Goal: Task Accomplishment & Management: Complete application form

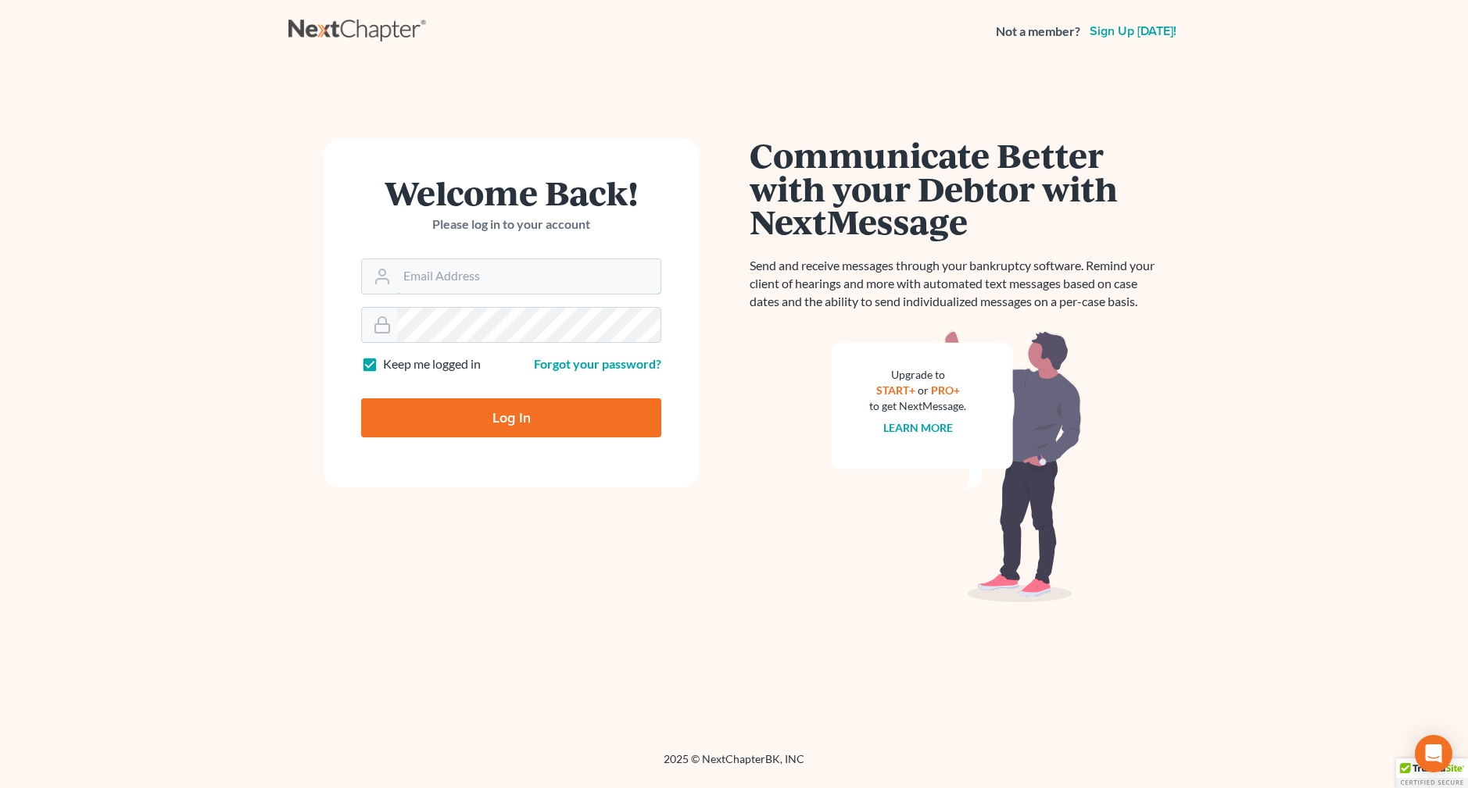
type input "[EMAIL_ADDRESS][DOMAIN_NAME]"
click at [530, 427] on input "Log In" at bounding box center [511, 418] width 300 height 39
type input "Thinking..."
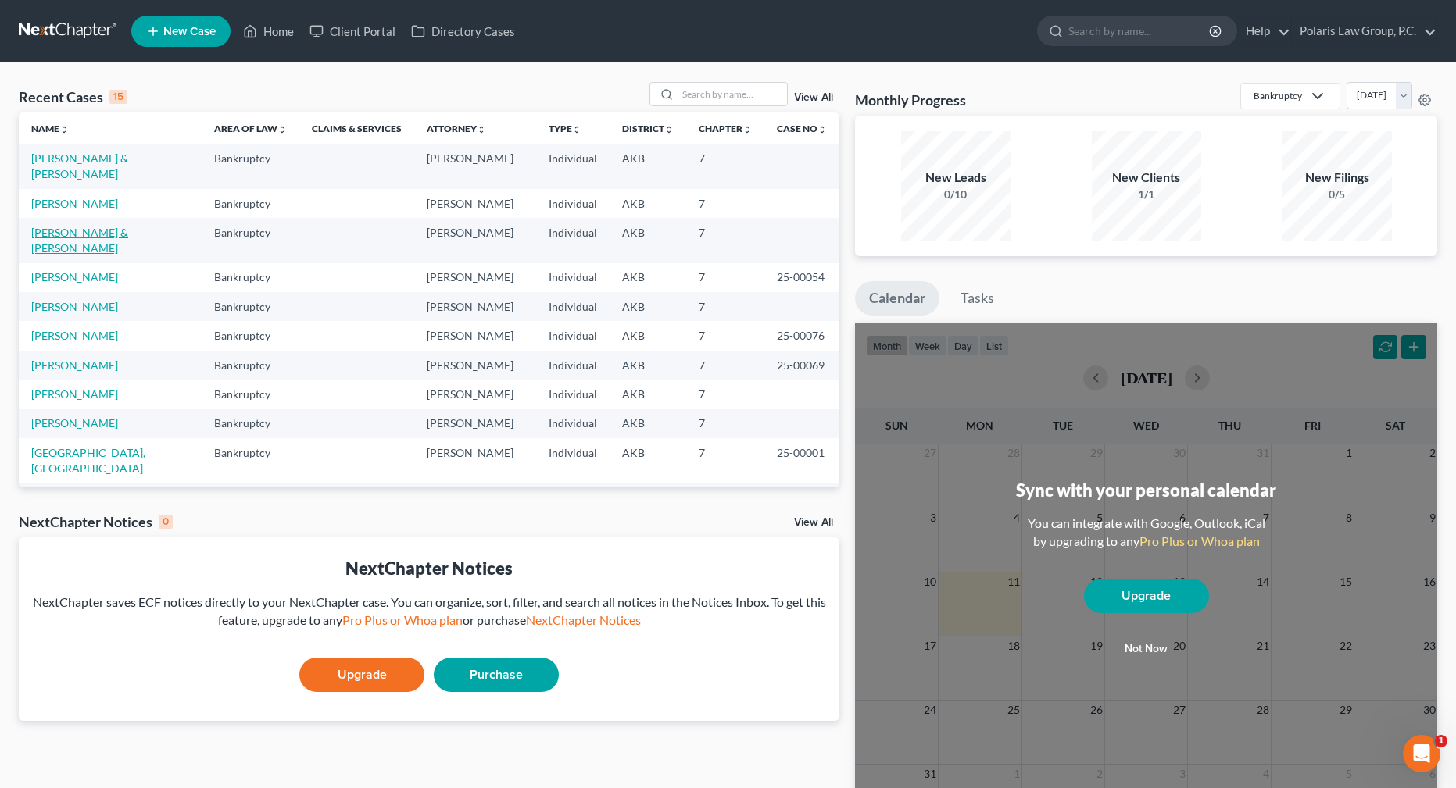
click at [70, 226] on link "[PERSON_NAME] & [PERSON_NAME]" at bounding box center [79, 240] width 97 height 29
select select "4"
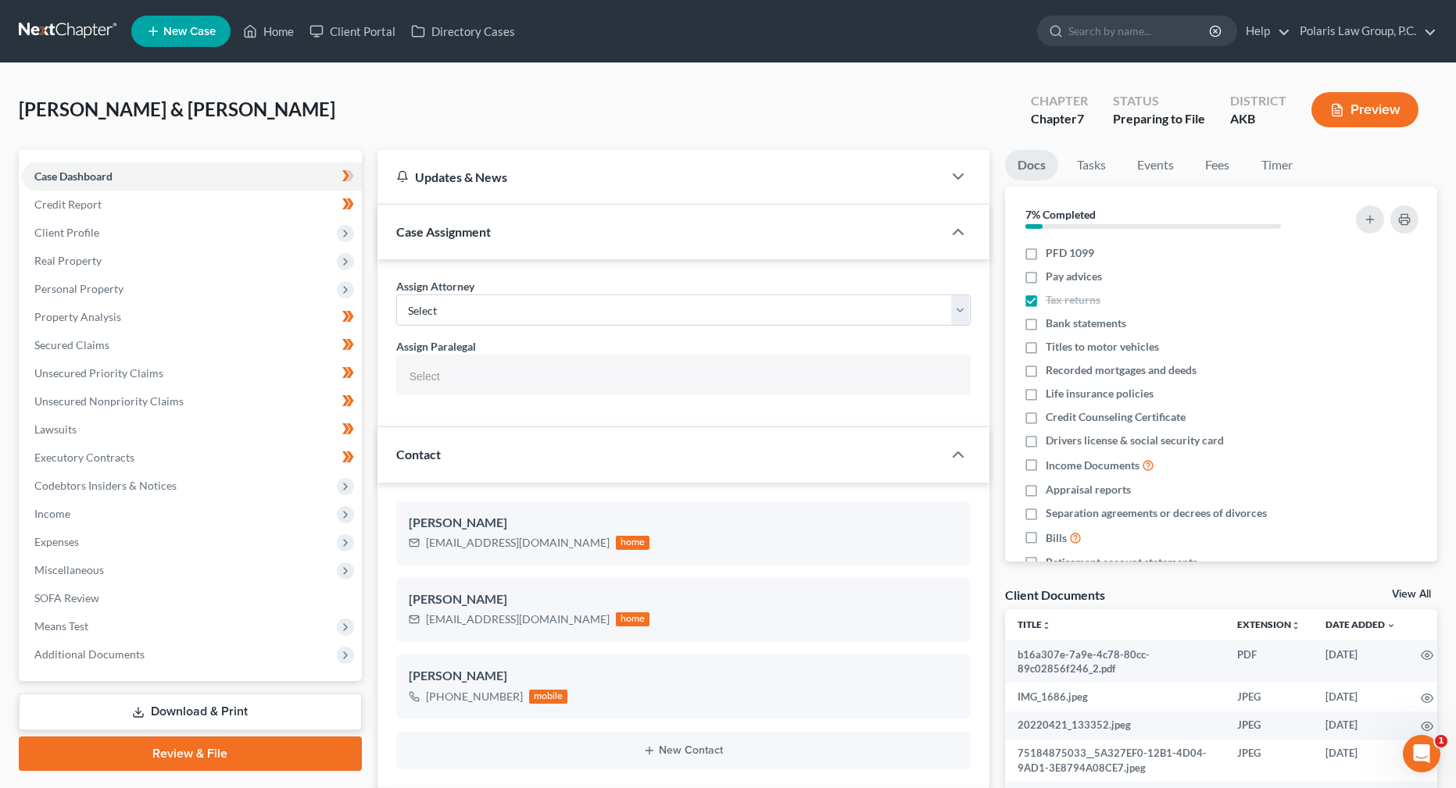
scroll to position [394, 0]
drag, startPoint x: 195, startPoint y: 232, endPoint x: 326, endPoint y: 95, distance: 189.6
click at [195, 232] on span "Client Profile" at bounding box center [192, 233] width 340 height 28
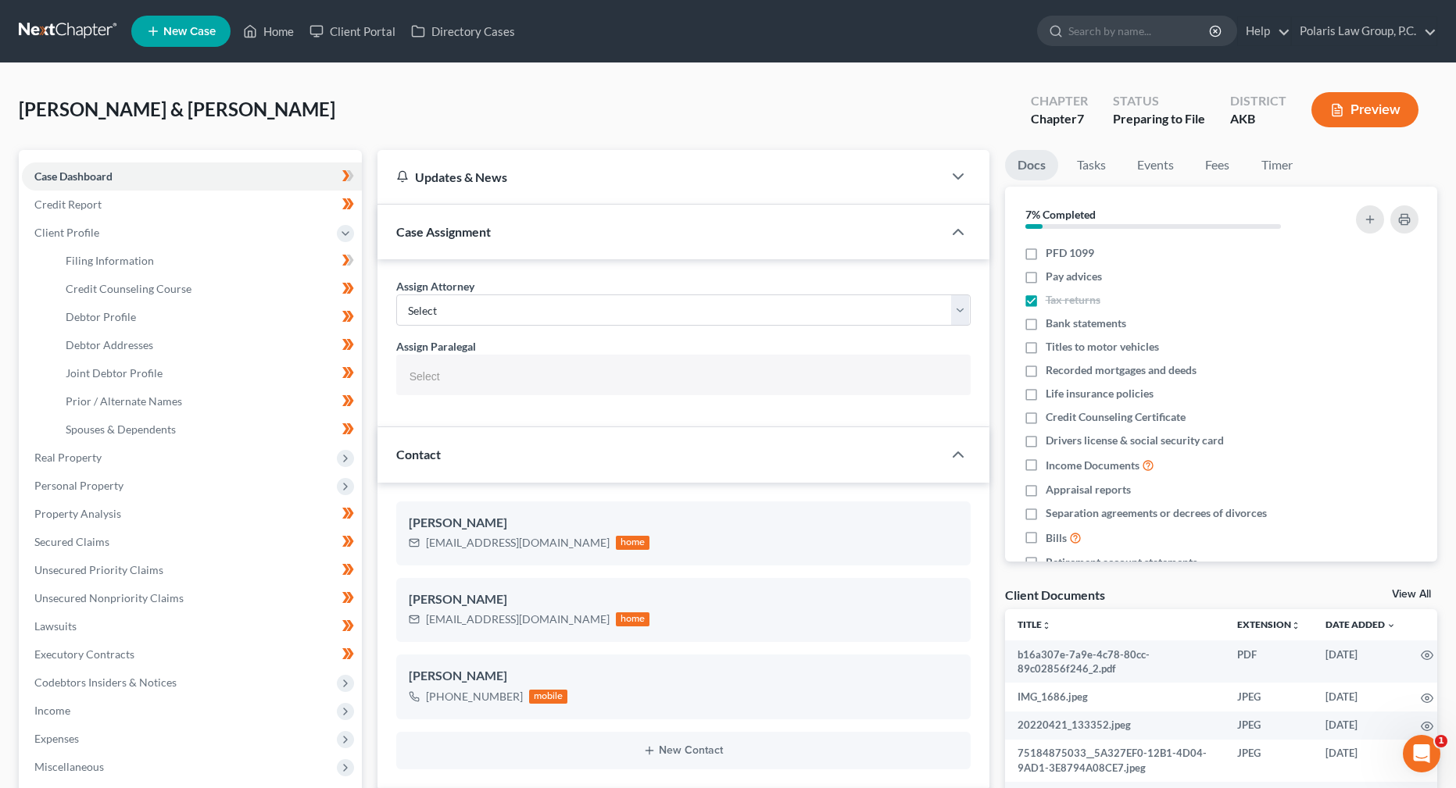
click at [992, 138] on div "[PERSON_NAME] & [PERSON_NAME] Upgraded Chapter Chapter 7 Status Preparing to Fi…" at bounding box center [728, 116] width 1418 height 68
click at [989, 134] on div "[PERSON_NAME] & [PERSON_NAME] Upgraded Chapter Chapter 7 Status Preparing to Fi…" at bounding box center [728, 116] width 1418 height 68
drag, startPoint x: 992, startPoint y: 122, endPoint x: 988, endPoint y: 98, distance: 23.8
click at [988, 100] on div "[PERSON_NAME] & [PERSON_NAME] Upgraded Chapter Chapter 7 Status Preparing to Fi…" at bounding box center [728, 116] width 1418 height 68
drag, startPoint x: 992, startPoint y: 115, endPoint x: 992, endPoint y: 103, distance: 11.7
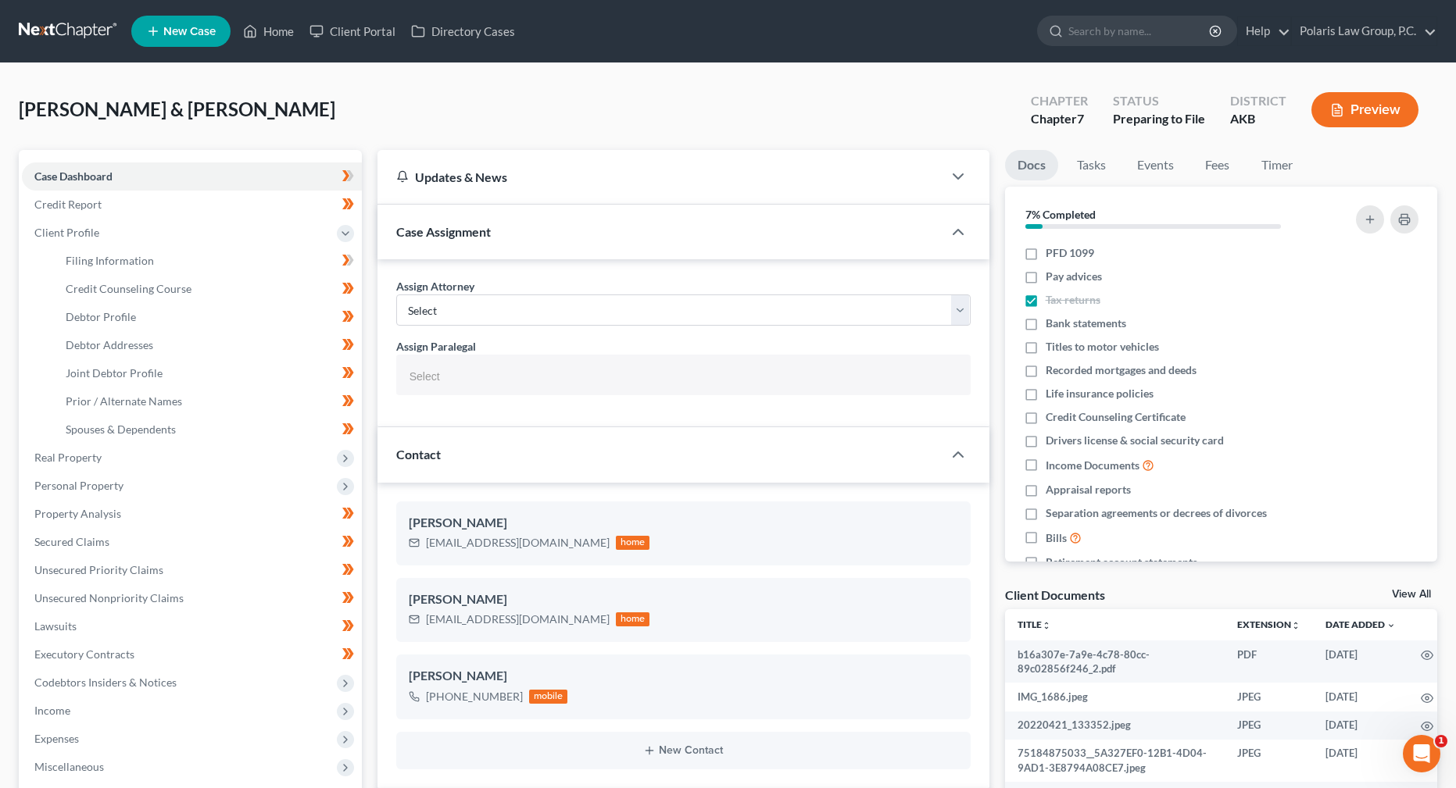
click at [992, 104] on div "[PERSON_NAME] & [PERSON_NAME] Upgraded Chapter Chapter 7 Status Preparing to Fi…" at bounding box center [728, 116] width 1418 height 68
click at [163, 263] on link "Filing Information" at bounding box center [207, 261] width 309 height 28
select select "1"
select select "0"
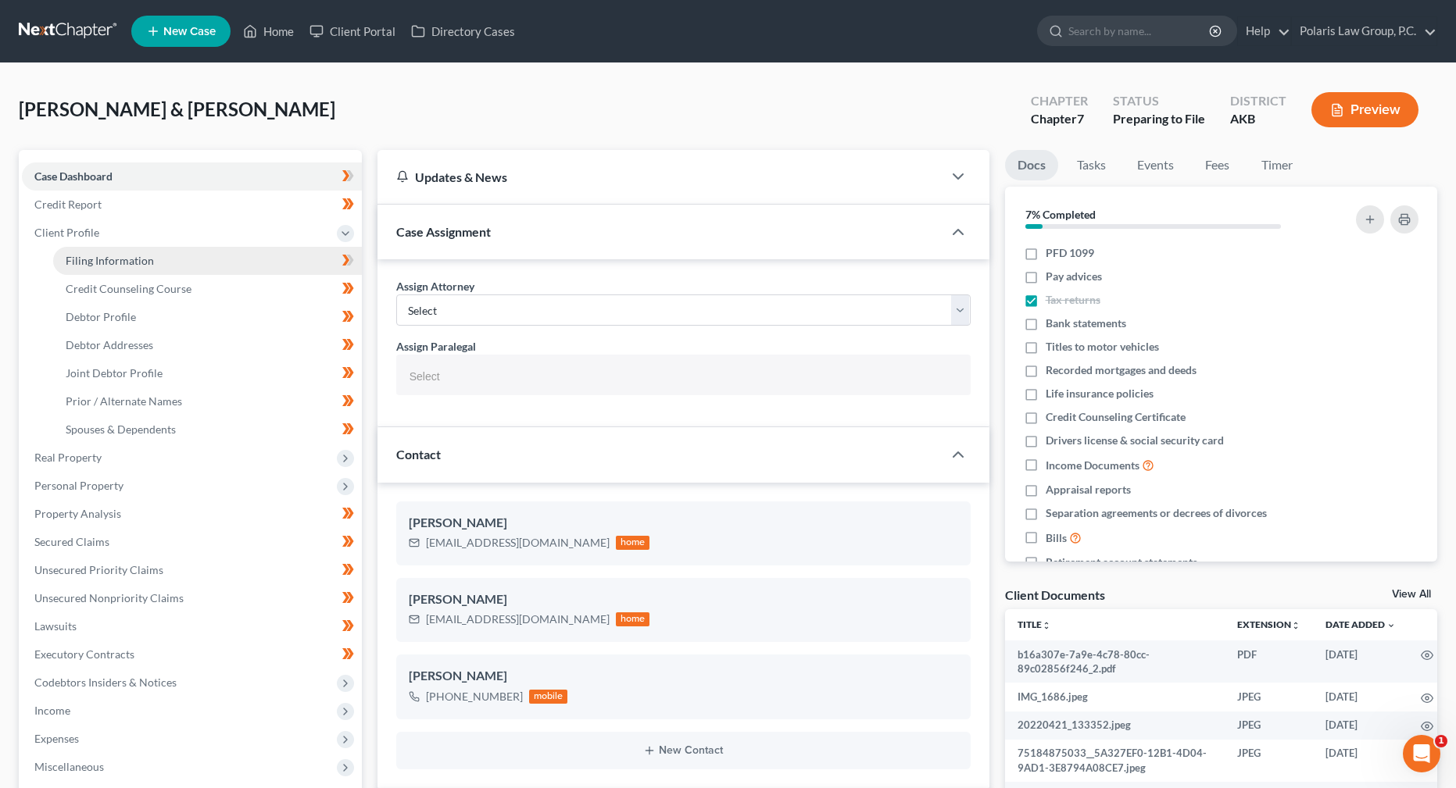
select select "1"
select select "14"
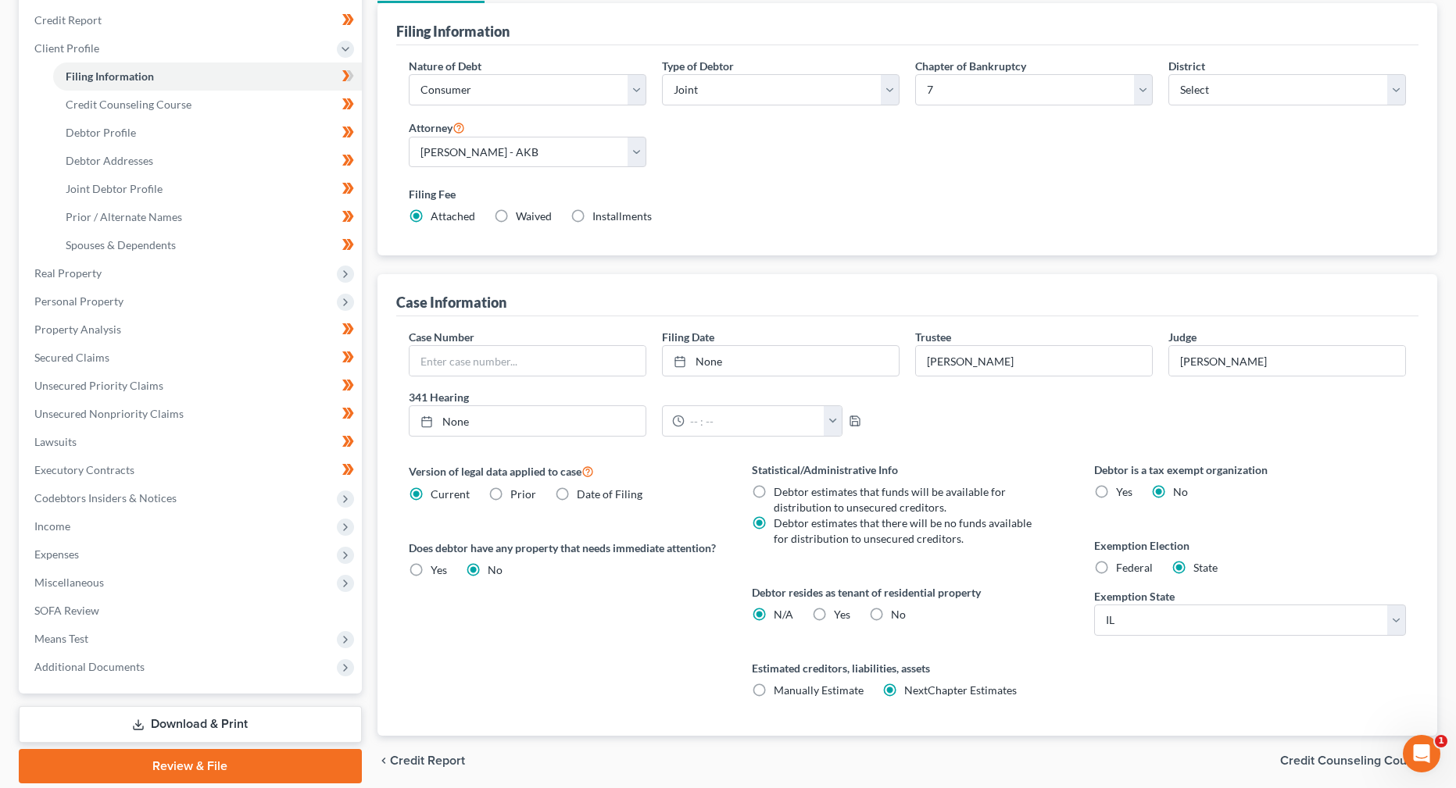
scroll to position [202, 0]
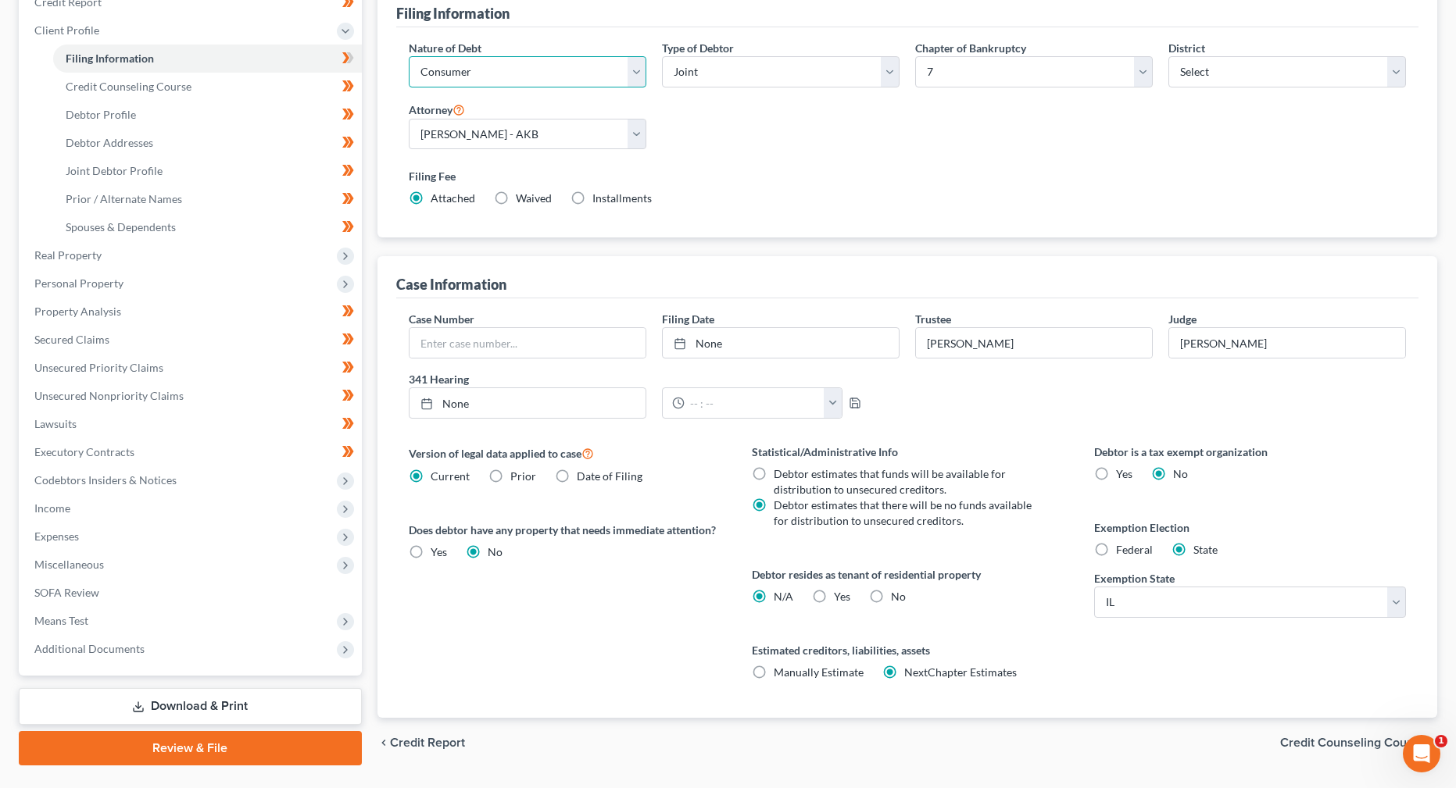
drag, startPoint x: 593, startPoint y: 65, endPoint x: 616, endPoint y: 47, distance: 28.9
click at [593, 65] on select "Select Business Consumer Other" at bounding box center [528, 71] width 238 height 31
click at [654, 41] on div "Type of Debtor Select Individual Joint" at bounding box center [780, 70] width 253 height 60
drag, startPoint x: 1329, startPoint y: 194, endPoint x: 1319, endPoint y: 193, distance: 10.2
click at [1329, 194] on div "Filing Fee Attached Waived Waived Installments Installments" at bounding box center [907, 187] width 997 height 38
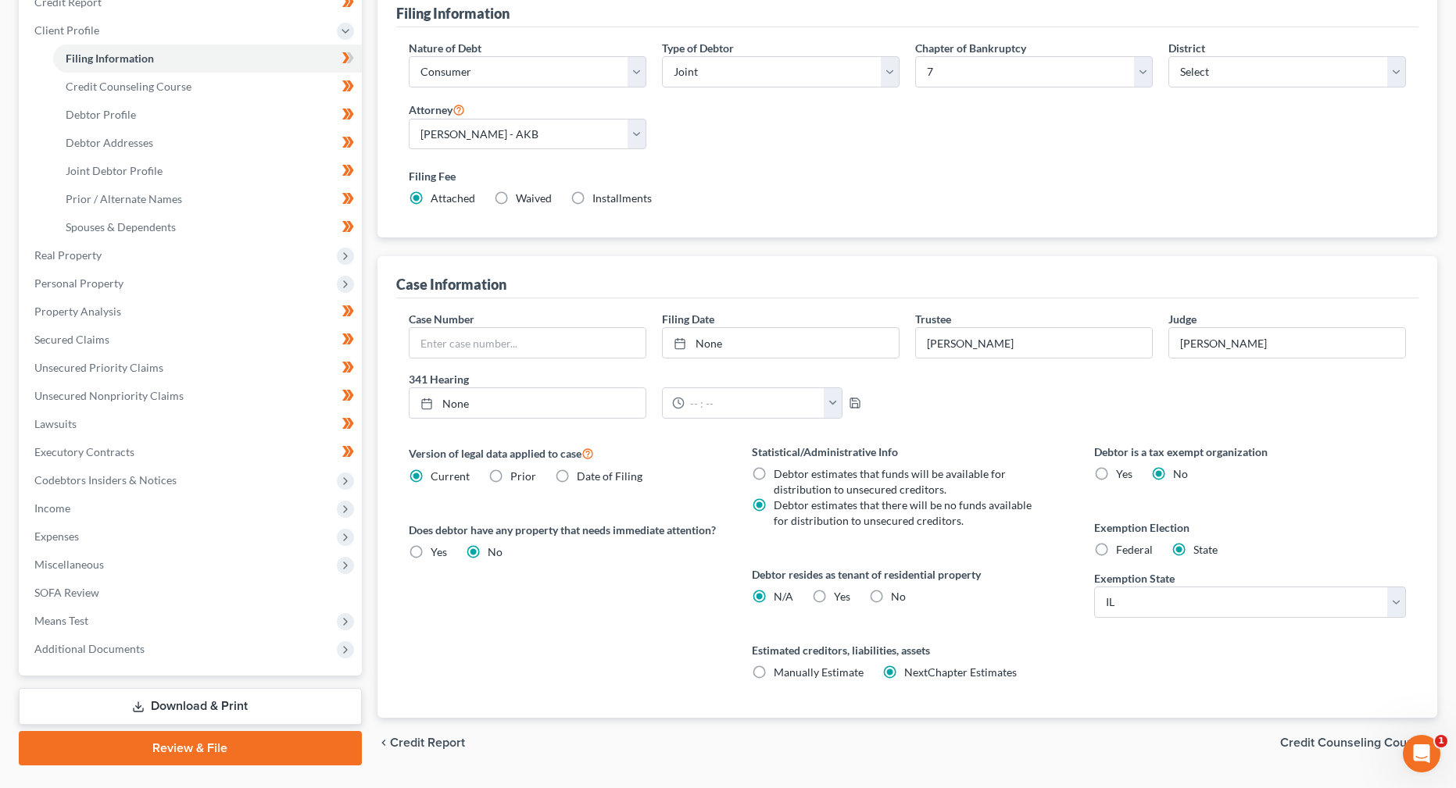
click at [1376, 236] on div "Nature of Debt Select Business Consumer Other Nature of Business Select Clearin…" at bounding box center [907, 132] width 1022 height 211
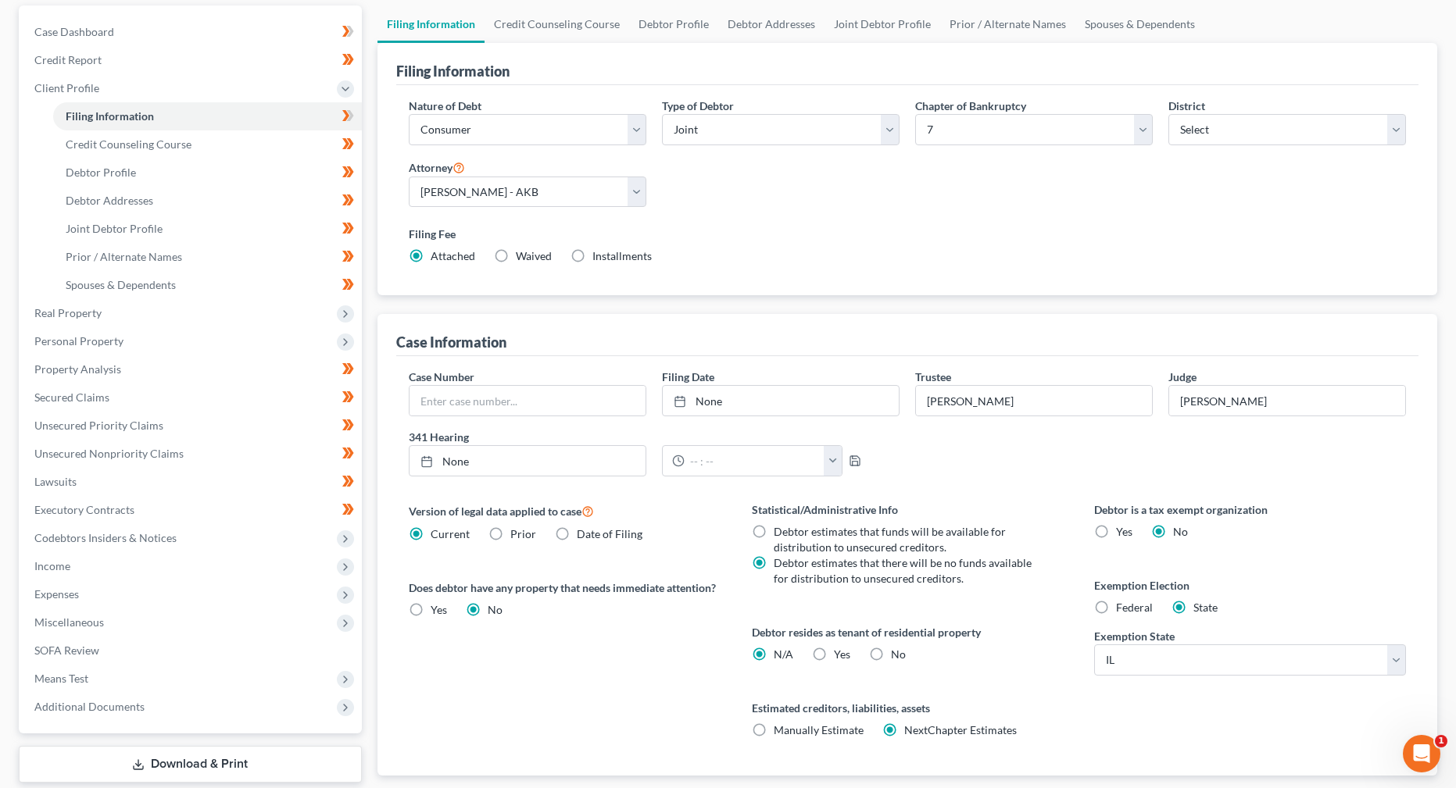
scroll to position [122, 0]
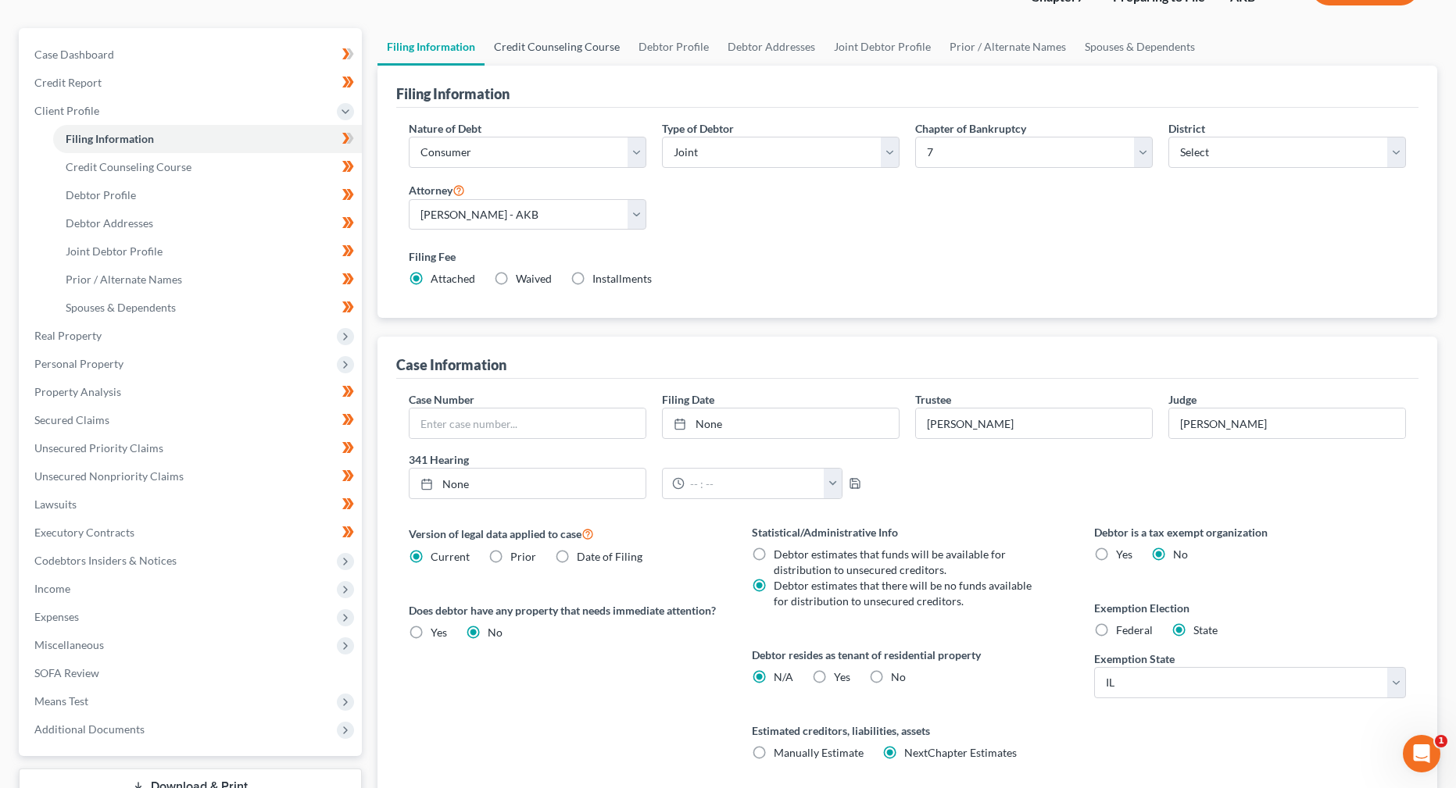
click at [588, 49] on link "Credit Counseling Course" at bounding box center [556, 47] width 145 height 38
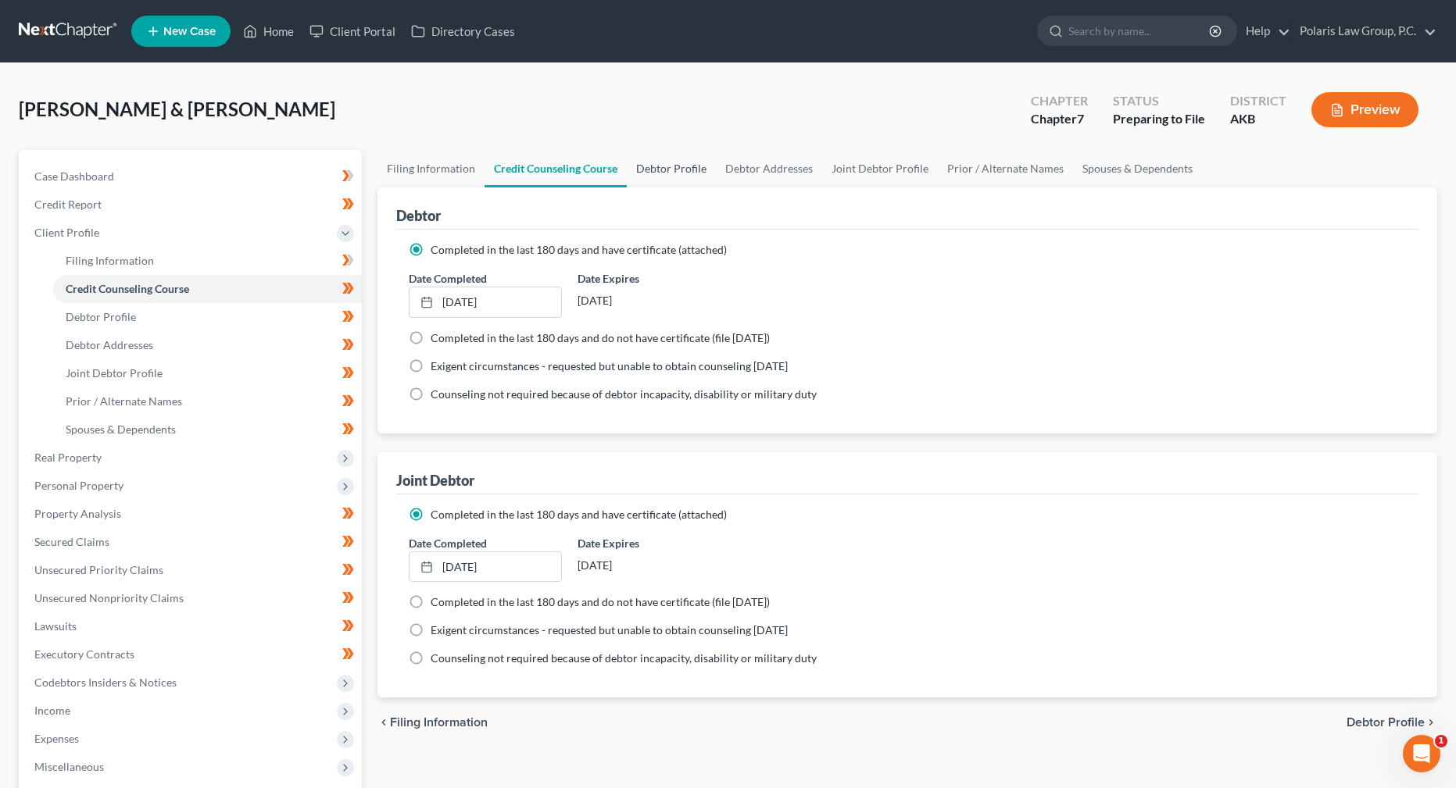
click at [681, 173] on link "Debtor Profile" at bounding box center [671, 169] width 89 height 38
select select "1"
select select "4"
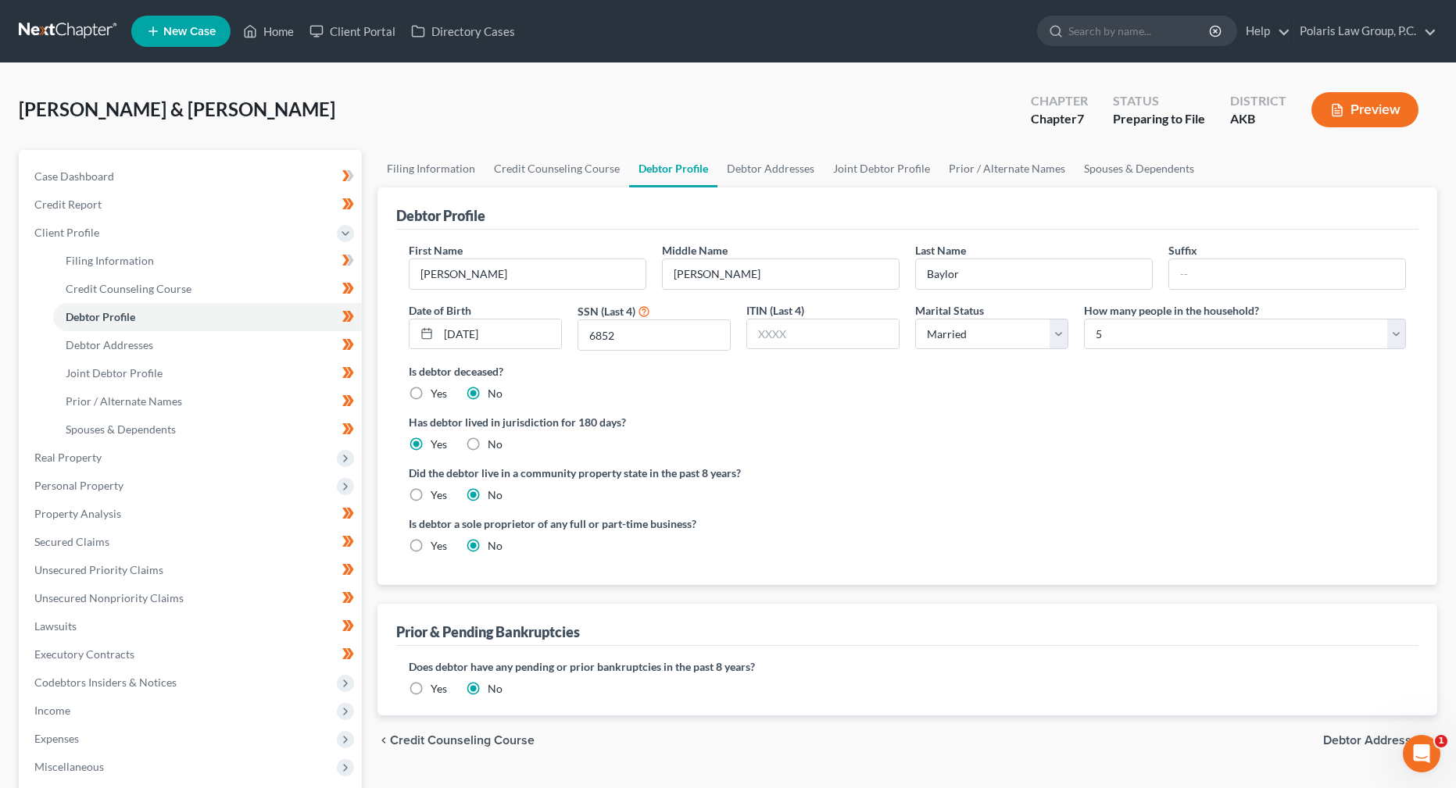
radio input "true"
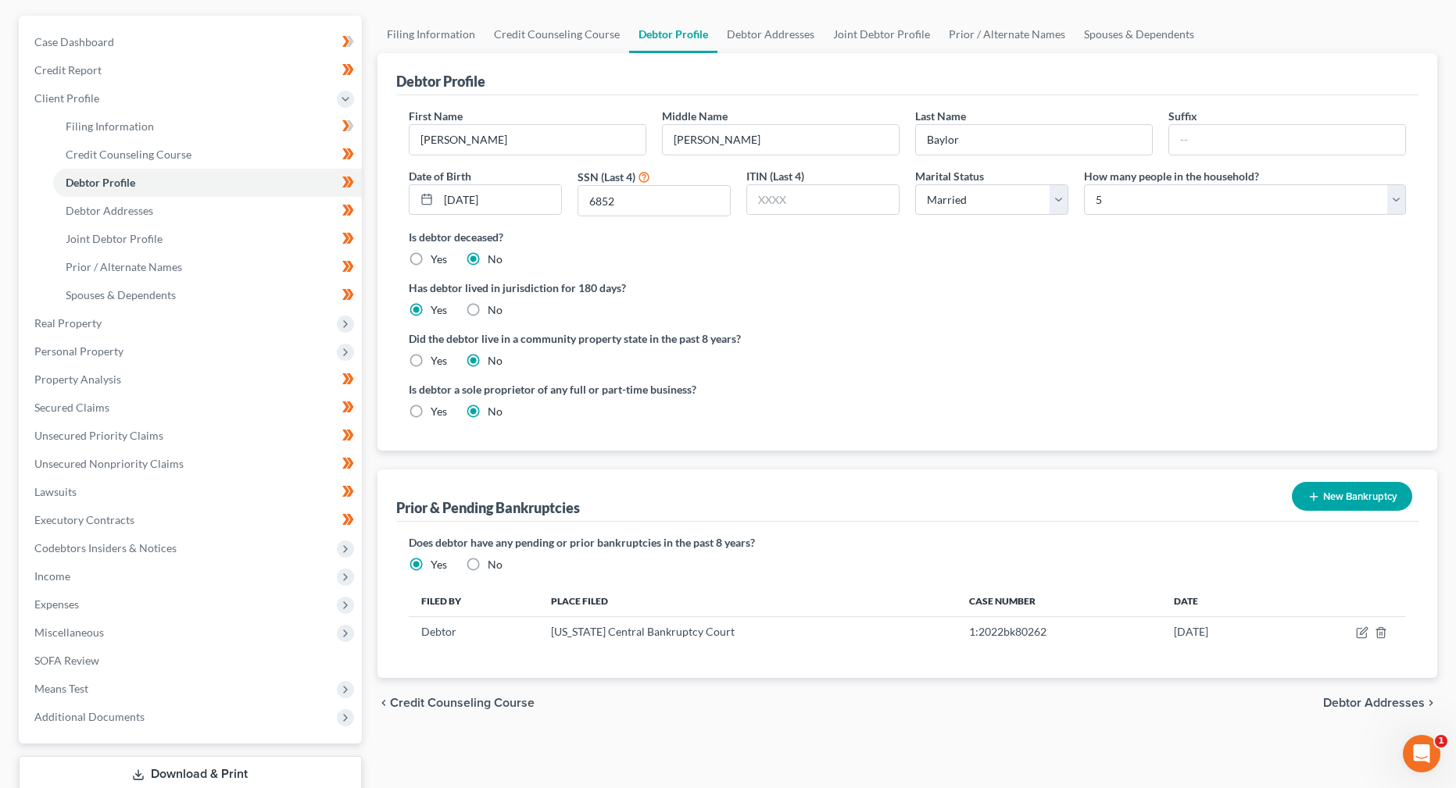
scroll to position [138, 0]
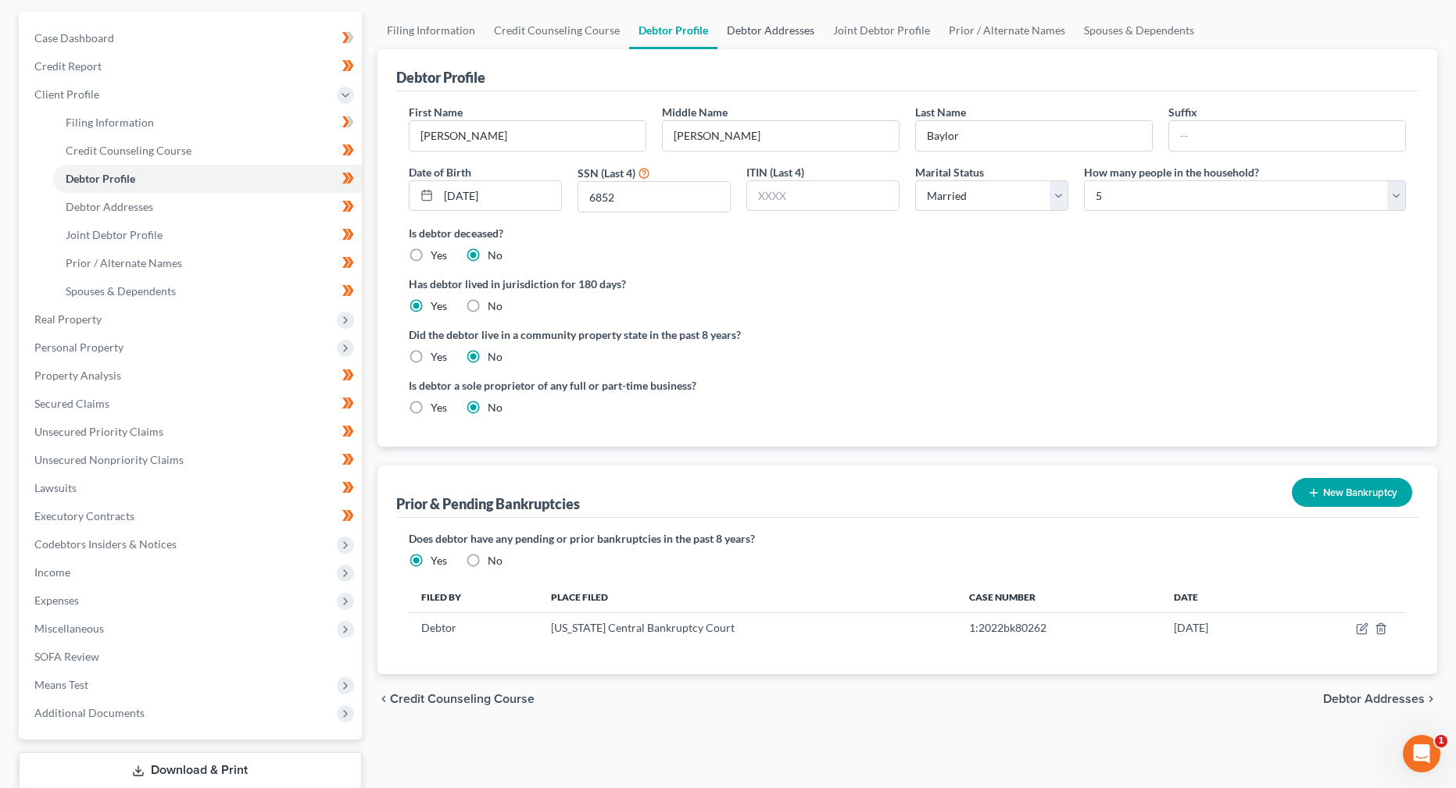
click at [782, 32] on link "Debtor Addresses" at bounding box center [770, 31] width 106 height 38
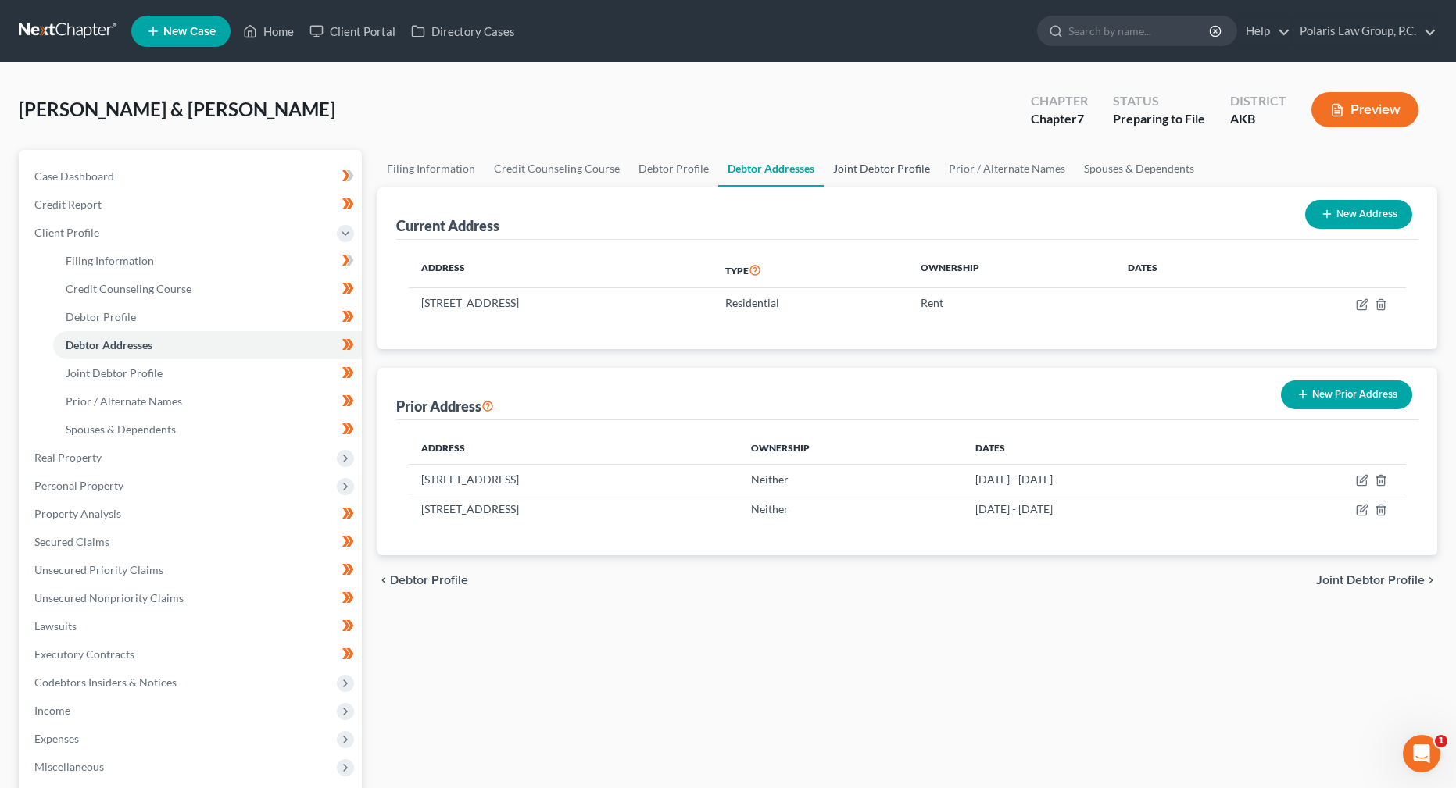
click at [881, 168] on link "Joint Debtor Profile" at bounding box center [882, 169] width 116 height 38
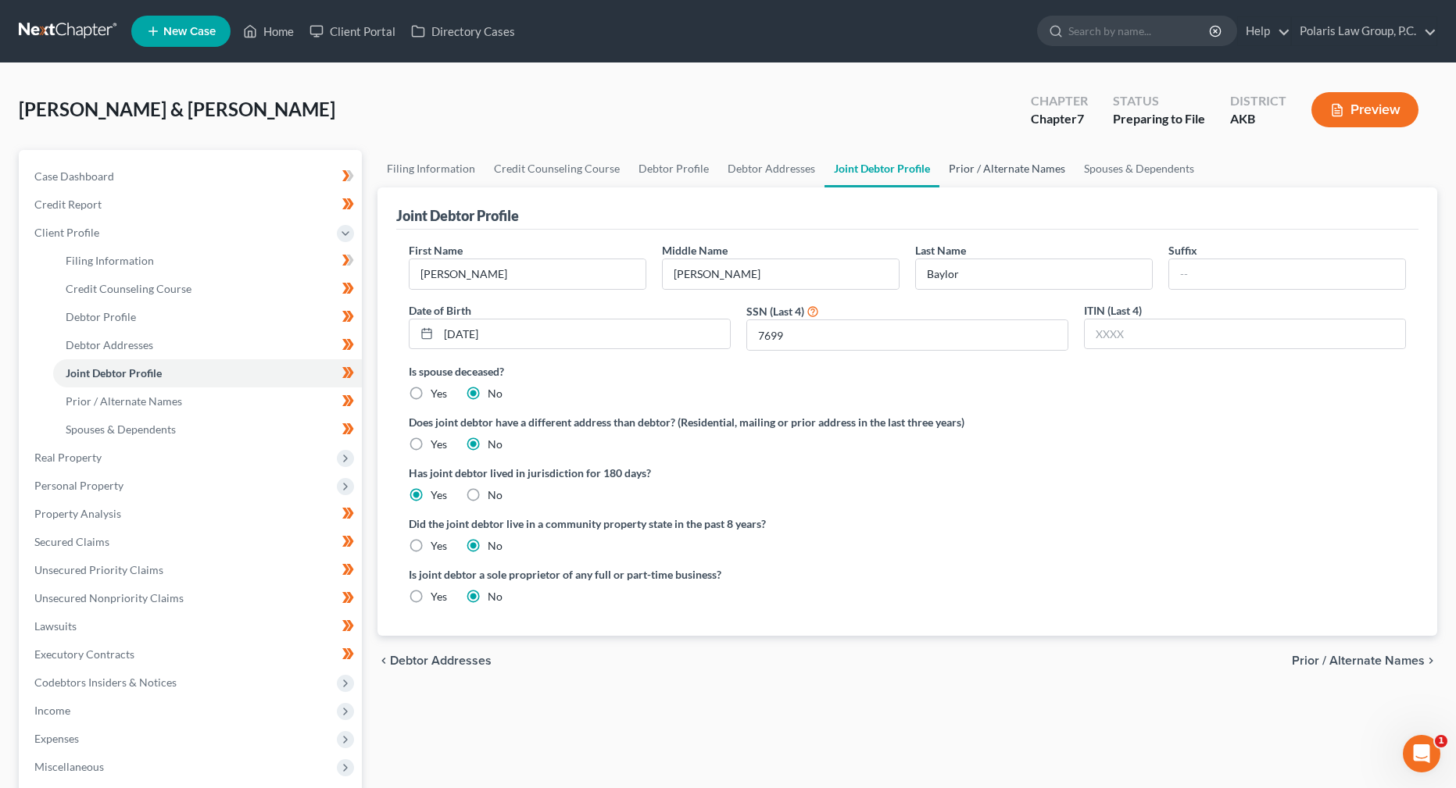
click at [996, 170] on link "Prior / Alternate Names" at bounding box center [1006, 169] width 135 height 38
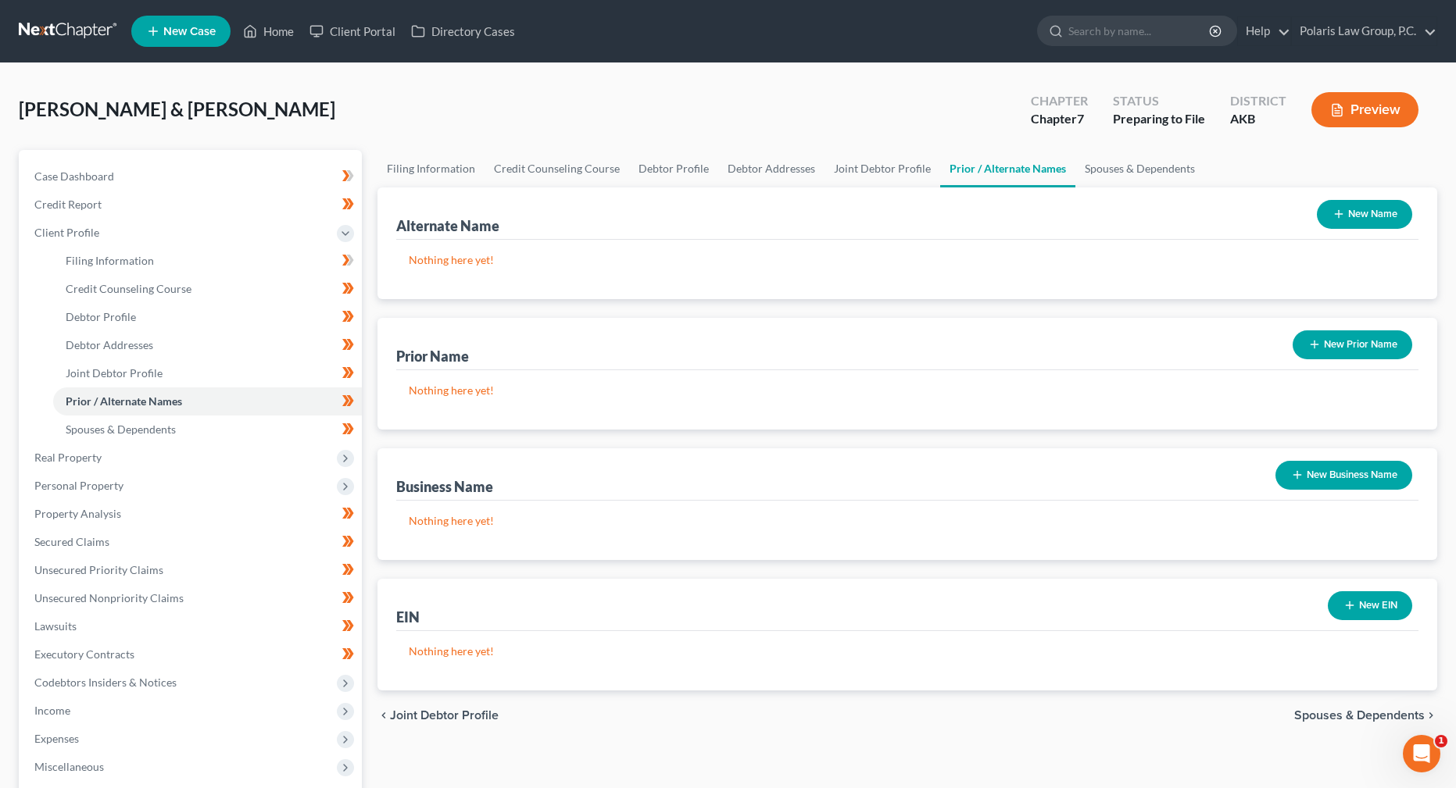
click at [870, 311] on div "Alternate Name New Name Nothing here yet! Prior Name New Prior Name Nothing her…" at bounding box center [907, 439] width 1060 height 503
click at [1130, 169] on link "Spouses & Dependents" at bounding box center [1139, 169] width 129 height 38
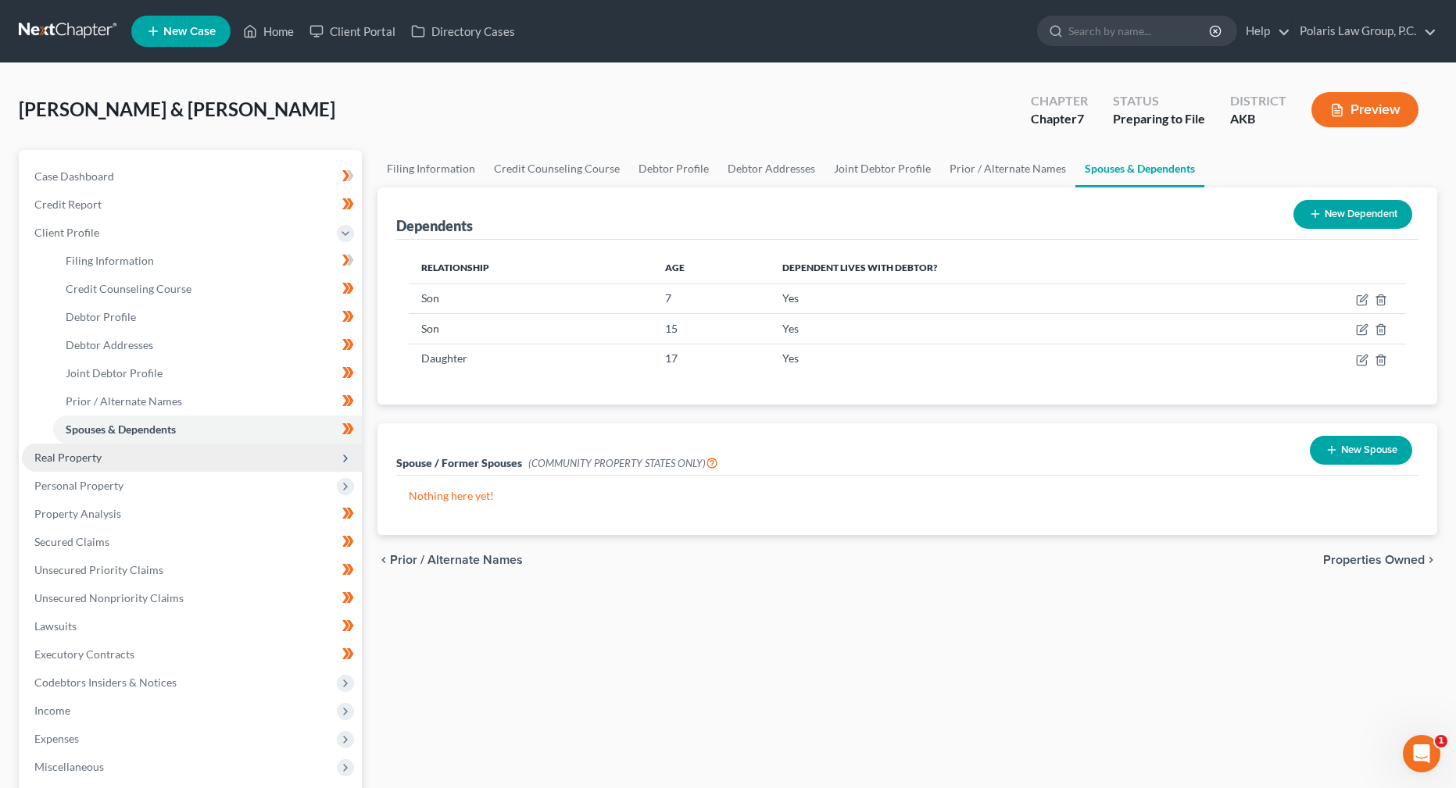
click at [172, 457] on span "Real Property" at bounding box center [192, 458] width 340 height 28
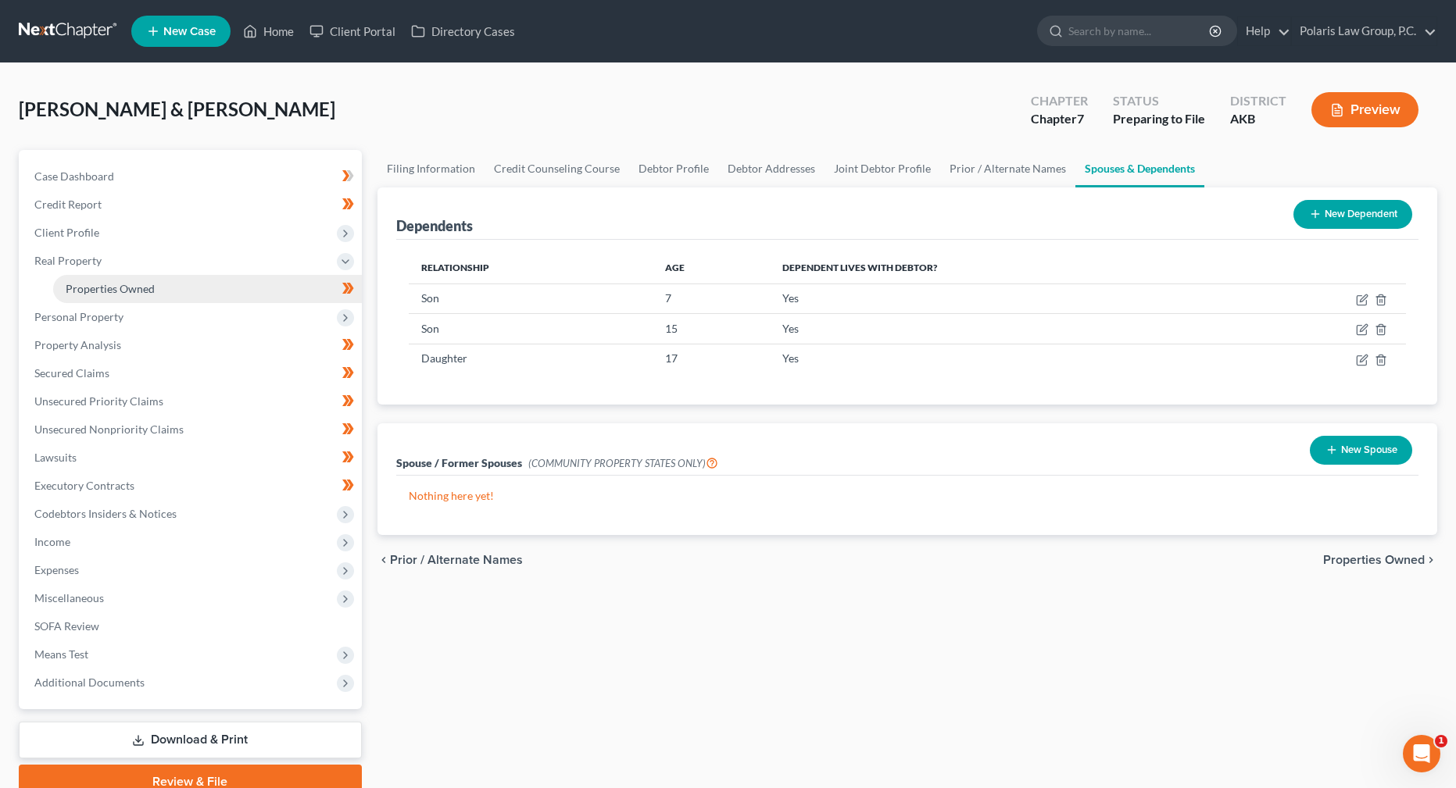
click at [228, 289] on link "Properties Owned" at bounding box center [207, 289] width 309 height 28
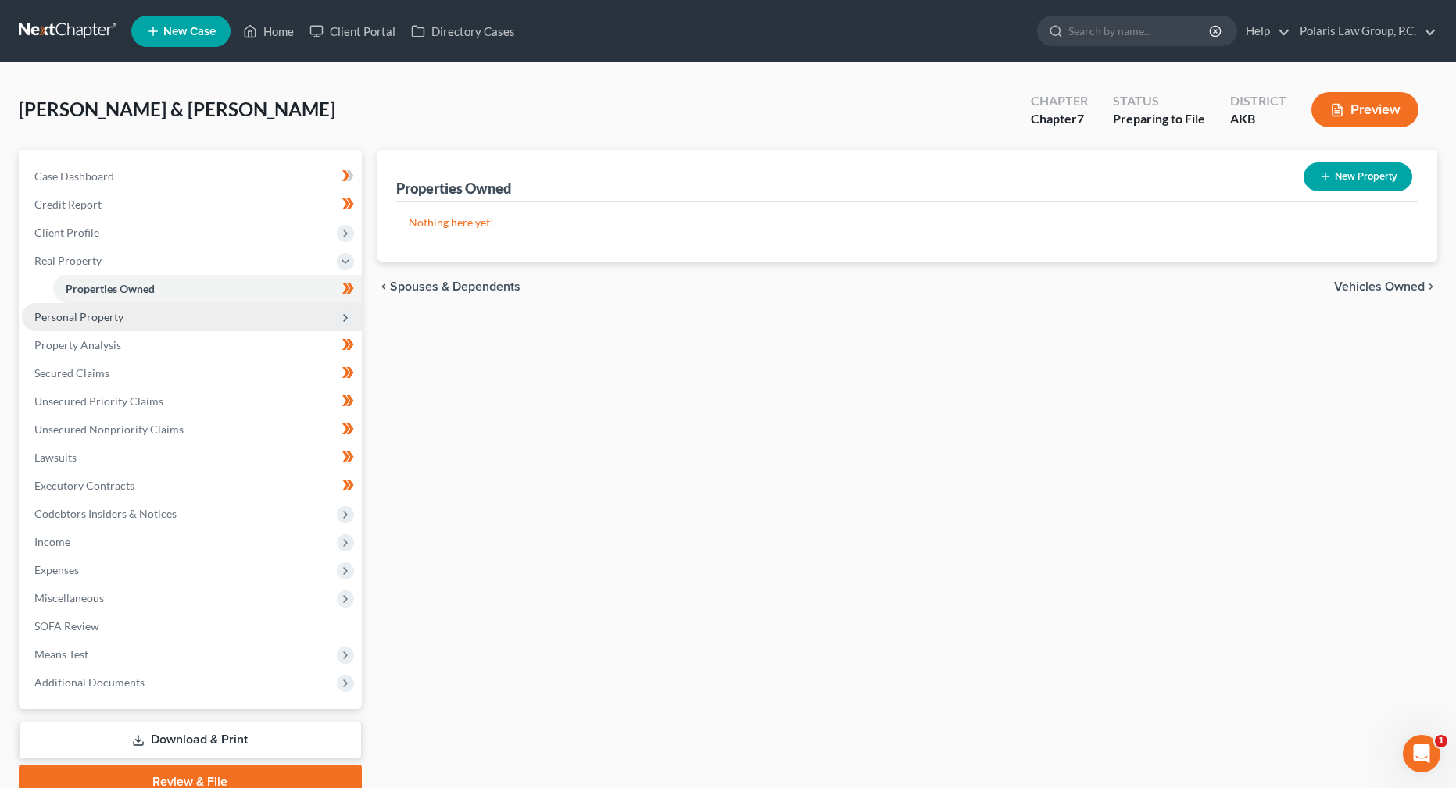
click at [123, 320] on span "Personal Property" at bounding box center [192, 317] width 340 height 28
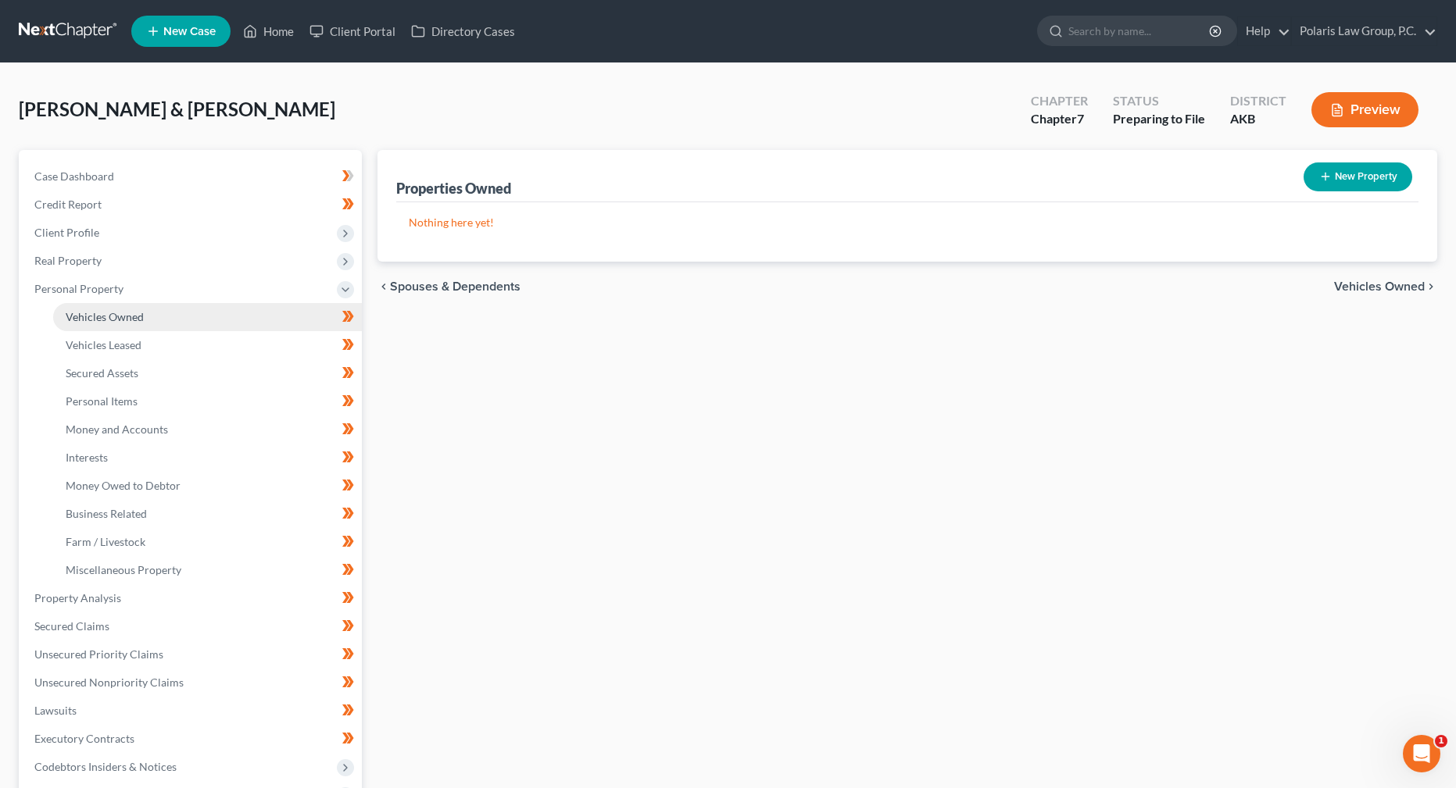
click at [138, 322] on span "Vehicles Owned" at bounding box center [105, 316] width 78 height 13
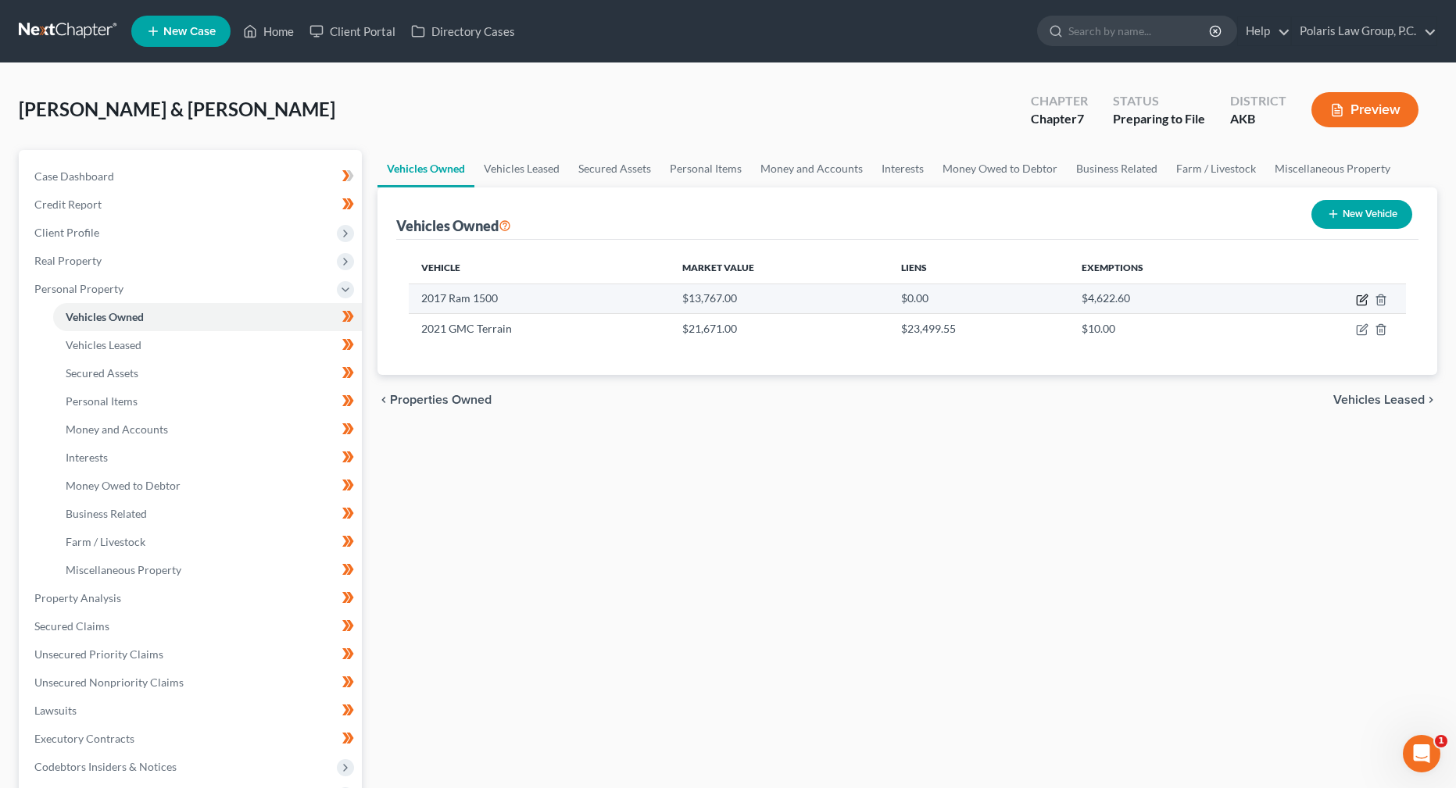
click at [1360, 300] on icon "button" at bounding box center [1363, 298] width 7 height 7
select select "0"
select select "9"
select select "3"
select select "2"
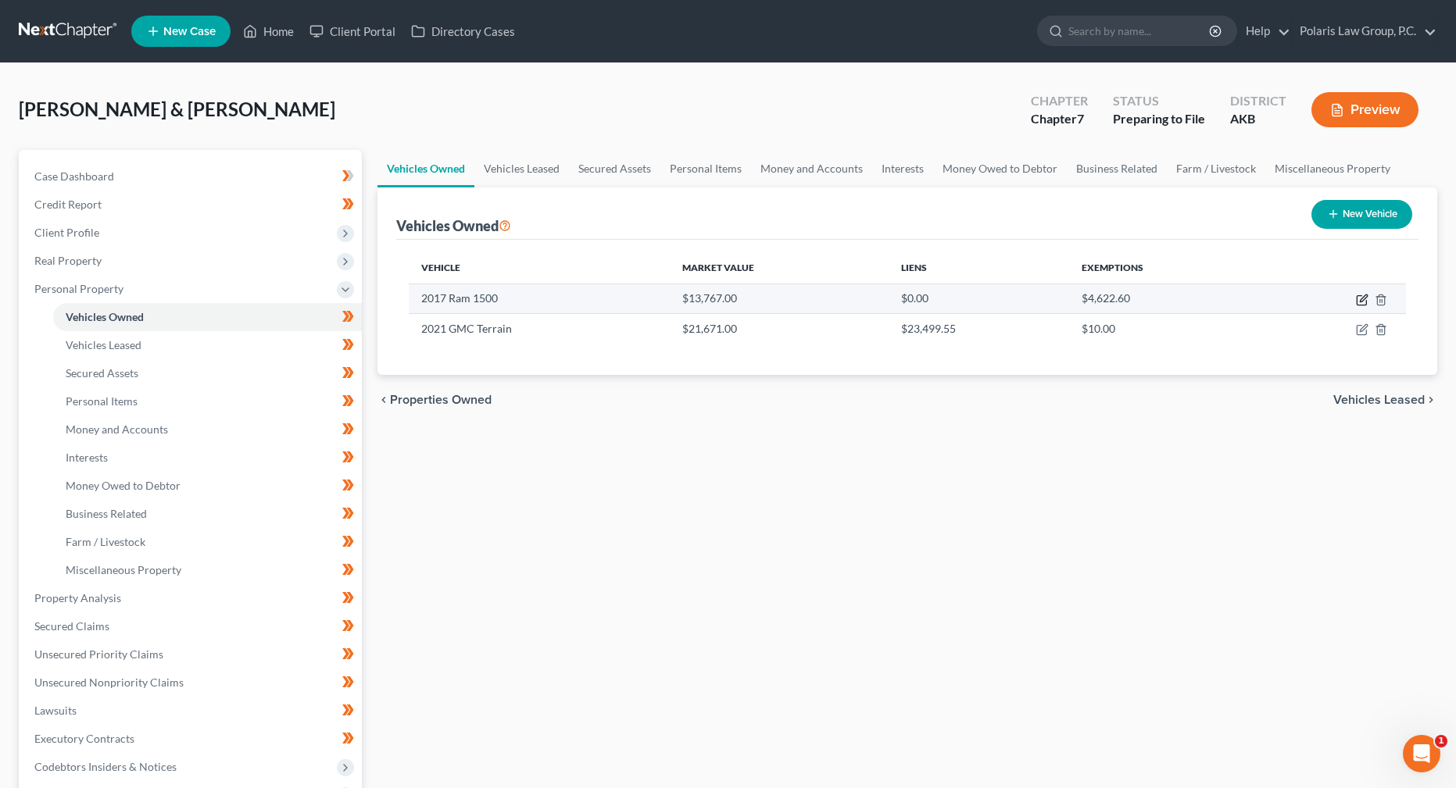
select select "2"
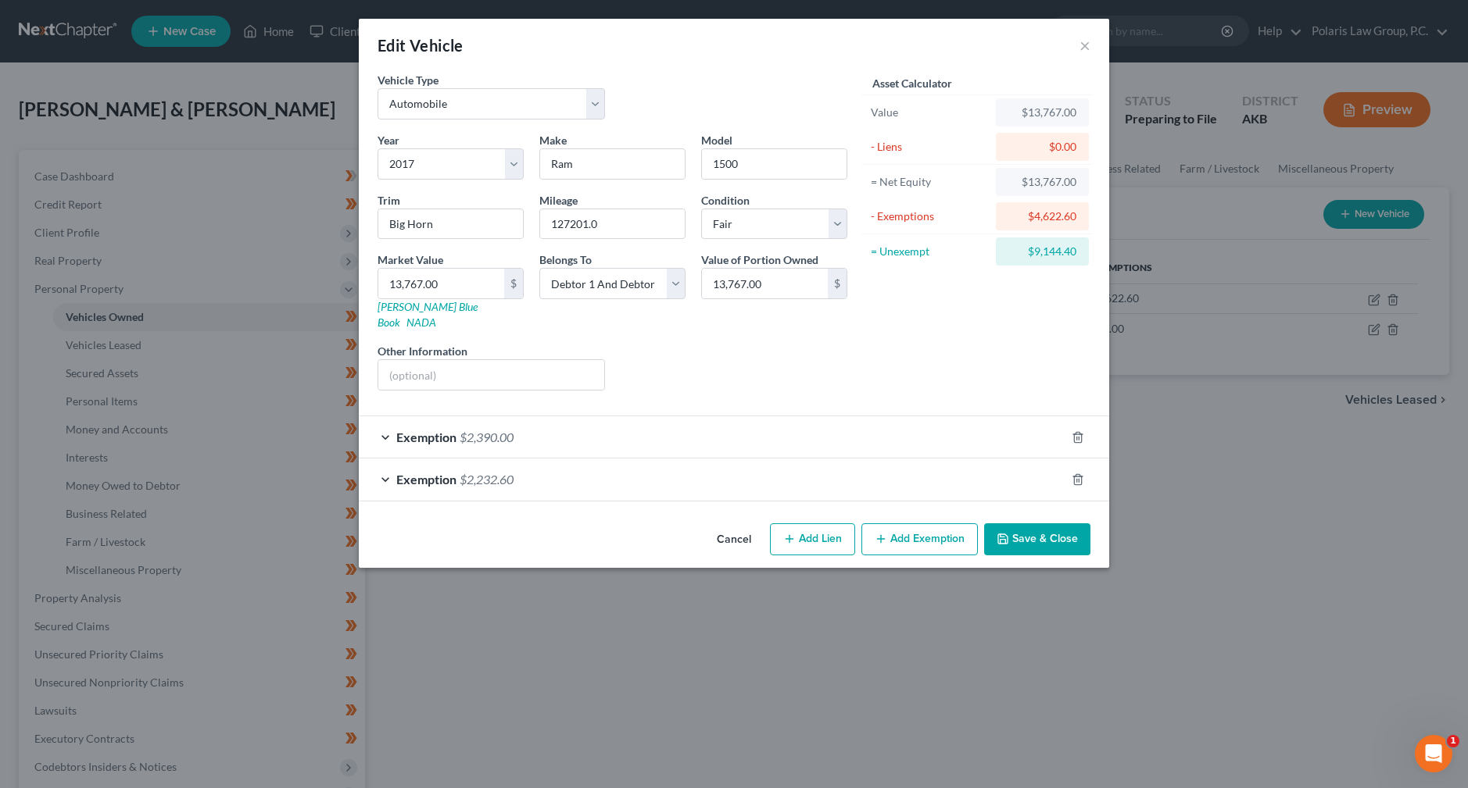
click at [389, 418] on div "Exemption $2,390.00" at bounding box center [712, 437] width 706 height 41
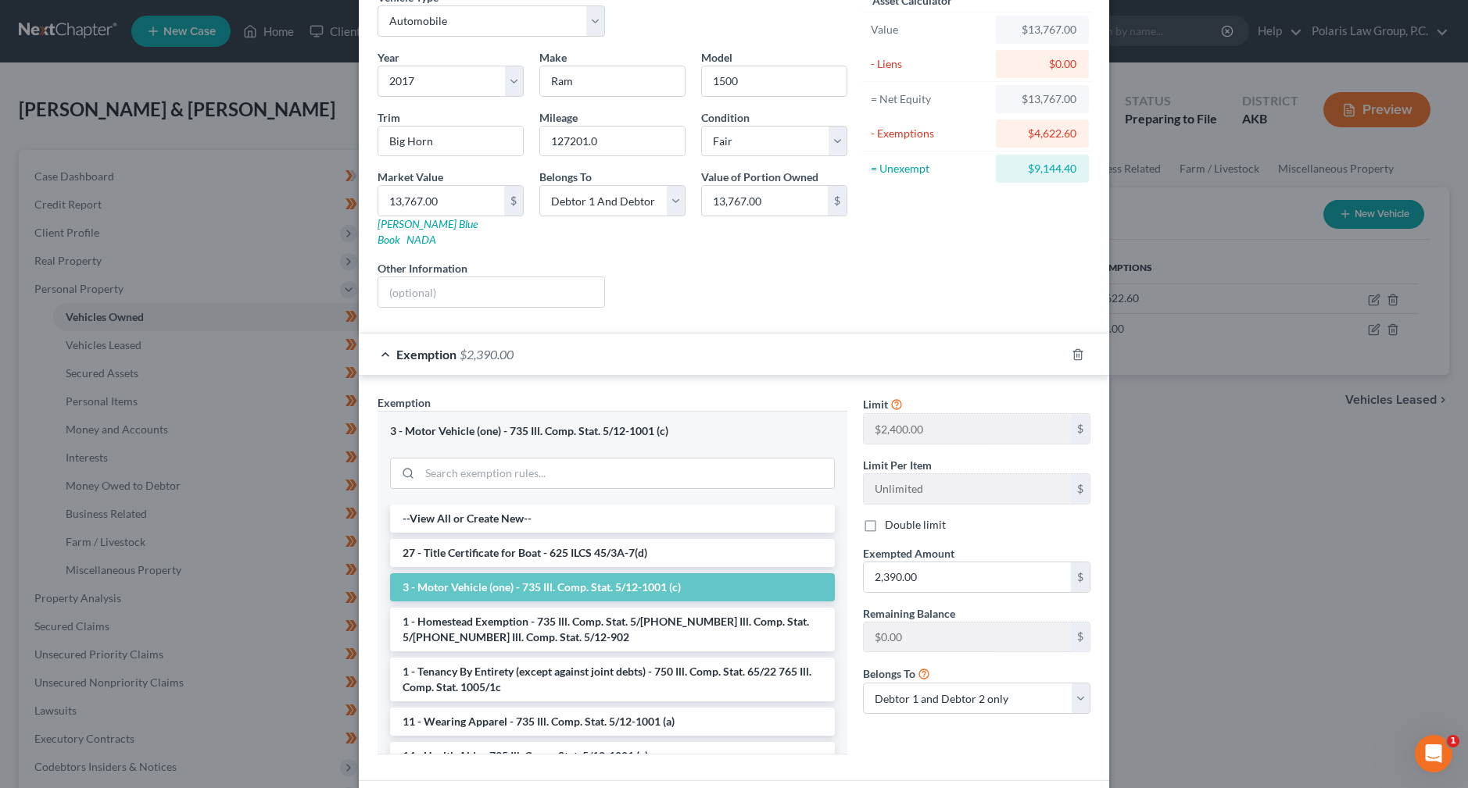
scroll to position [156, 0]
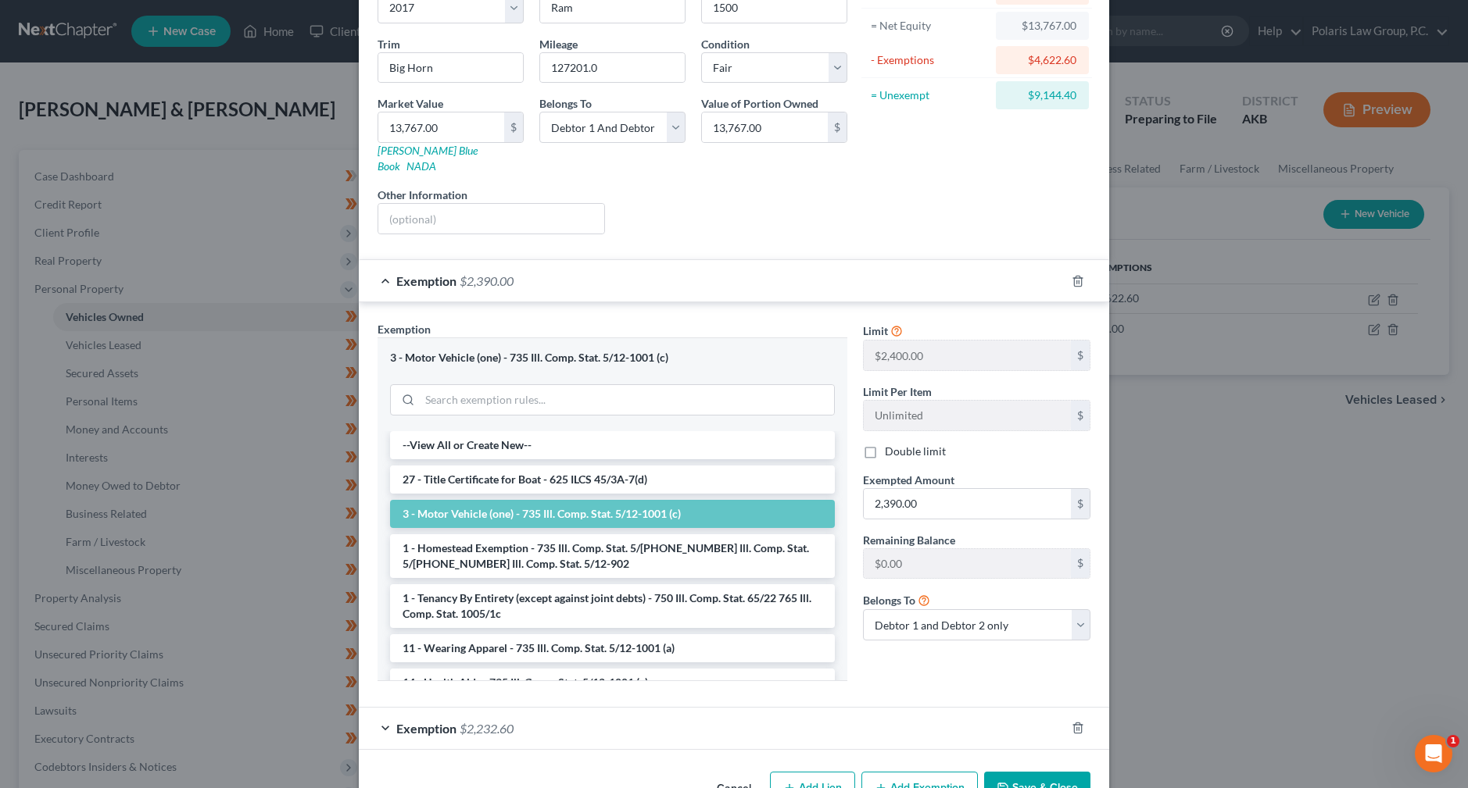
click at [435, 274] on span "Exemption" at bounding box center [426, 281] width 60 height 15
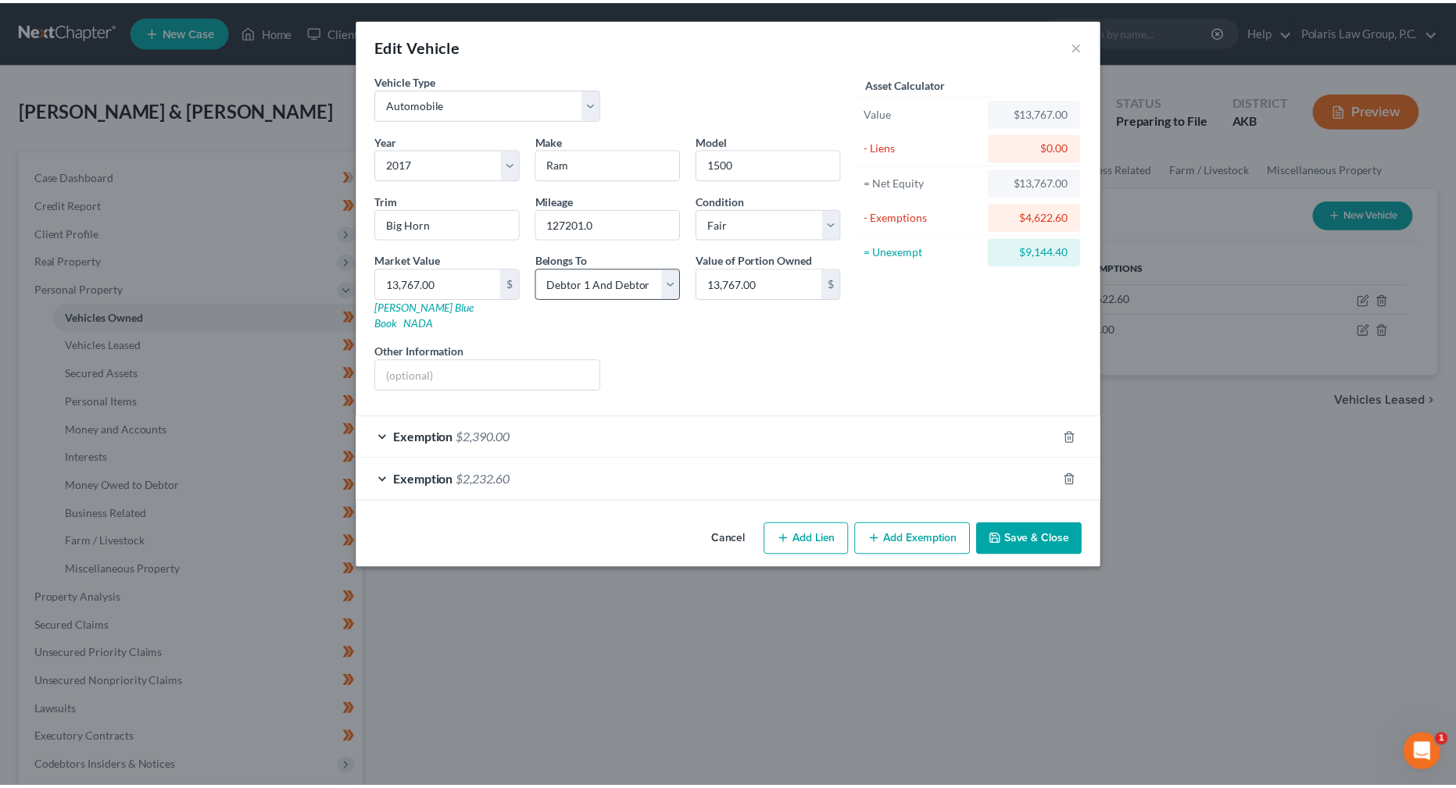
scroll to position [0, 0]
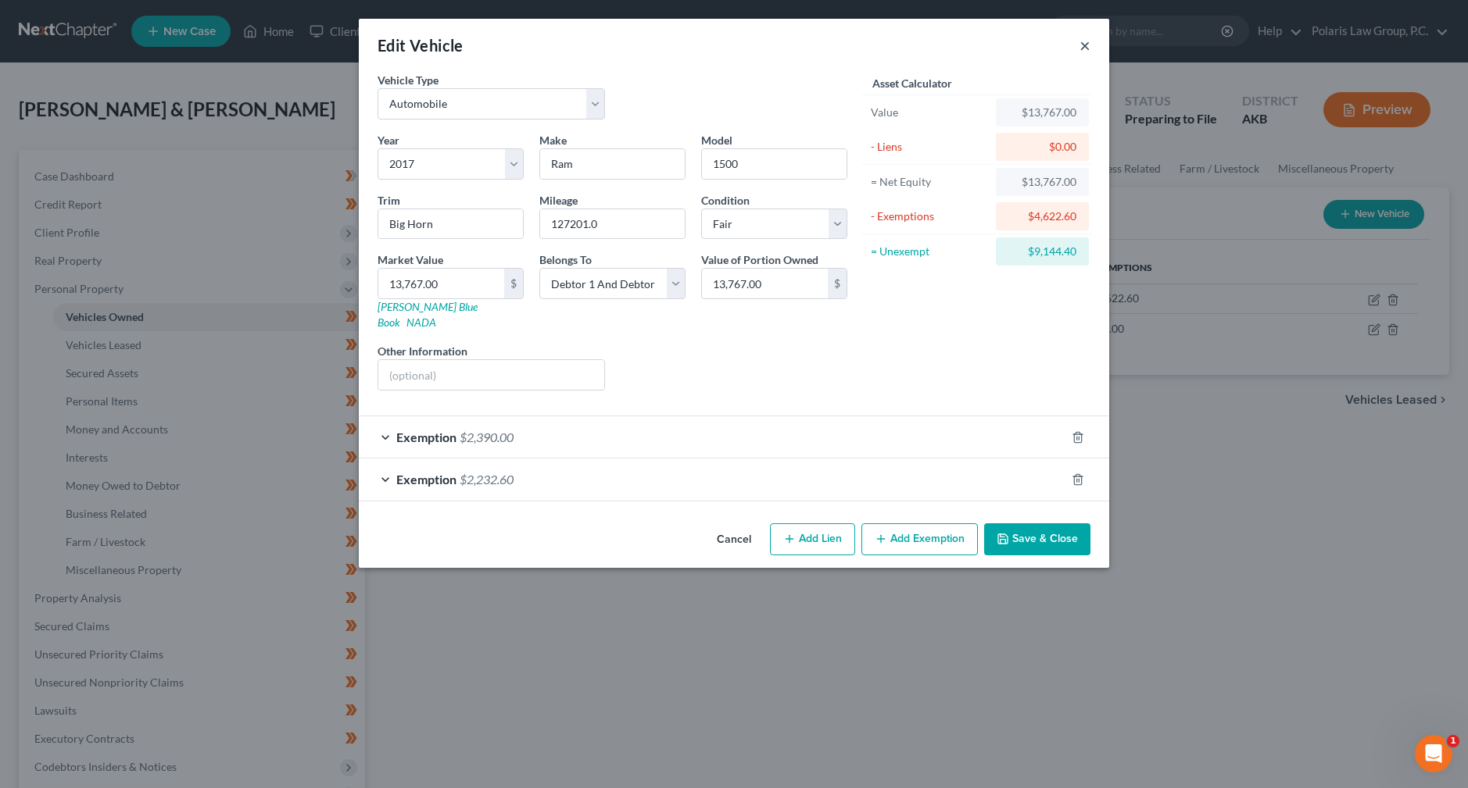
click at [1083, 43] on button "×" at bounding box center [1084, 45] width 11 height 19
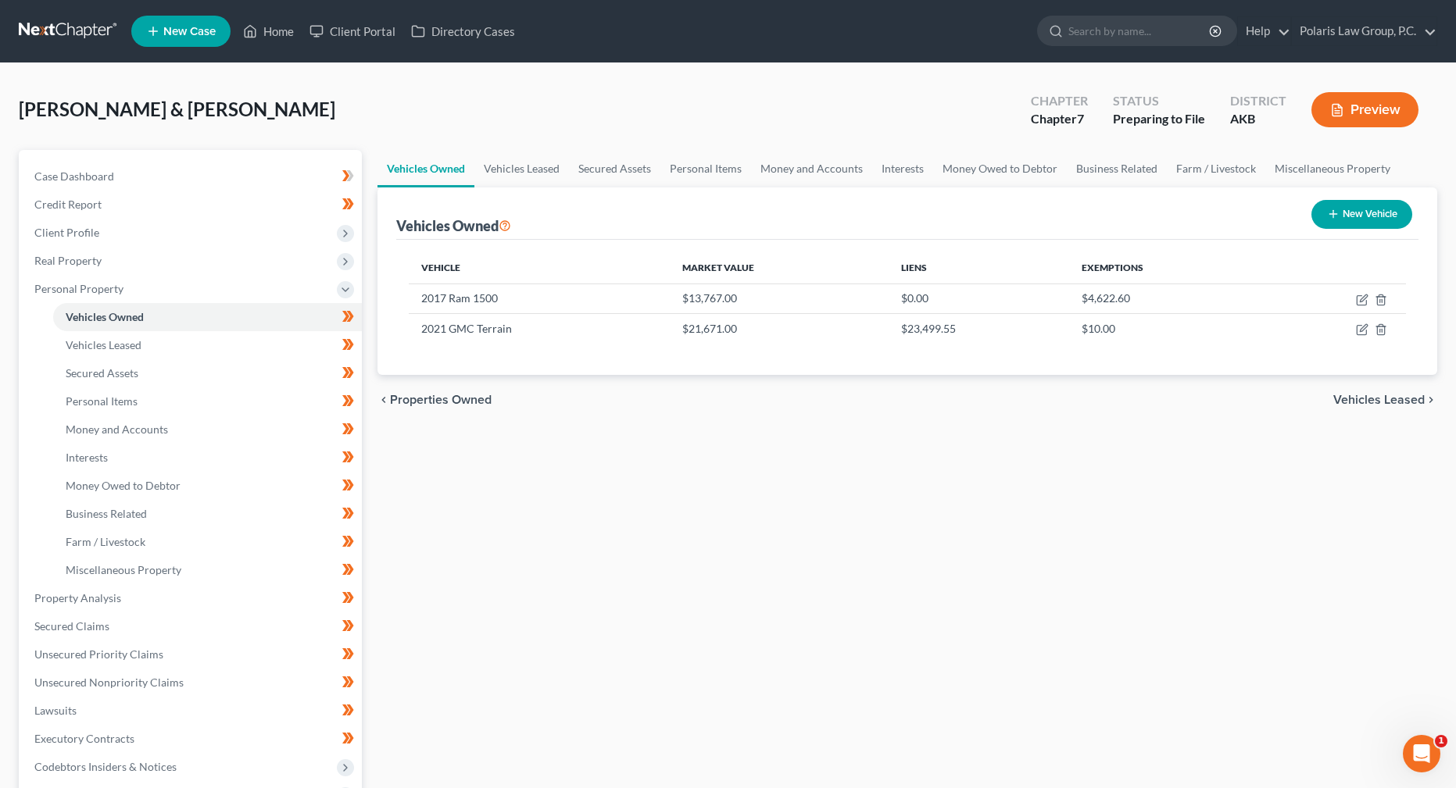
click at [825, 218] on div "Vehicles Owned New Vehicle" at bounding box center [907, 214] width 1022 height 52
click at [538, 168] on link "Vehicles Leased" at bounding box center [521, 169] width 95 height 38
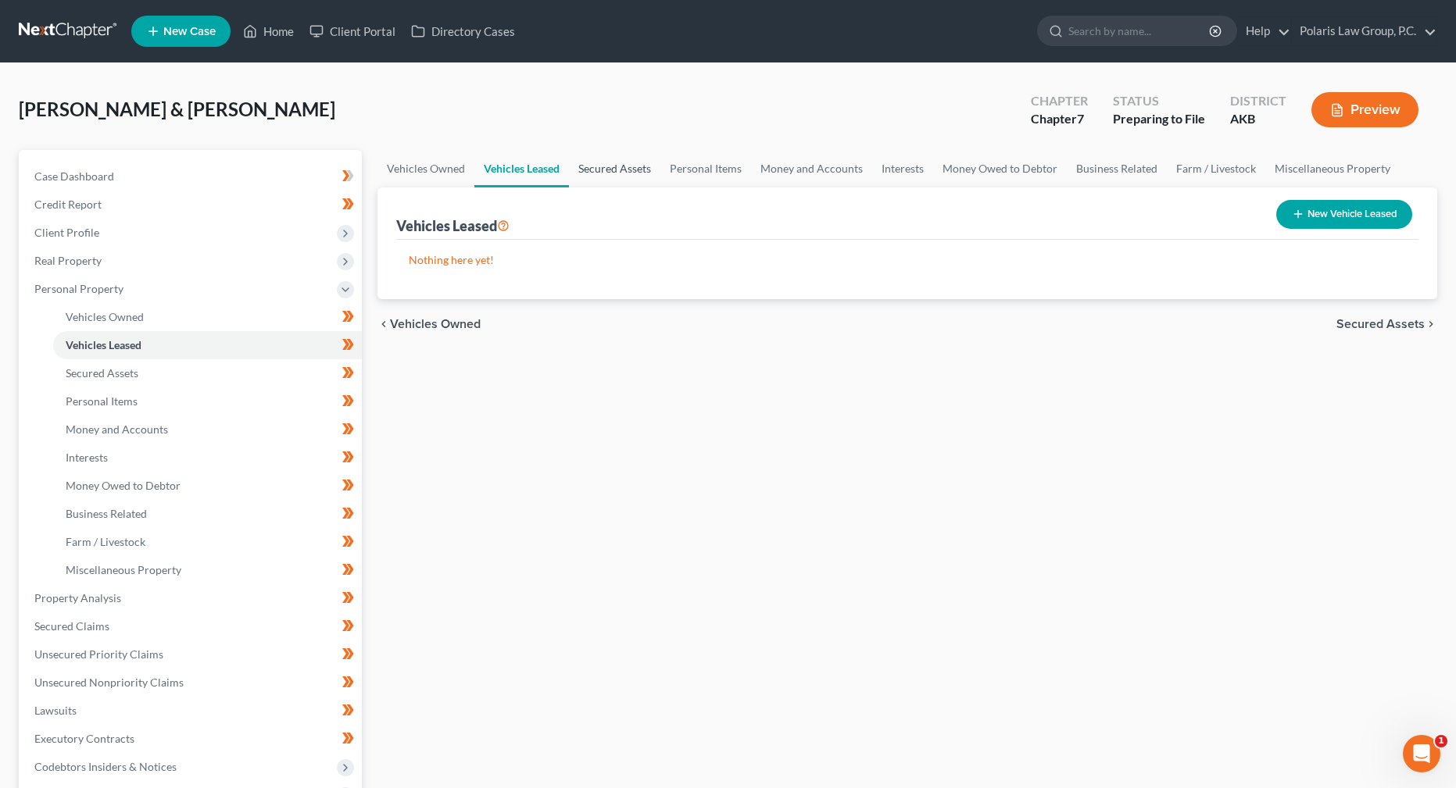
click at [640, 173] on link "Secured Assets" at bounding box center [614, 169] width 91 height 38
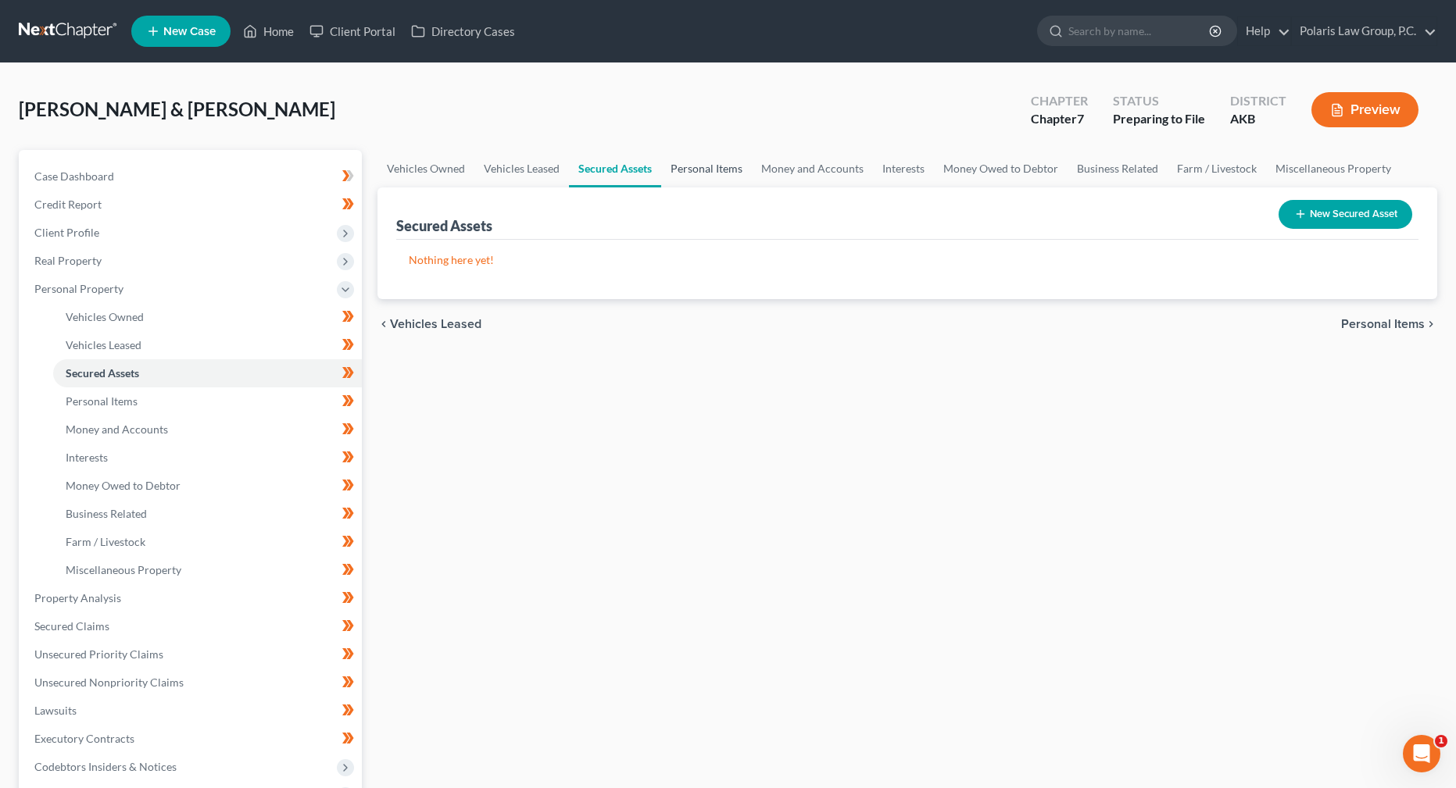
click at [724, 171] on link "Personal Items" at bounding box center [706, 169] width 91 height 38
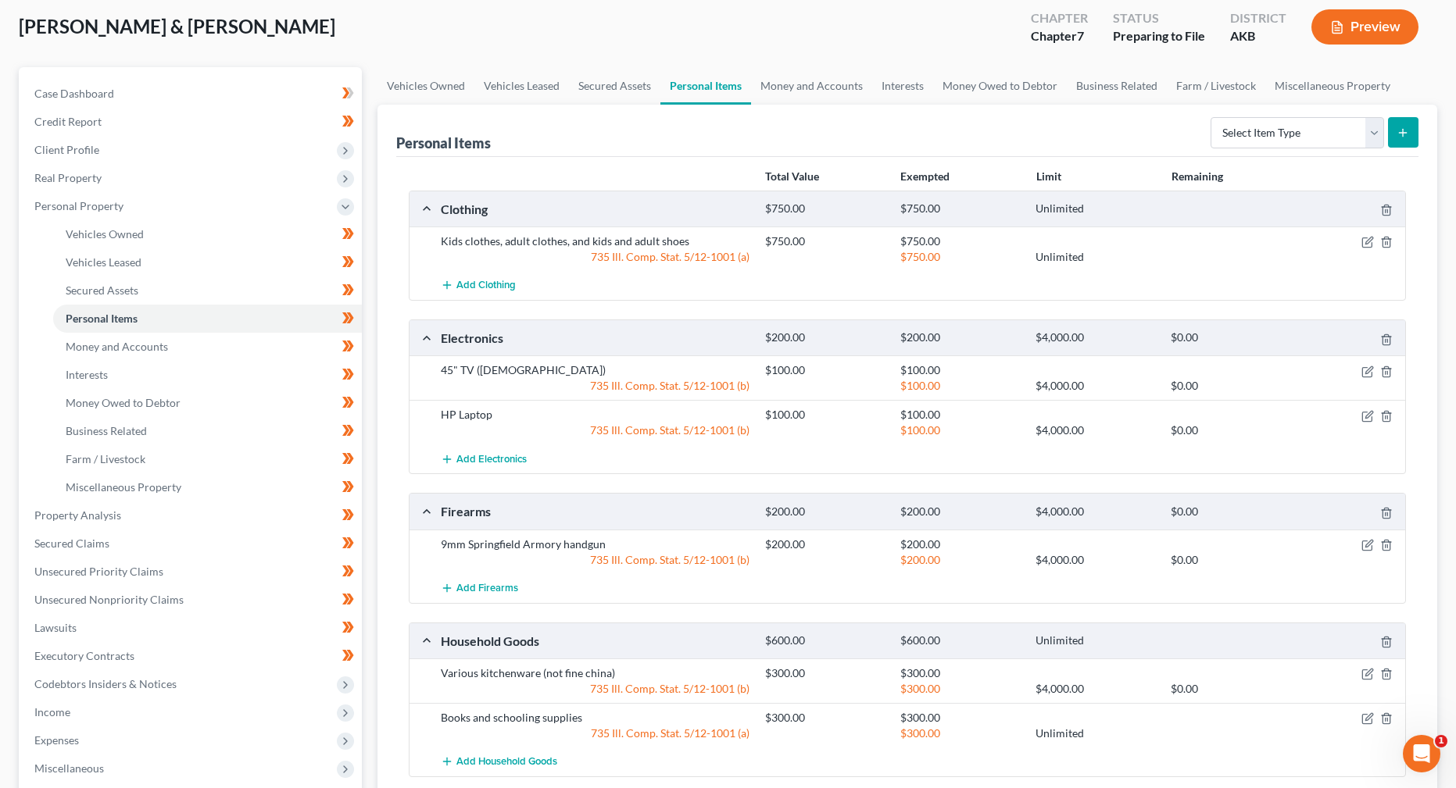
scroll to position [78, 0]
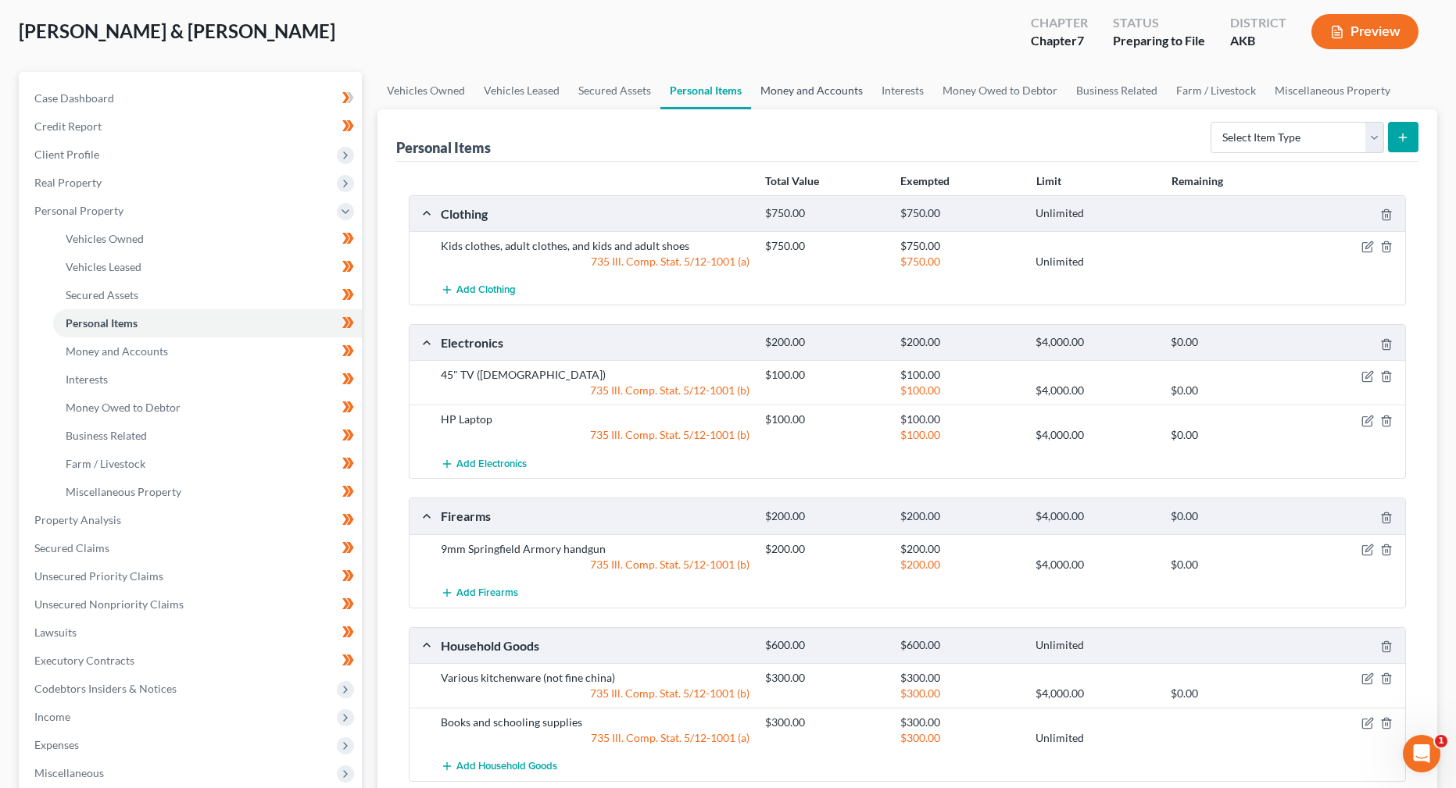
click at [811, 95] on link "Money and Accounts" at bounding box center [811, 91] width 121 height 38
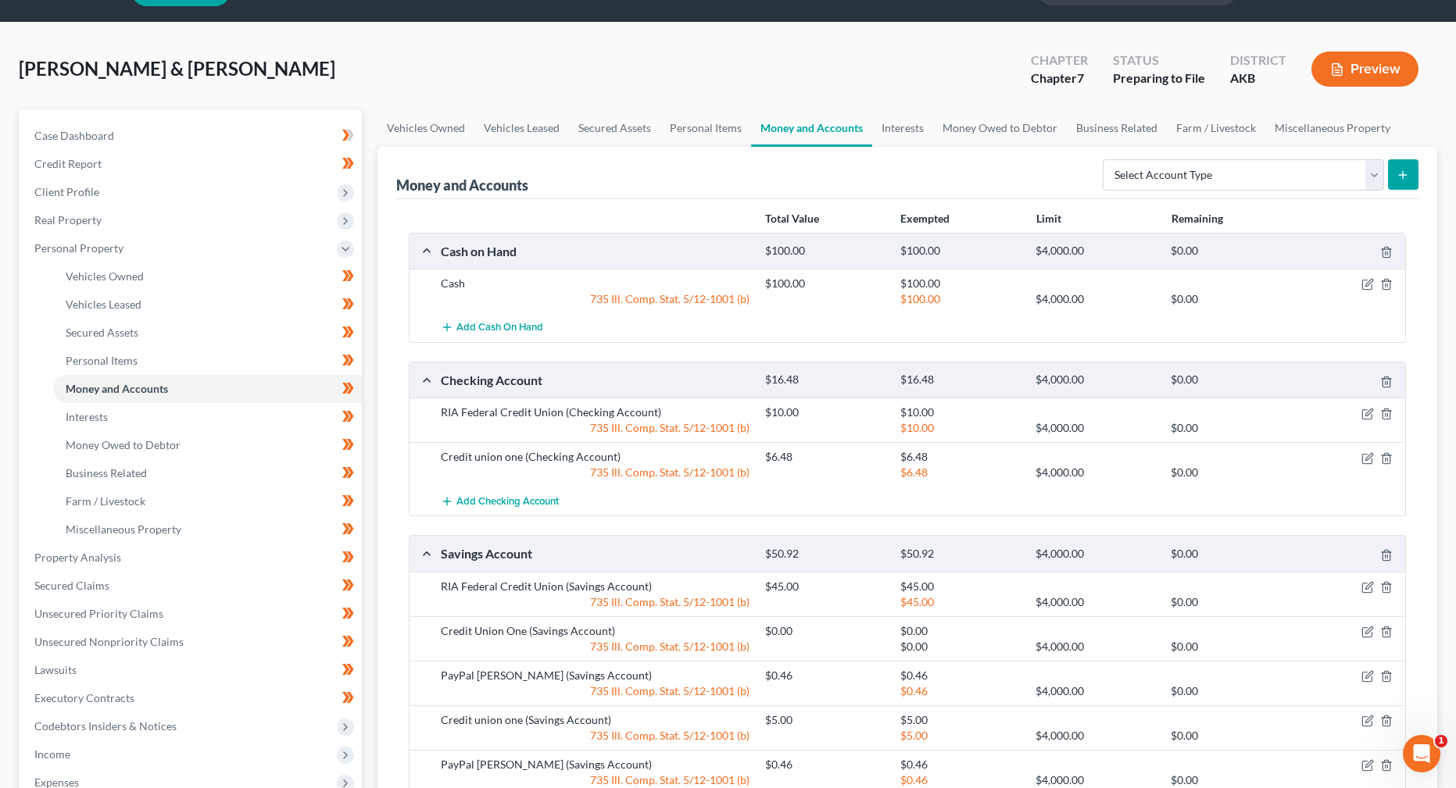
scroll to position [78, 0]
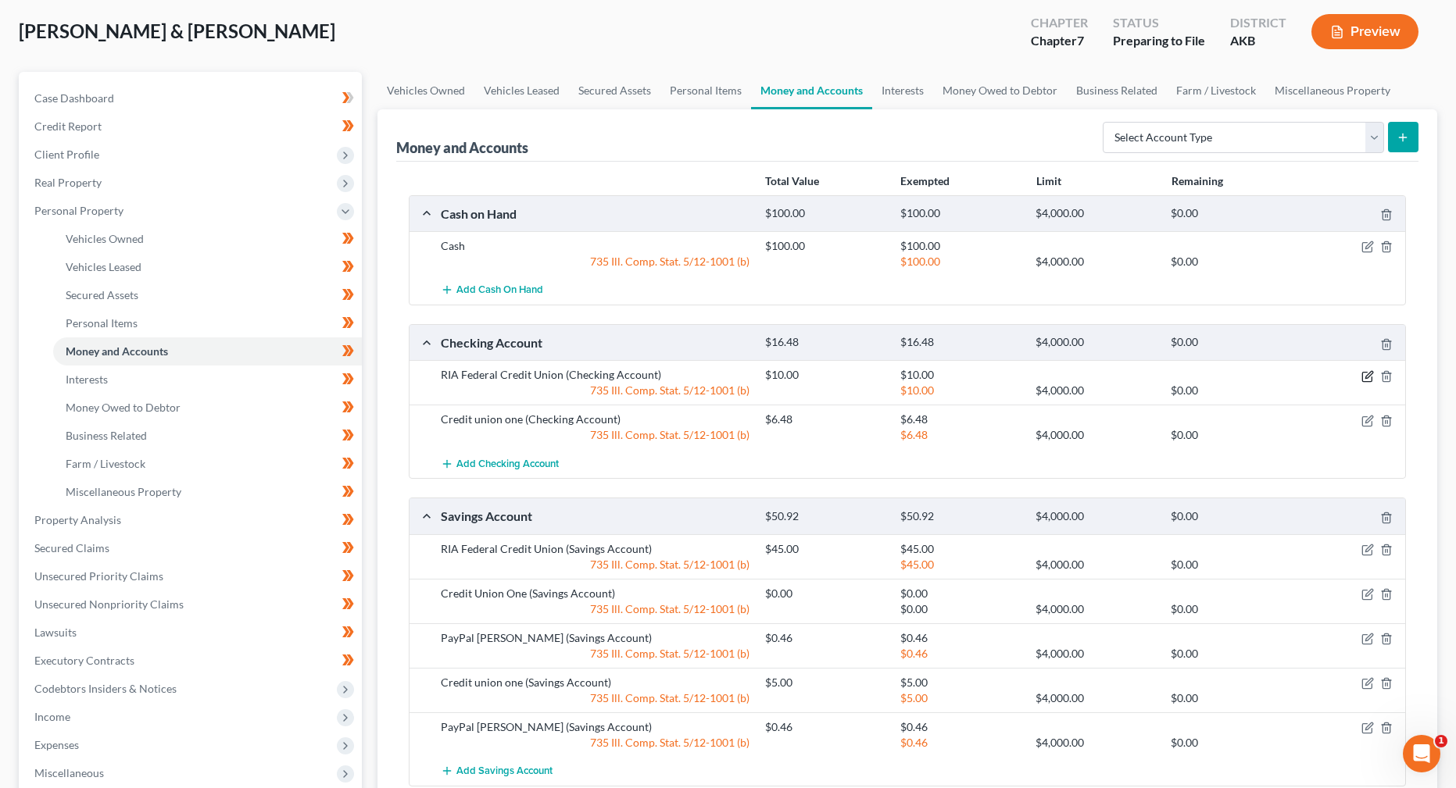
click at [1370, 377] on icon "button" at bounding box center [1367, 376] width 13 height 13
select select "1"
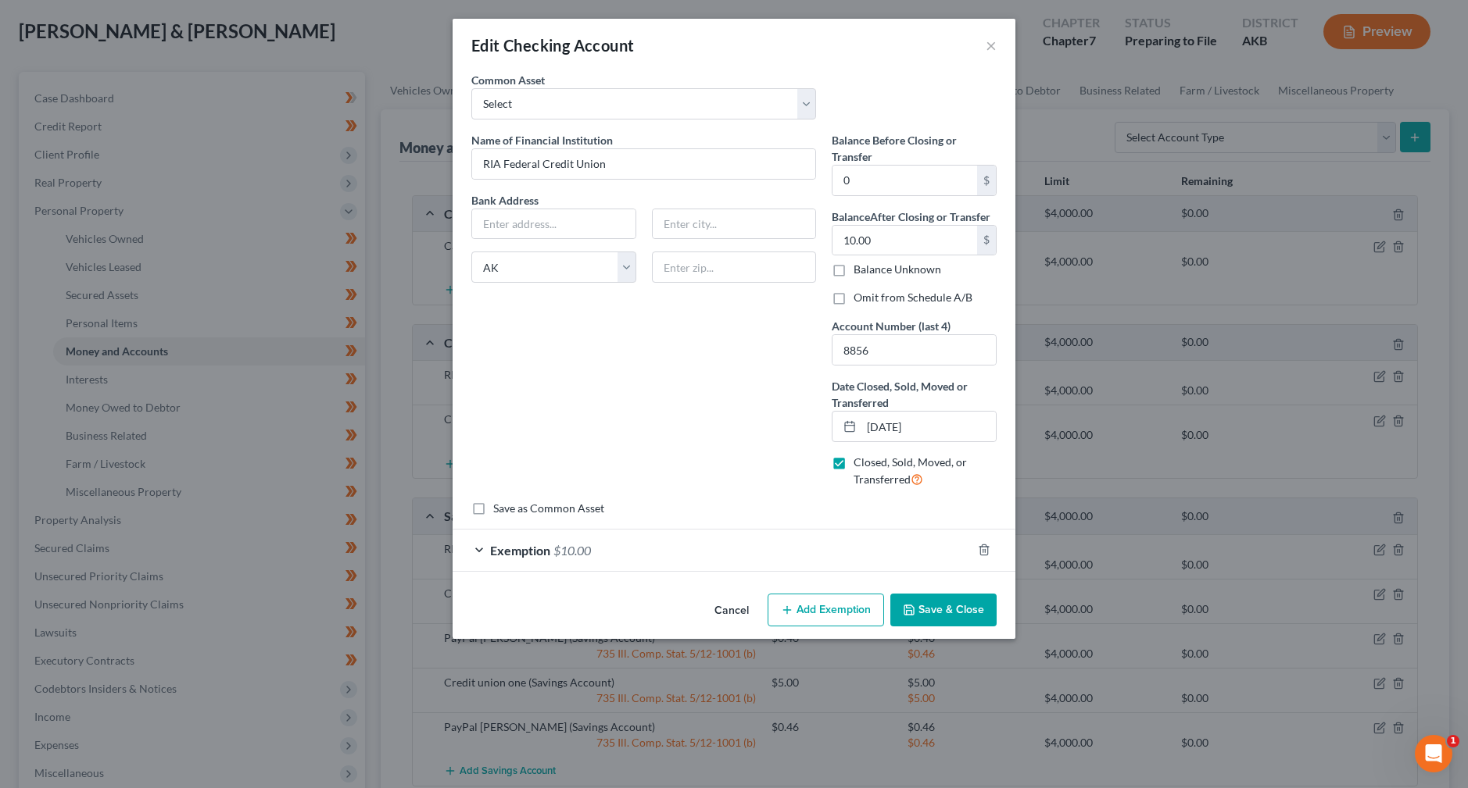
click at [935, 610] on button "Save & Close" at bounding box center [943, 610] width 106 height 33
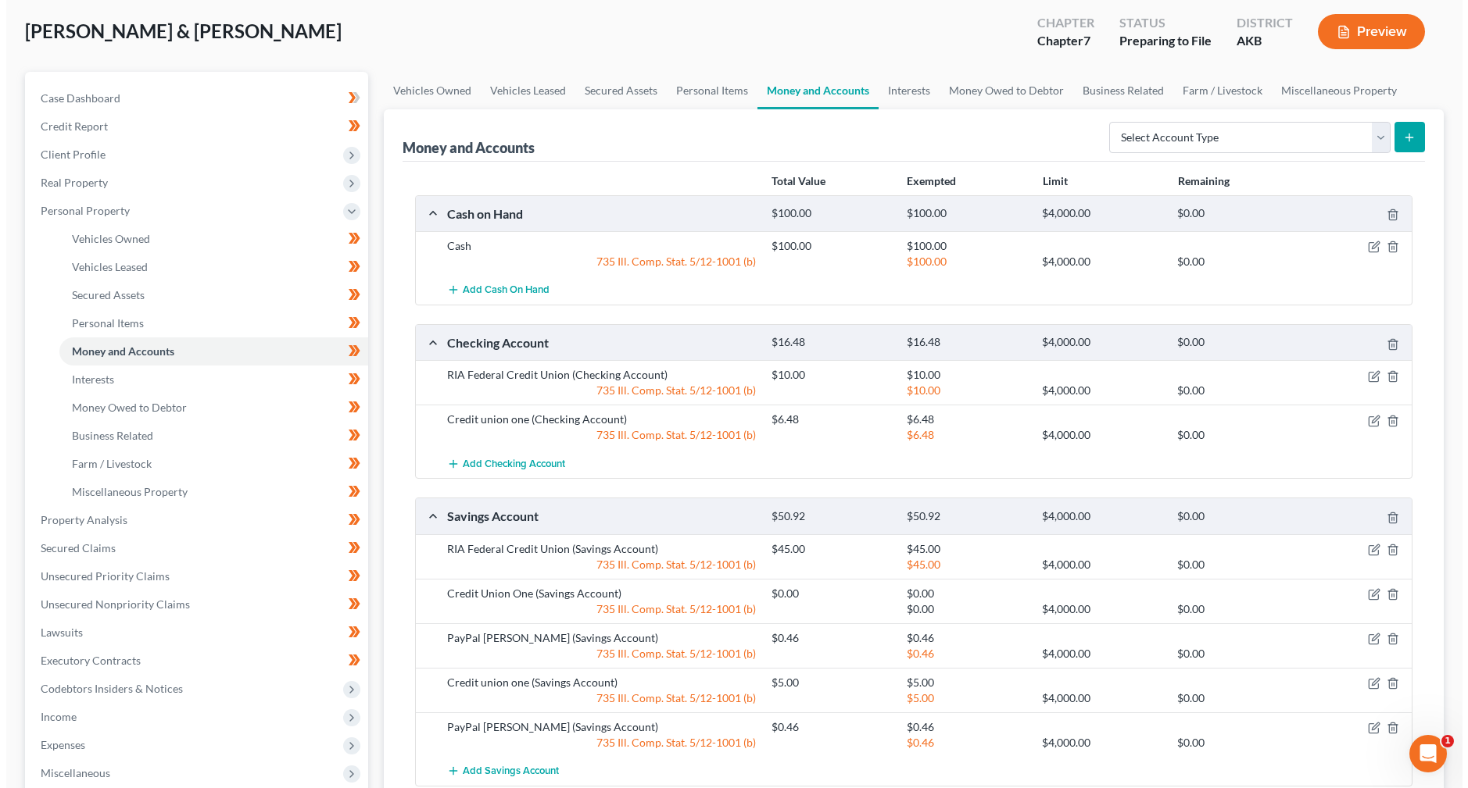
scroll to position [156, 0]
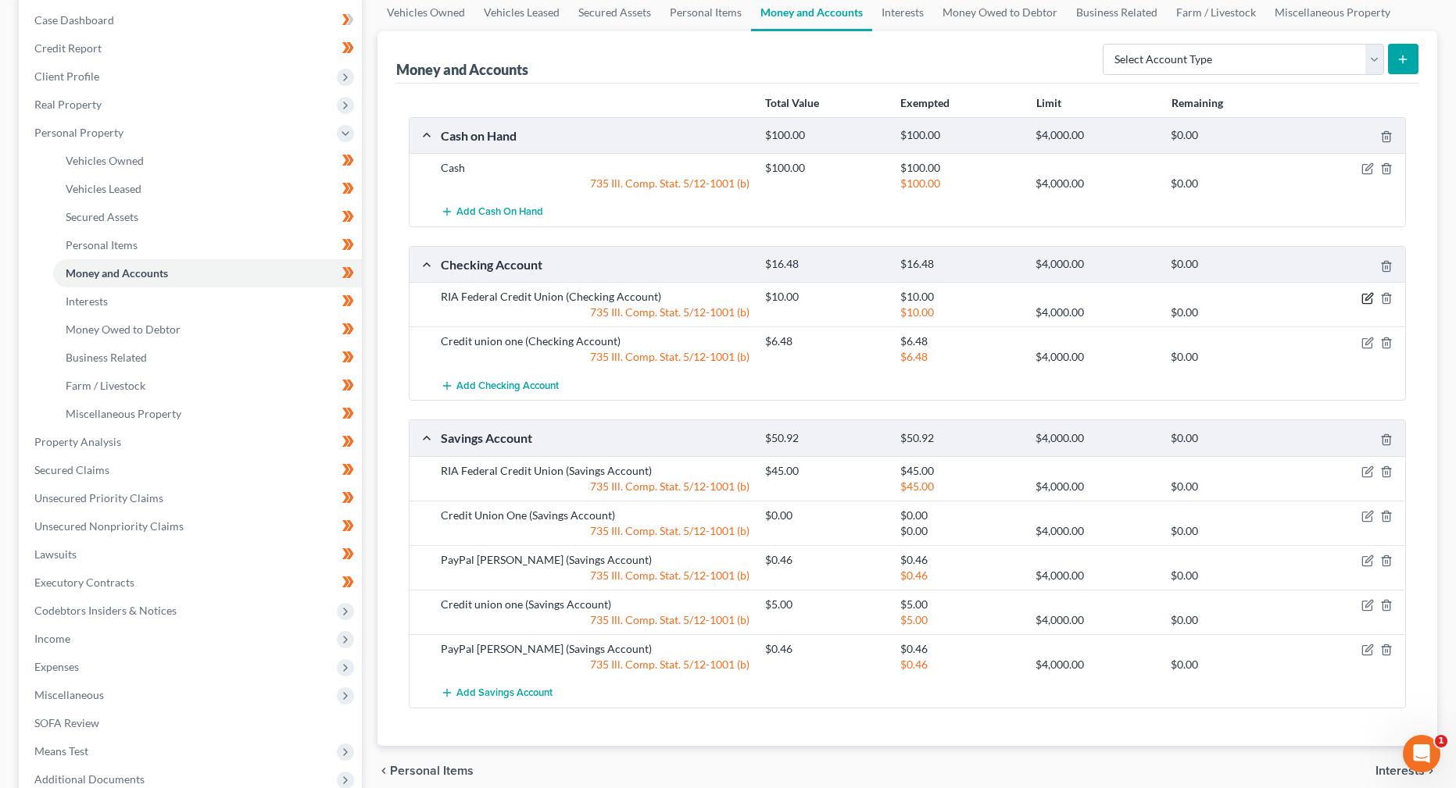
click at [1368, 295] on icon "button" at bounding box center [1367, 298] width 13 height 13
select select "1"
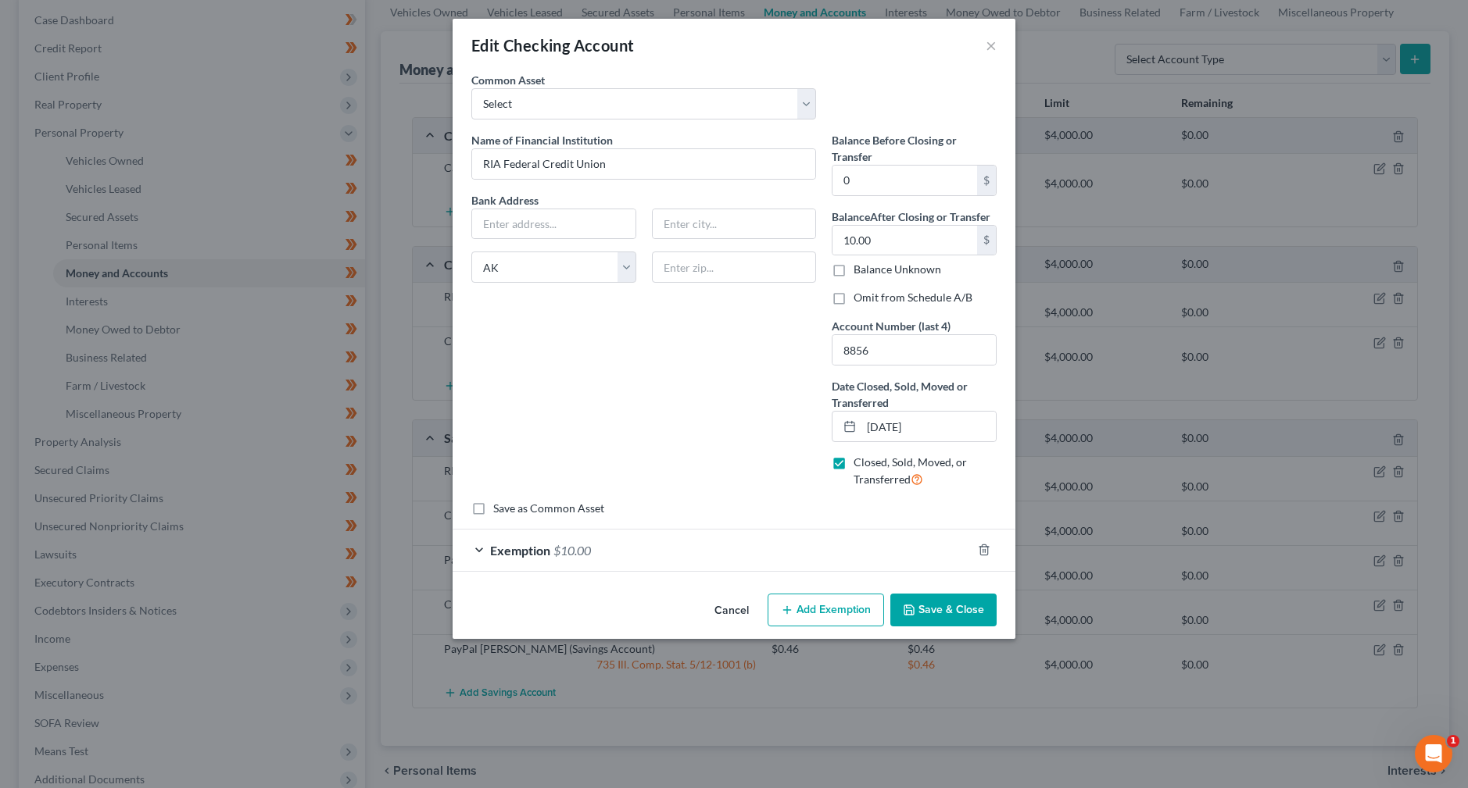
click at [654, 561] on div "Exemption $10.00" at bounding box center [711, 550] width 519 height 41
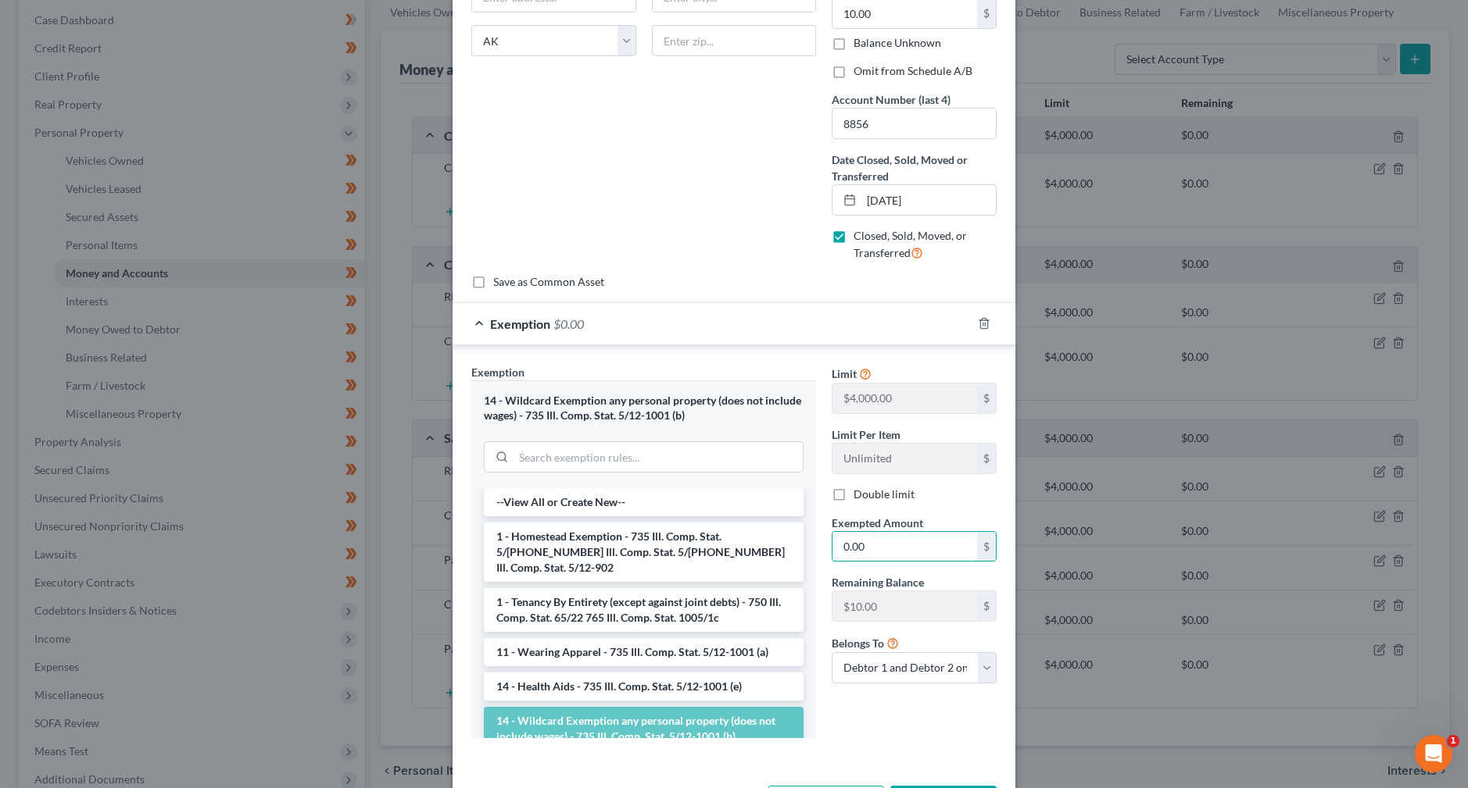
scroll to position [132, 0]
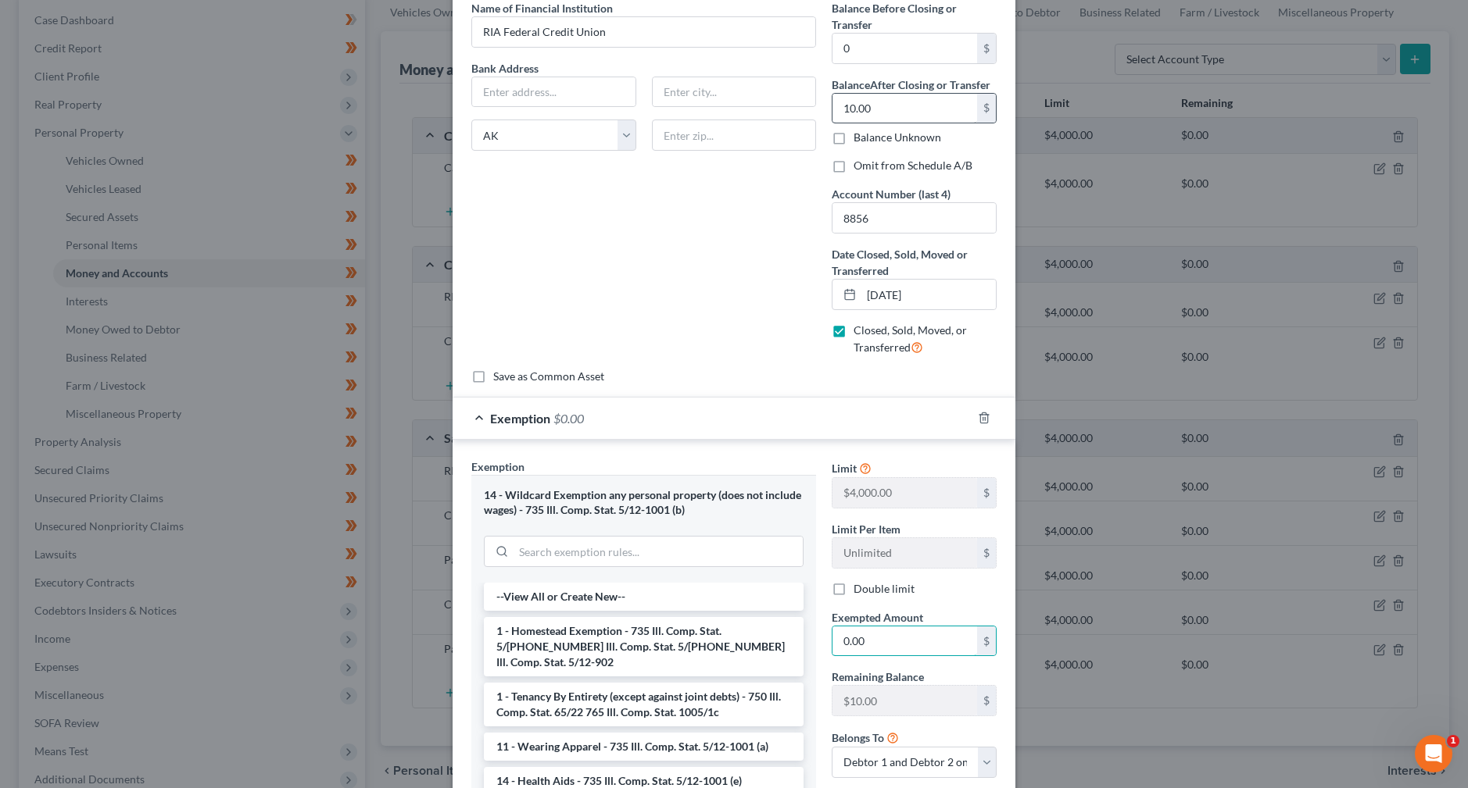
type input "0.00"
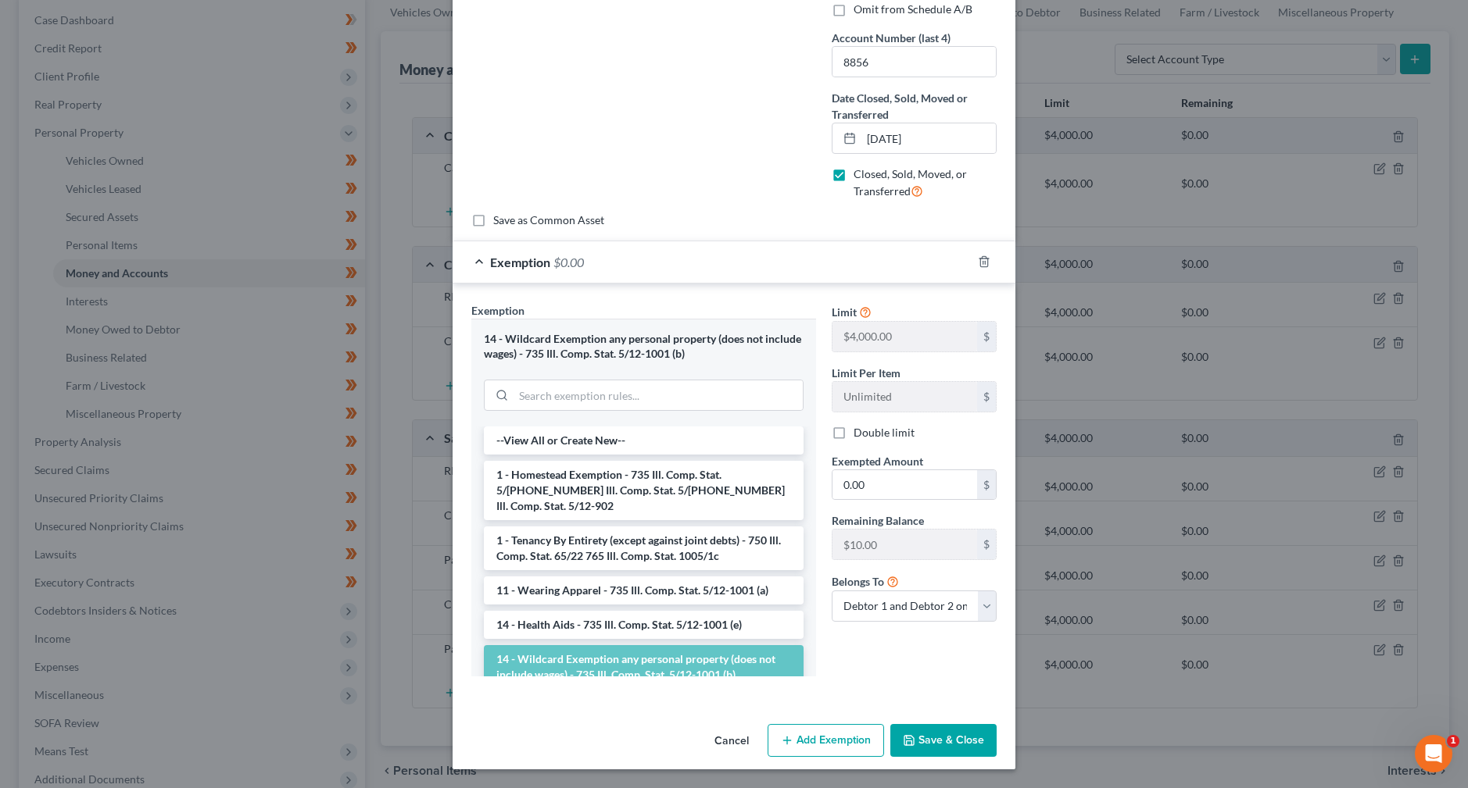
type input "0.00"
click at [950, 740] on button "Save & Close" at bounding box center [943, 740] width 106 height 33
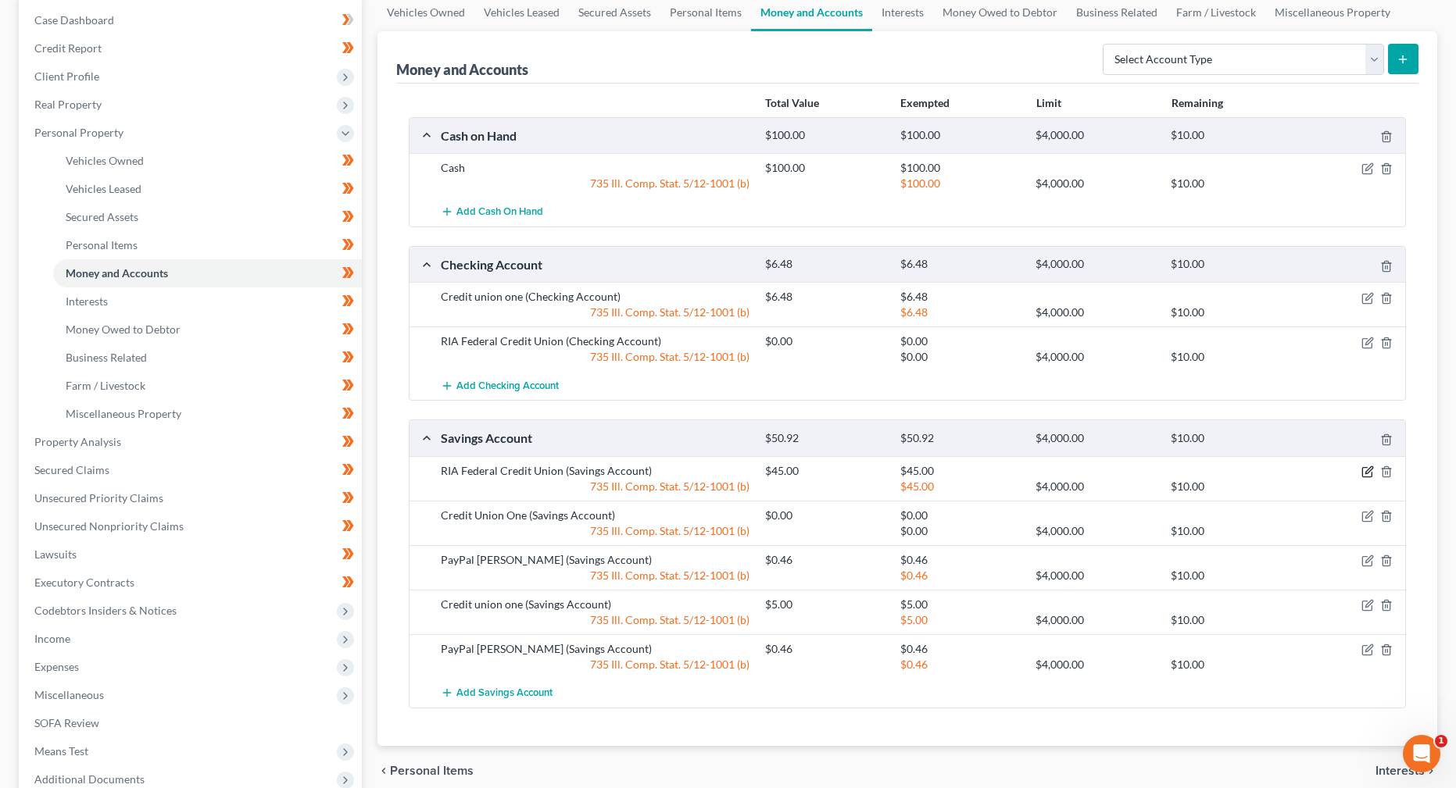
click at [1368, 474] on icon "button" at bounding box center [1367, 472] width 13 height 13
select select "16"
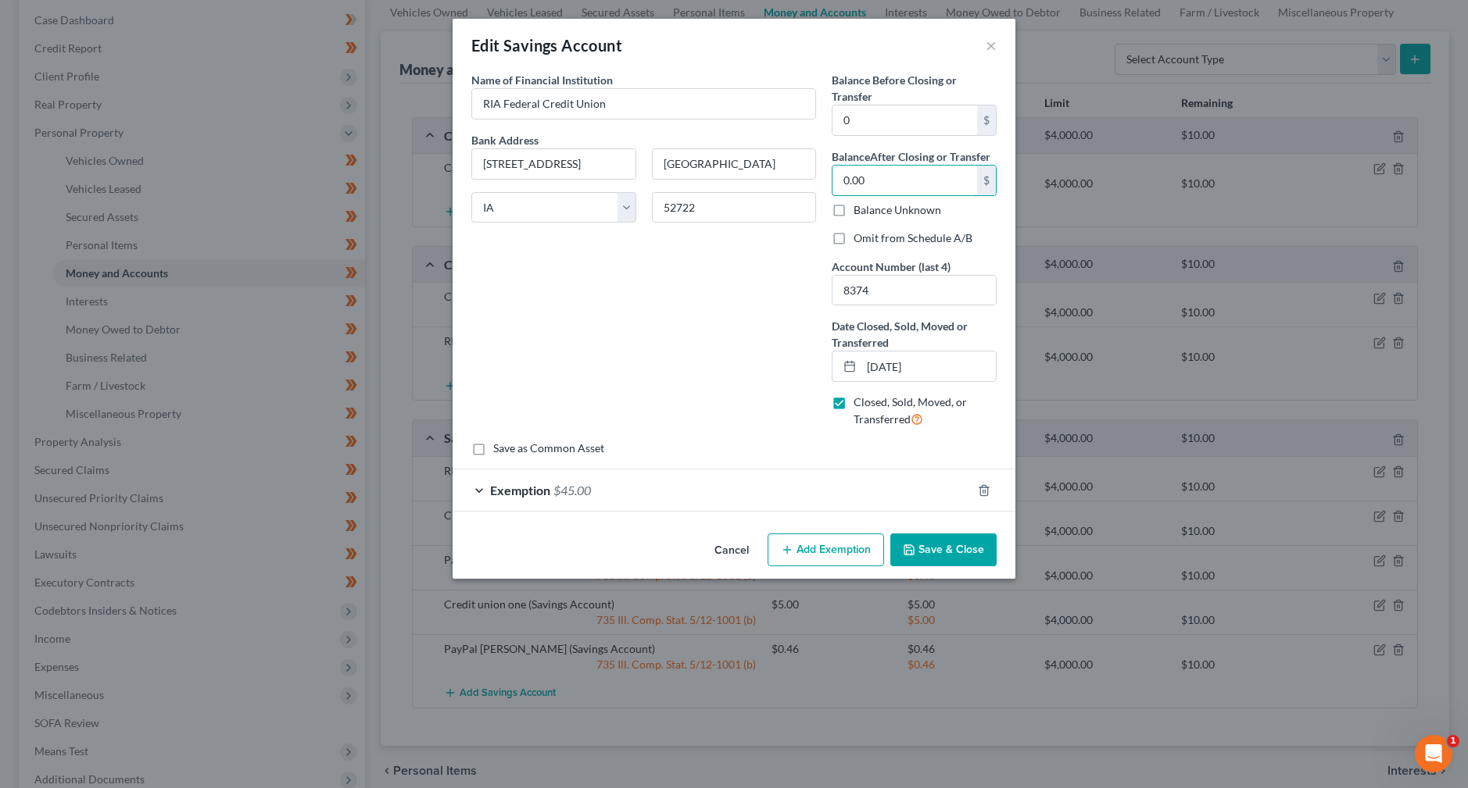
type input "0.00"
click at [860, 490] on div "Exemption $45.00" at bounding box center [711, 490] width 519 height 41
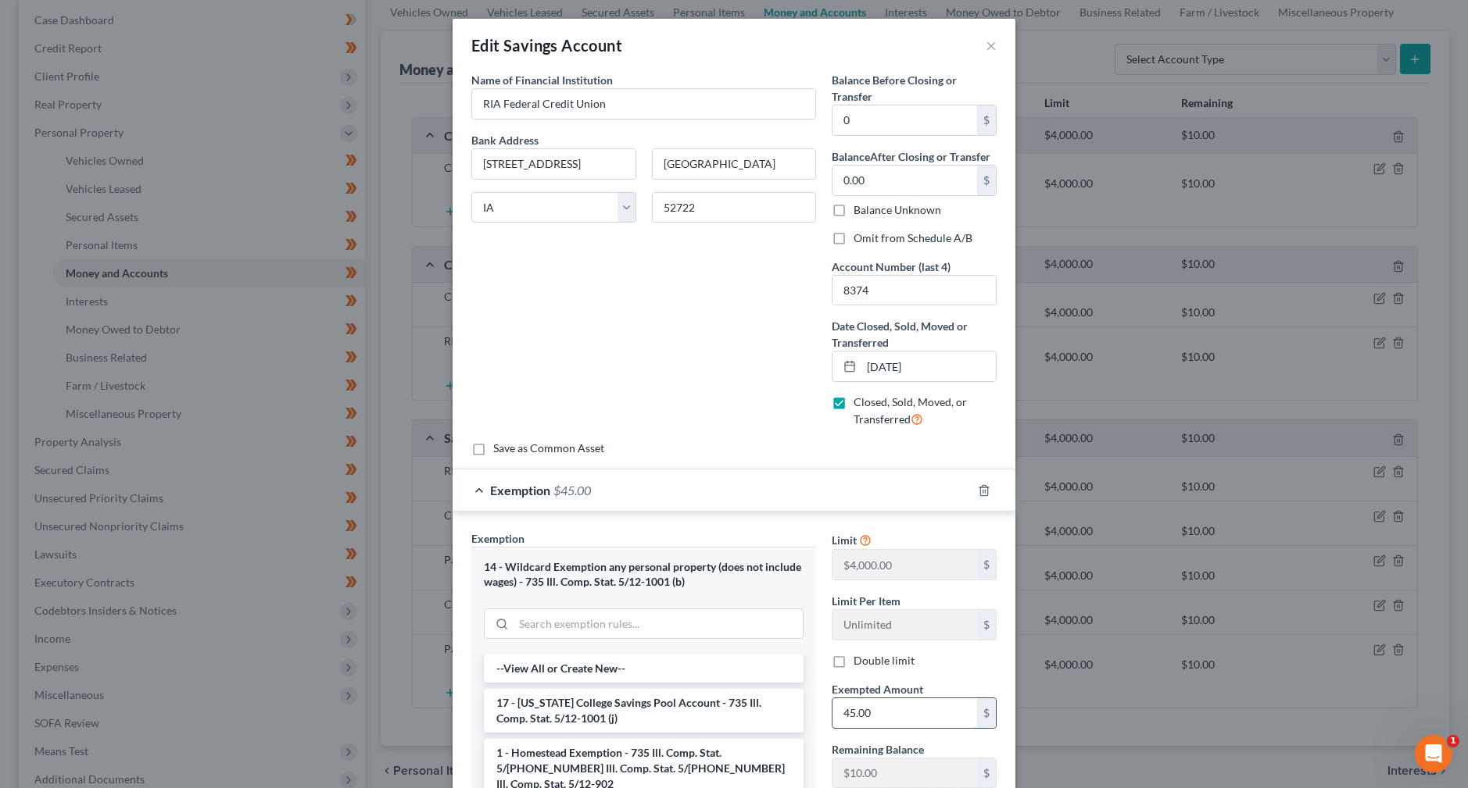
click at [868, 713] on input "45.00" at bounding box center [904, 714] width 145 height 30
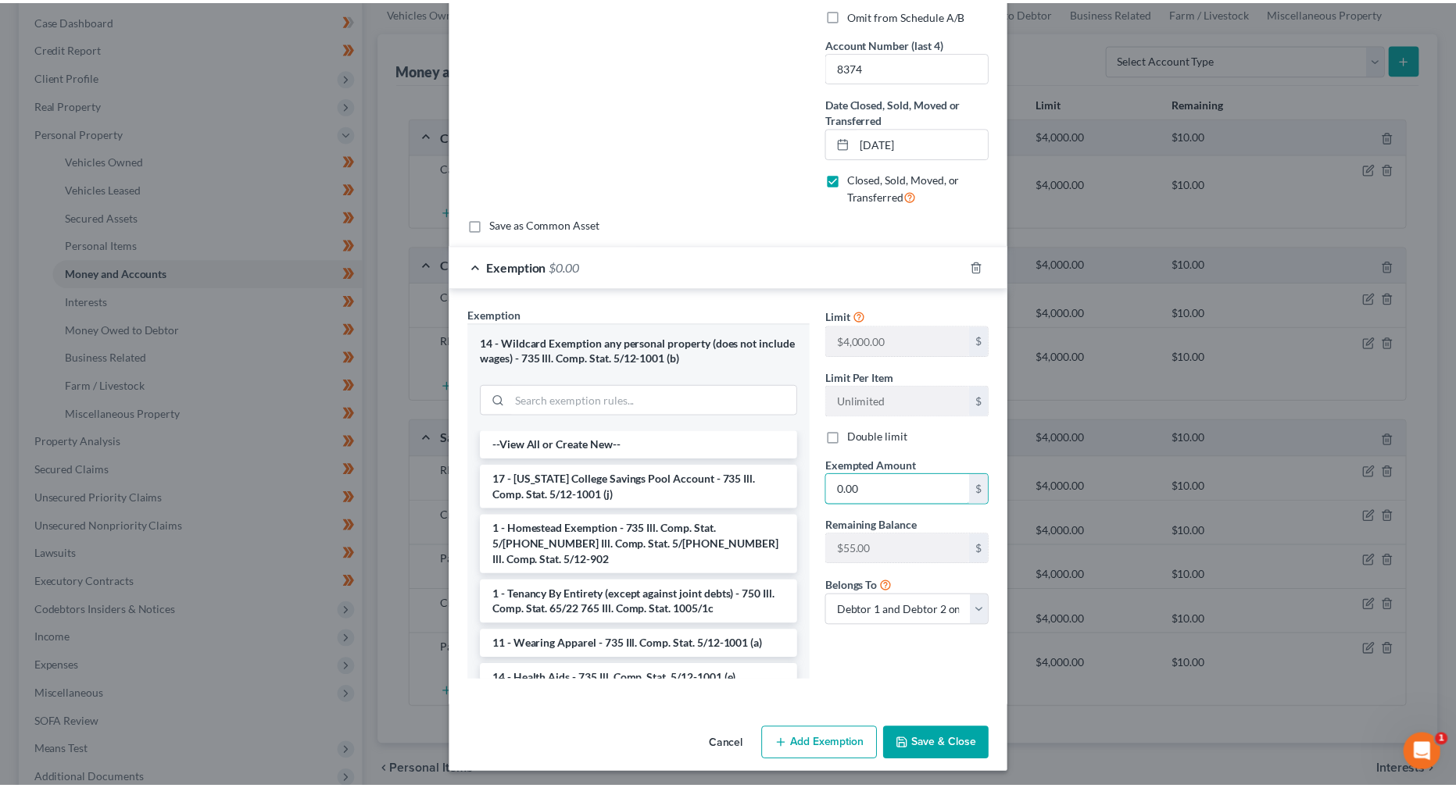
scroll to position [228, 0]
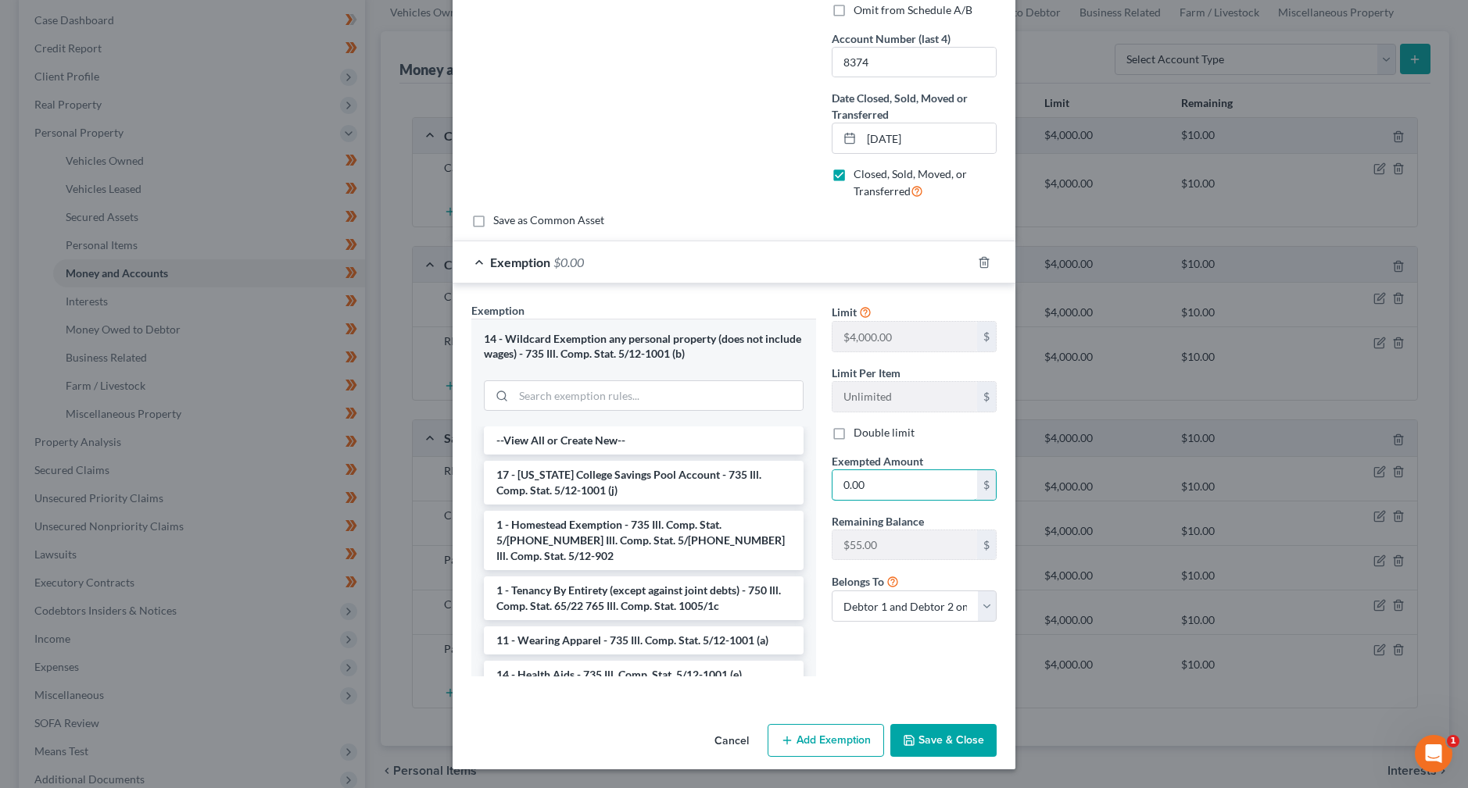
type input "0.00"
click at [917, 745] on button "Save & Close" at bounding box center [943, 740] width 106 height 33
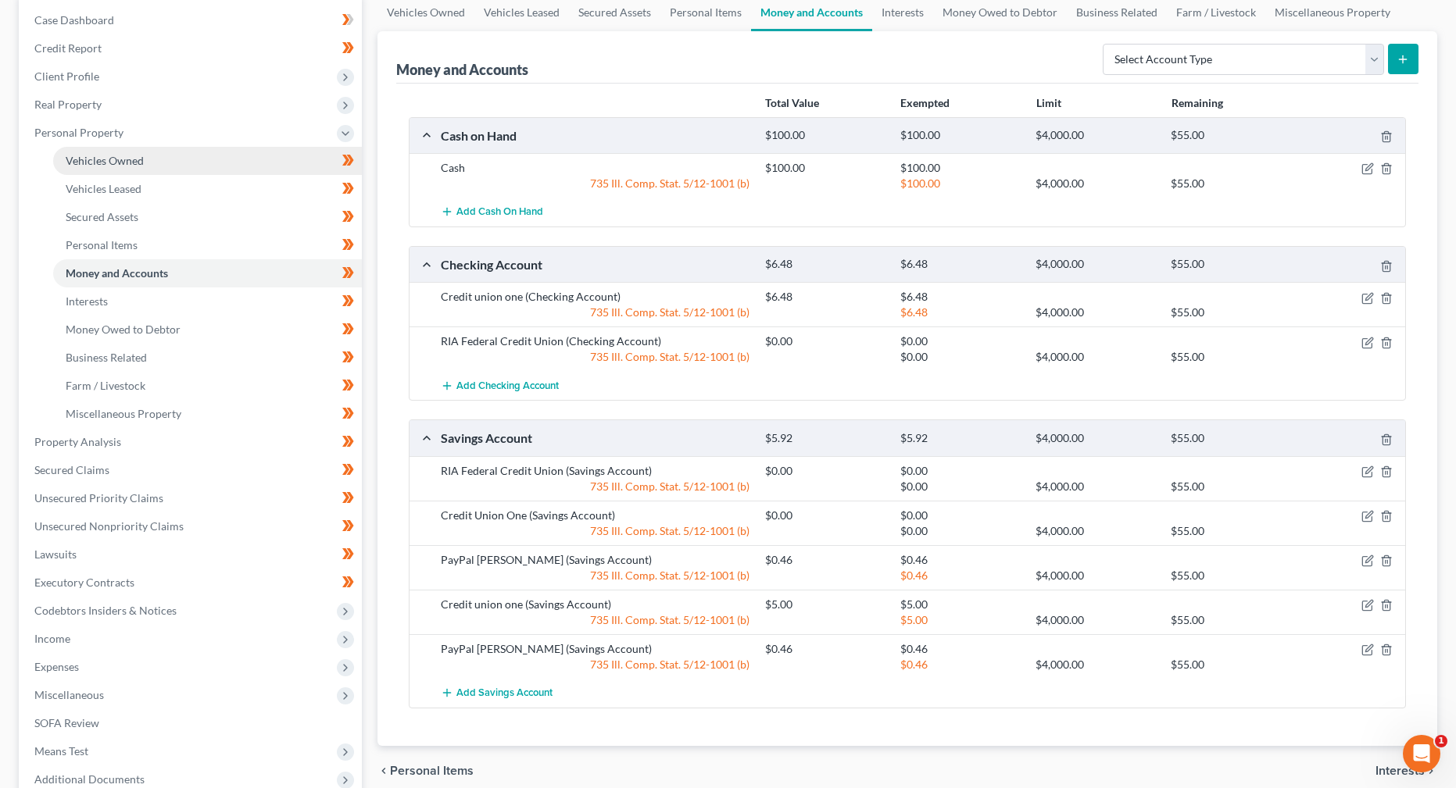
click at [183, 167] on link "Vehicles Owned" at bounding box center [207, 161] width 309 height 28
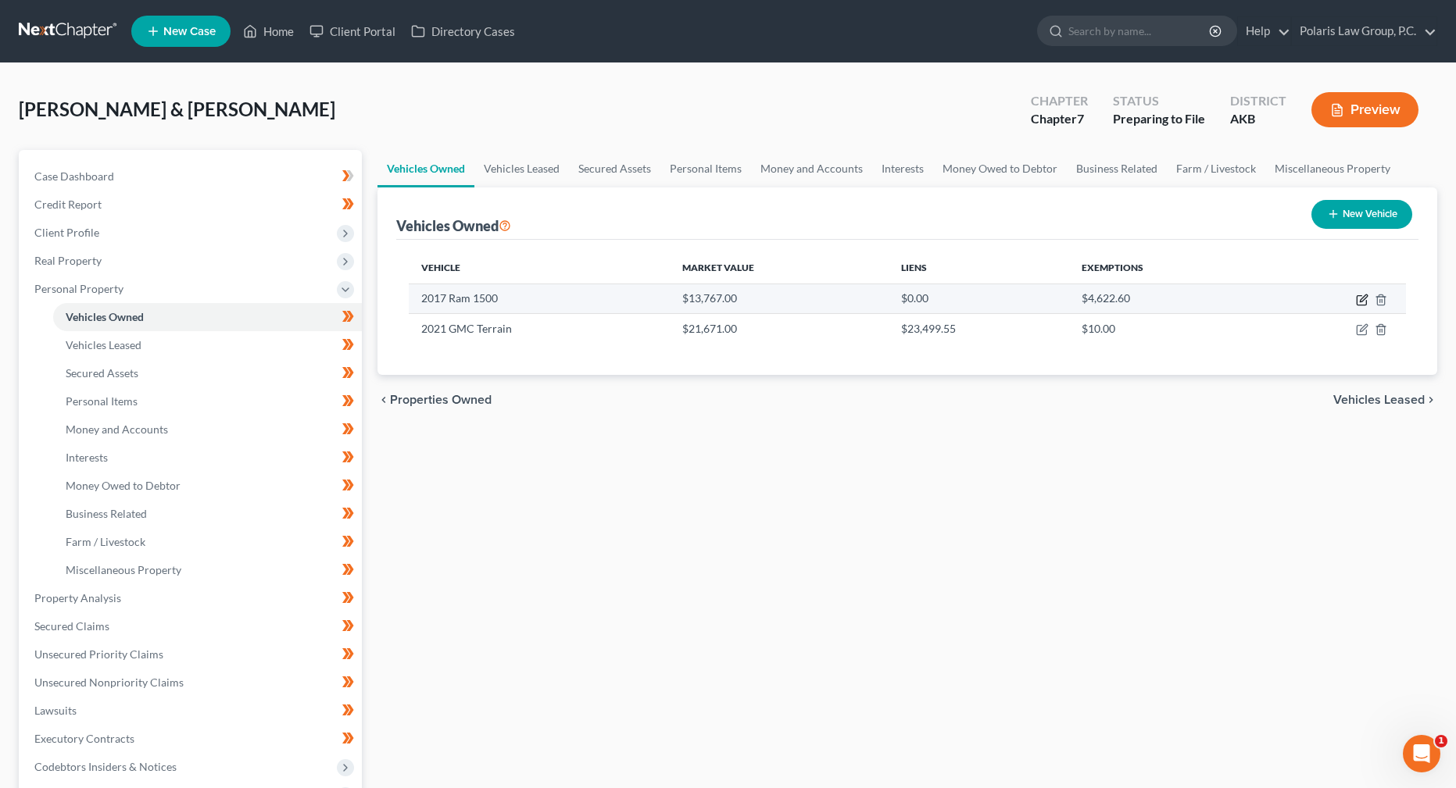
click at [1361, 301] on icon "button" at bounding box center [1362, 300] width 13 height 13
select select "0"
select select "9"
select select "3"
select select "2"
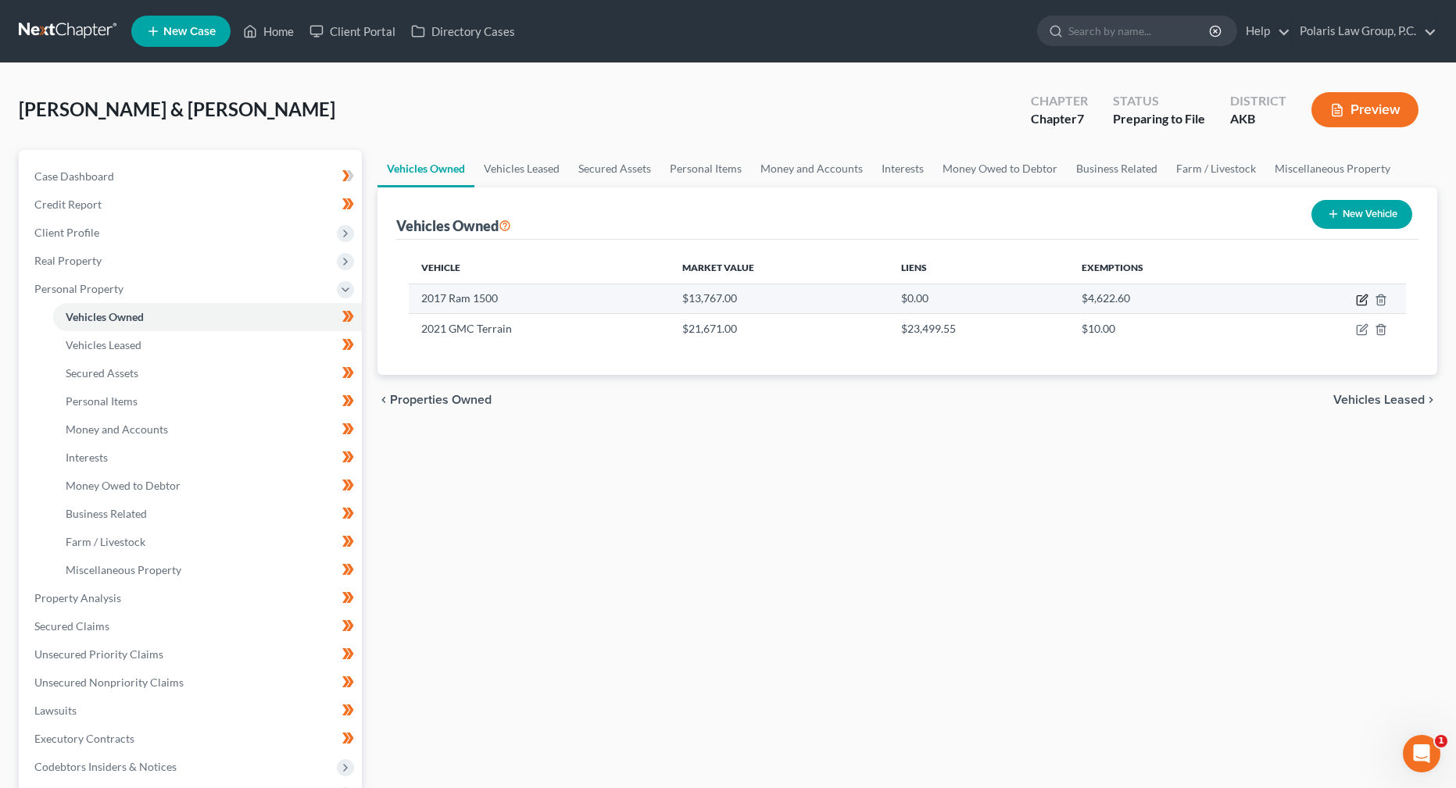
select select "2"
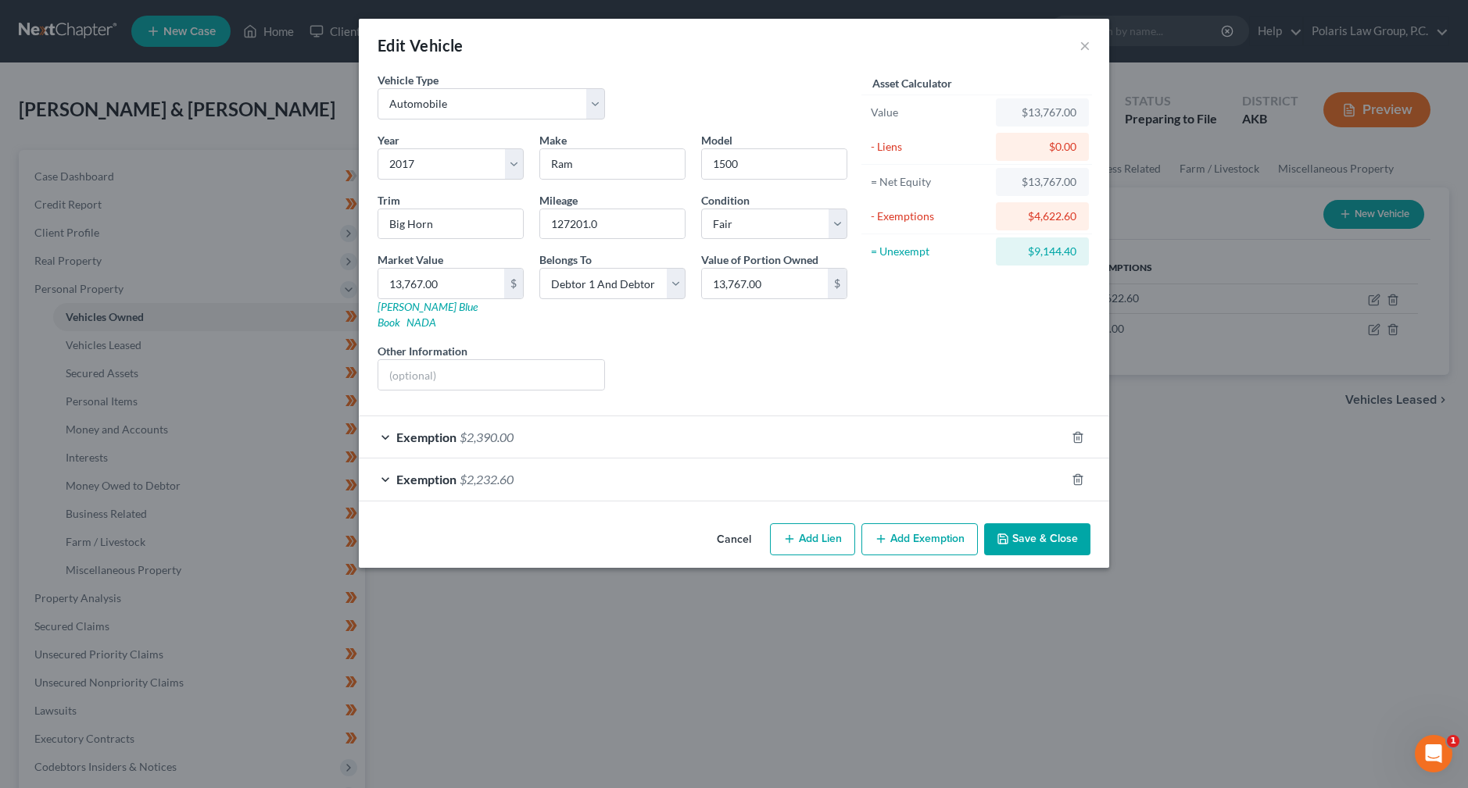
click at [485, 472] on span "$2,232.60" at bounding box center [486, 479] width 54 height 15
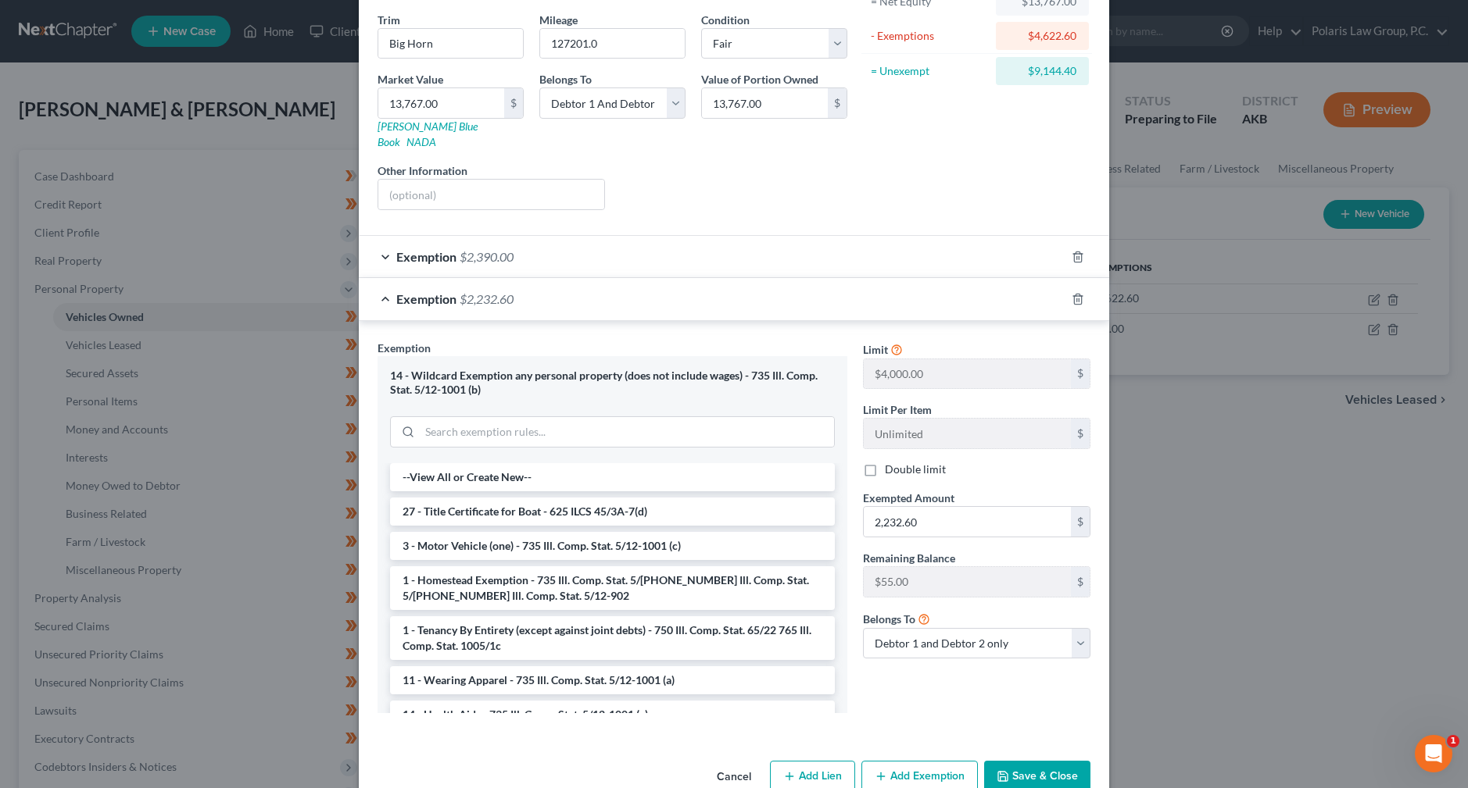
scroll to position [201, 0]
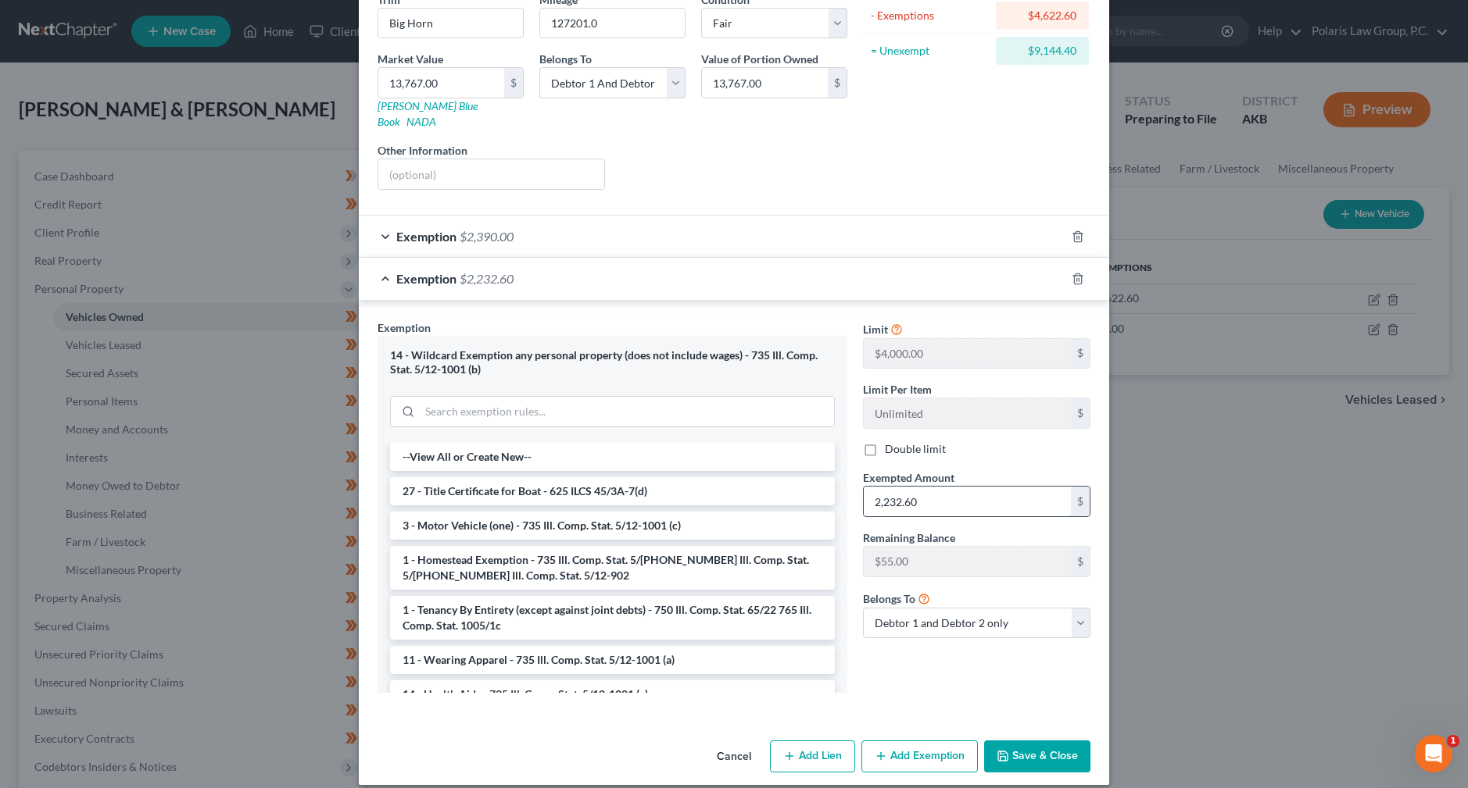
click at [895, 487] on input "2,232.60" at bounding box center [966, 502] width 207 height 30
click at [896, 488] on input "2,232.60" at bounding box center [966, 502] width 207 height 30
type input "223.68"
click at [743, 745] on button "Cancel" at bounding box center [733, 757] width 59 height 31
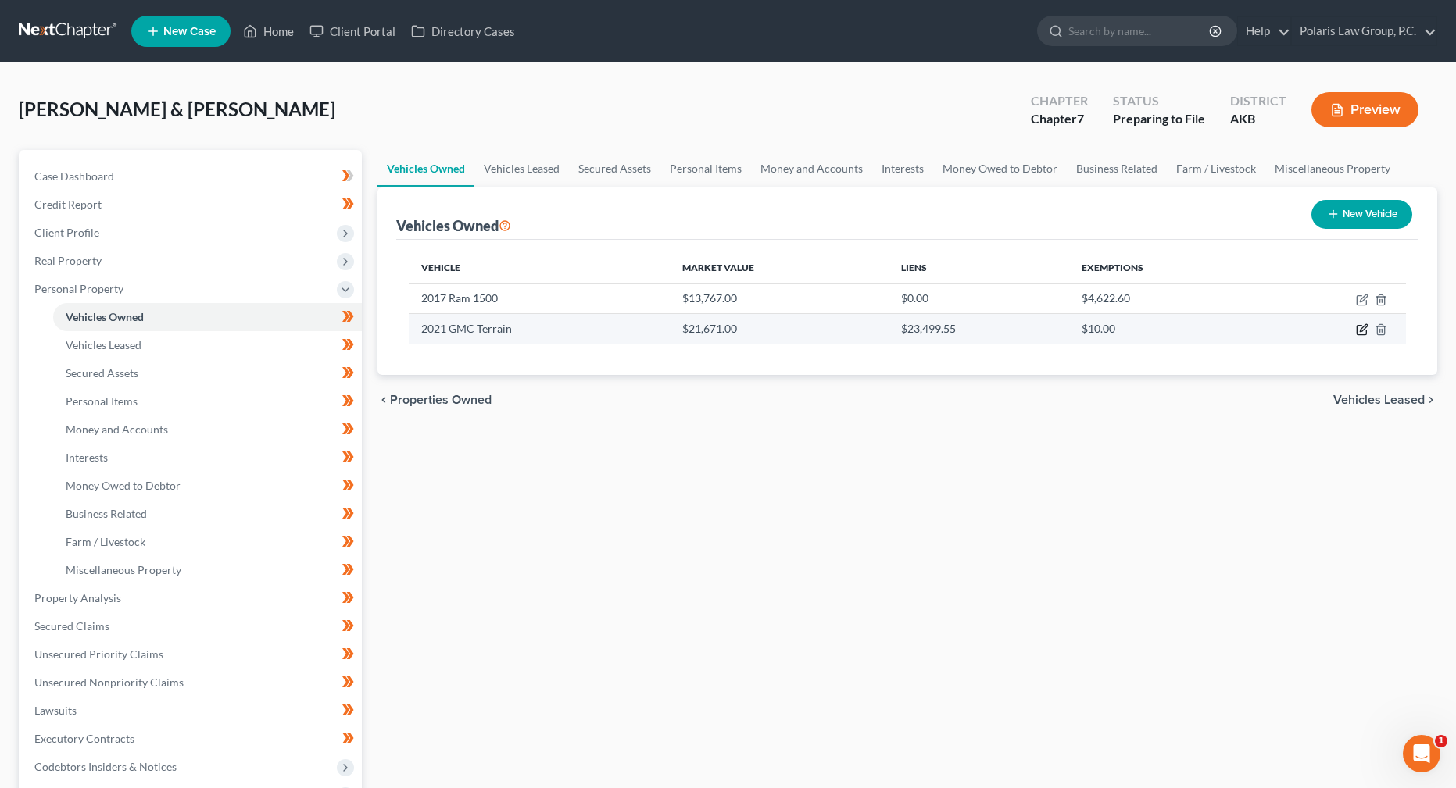
click at [1360, 332] on icon "button" at bounding box center [1363, 328] width 7 height 7
select select "0"
select select "5"
select select "1"
select select "2"
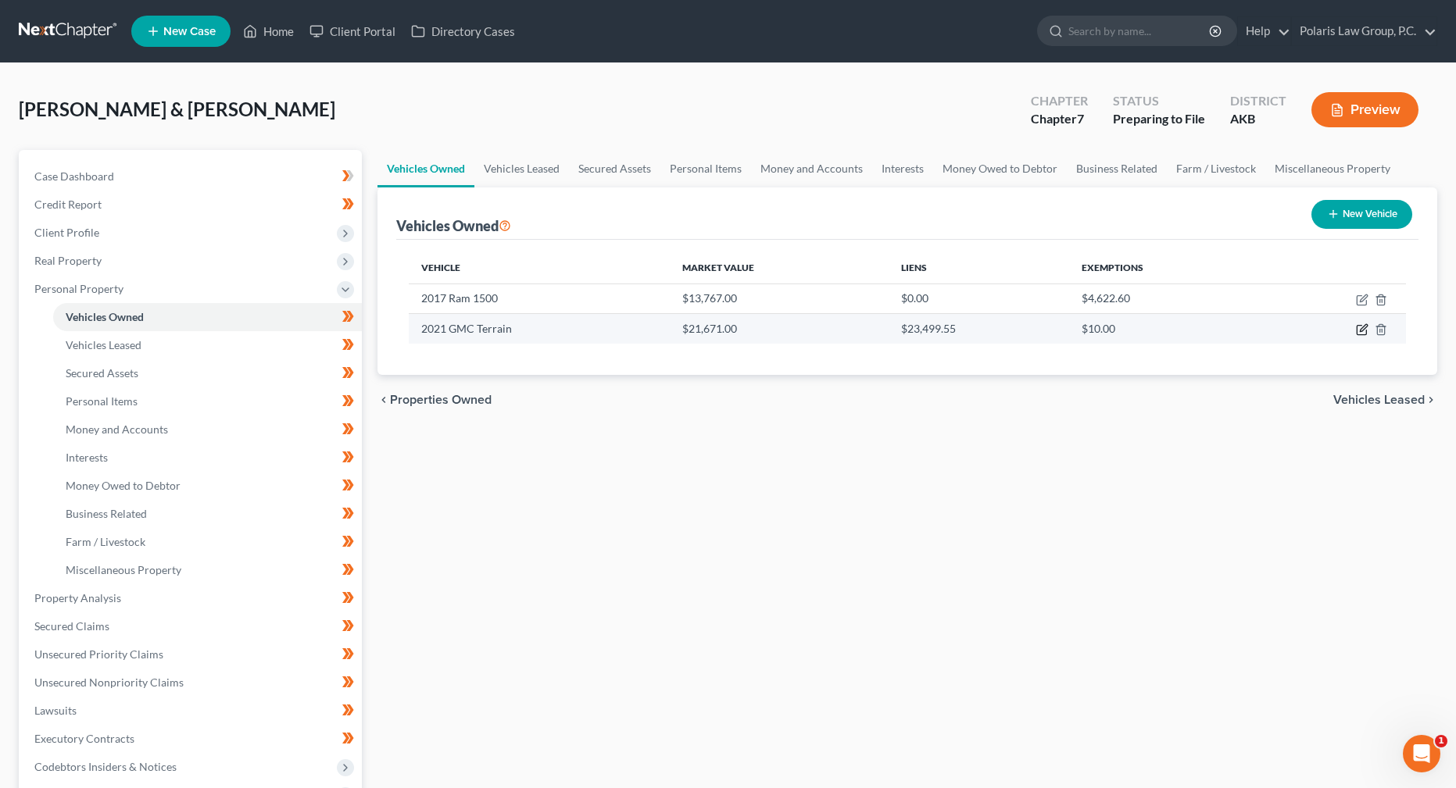
select select "2"
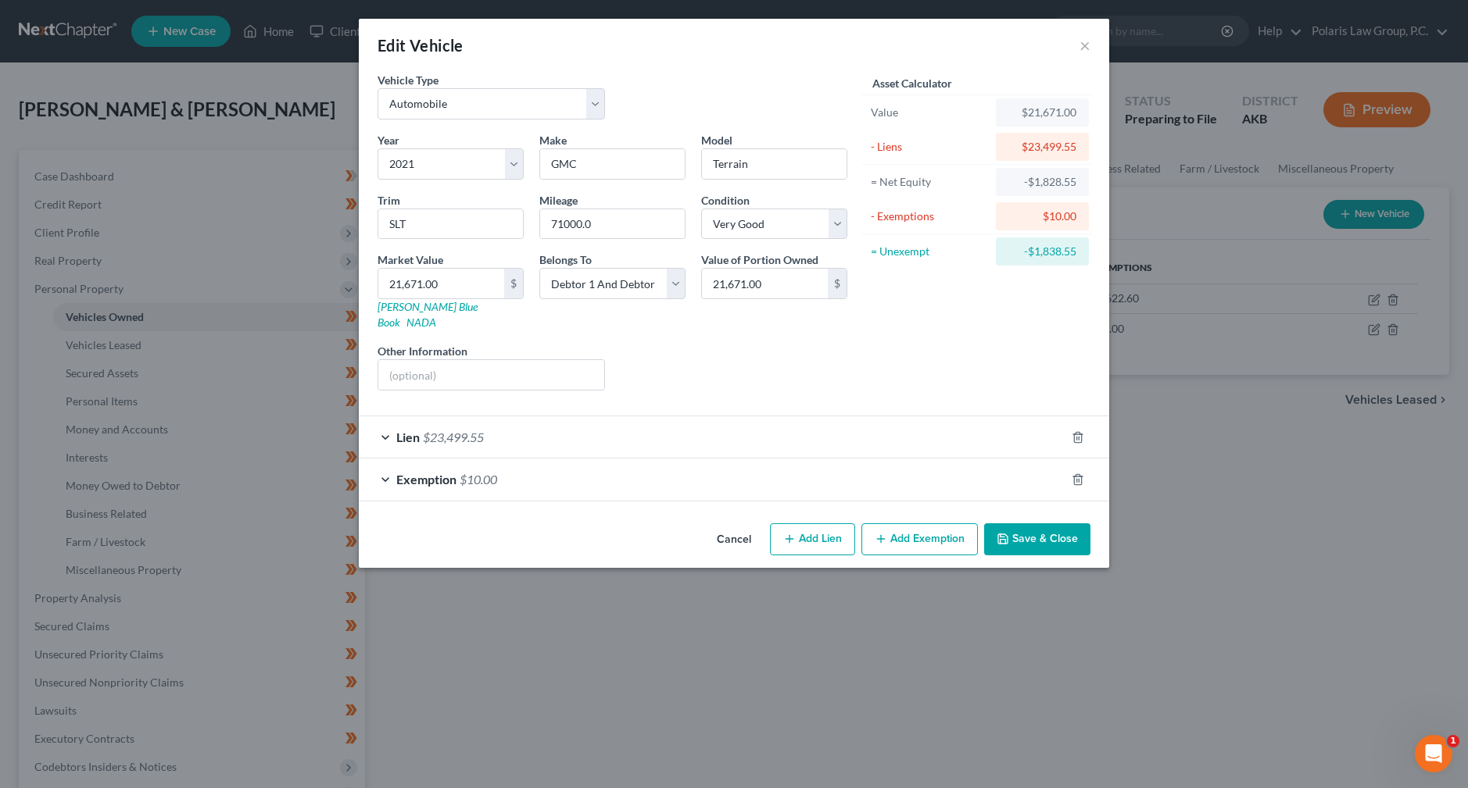
click at [731, 470] on div "Exemption $10.00" at bounding box center [712, 479] width 706 height 41
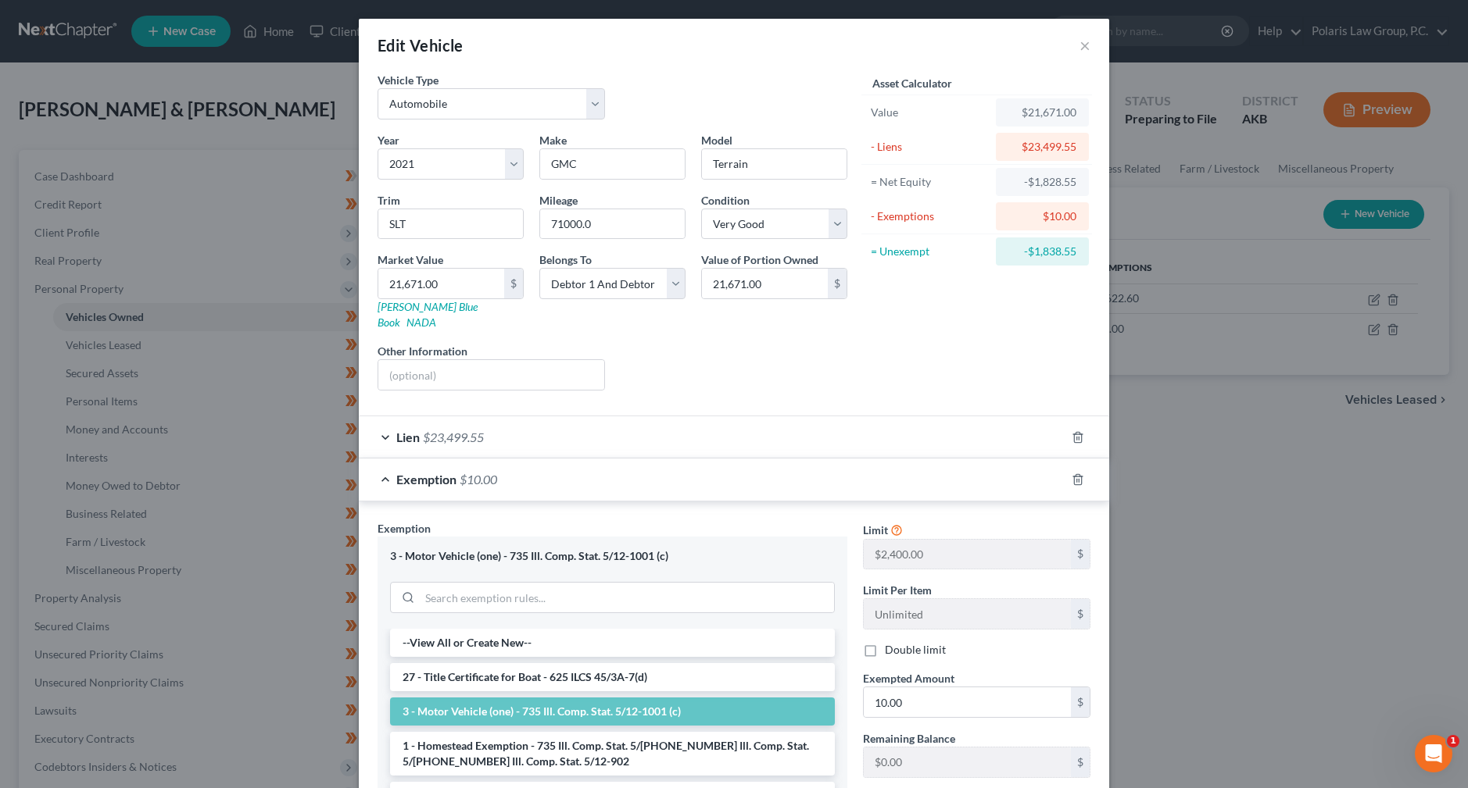
scroll to position [156, 0]
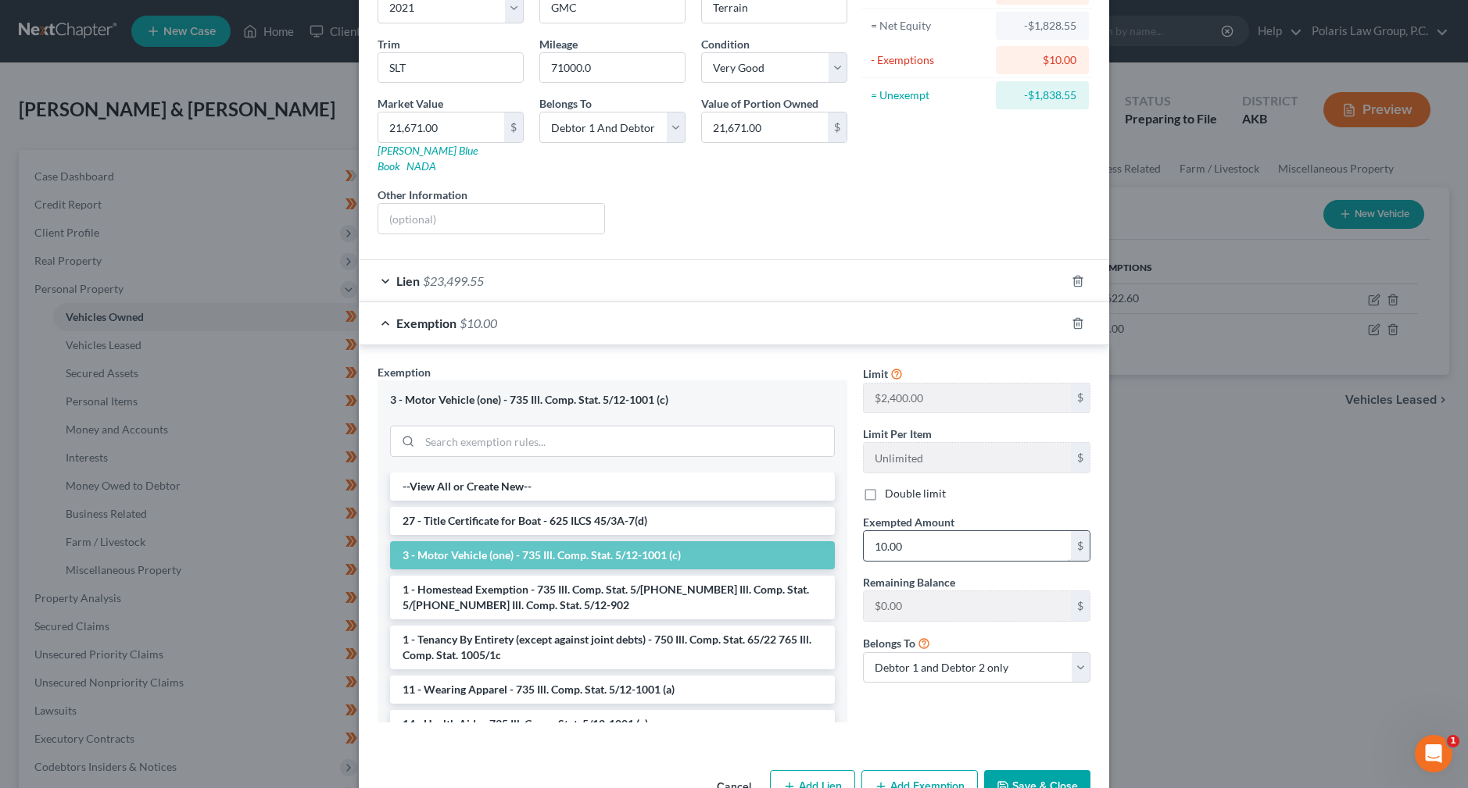
click at [906, 531] on input "10.00" at bounding box center [966, 546] width 207 height 30
click at [730, 772] on button "Cancel" at bounding box center [733, 787] width 59 height 31
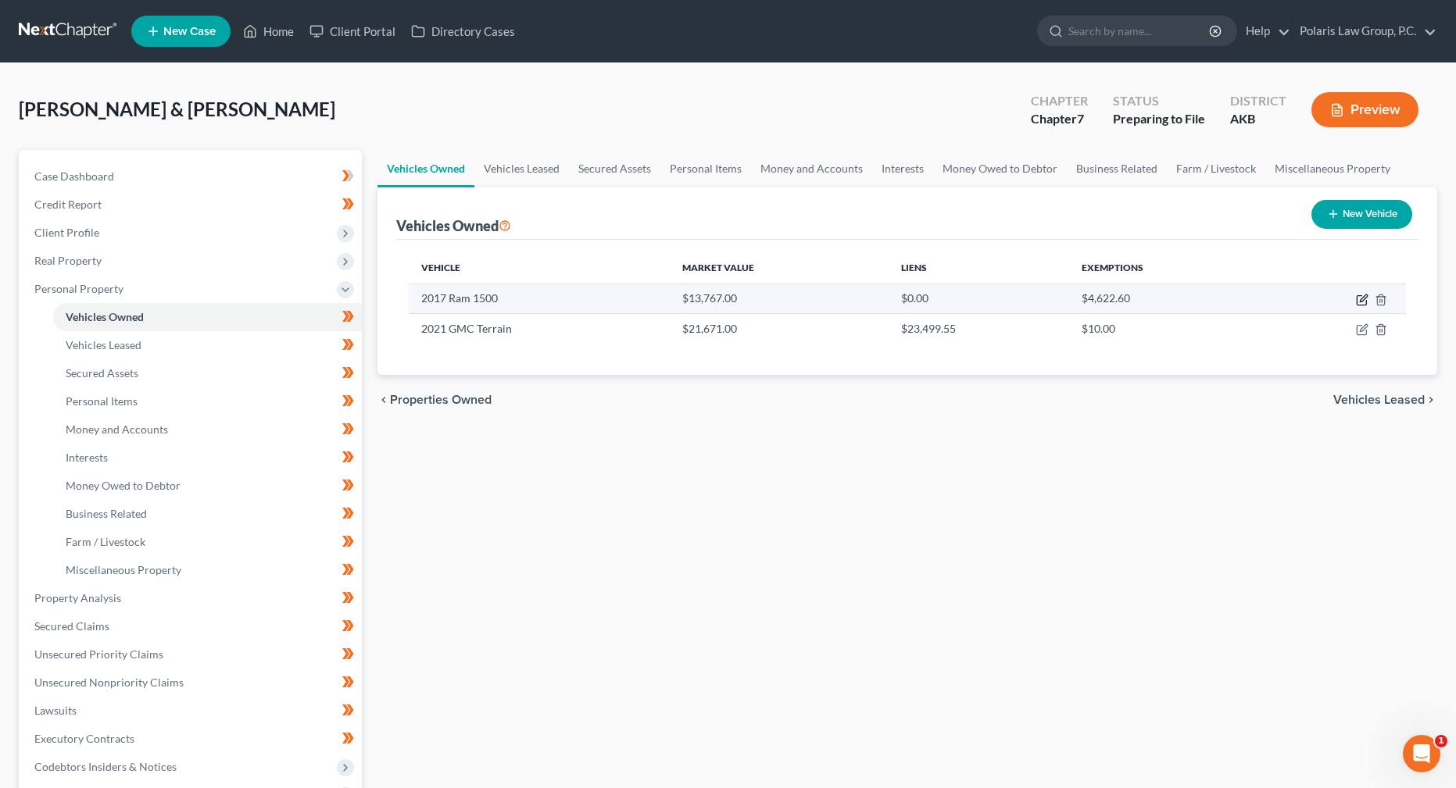
click at [1362, 297] on icon "button" at bounding box center [1362, 300] width 13 height 13
select select "0"
select select "9"
select select "3"
select select "2"
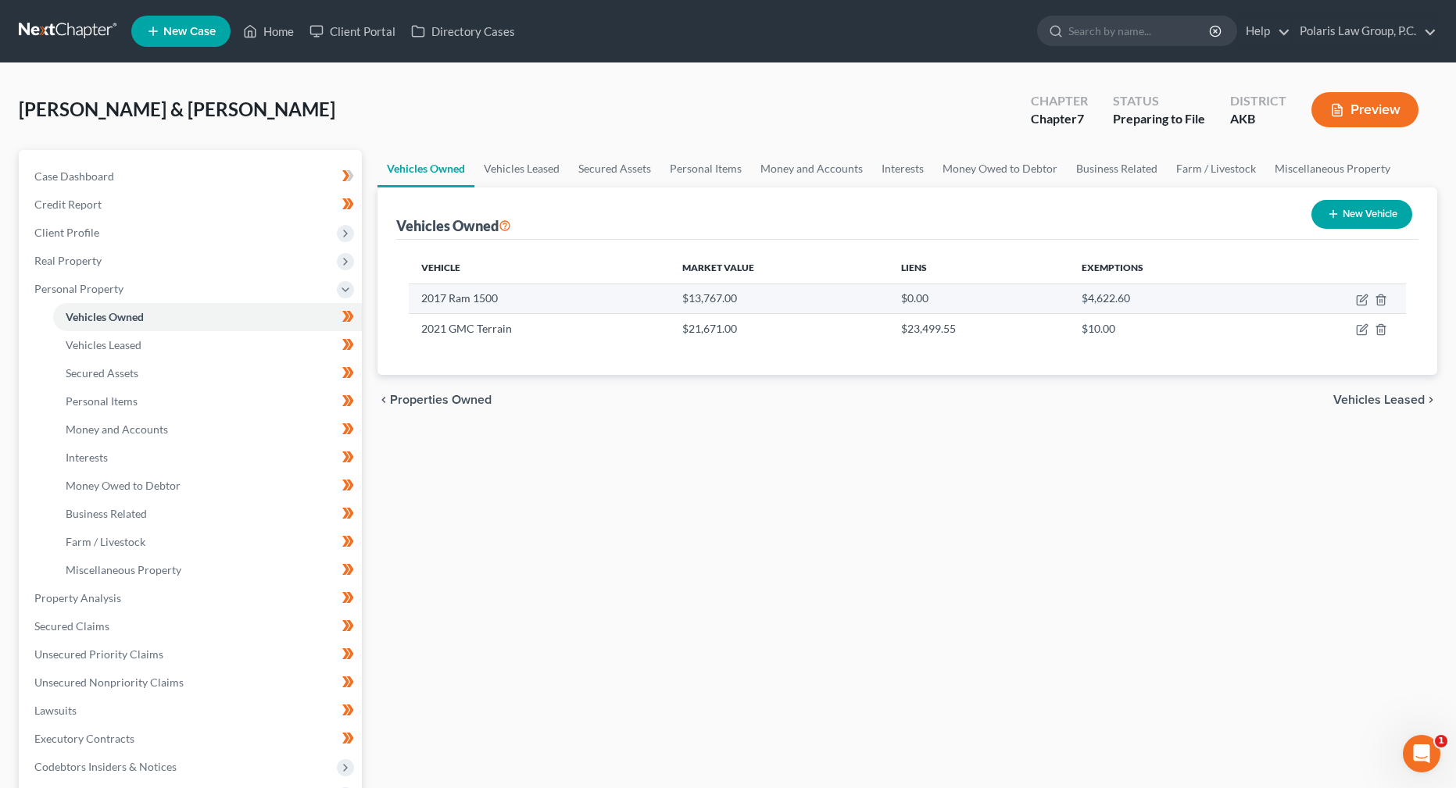
select select "2"
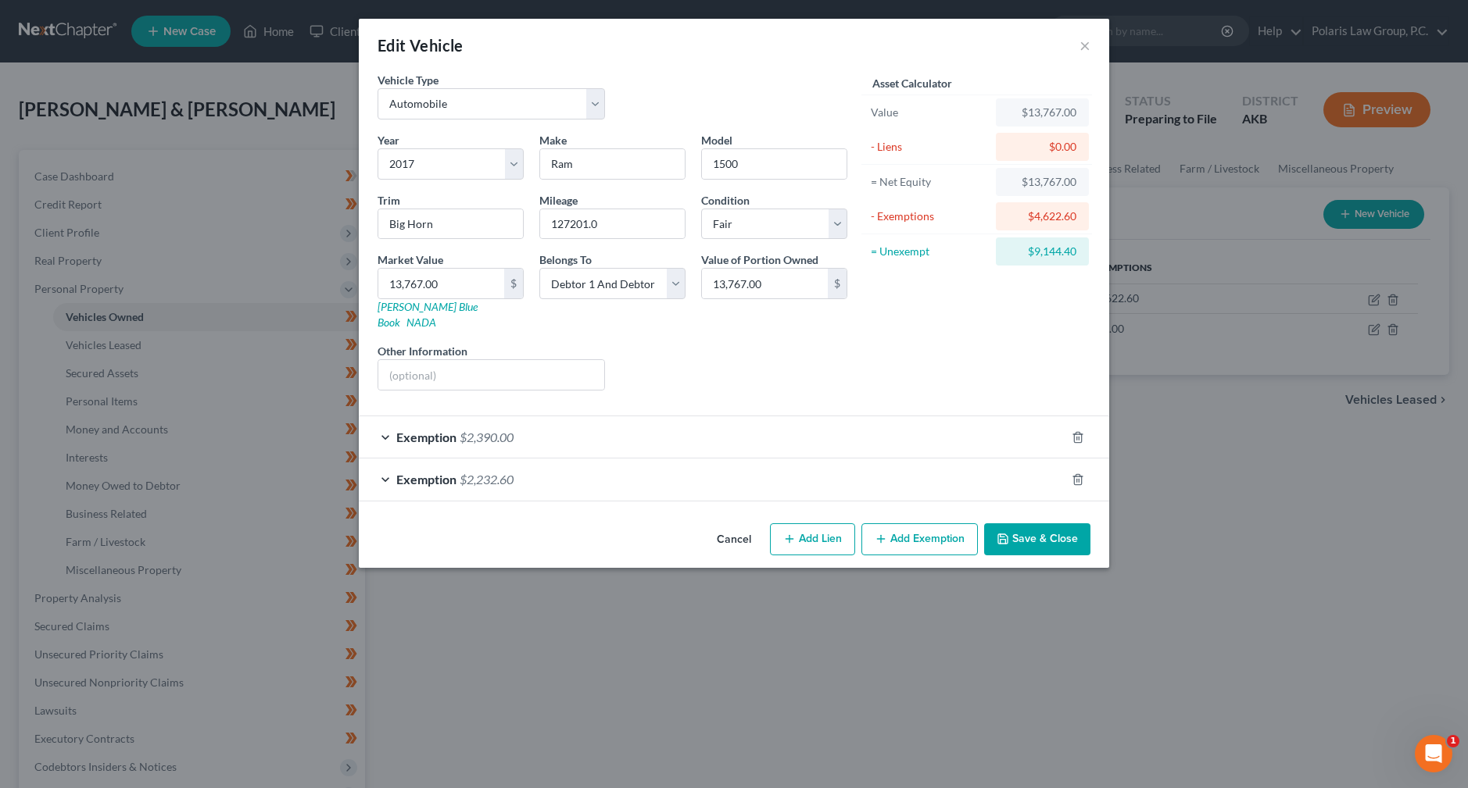
click at [685, 472] on div "Exemption $2,232.60" at bounding box center [712, 479] width 706 height 41
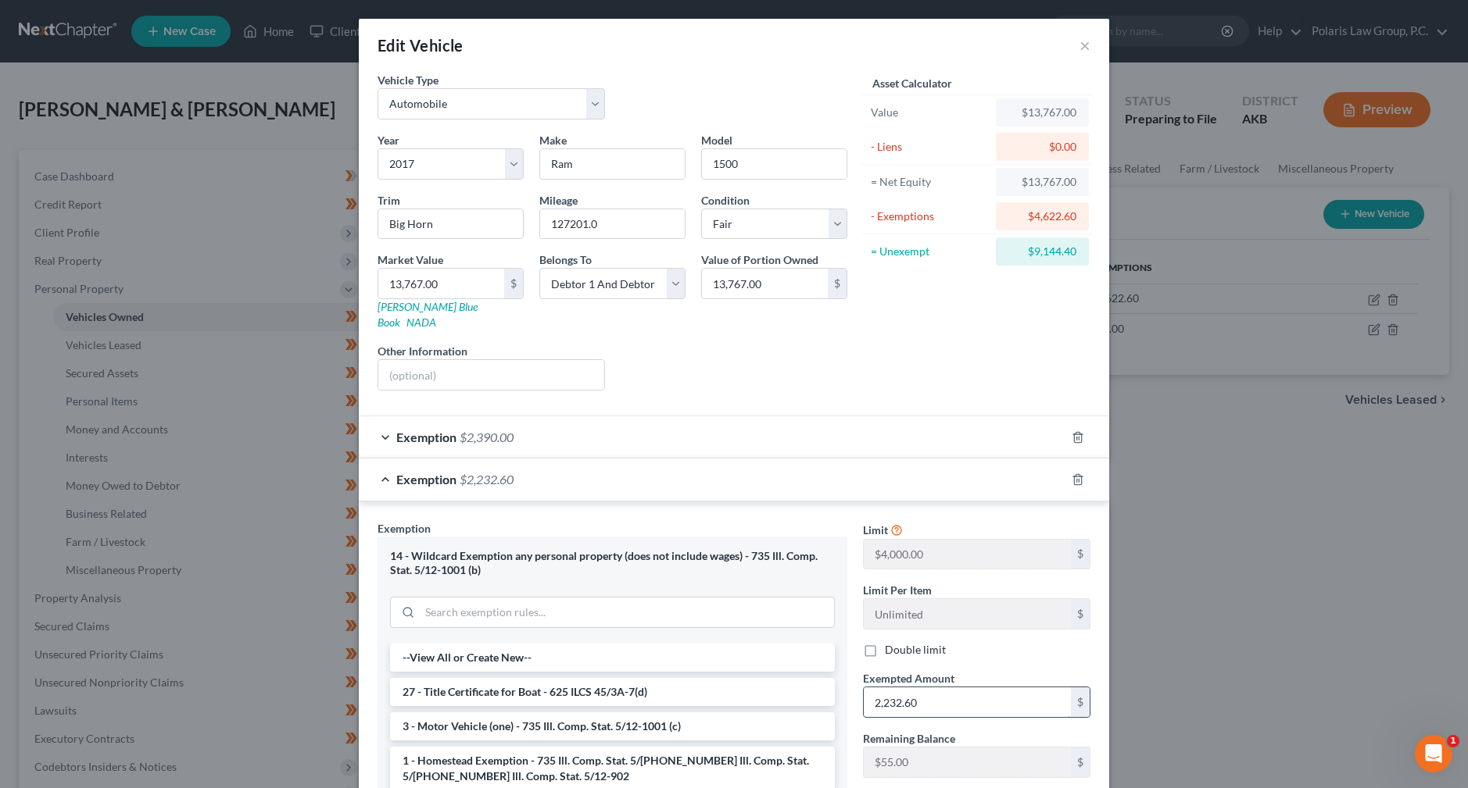
click at [896, 690] on input "2,232.60" at bounding box center [966, 703] width 207 height 30
click at [893, 688] on input "2,232.60" at bounding box center [966, 703] width 207 height 30
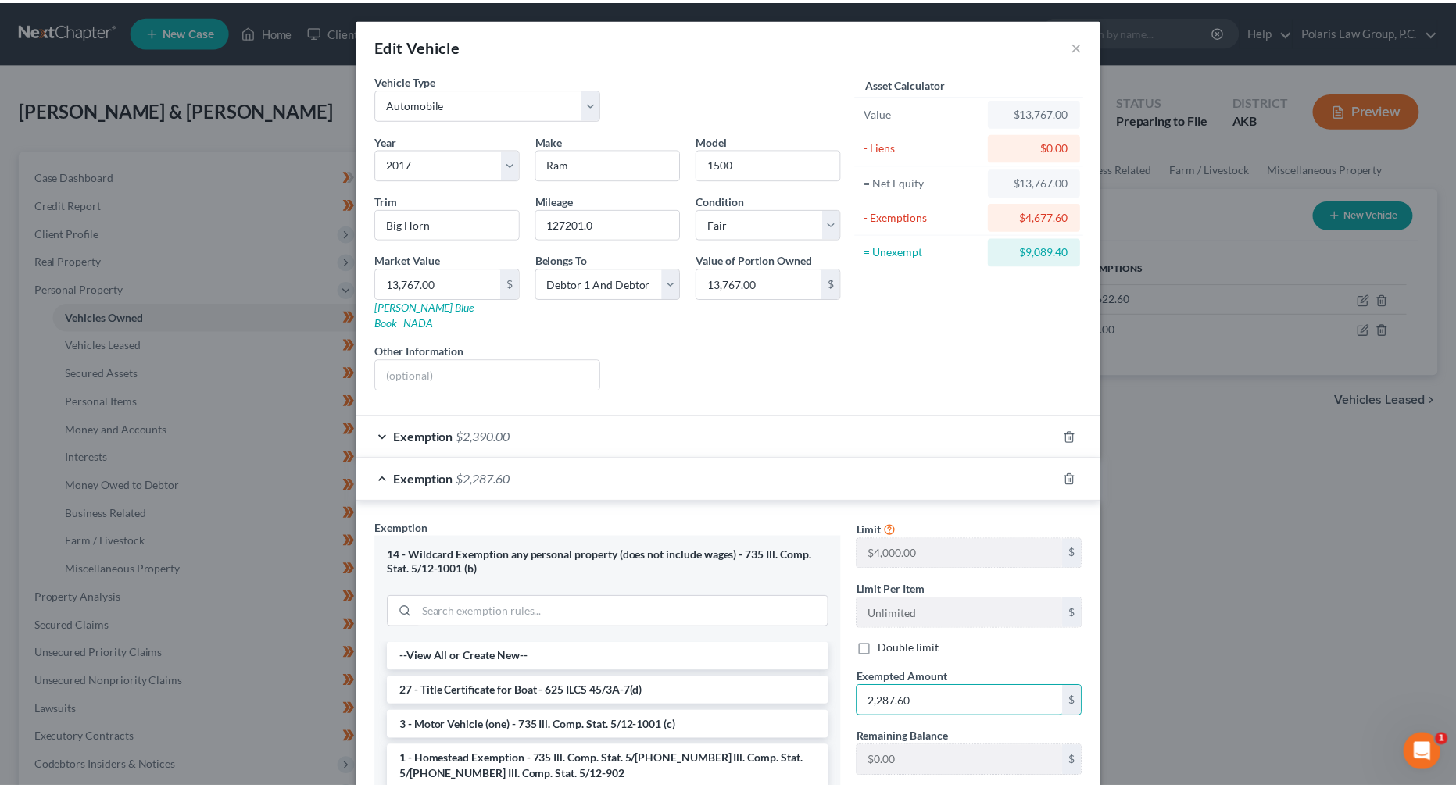
scroll to position [201, 0]
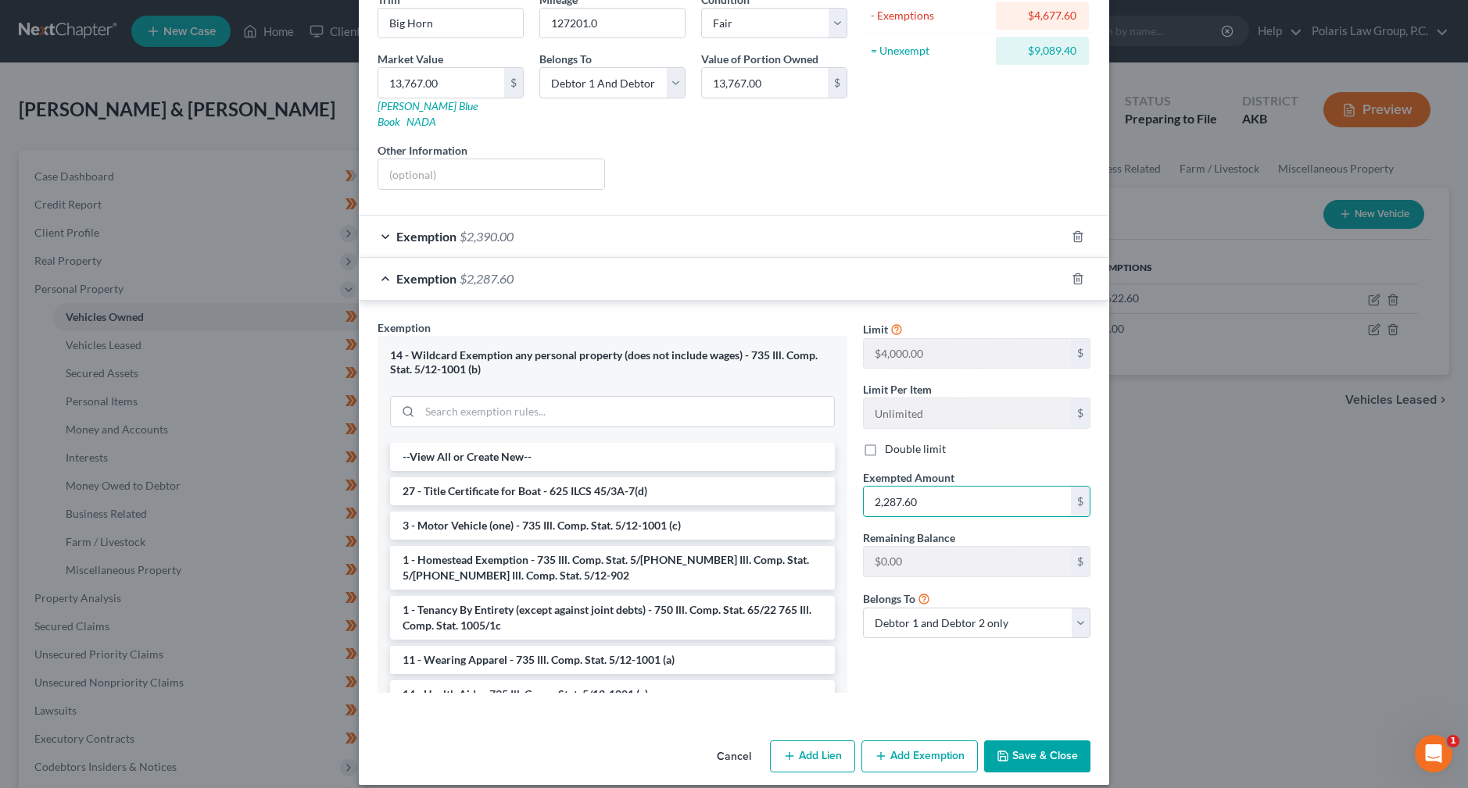
type input "2,287.60"
click at [1023, 741] on button "Save & Close" at bounding box center [1037, 757] width 106 height 33
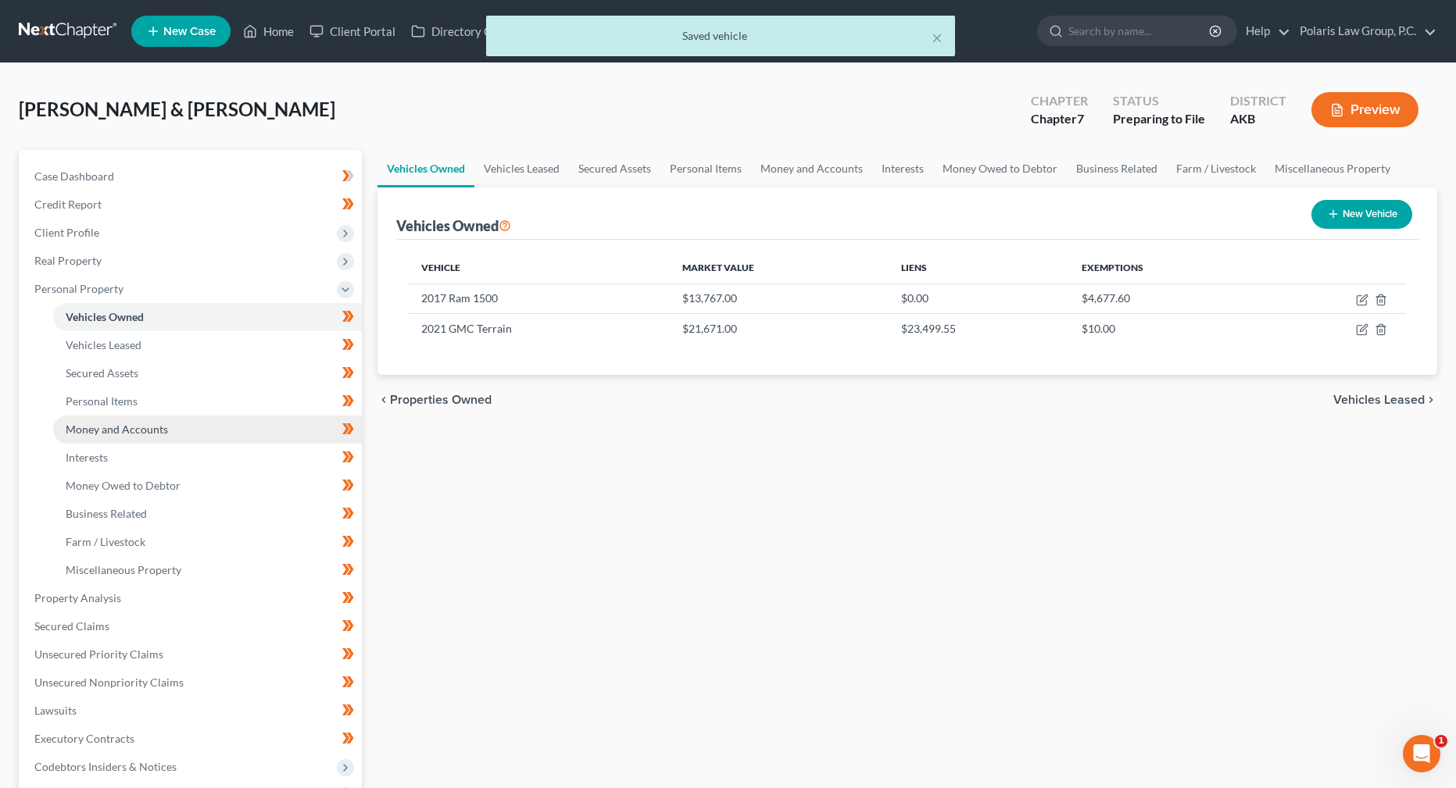
click at [152, 432] on span "Money and Accounts" at bounding box center [117, 429] width 102 height 13
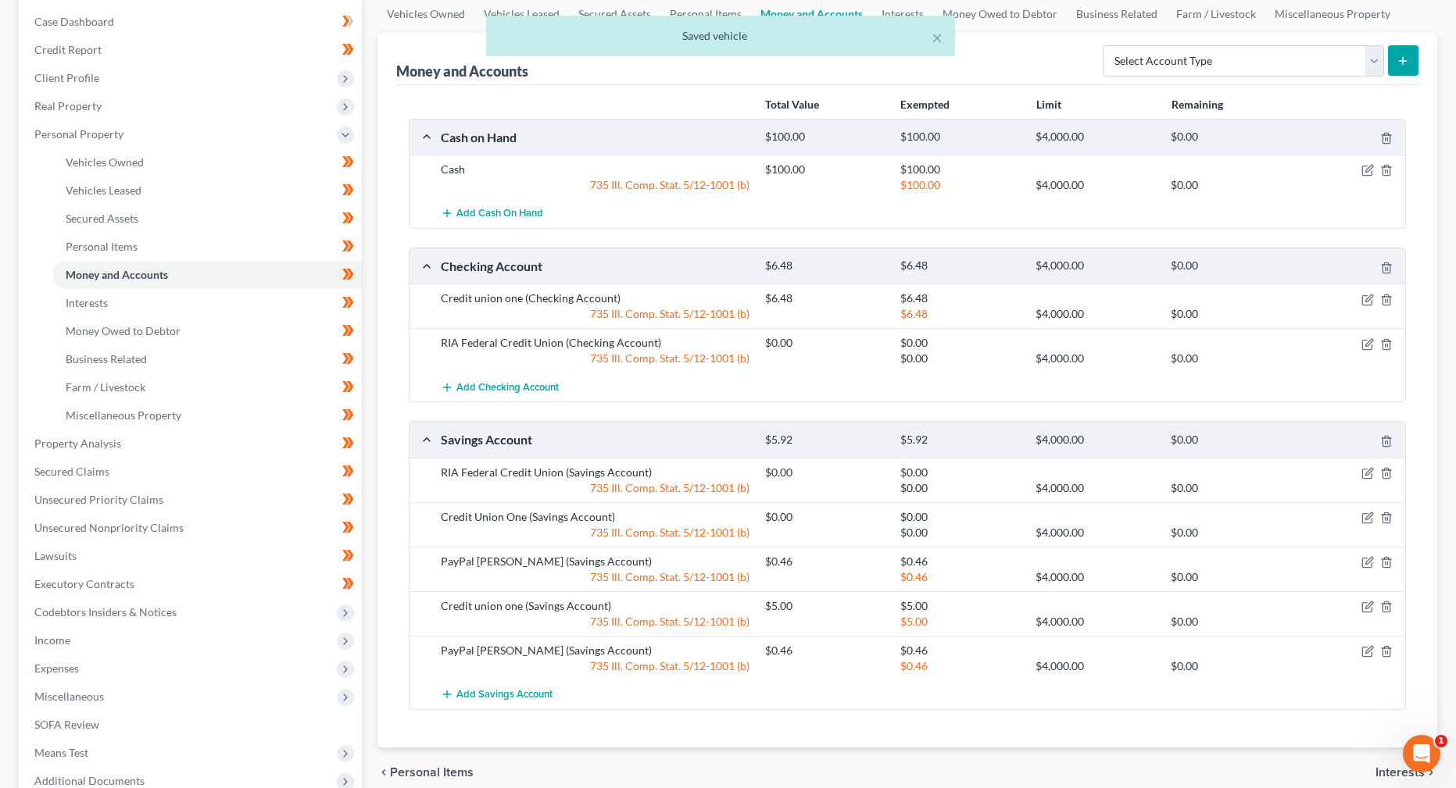
scroll to position [156, 0]
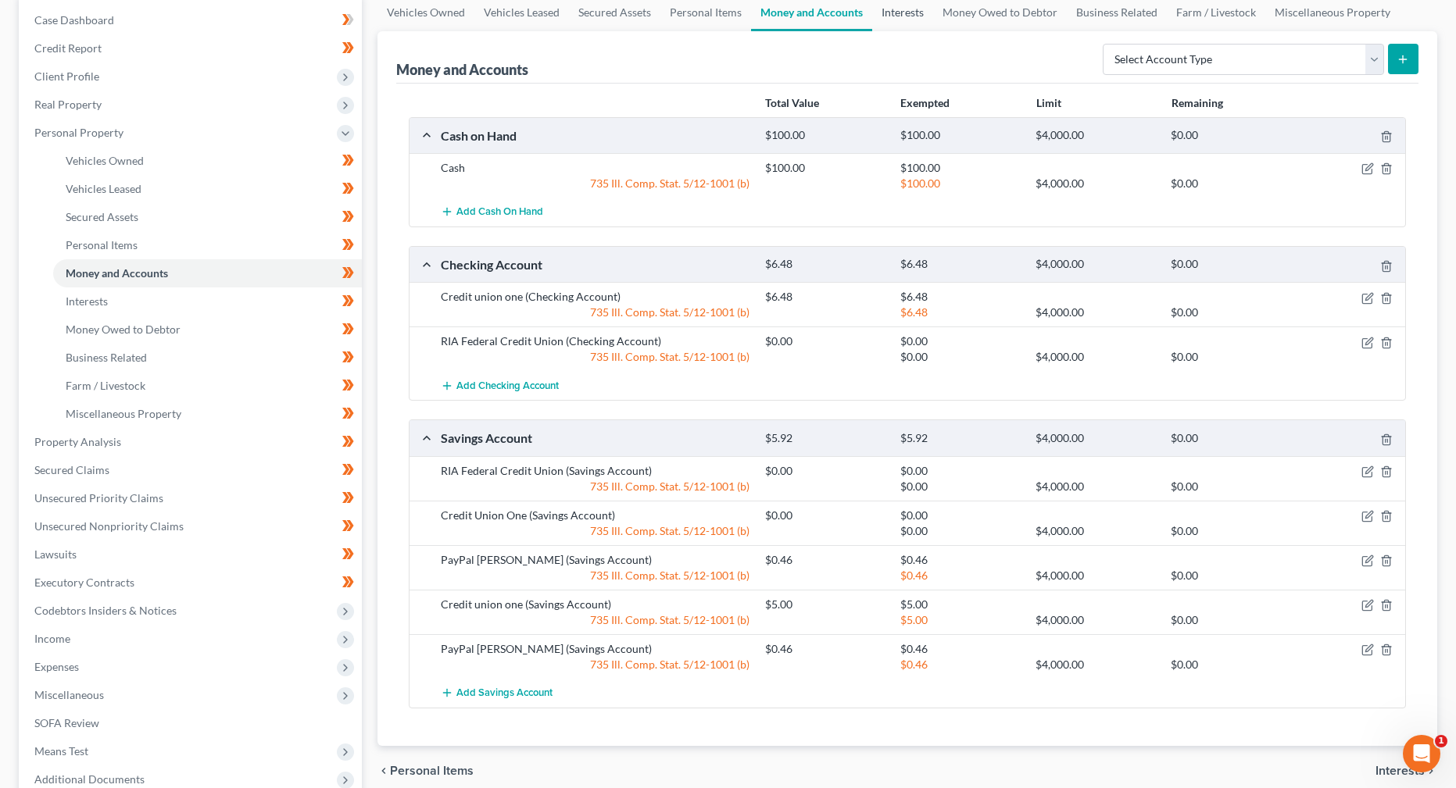
click at [901, 12] on link "Interests" at bounding box center [902, 13] width 61 height 38
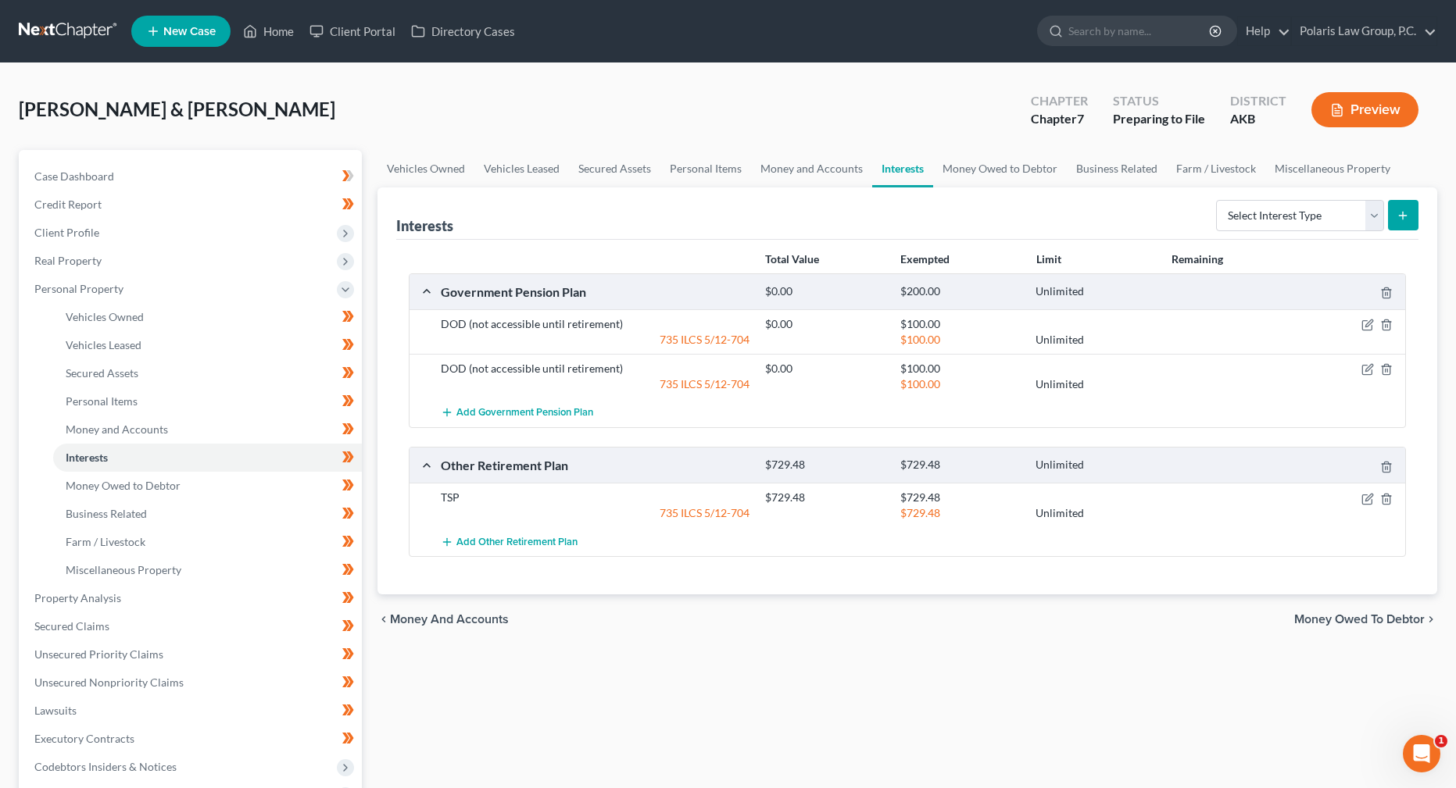
drag, startPoint x: 937, startPoint y: 621, endPoint x: 926, endPoint y: 621, distance: 10.9
click at [927, 621] on div "chevron_left Money and Accounts Money Owed to Debtor chevron_right" at bounding box center [907, 620] width 1060 height 50
click at [990, 174] on link "Money Owed to Debtor" at bounding box center [1000, 169] width 134 height 38
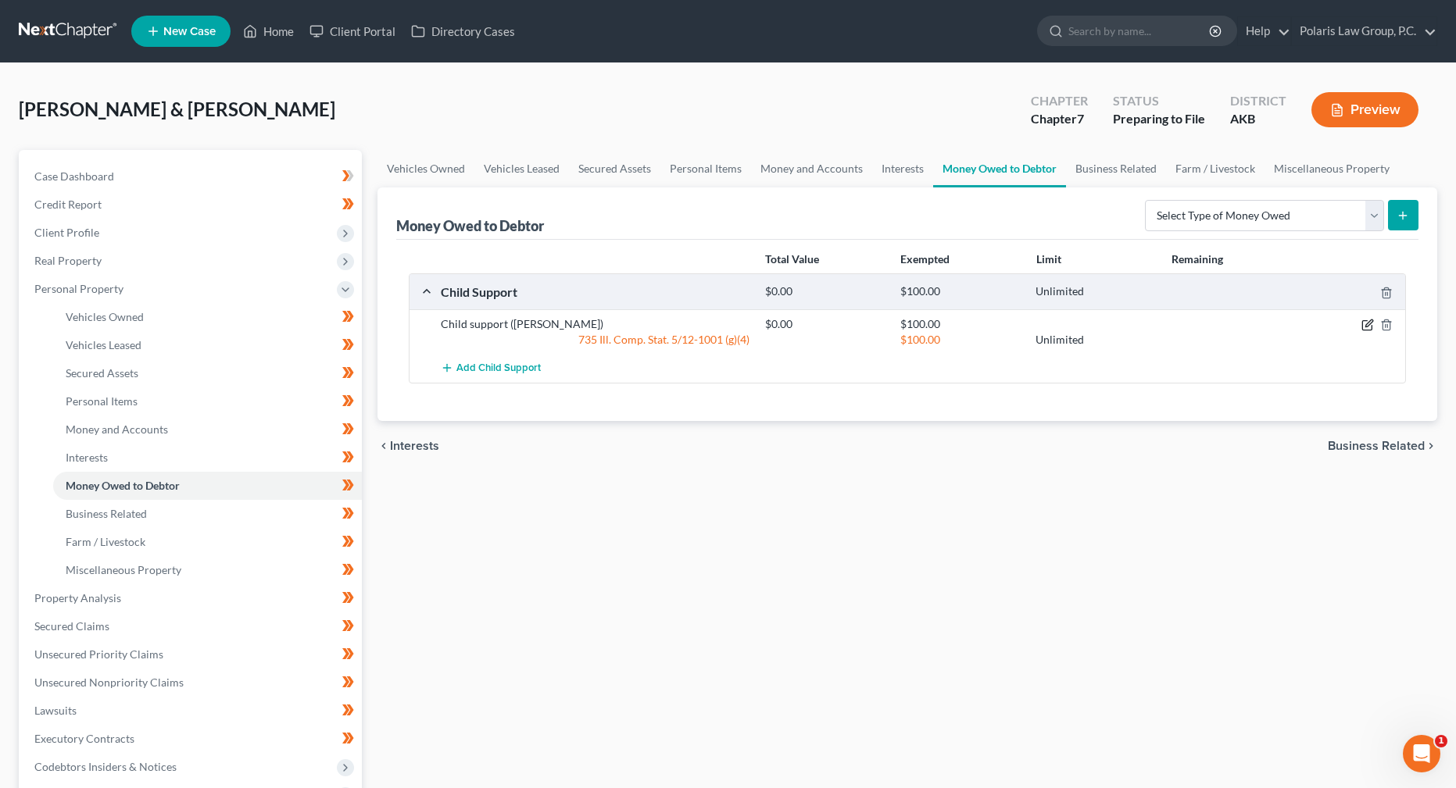
click at [1364, 331] on icon "button" at bounding box center [1366, 325] width 9 height 9
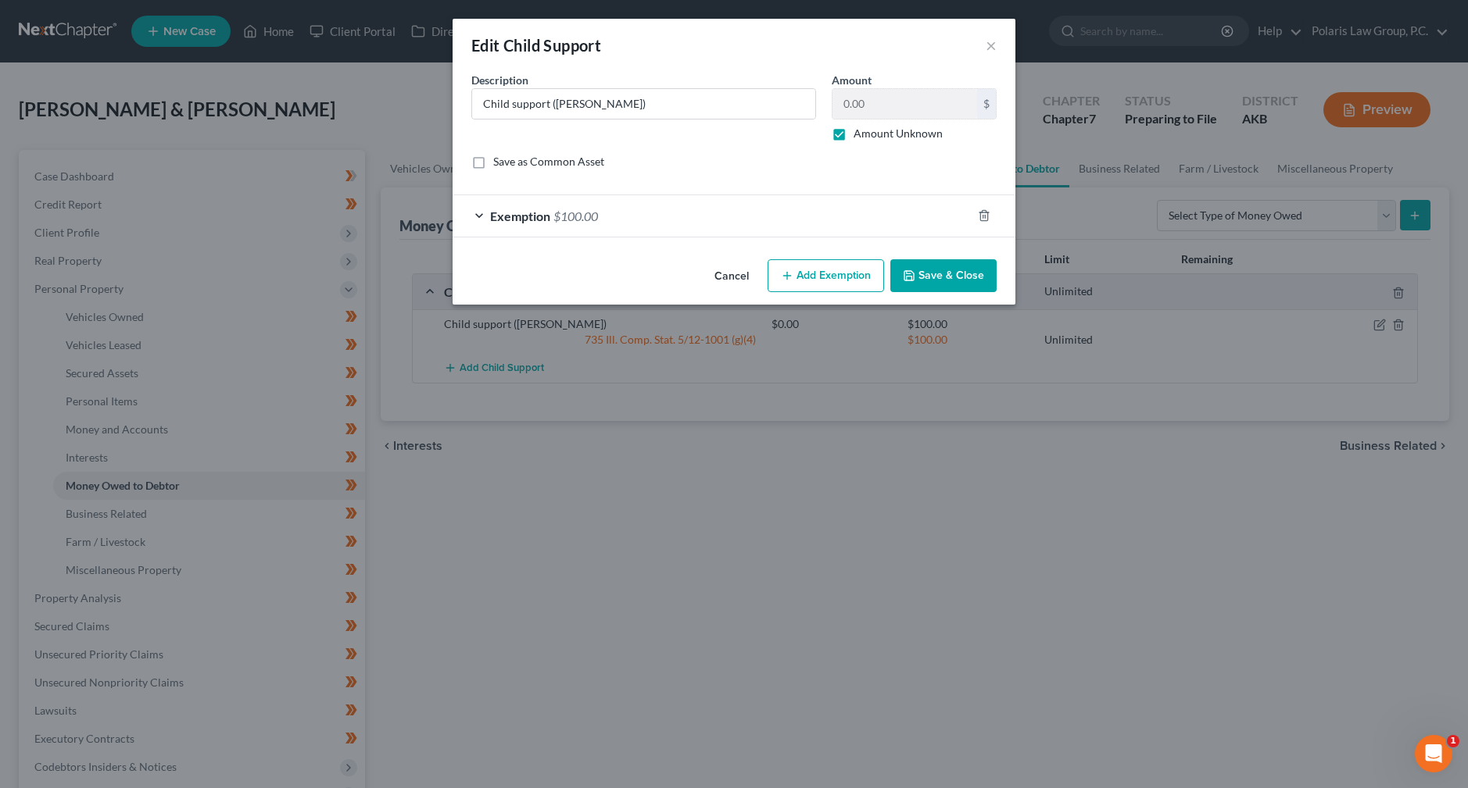
click at [578, 216] on span "$100.00" at bounding box center [575, 216] width 45 height 15
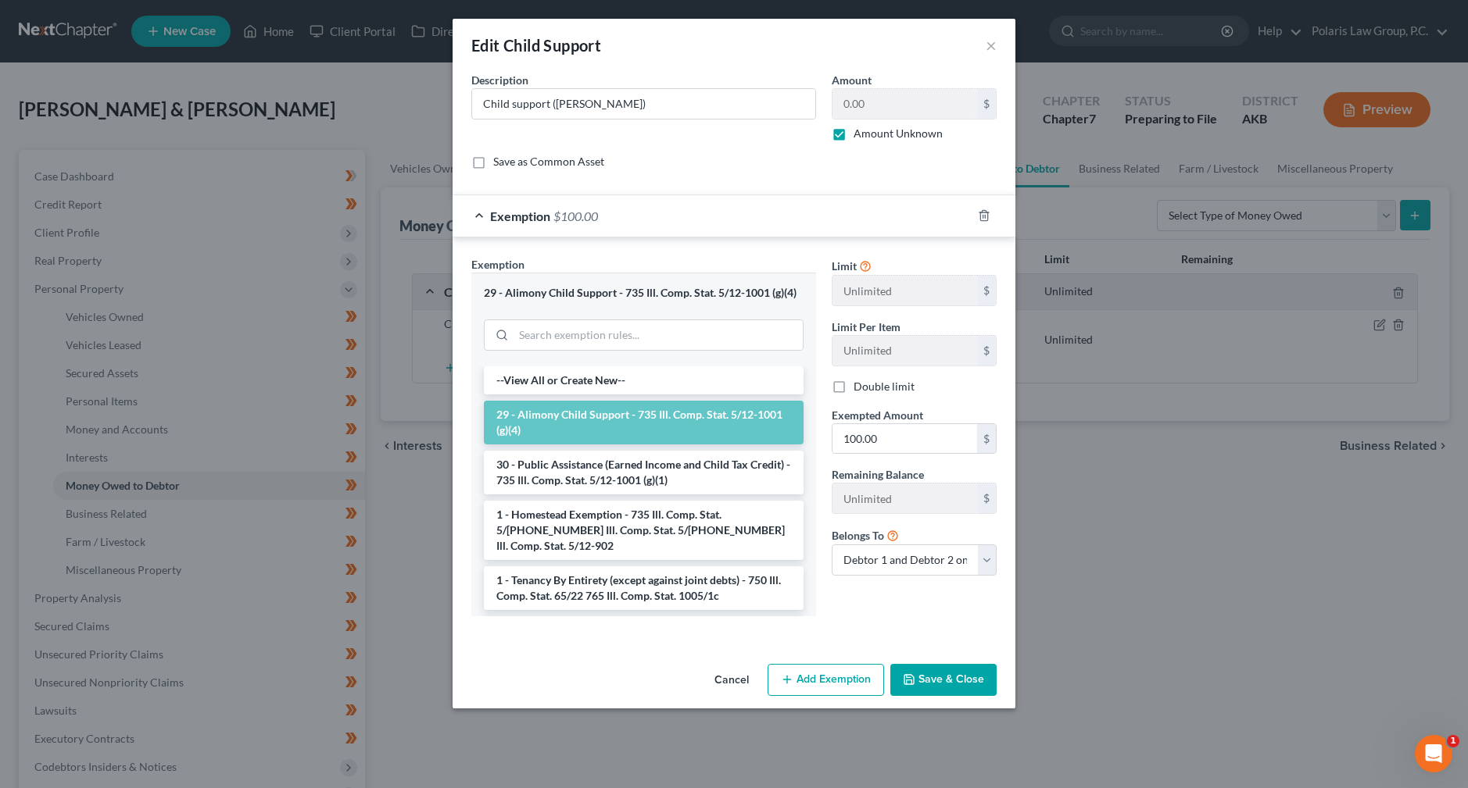
click at [578, 216] on span "$100.00" at bounding box center [575, 216] width 45 height 15
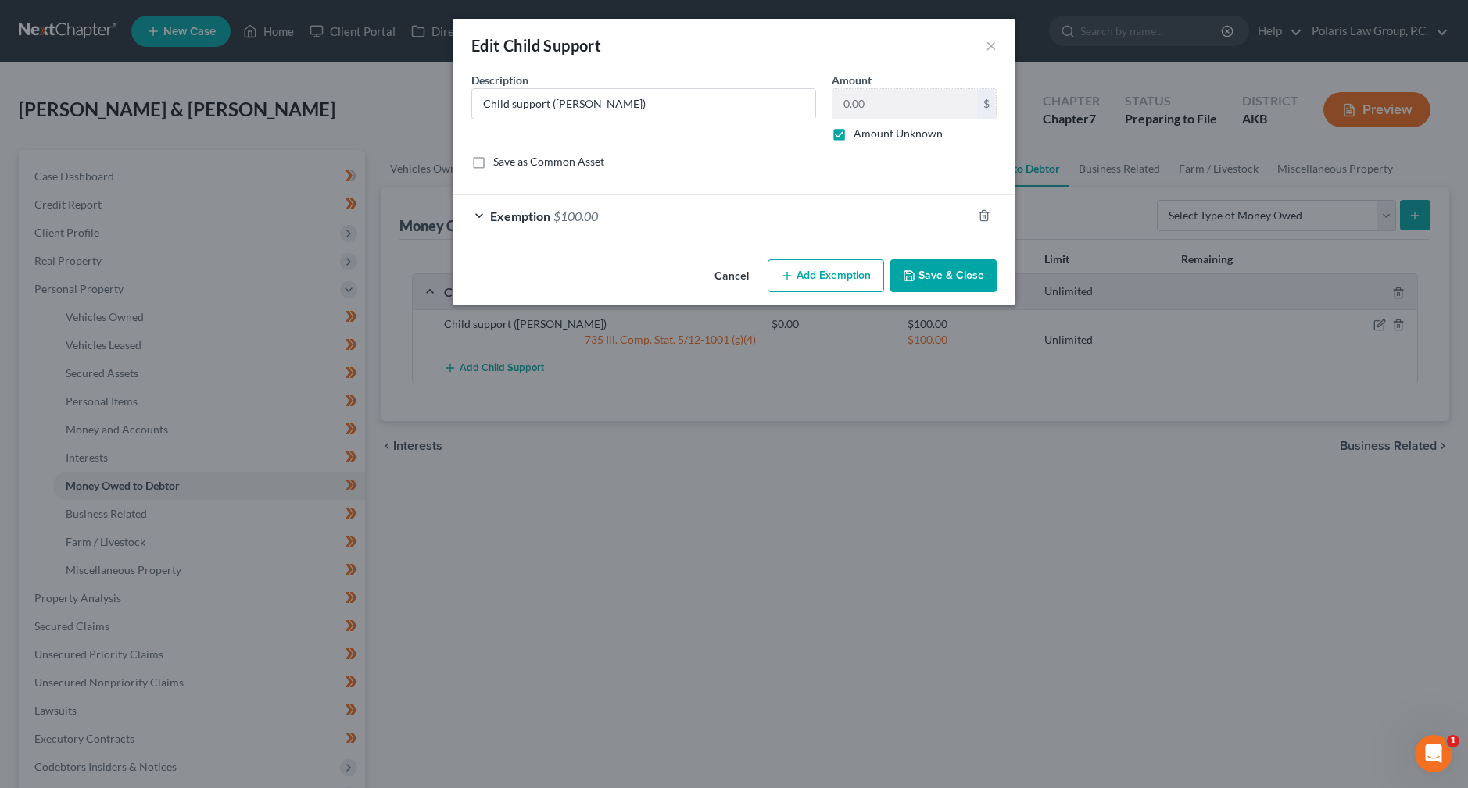
click at [736, 273] on button "Cancel" at bounding box center [731, 276] width 59 height 31
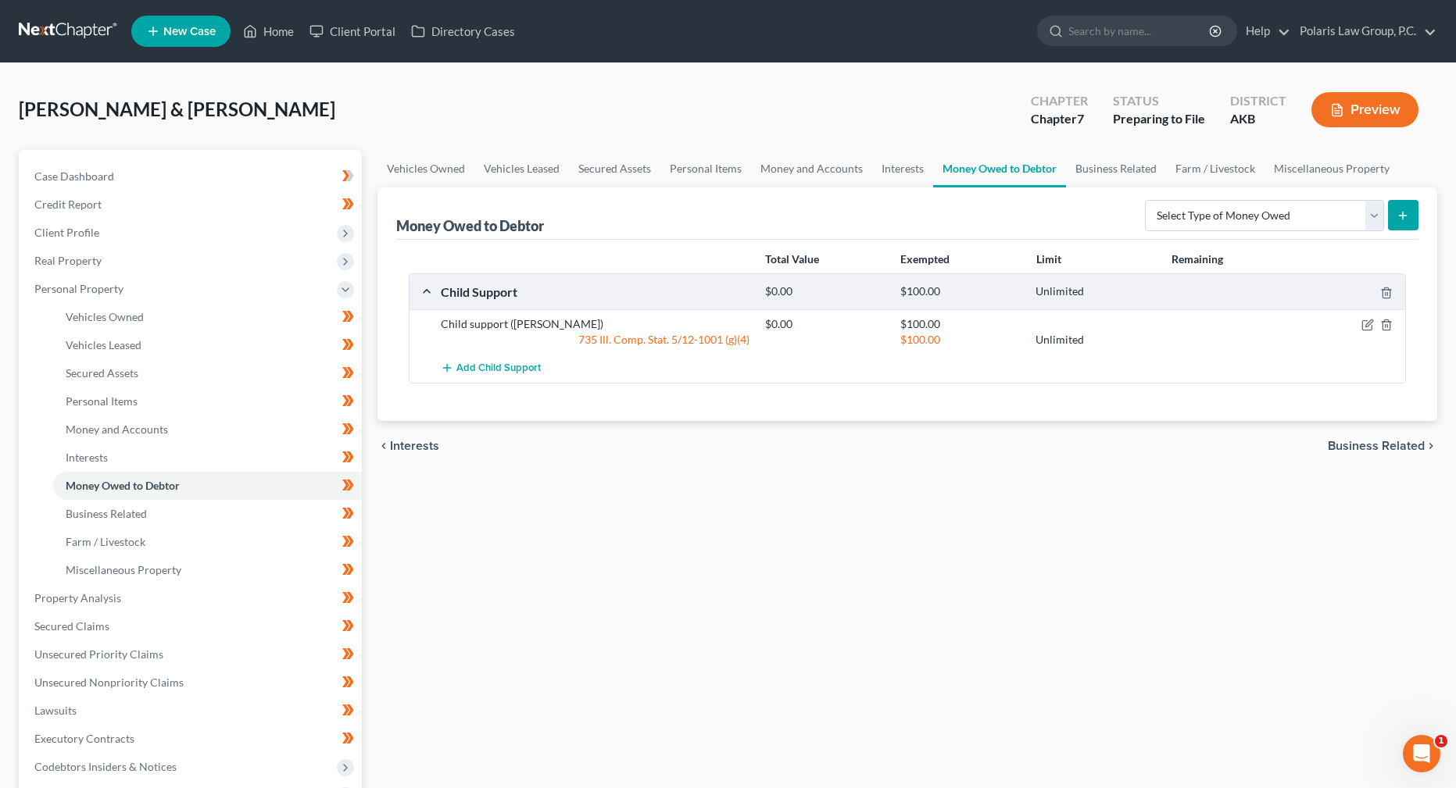
drag, startPoint x: 919, startPoint y: 468, endPoint x: 903, endPoint y: 477, distance: 18.9
click at [903, 477] on div "Vehicles Owned Vehicles Leased Secured Assets Personal Items Money and Accounts…" at bounding box center [907, 601] width 1075 height 903
click at [1123, 170] on link "Business Related" at bounding box center [1116, 169] width 100 height 38
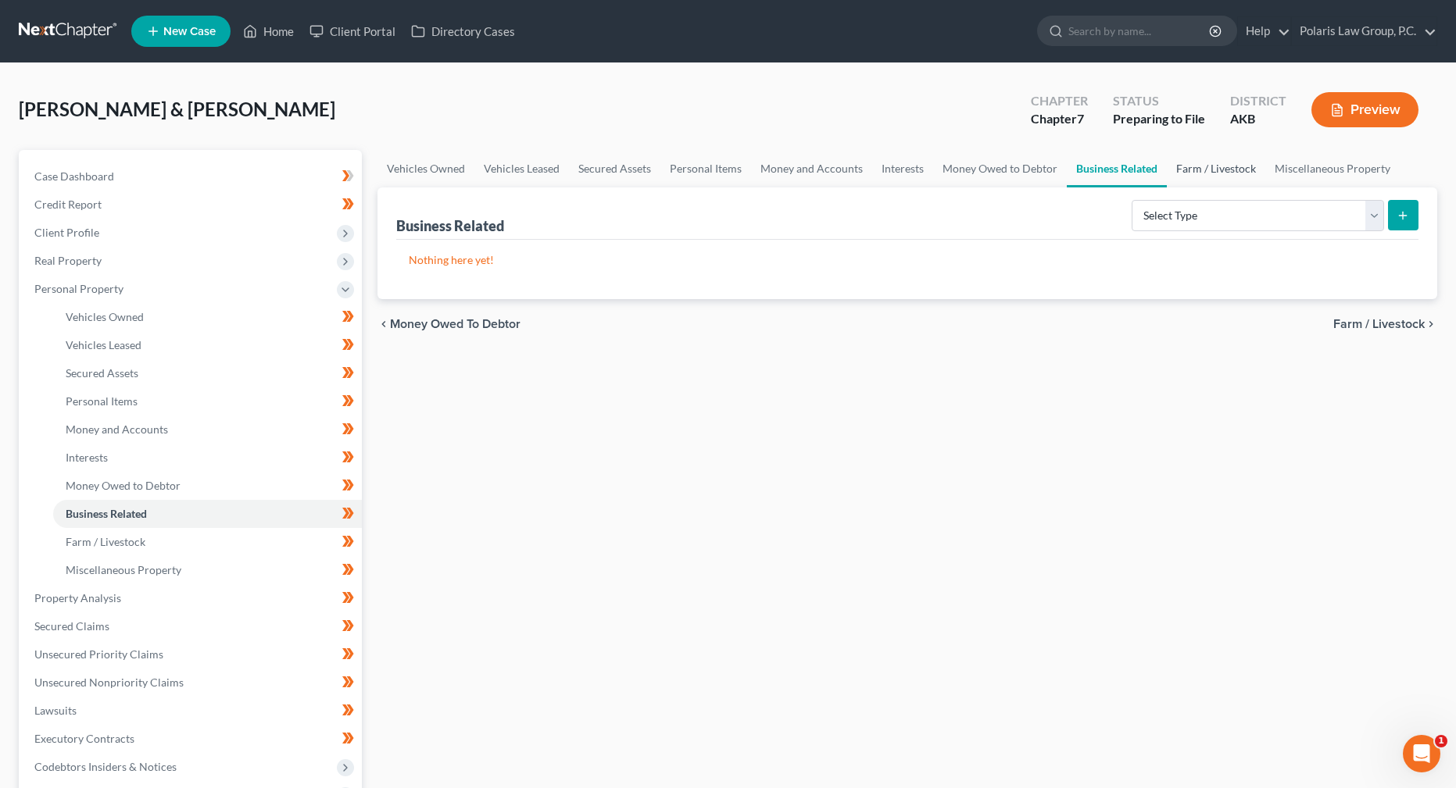
click at [1217, 172] on link "Farm / Livestock" at bounding box center [1216, 169] width 98 height 38
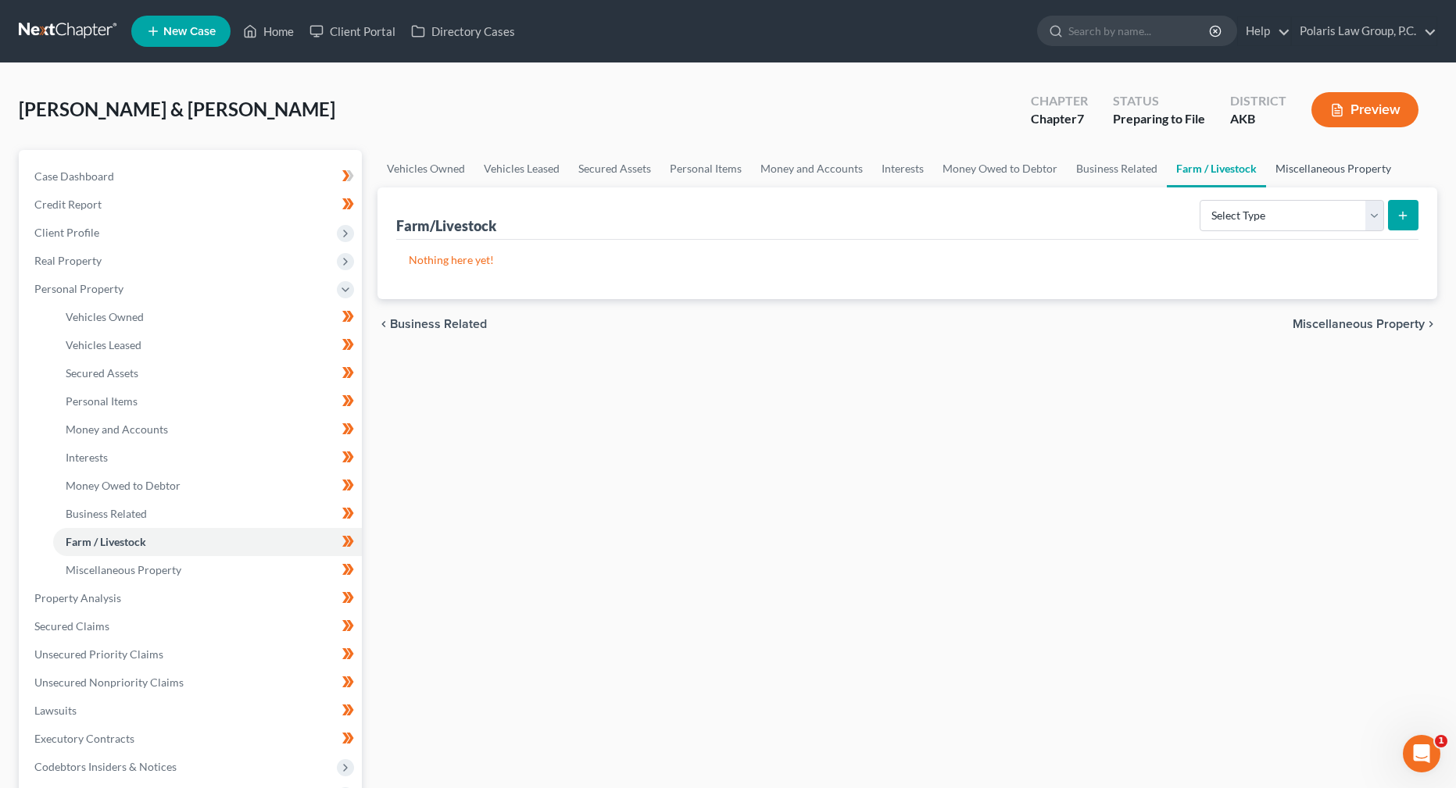
click at [1335, 171] on link "Miscellaneous Property" at bounding box center [1333, 169] width 134 height 38
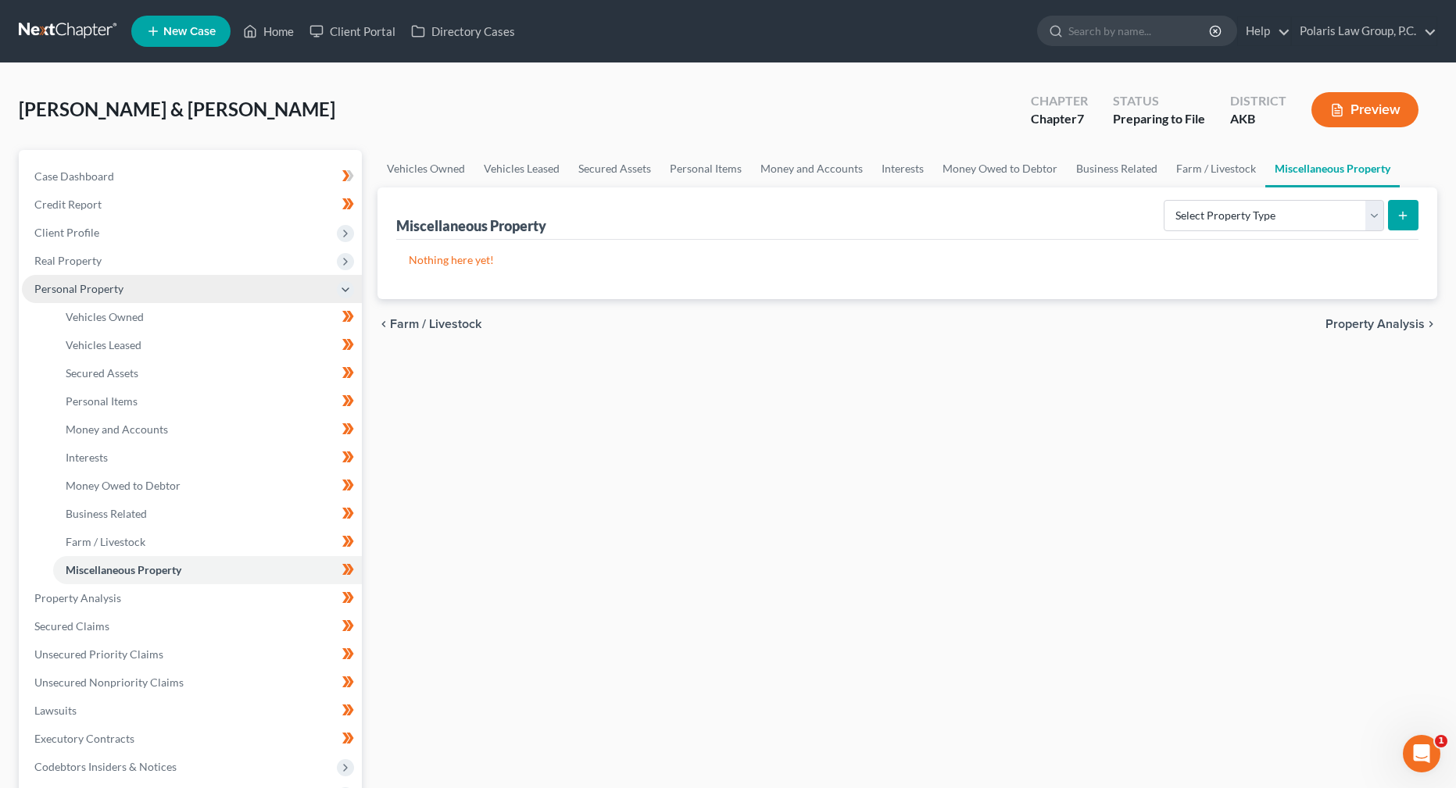
click at [143, 294] on span "Personal Property" at bounding box center [192, 289] width 340 height 28
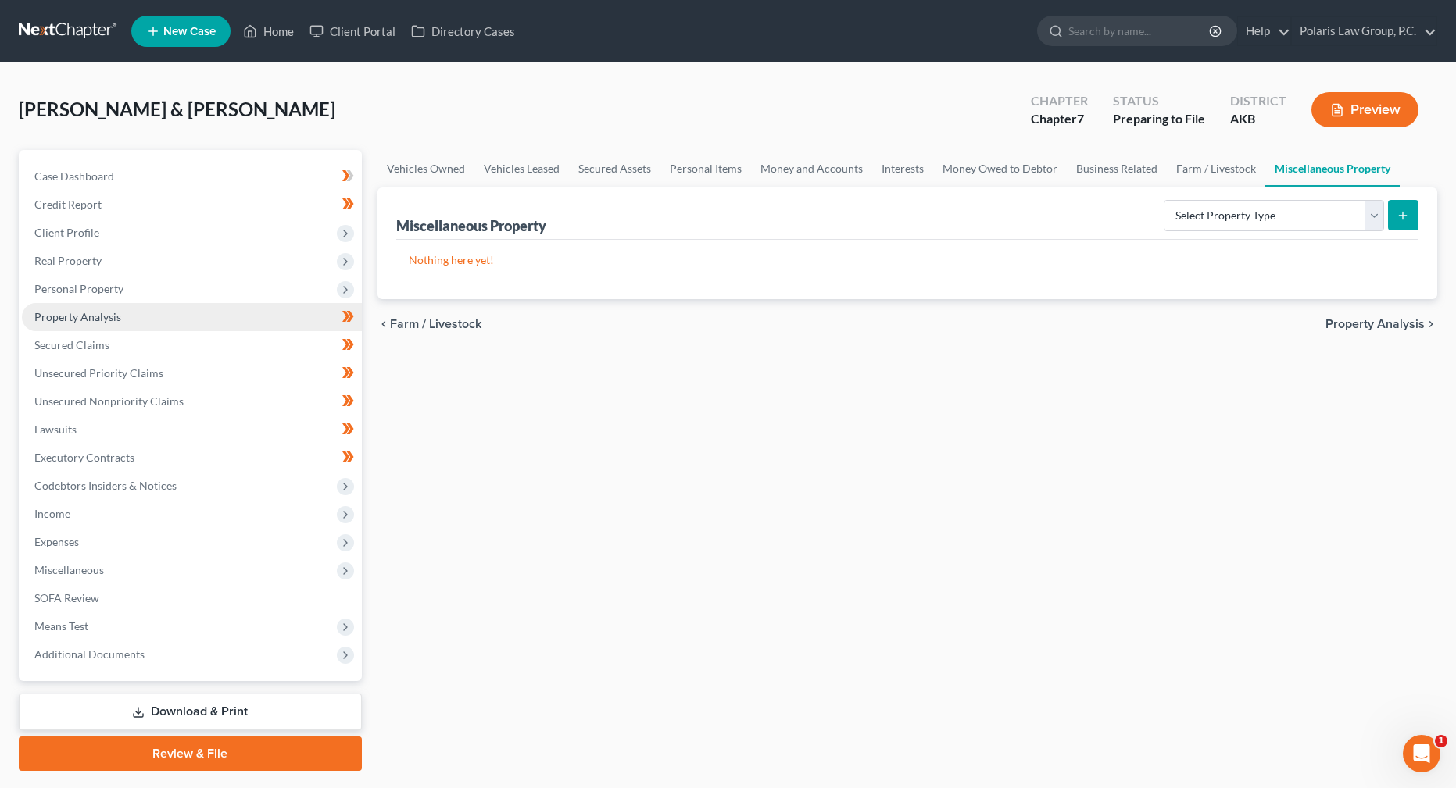
click at [131, 318] on link "Property Analysis" at bounding box center [192, 317] width 340 height 28
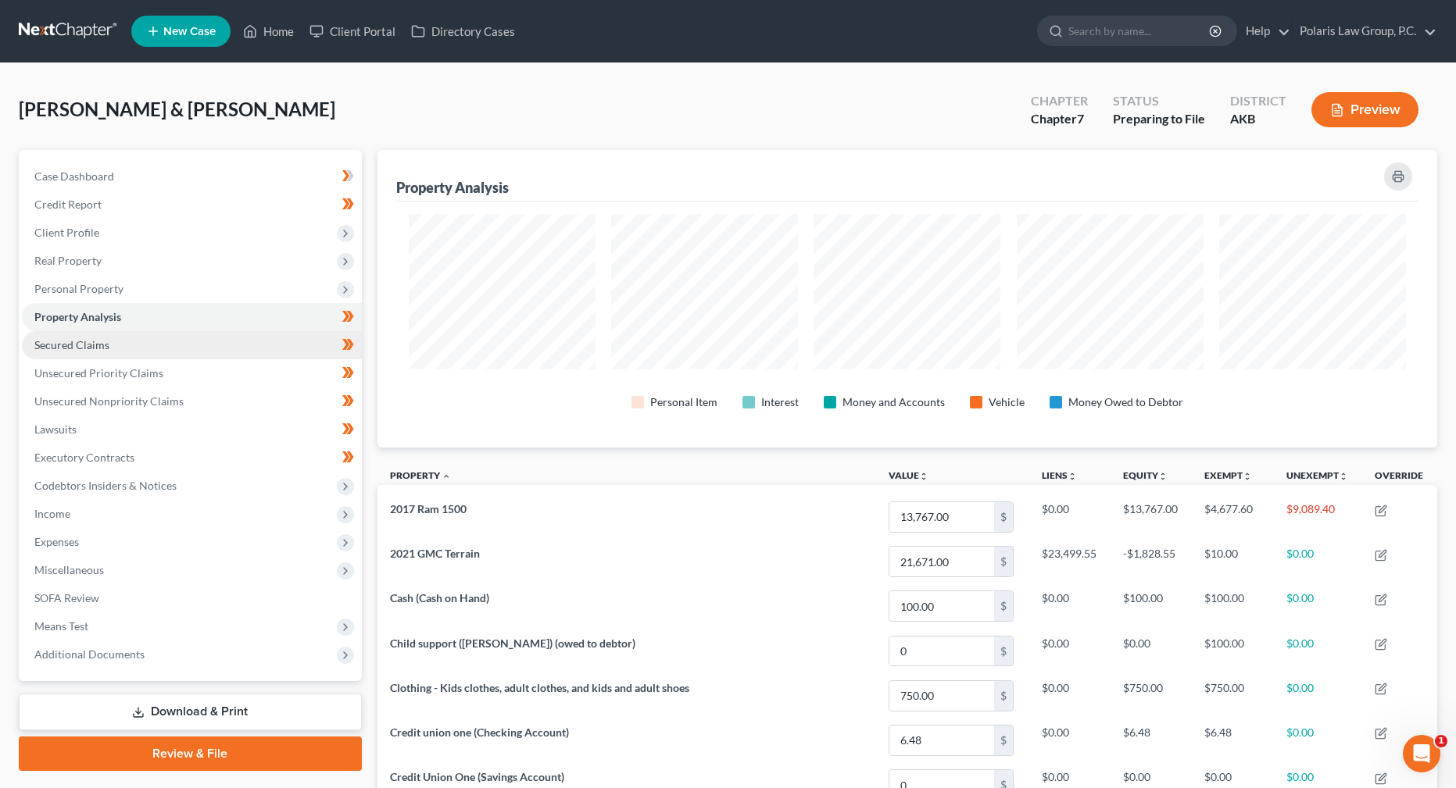
click at [200, 342] on link "Secured Claims" at bounding box center [192, 345] width 340 height 28
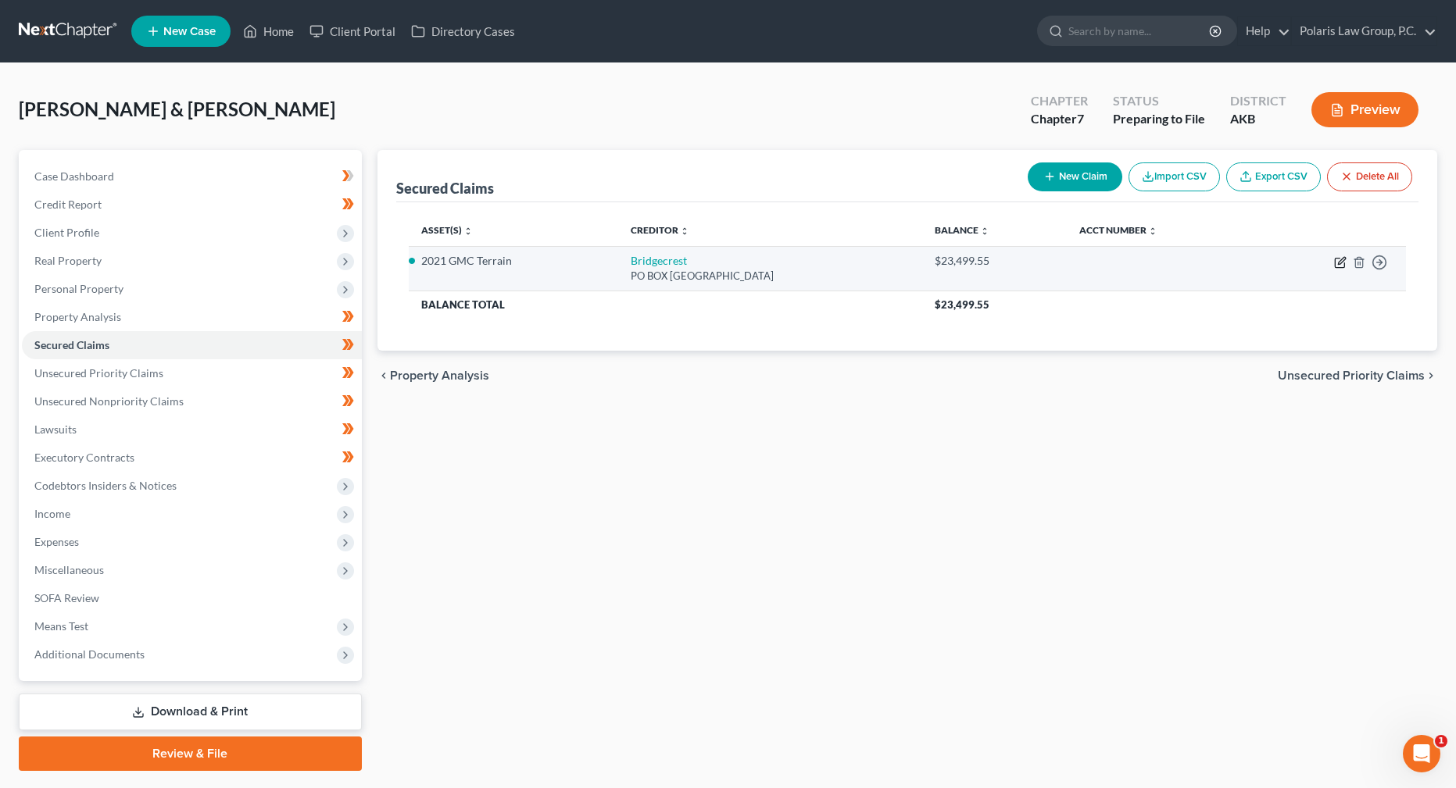
click at [1343, 263] on icon "button" at bounding box center [1340, 262] width 13 height 13
select select "4"
select select "2"
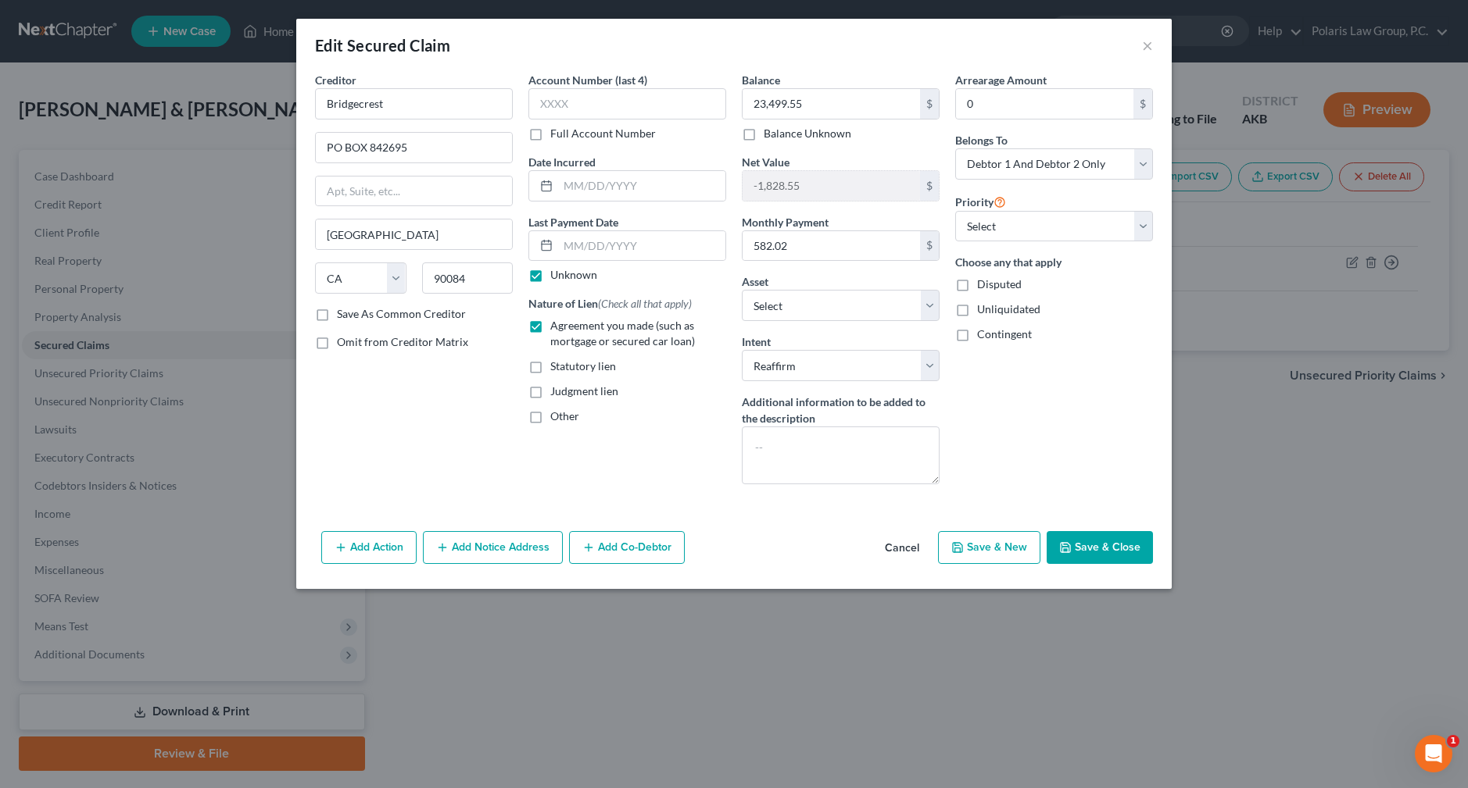
click at [1092, 544] on button "Save & Close" at bounding box center [1099, 547] width 106 height 33
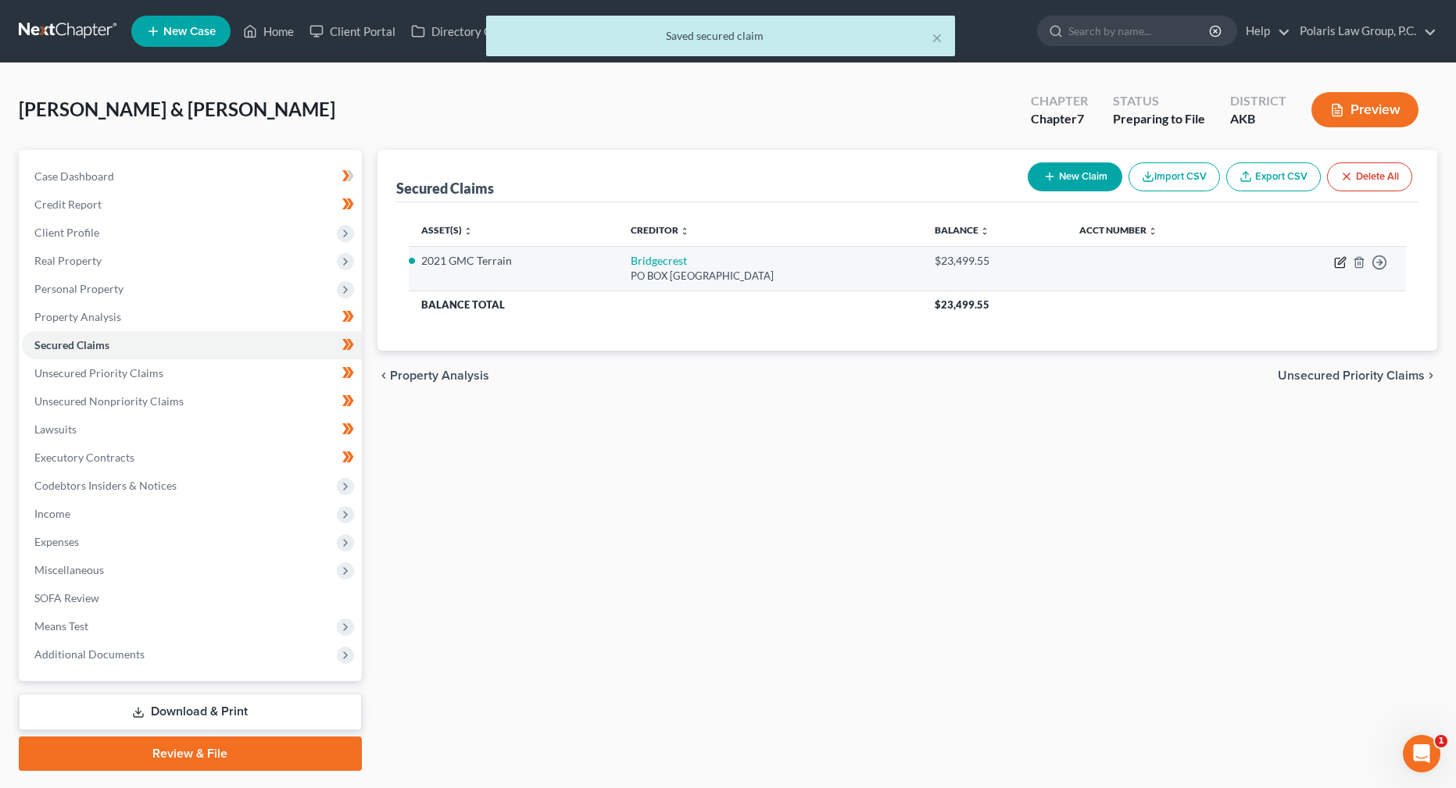
click at [1341, 259] on icon "button" at bounding box center [1340, 262] width 13 height 13
select select "4"
select select "2"
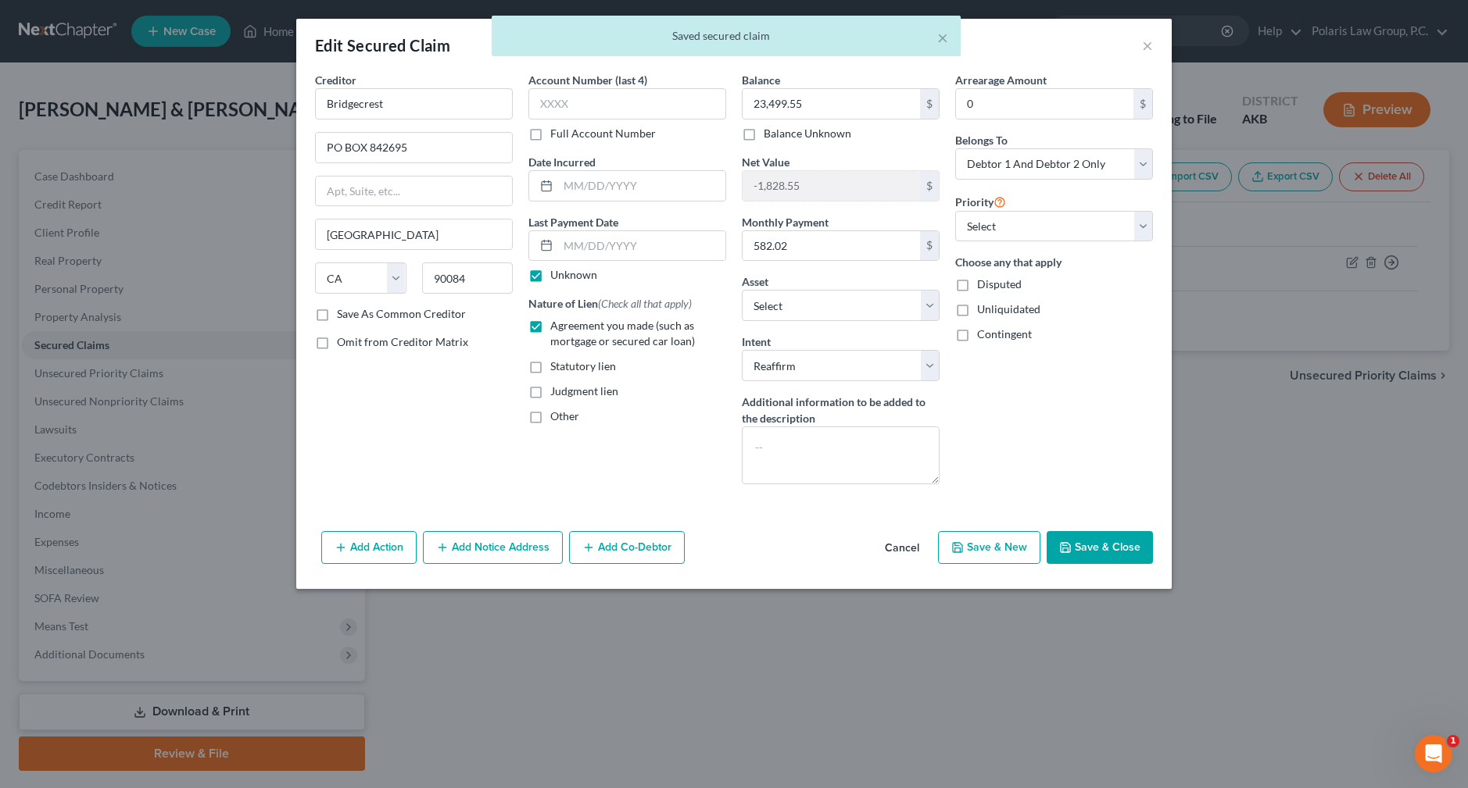
click at [902, 542] on button "Cancel" at bounding box center [901, 548] width 59 height 31
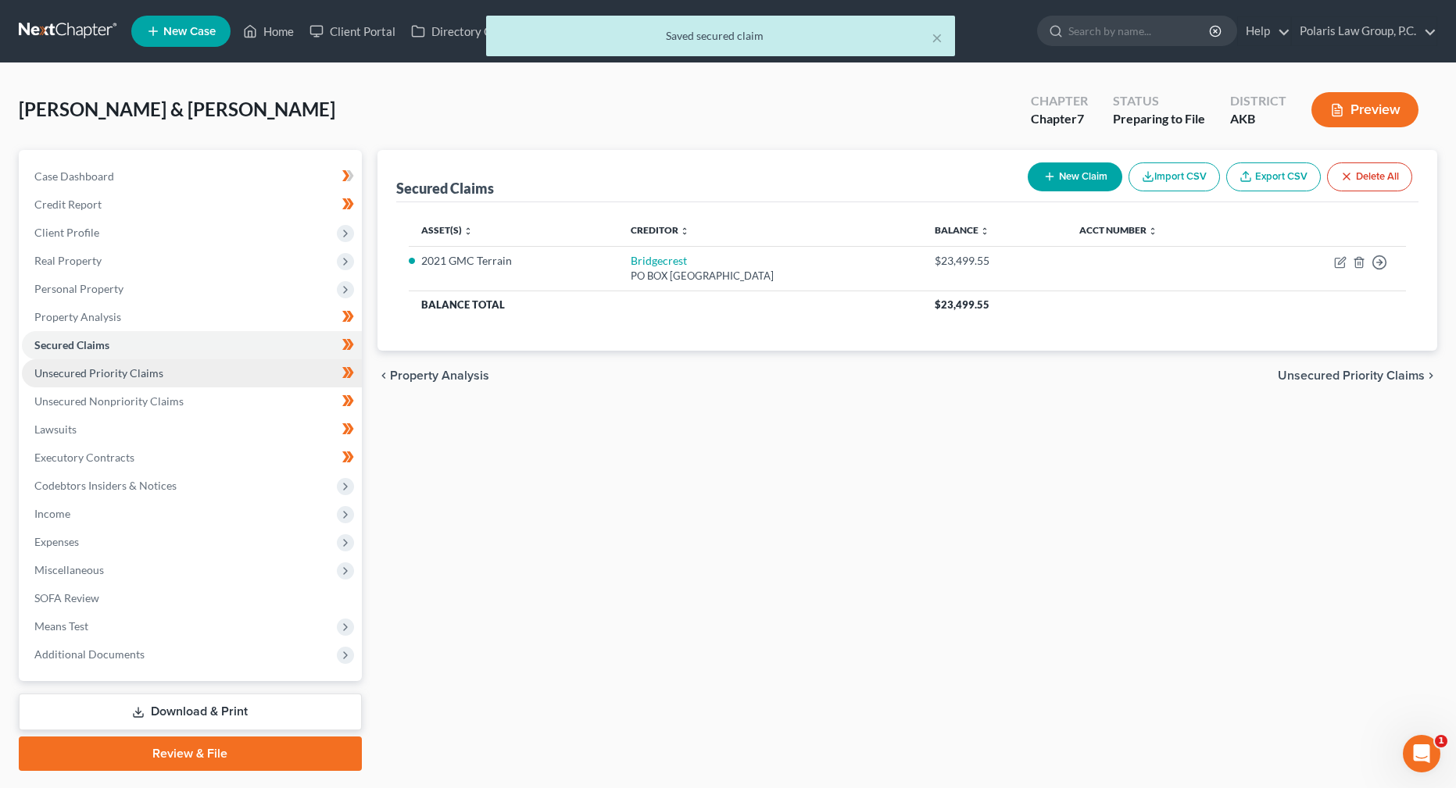
click at [145, 374] on span "Unsecured Priority Claims" at bounding box center [98, 372] width 129 height 13
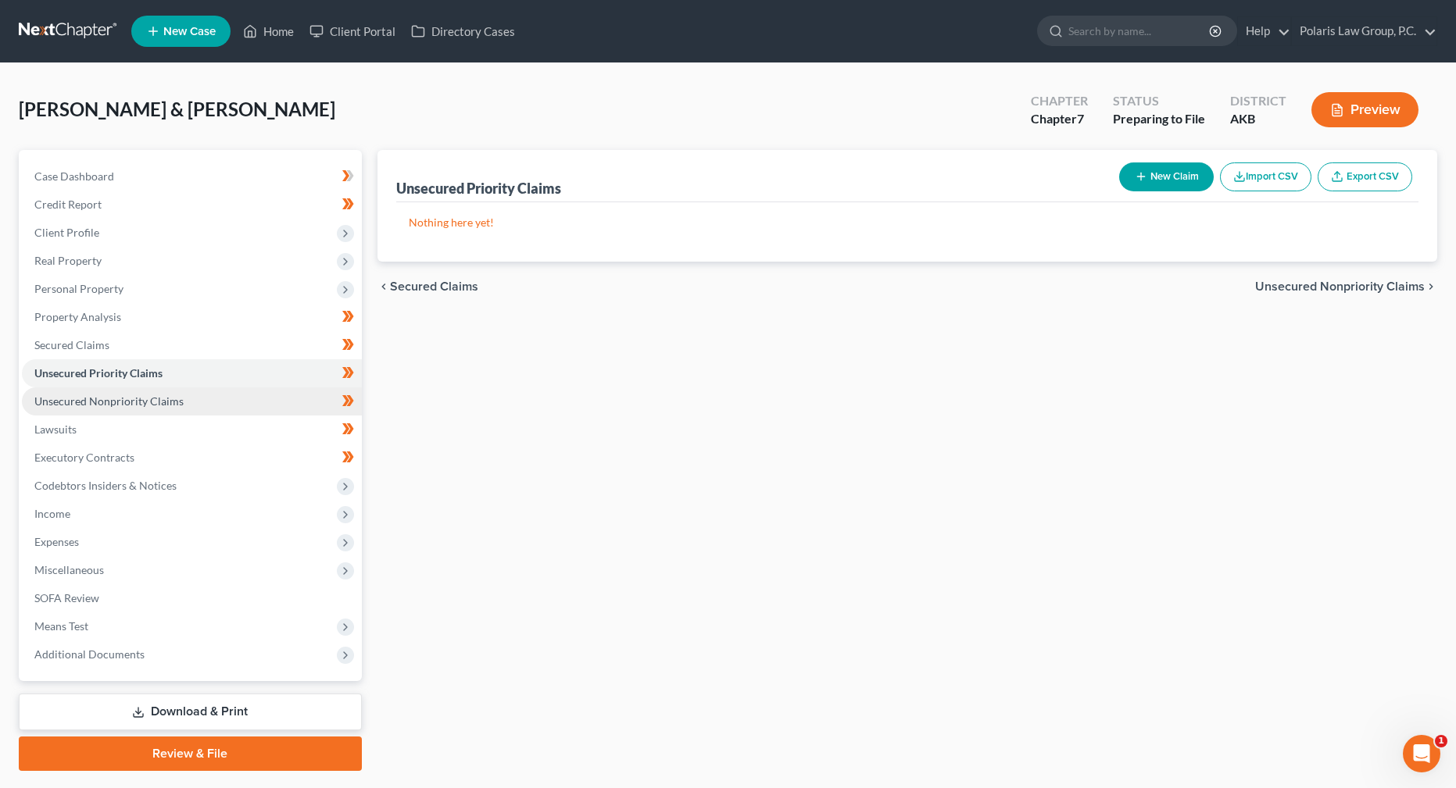
click at [144, 399] on span "Unsecured Nonpriority Claims" at bounding box center [108, 401] width 149 height 13
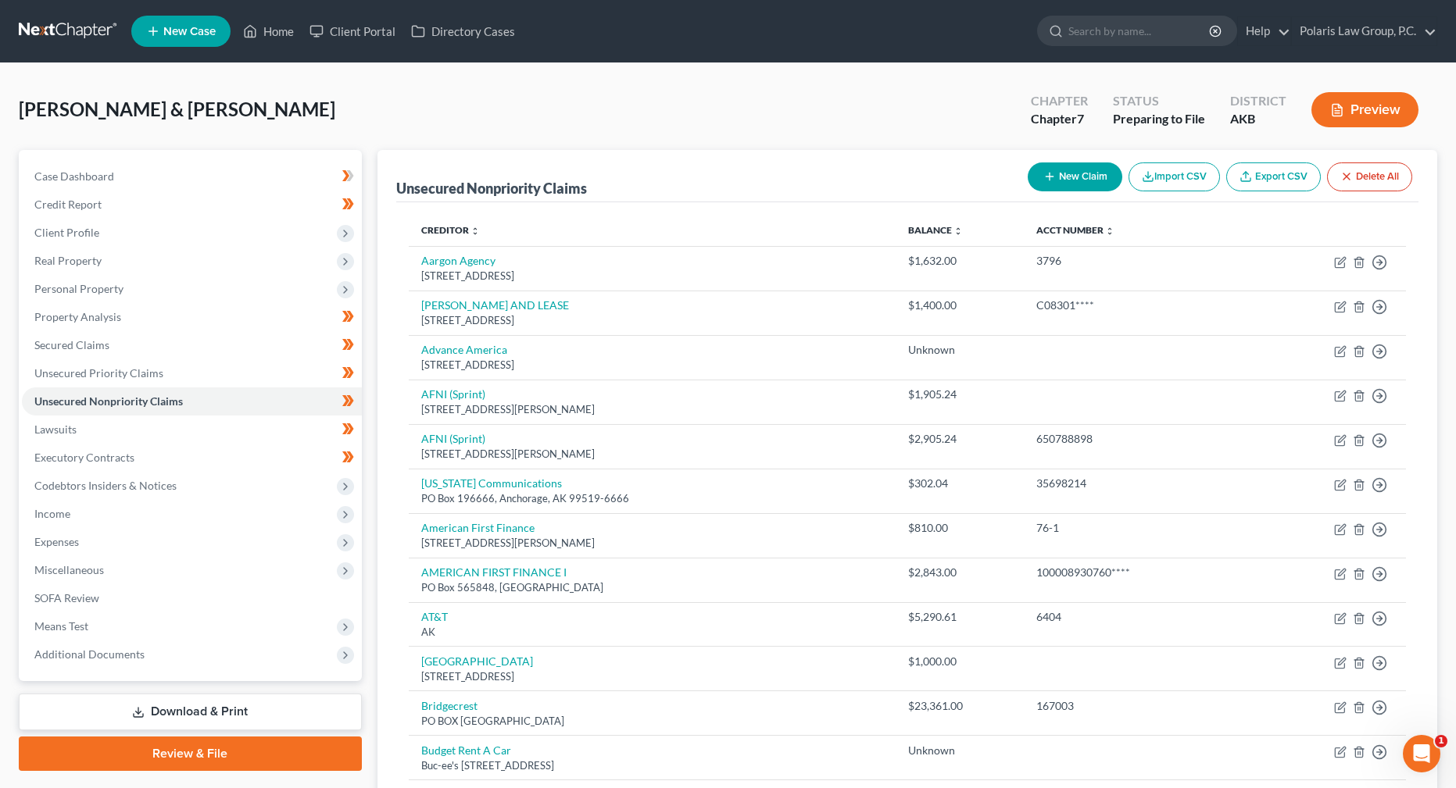
click at [805, 157] on div "Unsecured Nonpriority Claims New Claim Import CSV Export CSV Delete All" at bounding box center [907, 176] width 1022 height 52
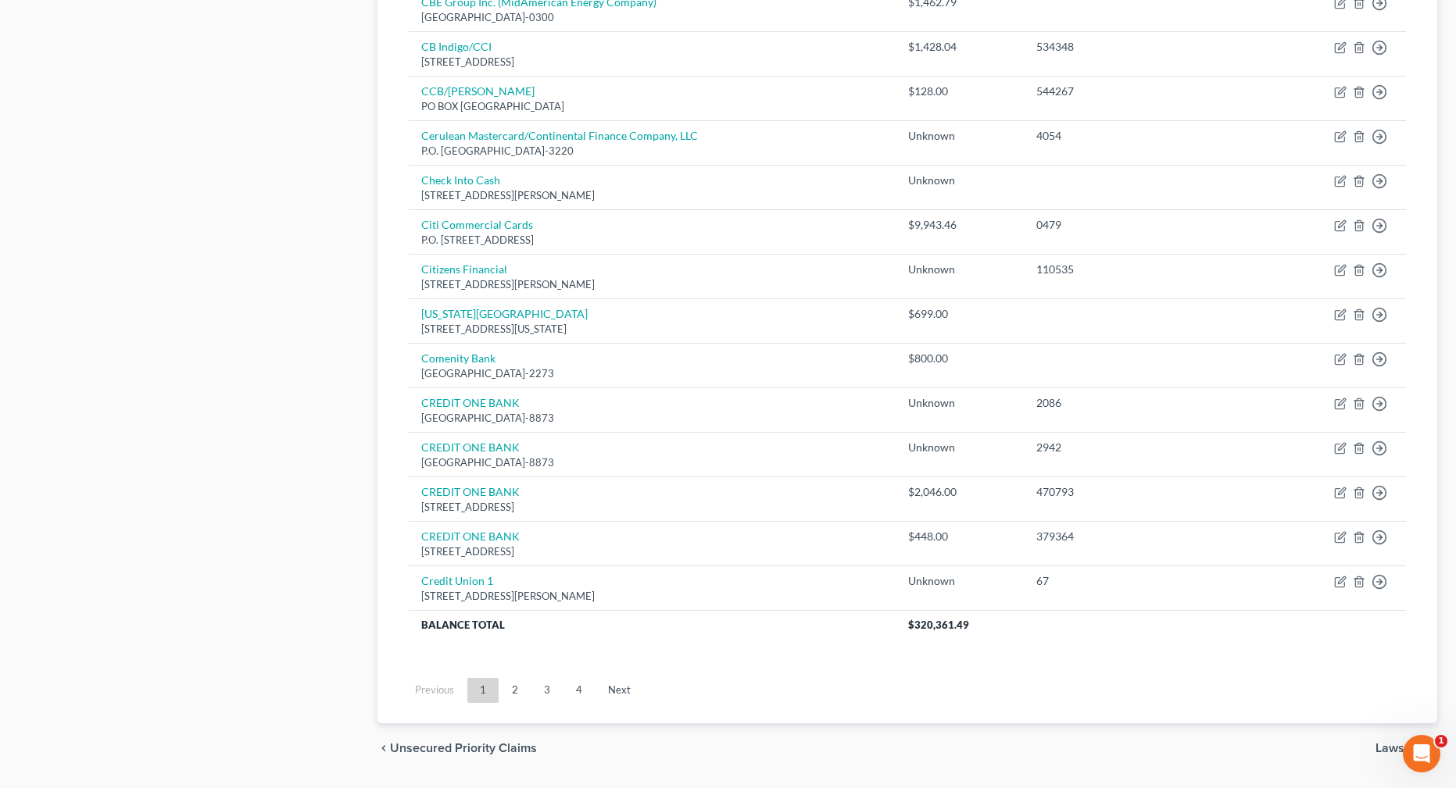
scroll to position [975, 0]
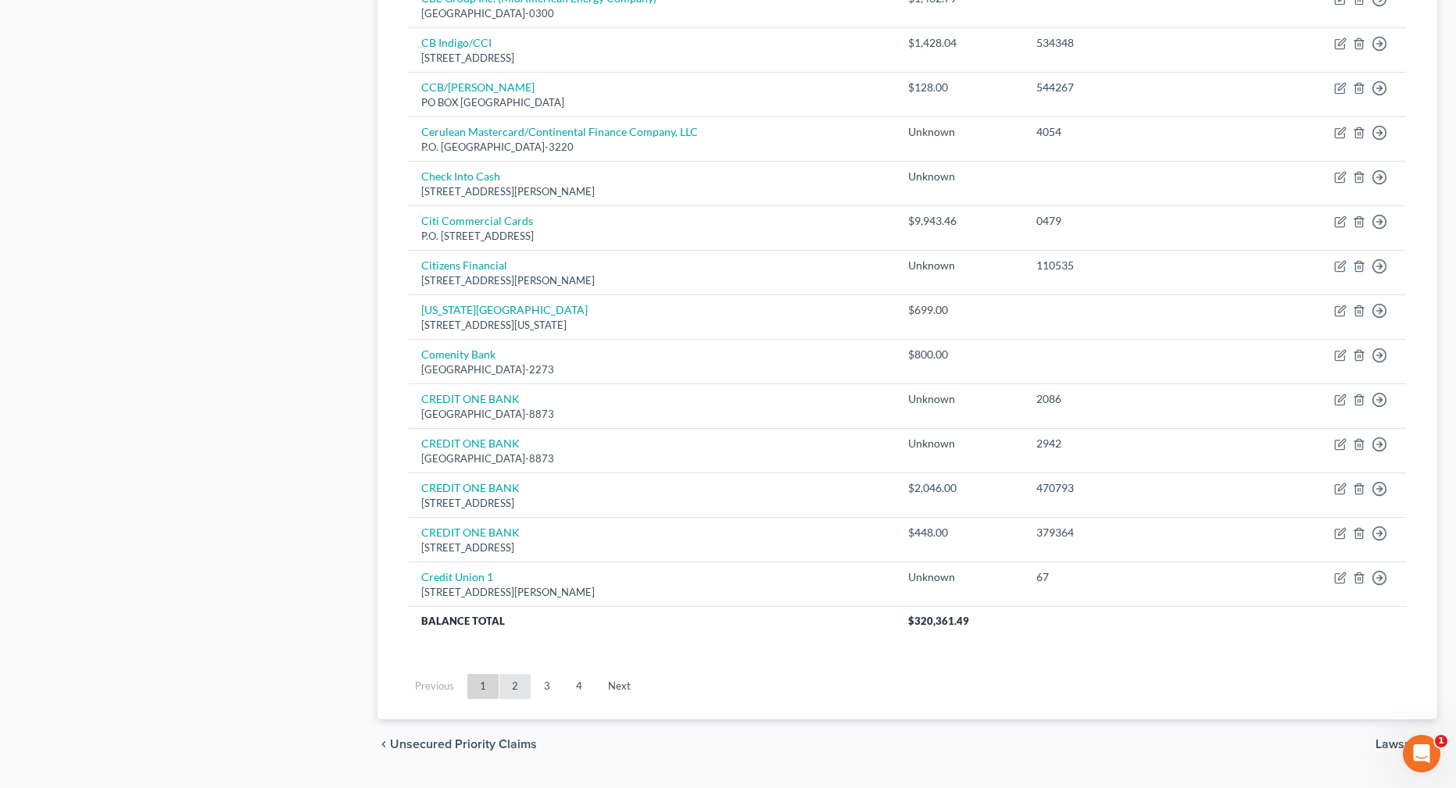
click at [513, 692] on link "2" at bounding box center [514, 686] width 31 height 25
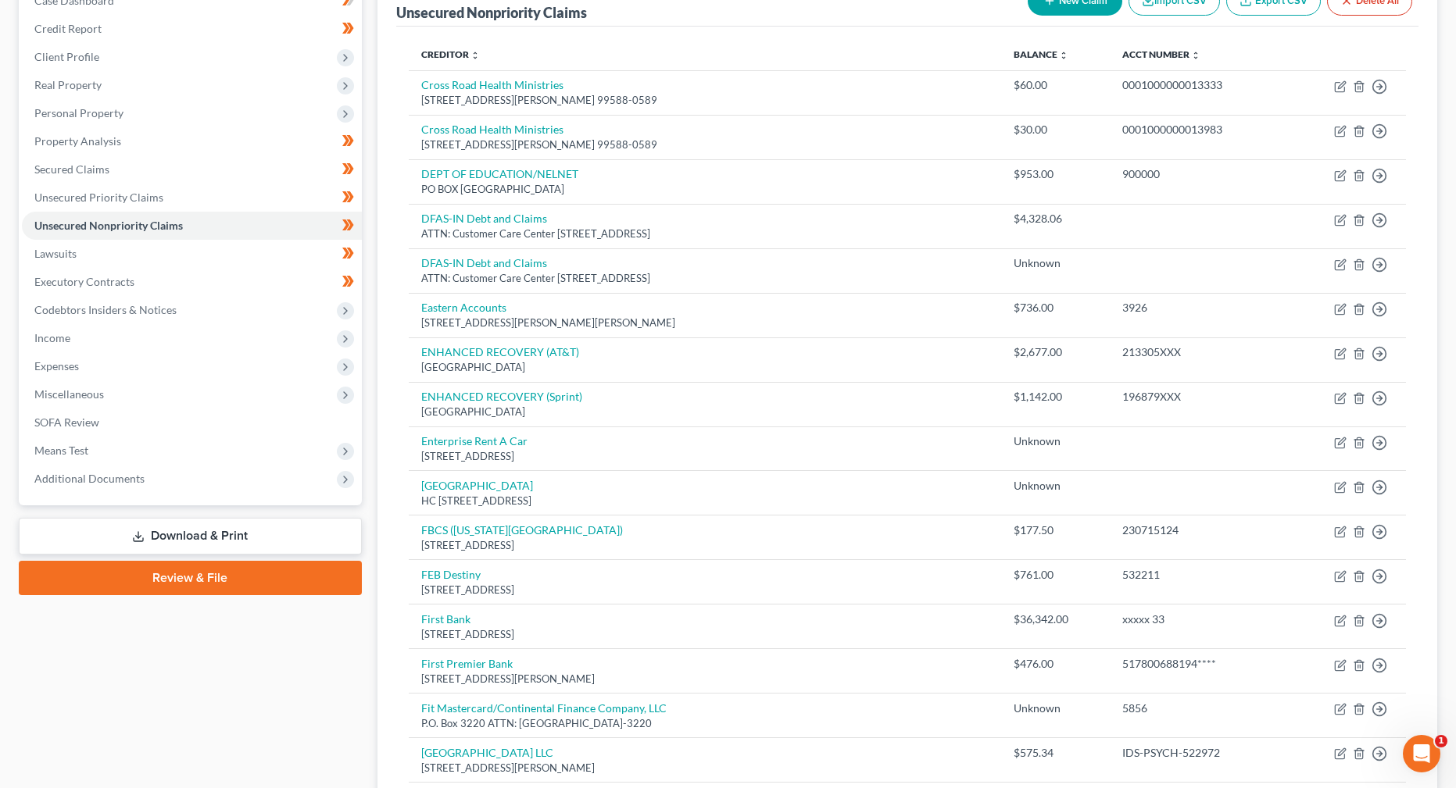
scroll to position [148, 0]
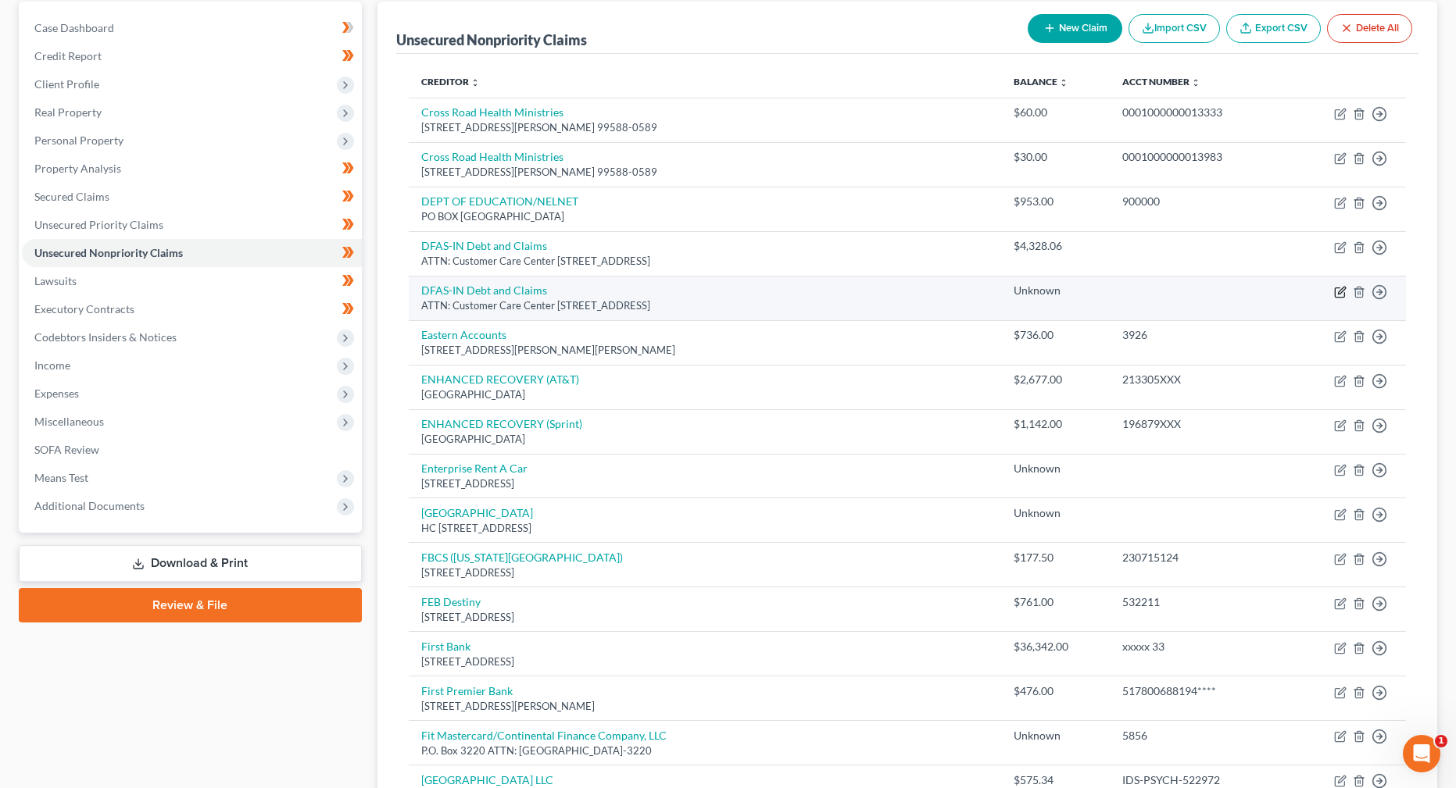
click at [1343, 288] on icon "button" at bounding box center [1340, 292] width 13 height 13
select select "15"
select select "2"
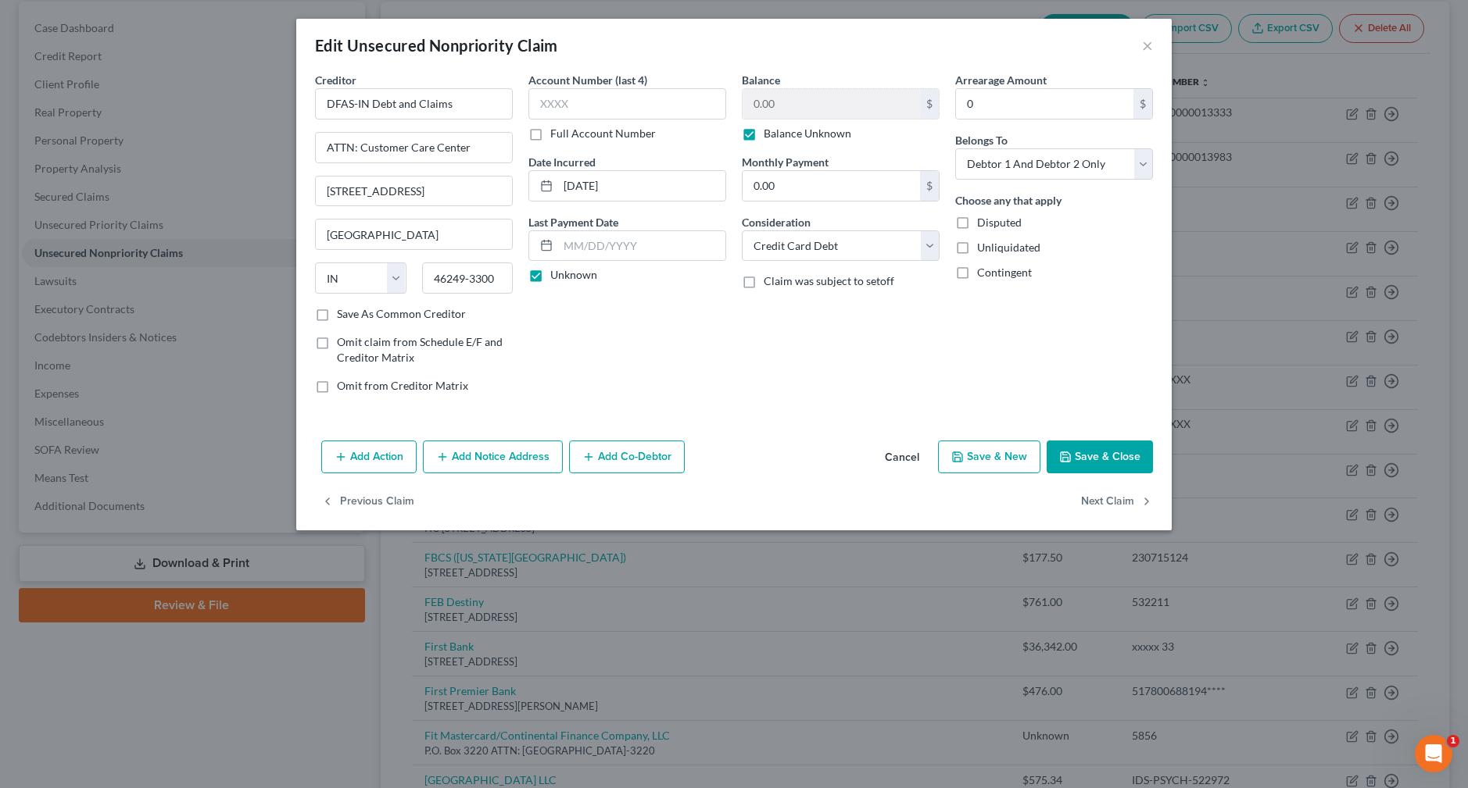
click at [908, 462] on button "Cancel" at bounding box center [901, 457] width 59 height 31
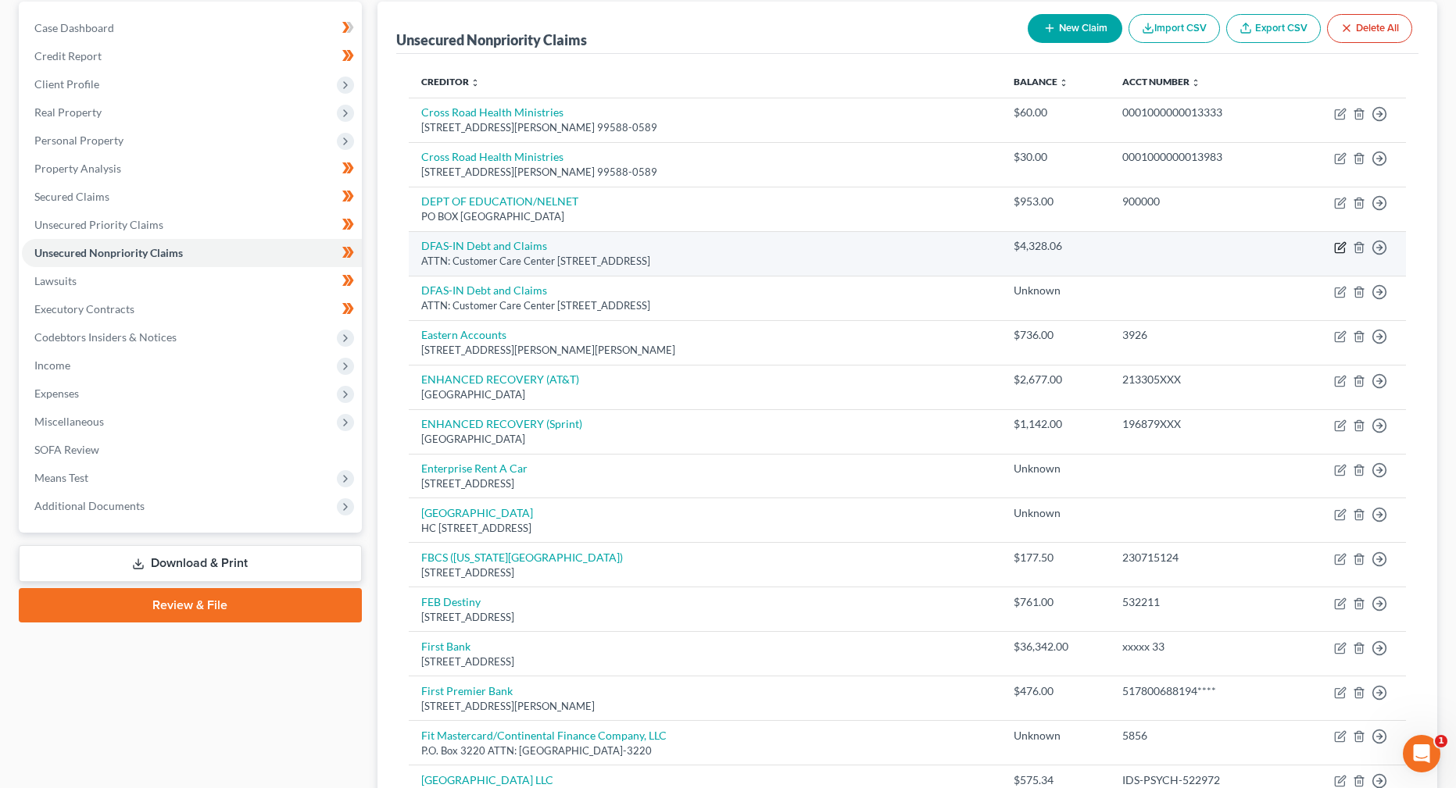
click at [1343, 250] on icon "button" at bounding box center [1340, 247] width 13 height 13
select select "15"
select select "14"
select select "2"
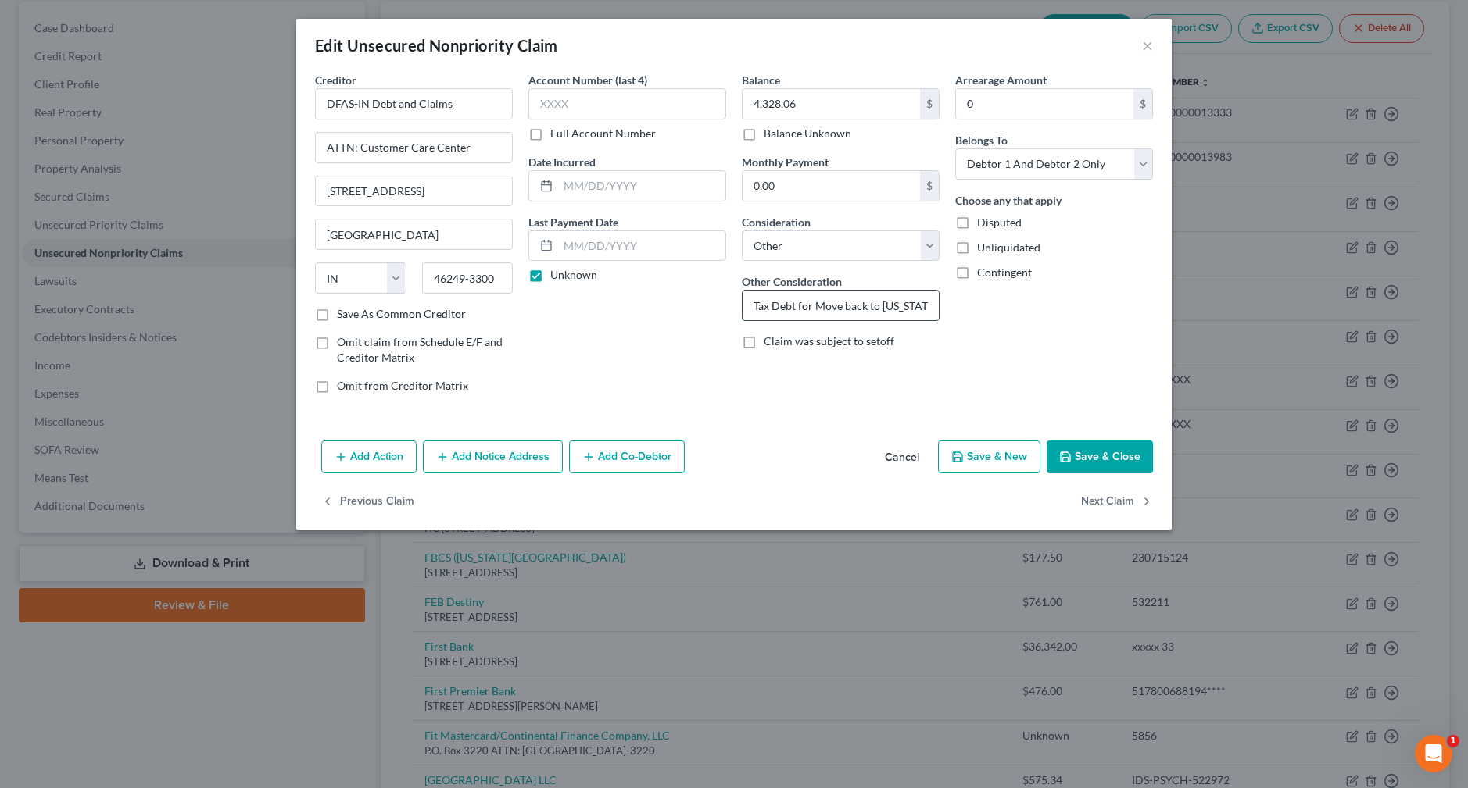
click at [768, 306] on input "Tax Debt for Move back to [US_STATE]" at bounding box center [840, 306] width 196 height 30
click at [754, 307] on input "Travel Debt for Move back to [US_STATE]" at bounding box center [840, 306] width 196 height 30
type input "PCS Travel Debt for Move back to [US_STATE]"
click at [1099, 461] on button "Save & Close" at bounding box center [1099, 457] width 106 height 33
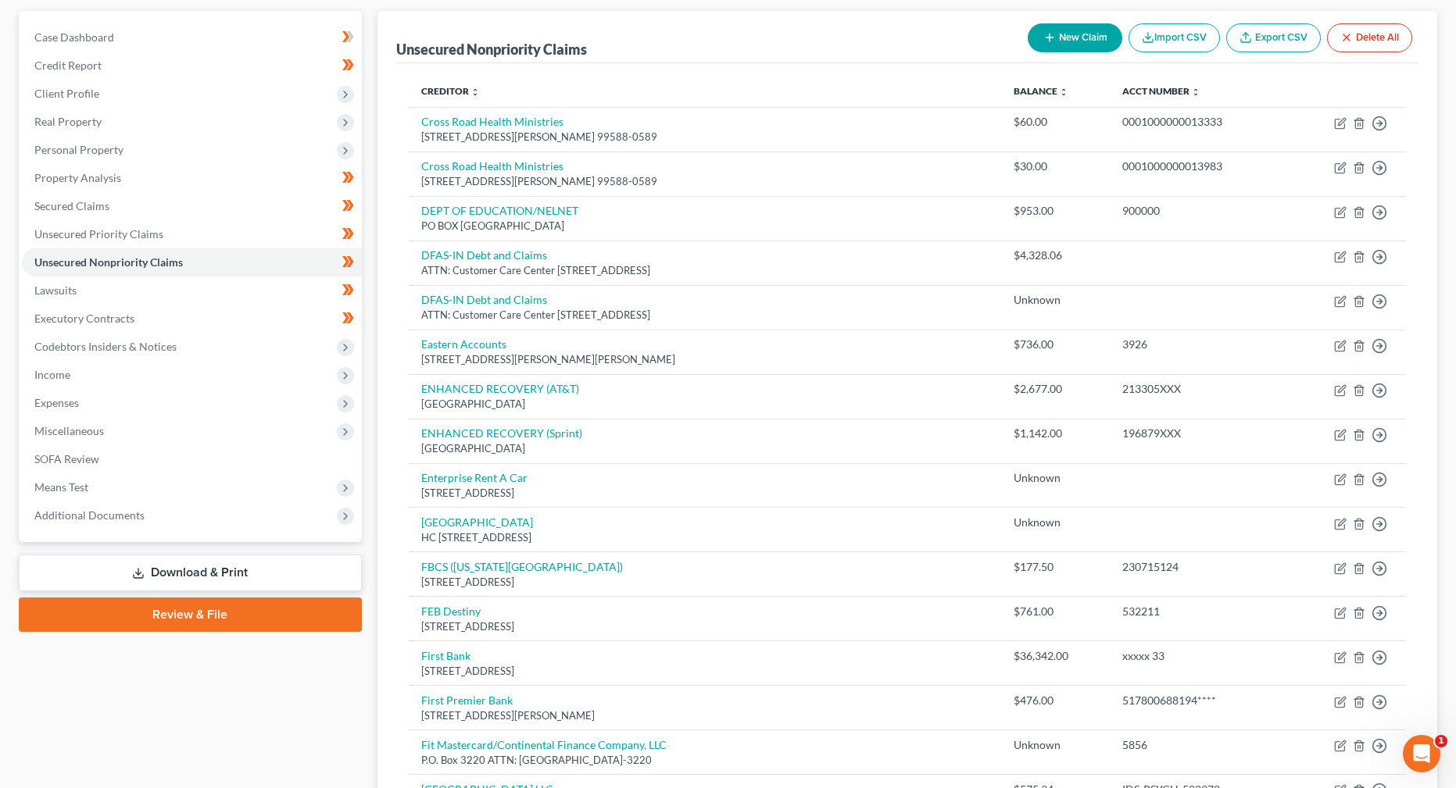
scroll to position [173, 0]
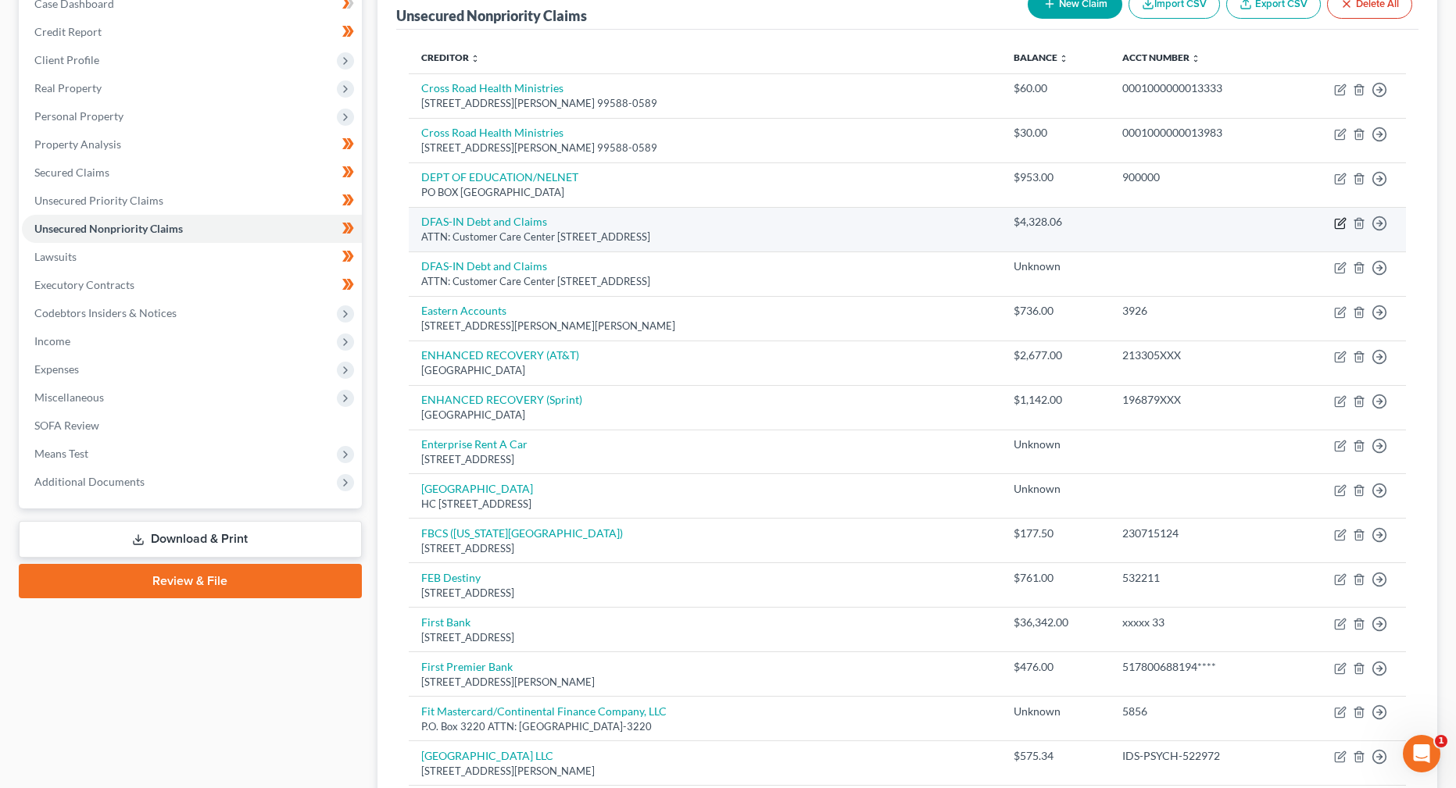
click at [1337, 223] on icon "button" at bounding box center [1340, 223] width 13 height 13
select select "15"
select select "14"
select select "2"
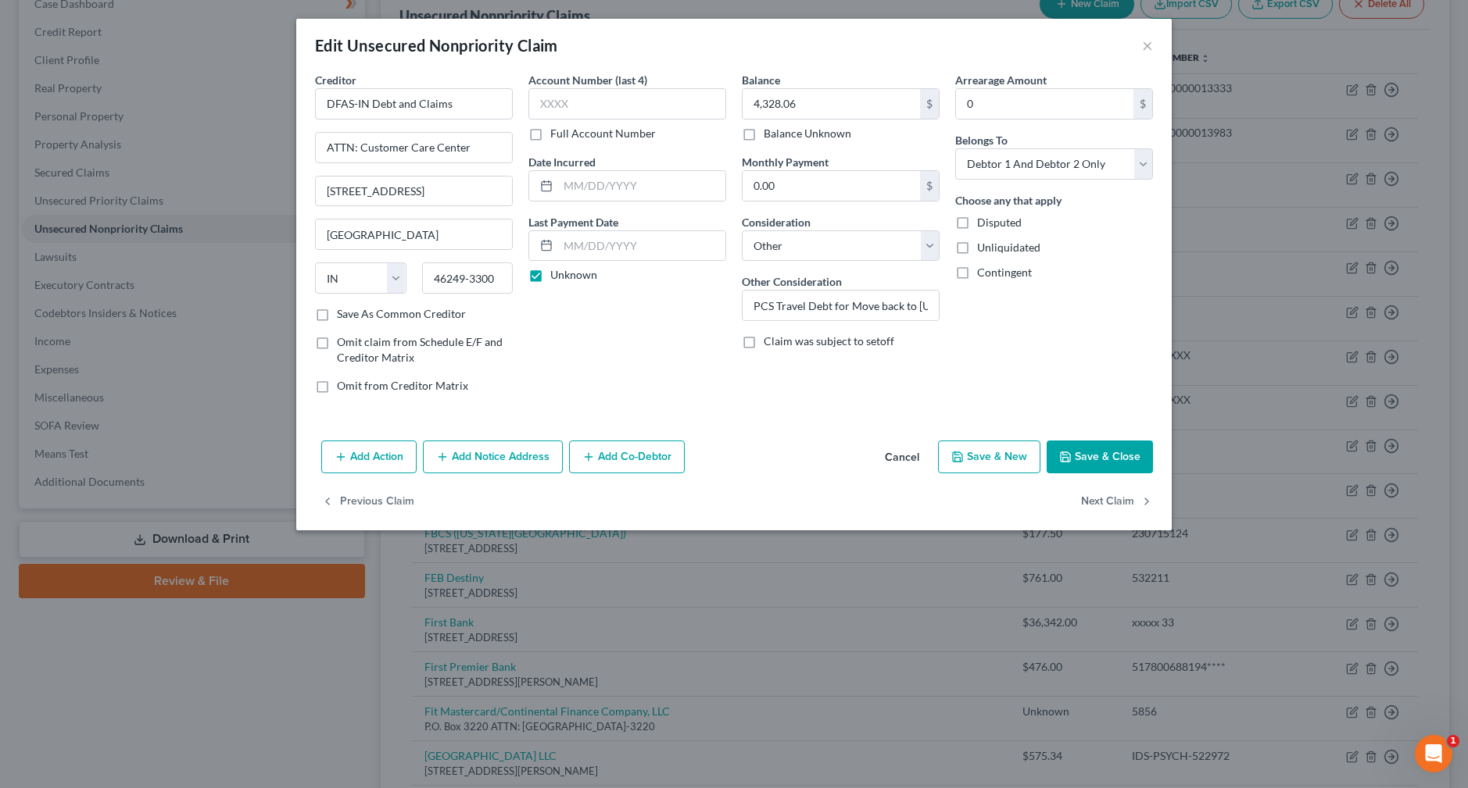
click at [1099, 453] on button "Save & Close" at bounding box center [1099, 457] width 106 height 33
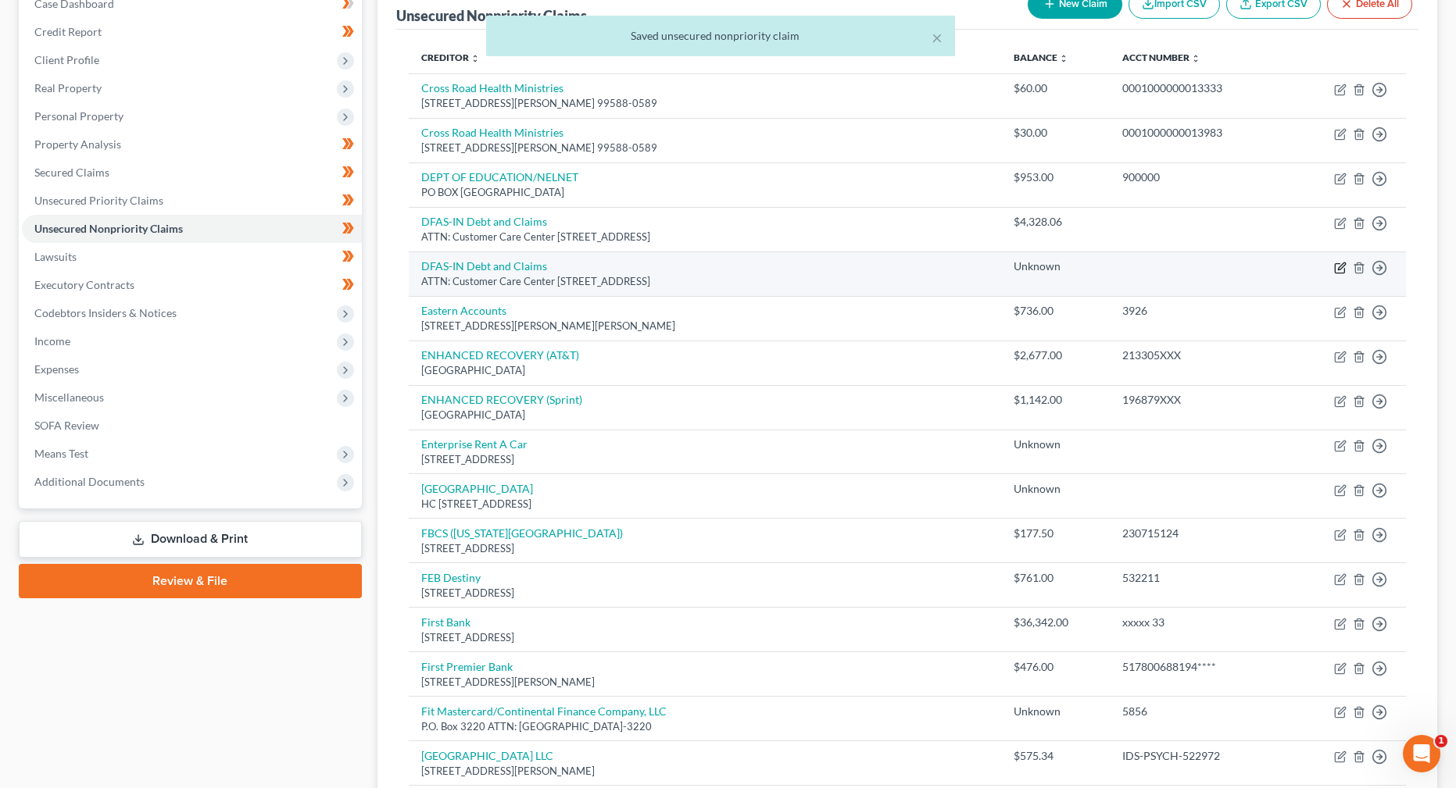
click at [1338, 266] on icon "button" at bounding box center [1340, 268] width 13 height 13
select select "15"
select select "2"
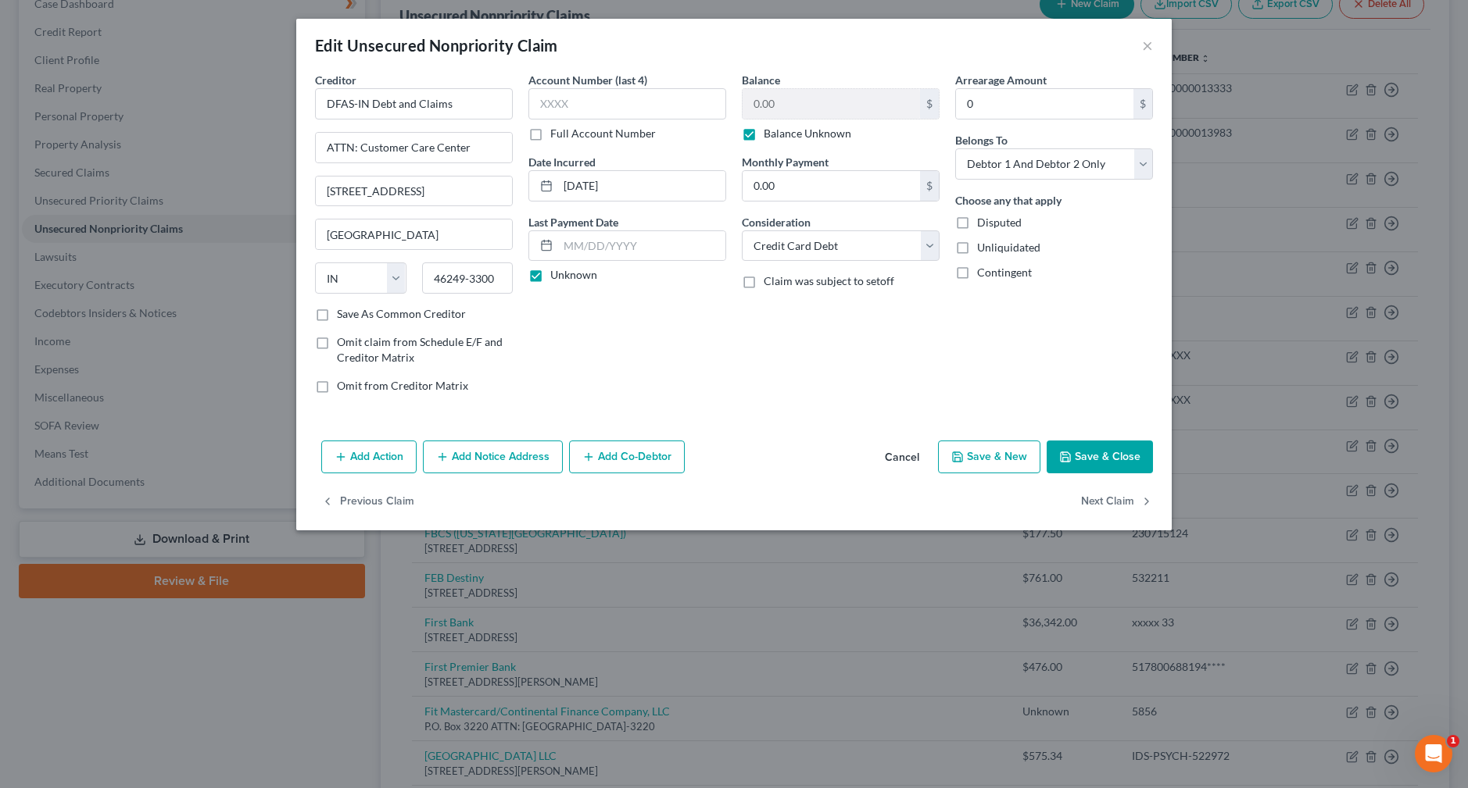
drag, startPoint x: 805, startPoint y: 126, endPoint x: 803, endPoint y: 134, distance: 8.9
click at [805, 128] on label "Balance Unknown" at bounding box center [807, 134] width 88 height 16
click at [780, 128] on input "Balance Unknown" at bounding box center [775, 131] width 10 height 10
click at [803, 134] on label "Balance Unknown" at bounding box center [807, 134] width 88 height 16
click at [780, 134] on input "Balance Unknown" at bounding box center [775, 131] width 10 height 10
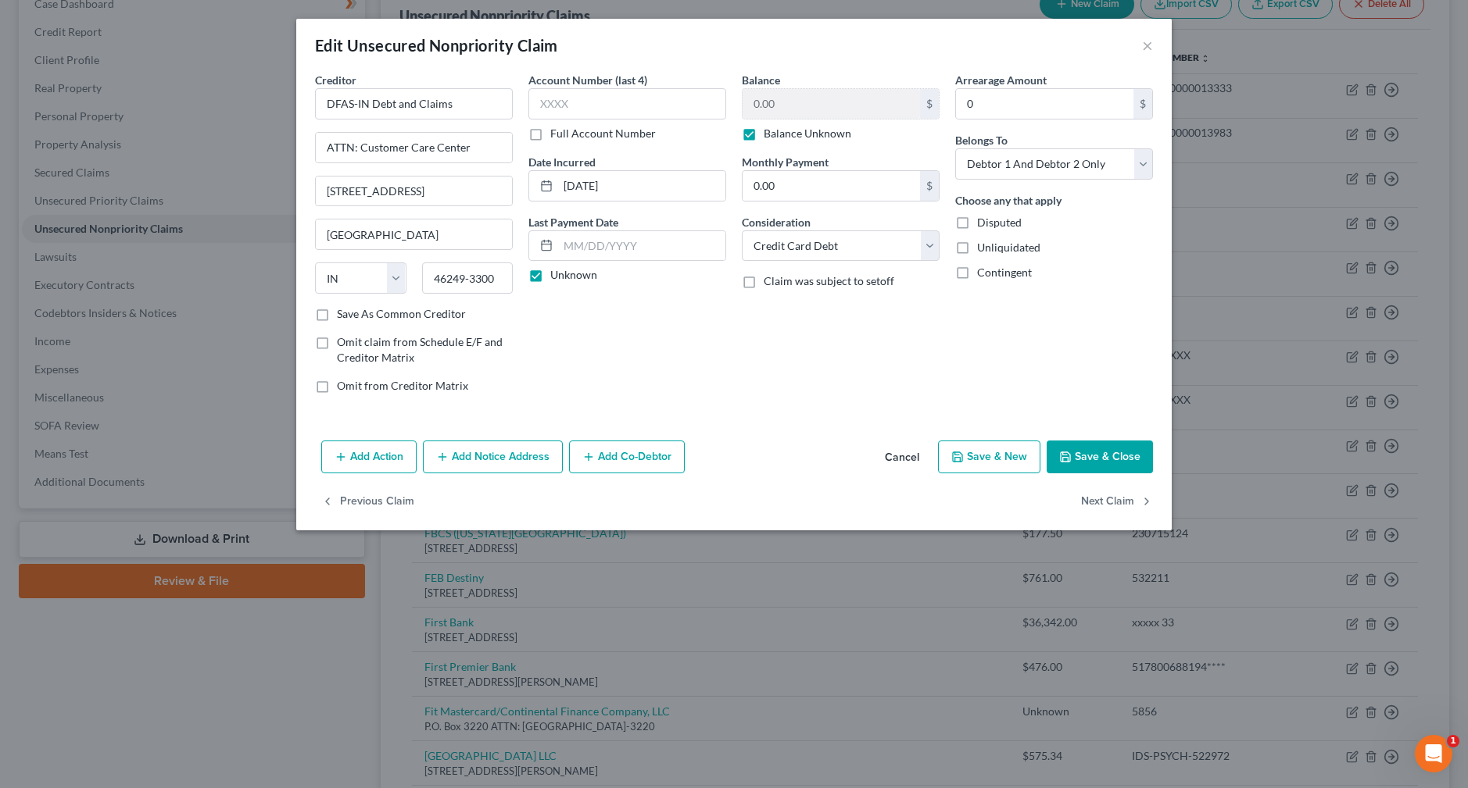
click at [763, 129] on label "Balance Unknown" at bounding box center [807, 134] width 88 height 16
click at [770, 129] on input "Balance Unknown" at bounding box center [775, 131] width 10 height 10
checkbox input "false"
click at [751, 111] on input "0.00" at bounding box center [830, 104] width 177 height 30
type input "9,943.46"
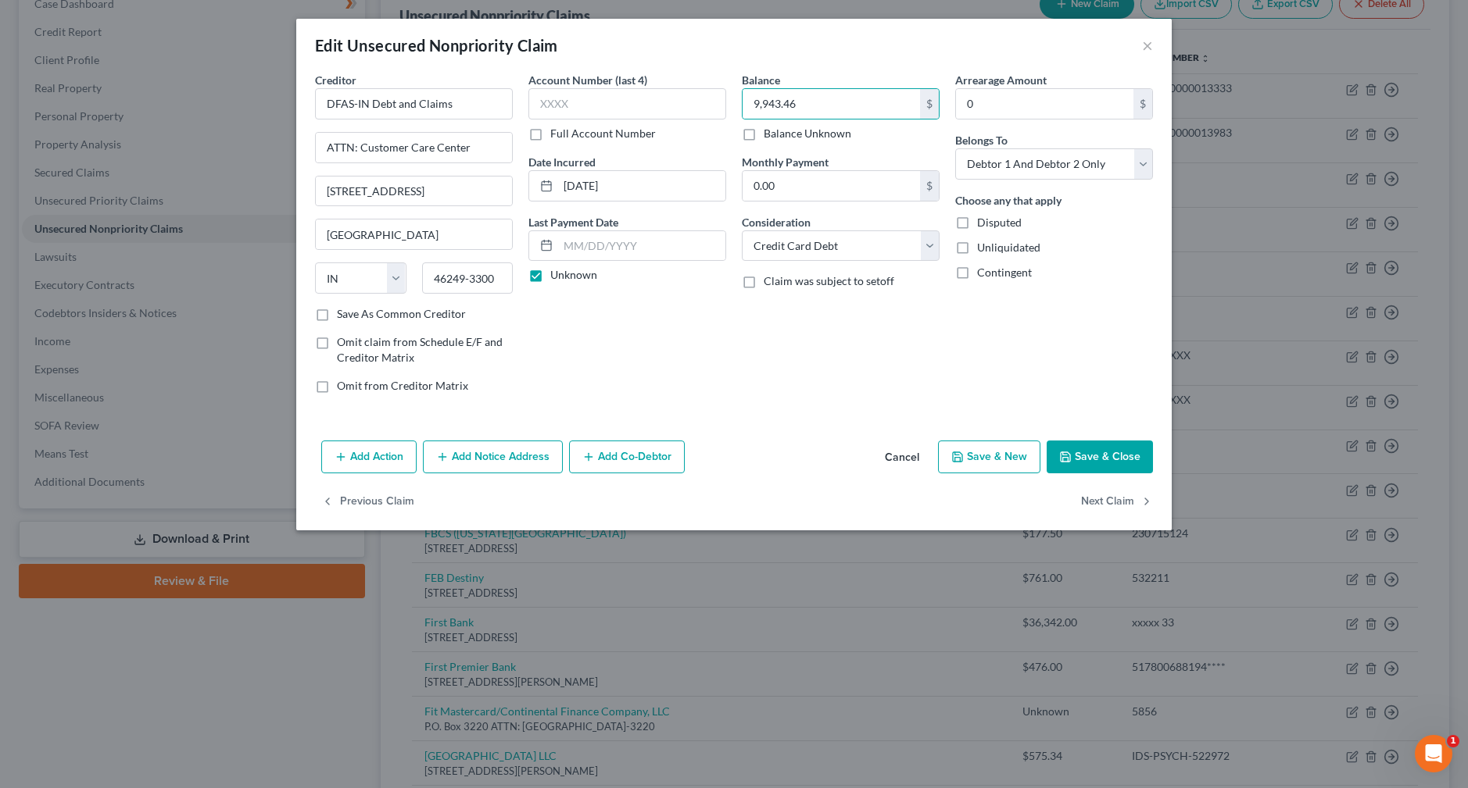
click at [888, 349] on div "Balance 9,943.46 $ Balance Unknown Balance Undetermined 9,943.46 $ Balance Unkn…" at bounding box center [840, 239] width 213 height 334
click at [1093, 456] on button "Save & Close" at bounding box center [1099, 457] width 106 height 33
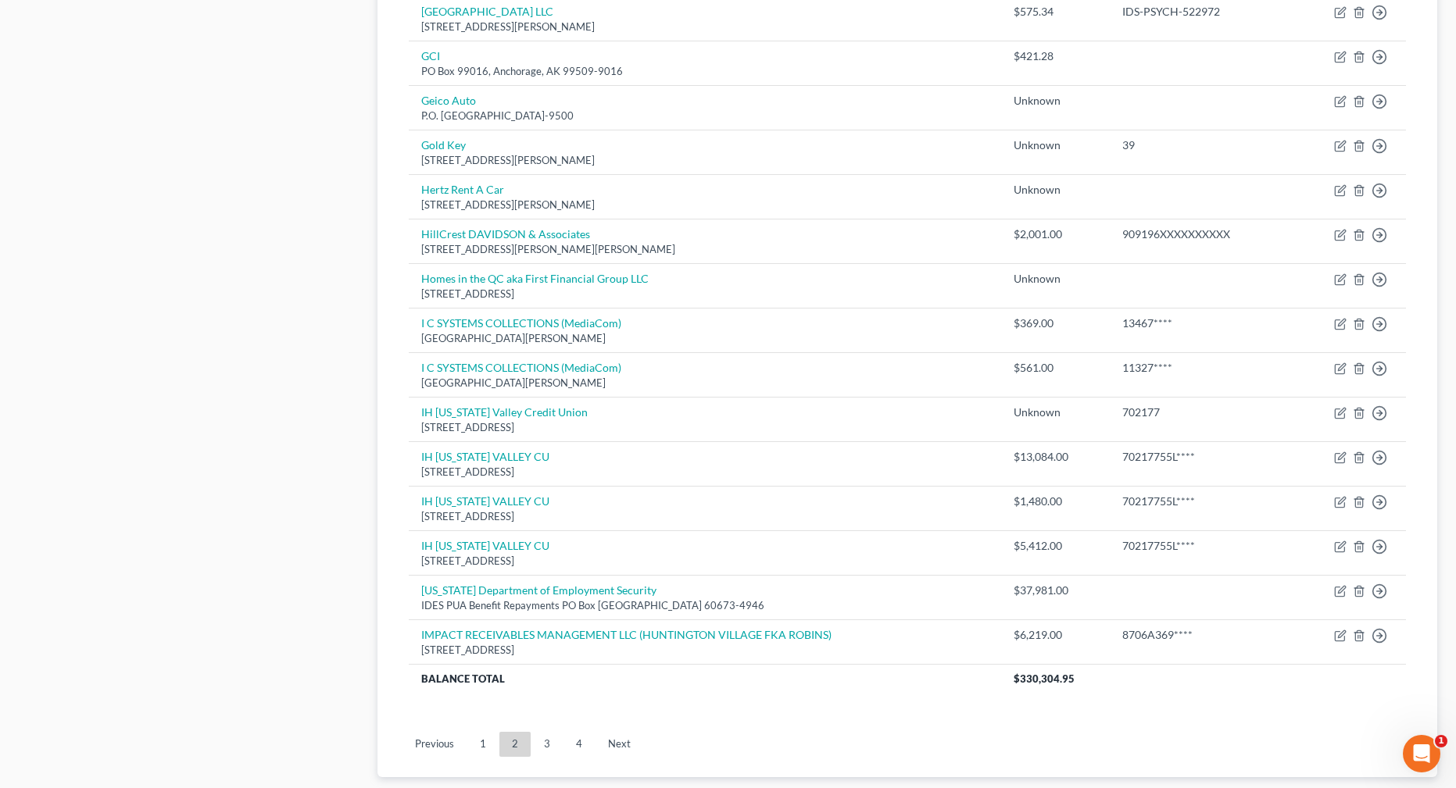
scroll to position [921, 0]
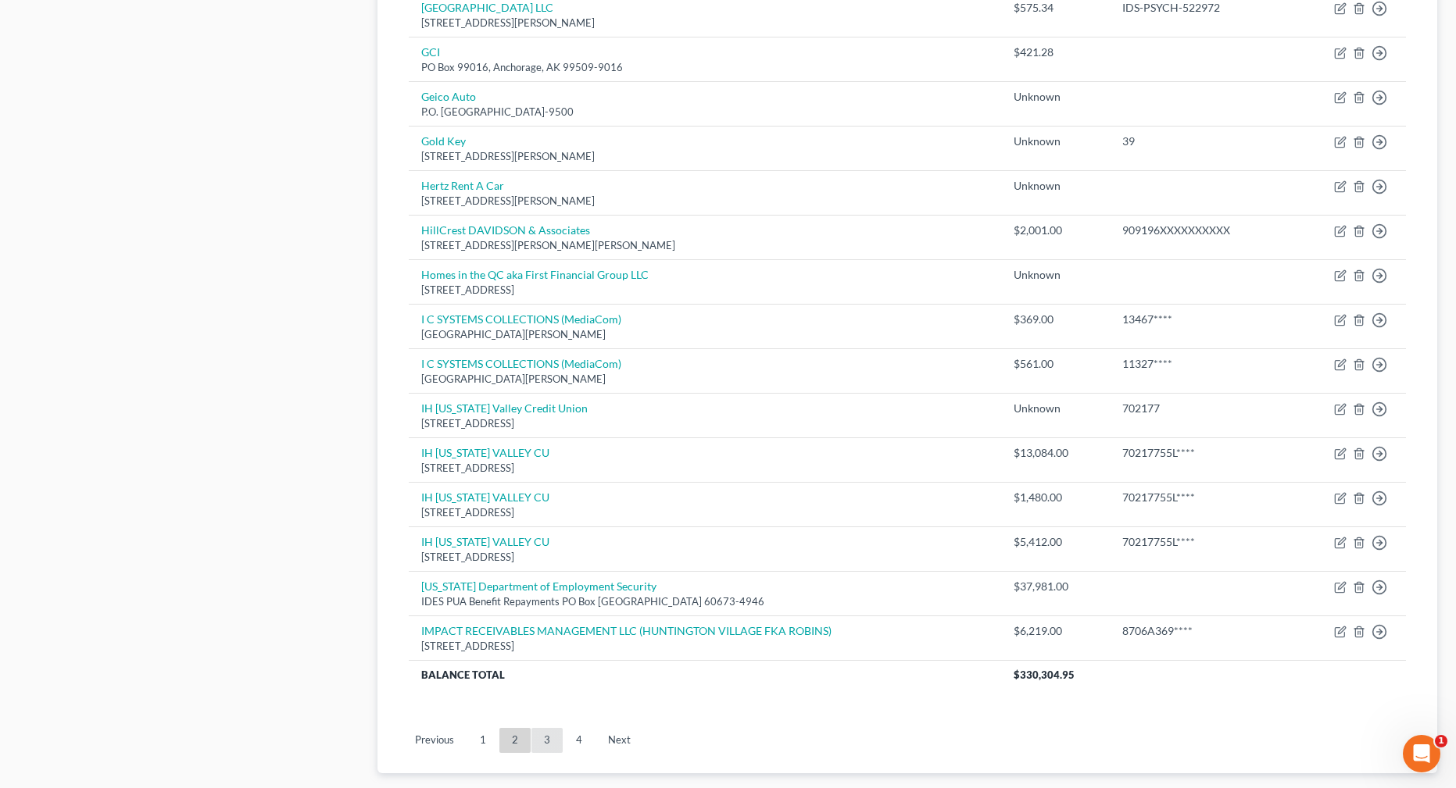
click at [542, 741] on link "3" at bounding box center [546, 740] width 31 height 25
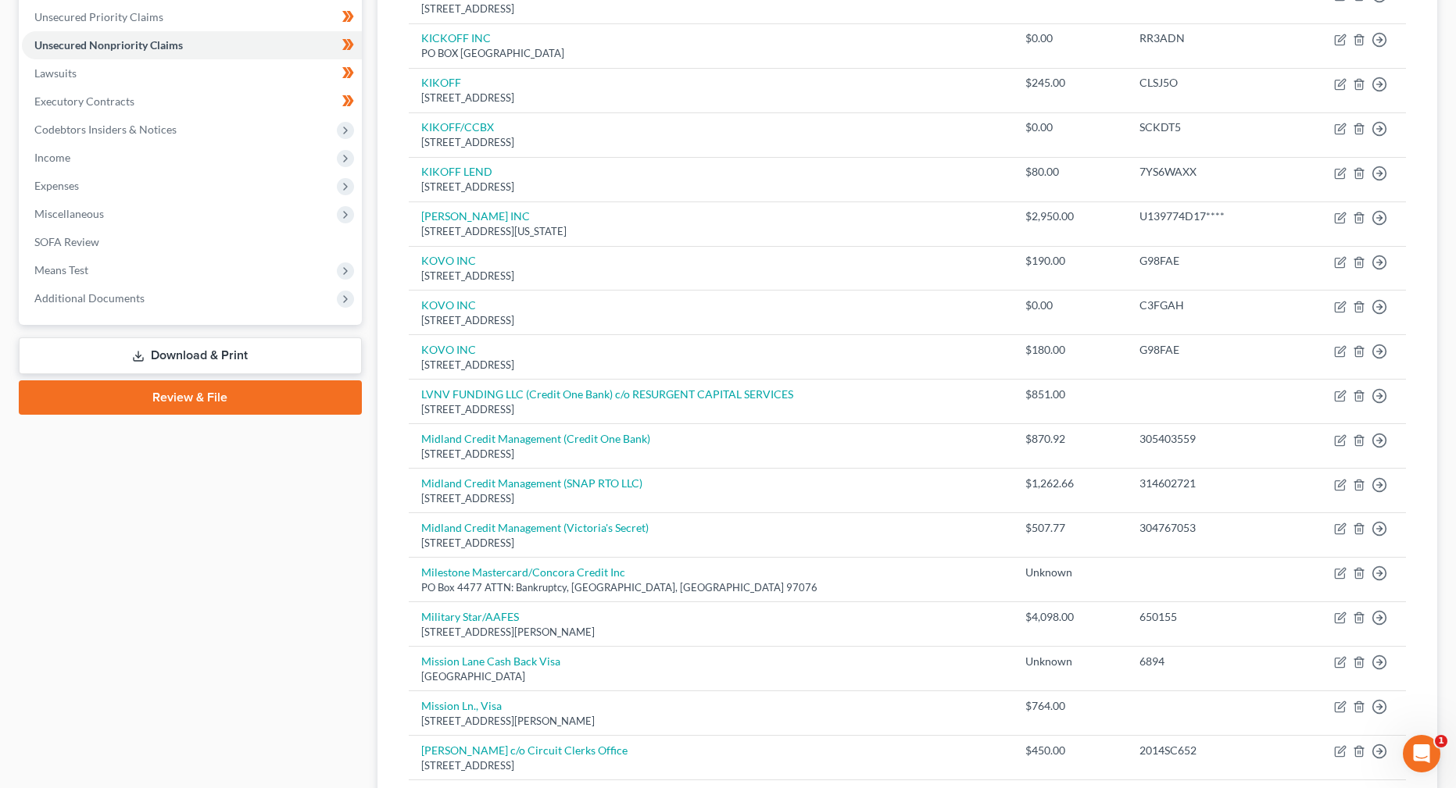
scroll to position [343, 0]
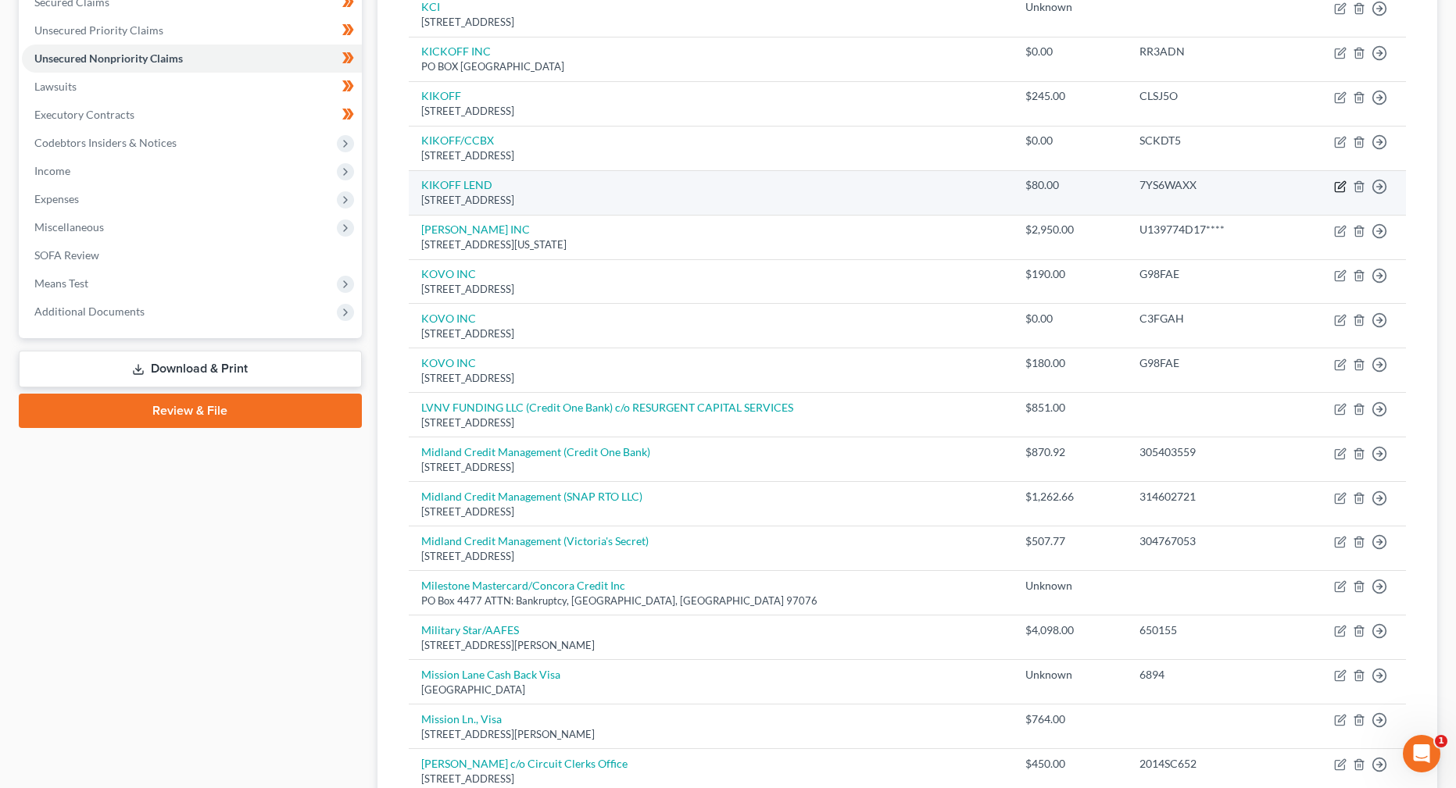
click at [1340, 187] on icon "button" at bounding box center [1340, 187] width 13 height 13
select select "4"
select select "14"
select select "0"
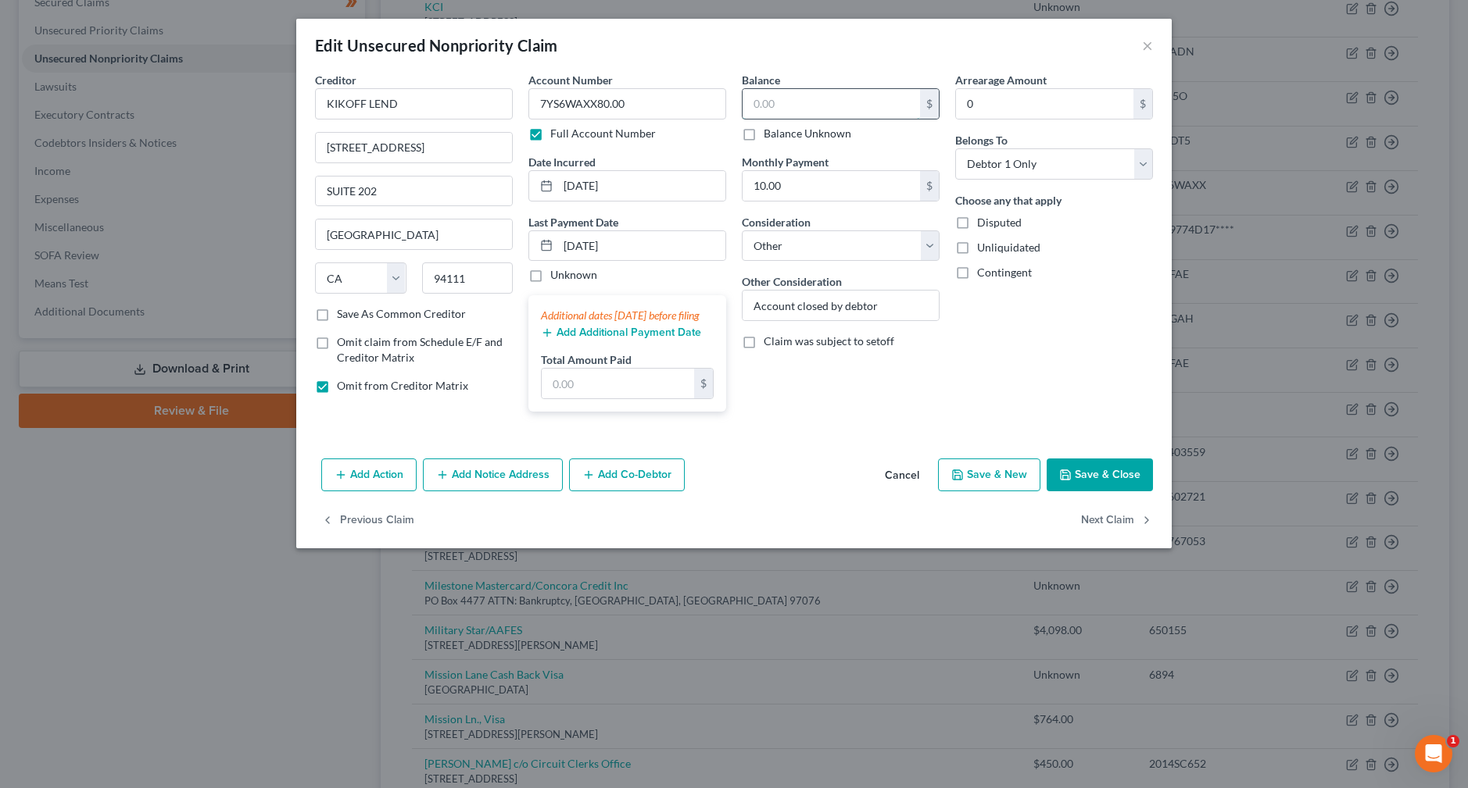
type input "7YS6WAXX"
type input "0.00"
click at [907, 303] on input "Account closed by debtor" at bounding box center [840, 306] width 196 height 30
click at [1110, 492] on button "Save & Close" at bounding box center [1099, 475] width 106 height 33
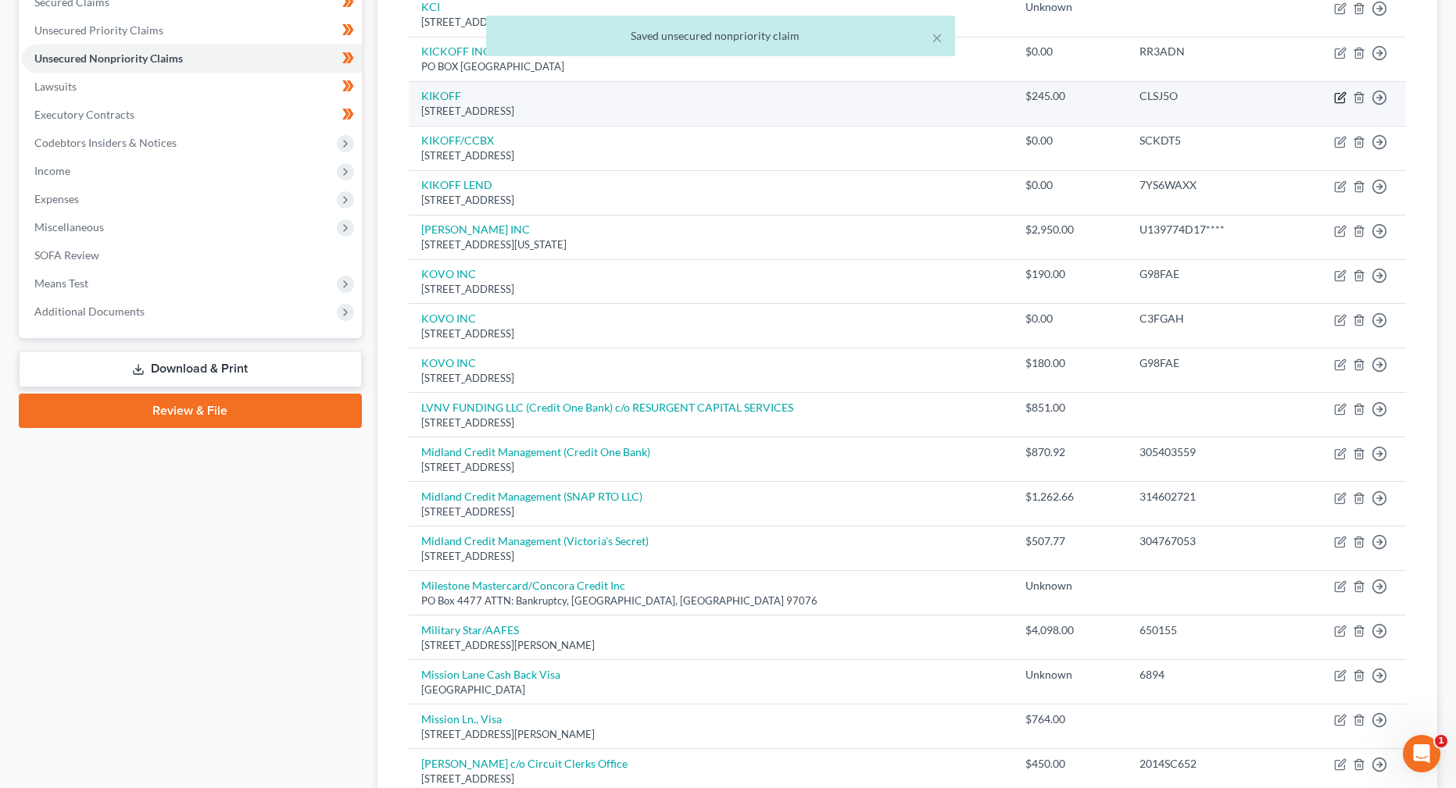
click at [1340, 99] on icon "button" at bounding box center [1341, 95] width 7 height 7
select select "4"
select select "14"
select select "0"
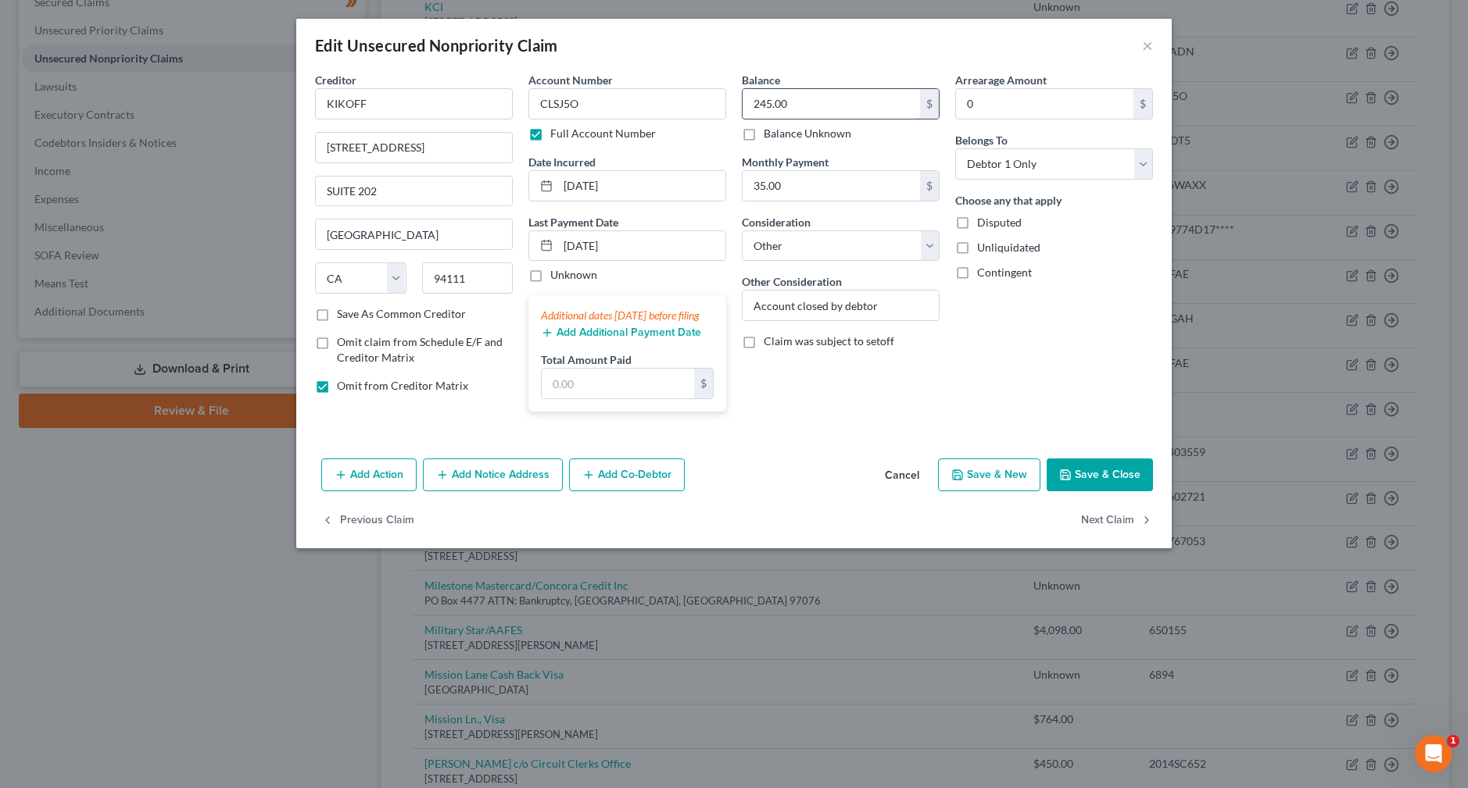
click at [773, 105] on input "245.00" at bounding box center [830, 104] width 177 height 30
type input "0.00"
click at [1107, 489] on button "Save & Close" at bounding box center [1099, 475] width 106 height 33
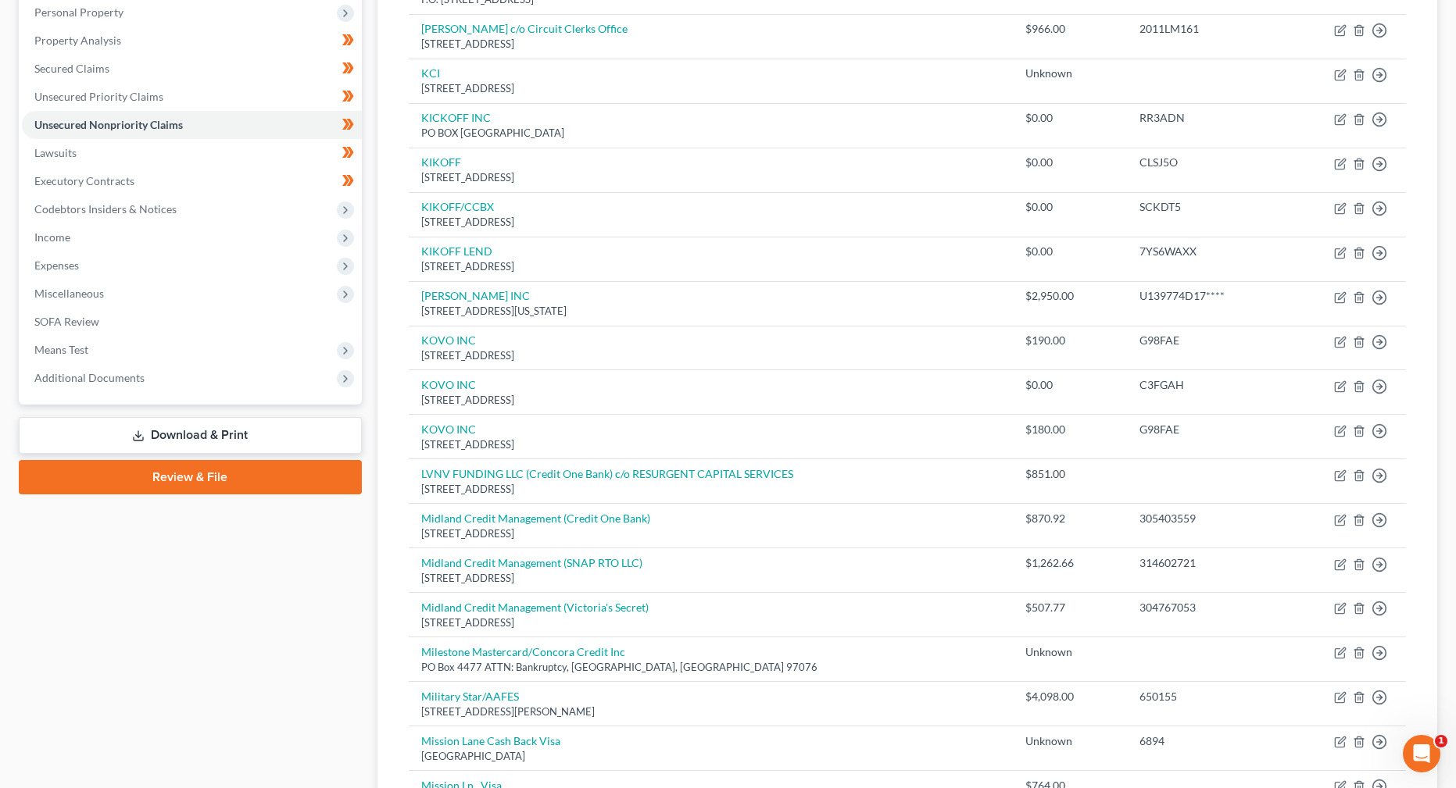
scroll to position [267, 0]
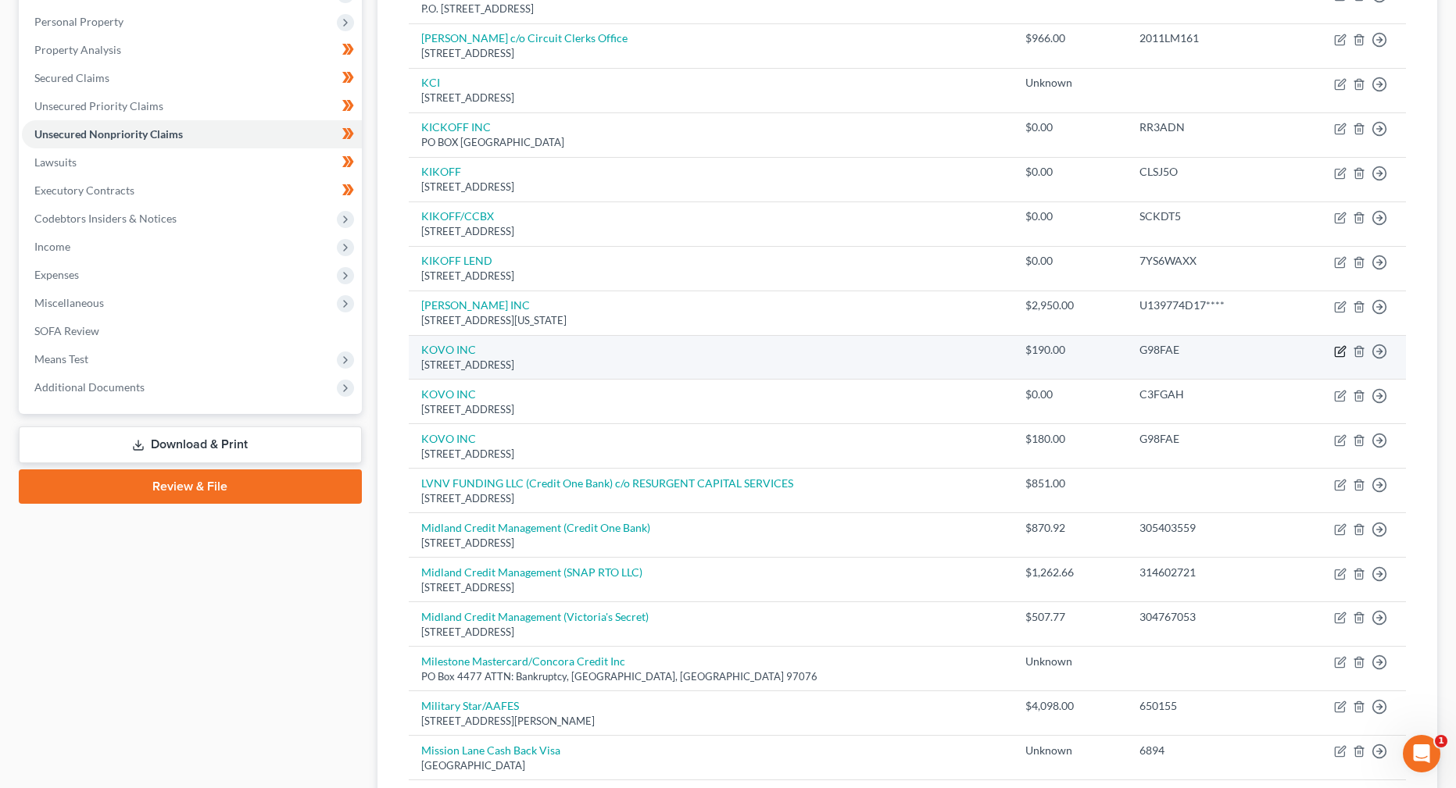
click at [1342, 352] on icon "button" at bounding box center [1341, 349] width 7 height 7
select select "38"
select select "14"
select select "0"
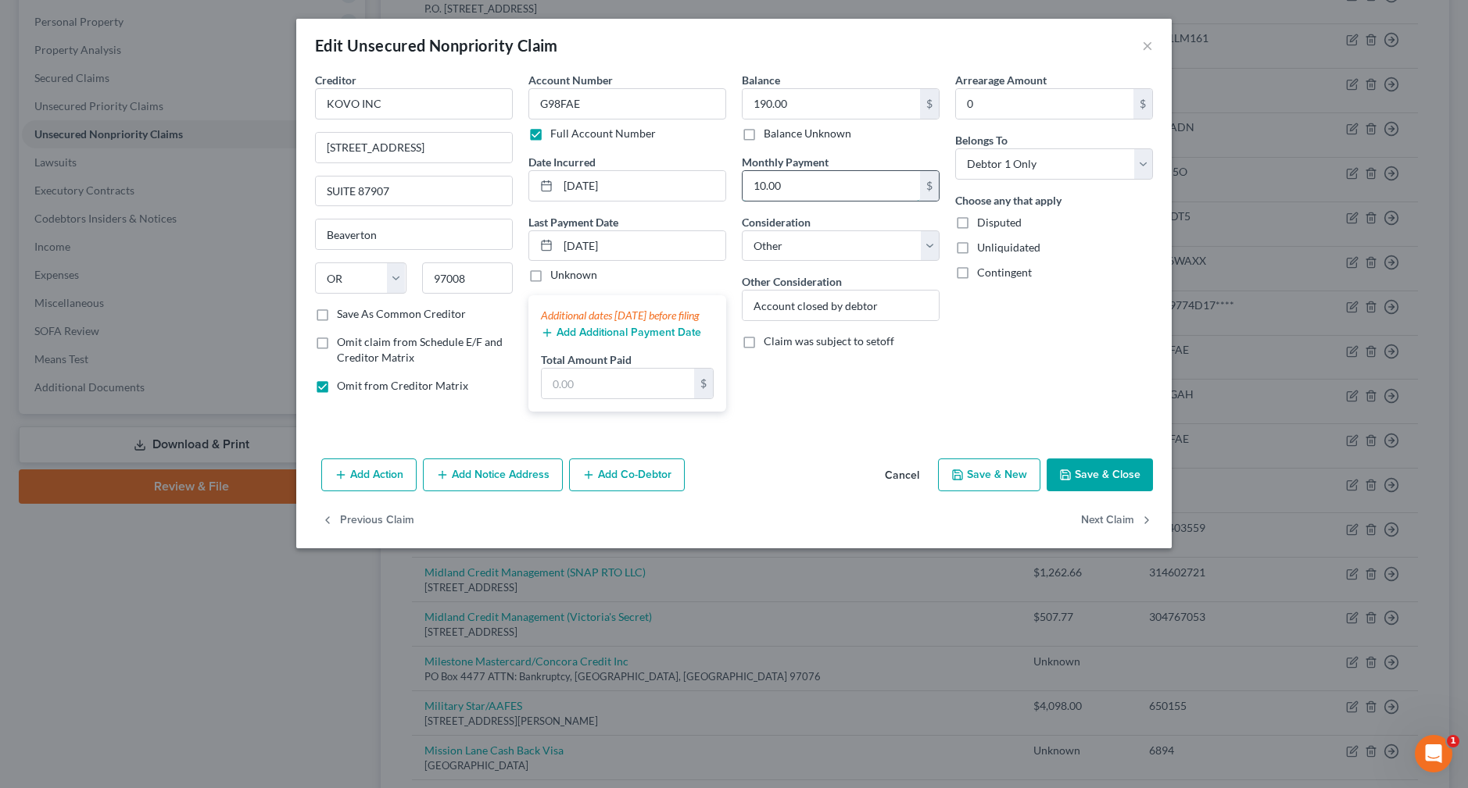
click at [776, 193] on input "10.00" at bounding box center [830, 186] width 177 height 30
click at [767, 103] on input "190.00" at bounding box center [830, 104] width 177 height 30
type input "0.00"
click at [1121, 492] on button "Save & Close" at bounding box center [1099, 475] width 106 height 33
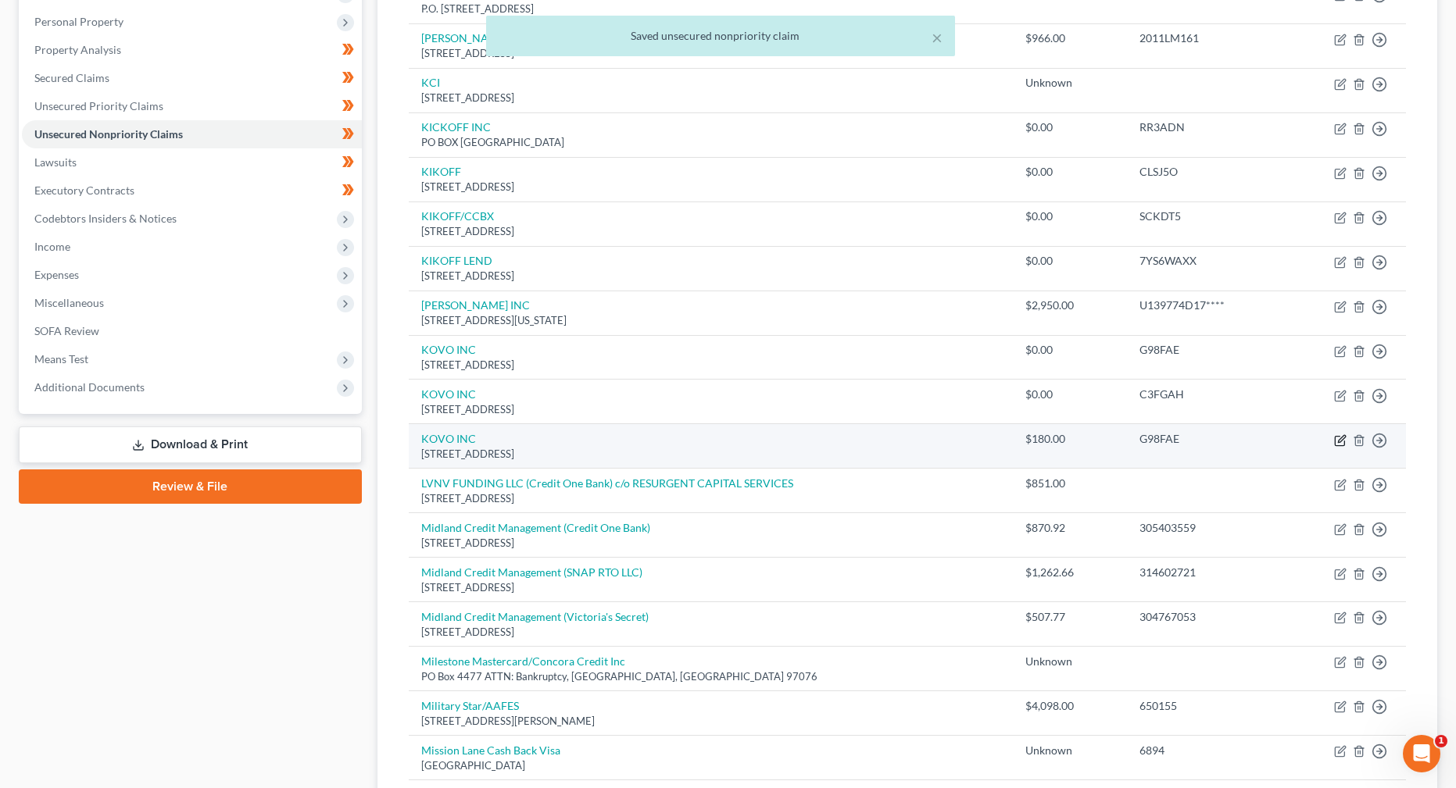
click at [1335, 438] on icon "button" at bounding box center [1339, 440] width 9 height 9
select select "38"
select select "14"
select select "2"
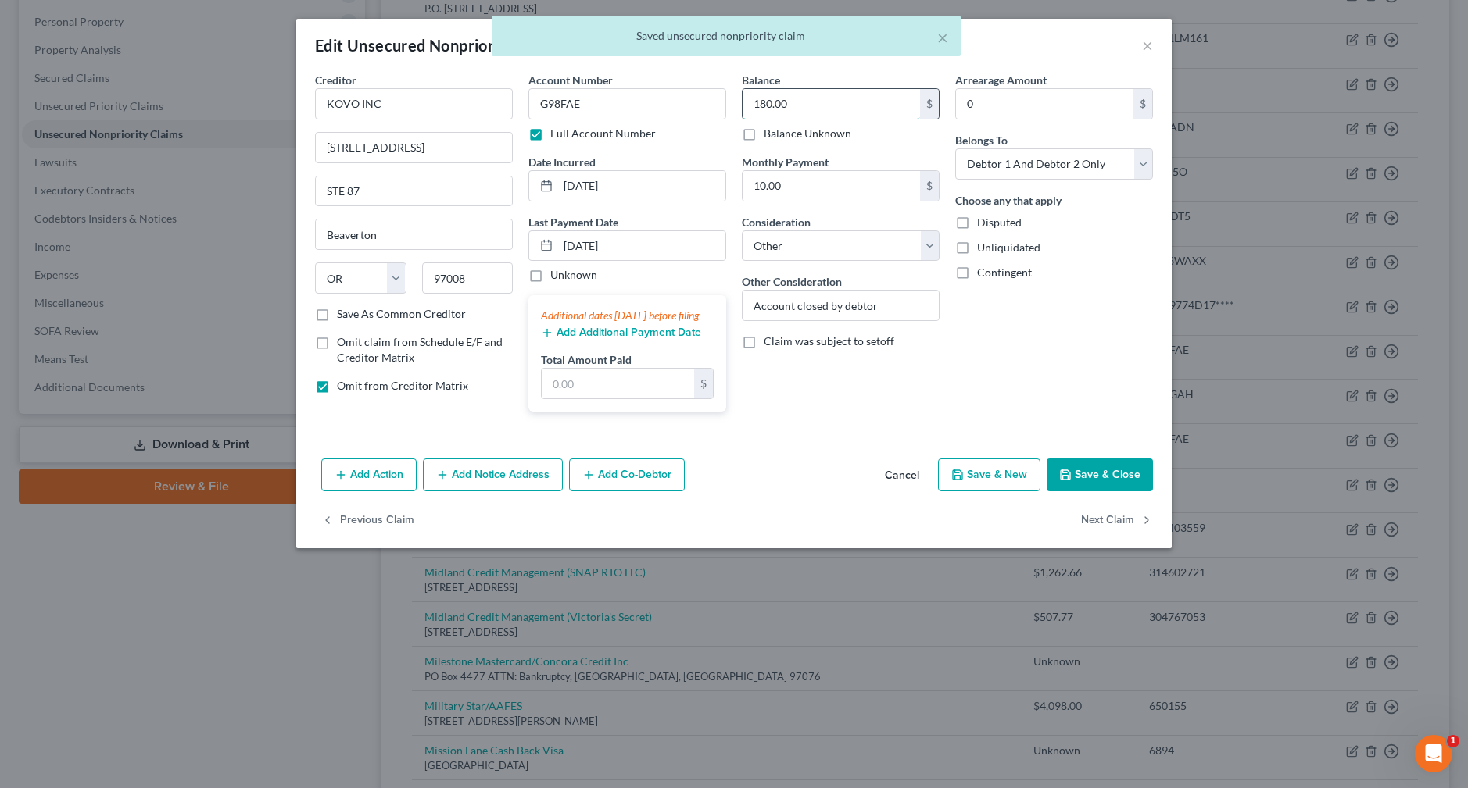
click at [779, 100] on input "180.00" at bounding box center [830, 104] width 177 height 30
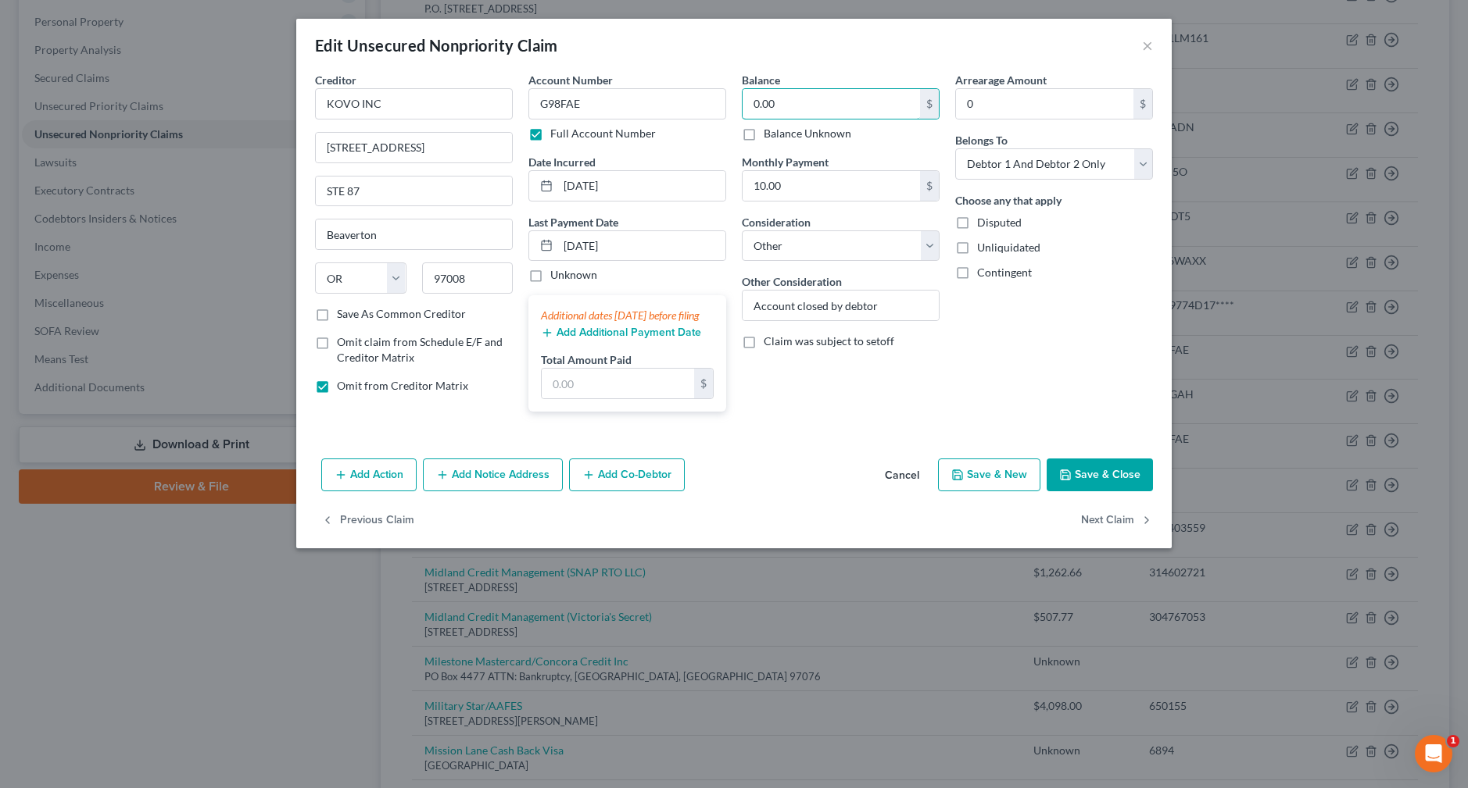
type input "0.00"
click at [1115, 492] on button "Save & Close" at bounding box center [1099, 475] width 106 height 33
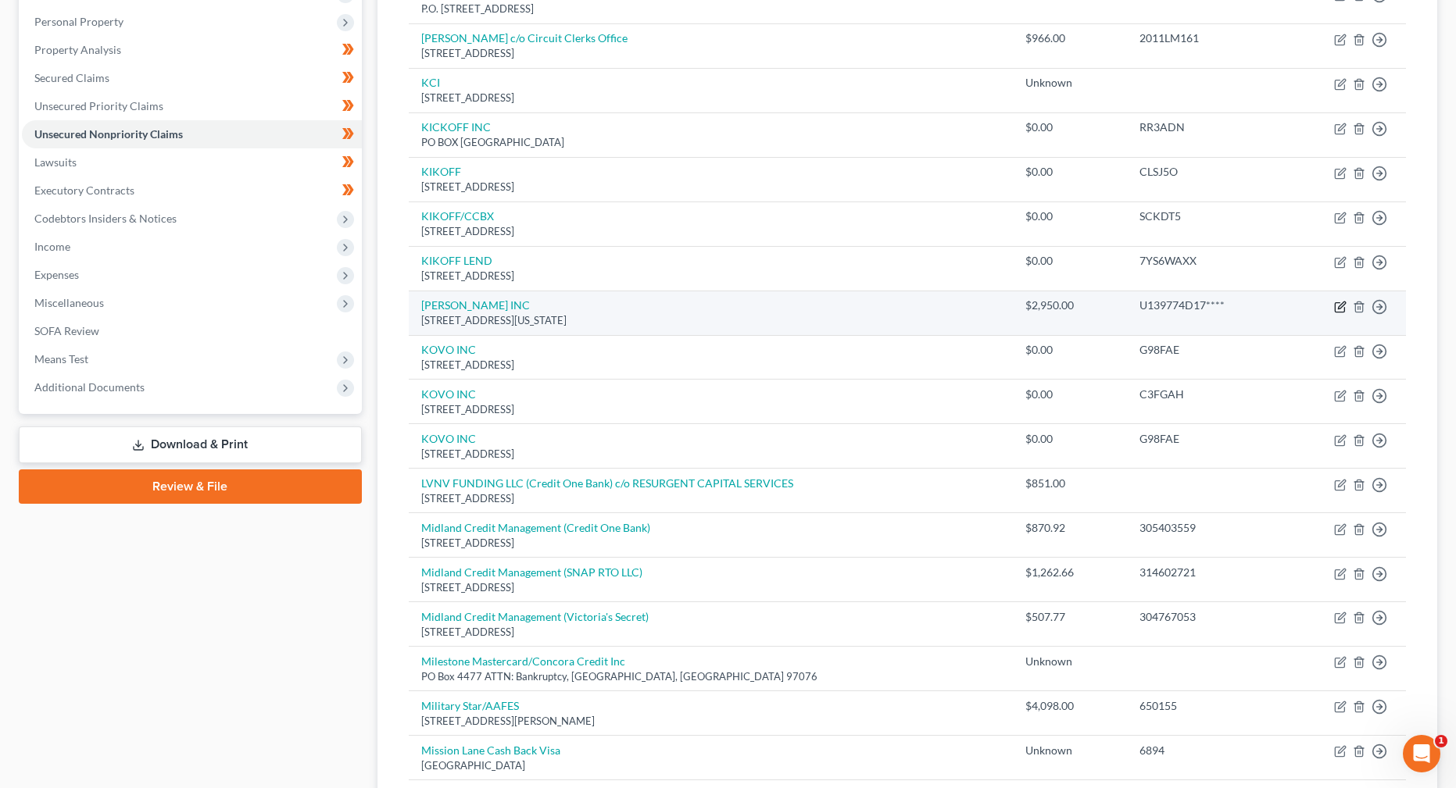
click at [1341, 309] on icon "button" at bounding box center [1340, 307] width 13 height 13
select select "48"
select select "14"
select select "0"
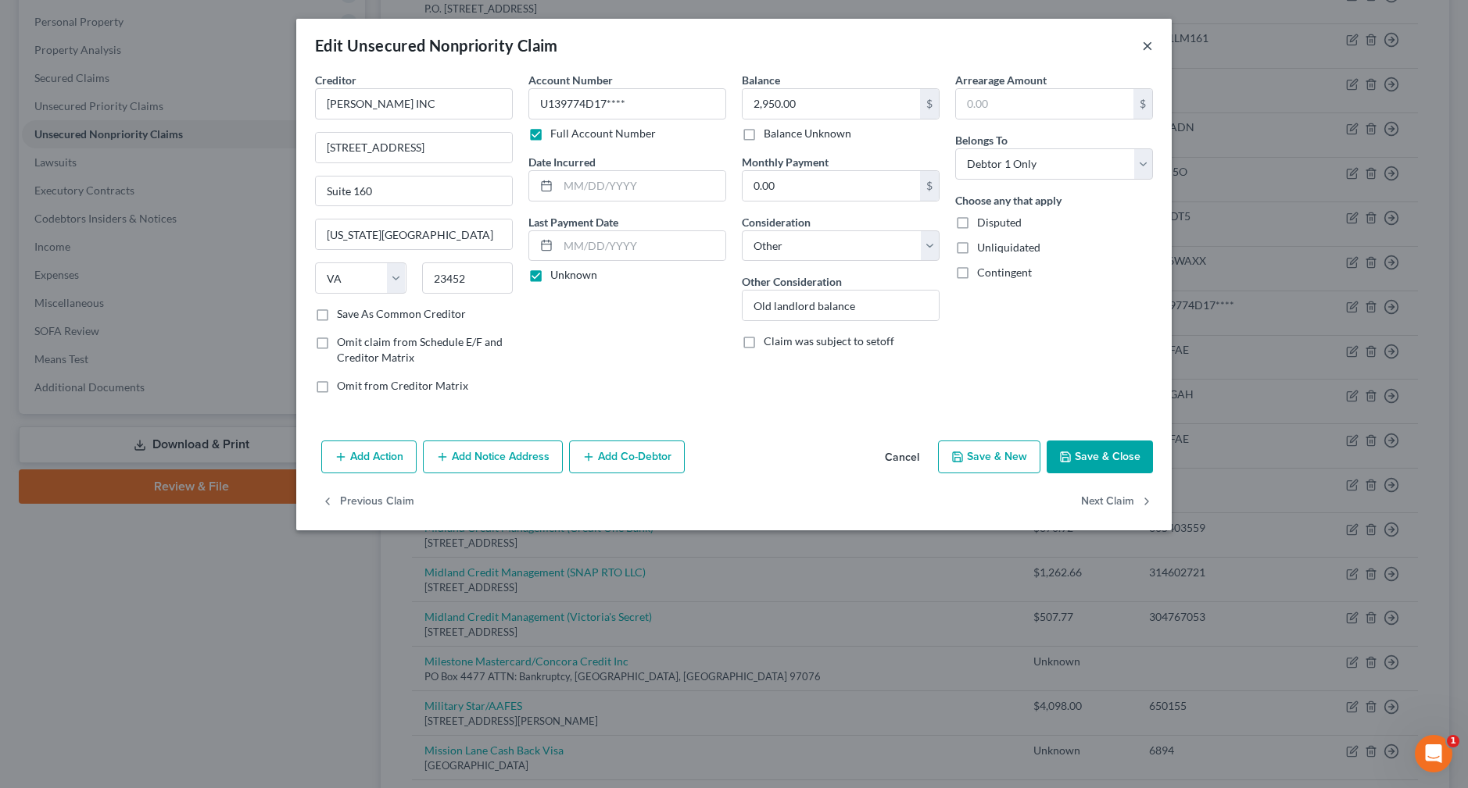
click at [1149, 46] on button "×" at bounding box center [1147, 45] width 11 height 19
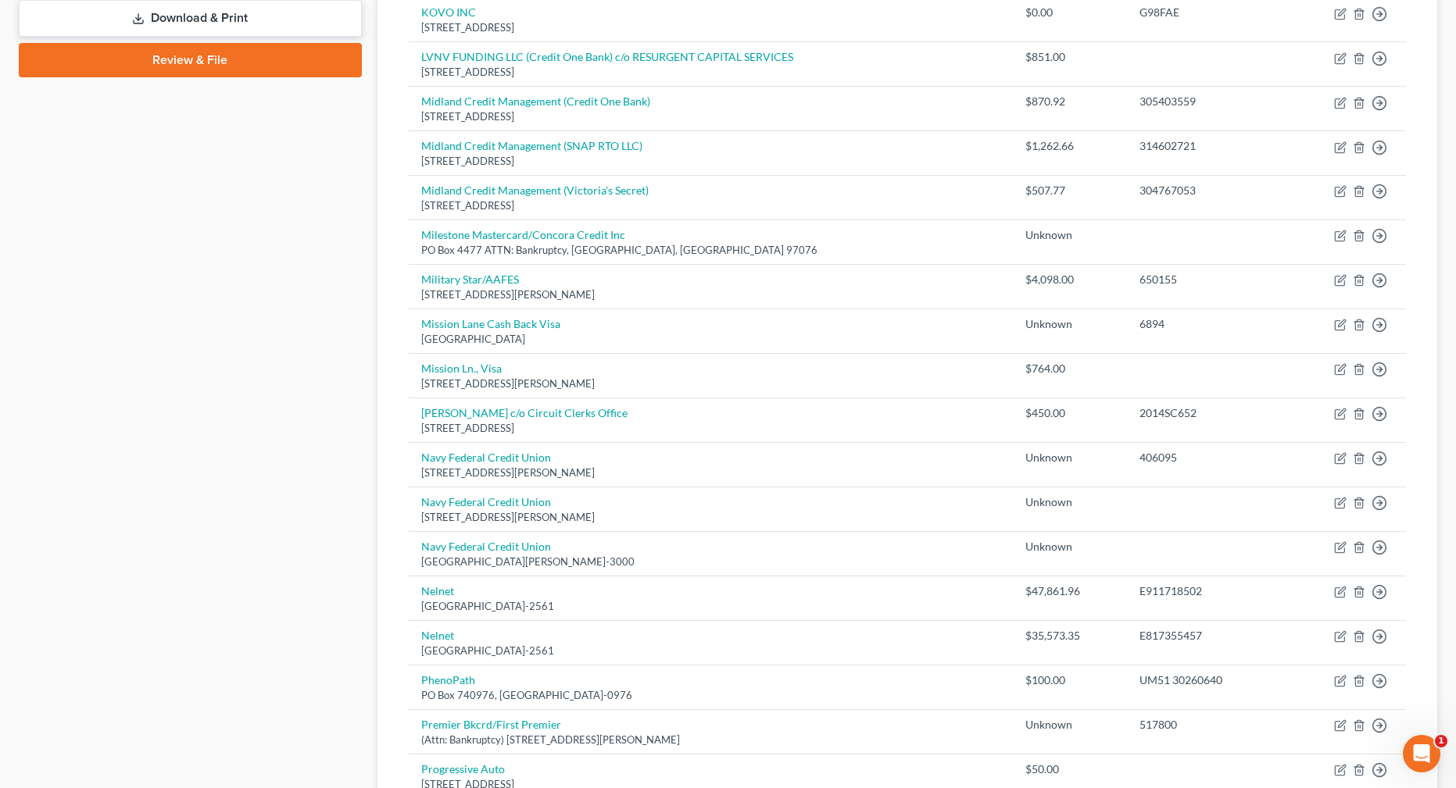
scroll to position [695, 0]
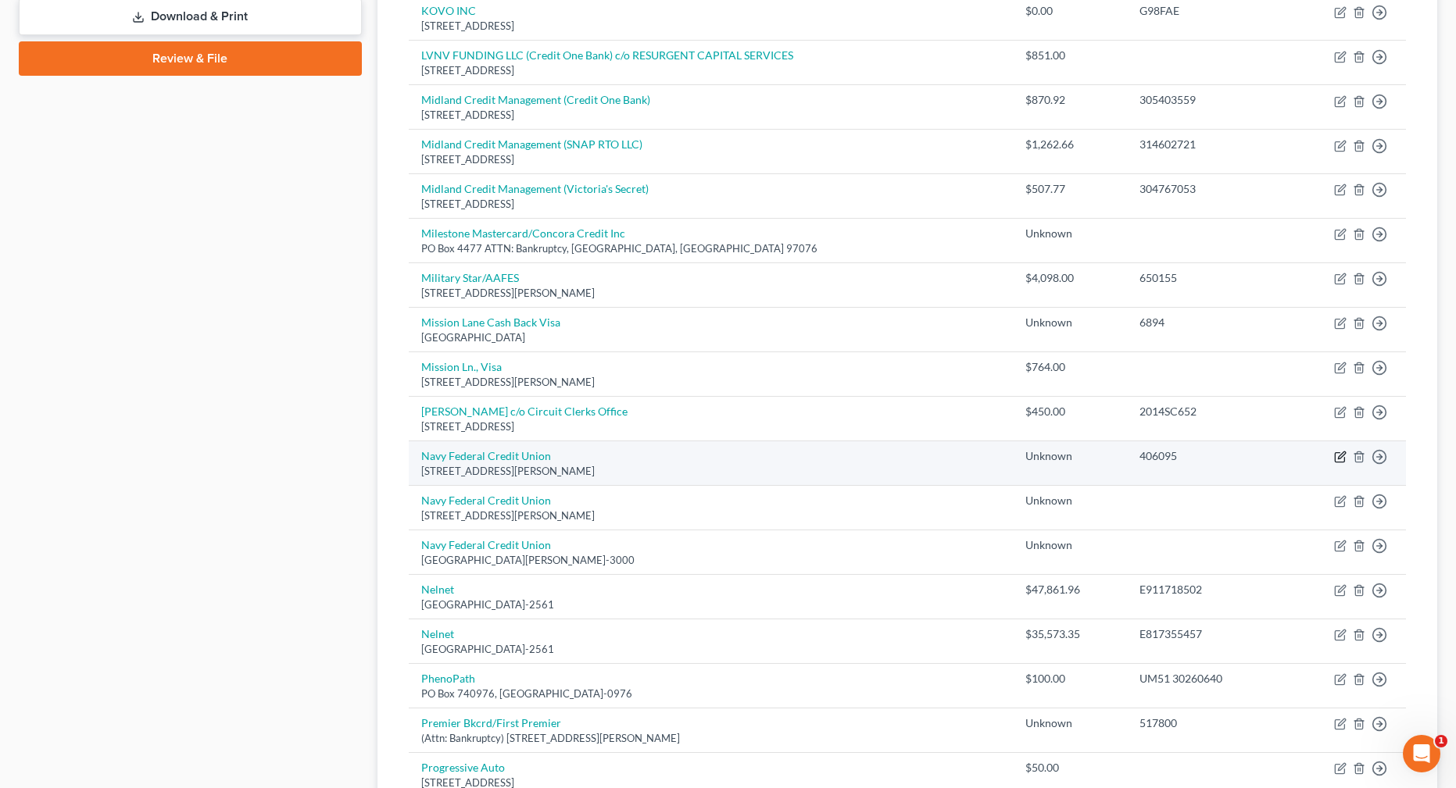
click at [1341, 457] on icon "button" at bounding box center [1340, 457] width 13 height 13
select select "48"
select select "2"
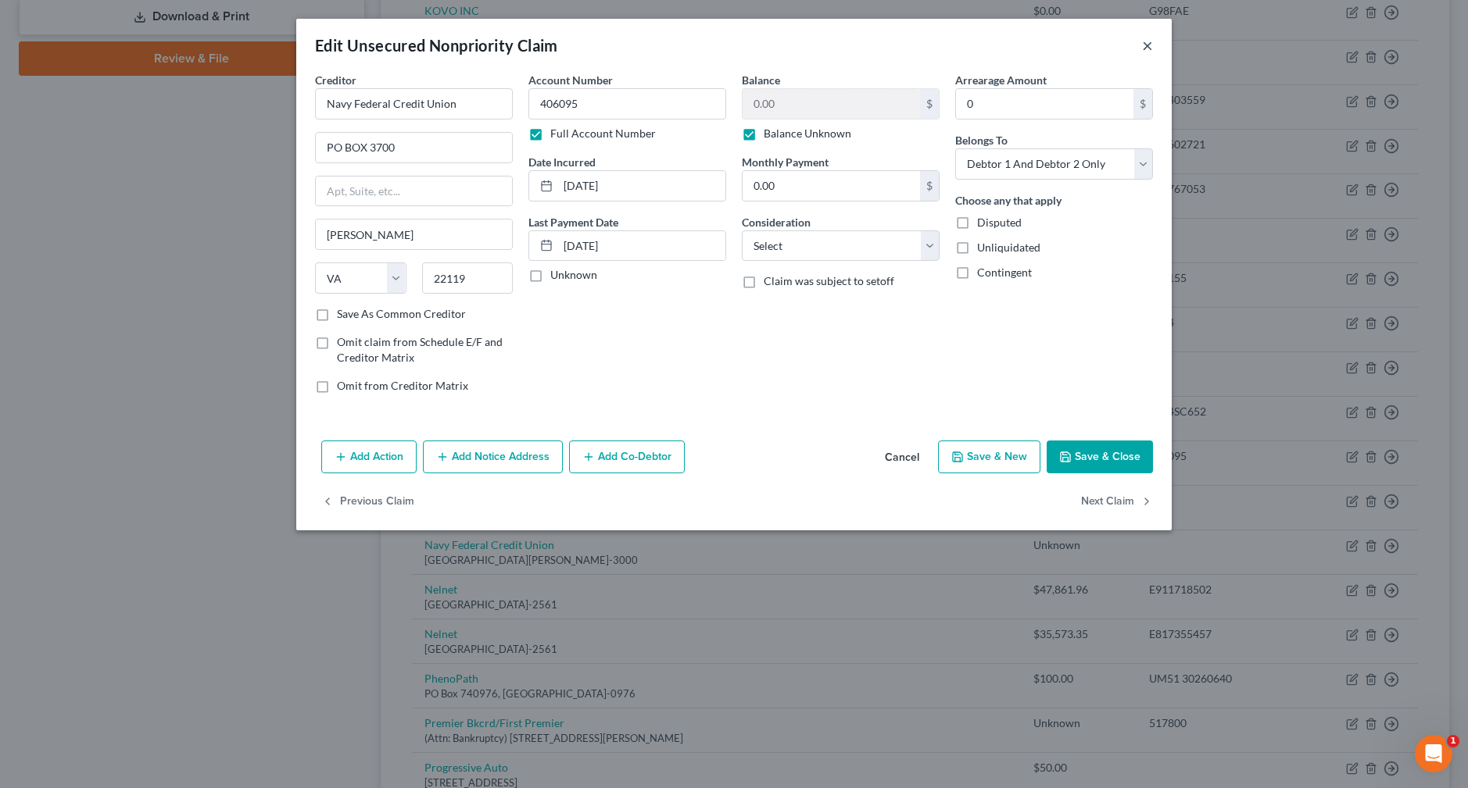
click at [1149, 46] on button "×" at bounding box center [1147, 45] width 11 height 19
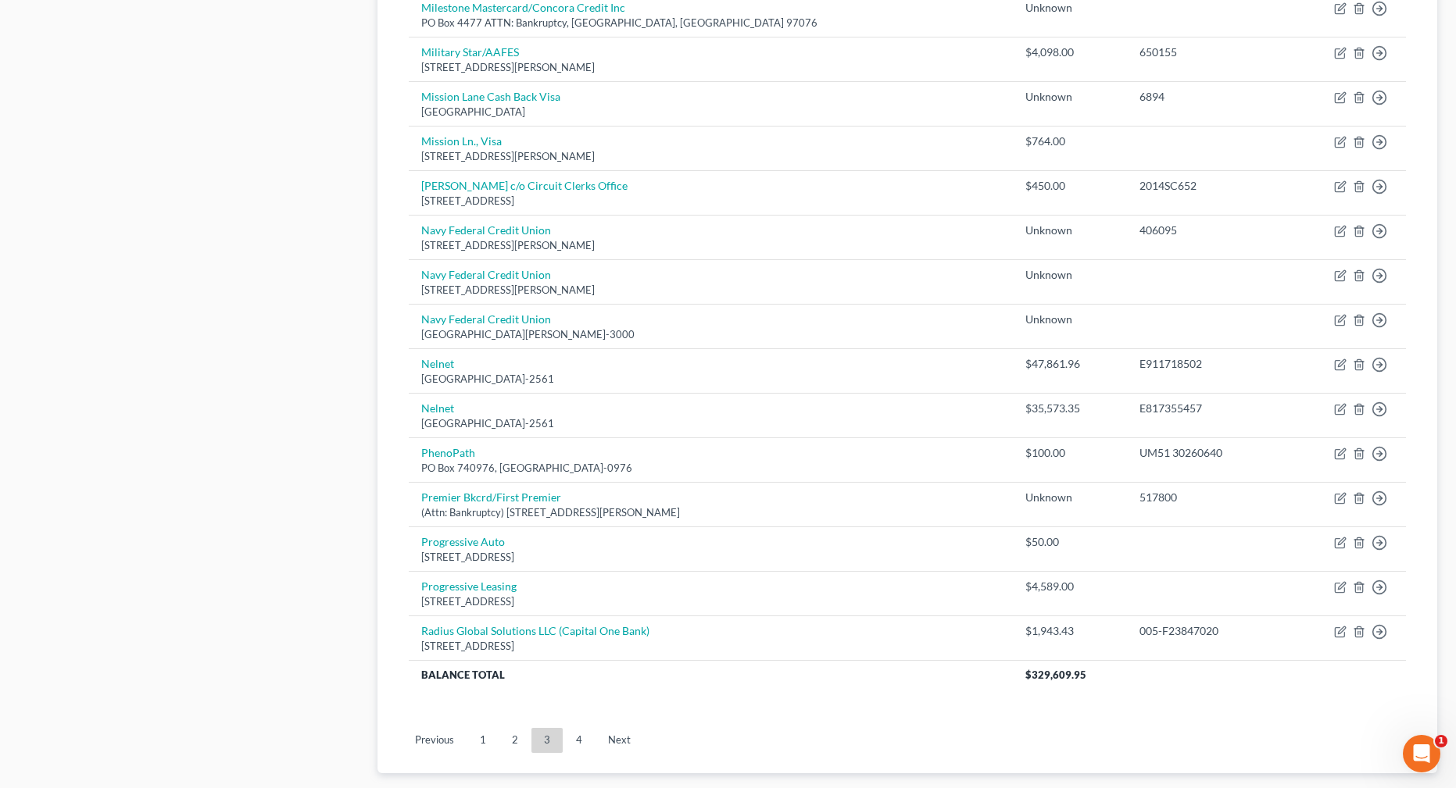
scroll to position [939, 0]
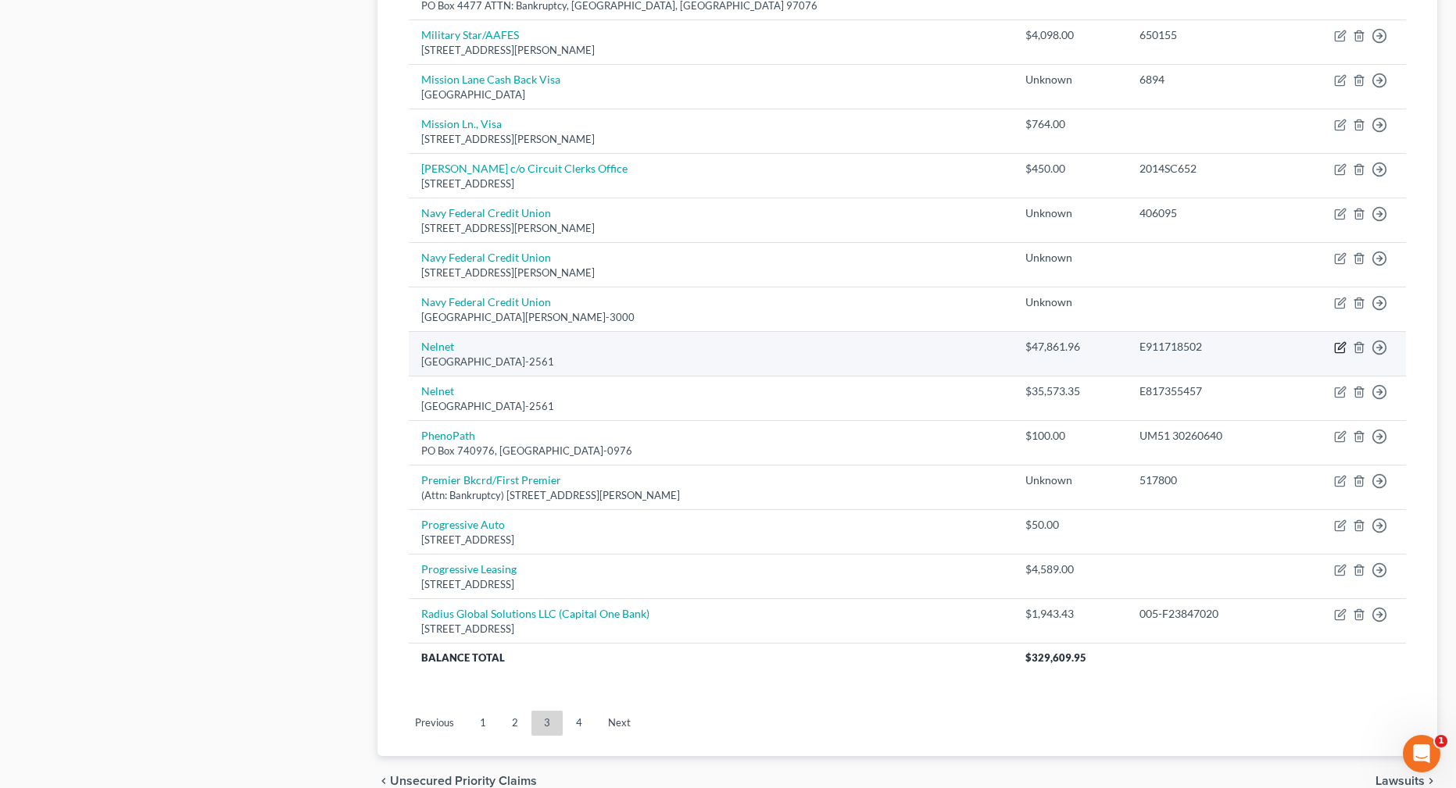
click at [1338, 345] on icon "button" at bounding box center [1340, 347] width 13 height 13
select select "30"
select select "17"
select select "0"
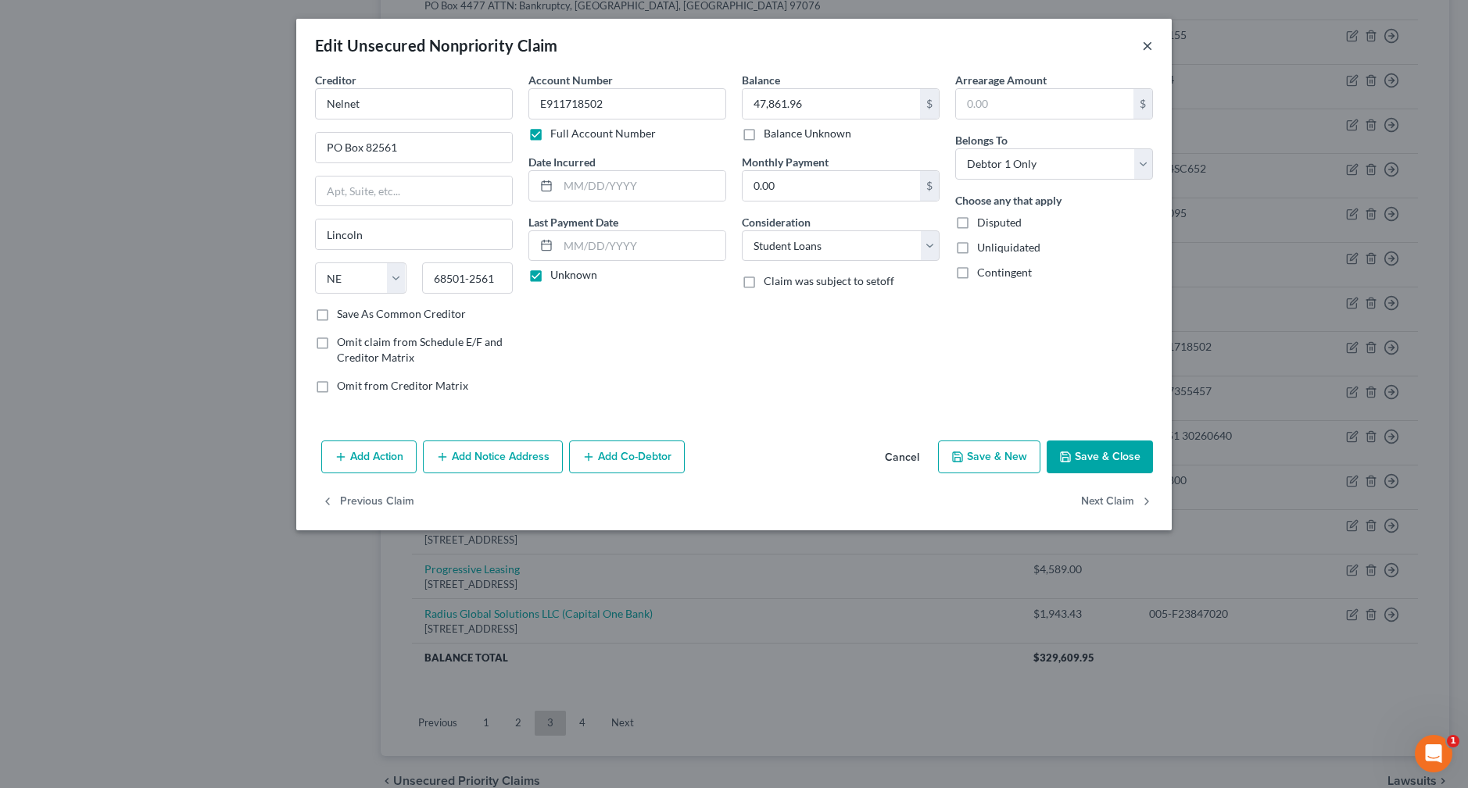
click at [1148, 44] on button "×" at bounding box center [1147, 45] width 11 height 19
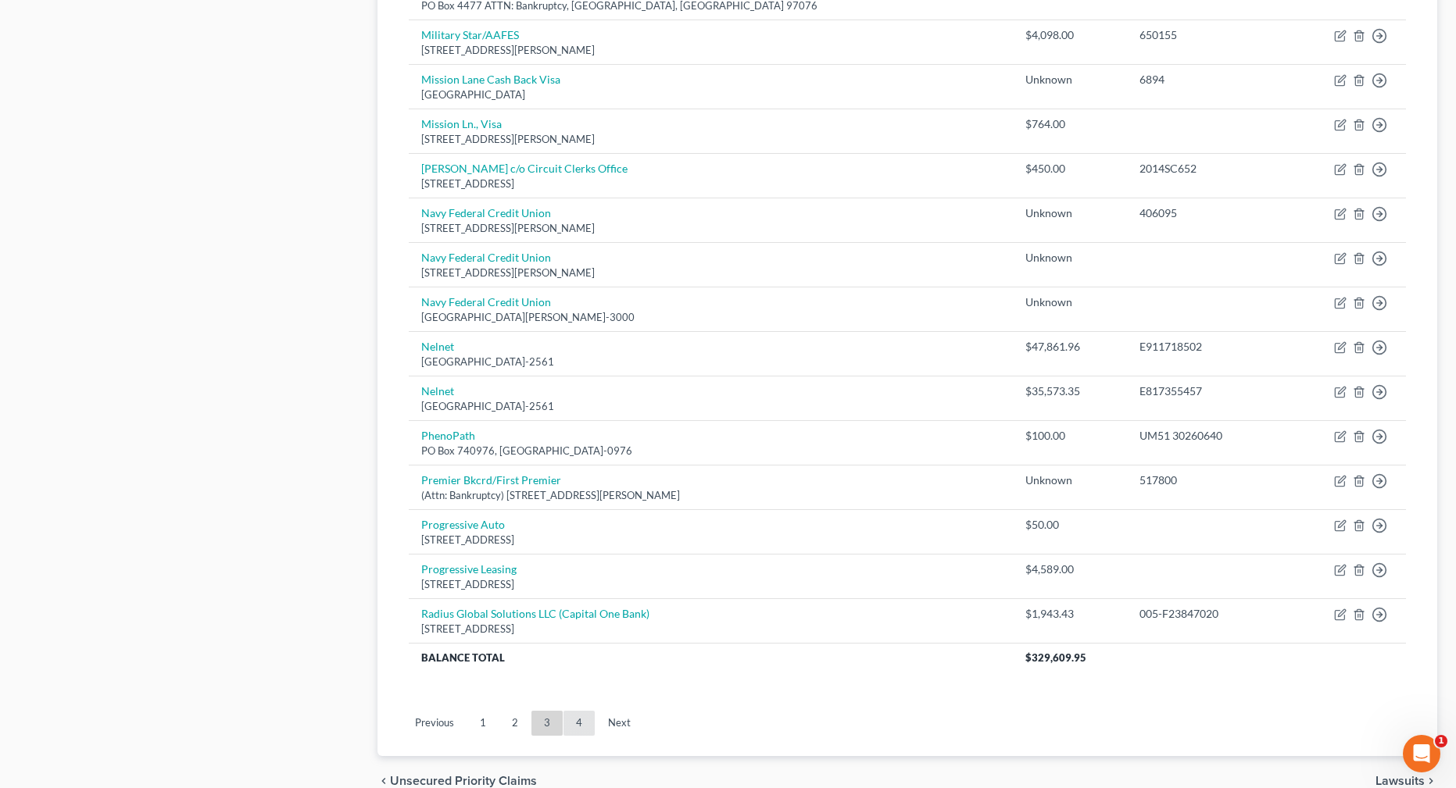
click at [574, 721] on link "4" at bounding box center [578, 723] width 31 height 25
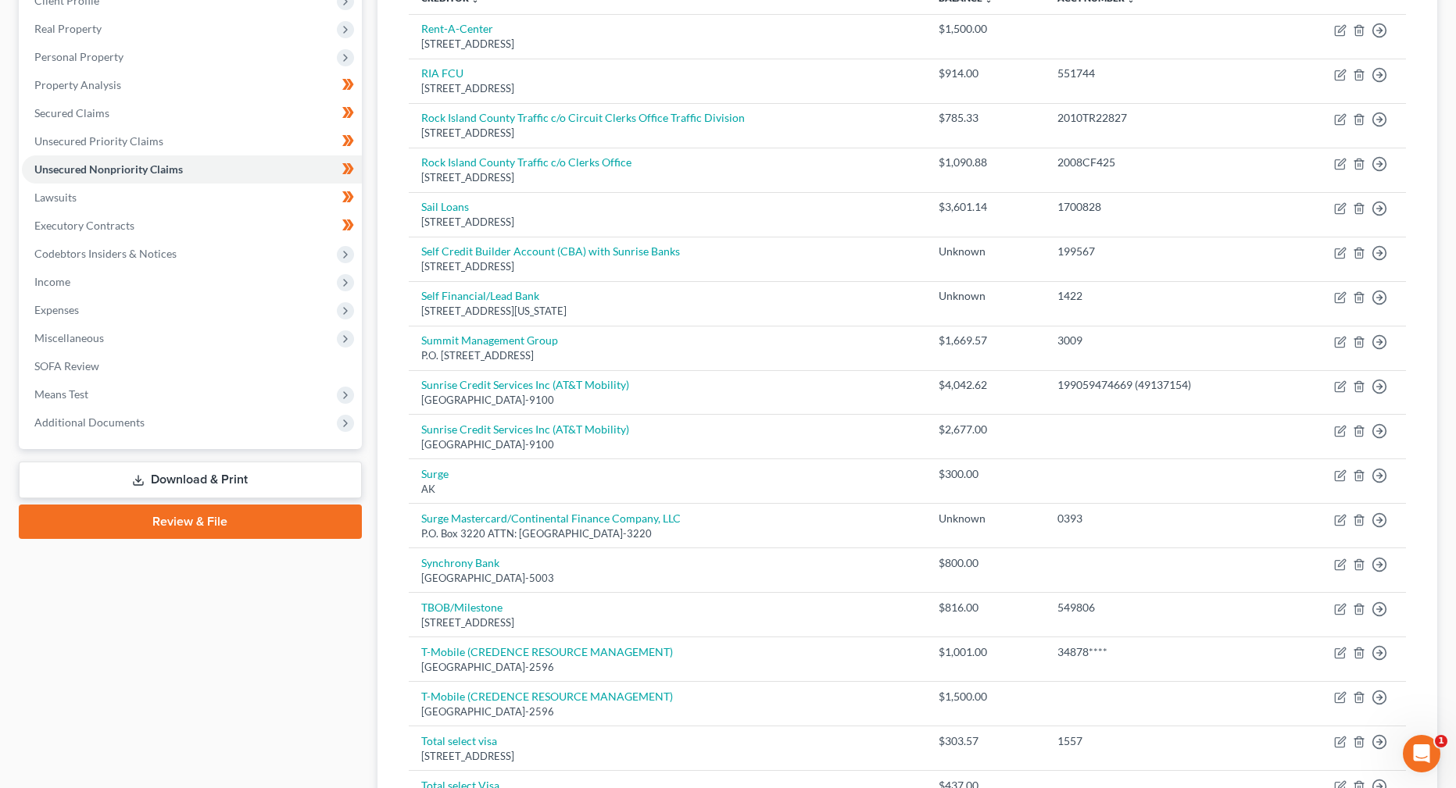
scroll to position [238, 0]
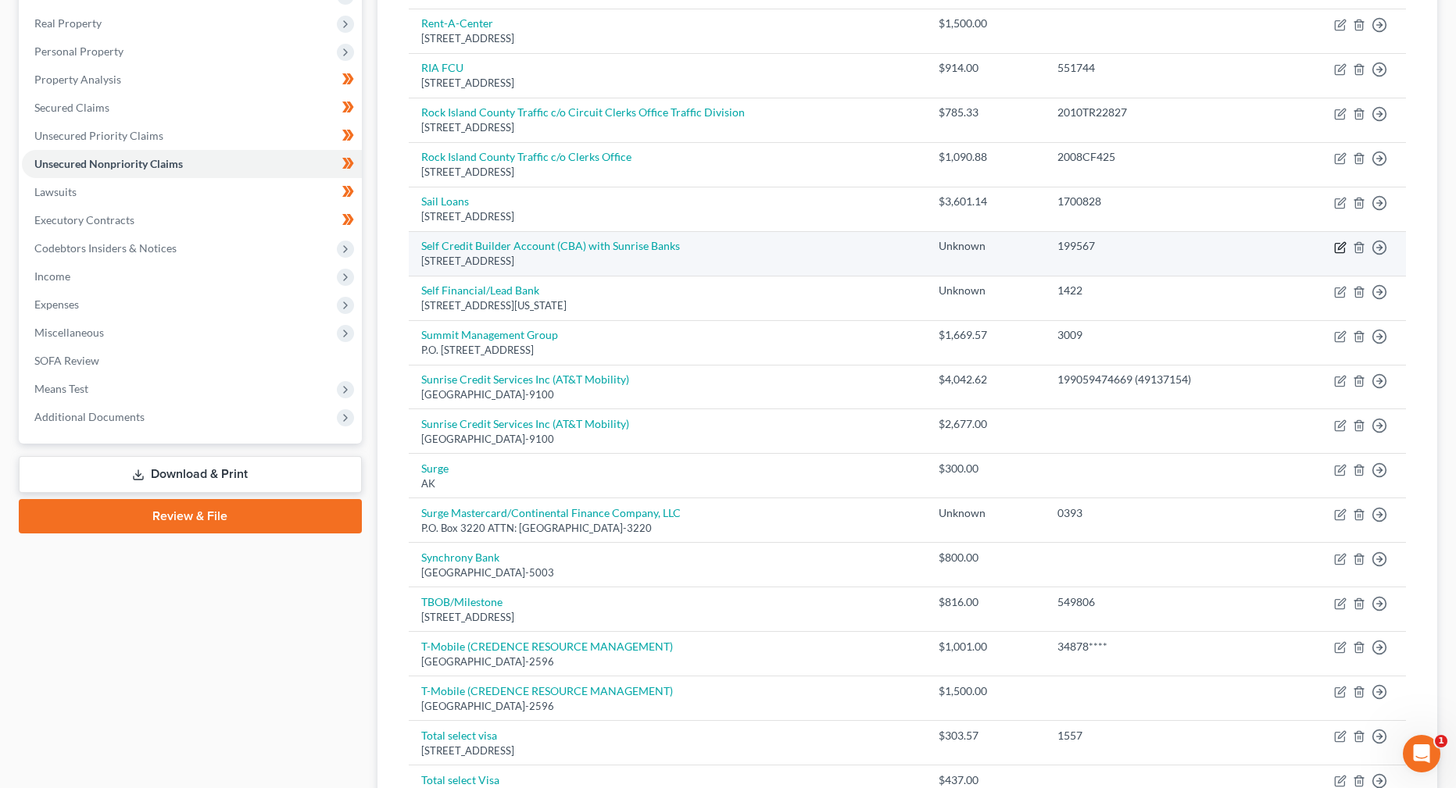
click at [1335, 245] on icon "button" at bounding box center [1339, 247] width 9 height 9
select select "45"
select select "2"
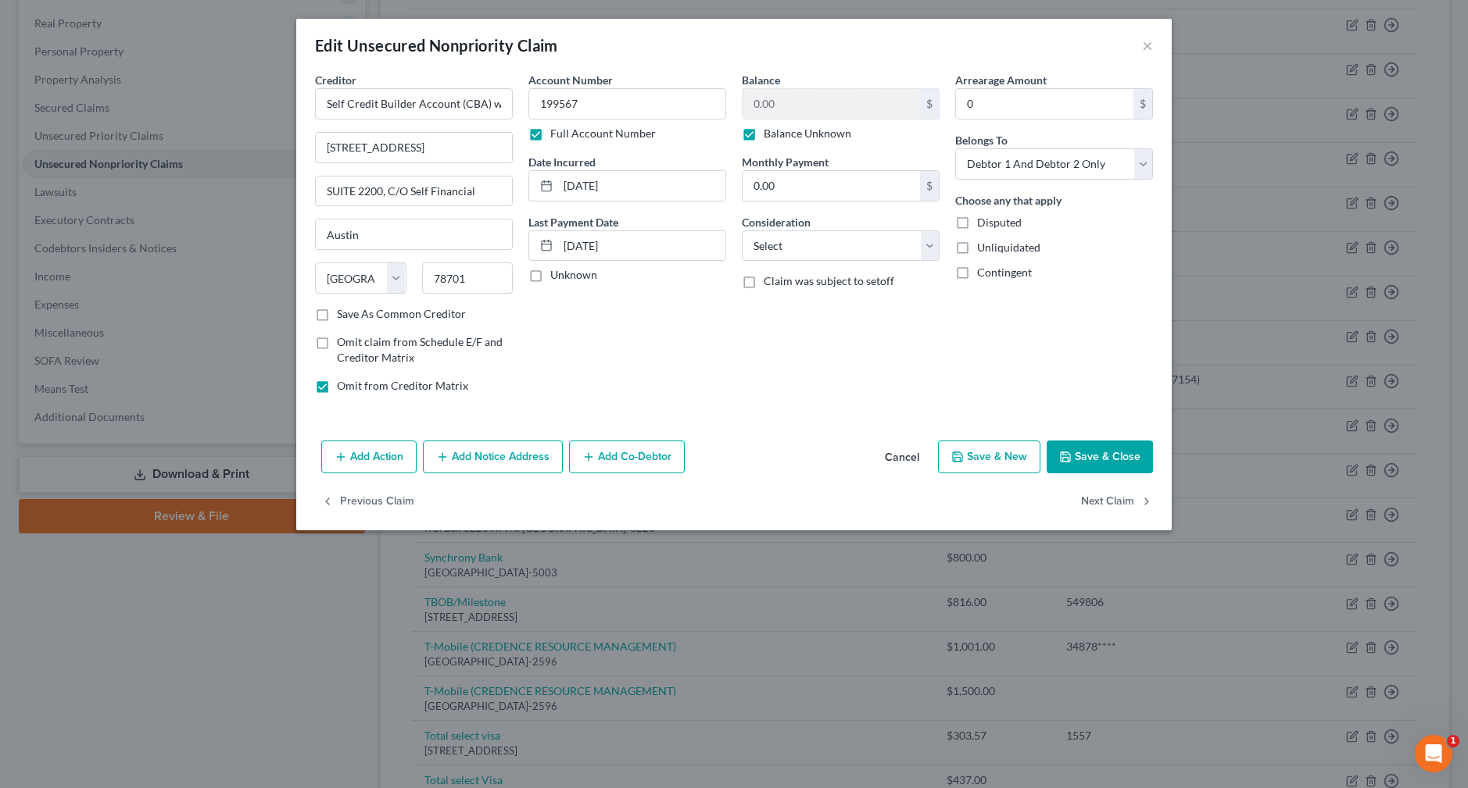
click at [783, 135] on label "Balance Unknown" at bounding box center [807, 134] width 88 height 16
click at [780, 135] on input "Balance Unknown" at bounding box center [775, 131] width 10 height 10
checkbox input "false"
click at [1110, 451] on button "Save & Close" at bounding box center [1099, 457] width 106 height 33
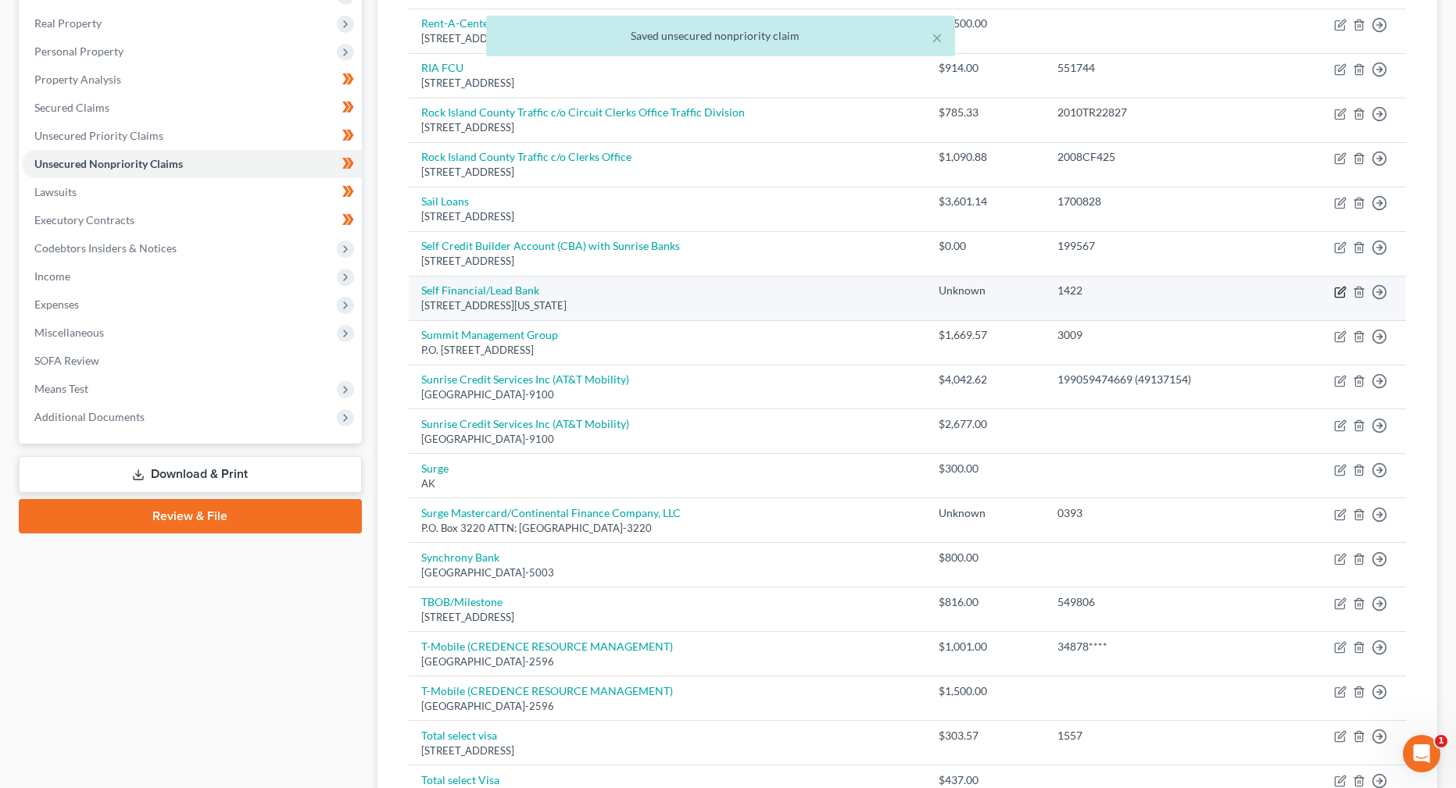
click at [1339, 295] on icon "button" at bounding box center [1340, 292] width 13 height 13
select select "26"
select select "2"
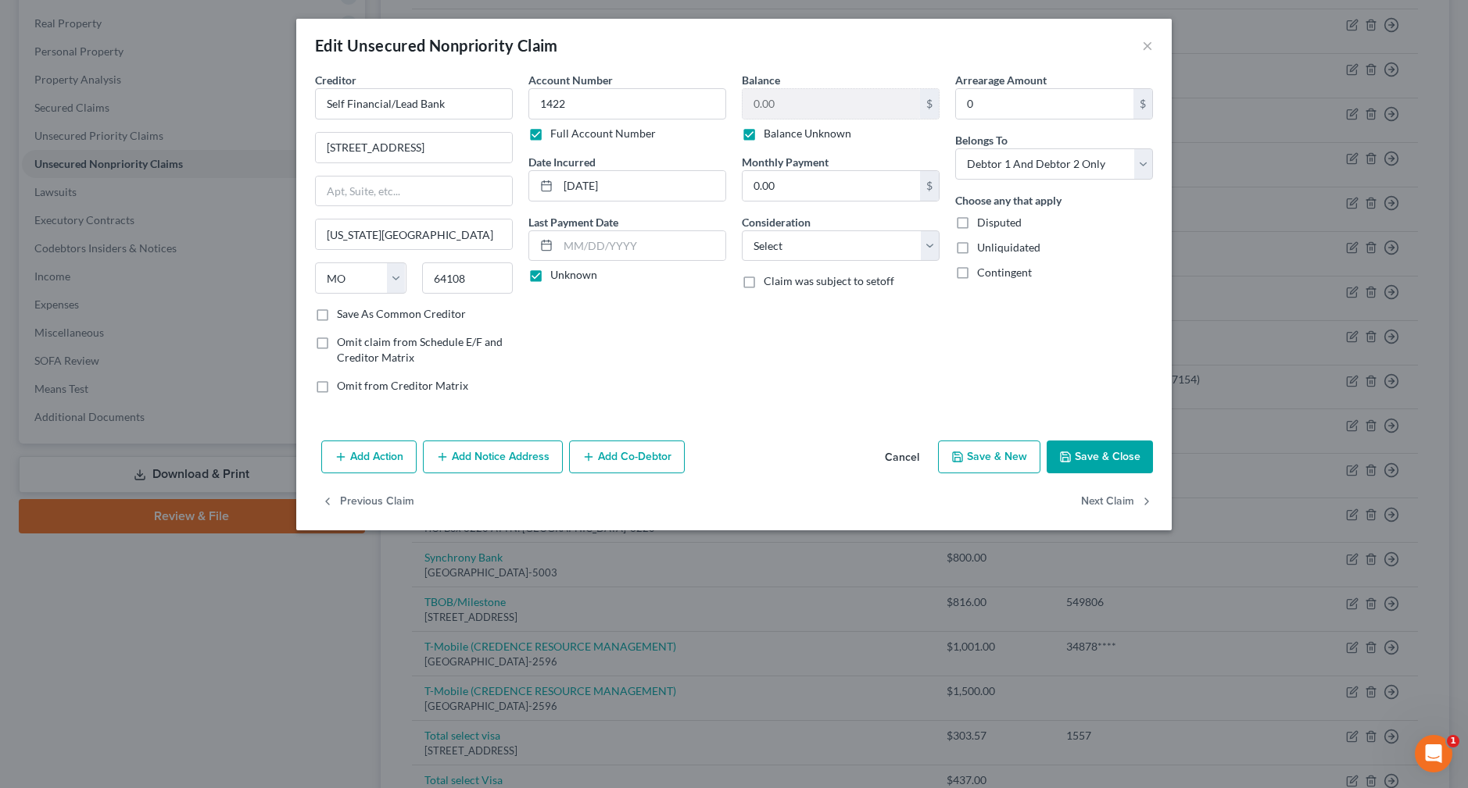
click at [1119, 461] on button "Save & Close" at bounding box center [1099, 457] width 106 height 33
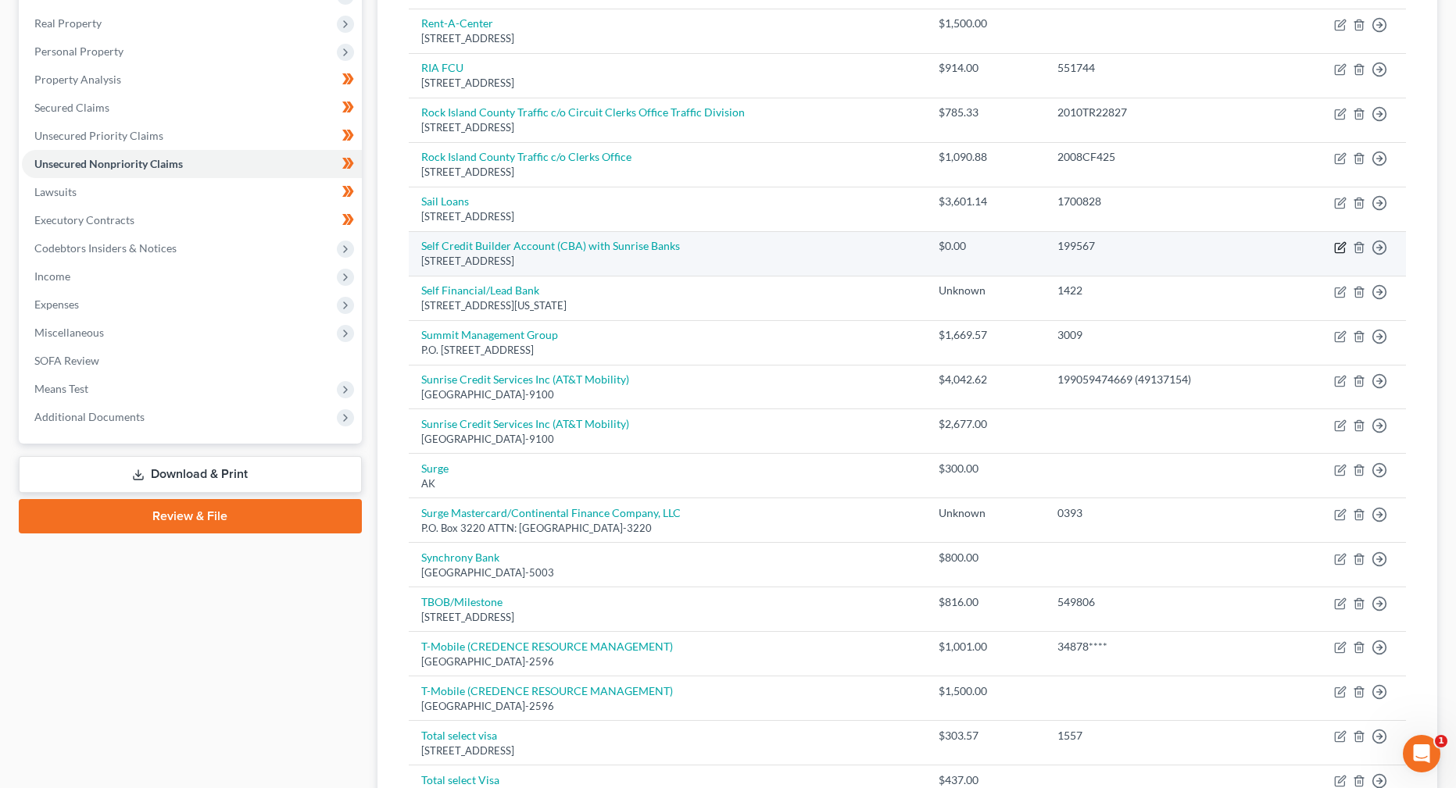
click at [1341, 249] on icon "button" at bounding box center [1340, 247] width 13 height 13
select select "45"
select select "2"
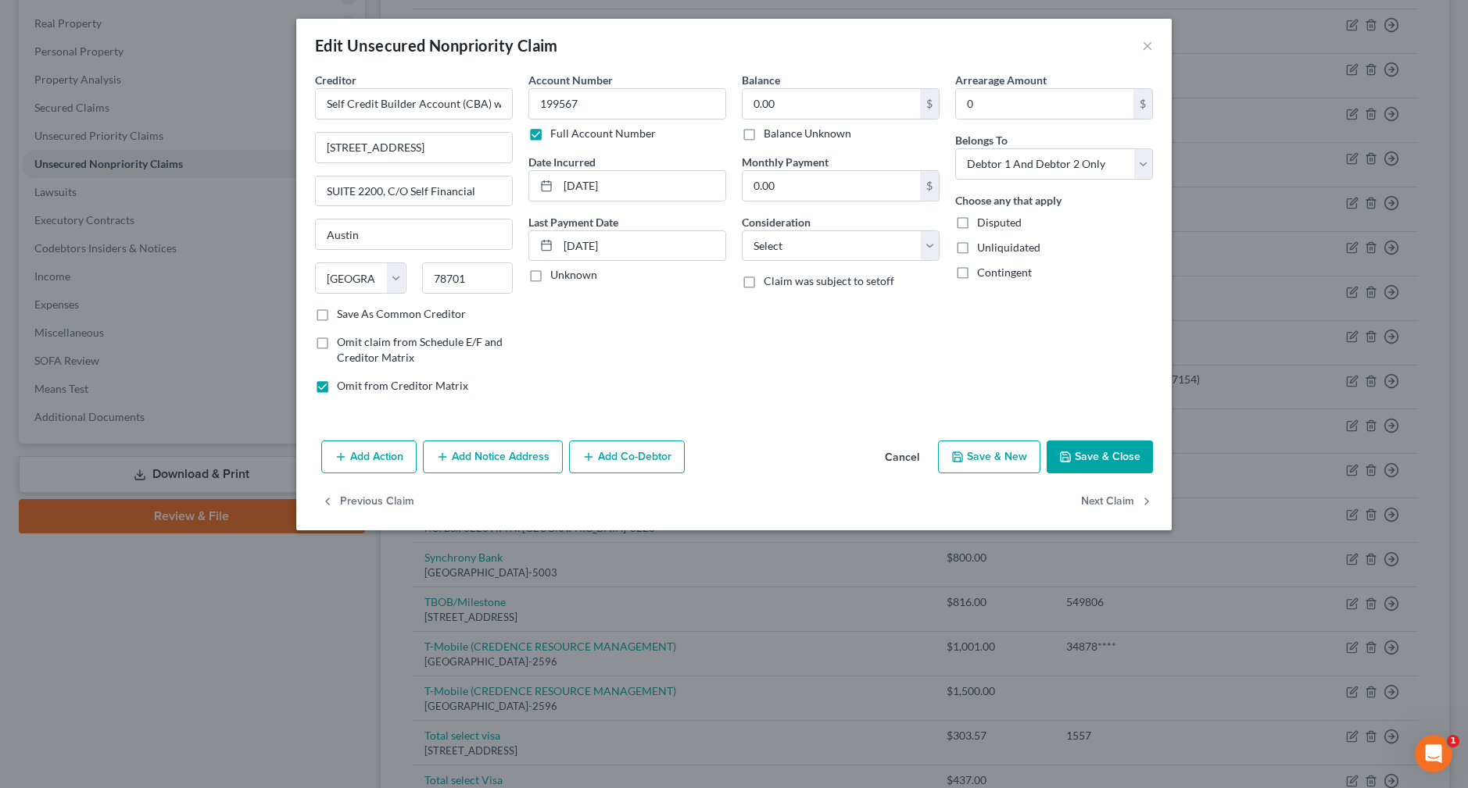
click at [1098, 458] on button "Save & Close" at bounding box center [1099, 457] width 106 height 33
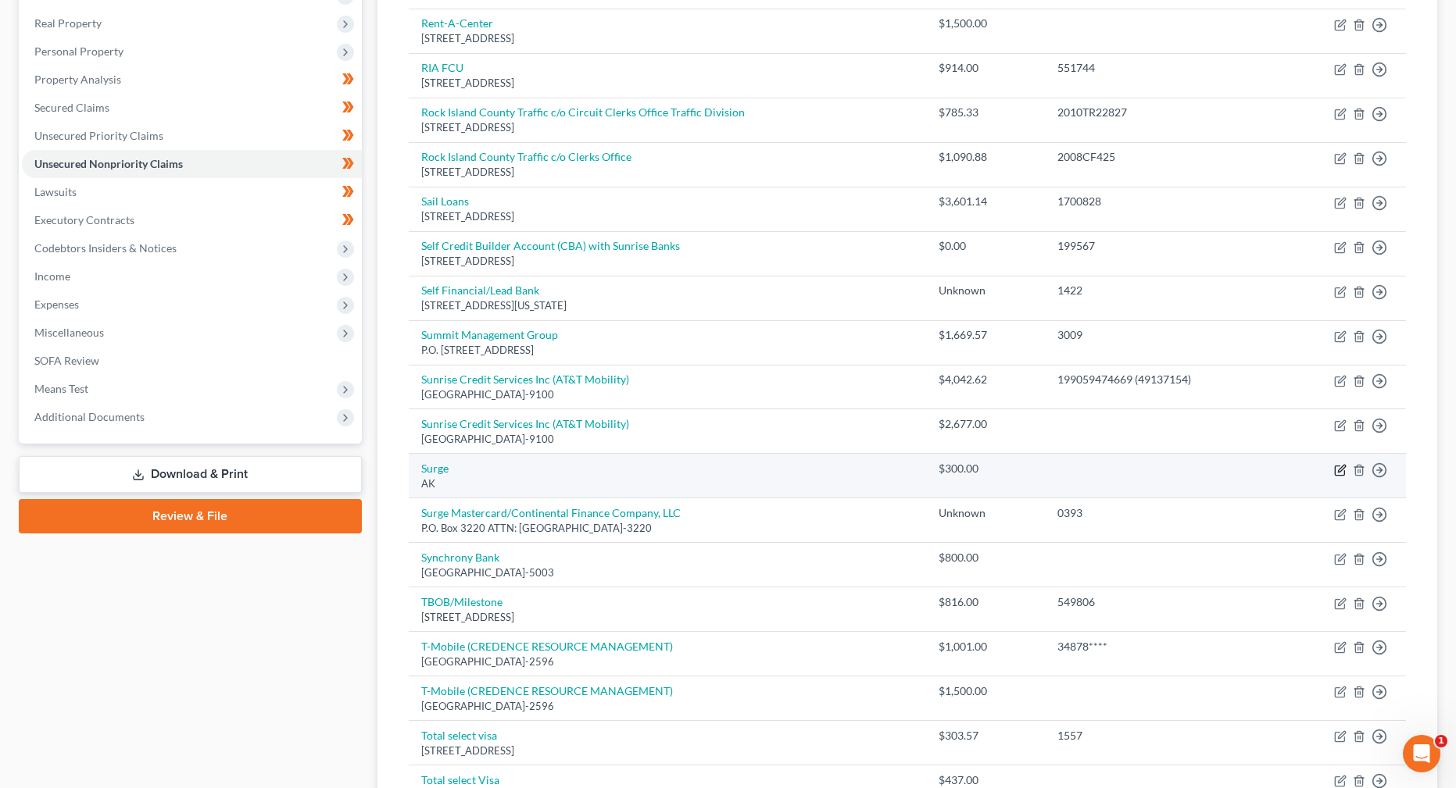
click at [1339, 470] on icon "button" at bounding box center [1340, 470] width 13 height 13
select select "1"
select select "2"
select select "0"
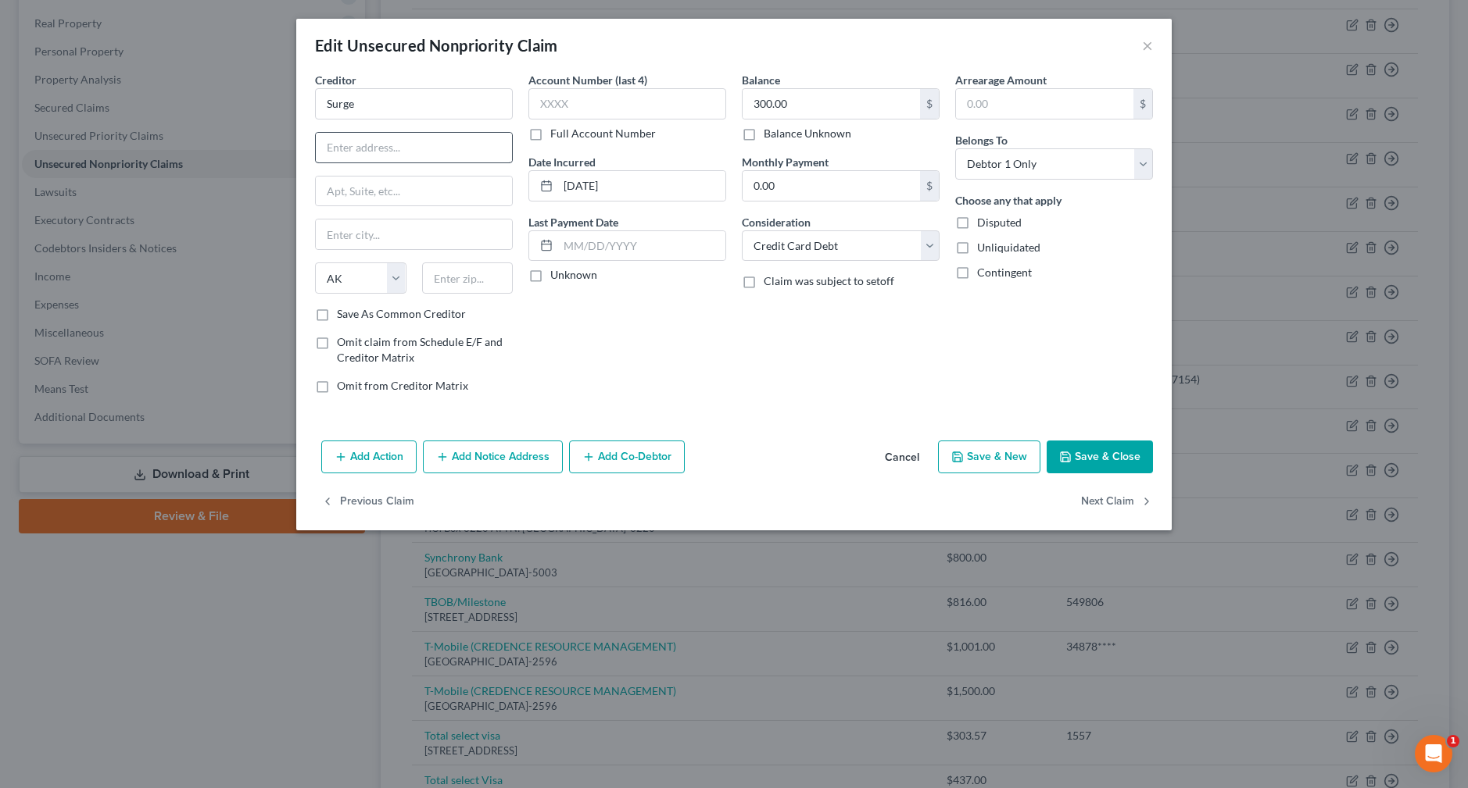
drag, startPoint x: 721, startPoint y: 336, endPoint x: 393, endPoint y: 151, distance: 376.9
click at [721, 336] on div "Account Number (last 4) Full Account Number Date Incurred [DATE] Last Payment D…" at bounding box center [626, 239] width 213 height 334
drag, startPoint x: 770, startPoint y: 320, endPoint x: 406, endPoint y: 141, distance: 406.1
click at [770, 320] on div "Balance 300.00 $ Balance Unknown Balance Undetermined 300.00 $ Balance Unknown …" at bounding box center [840, 239] width 213 height 334
click at [406, 141] on input "text" at bounding box center [414, 148] width 196 height 30
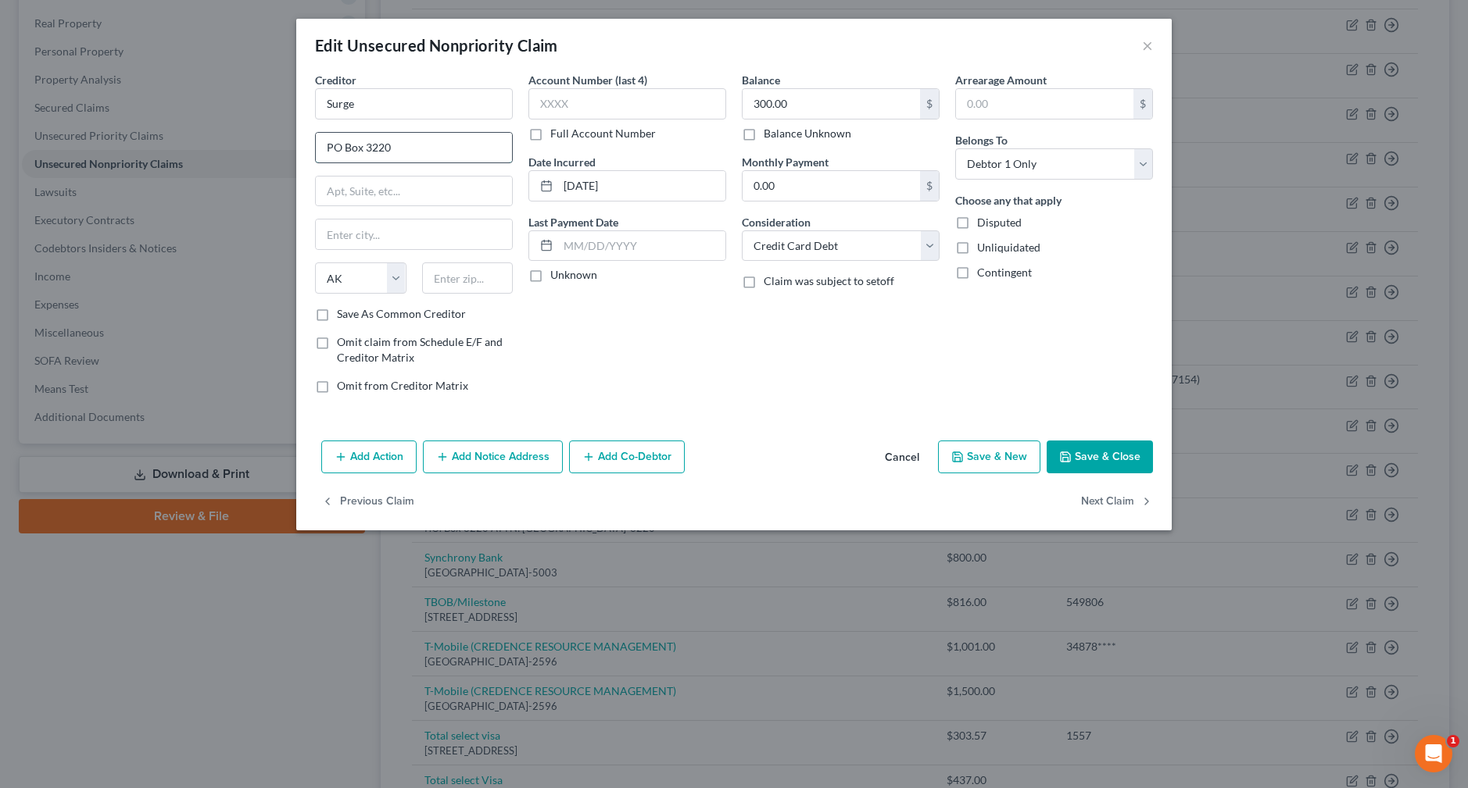
type input "PO Box 3220"
select select "35"
type input "14240"
type input "Buffalo"
click at [491, 278] on input "14240" at bounding box center [467, 278] width 91 height 31
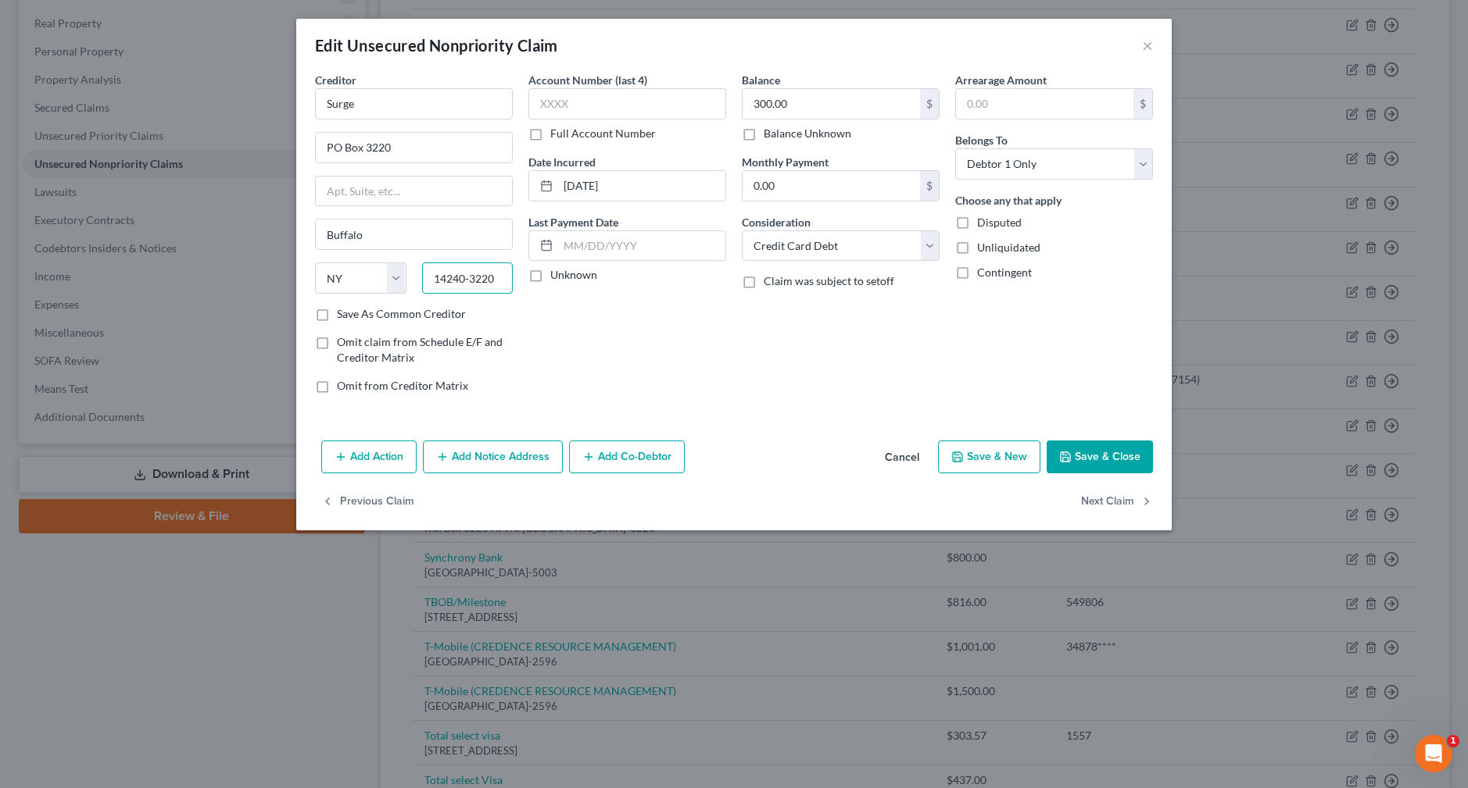
type input "14240-3220"
click at [442, 312] on label "Save As Common Creditor" at bounding box center [401, 314] width 129 height 16
click at [353, 312] on input "Save As Common Creditor" at bounding box center [348, 311] width 10 height 10
checkbox input "true"
click at [944, 334] on div "Balance 300.00 $ Balance Unknown Balance Undetermined 300.00 $ Balance Unknown …" at bounding box center [840, 239] width 213 height 334
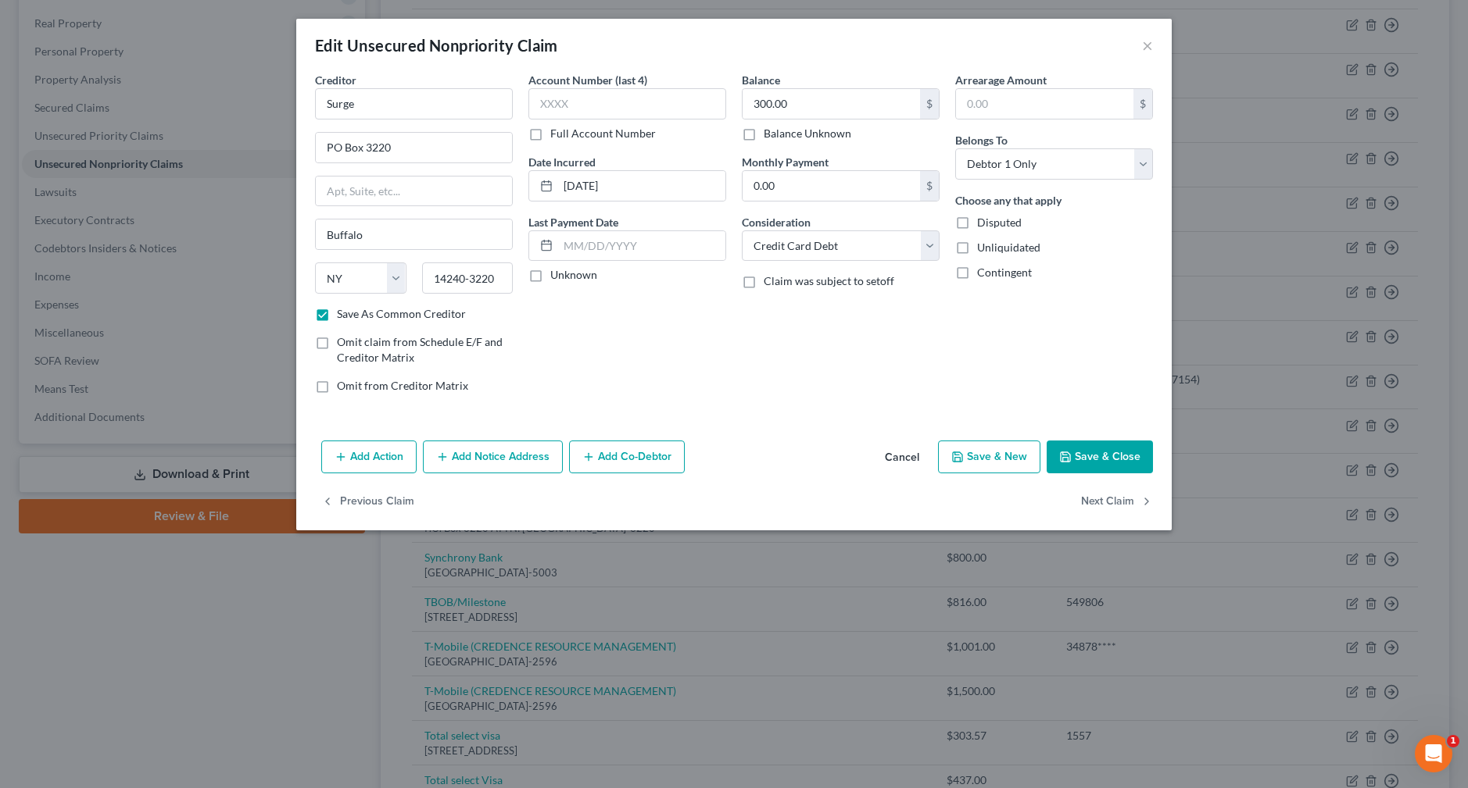
click at [1018, 457] on button "Save & New" at bounding box center [989, 457] width 102 height 33
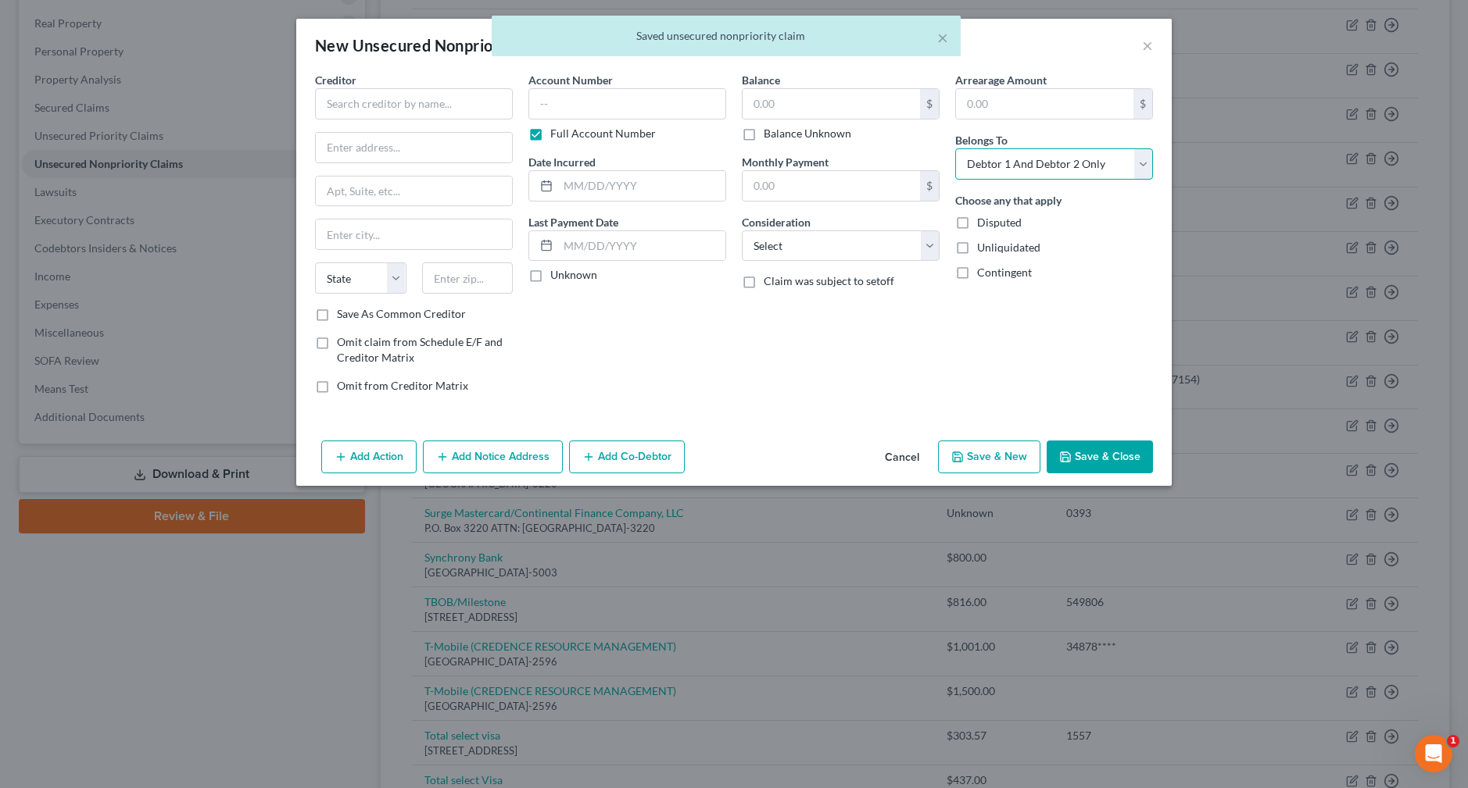
drag, startPoint x: 1075, startPoint y: 163, endPoint x: 1064, endPoint y: 179, distance: 19.1
click at [1075, 163] on select "Select Debtor 1 Only Debtor 2 Only Debtor 1 And Debtor 2 Only At Least One Of T…" at bounding box center [1054, 163] width 198 height 31
select select "1"
click at [955, 148] on select "Select Debtor 1 Only Debtor 2 Only Debtor 1 And Debtor 2 Only At Least One Of T…" at bounding box center [1054, 163] width 198 height 31
click at [431, 102] on input "text" at bounding box center [414, 103] width 198 height 31
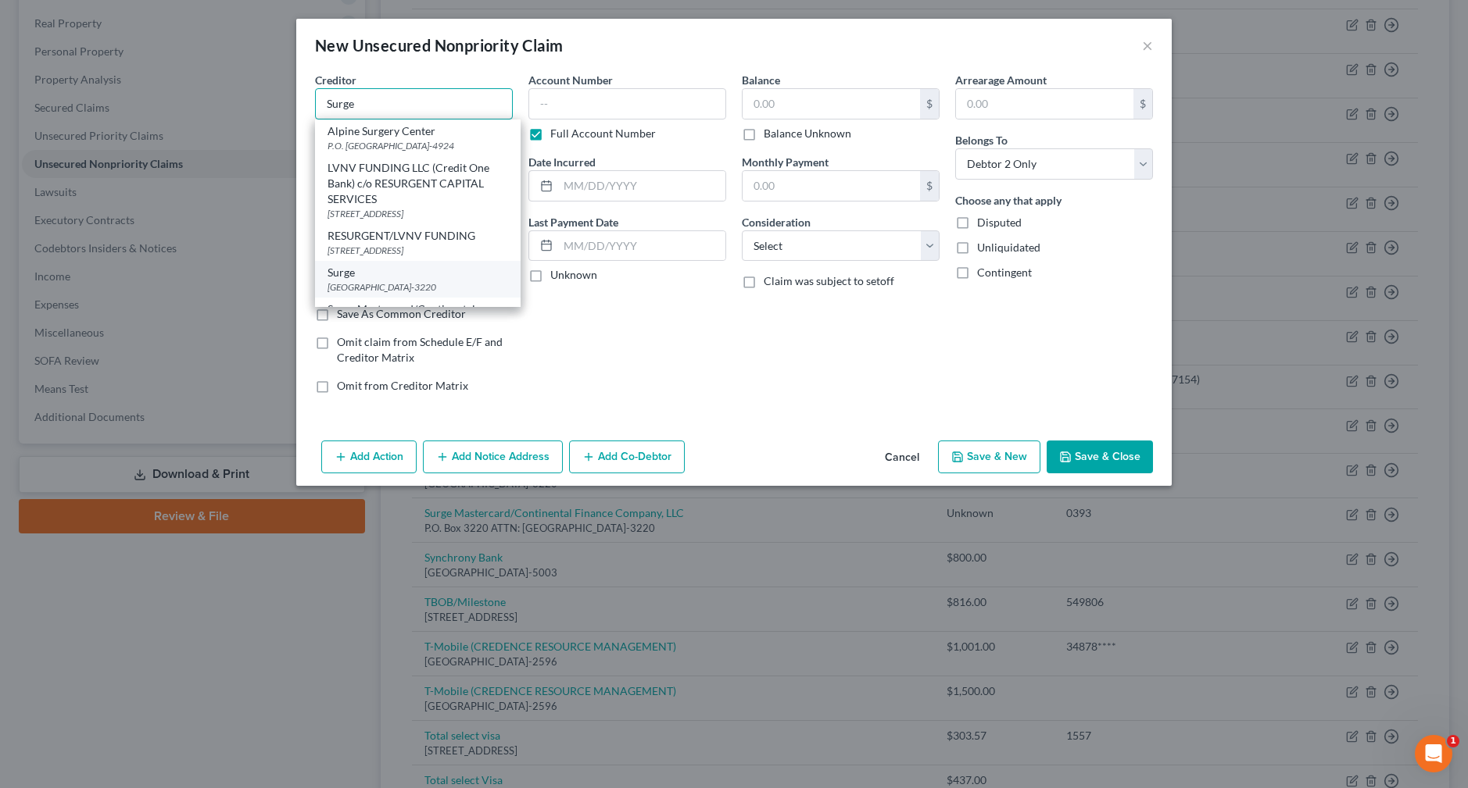
type input "Surge"
click at [406, 281] on div "[GEOGRAPHIC_DATA]-3220" at bounding box center [417, 287] width 181 height 13
type input "PO Box 3220"
type input "Buffalo"
select select "35"
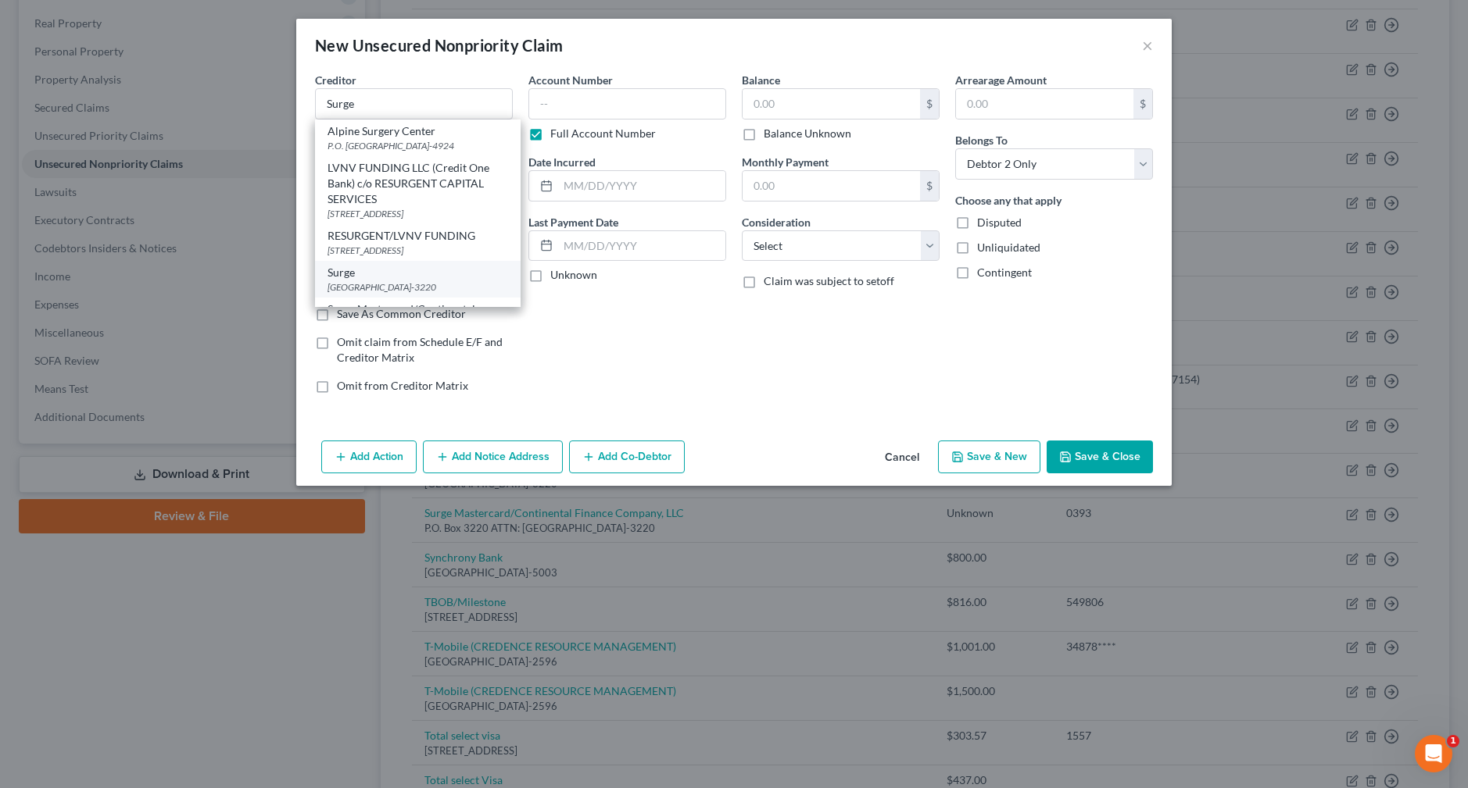
type input "14240-3220"
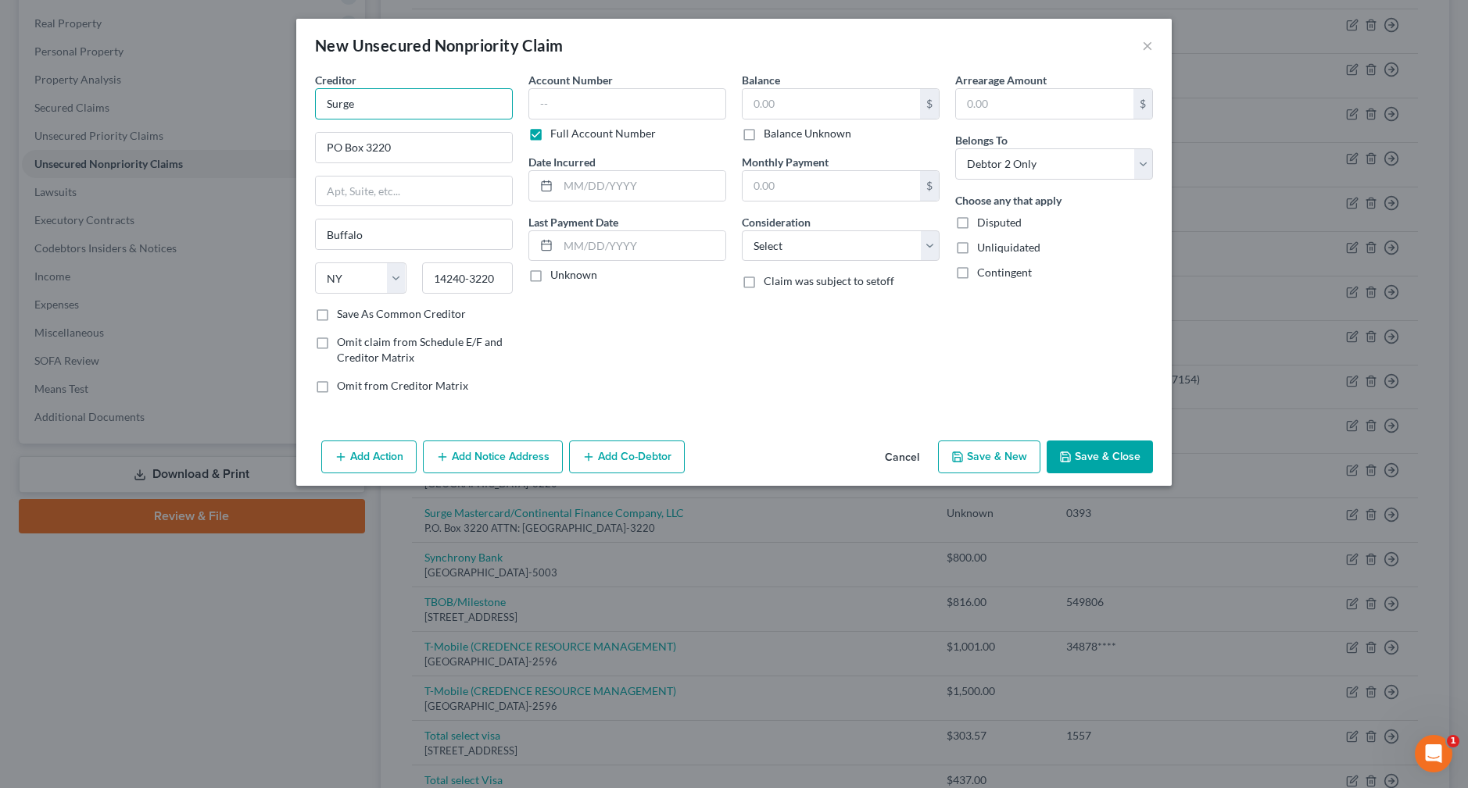
click at [418, 113] on input "Surge" at bounding box center [414, 103] width 198 height 31
type input "Surge Credit Card"
click at [786, 104] on input "text" at bounding box center [830, 104] width 177 height 30
click at [928, 243] on select "Select Cable / Satellite Services Collection Agency Credit Card Debt Debt Couns…" at bounding box center [841, 246] width 198 height 31
select select "2"
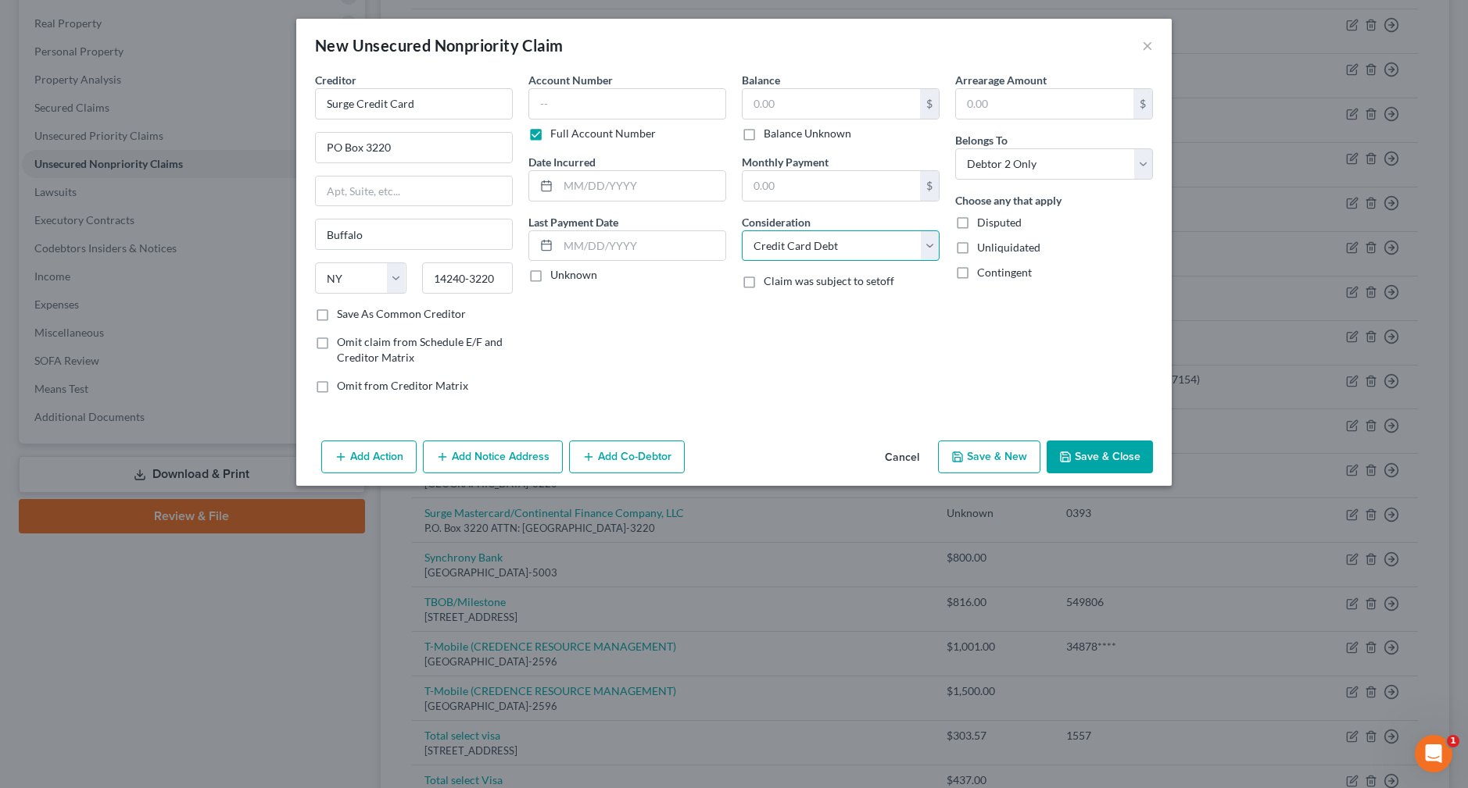
click at [742, 231] on select "Select Cable / Satellite Services Collection Agency Credit Card Debt Debt Couns…" at bounding box center [841, 246] width 198 height 31
click at [588, 277] on label "Unknown" at bounding box center [573, 275] width 47 height 16
click at [567, 277] on input "Unknown" at bounding box center [561, 272] width 10 height 10
checkbox input "true"
click at [809, 110] on input "text" at bounding box center [830, 104] width 177 height 30
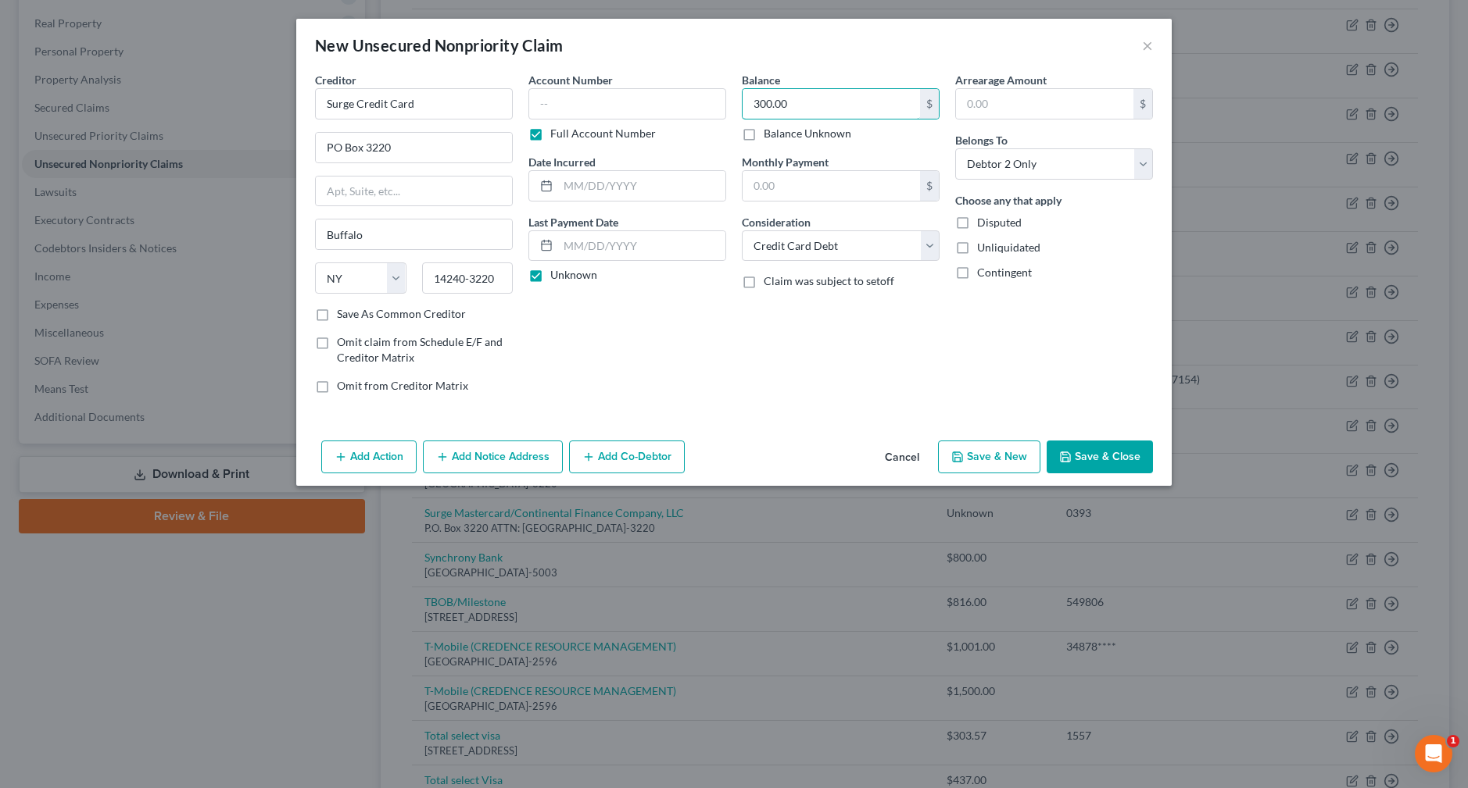
type input "300.00"
click at [749, 356] on div "Balance 300.00 $ Balance Unknown Balance Undetermined 300.00 $ Balance Unknown …" at bounding box center [840, 239] width 213 height 334
click at [439, 310] on label "Save As Common Creditor" at bounding box center [401, 314] width 129 height 16
click at [353, 310] on input "Save As Common Creditor" at bounding box center [348, 311] width 10 height 10
click at [1131, 462] on button "Save & Close" at bounding box center [1099, 457] width 106 height 33
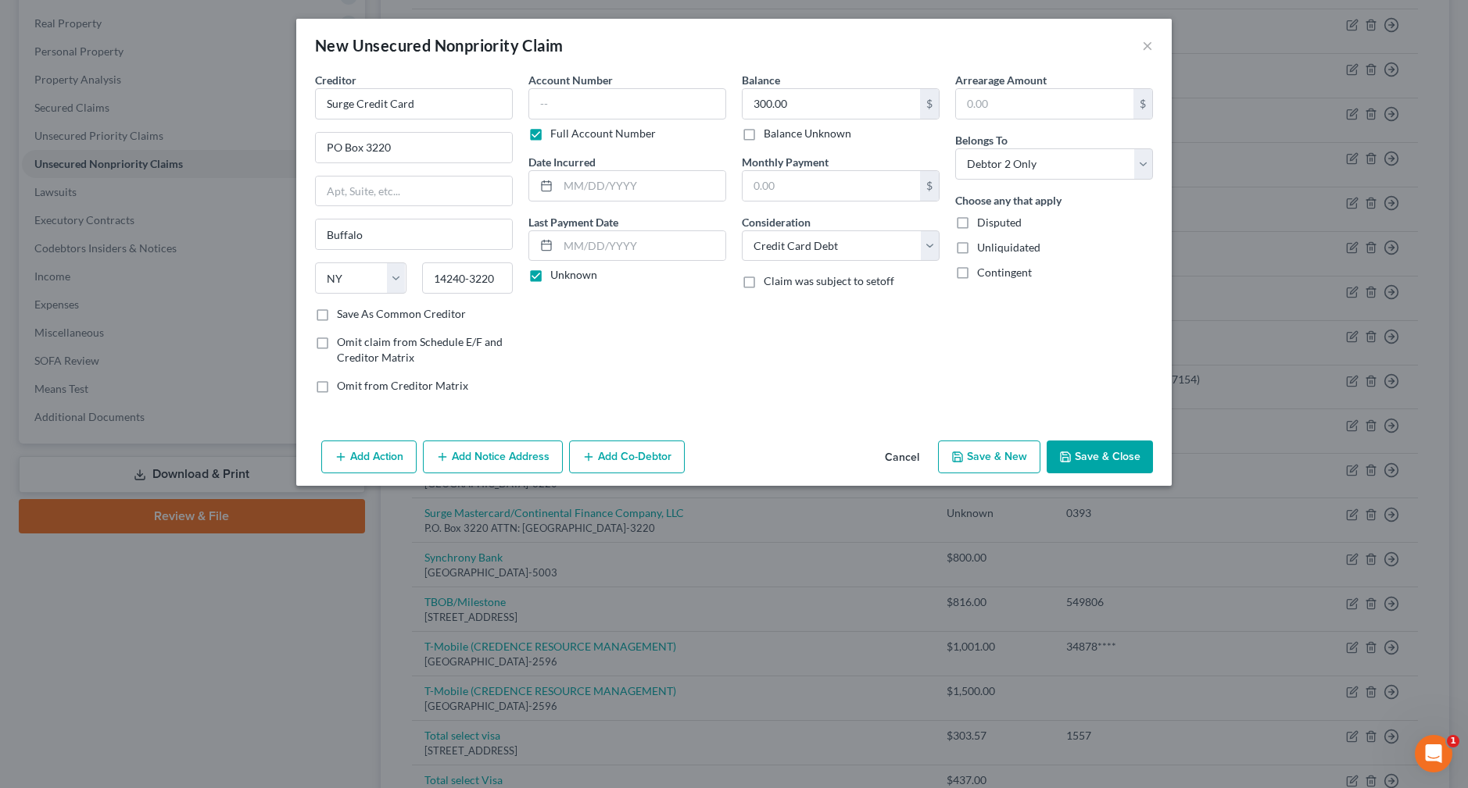
checkbox input "false"
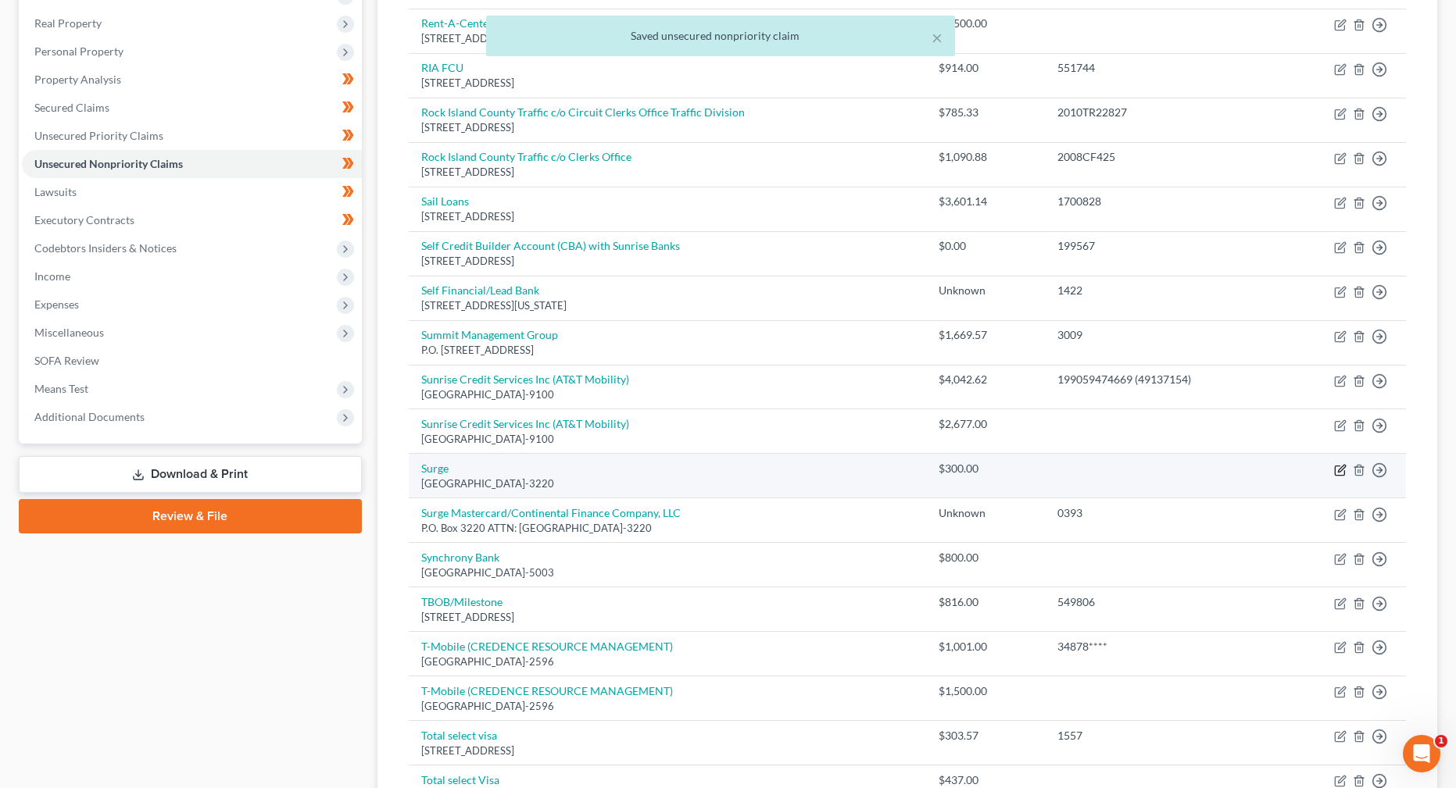
click at [1339, 471] on icon "button" at bounding box center [1341, 468] width 7 height 7
select select "35"
select select "2"
select select "0"
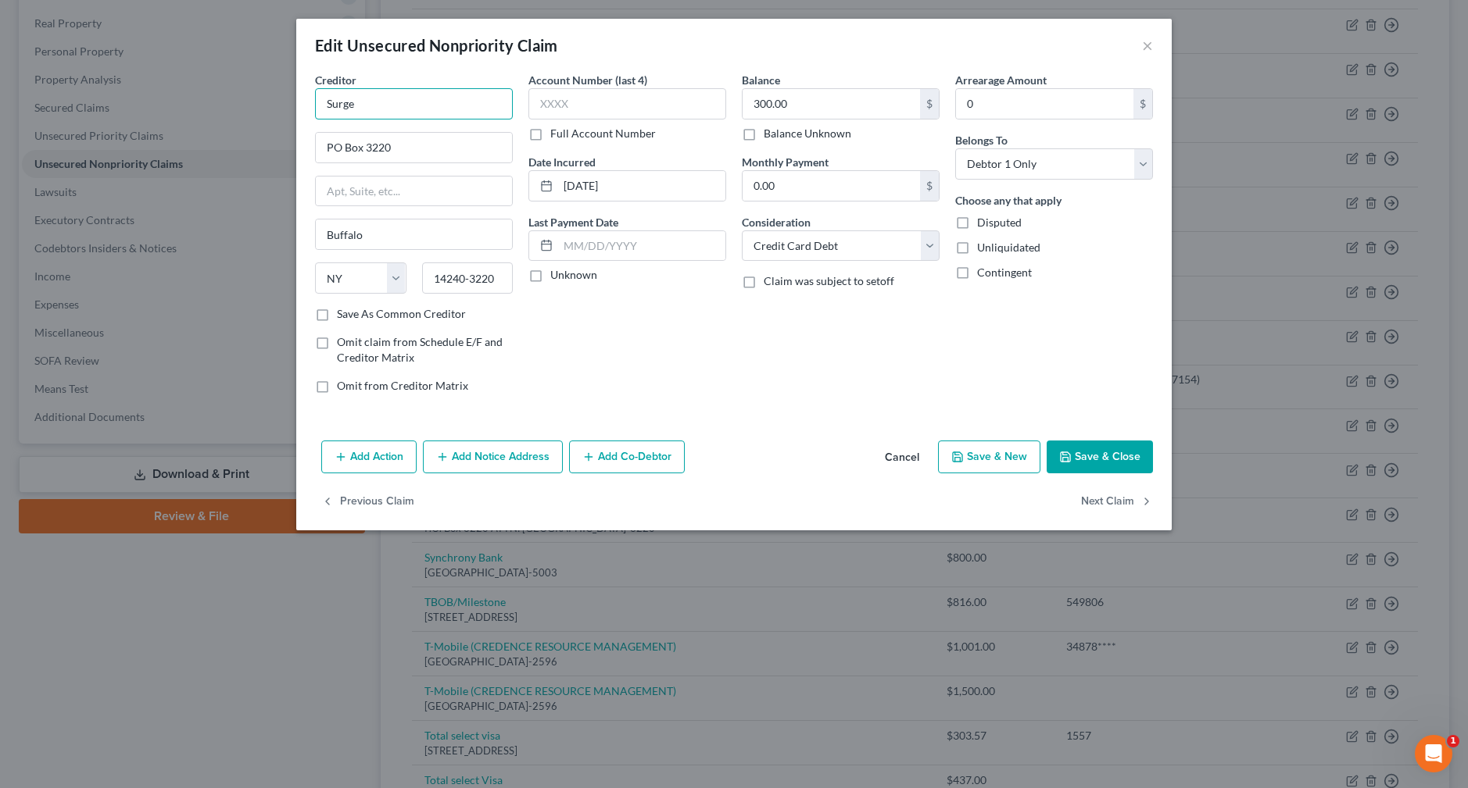
click at [395, 106] on input "Surge" at bounding box center [414, 103] width 198 height 31
type input "Surge Credit Card"
click at [1083, 445] on button "Save & Close" at bounding box center [1099, 457] width 106 height 33
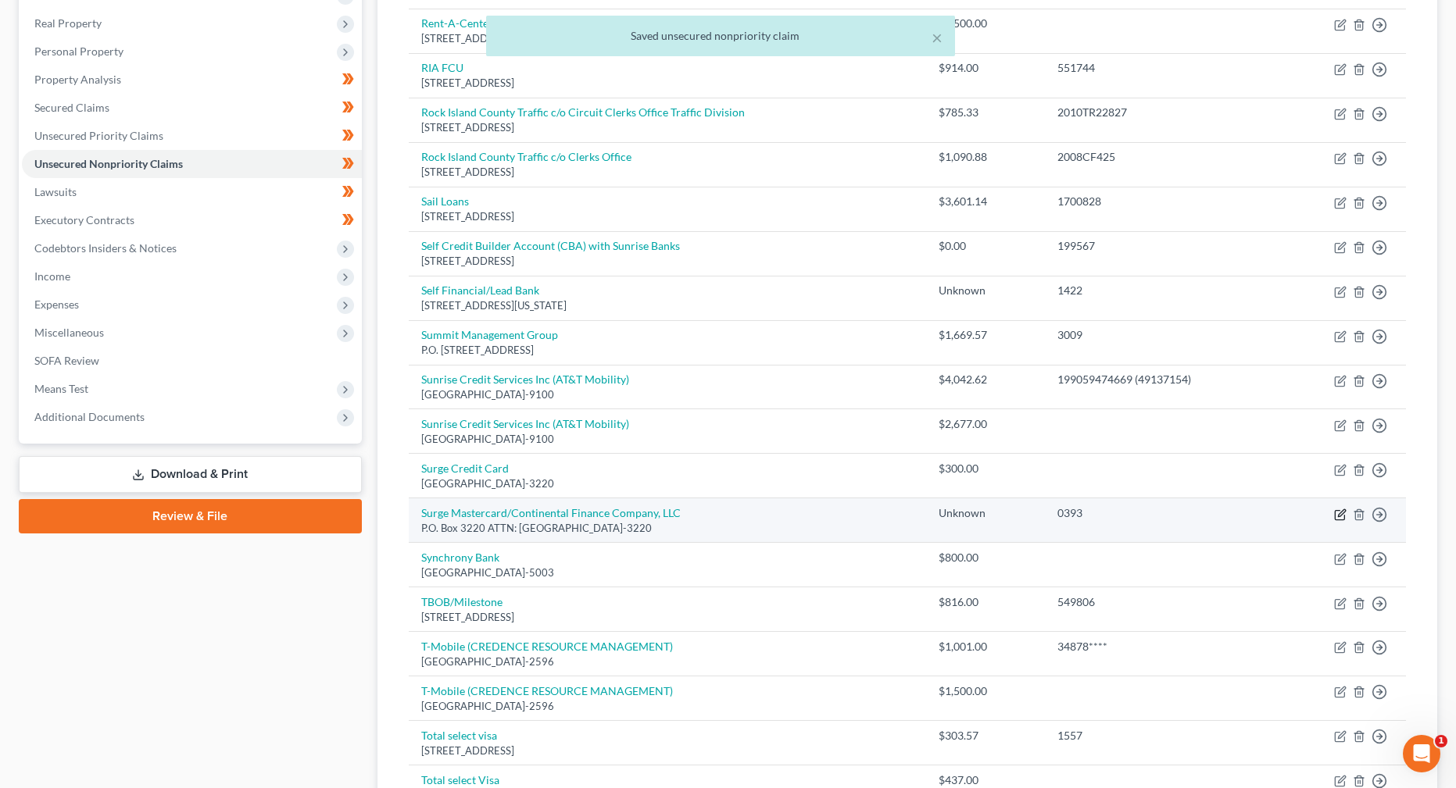
click at [1343, 517] on icon "button" at bounding box center [1340, 515] width 13 height 13
select select "35"
select select "2"
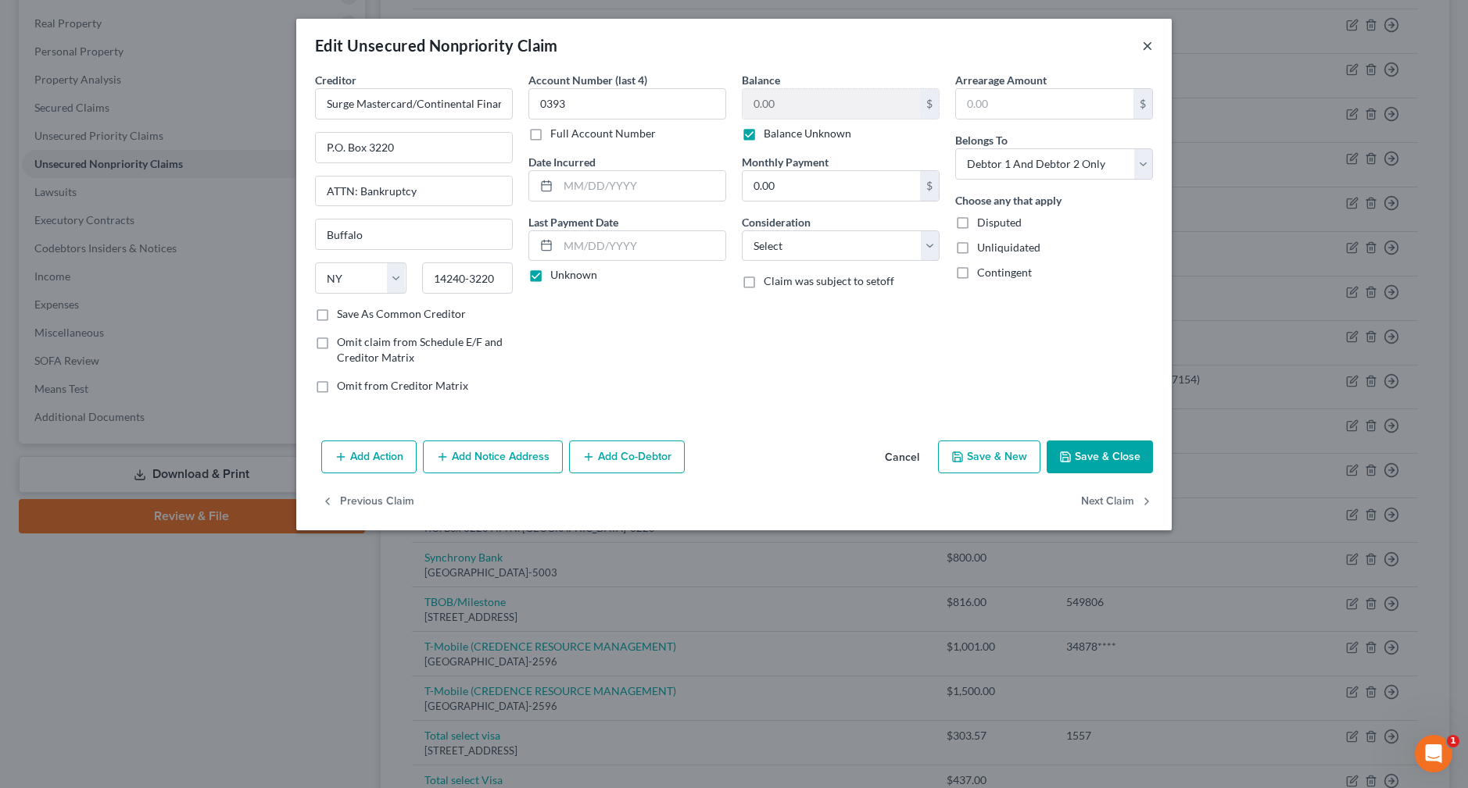
click at [1149, 44] on button "×" at bounding box center [1147, 45] width 11 height 19
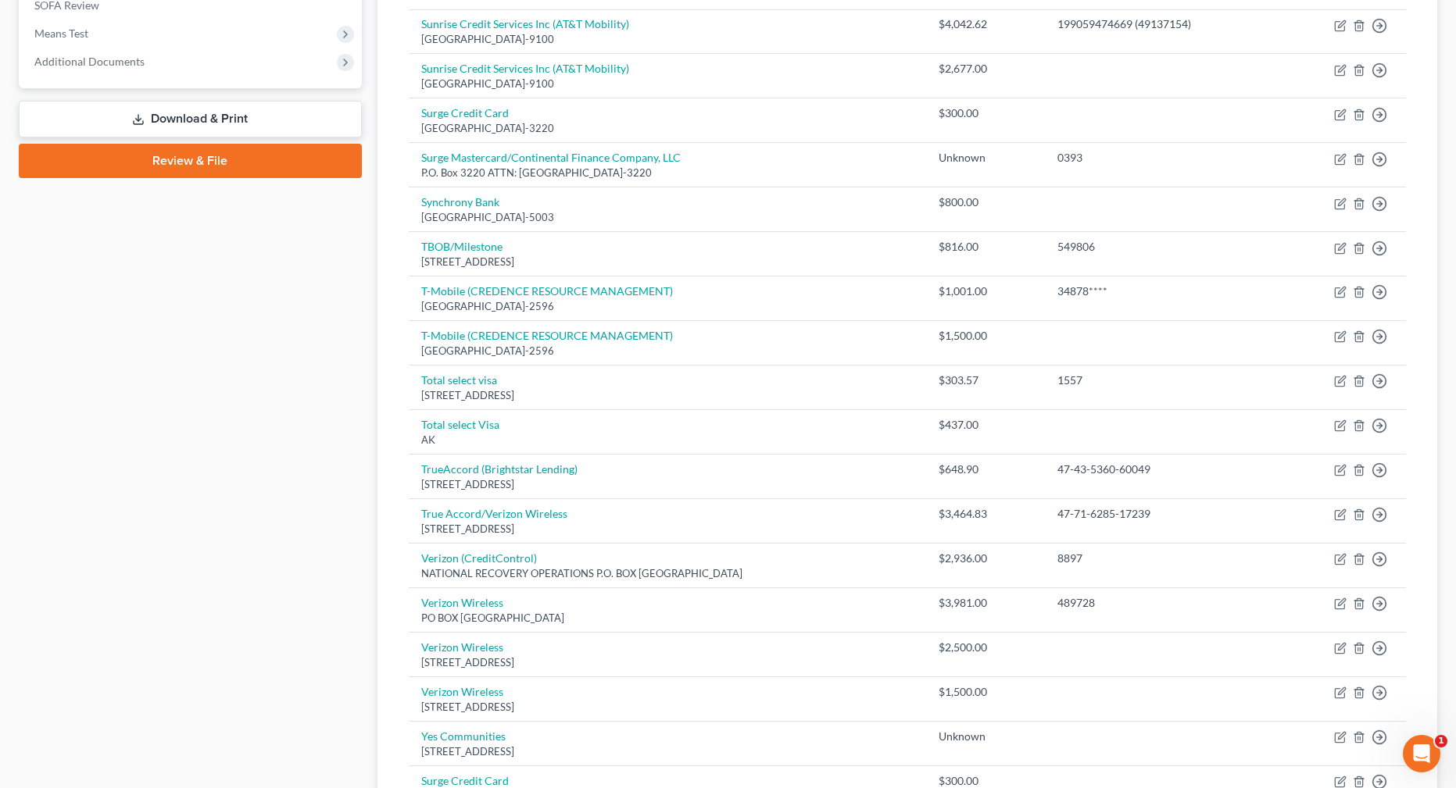
scroll to position [567, 0]
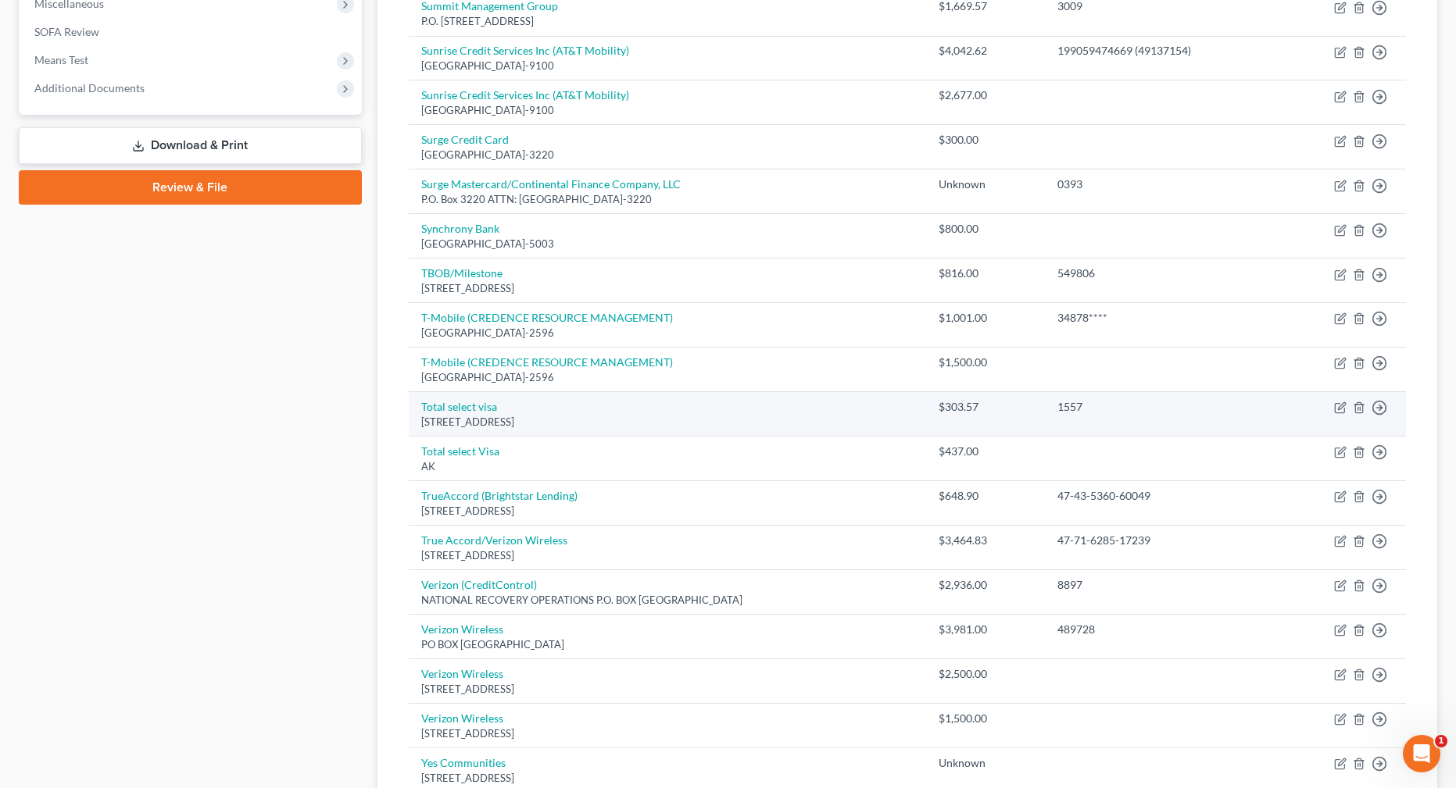
drag, startPoint x: 421, startPoint y: 424, endPoint x: 579, endPoint y: 425, distance: 157.9
click at [579, 425] on div "[STREET_ADDRESS]" at bounding box center [667, 422] width 493 height 15
copy div "[STREET_ADDRESS]"
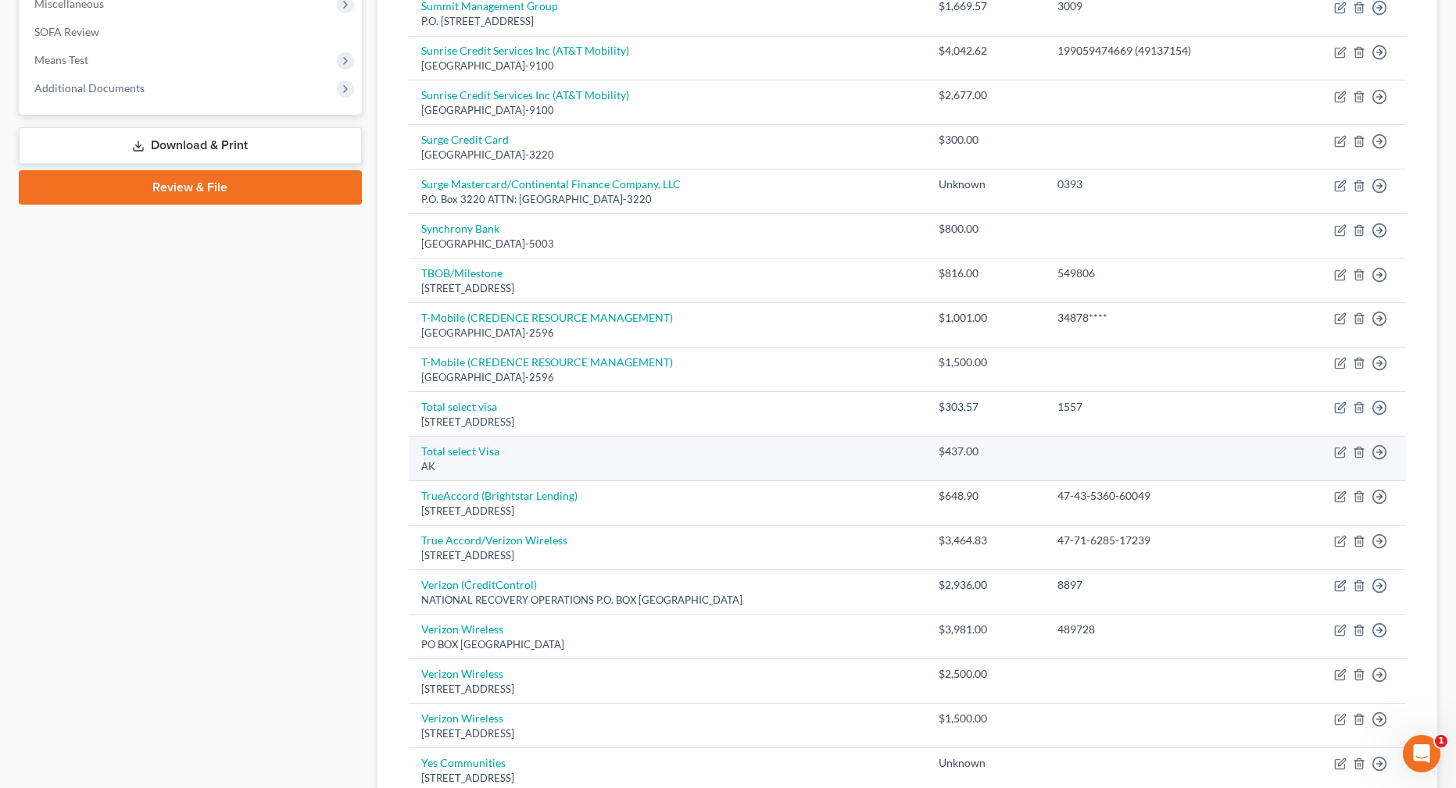
click at [561, 456] on td "Total select Visa AK" at bounding box center [668, 459] width 518 height 45
click at [1340, 456] on icon "button" at bounding box center [1340, 452] width 13 height 13
select select "1"
select select "2"
select select "0"
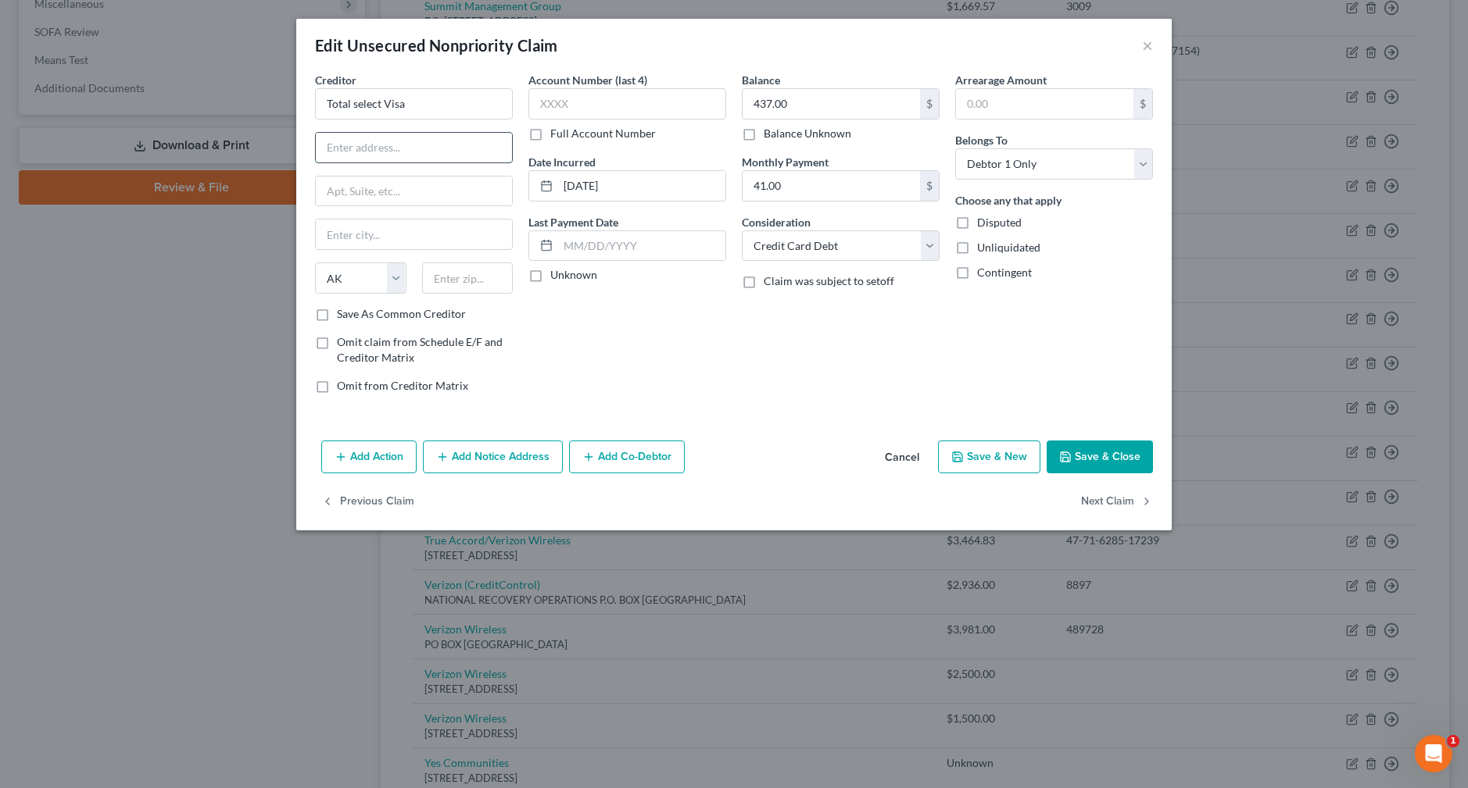
click at [408, 142] on input "text" at bounding box center [414, 148] width 196 height 30
paste input "[STREET_ADDRESS]"
type input "[STREET_ADDRESS]"
click at [484, 272] on input "text" at bounding box center [467, 278] width 91 height 31
type input "57117"
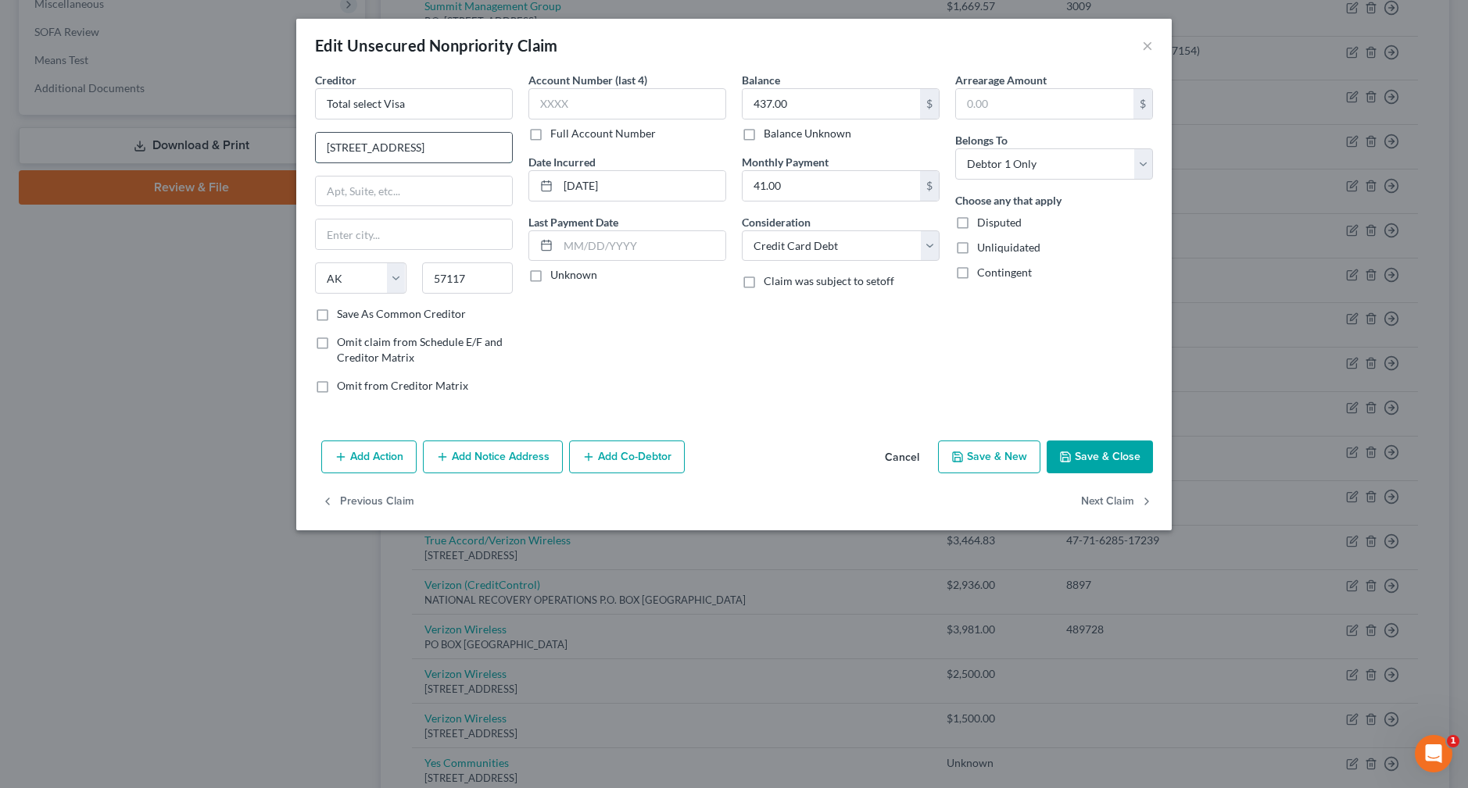
type input "[GEOGRAPHIC_DATA]"
select select "43"
drag, startPoint x: 396, startPoint y: 152, endPoint x: 507, endPoint y: 159, distance: 111.2
click at [507, 159] on input "[STREET_ADDRESS]" at bounding box center [414, 148] width 196 height 30
type input "PO Box 5215"
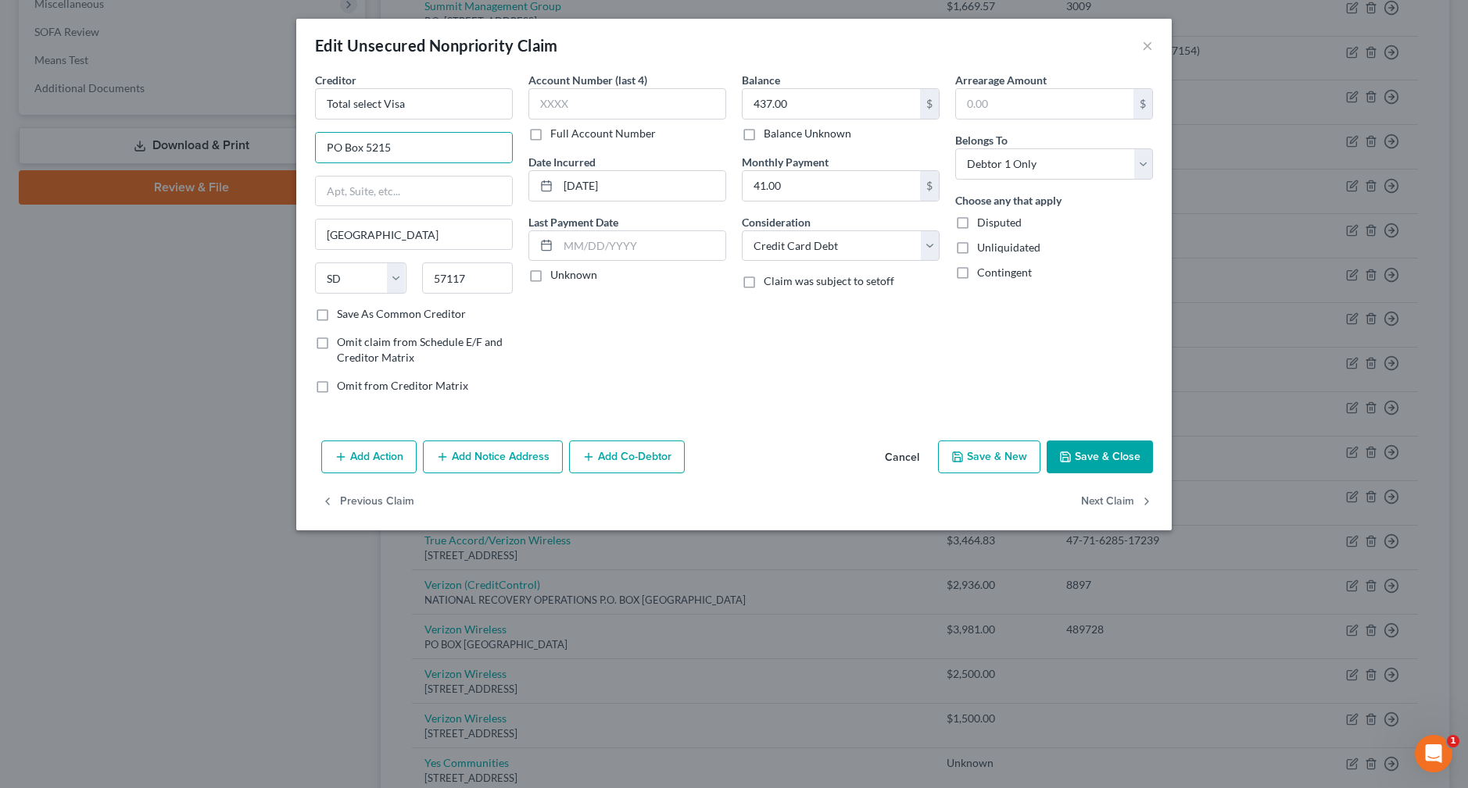
click at [427, 314] on label "Save As Common Creditor" at bounding box center [401, 314] width 129 height 16
click at [353, 314] on input "Save As Common Creditor" at bounding box center [348, 311] width 10 height 10
click at [1103, 450] on button "Save & Close" at bounding box center [1099, 457] width 106 height 33
checkbox input "false"
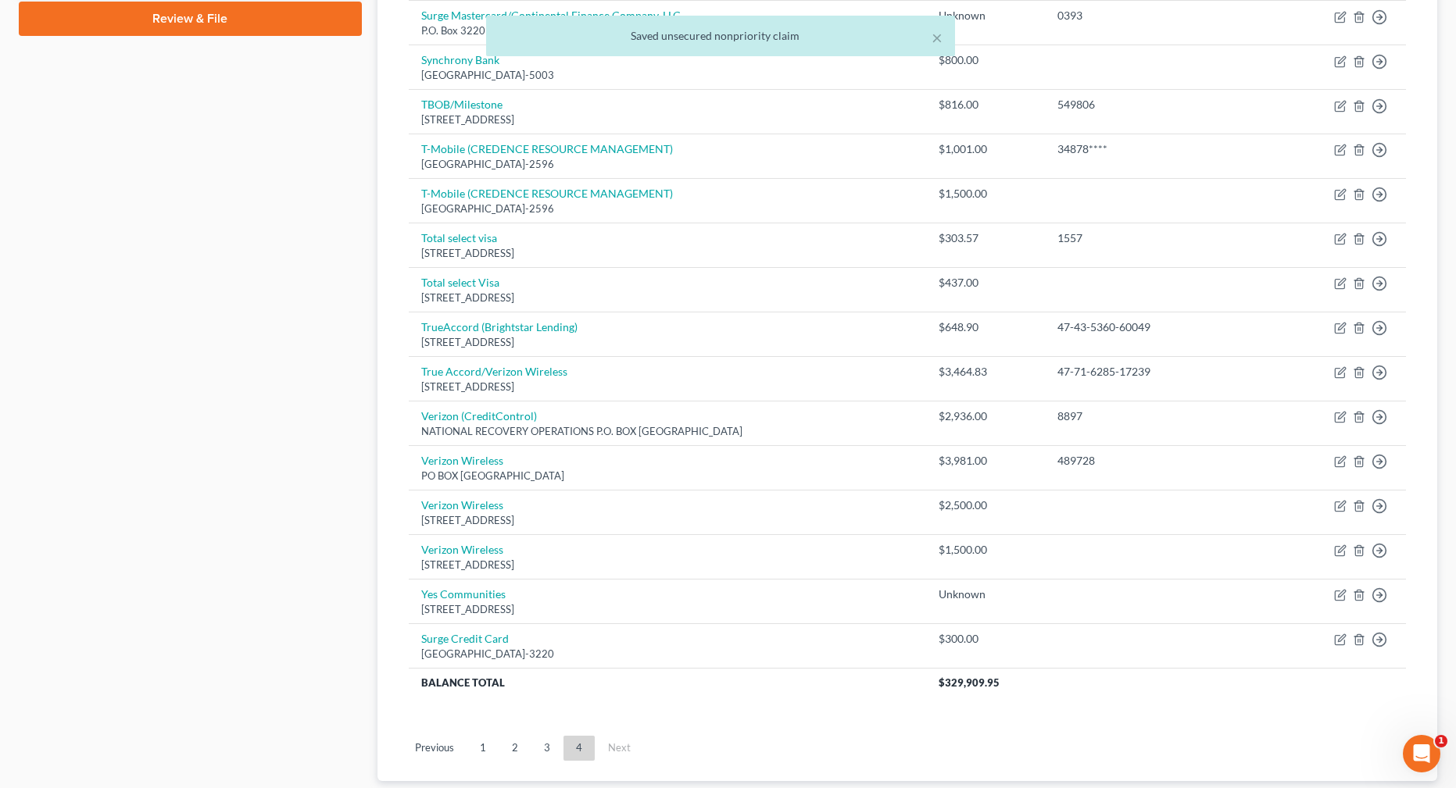
scroll to position [738, 0]
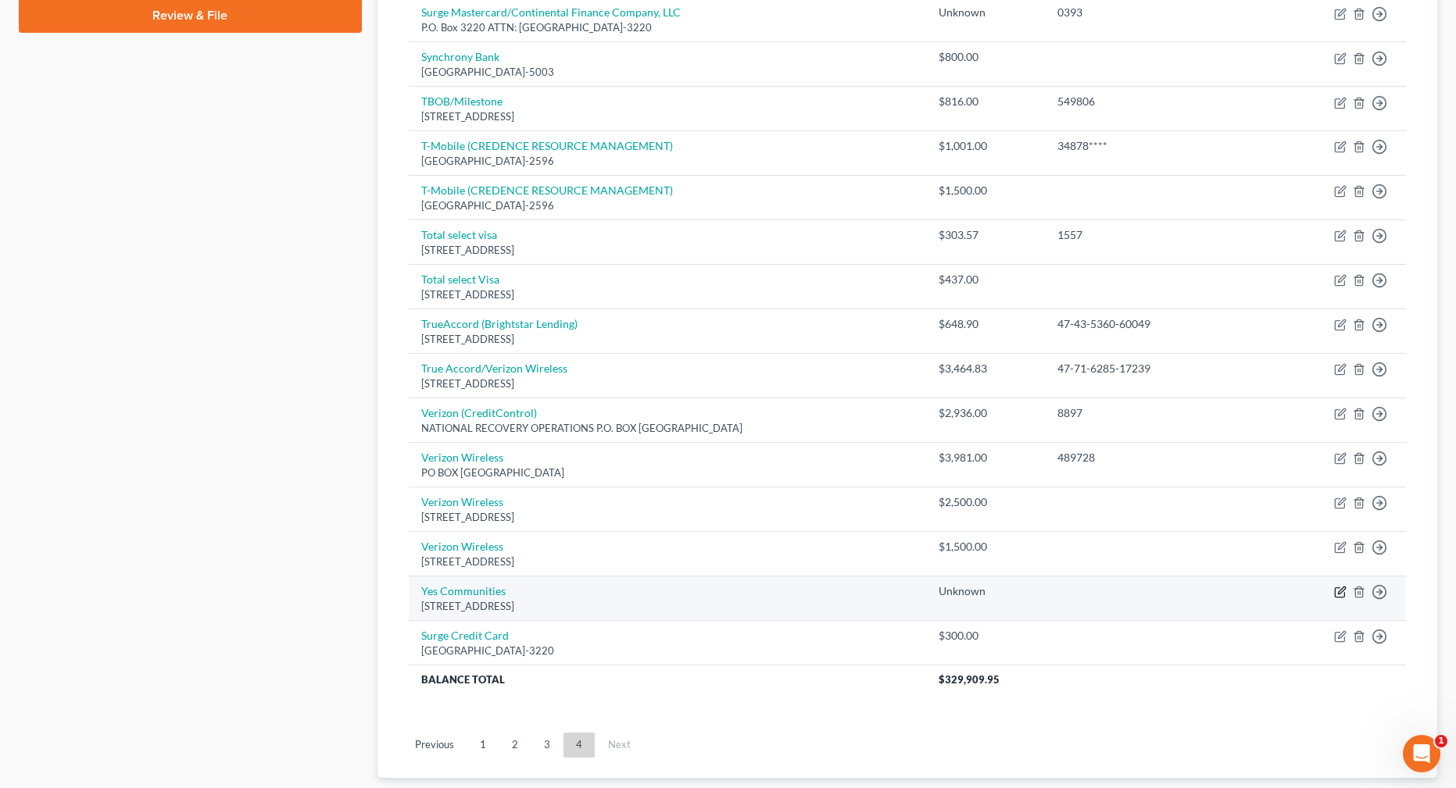
click at [1341, 594] on icon "button" at bounding box center [1341, 590] width 7 height 7
select select "5"
select select "14"
select select "0"
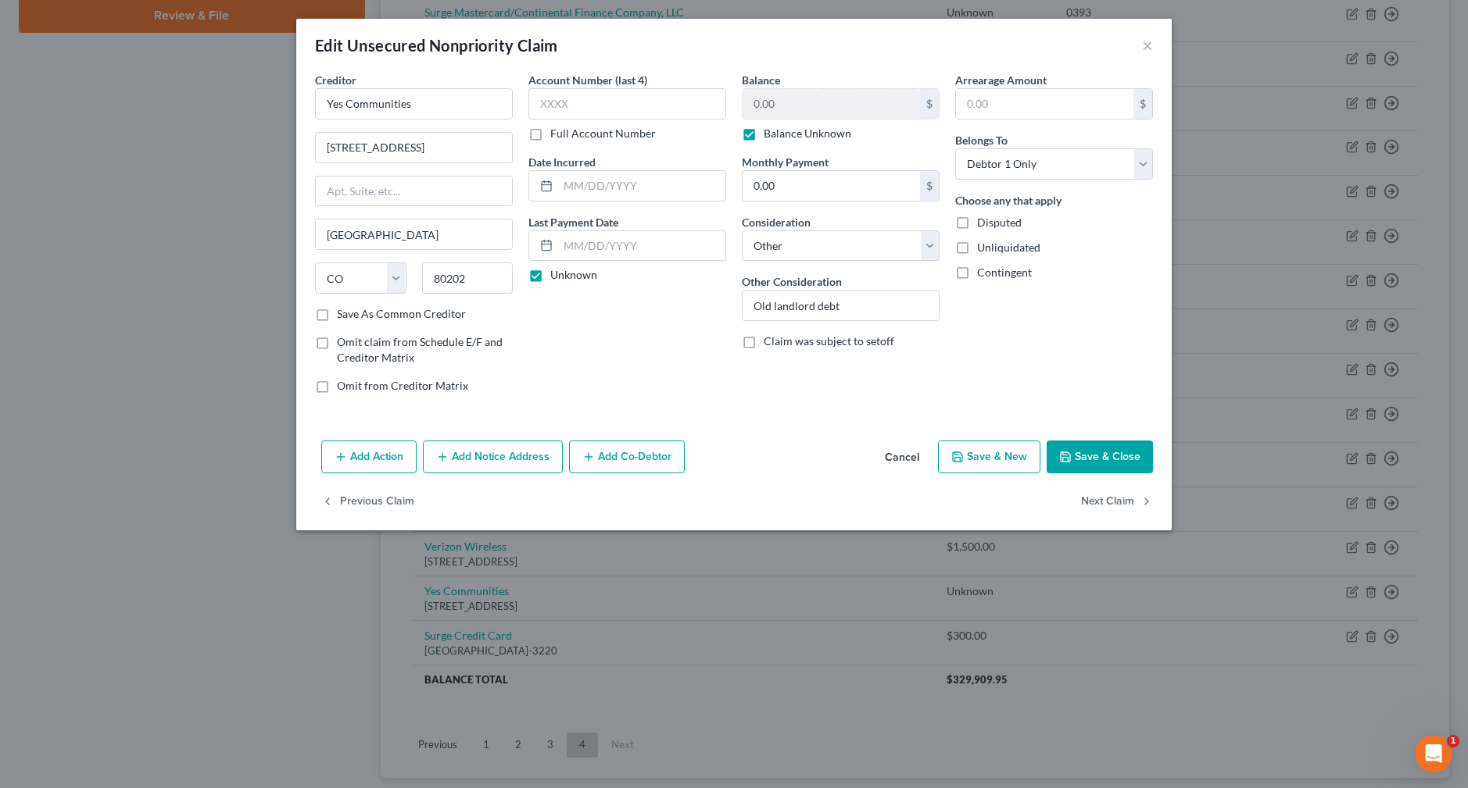
click at [1127, 456] on button "Save & Close" at bounding box center [1099, 457] width 106 height 33
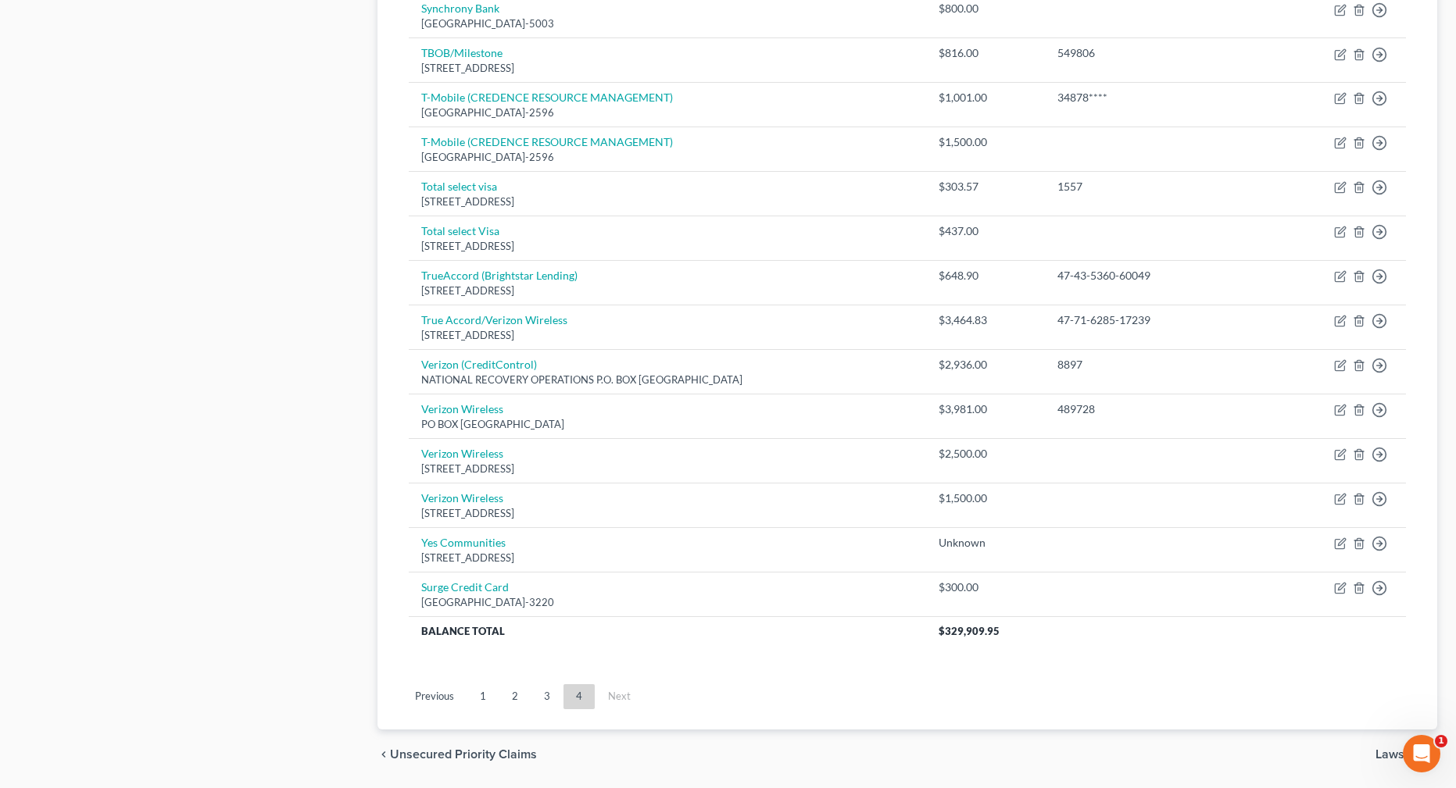
scroll to position [838, 0]
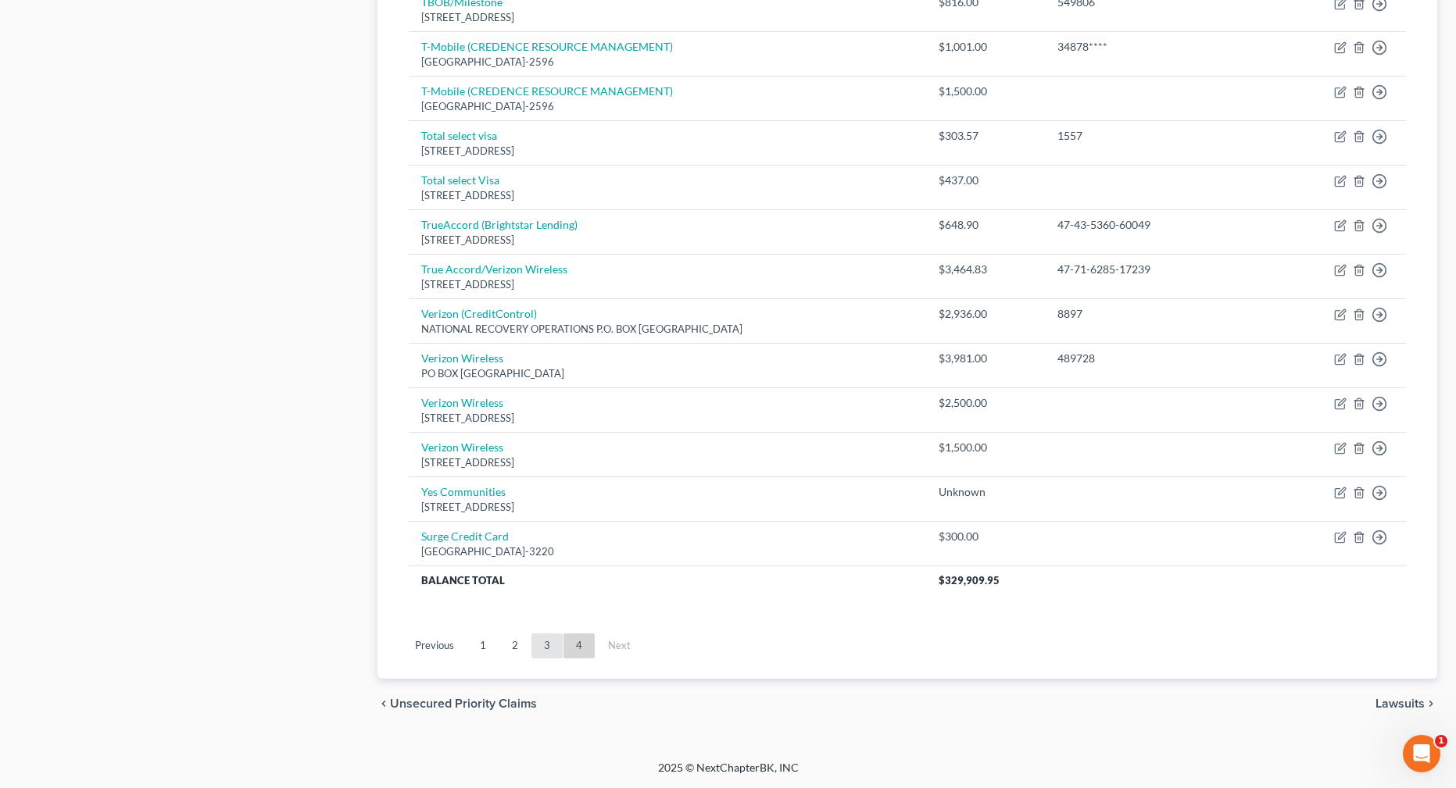
click at [545, 649] on link "3" at bounding box center [546, 646] width 31 height 25
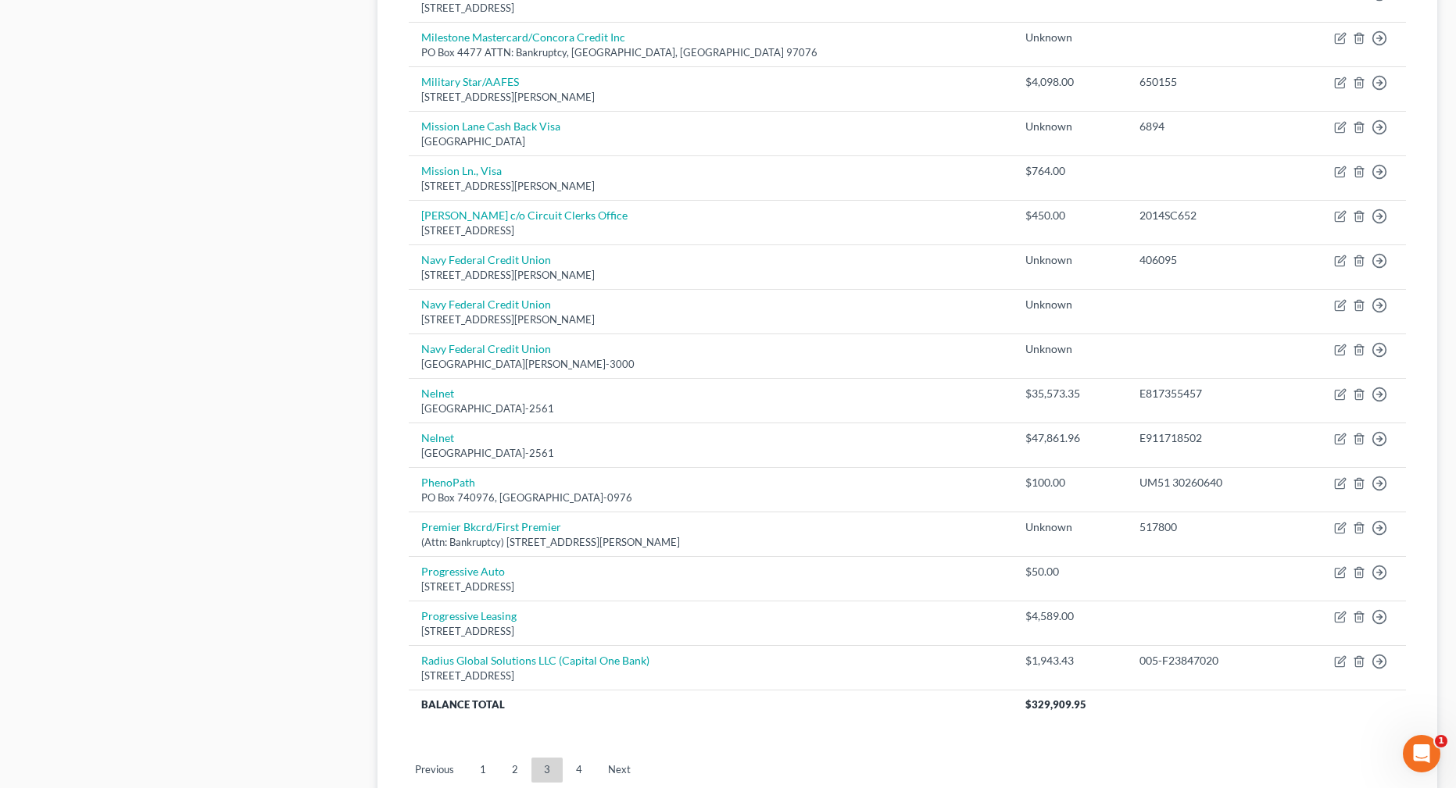
scroll to position [1016, 0]
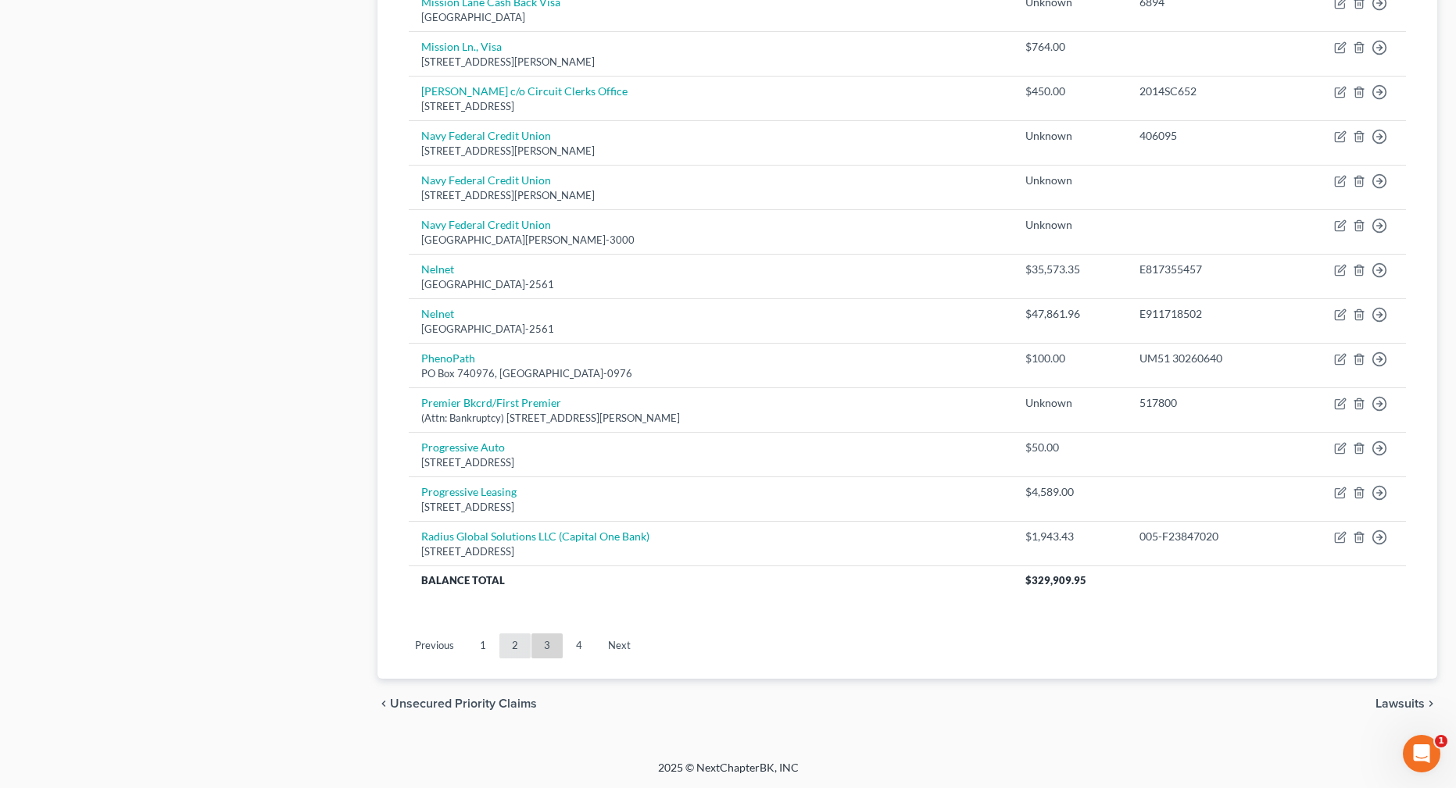
click at [517, 651] on link "2" at bounding box center [514, 646] width 31 height 25
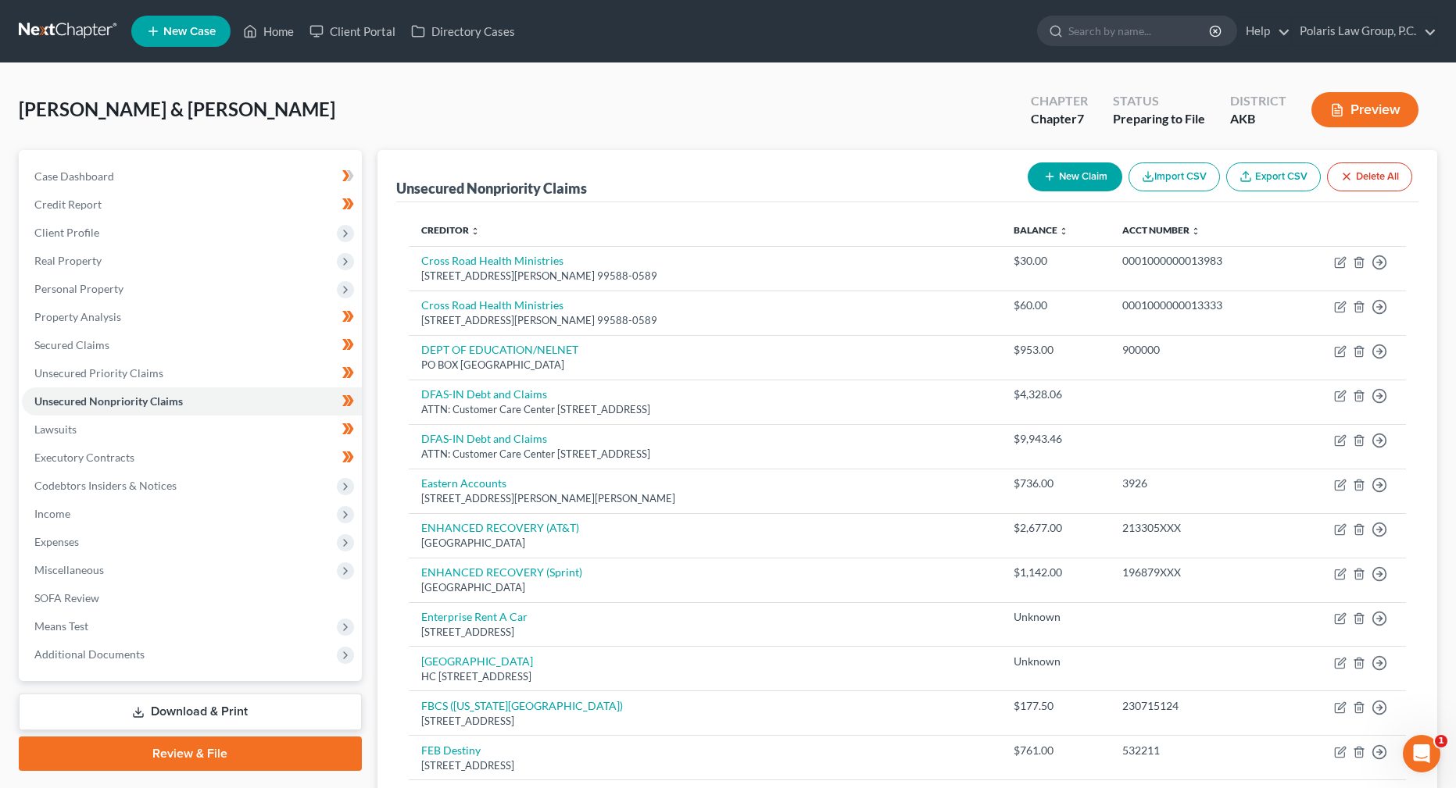
scroll to position [9, 0]
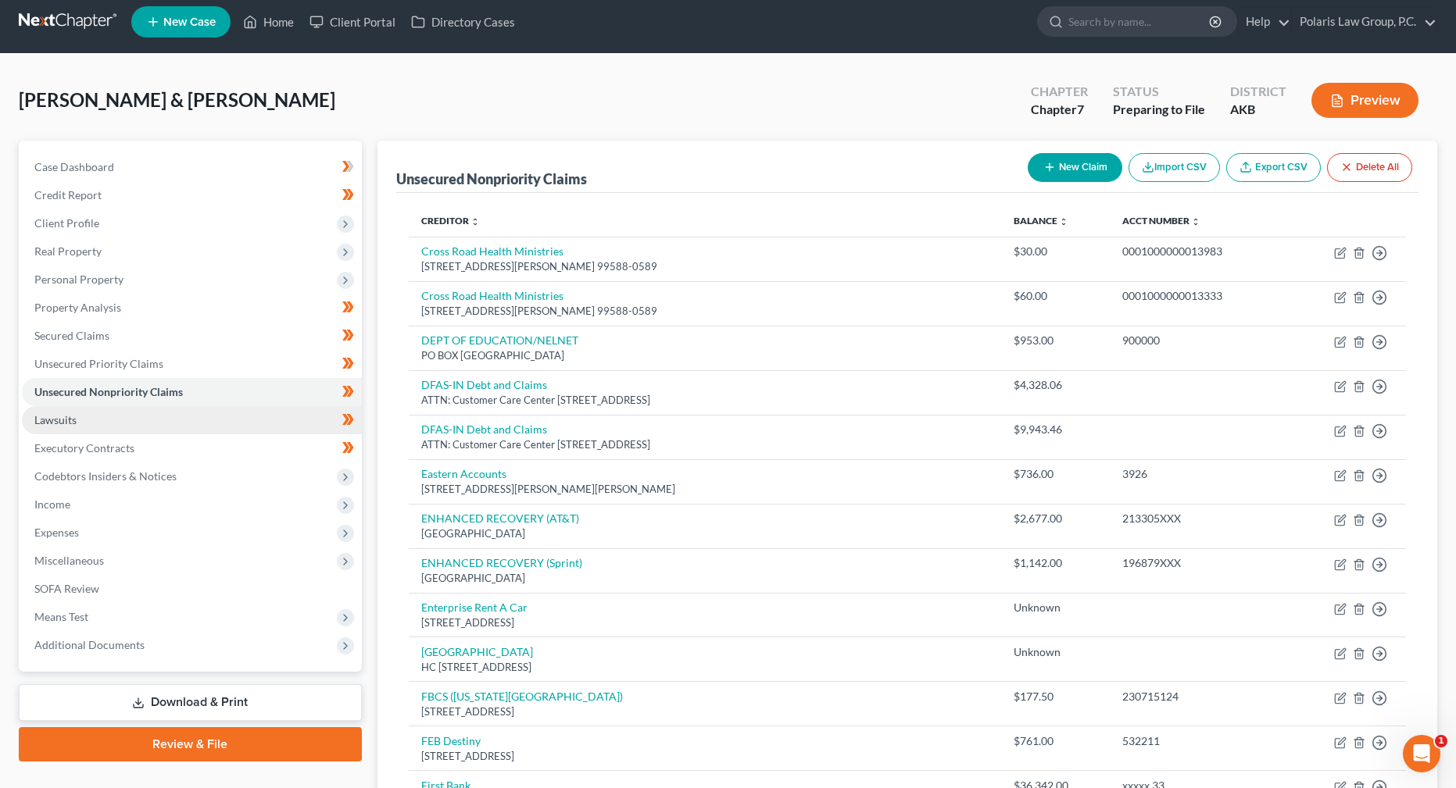
click at [76, 422] on span "Lawsuits" at bounding box center [55, 419] width 42 height 13
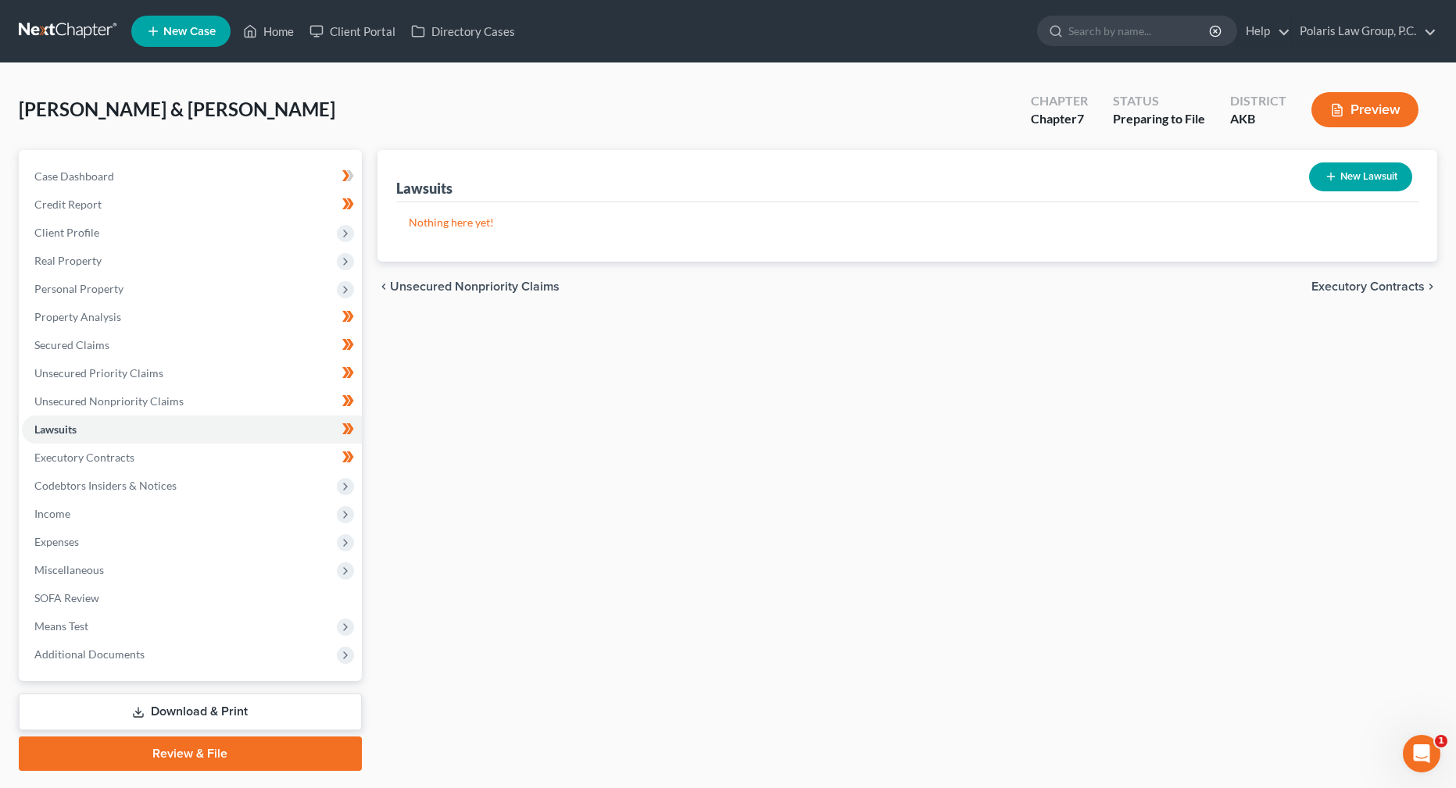
drag, startPoint x: 364, startPoint y: 140, endPoint x: 370, endPoint y: 127, distance: 14.4
click at [370, 127] on div "[PERSON_NAME] & [PERSON_NAME] Upgraded Chapter Chapter 7 Status Preparing to Fi…" at bounding box center [728, 116] width 1418 height 68
click at [370, 121] on div "[PERSON_NAME] & [PERSON_NAME] Upgraded Chapter Chapter 7 Status Preparing to Fi…" at bounding box center [728, 116] width 1418 height 68
click at [111, 457] on span "Executory Contracts" at bounding box center [84, 457] width 100 height 13
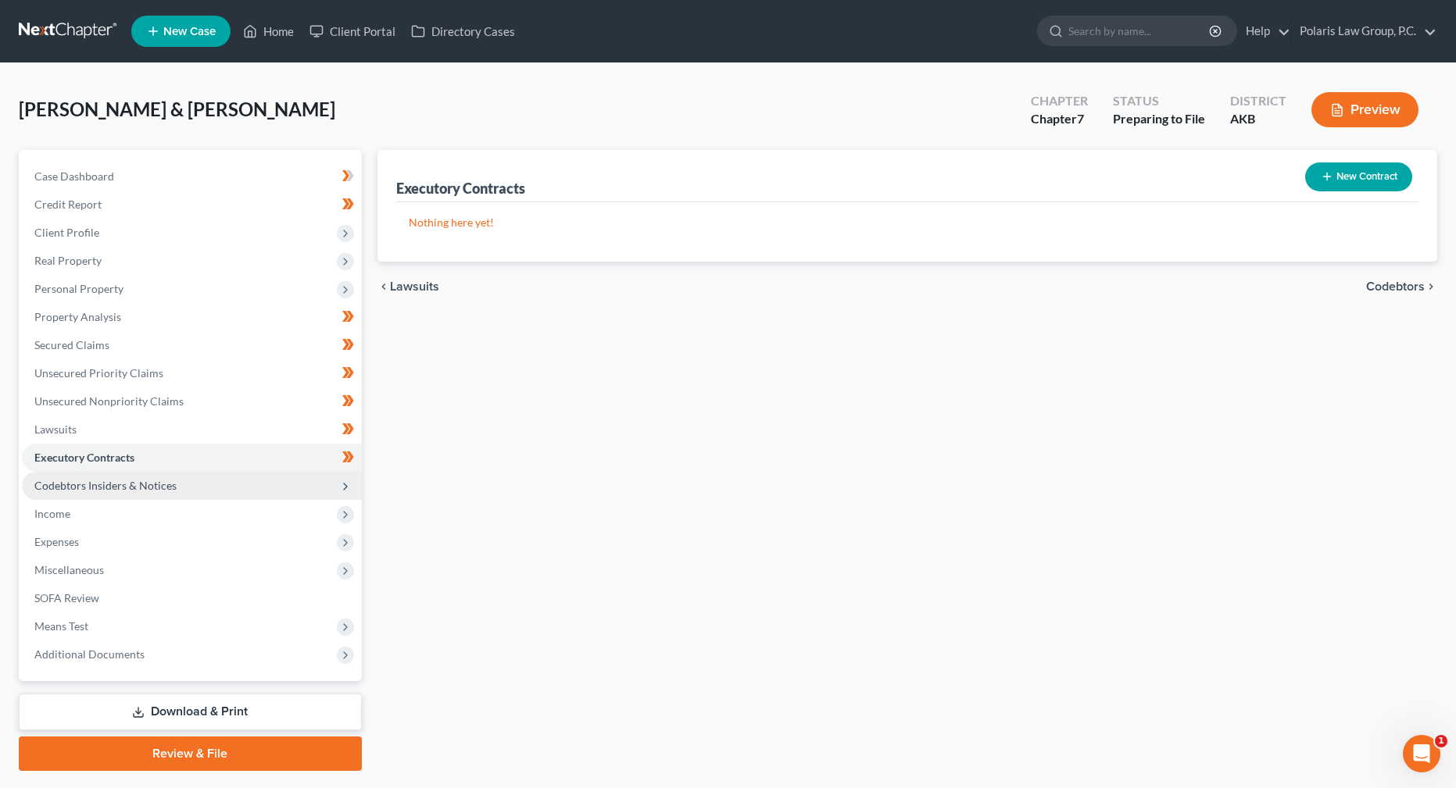
click at [141, 492] on span "Codebtors Insiders & Notices" at bounding box center [105, 485] width 142 height 13
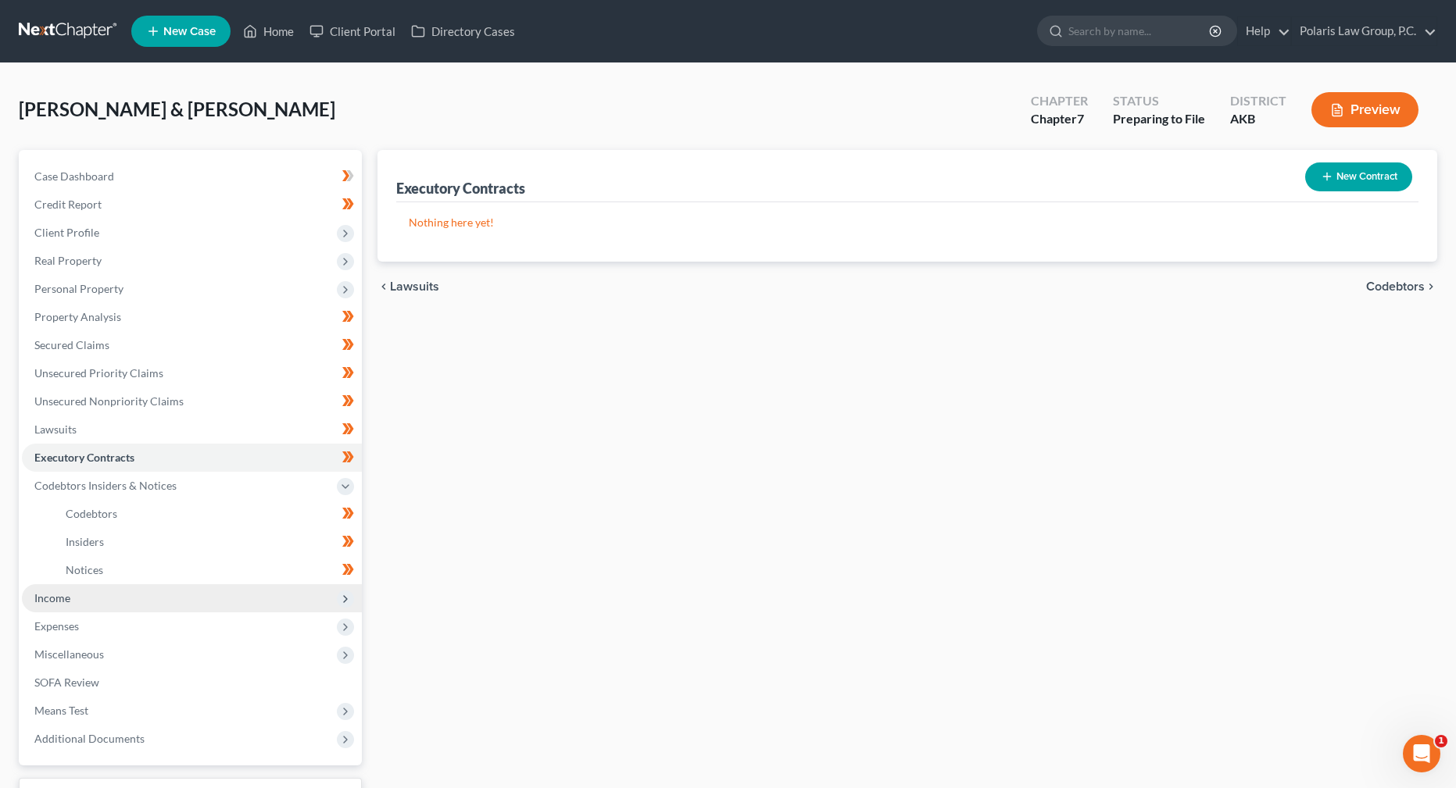
click at [106, 606] on span "Income" at bounding box center [192, 599] width 340 height 28
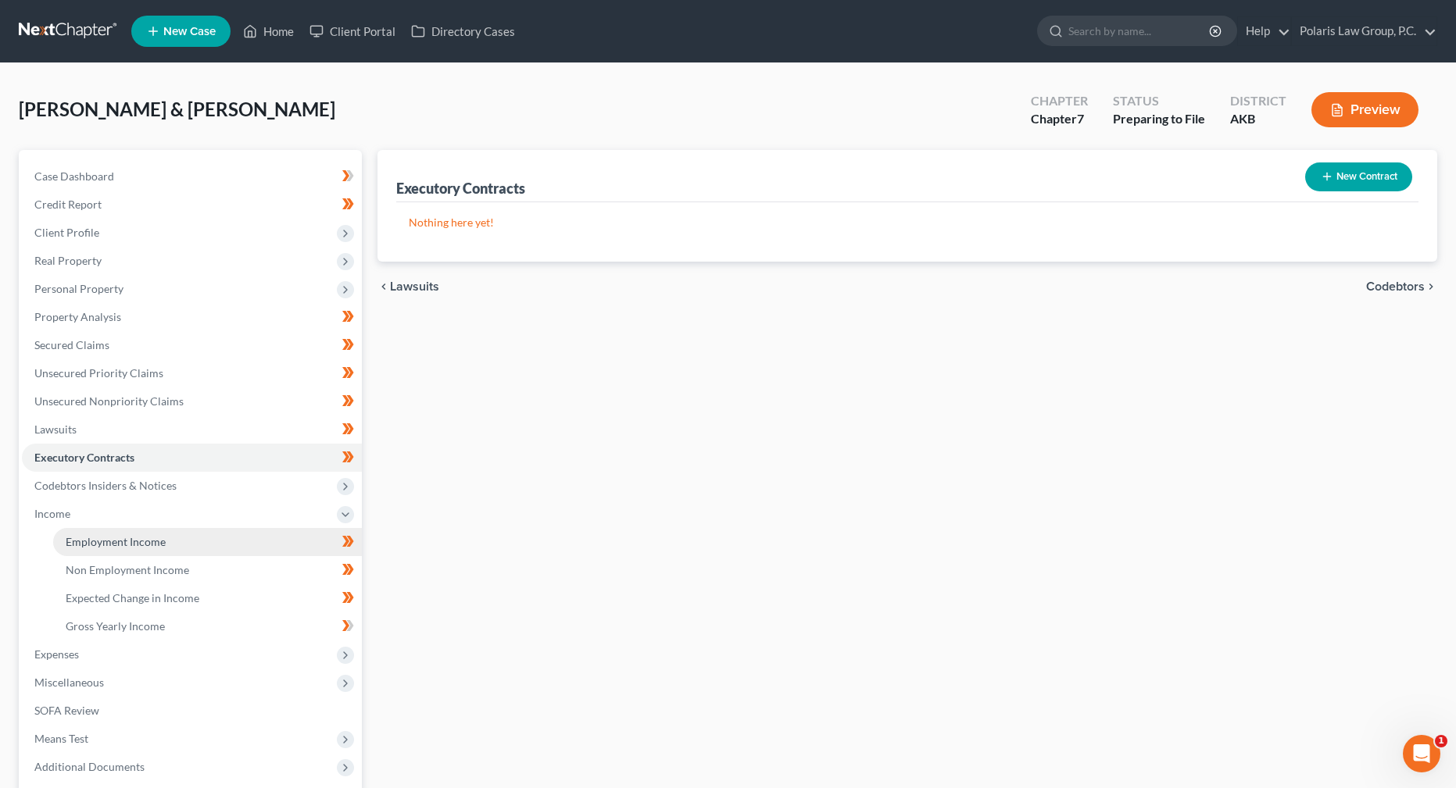
click at [165, 540] on link "Employment Income" at bounding box center [207, 542] width 309 height 28
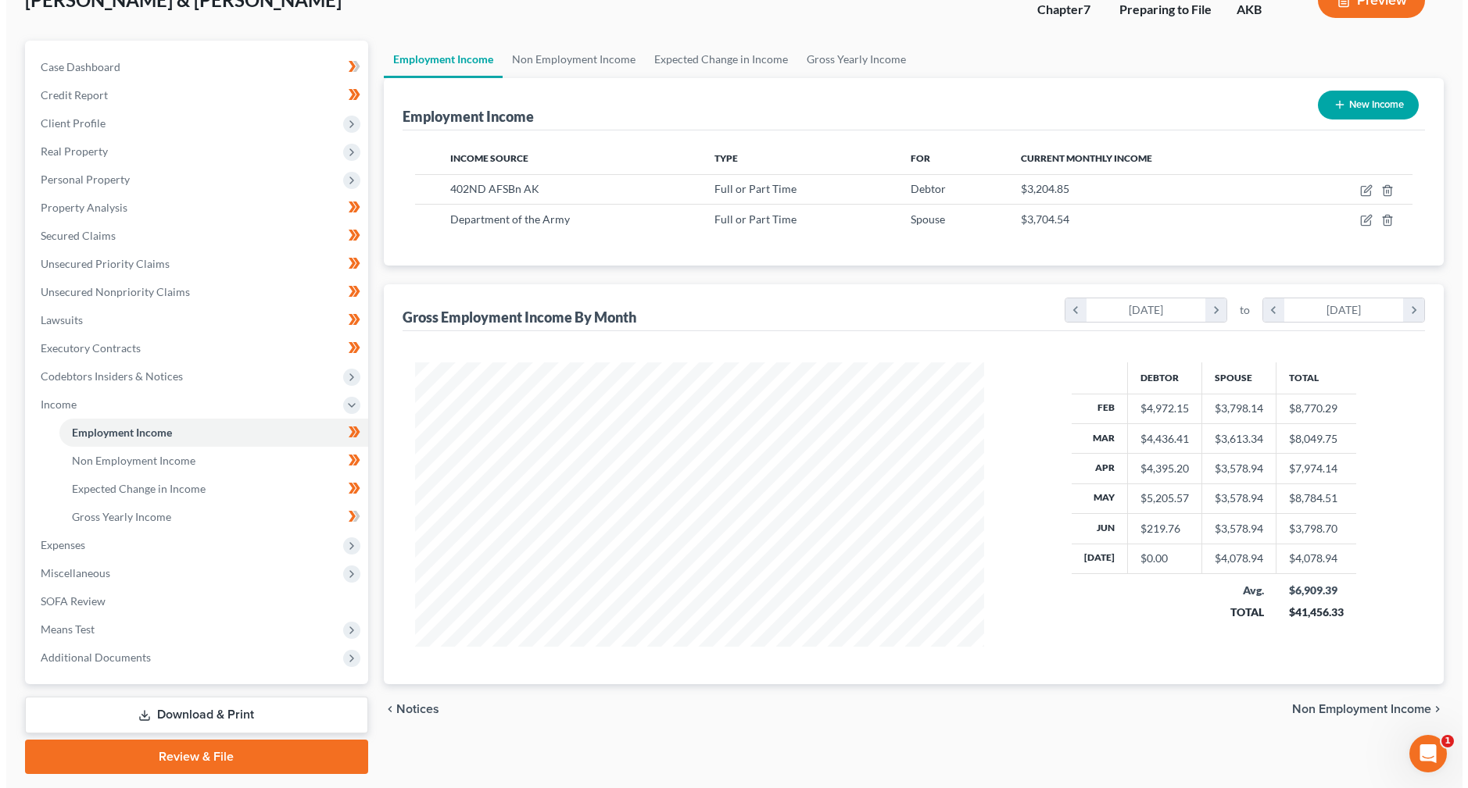
scroll to position [103, 0]
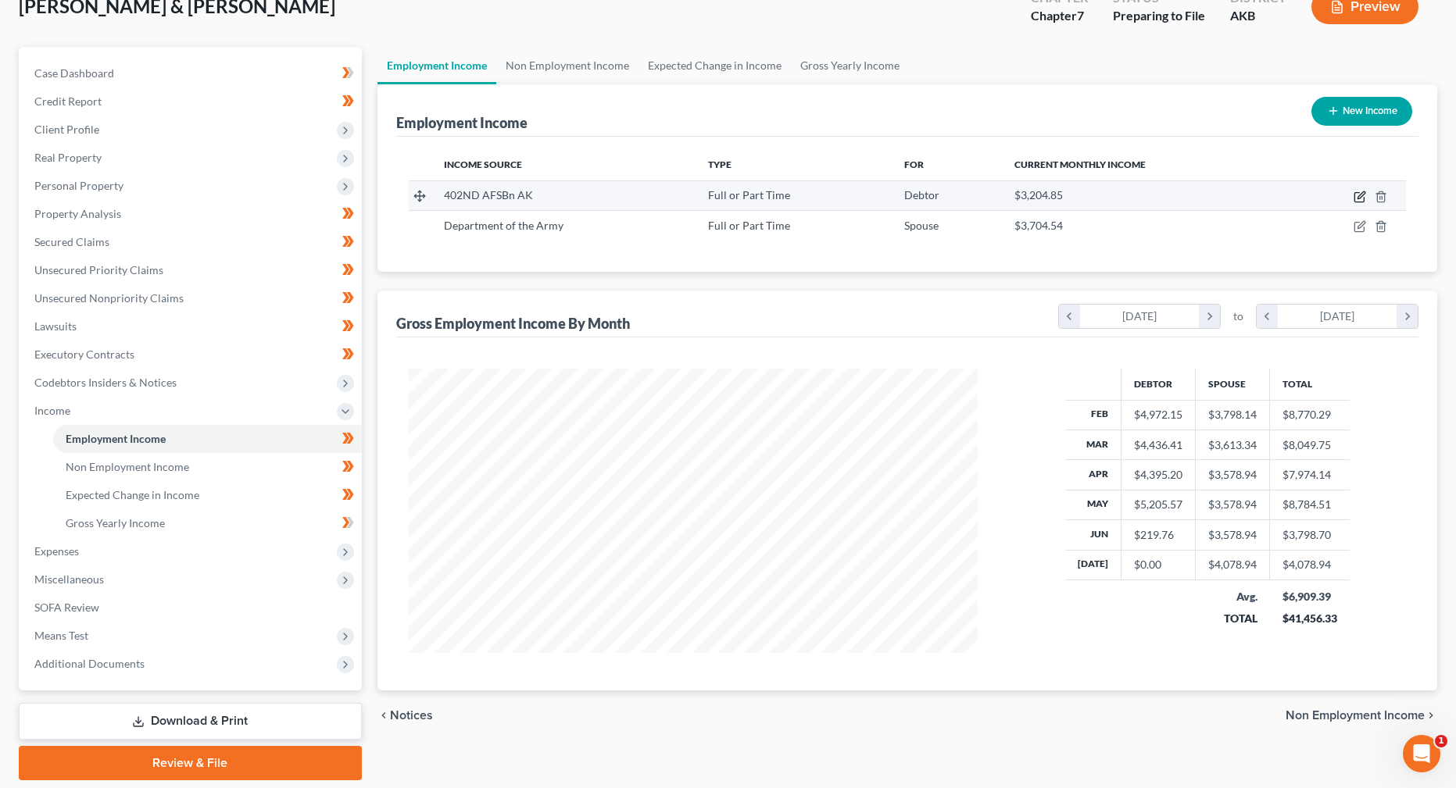
click at [1356, 194] on icon "button" at bounding box center [1359, 197] width 13 height 13
select select "0"
select select "1"
select select "2"
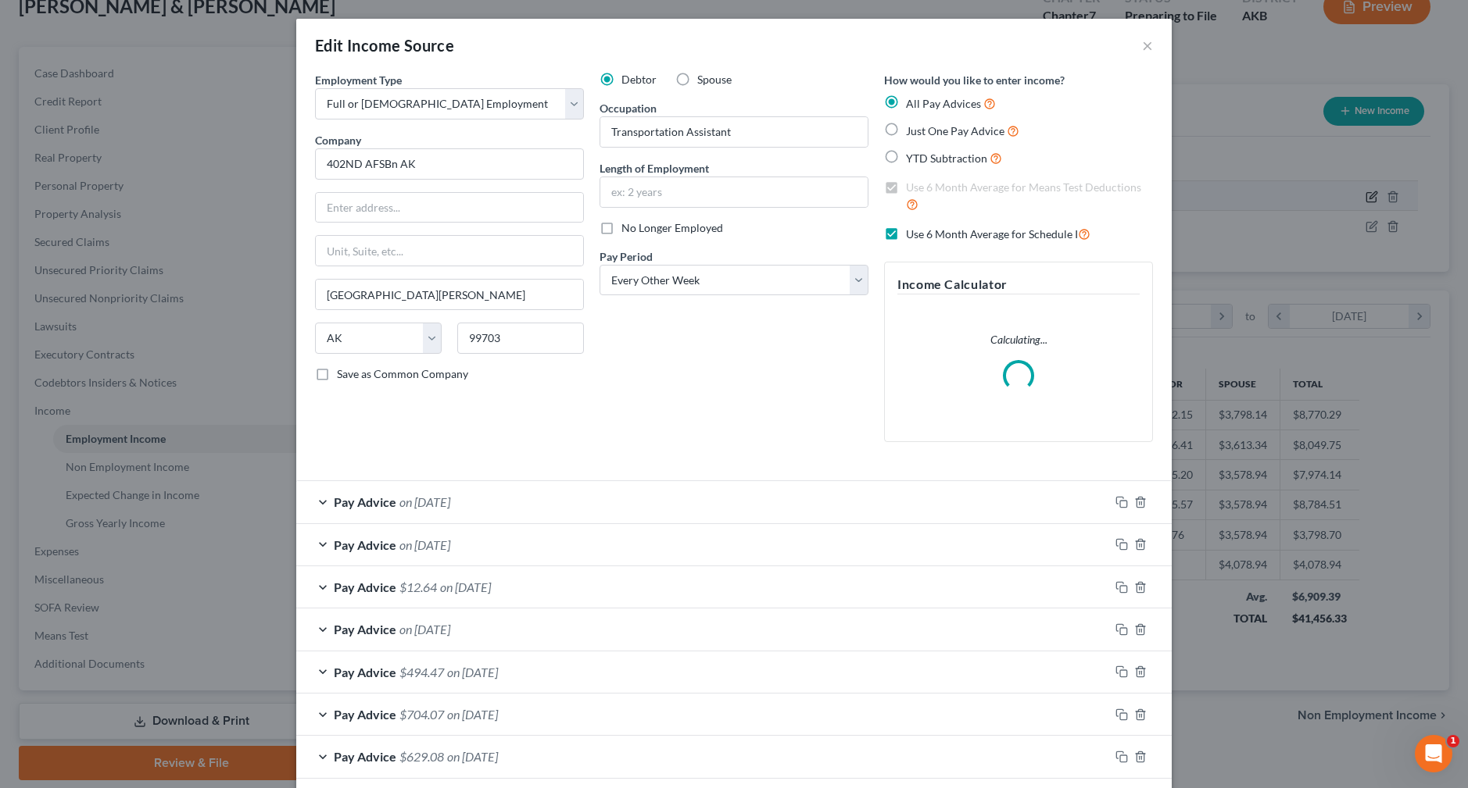
scroll to position [287, 606]
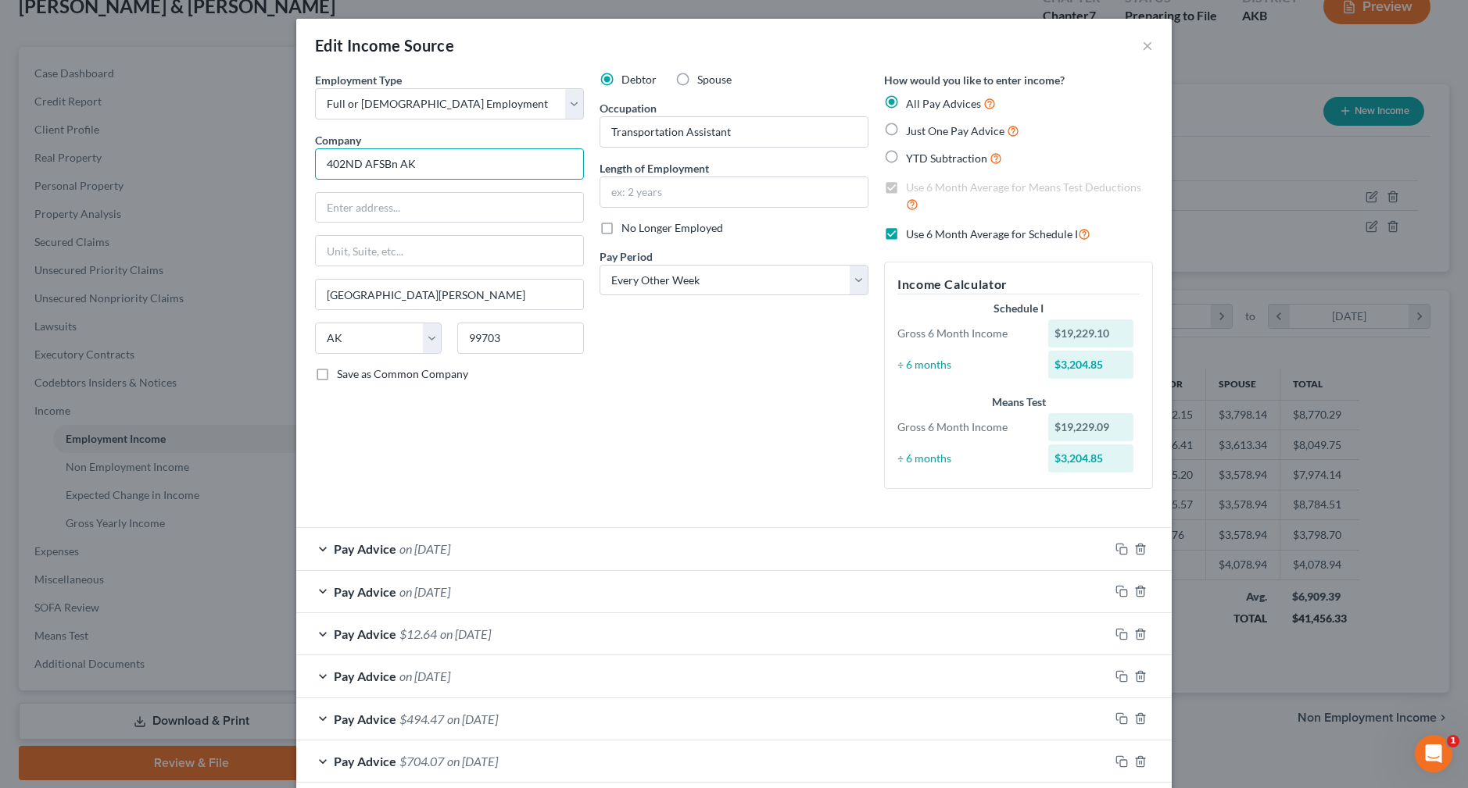
drag, startPoint x: 424, startPoint y: 167, endPoint x: 286, endPoint y: 159, distance: 137.8
click at [286, 159] on div "Edit Income Source × Employment Type * Select Full or [DEMOGRAPHIC_DATA] Employ…" at bounding box center [734, 394] width 1468 height 788
type input "Department of Army / 402ND AFSBN AK"
drag, startPoint x: 431, startPoint y: 217, endPoint x: 595, endPoint y: 272, distance: 173.0
click at [431, 217] on input "text" at bounding box center [449, 208] width 267 height 30
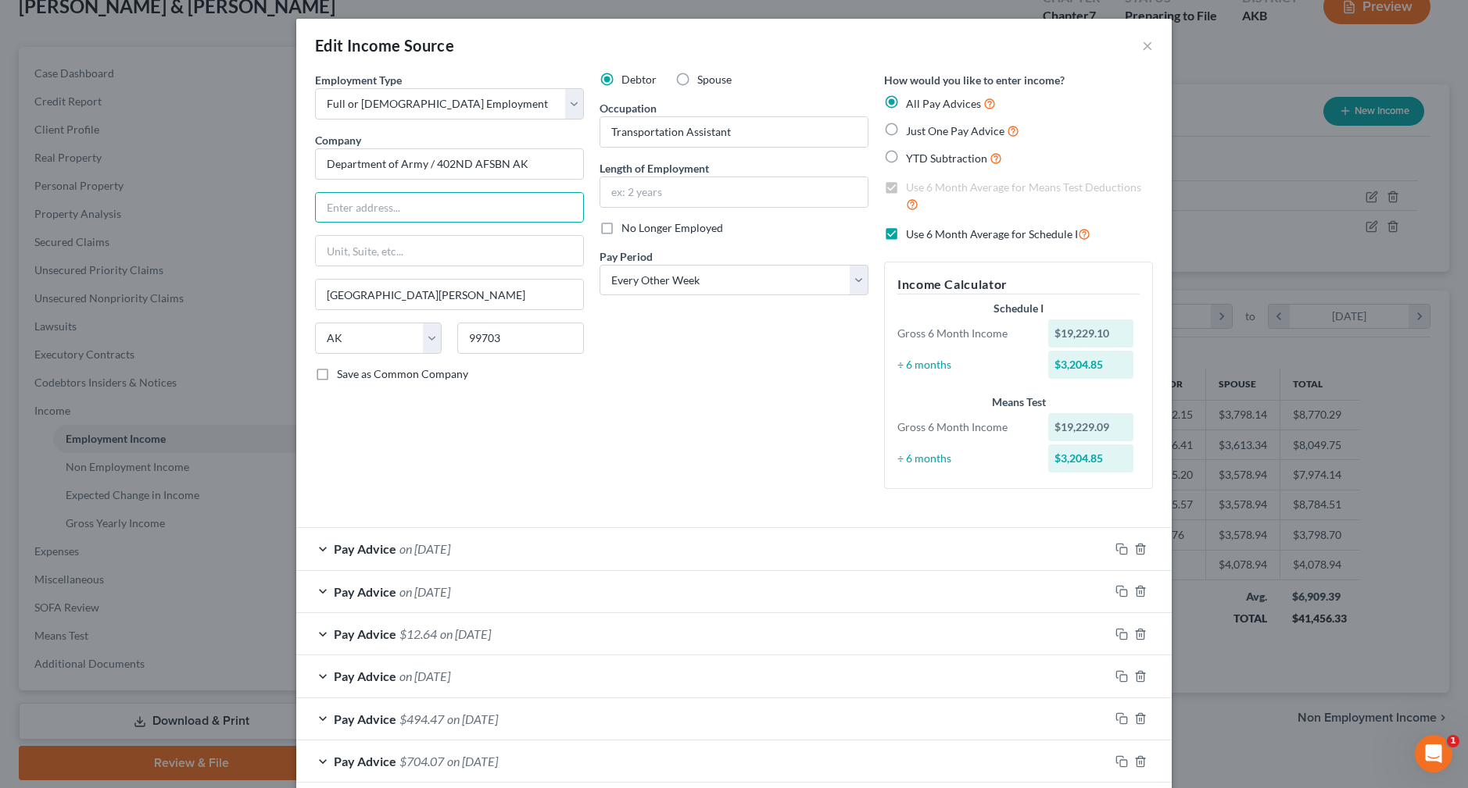
drag, startPoint x: 674, startPoint y: 353, endPoint x: 538, endPoint y: 229, distance: 184.2
click at [674, 353] on div "Debtor Spouse Occupation Transportation Assistant Length of Employment No Longe…" at bounding box center [734, 287] width 284 height 430
click at [559, 213] on input "text" at bounding box center [449, 208] width 267 height 30
drag, startPoint x: 865, startPoint y: 318, endPoint x: 870, endPoint y: 365, distance: 47.1
click at [865, 318] on div "Debtor Spouse Occupation Transportation Assistant Length of Employment No Longe…" at bounding box center [734, 287] width 284 height 430
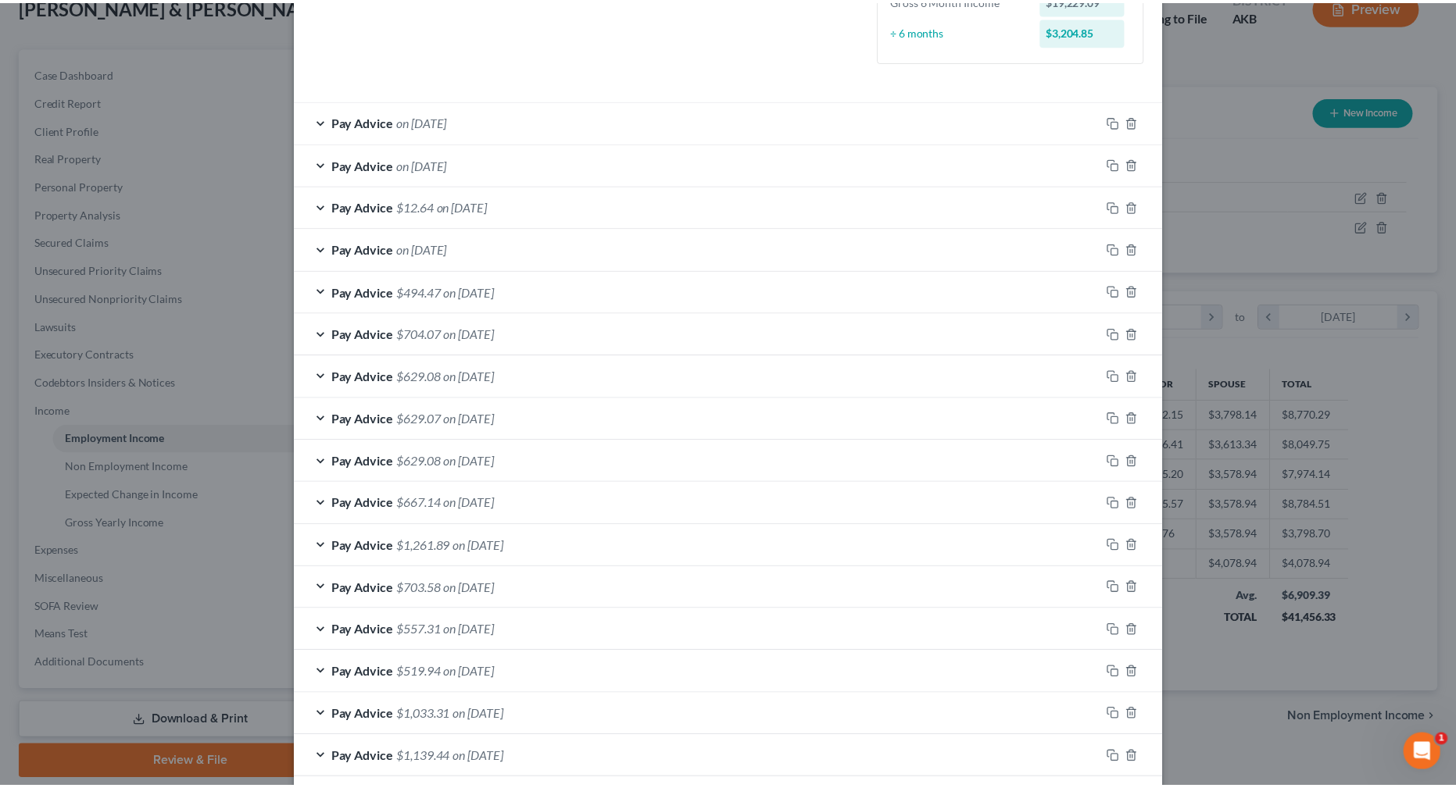
scroll to position [505, 0]
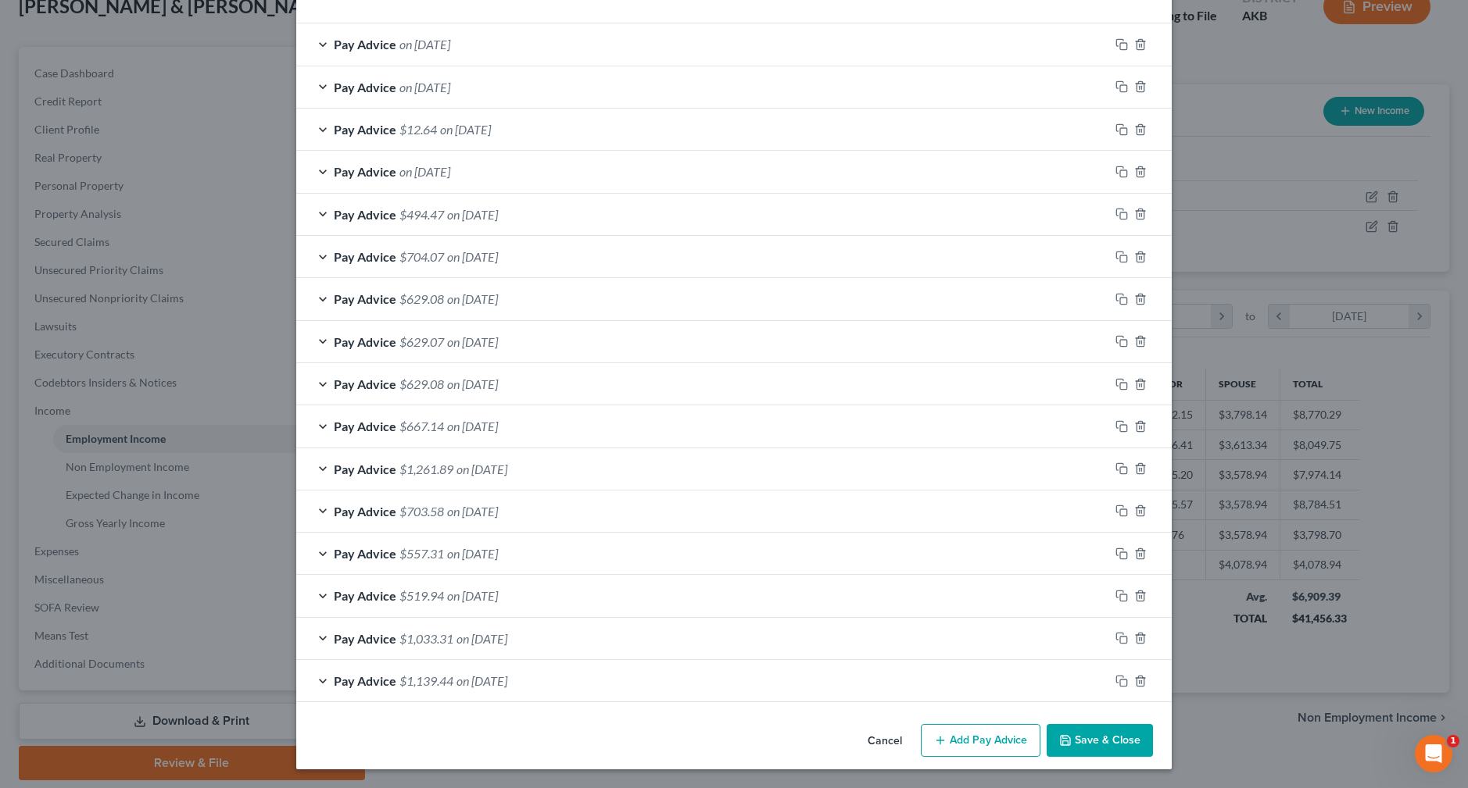
click at [1099, 738] on button "Save & Close" at bounding box center [1099, 740] width 106 height 33
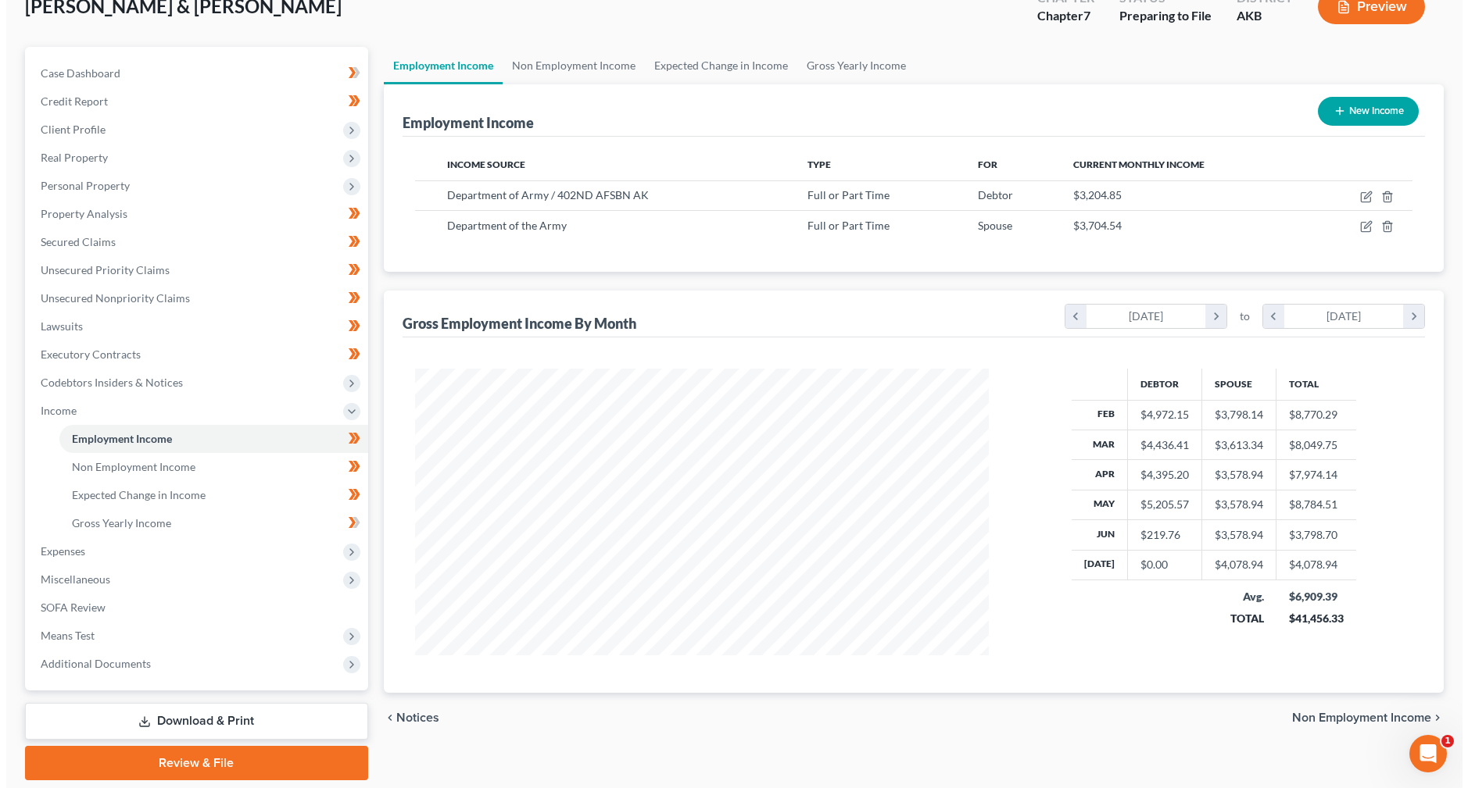
scroll to position [781151, 780835]
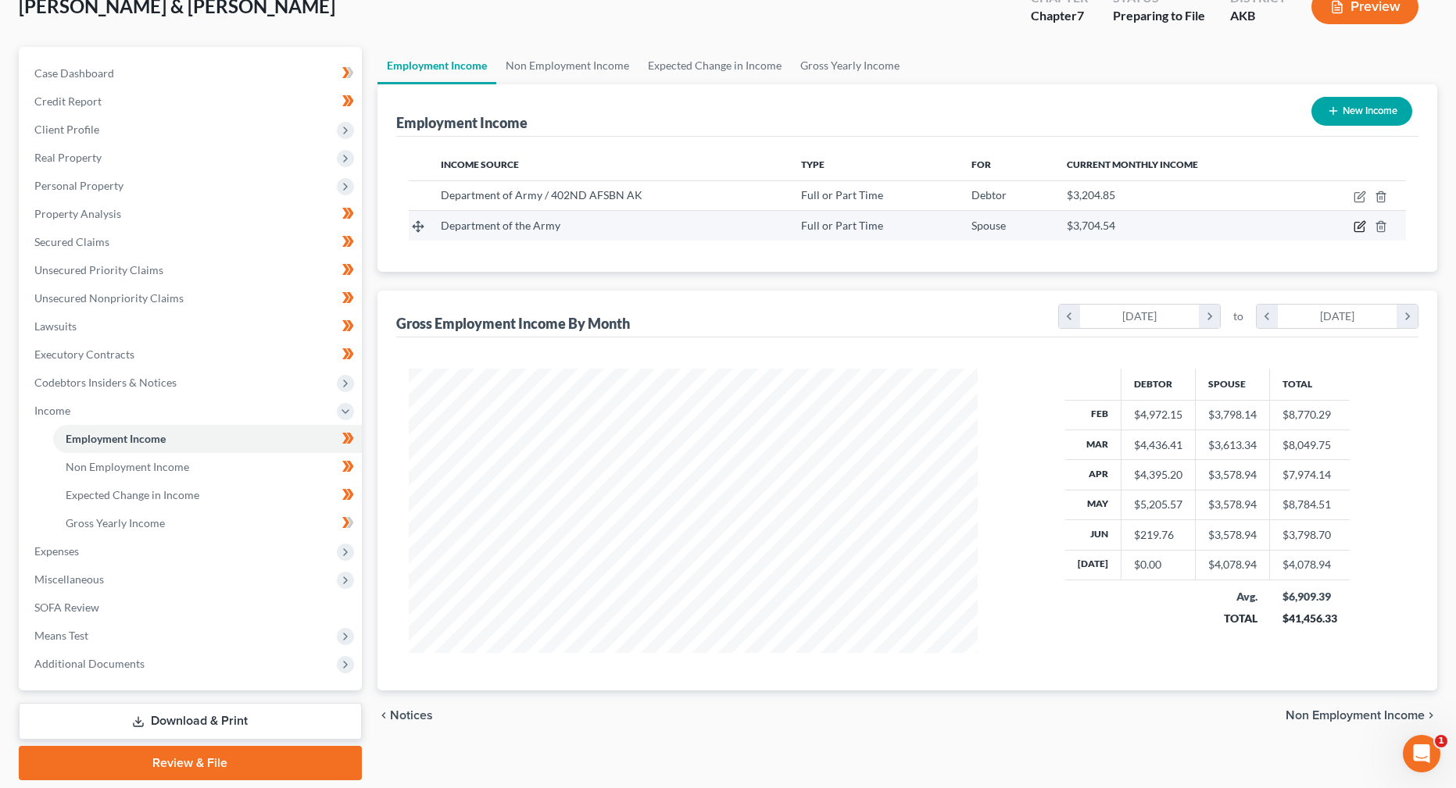
click at [1357, 226] on icon "button" at bounding box center [1359, 226] width 13 height 13
select select "0"
select select "1"
select select "2"
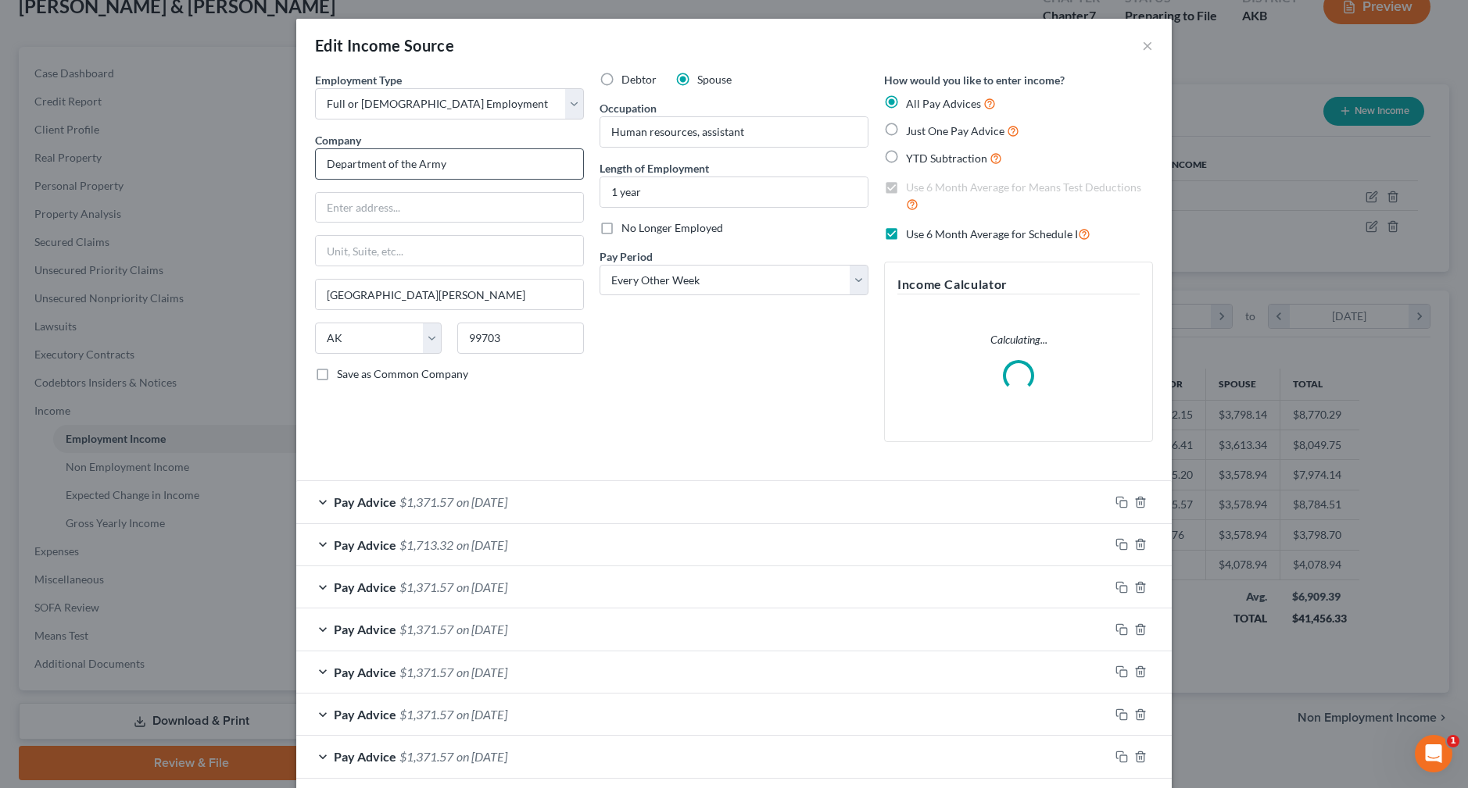
scroll to position [287, 606]
click at [488, 170] on input "Department of the Army" at bounding box center [449, 163] width 269 height 31
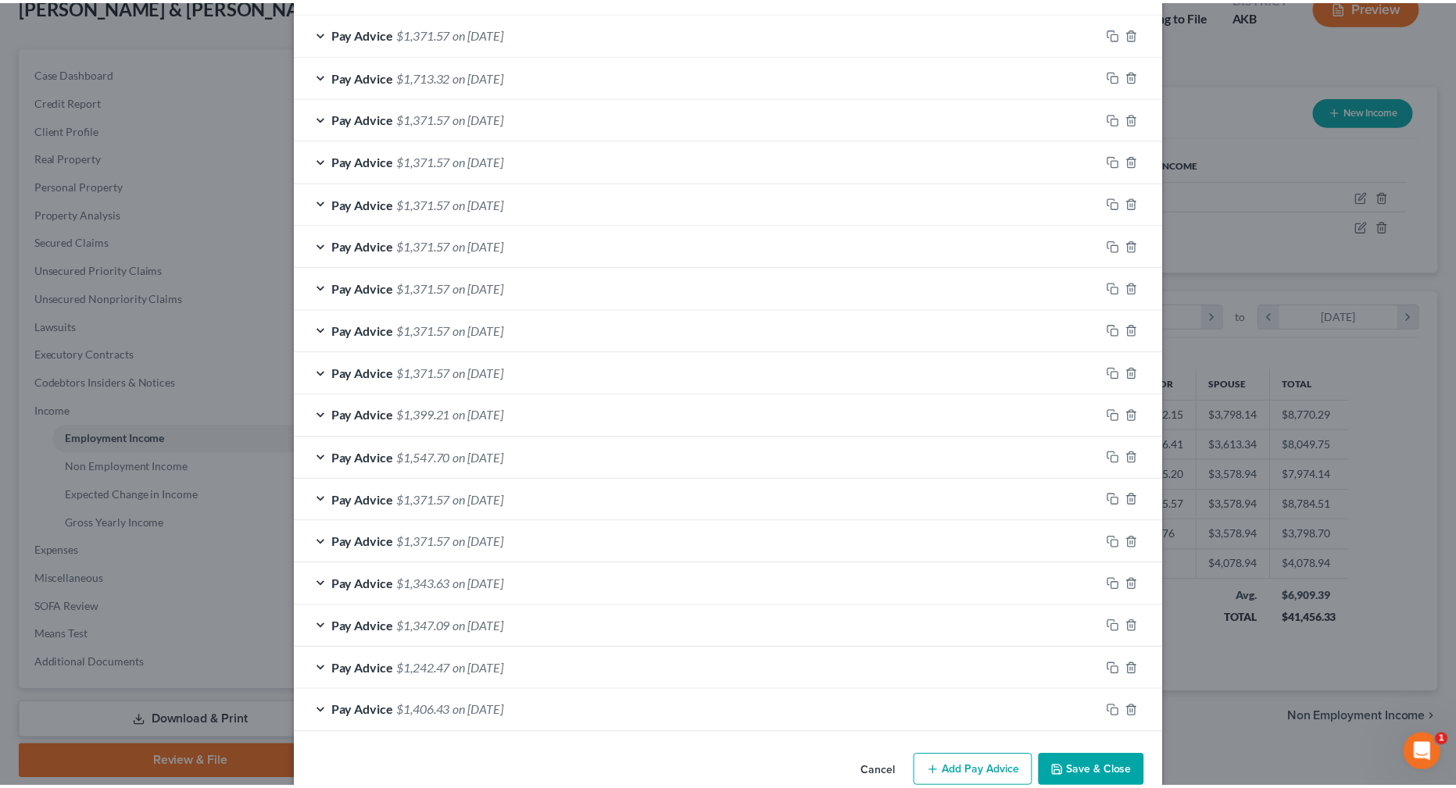
scroll to position [547, 0]
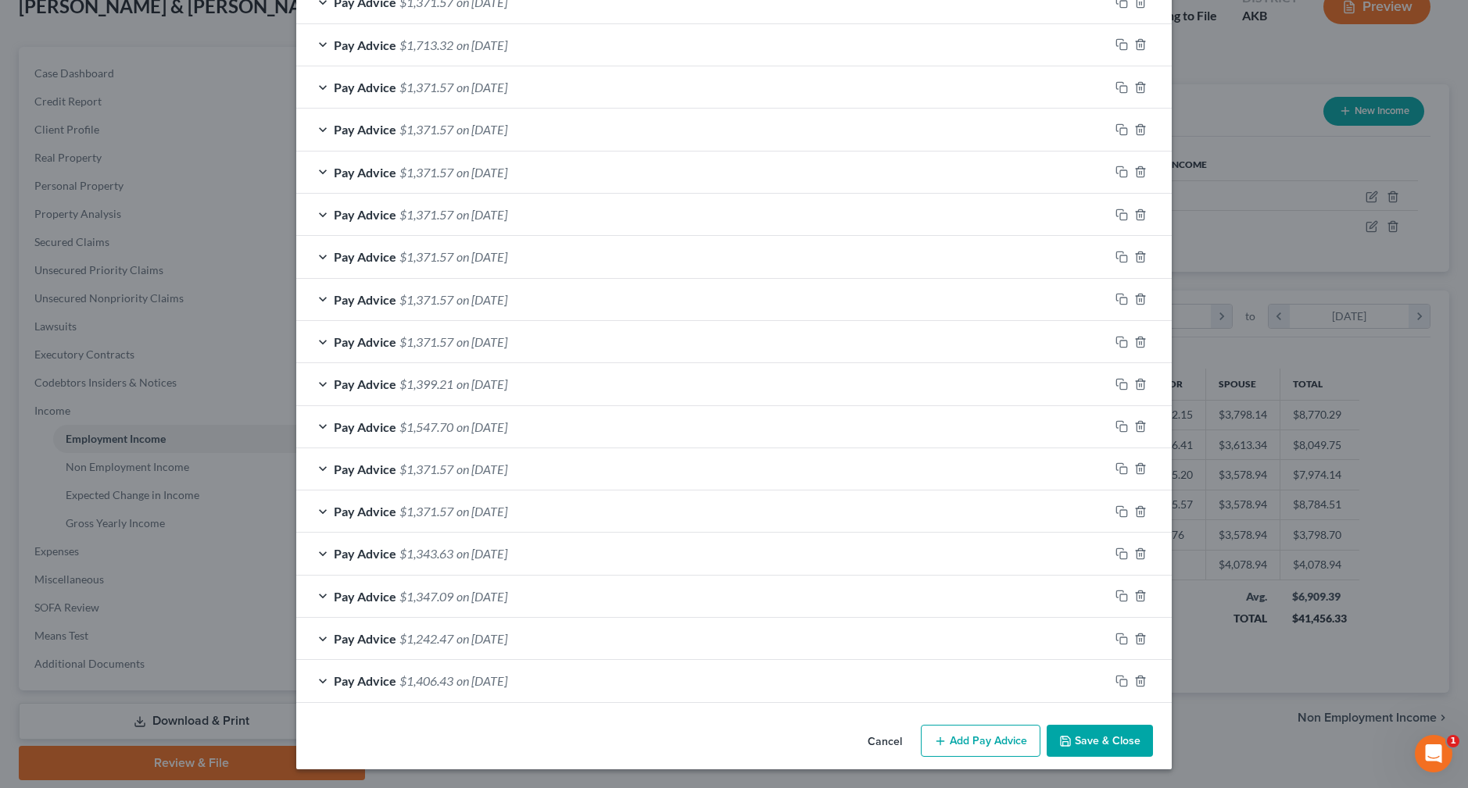
type input "Department of the Army / NAF"
click at [1120, 740] on button "Save & Close" at bounding box center [1099, 741] width 106 height 33
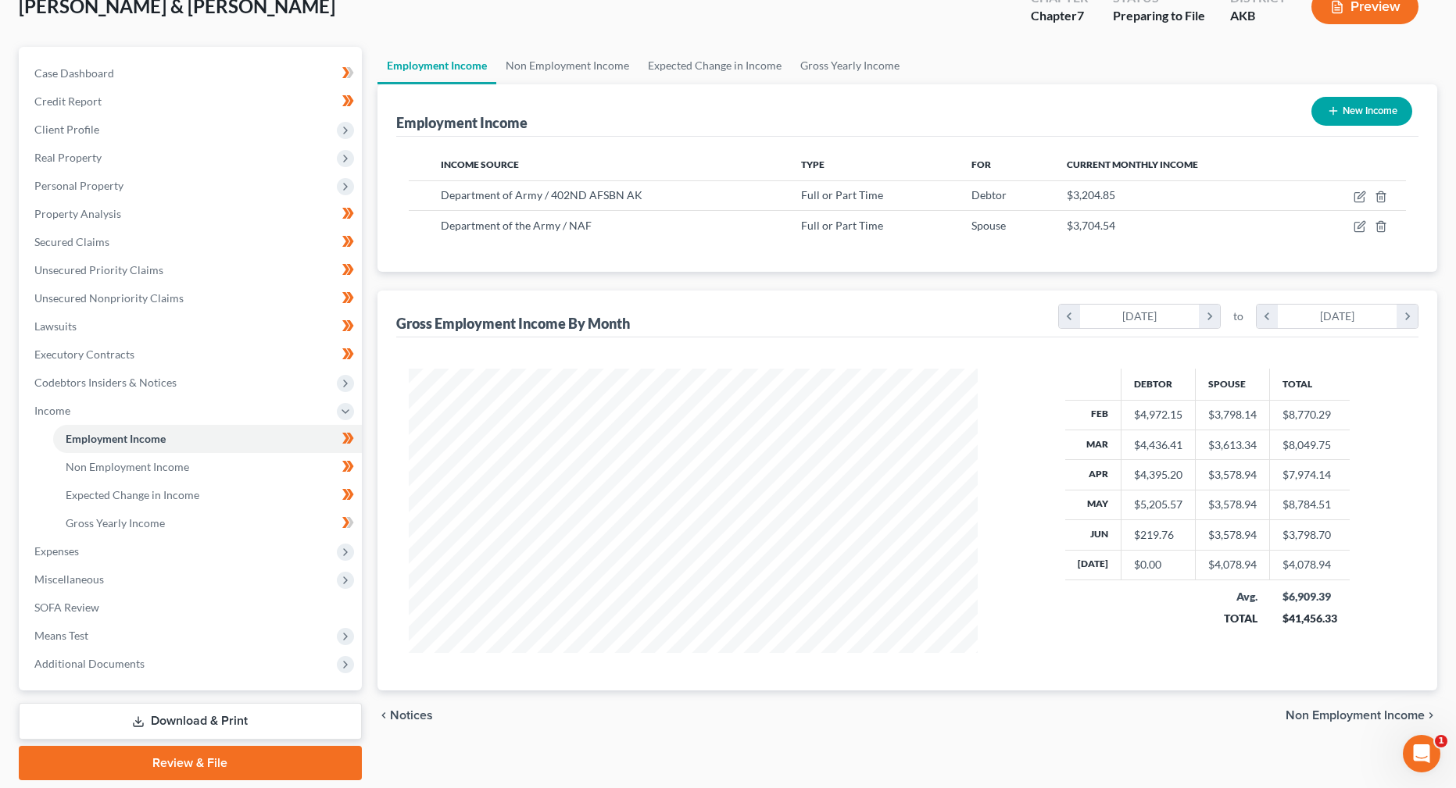
scroll to position [781151, 780835]
click at [582, 66] on link "Non Employment Income" at bounding box center [567, 66] width 142 height 38
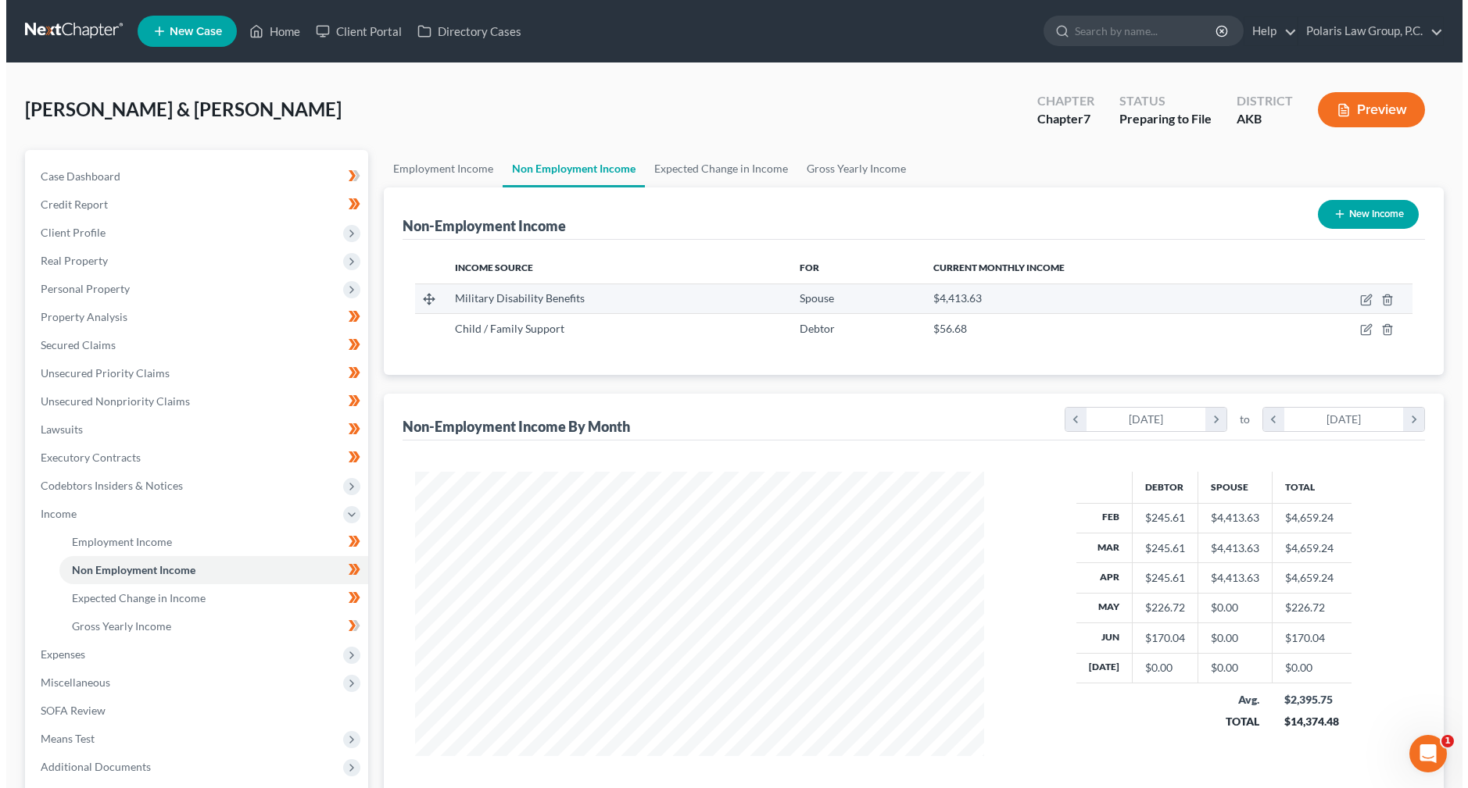
scroll to position [284, 600]
click at [1362, 303] on icon "button" at bounding box center [1359, 300] width 13 height 13
select select "12"
select select "0"
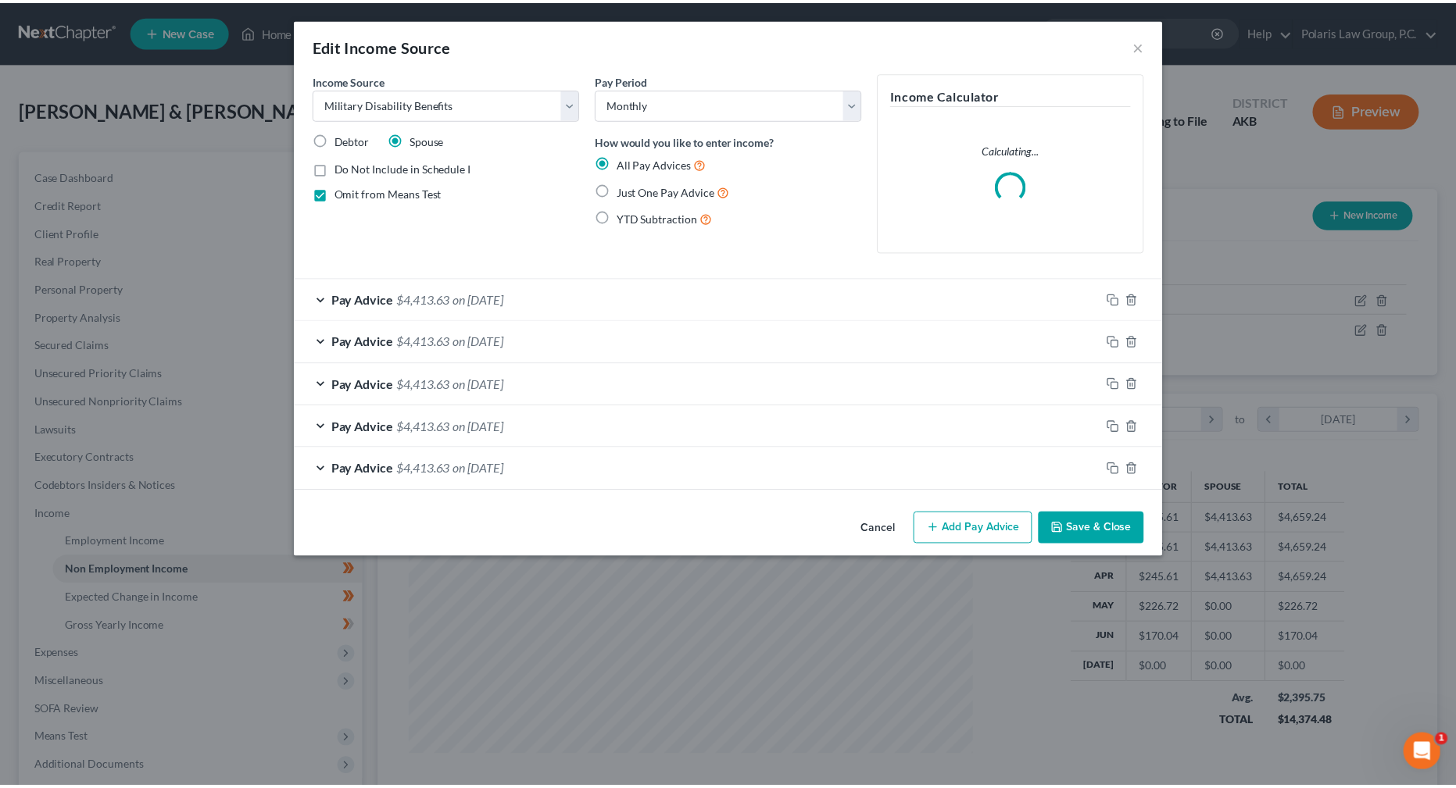
scroll to position [287, 606]
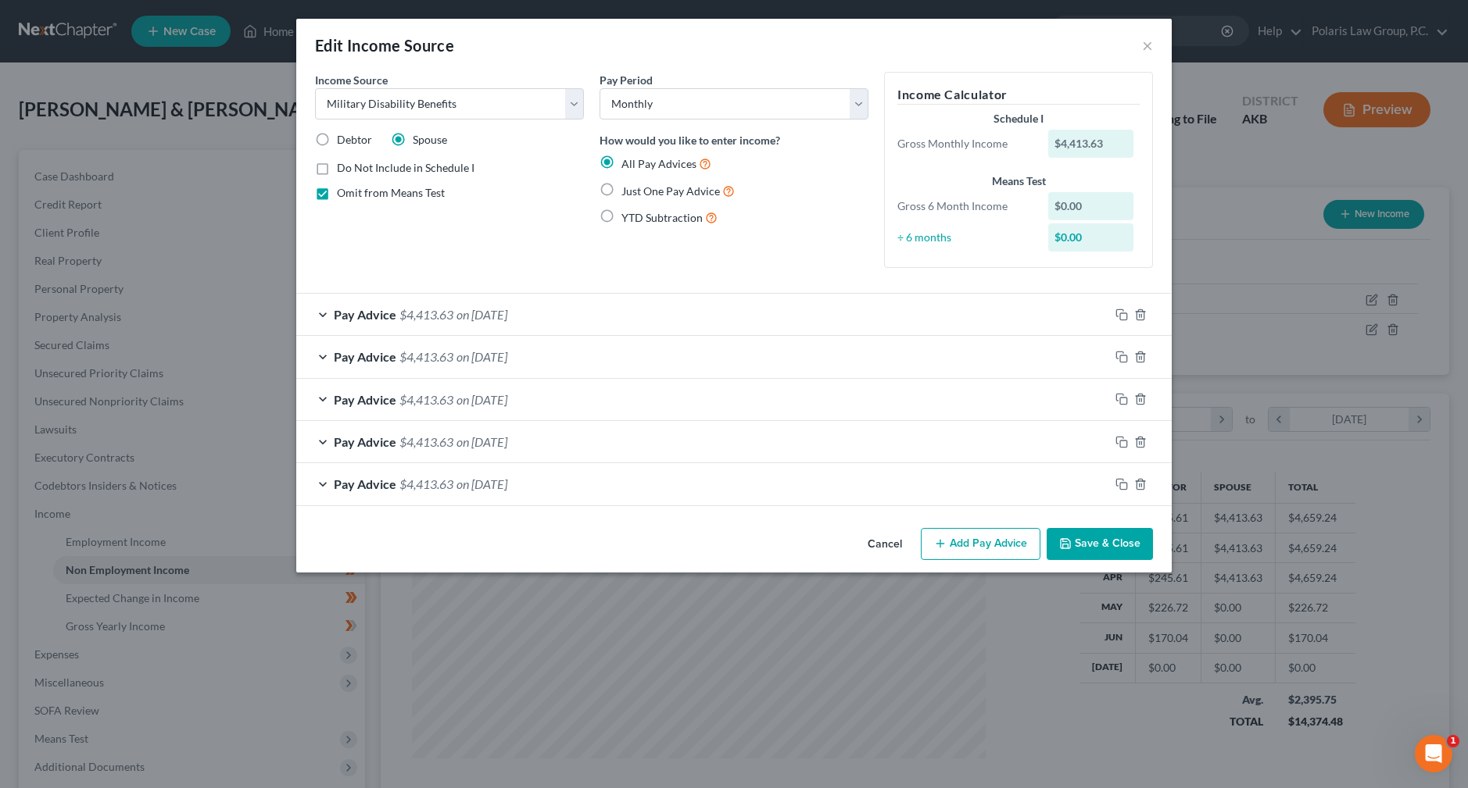
click at [1111, 548] on button "Save & Close" at bounding box center [1099, 544] width 106 height 33
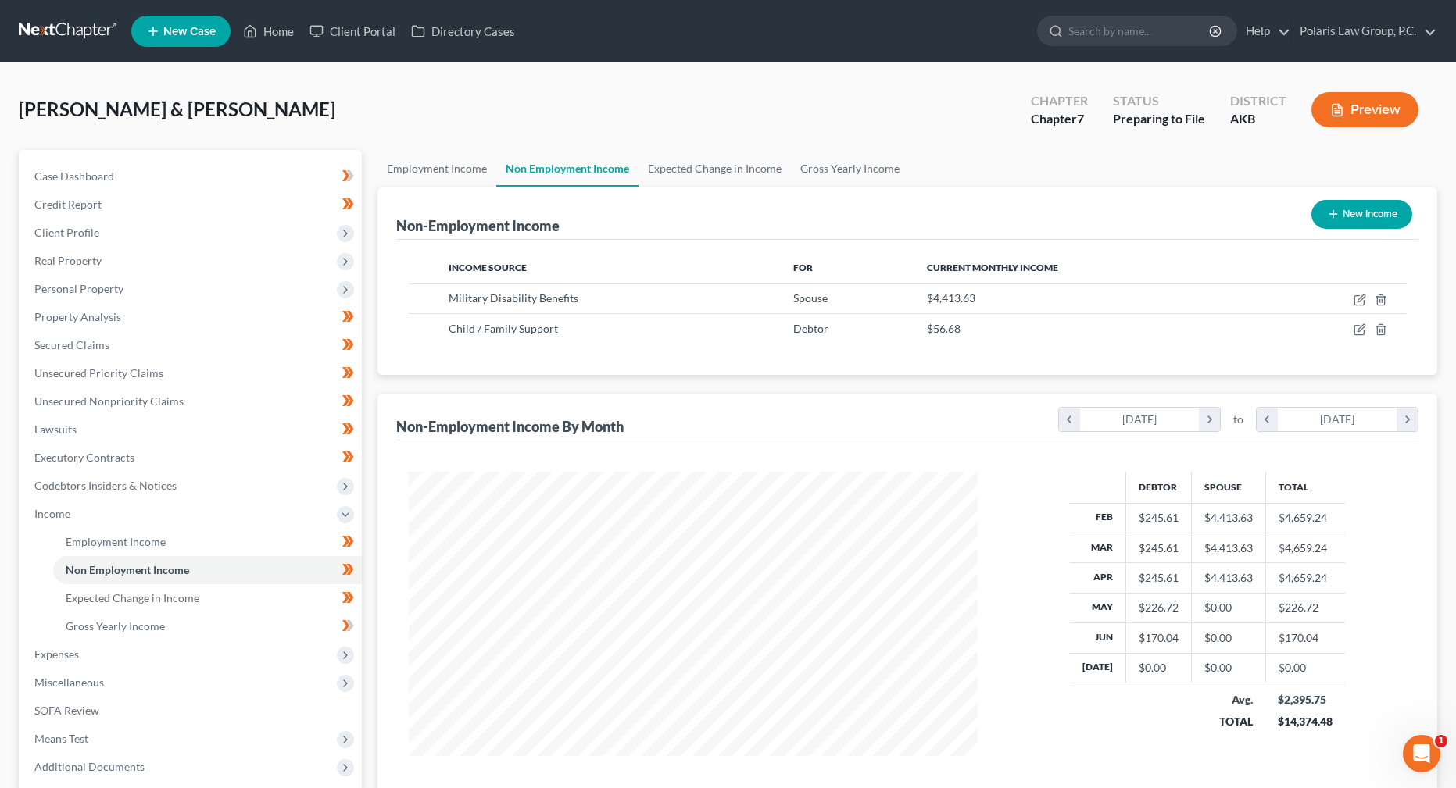
scroll to position [781151, 780835]
click at [200, 622] on link "Gross Yearly Income" at bounding box center [207, 627] width 309 height 28
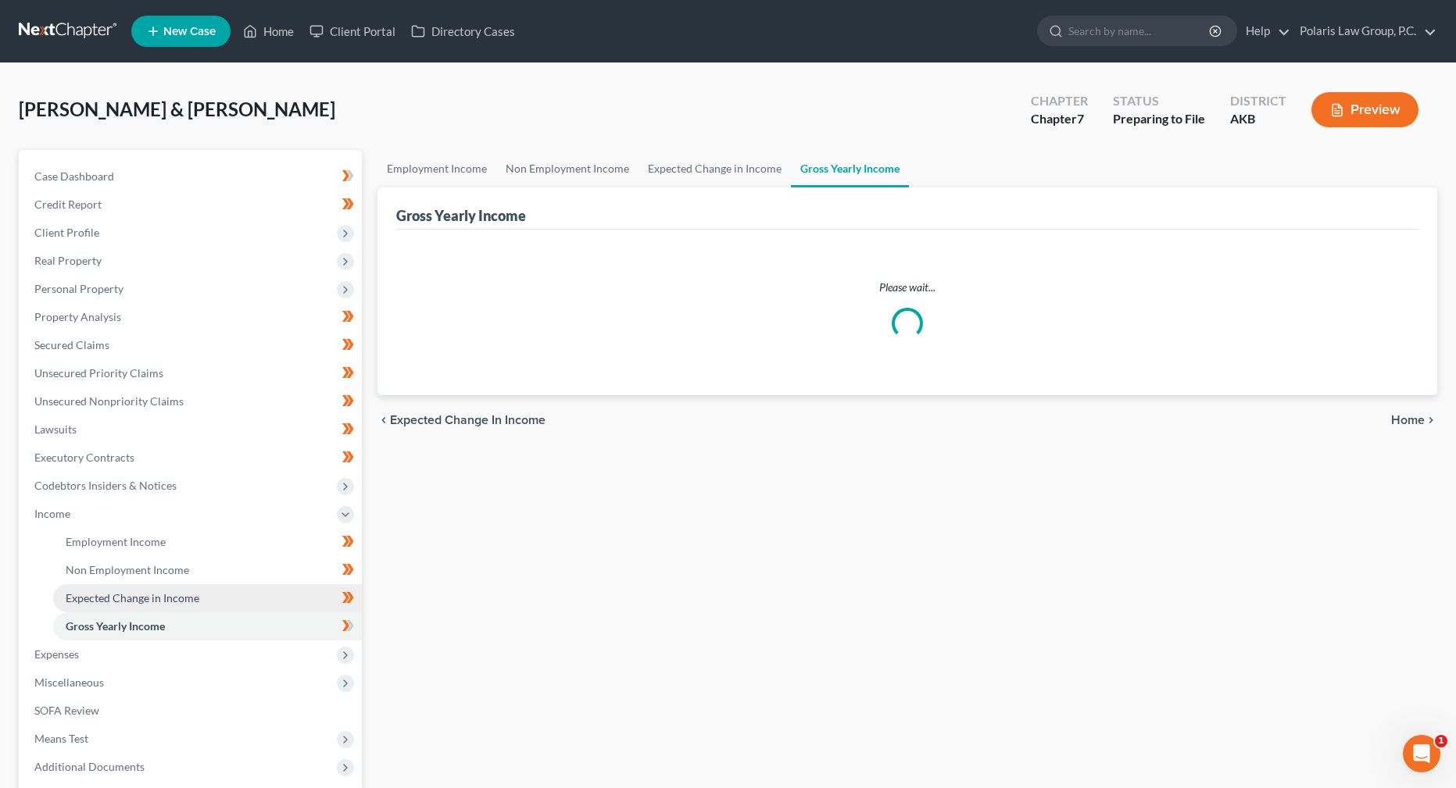
click at [196, 592] on span "Expected Change in Income" at bounding box center [133, 598] width 134 height 13
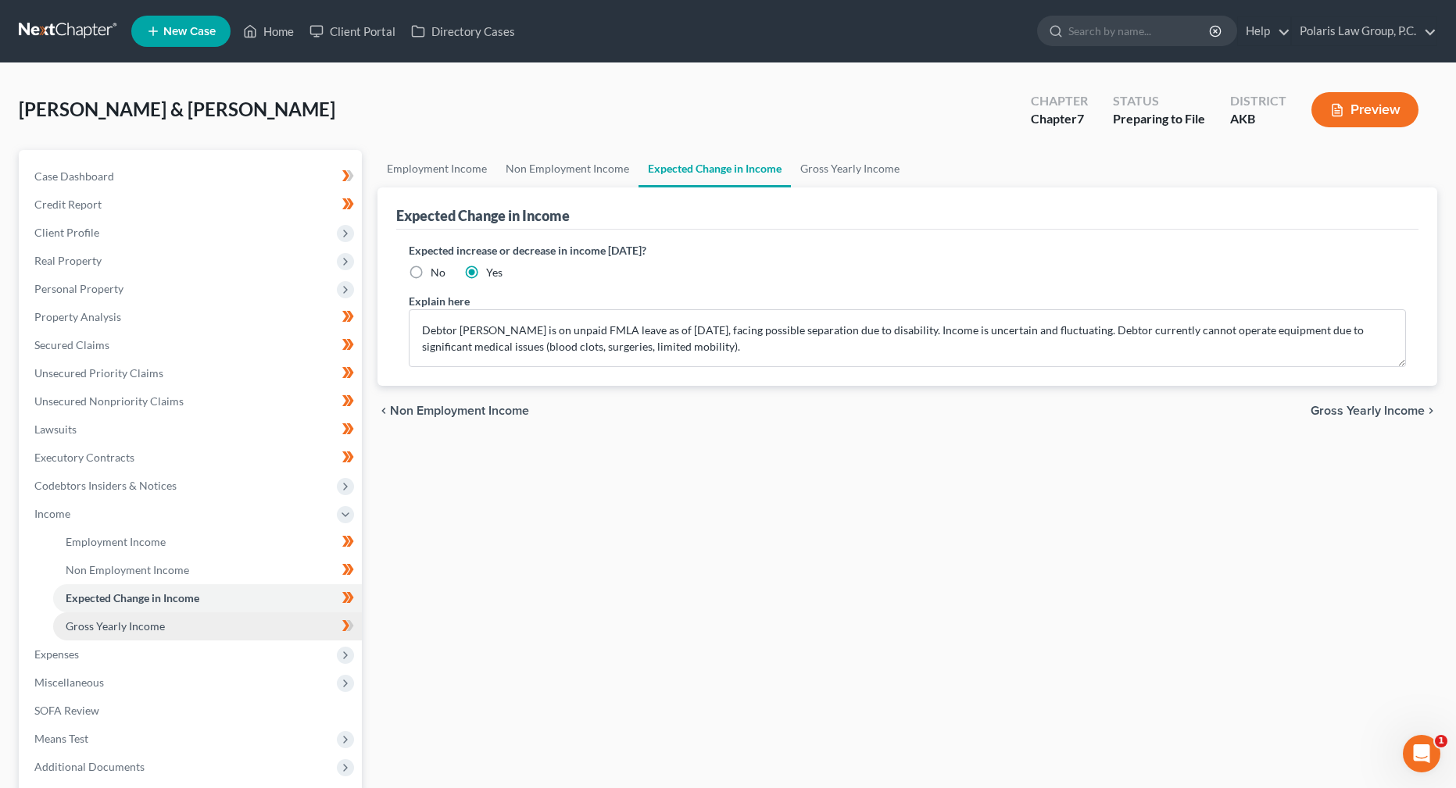
click at [270, 626] on link "Gross Yearly Income" at bounding box center [207, 627] width 309 height 28
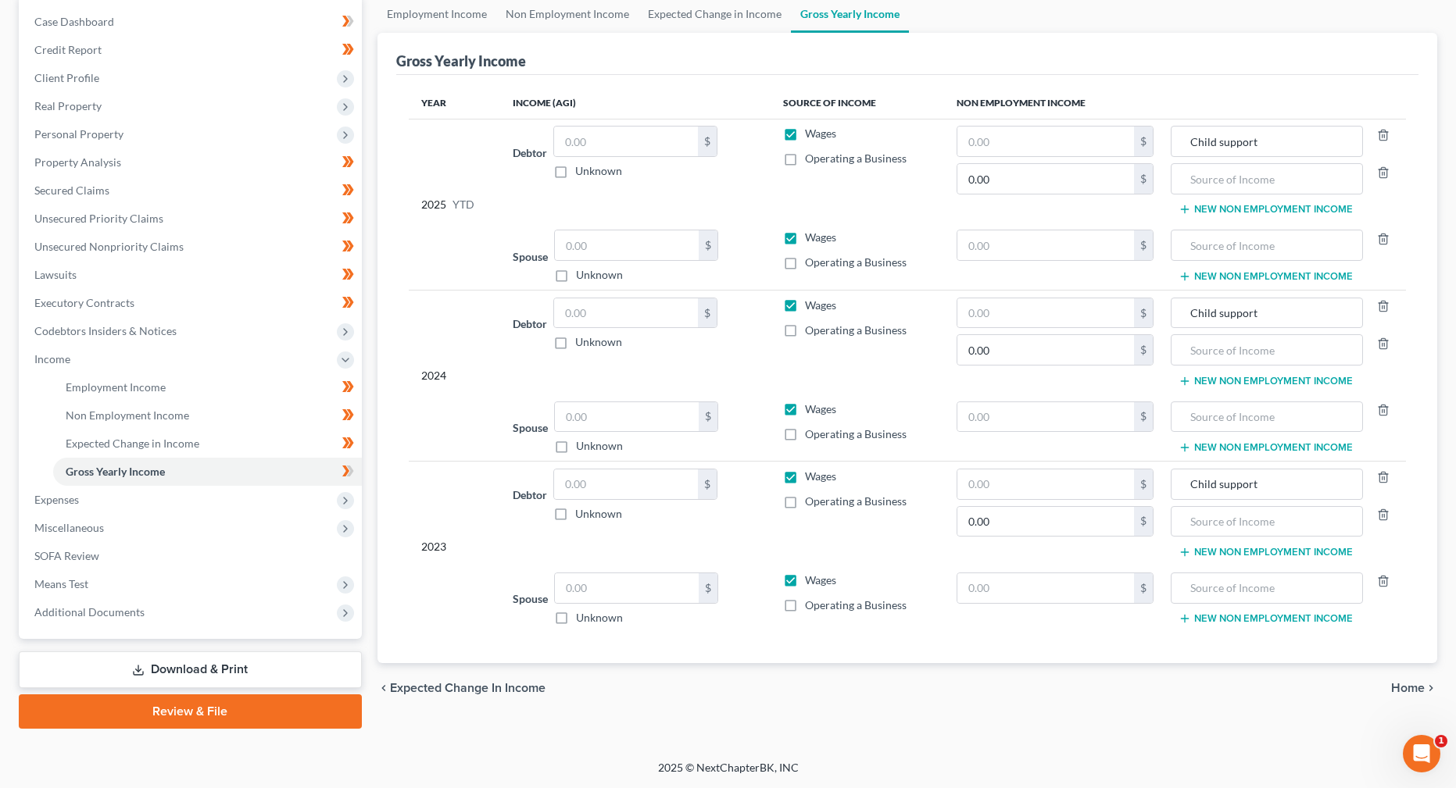
scroll to position [77, 0]
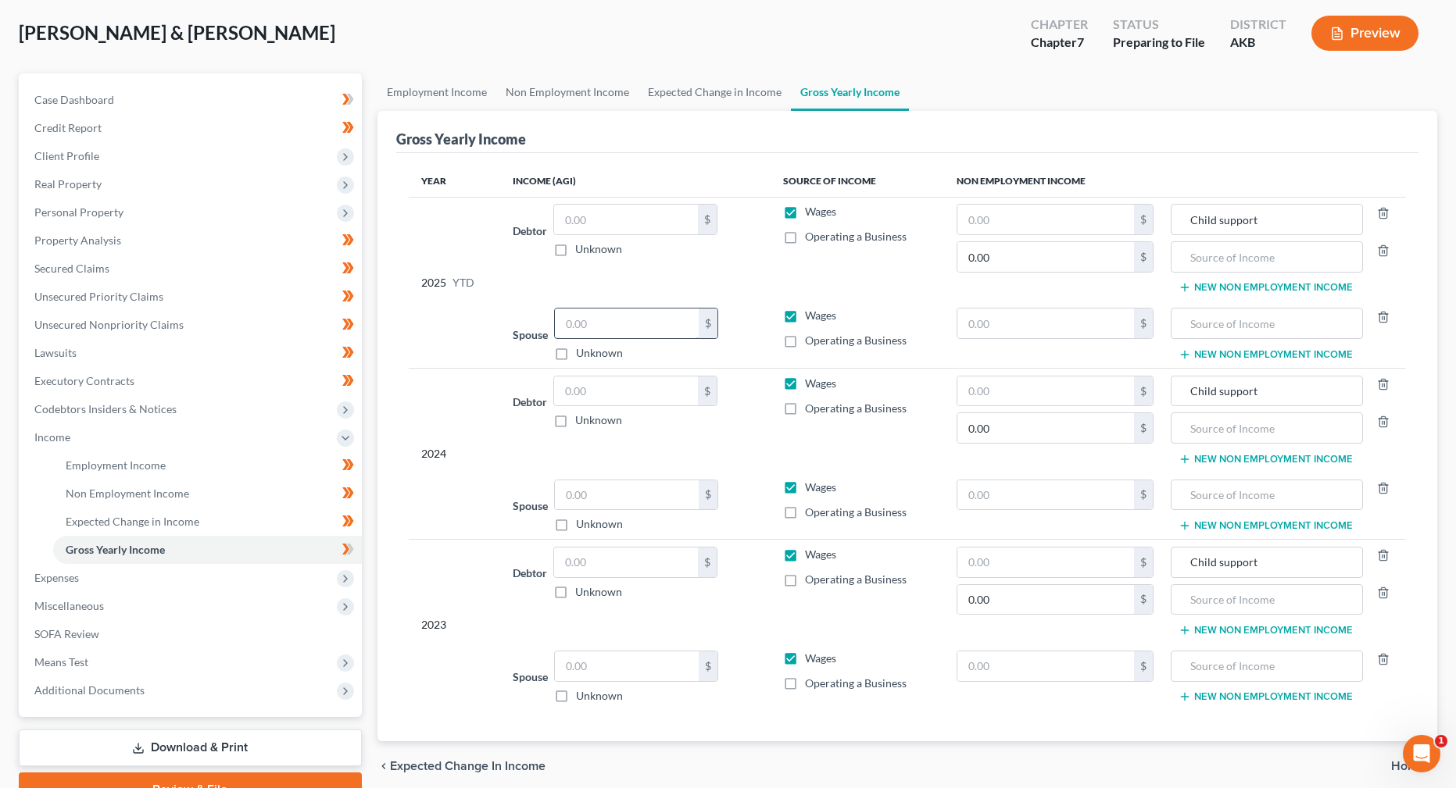
drag, startPoint x: 562, startPoint y: 248, endPoint x: 563, endPoint y: 327, distance: 79.7
click at [575, 248] on label "Unknown" at bounding box center [598, 249] width 47 height 16
click at [581, 248] on input "Unknown" at bounding box center [586, 246] width 10 height 10
checkbox input "true"
type input "0.00"
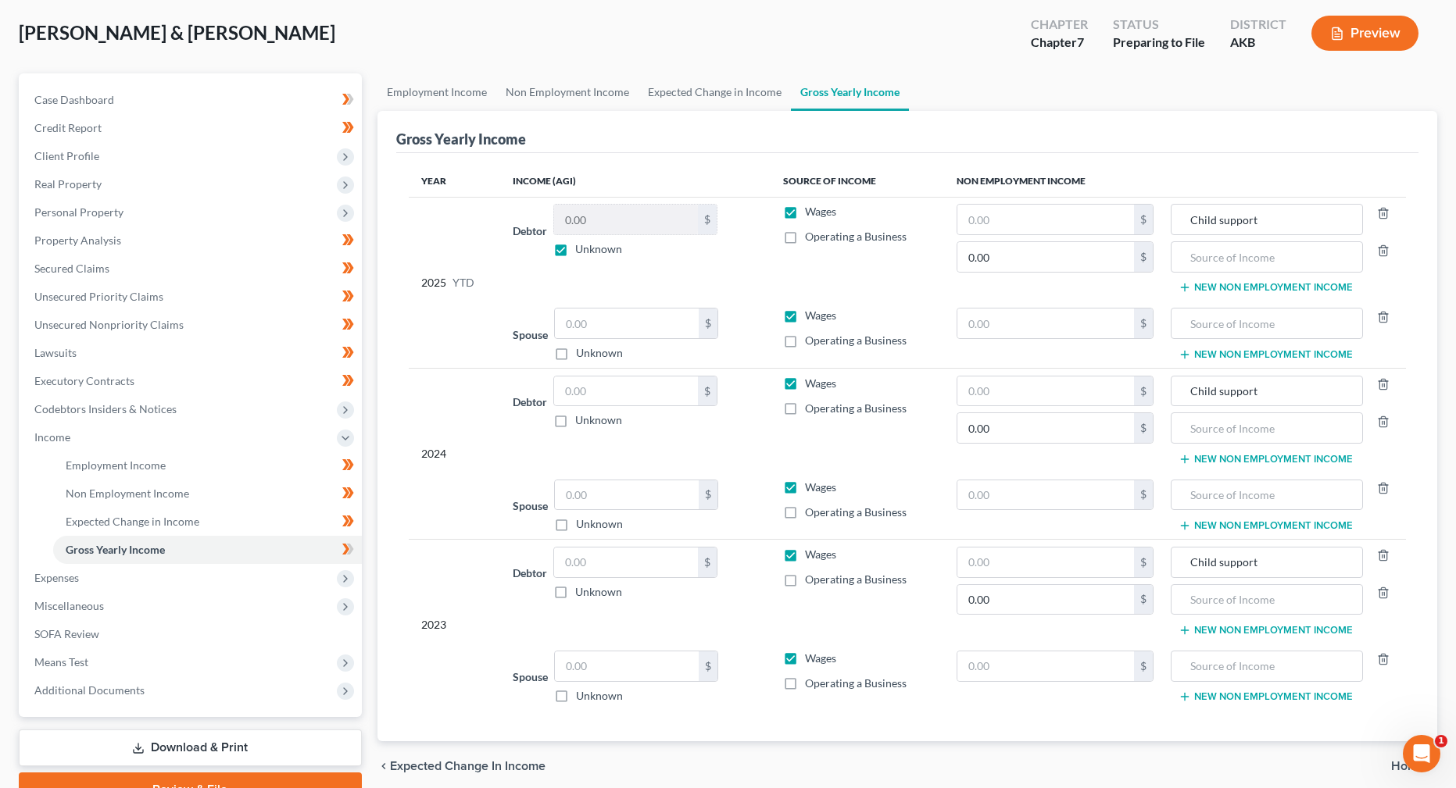
click at [576, 354] on label "Unknown" at bounding box center [599, 353] width 47 height 16
click at [582, 354] on input "Unknown" at bounding box center [587, 350] width 10 height 10
checkbox input "true"
type input "0.00"
click at [635, 394] on input "text" at bounding box center [626, 392] width 144 height 30
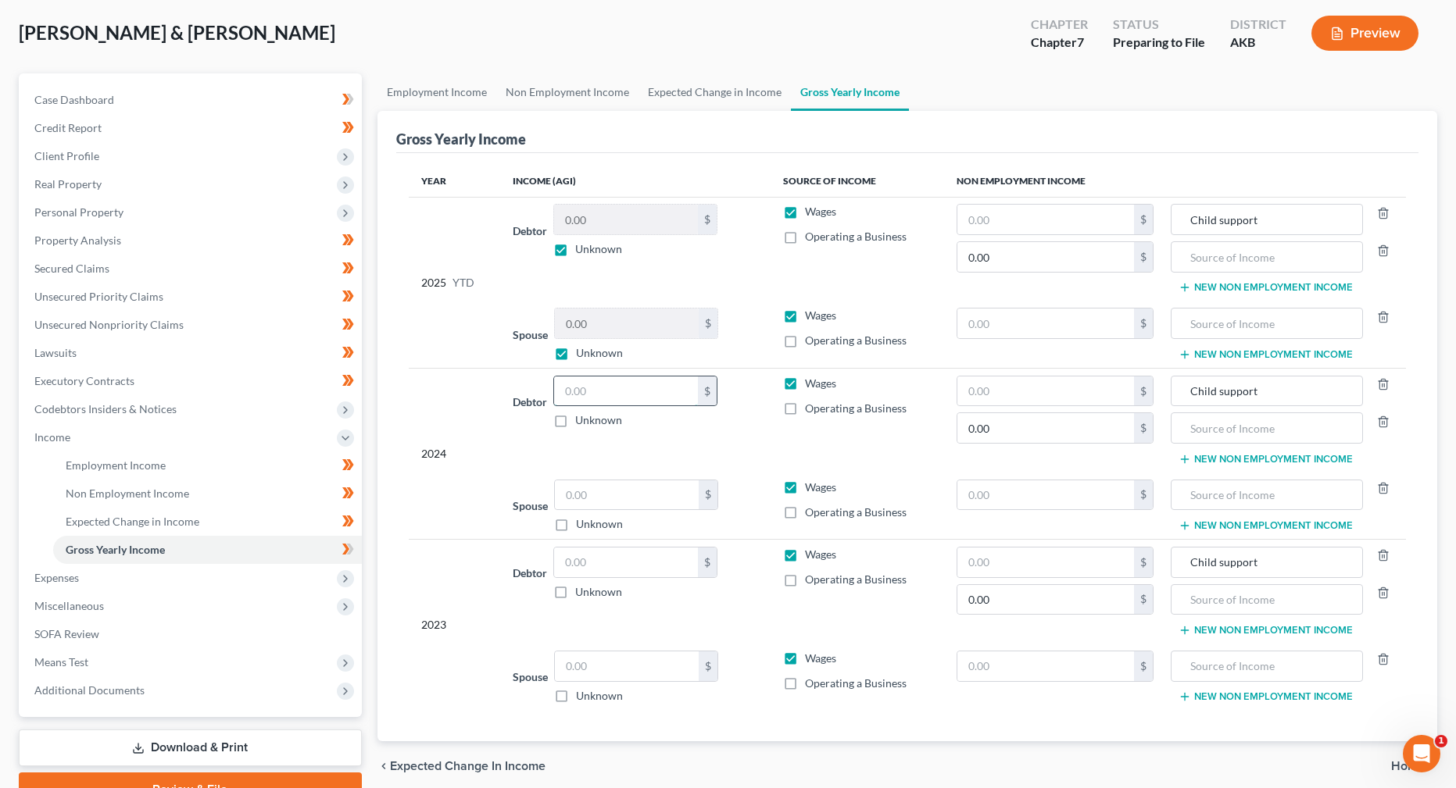
click at [595, 388] on input "text" at bounding box center [626, 392] width 144 height 30
type input "60,958"
click at [592, 563] on input "text" at bounding box center [626, 563] width 144 height 30
type input "14,590"
click at [391, 554] on div "Gross Yearly Income Year Income (AGI) Source of Income Non Employment Income 20…" at bounding box center [907, 426] width 1060 height 631
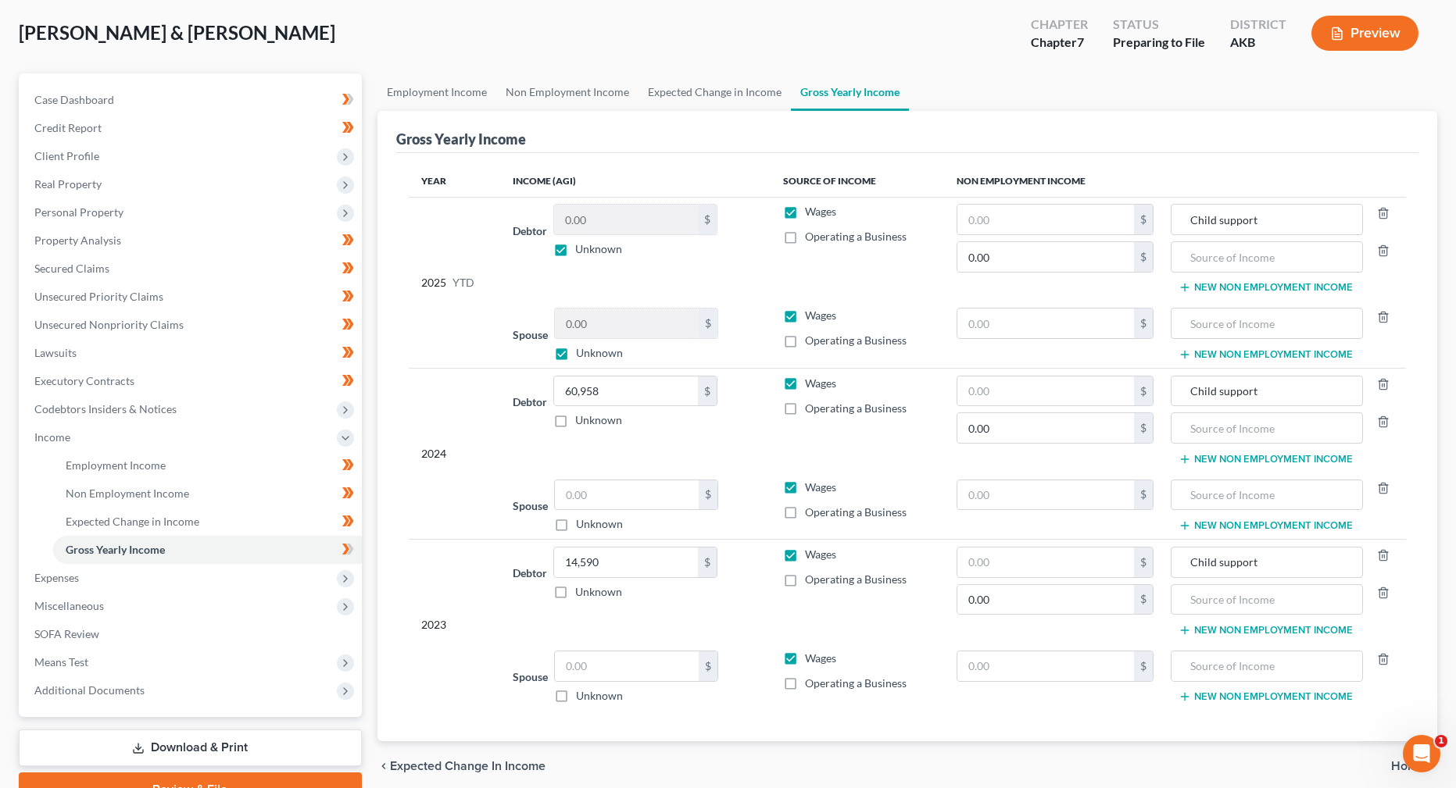
drag, startPoint x: 429, startPoint y: 53, endPoint x: 992, endPoint y: 107, distance: 565.2
click at [429, 53] on div "[PERSON_NAME] & [PERSON_NAME] Upgraded Chapter Chapter 7 Status Preparing to Fi…" at bounding box center [728, 39] width 1418 height 68
click at [187, 581] on span "Expenses" at bounding box center [192, 578] width 340 height 28
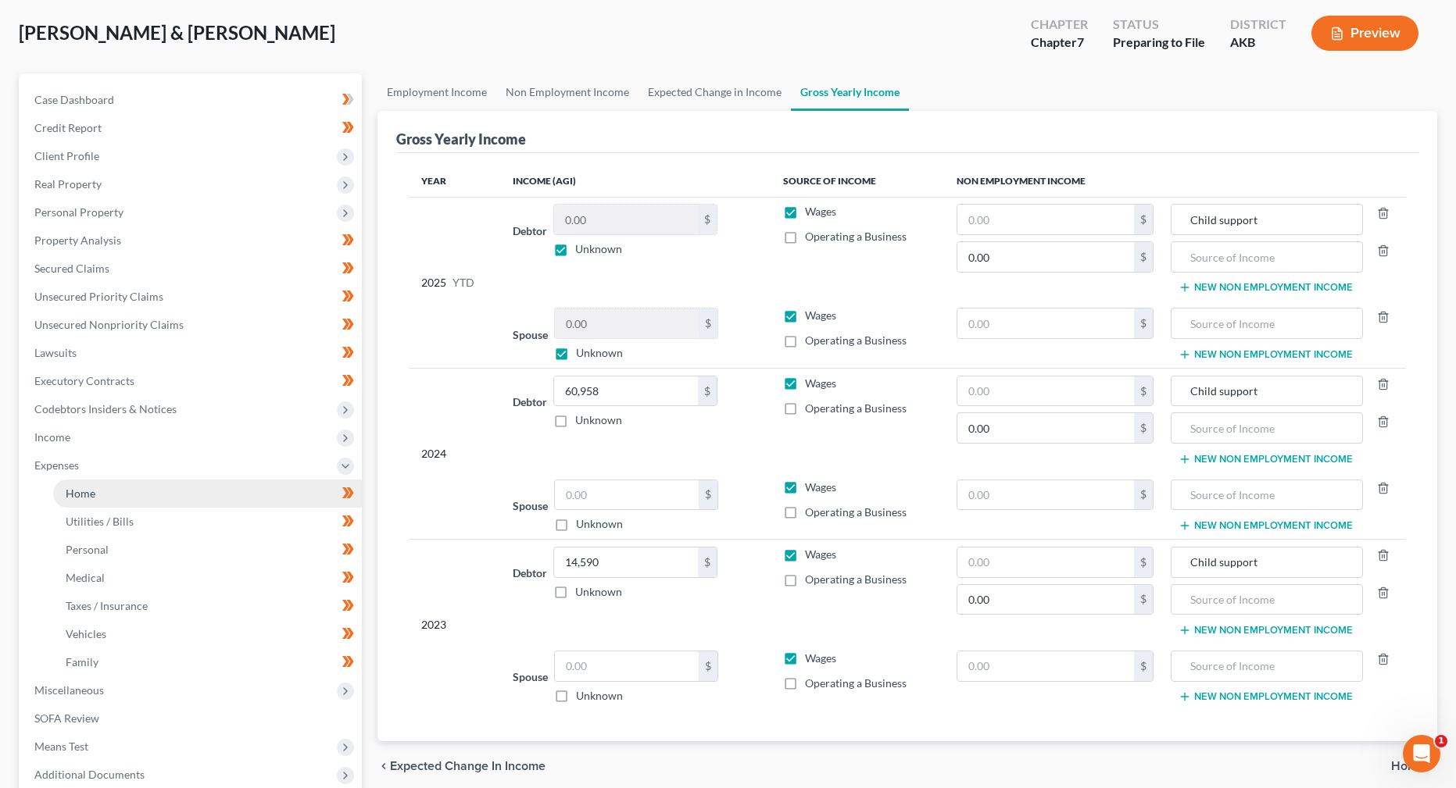
click at [212, 499] on link "Home" at bounding box center [207, 494] width 309 height 28
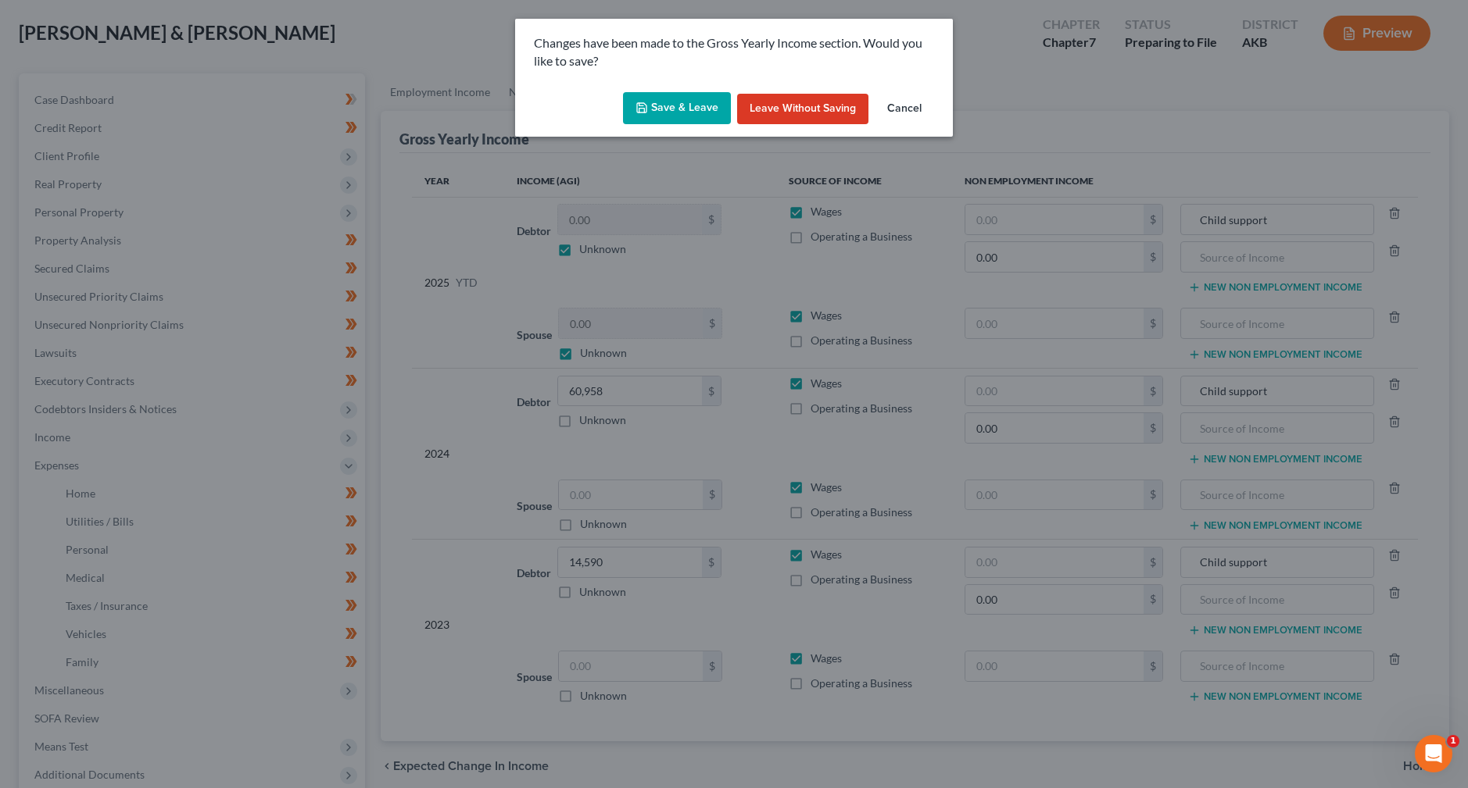
click at [682, 114] on button "Save & Leave" at bounding box center [677, 108] width 108 height 33
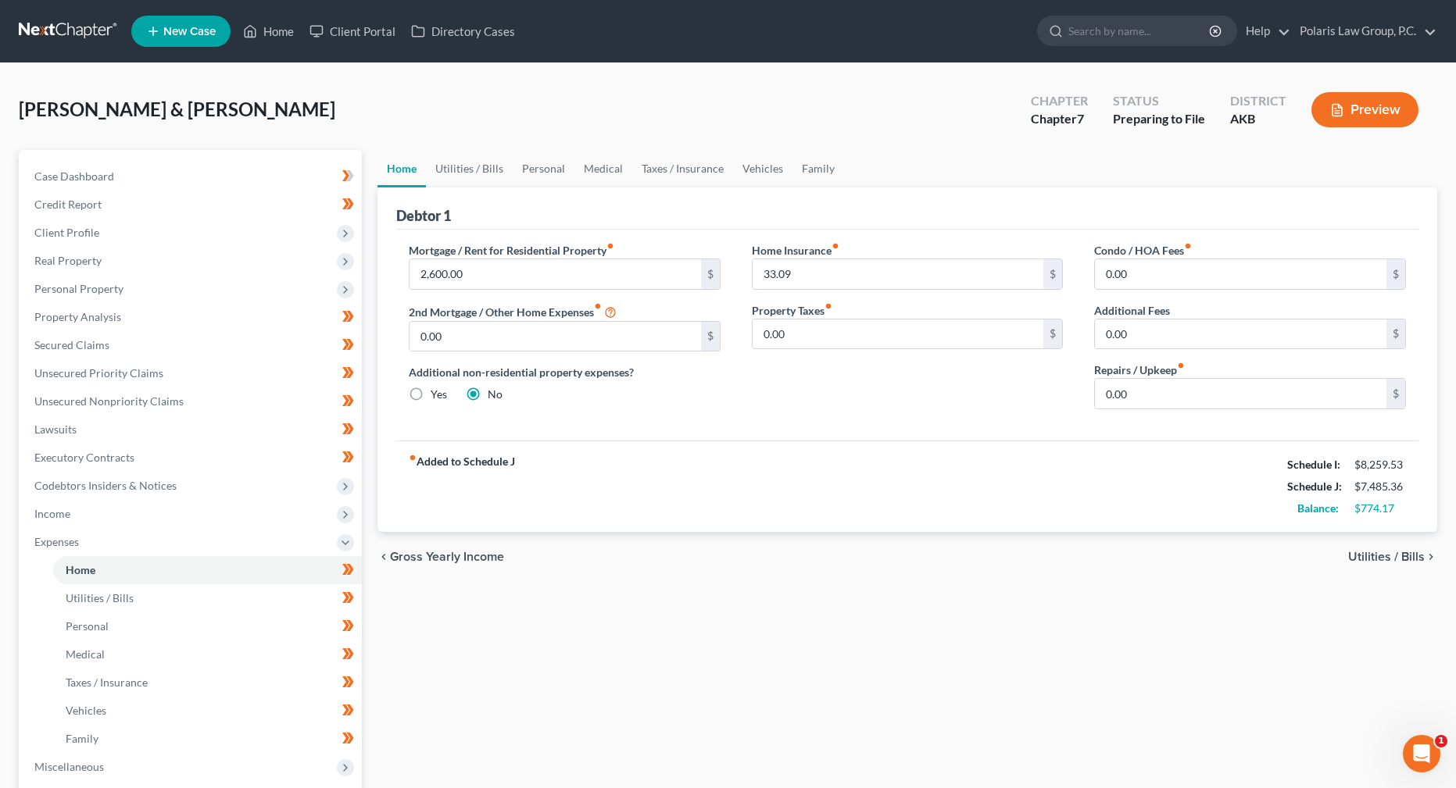
click at [733, 434] on div "Mortgage / Rent for Residential Property fiber_manual_record 2,600.00 $ 2nd Mor…" at bounding box center [907, 335] width 1022 height 211
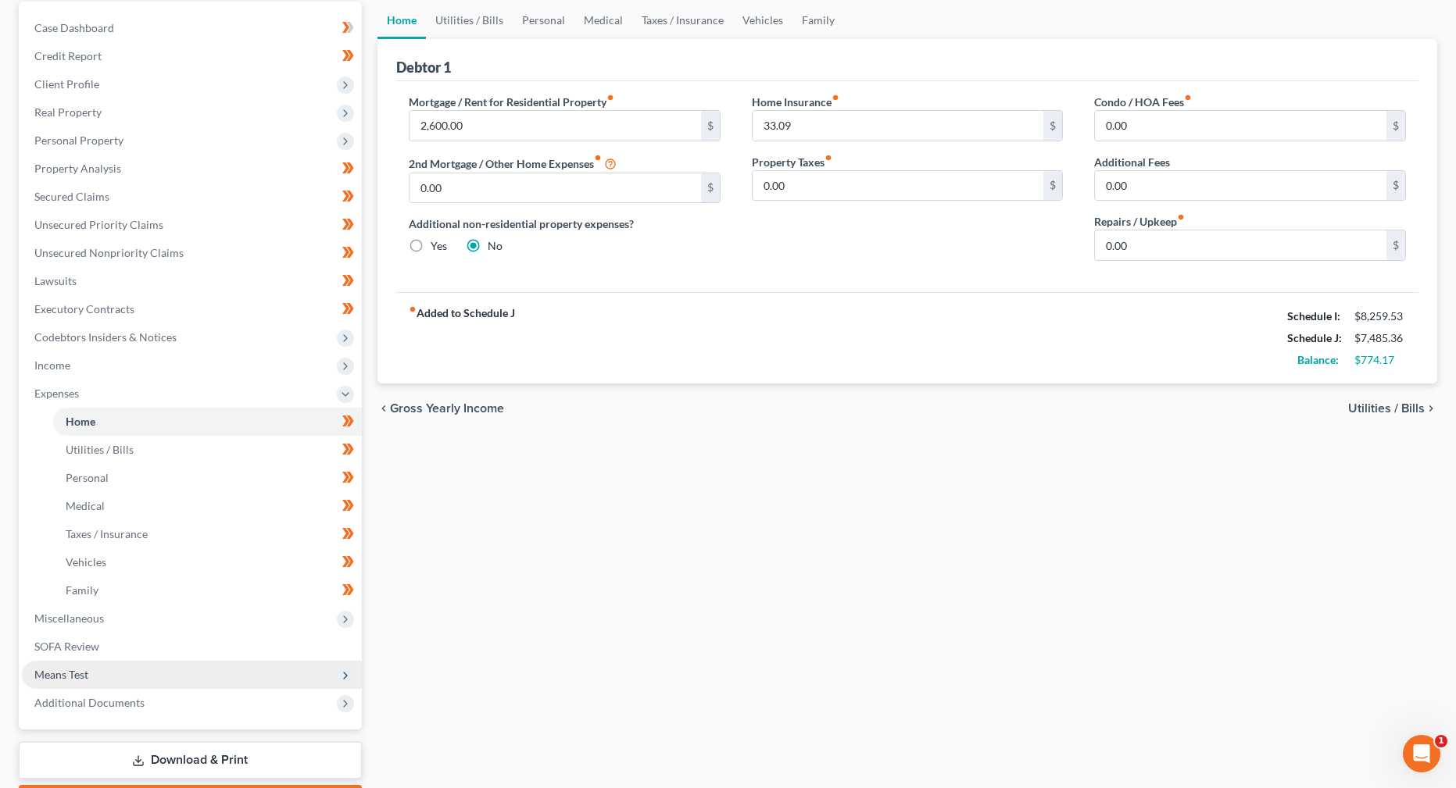
scroll to position [239, 0]
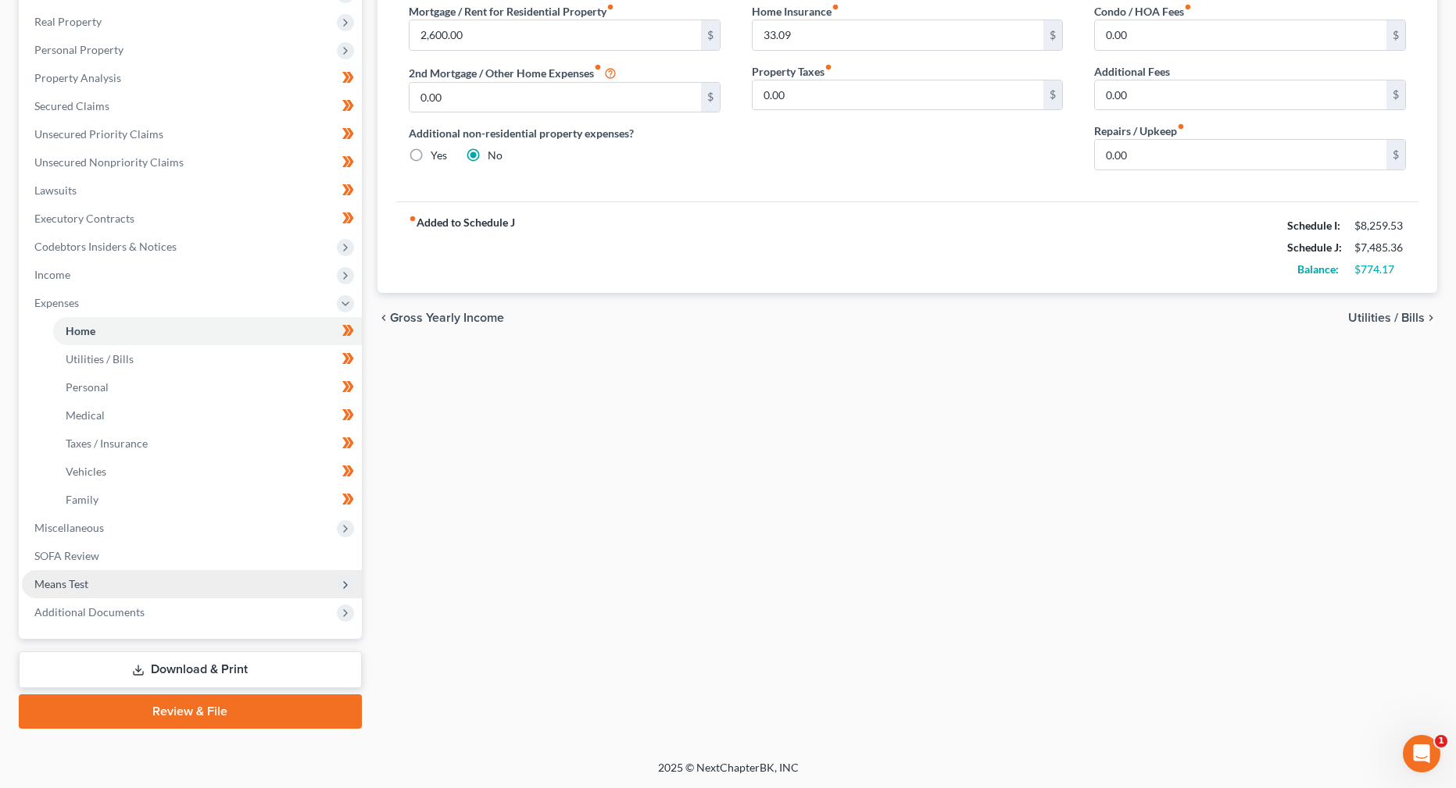
click at [84, 582] on span "Means Test" at bounding box center [61, 583] width 54 height 13
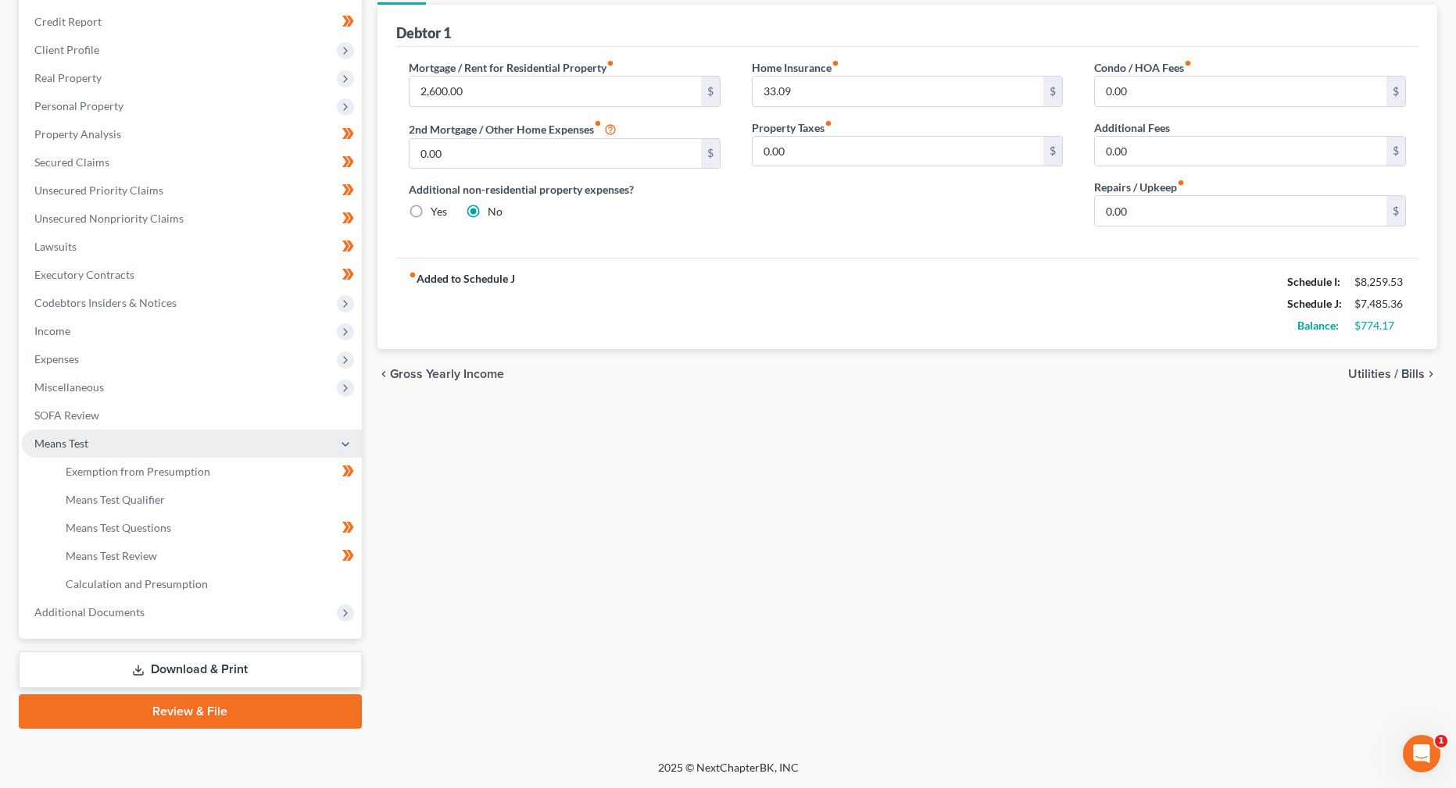
scroll to position [183, 0]
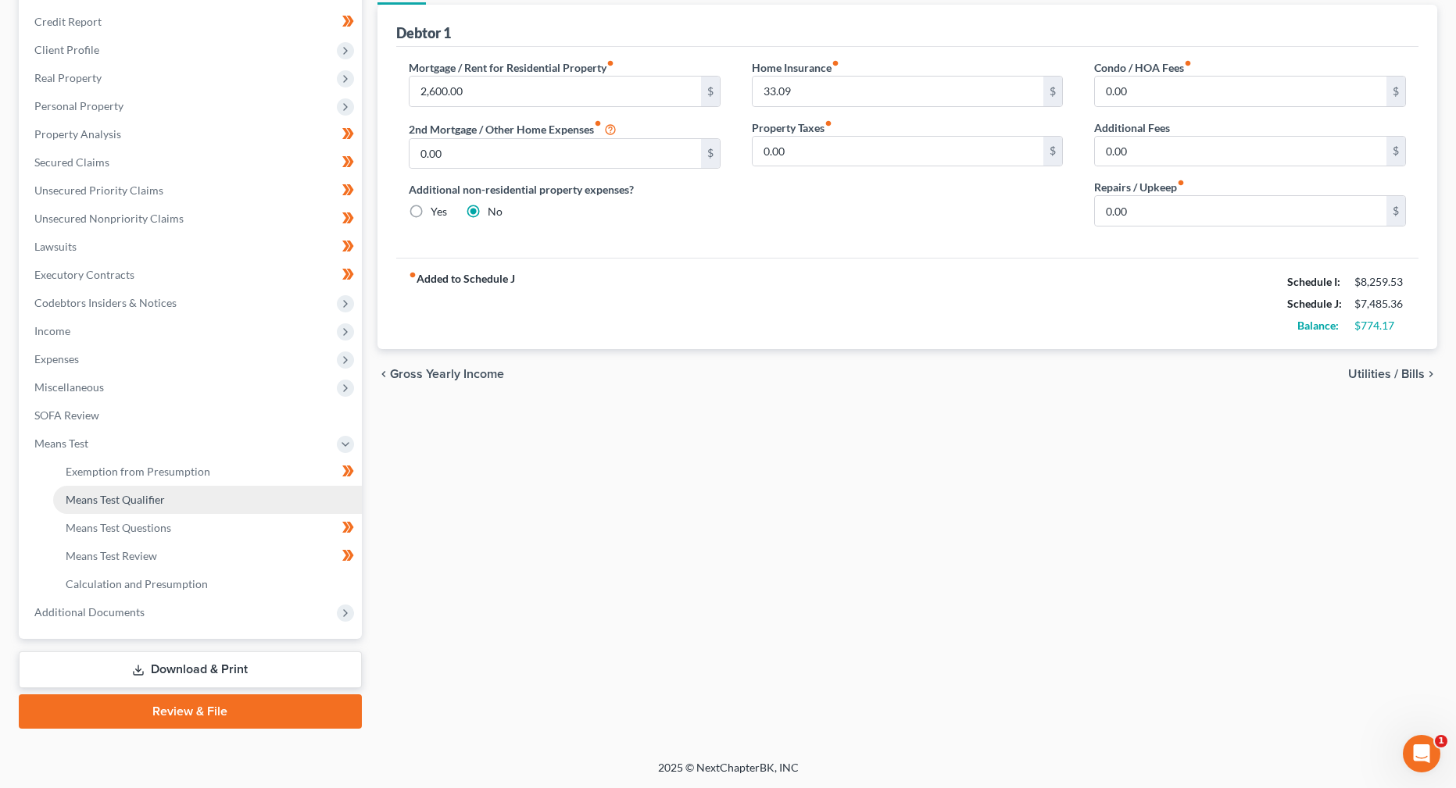
click at [149, 499] on span "Means Test Qualifier" at bounding box center [115, 499] width 99 height 13
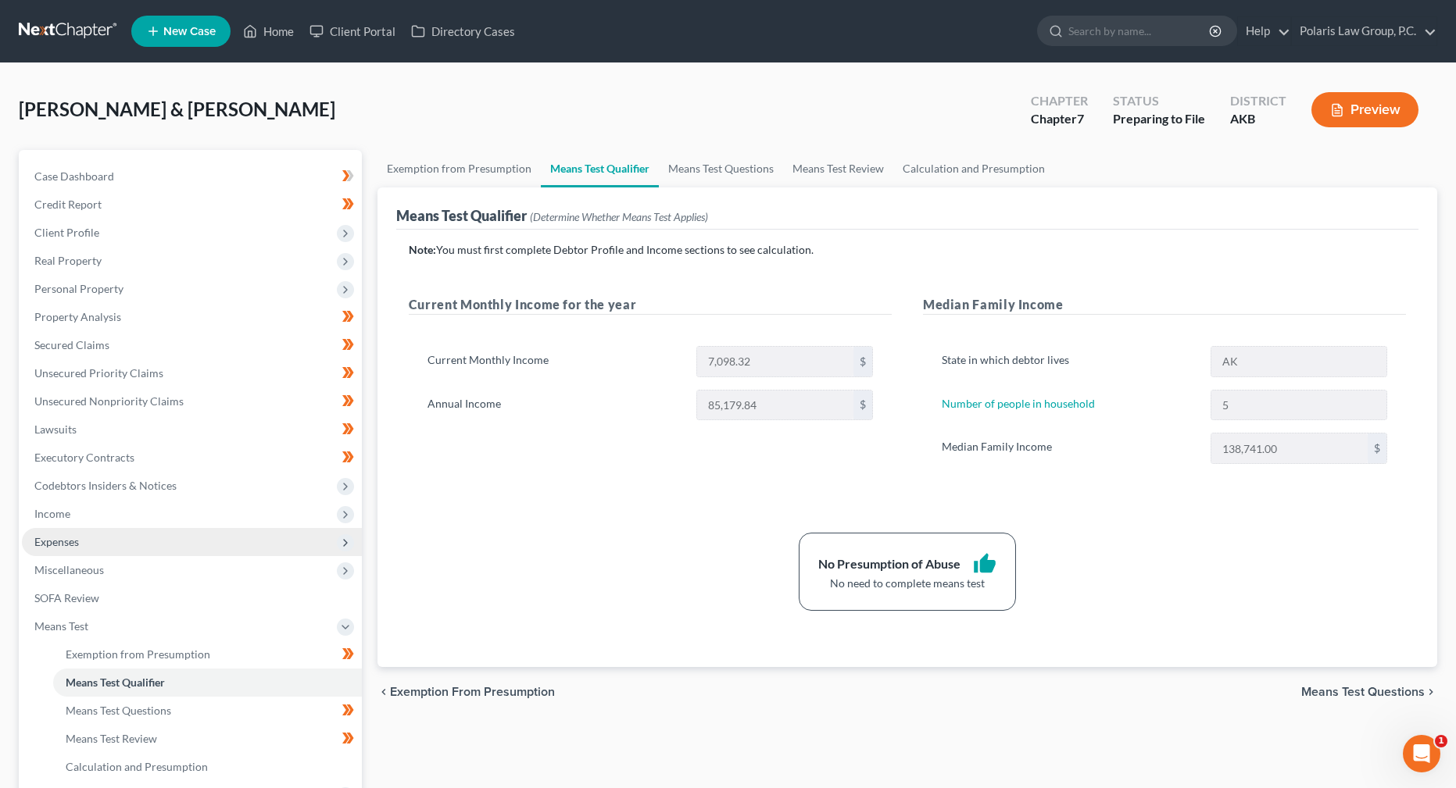
click at [79, 546] on span "Expenses" at bounding box center [56, 541] width 45 height 13
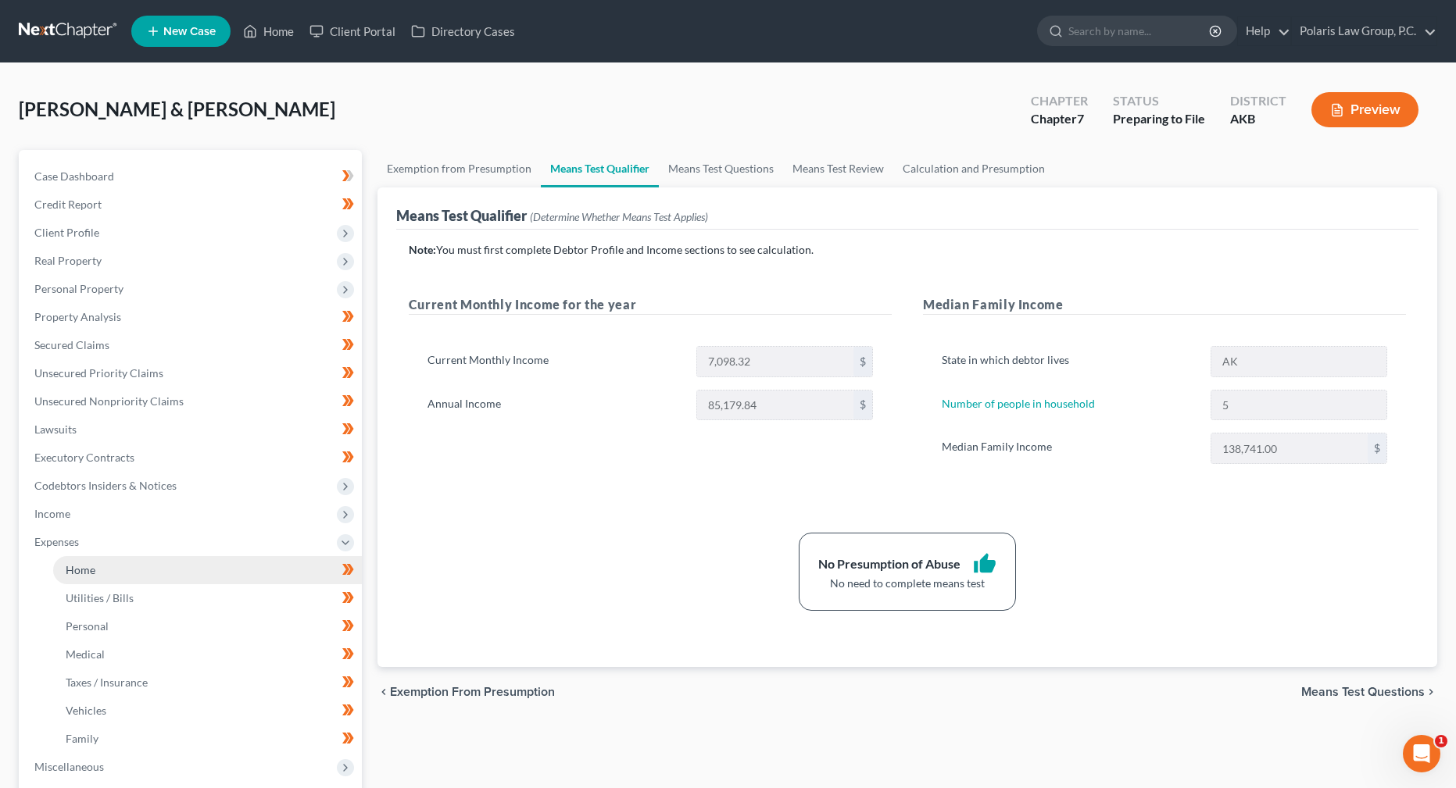
click at [92, 570] on span "Home" at bounding box center [81, 569] width 30 height 13
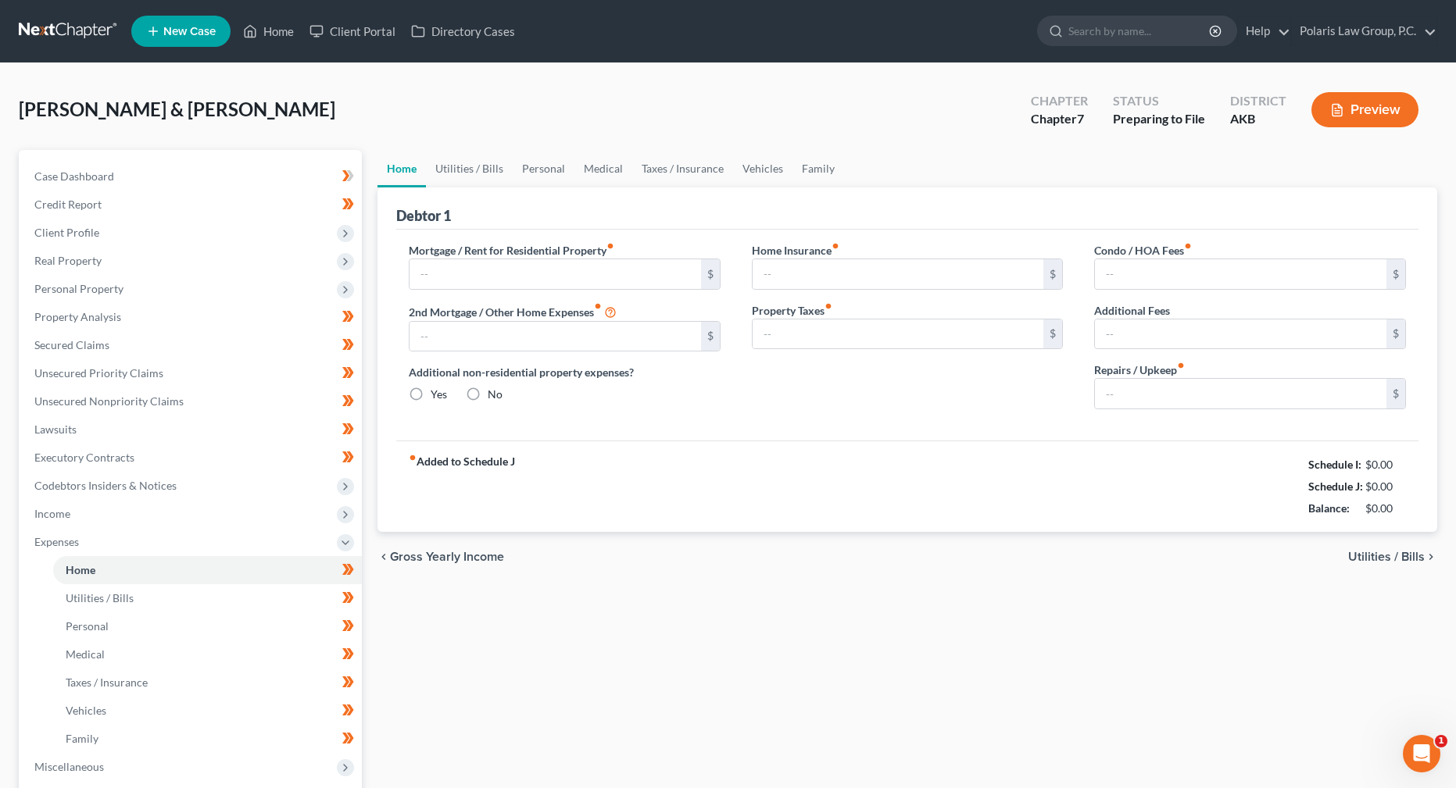
type input "2,600.00"
type input "0.00"
radio input "true"
type input "33.09"
type input "0.00"
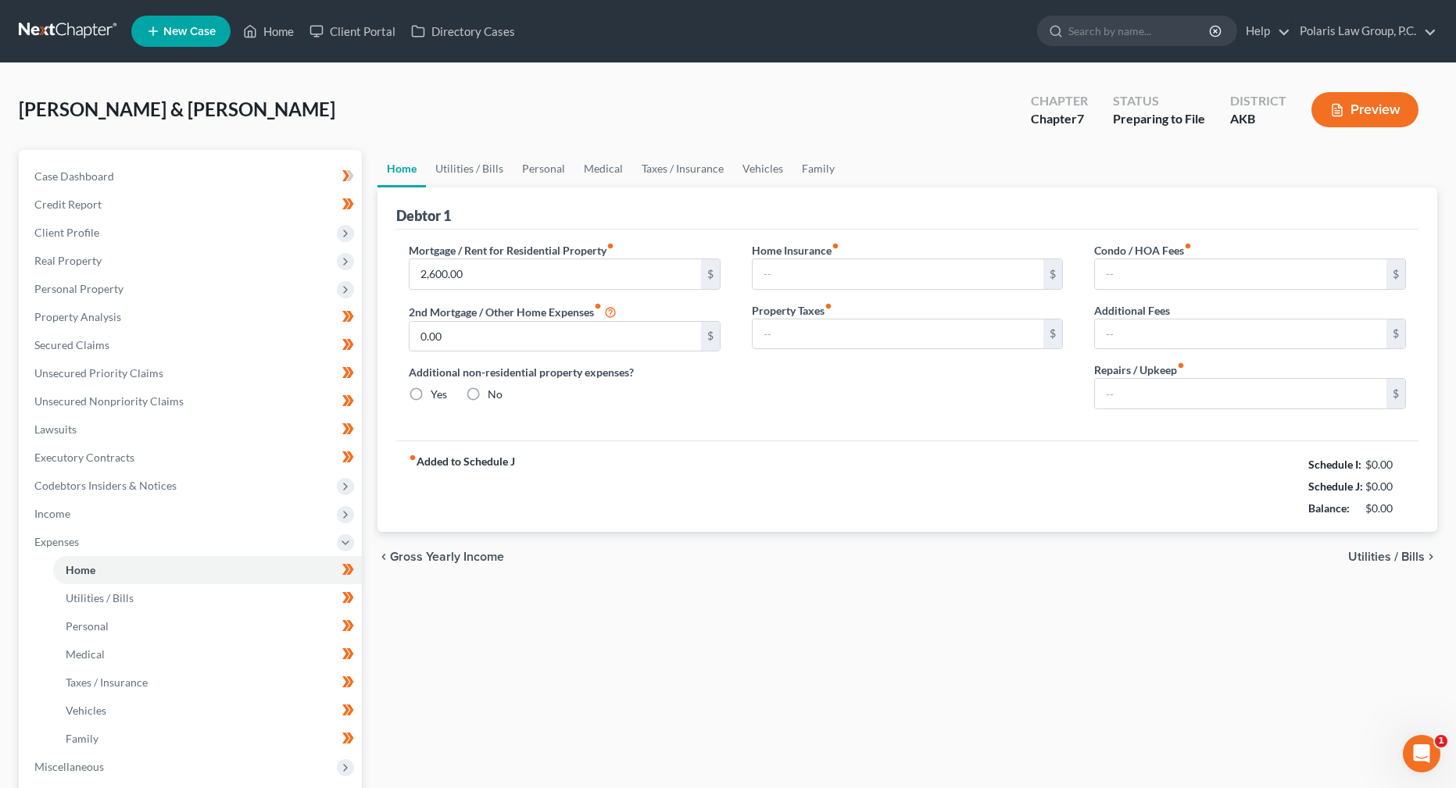
type input "0.00"
click at [455, 168] on link "Utilities / Bills" at bounding box center [469, 169] width 87 height 38
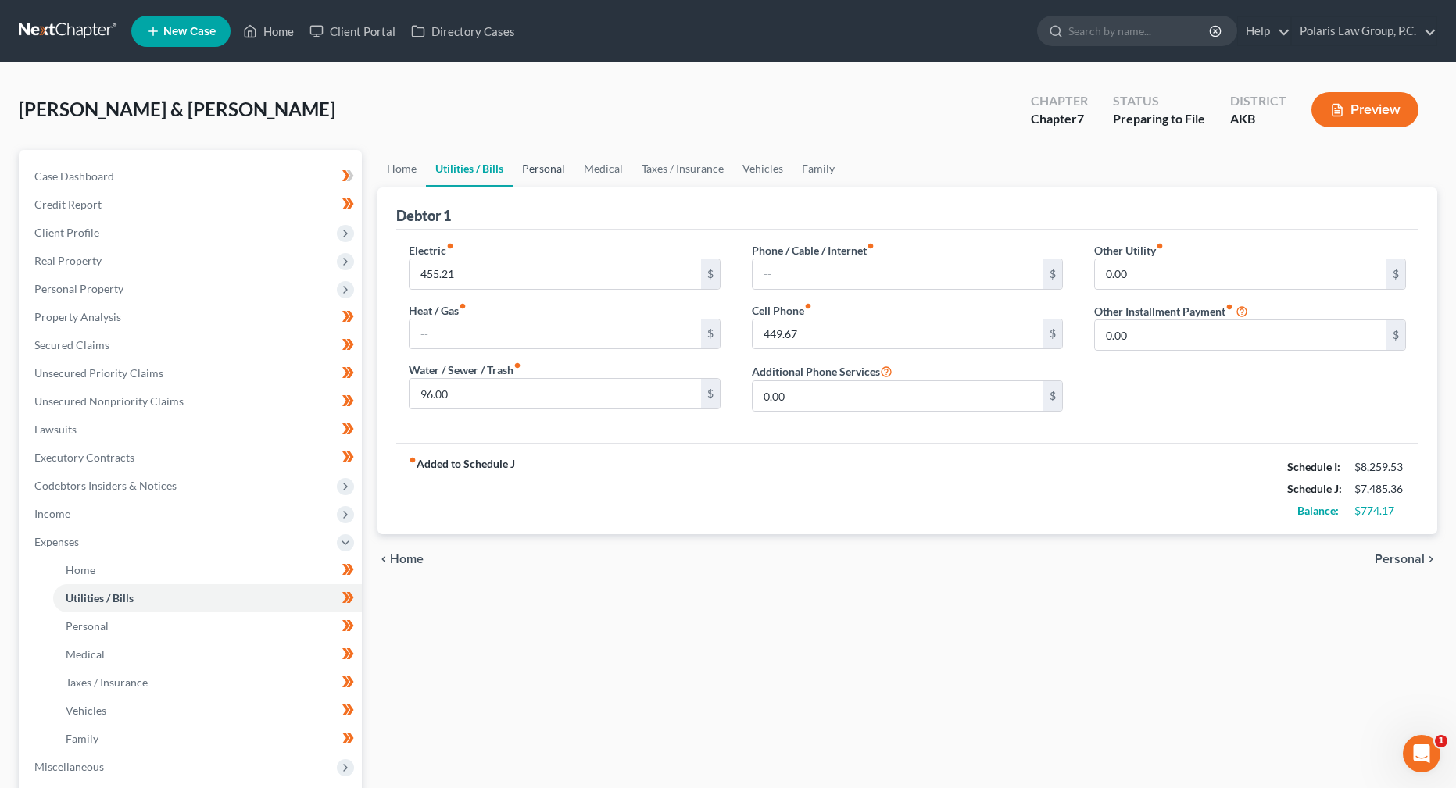
click at [551, 173] on link "Personal" at bounding box center [544, 169] width 62 height 38
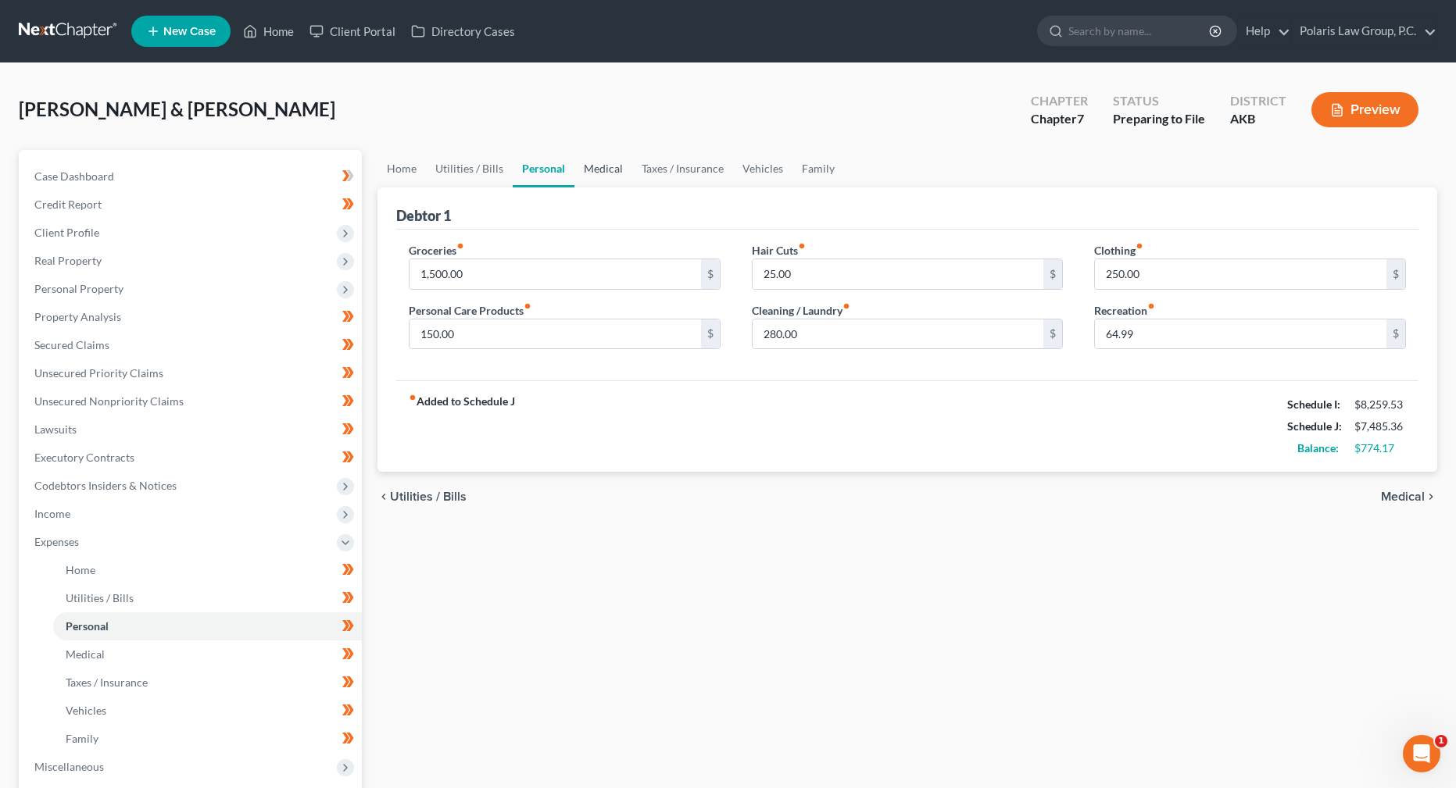
click at [606, 174] on link "Medical" at bounding box center [603, 169] width 58 height 38
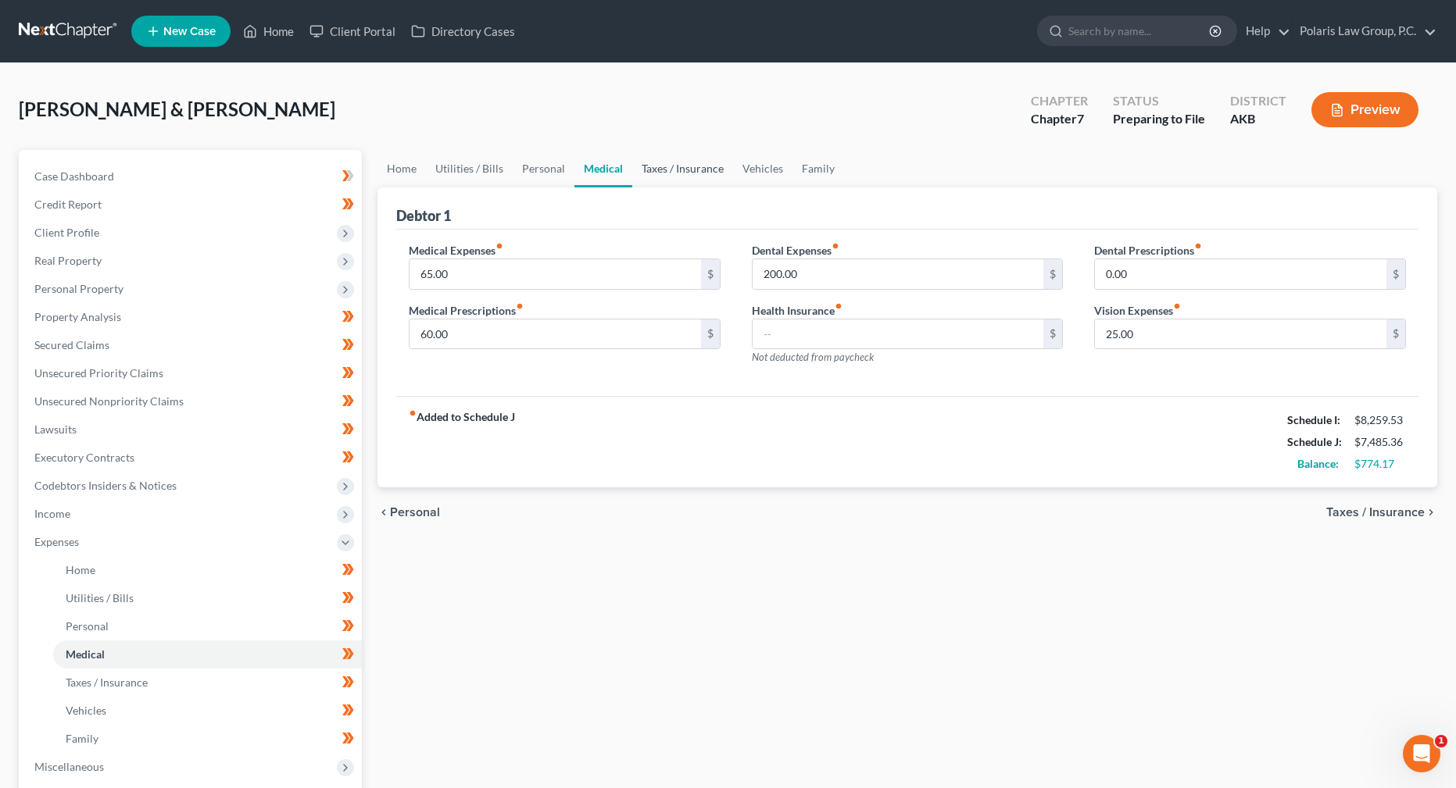
click at [688, 173] on link "Taxes / Insurance" at bounding box center [682, 169] width 101 height 38
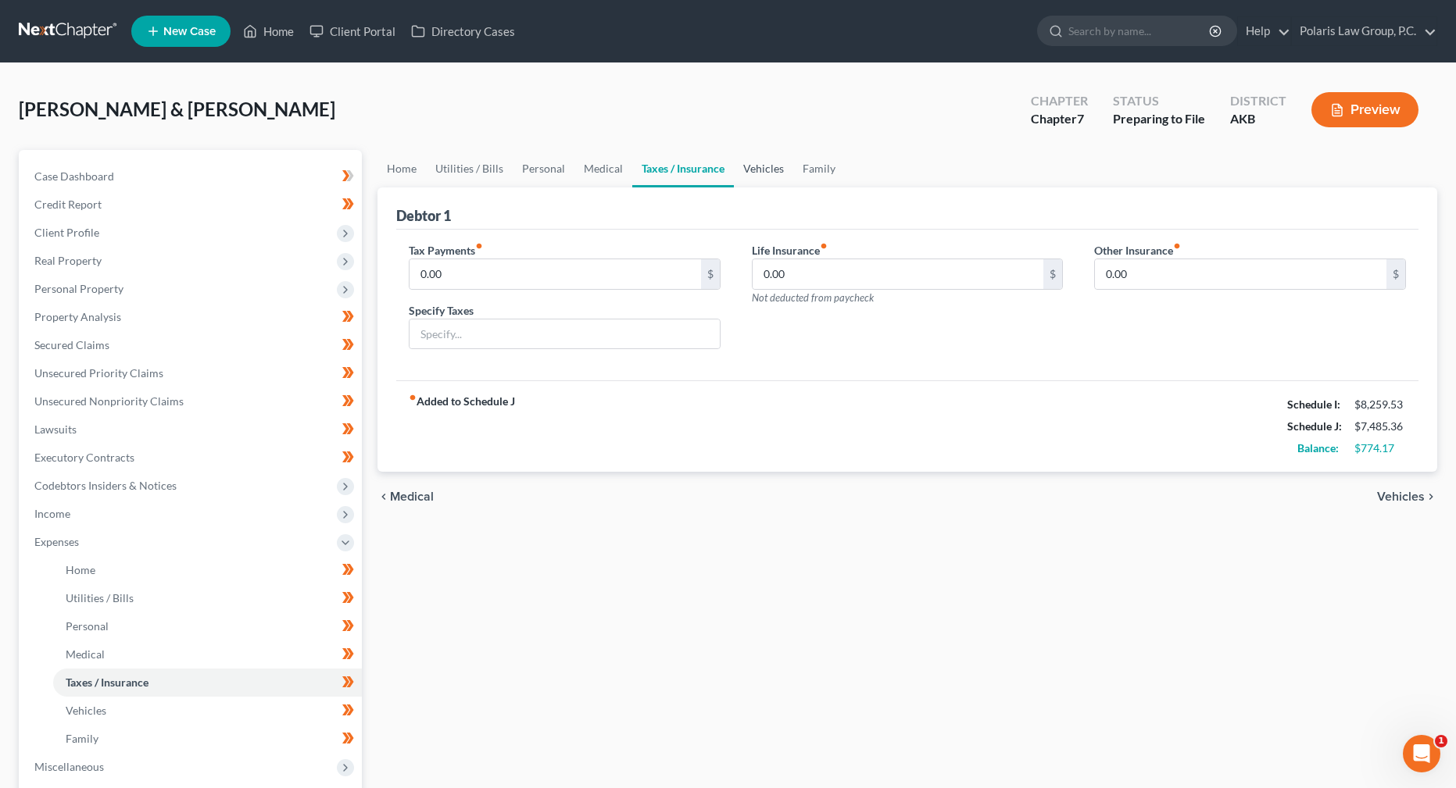
click at [764, 169] on link "Vehicles" at bounding box center [763, 169] width 59 height 38
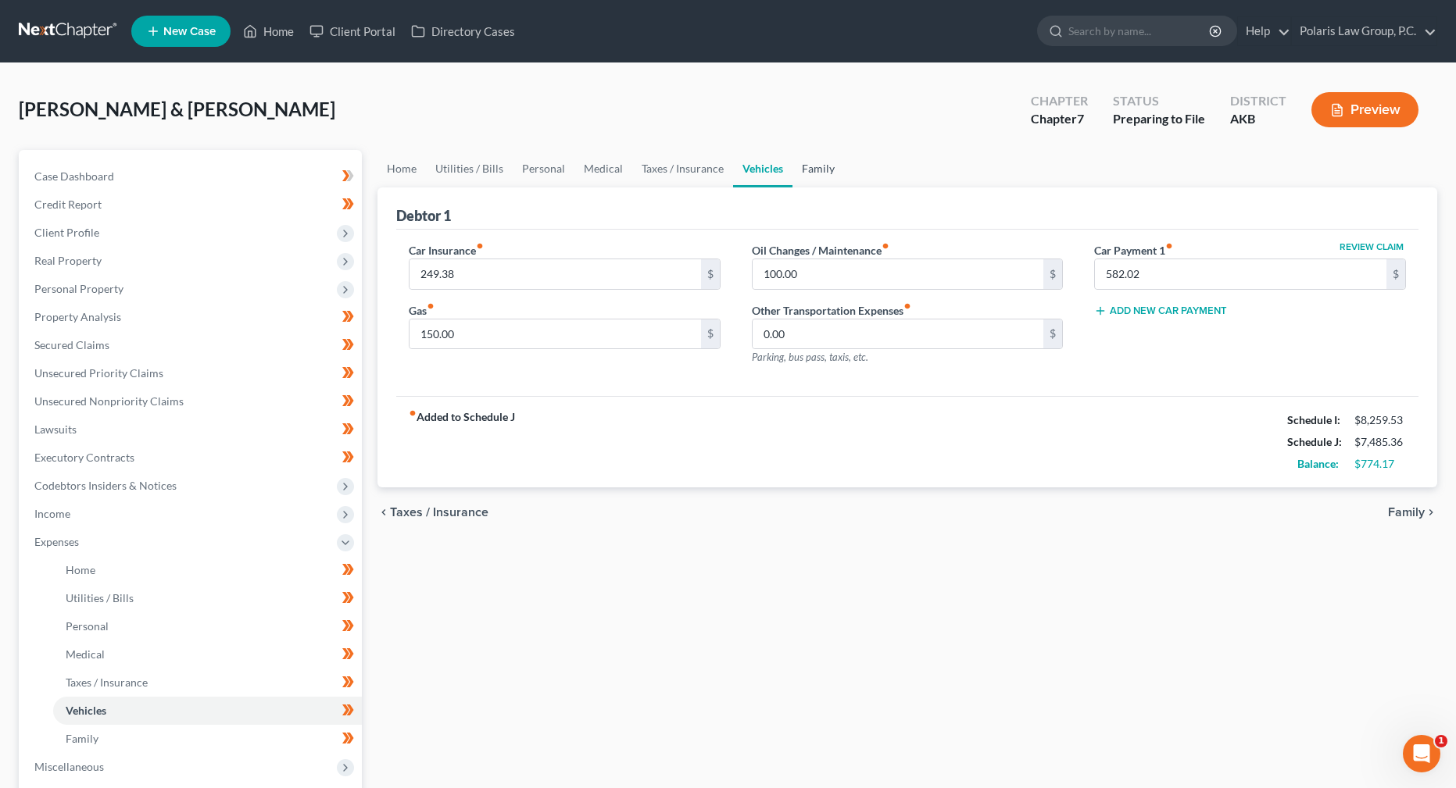
click at [815, 173] on link "Family" at bounding box center [818, 169] width 52 height 38
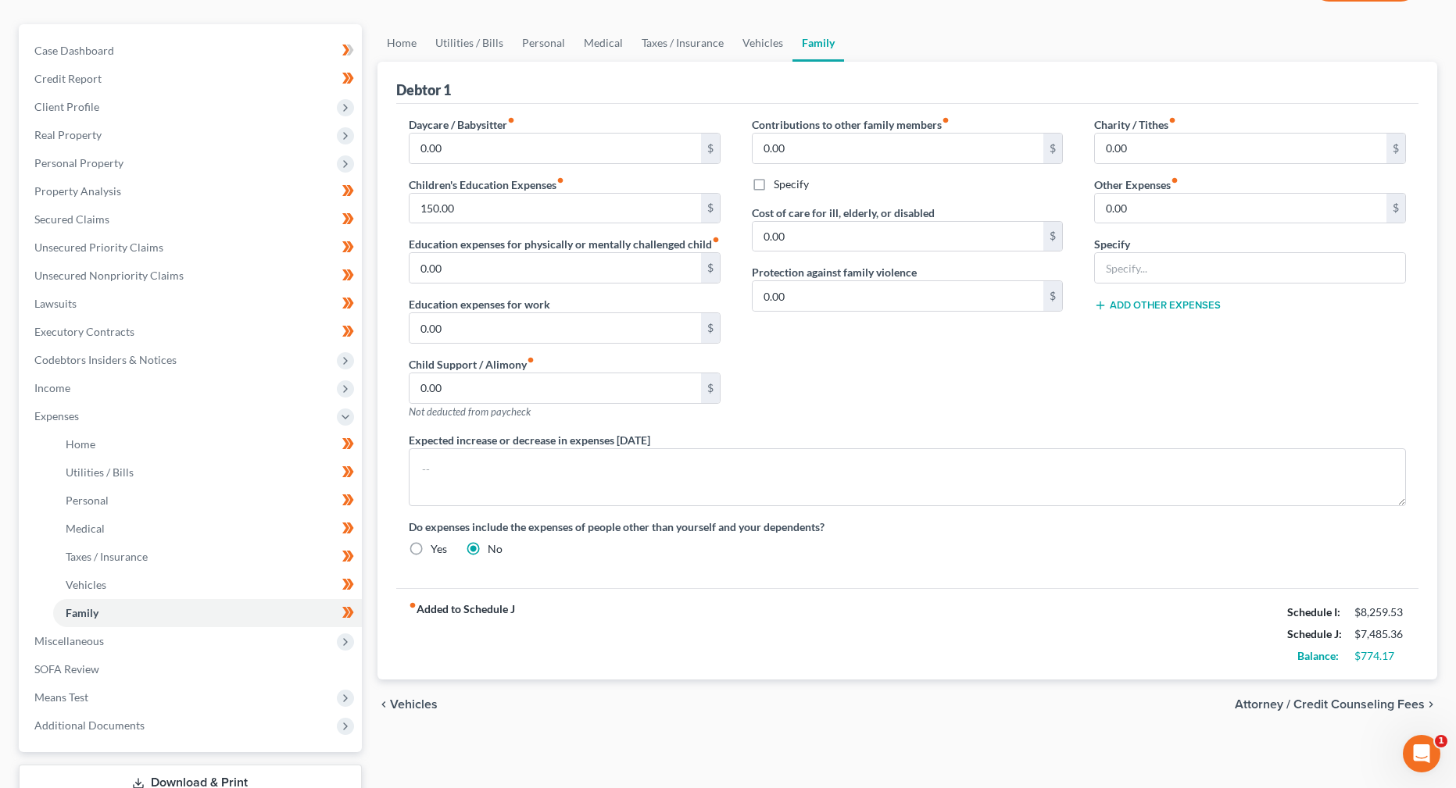
scroll to position [156, 0]
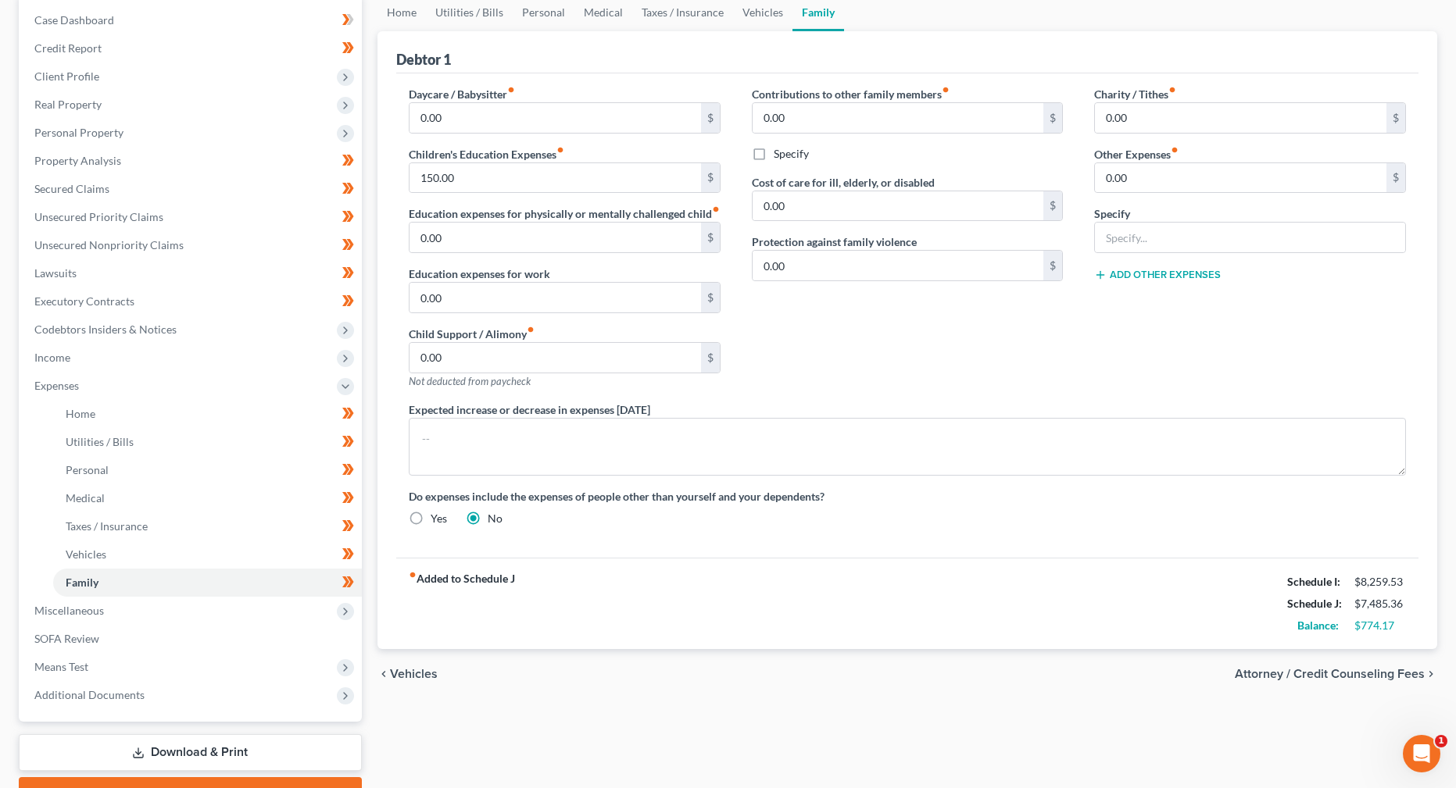
drag, startPoint x: 862, startPoint y: 512, endPoint x: 839, endPoint y: 510, distance: 22.7
click at [839, 505] on label "Do expenses include the expenses of people other than yourself and your depende…" at bounding box center [907, 496] width 997 height 16
click at [316, 382] on span "Expenses" at bounding box center [192, 386] width 340 height 28
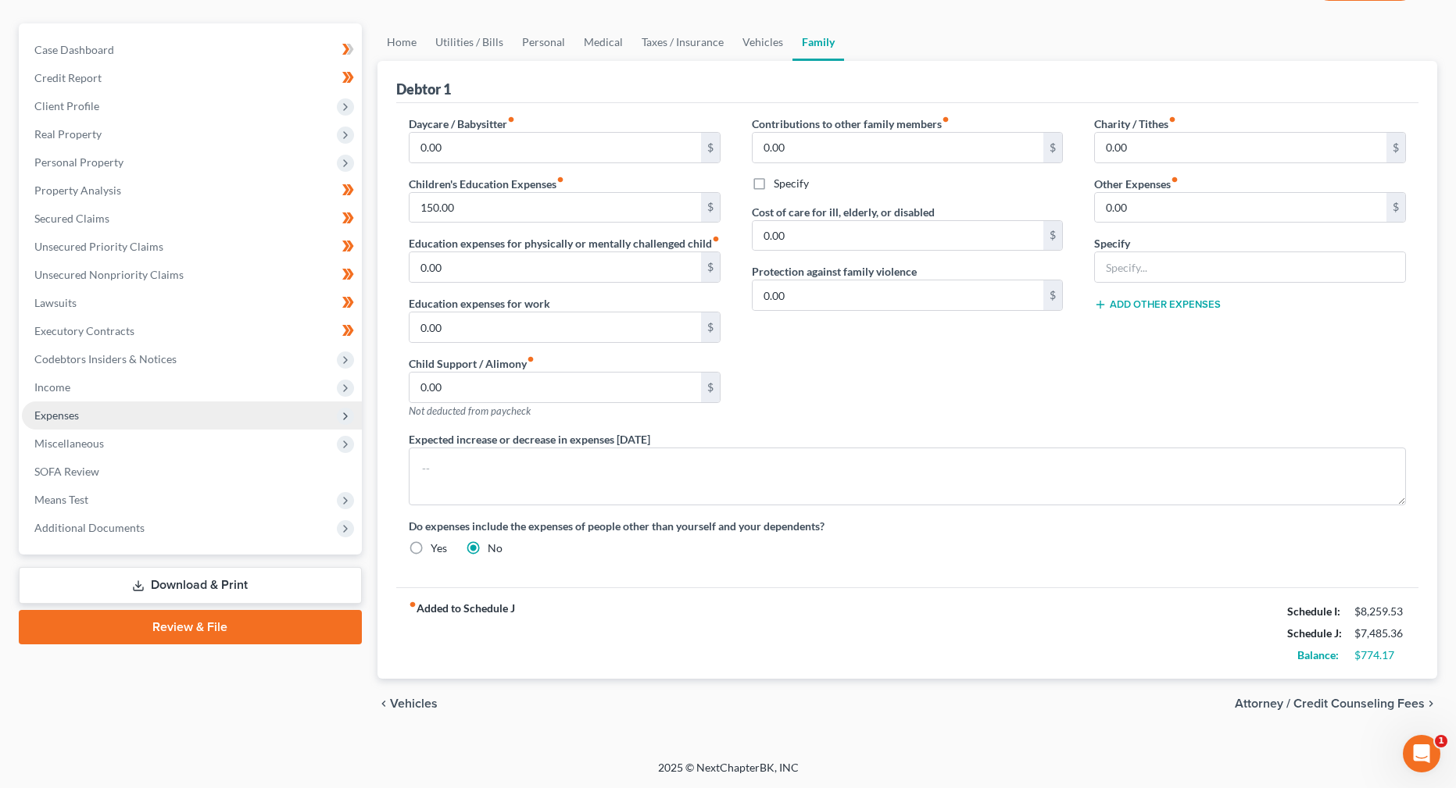
scroll to position [143, 0]
click at [258, 435] on span "Miscellaneous" at bounding box center [192, 444] width 340 height 28
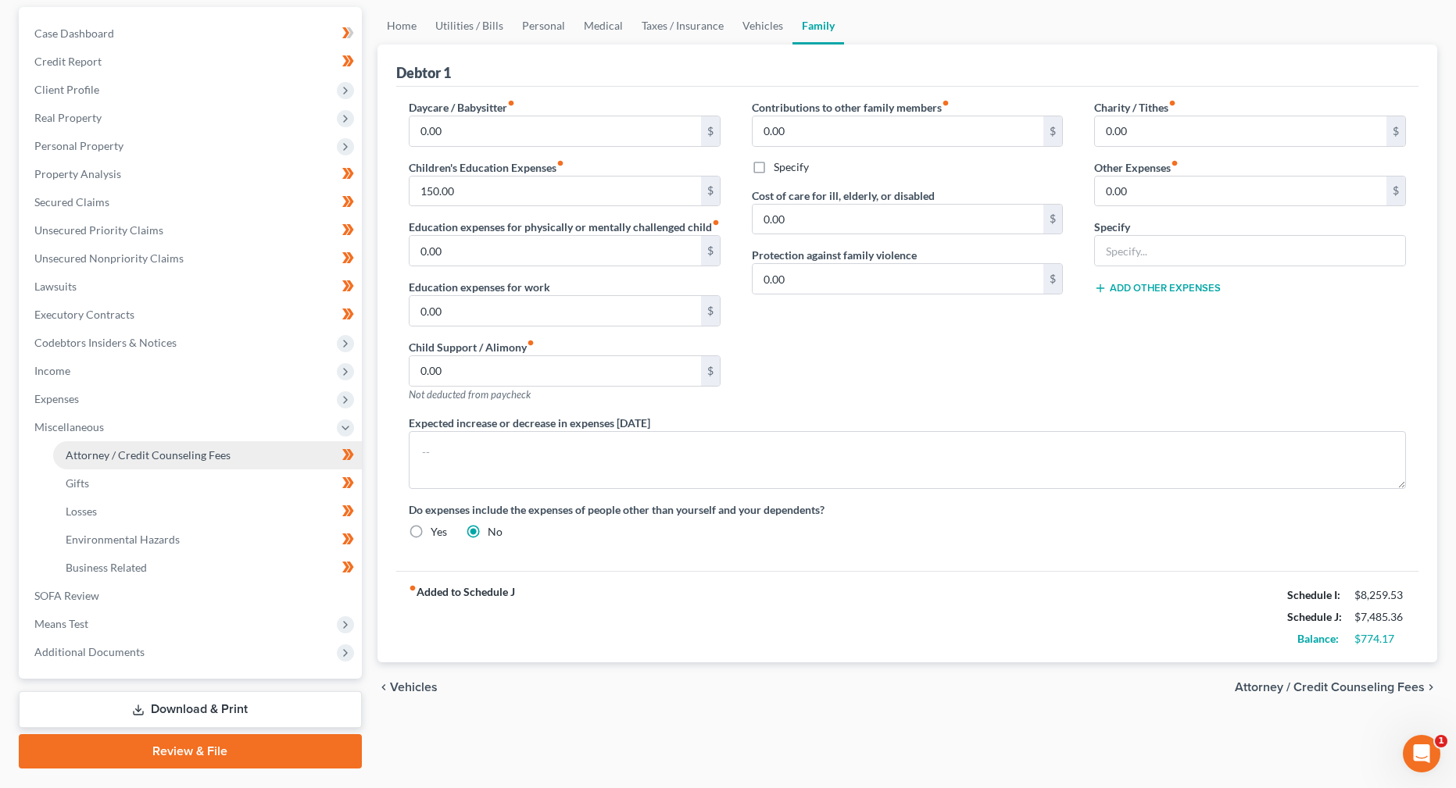
scroll to position [156, 0]
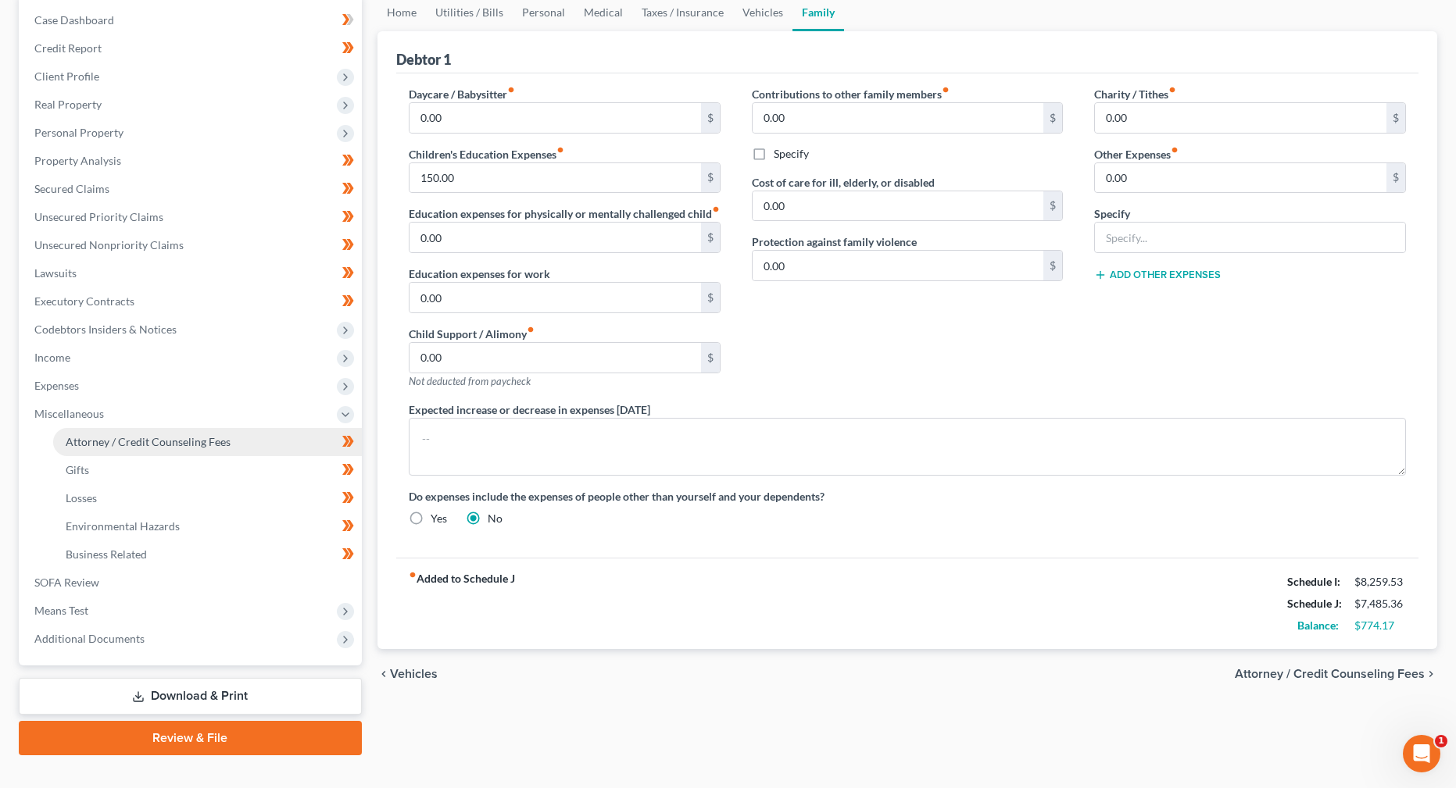
click at [198, 439] on span "Attorney / Credit Counseling Fees" at bounding box center [148, 441] width 165 height 13
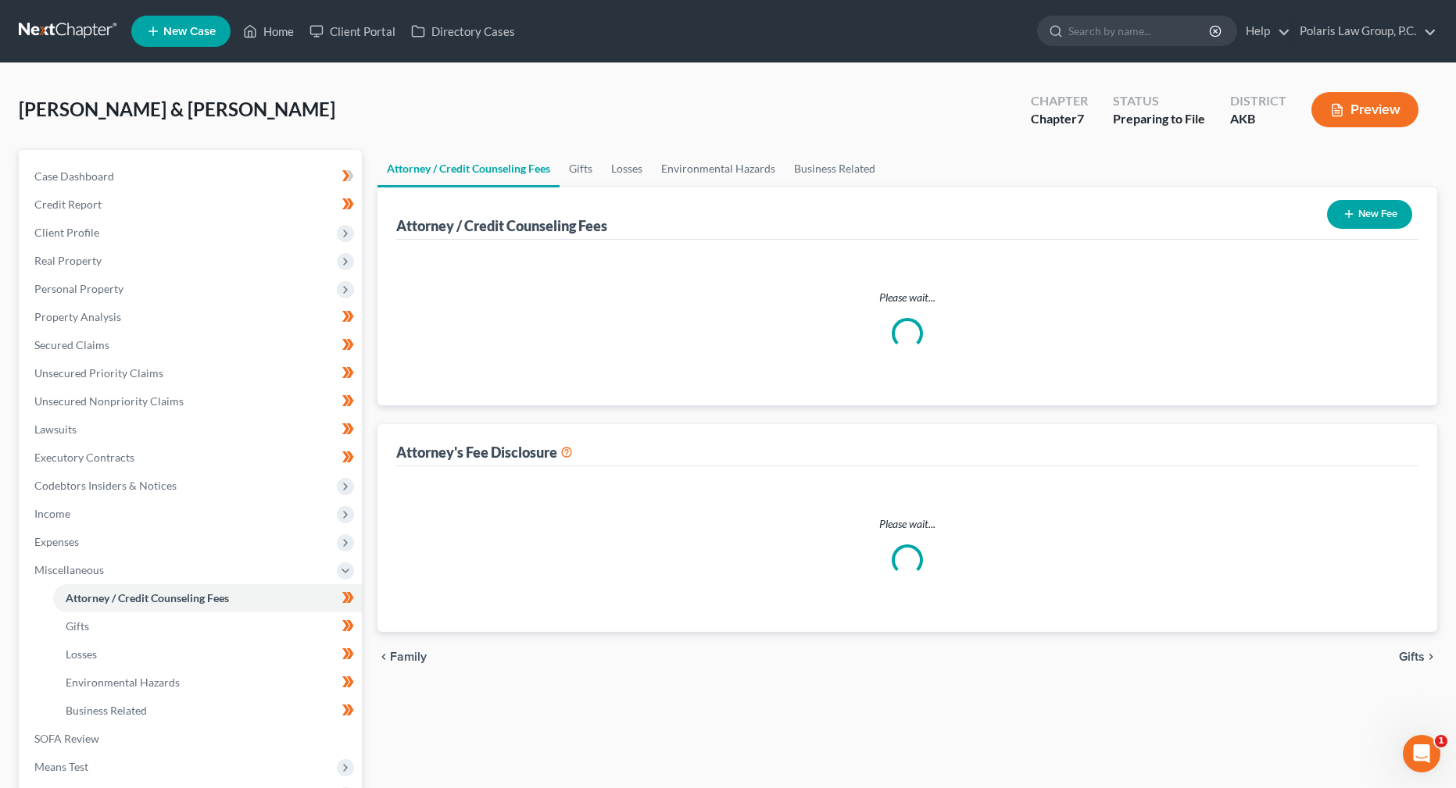
select select "1"
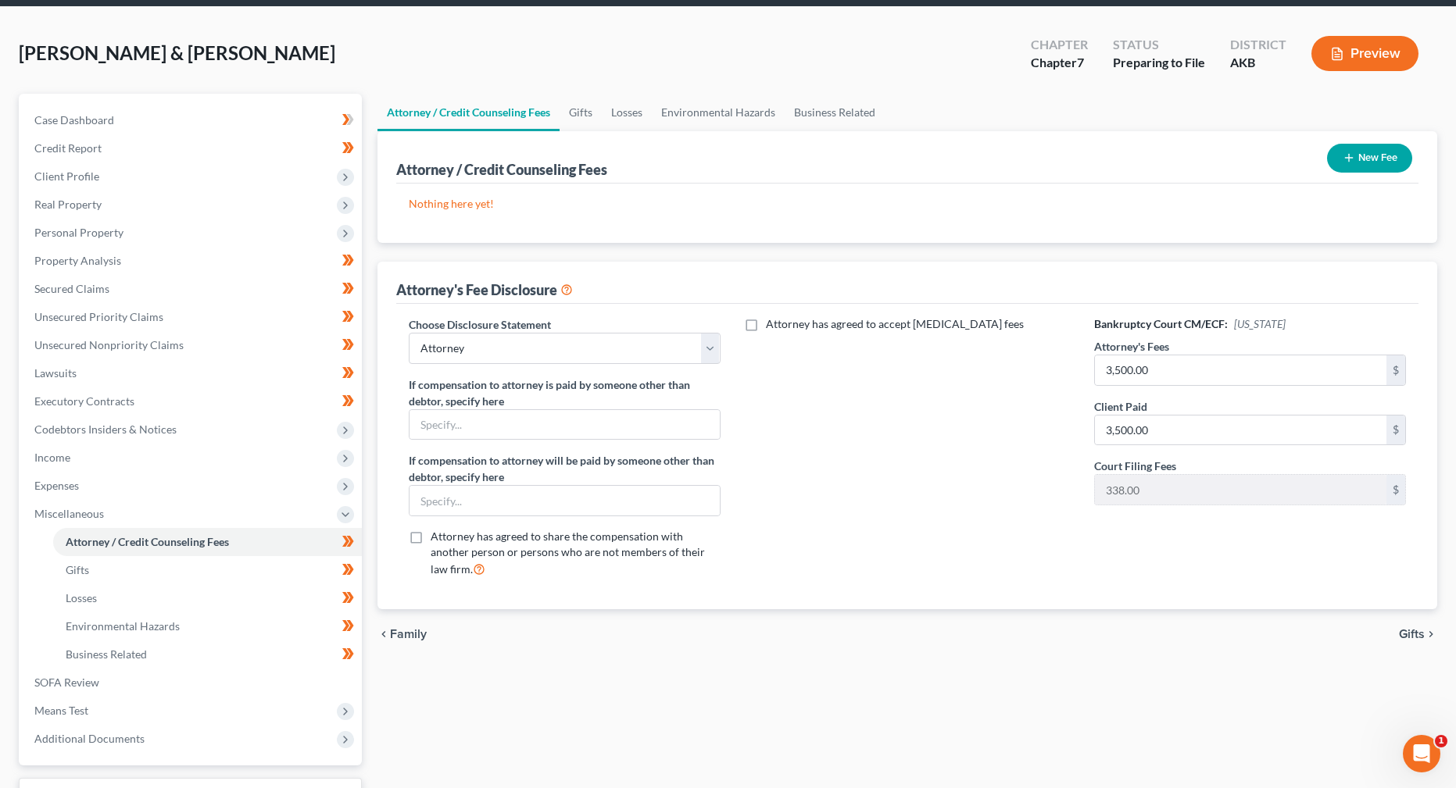
scroll to position [78, 0]
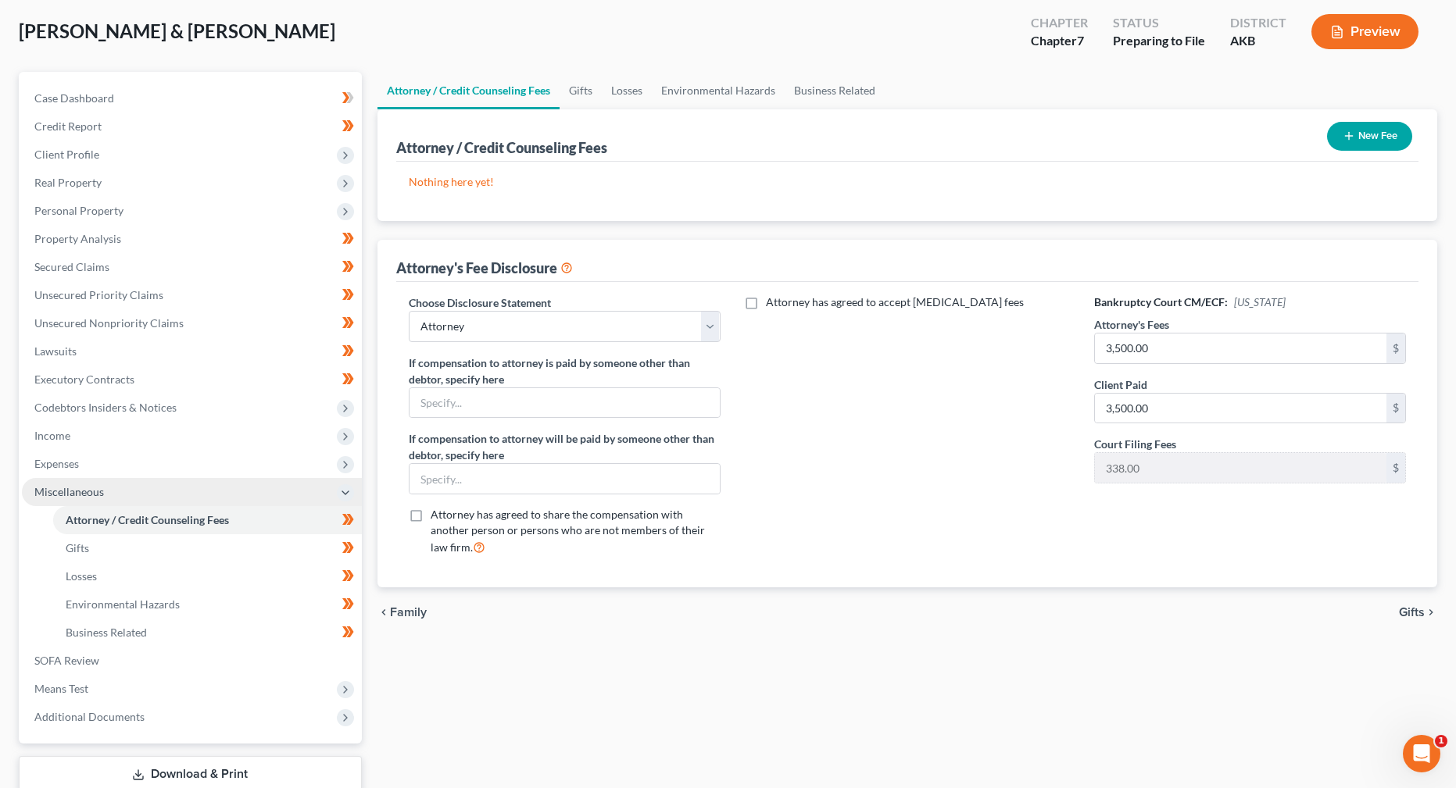
click at [170, 494] on span "Miscellaneous" at bounding box center [192, 492] width 340 height 28
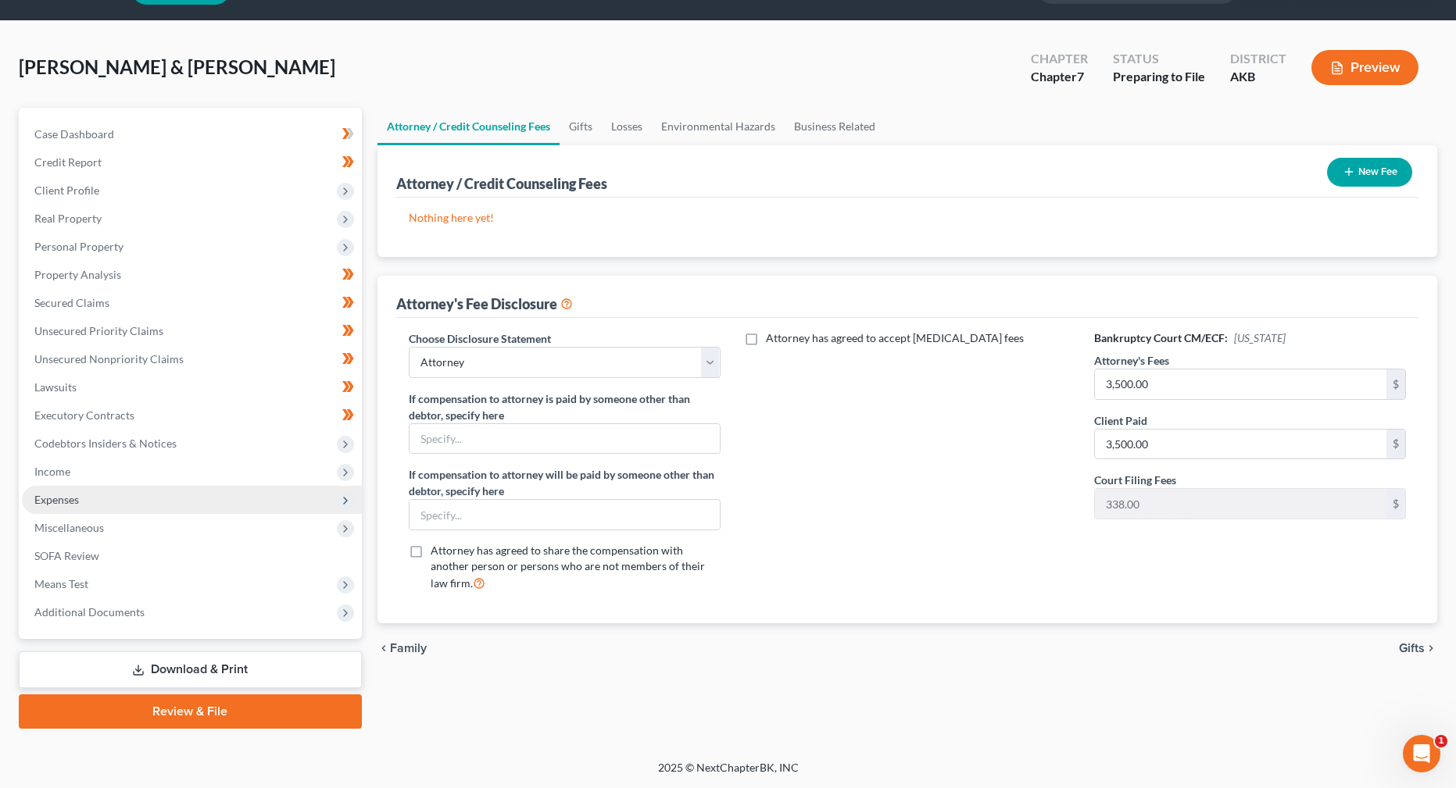
scroll to position [42, 0]
click at [160, 504] on span "Expenses" at bounding box center [192, 500] width 340 height 28
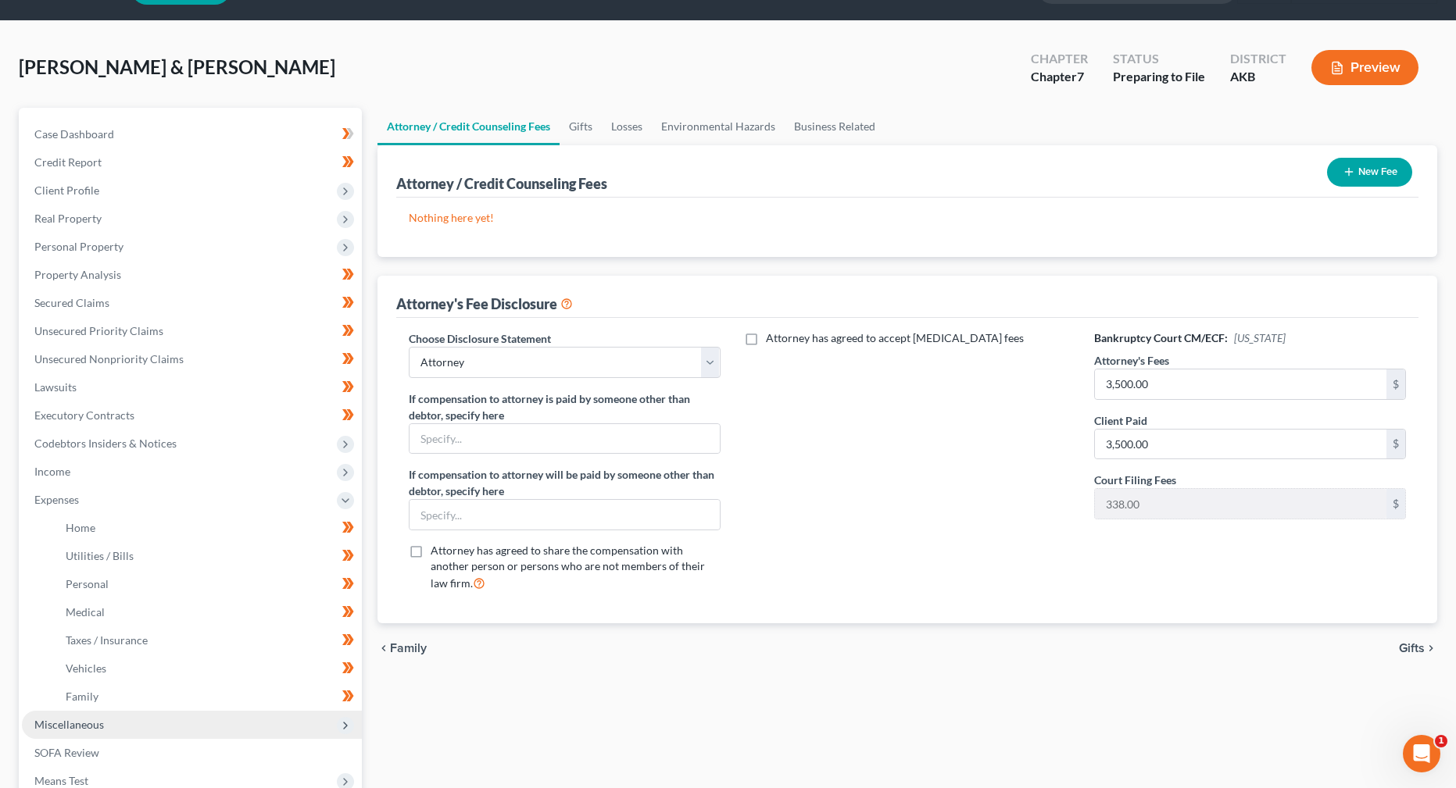
scroll to position [78, 0]
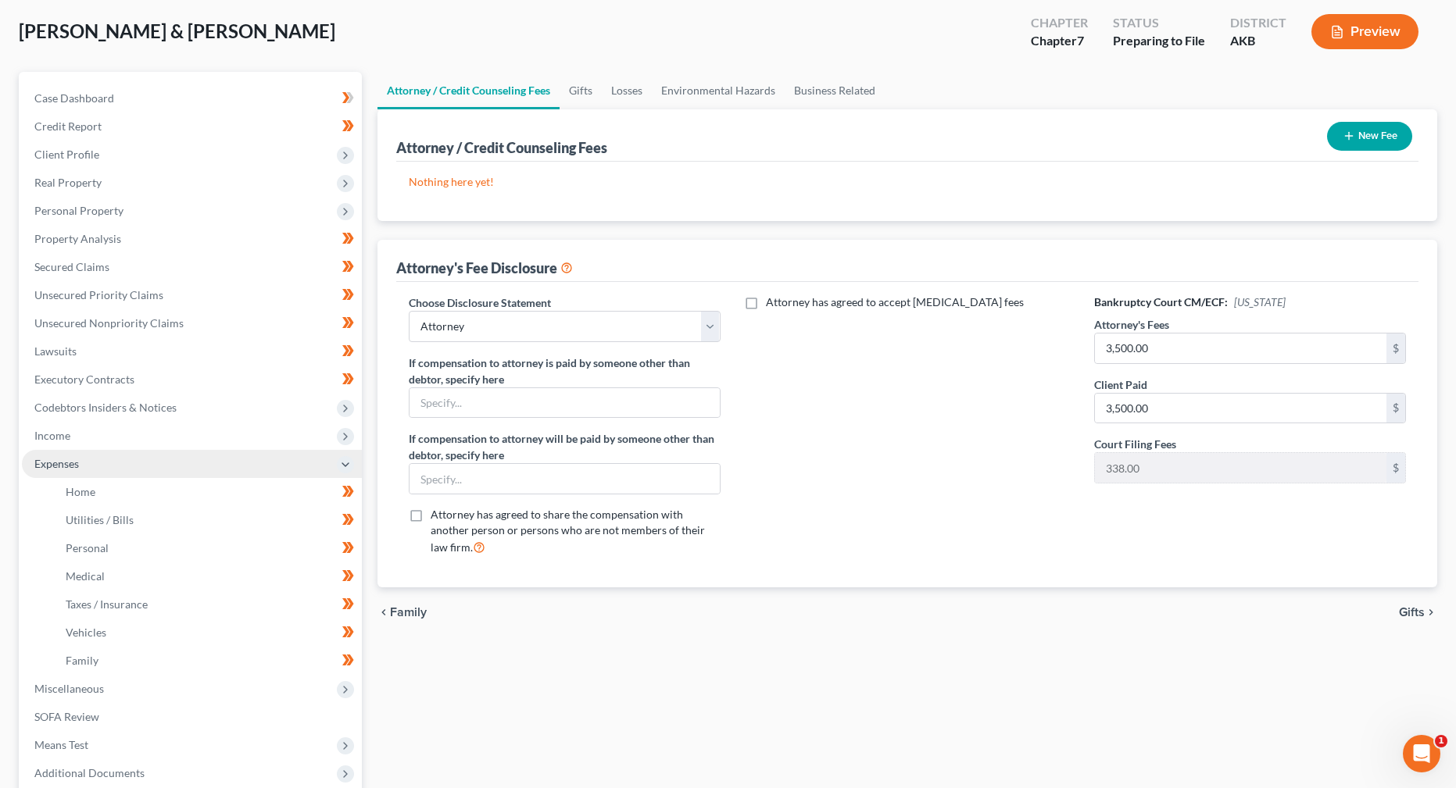
click at [129, 461] on span "Expenses" at bounding box center [192, 464] width 340 height 28
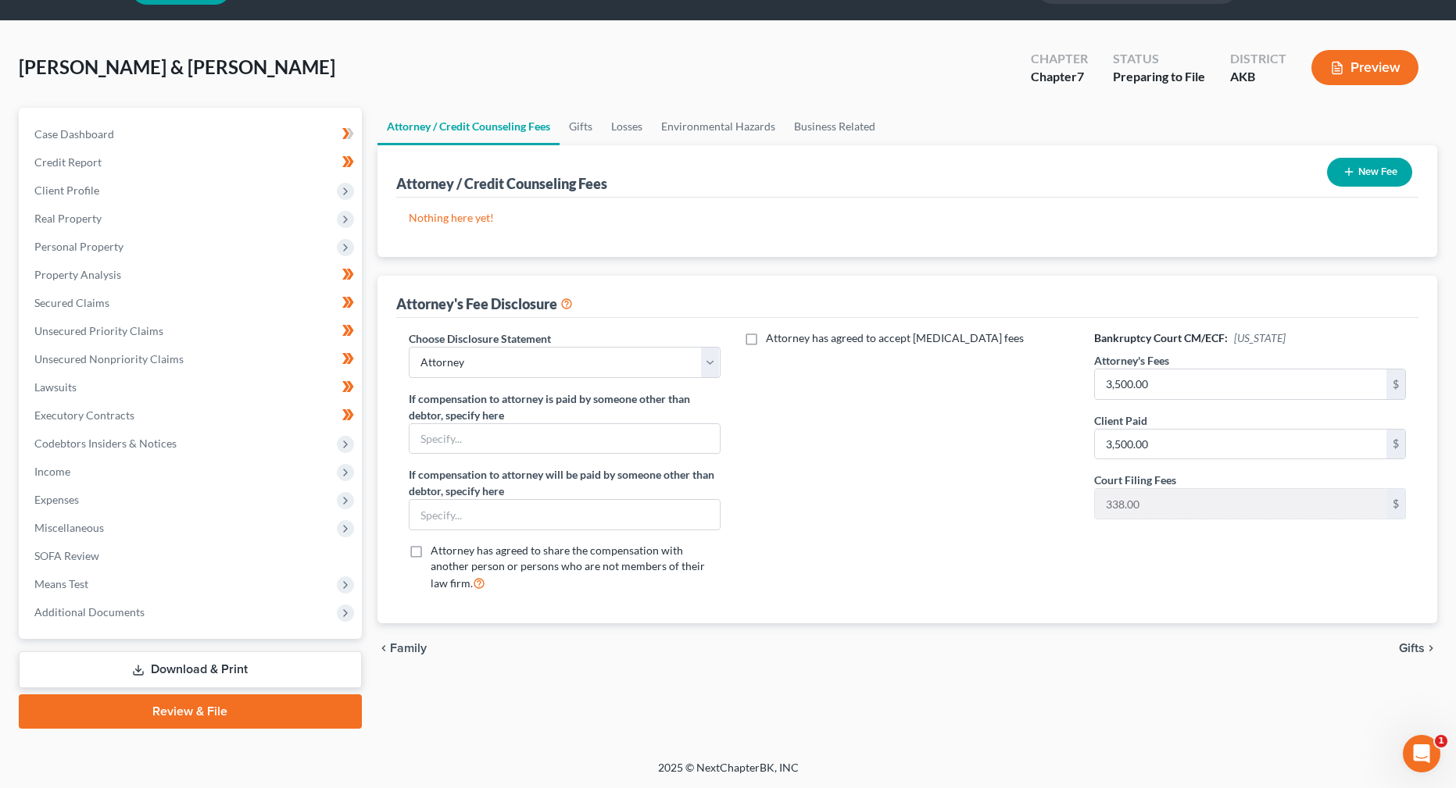
scroll to position [42, 0]
click at [122, 525] on span "Miscellaneous" at bounding box center [192, 528] width 340 height 28
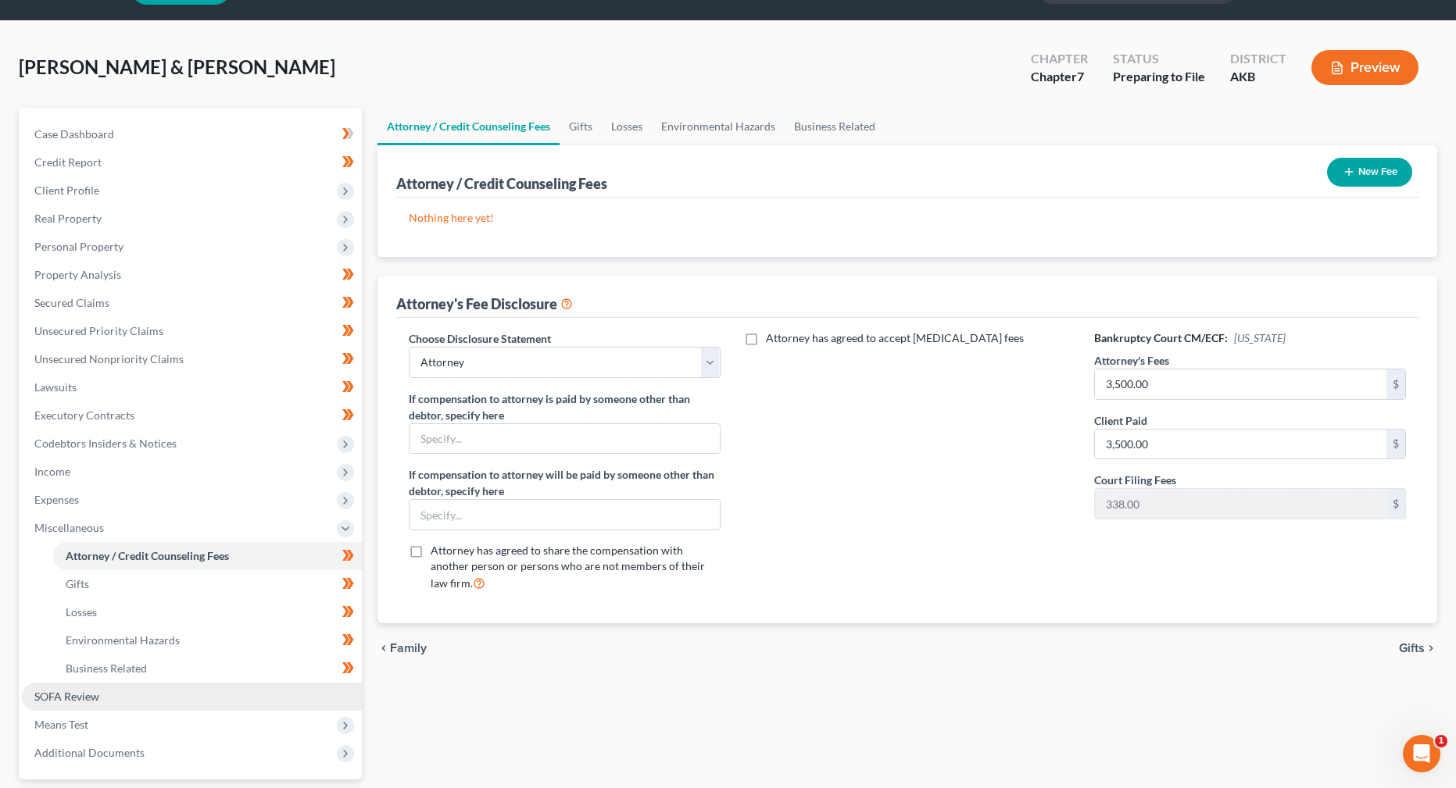
scroll to position [78, 0]
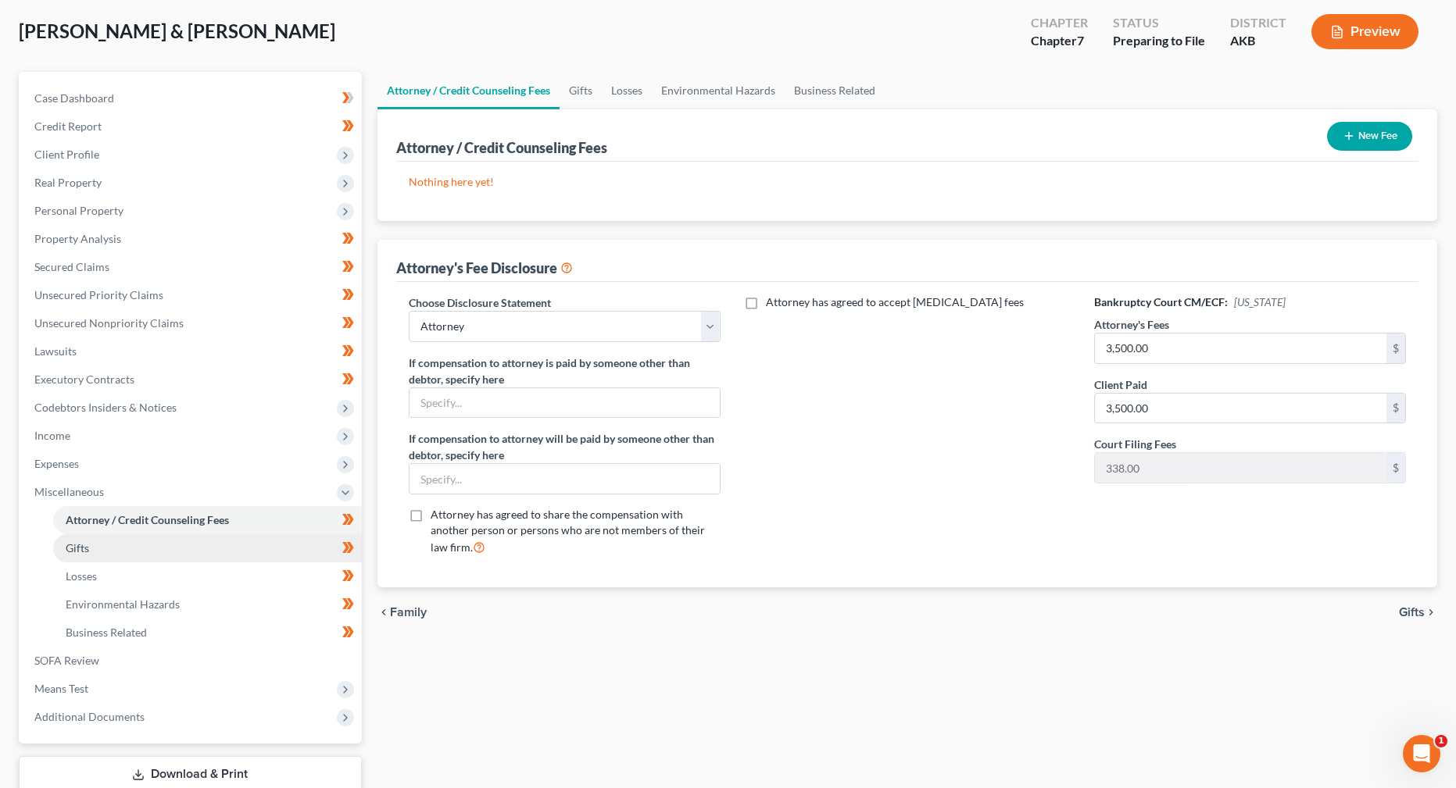
click at [175, 554] on link "Gifts" at bounding box center [207, 549] width 309 height 28
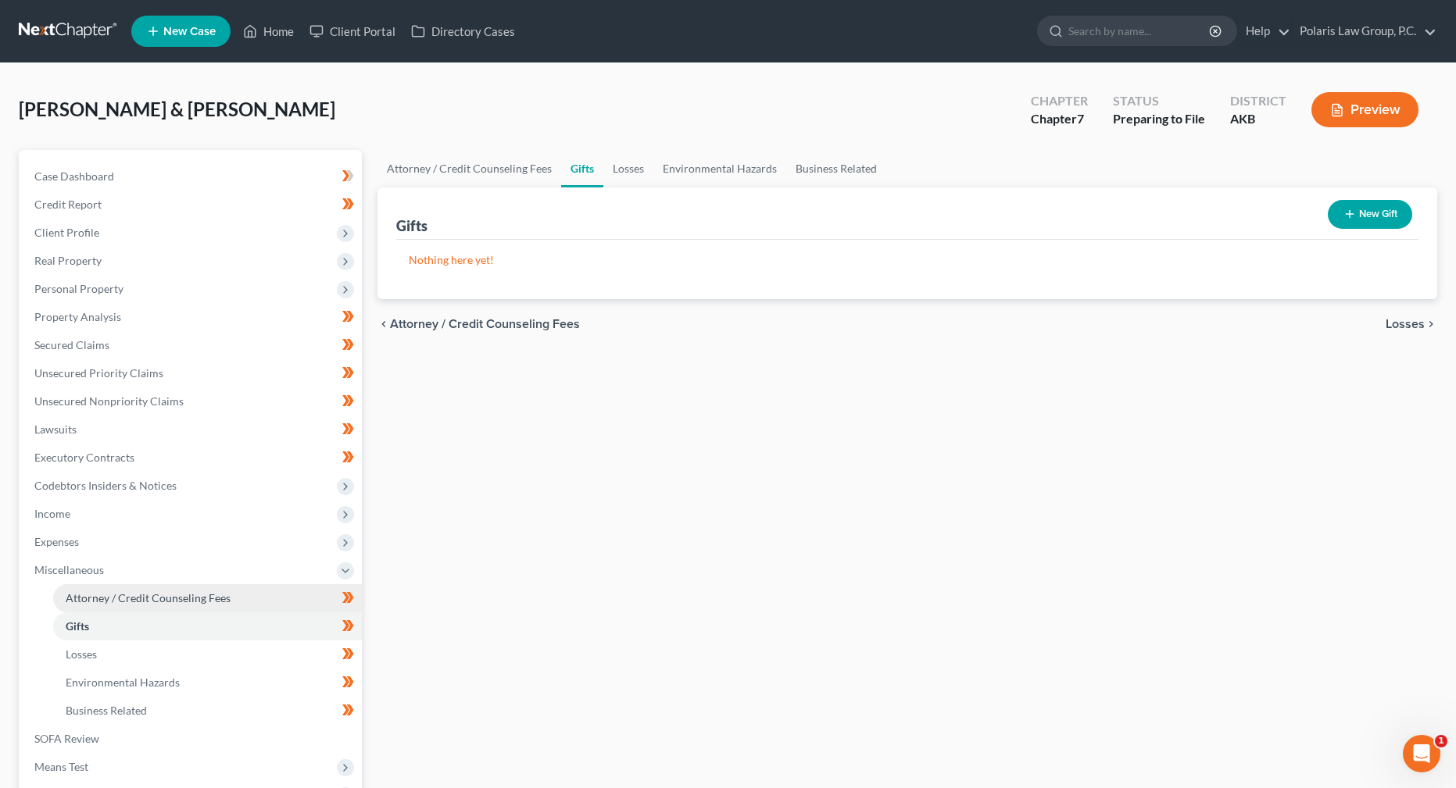
click at [119, 602] on span "Attorney / Credit Counseling Fees" at bounding box center [148, 598] width 165 height 13
select select "1"
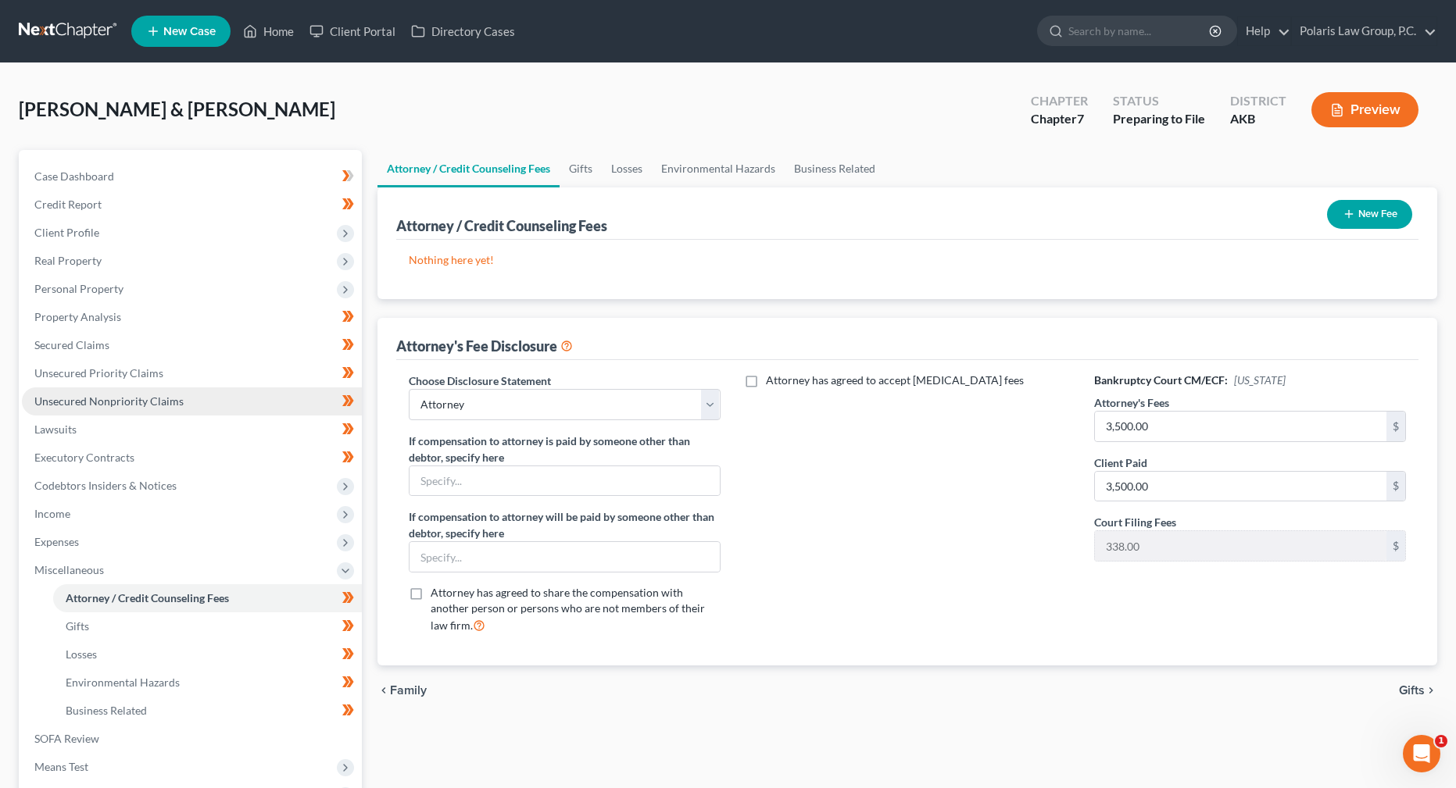
click at [131, 402] on span "Unsecured Nonpriority Claims" at bounding box center [108, 401] width 149 height 13
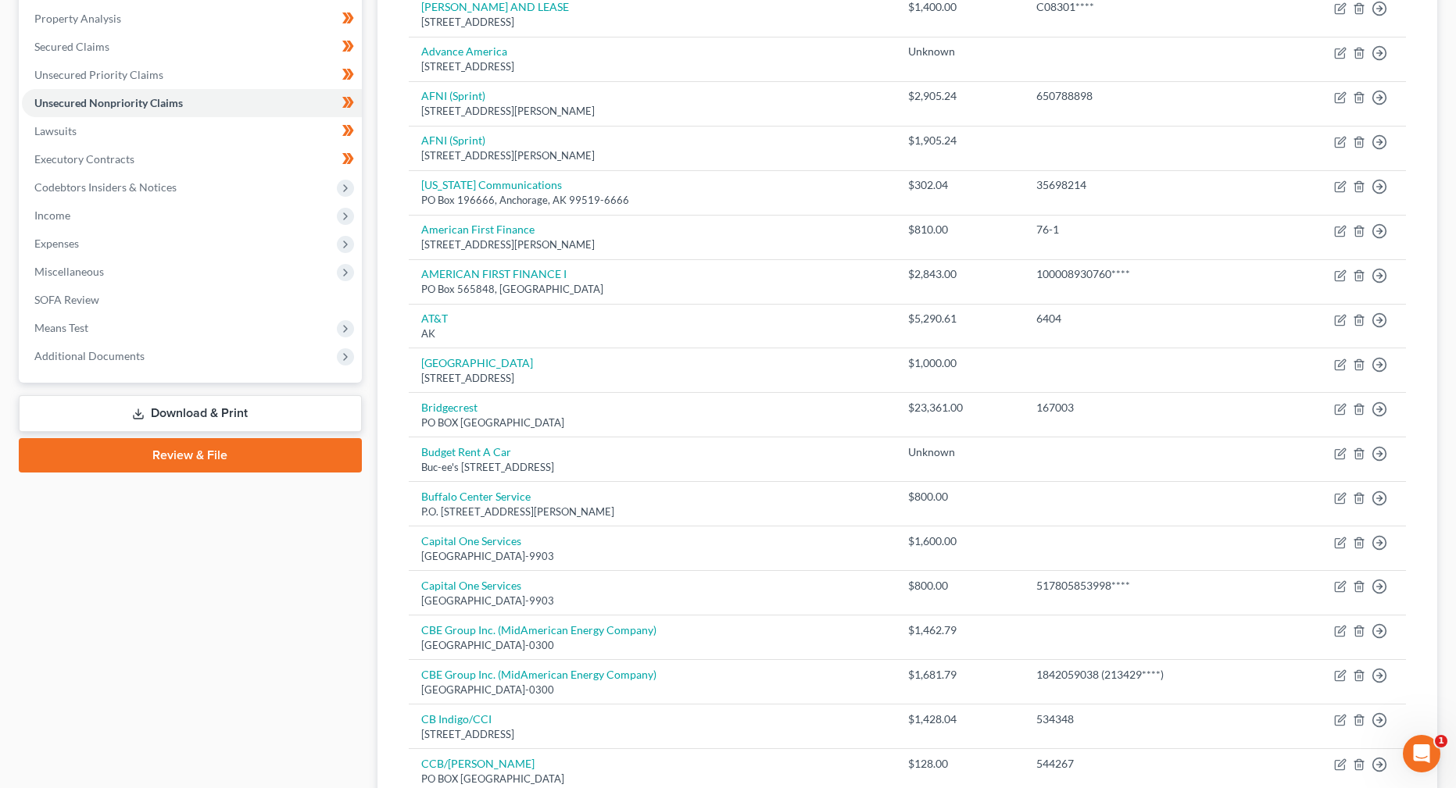
scroll to position [1016, 0]
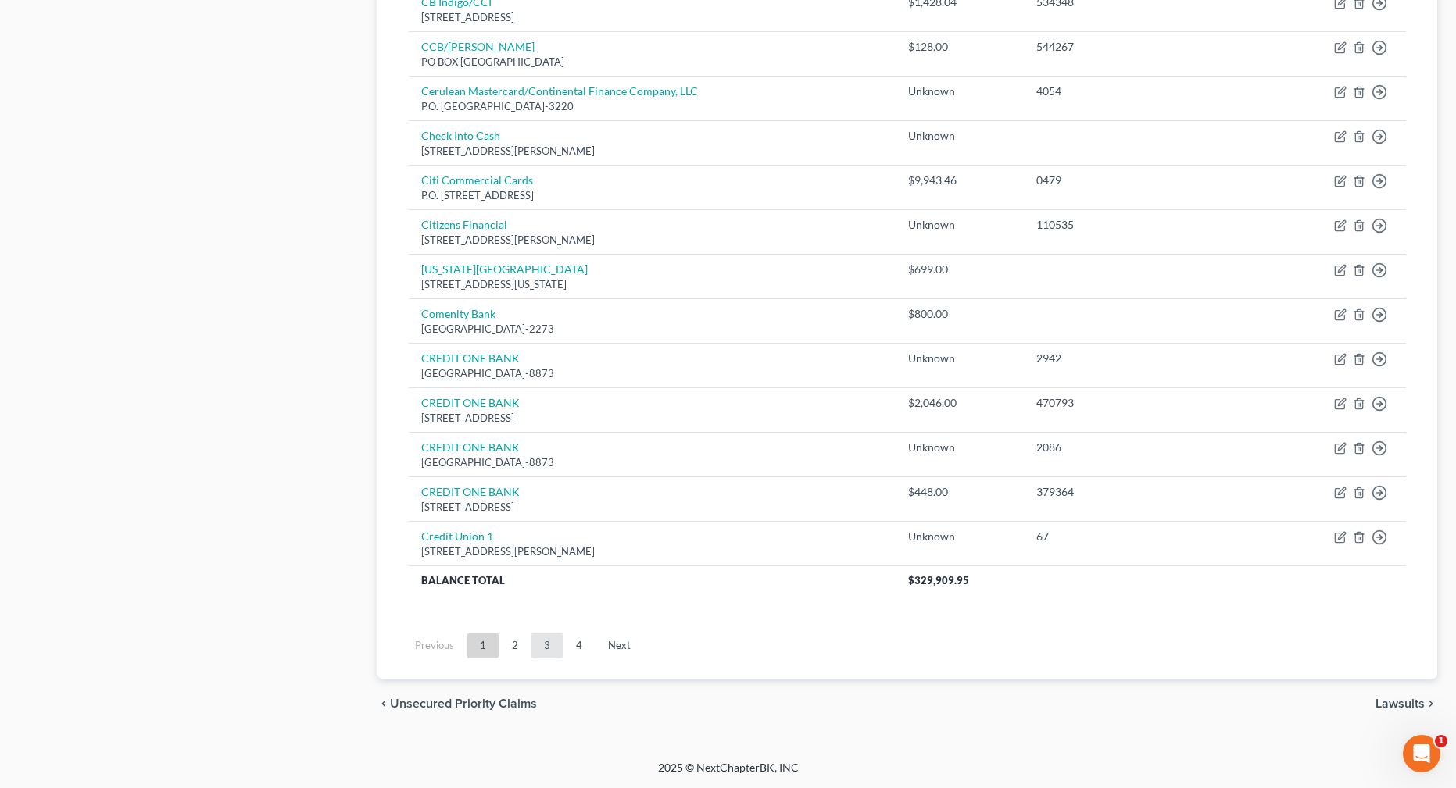
click at [541, 651] on link "3" at bounding box center [546, 646] width 31 height 25
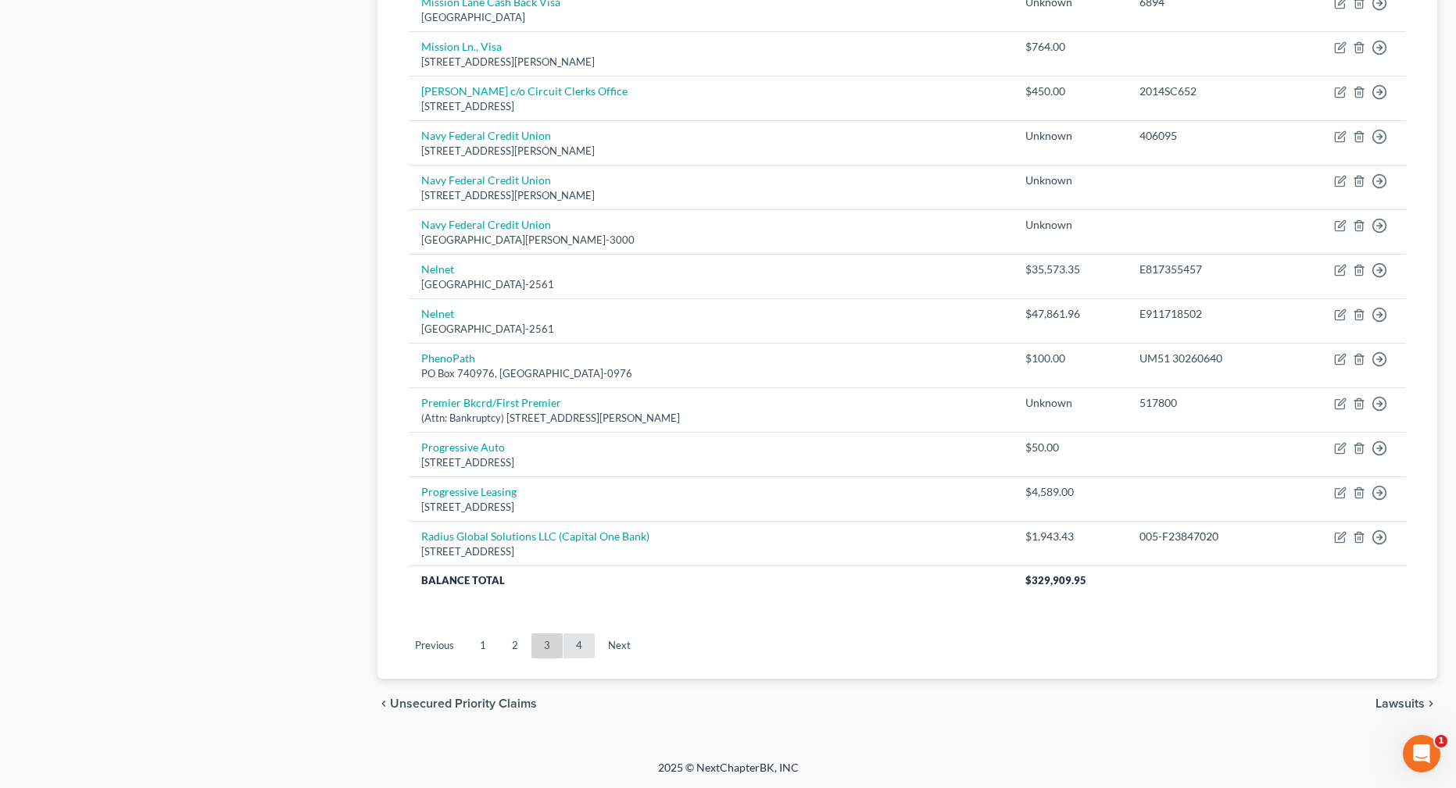
click at [582, 650] on link "4" at bounding box center [578, 646] width 31 height 25
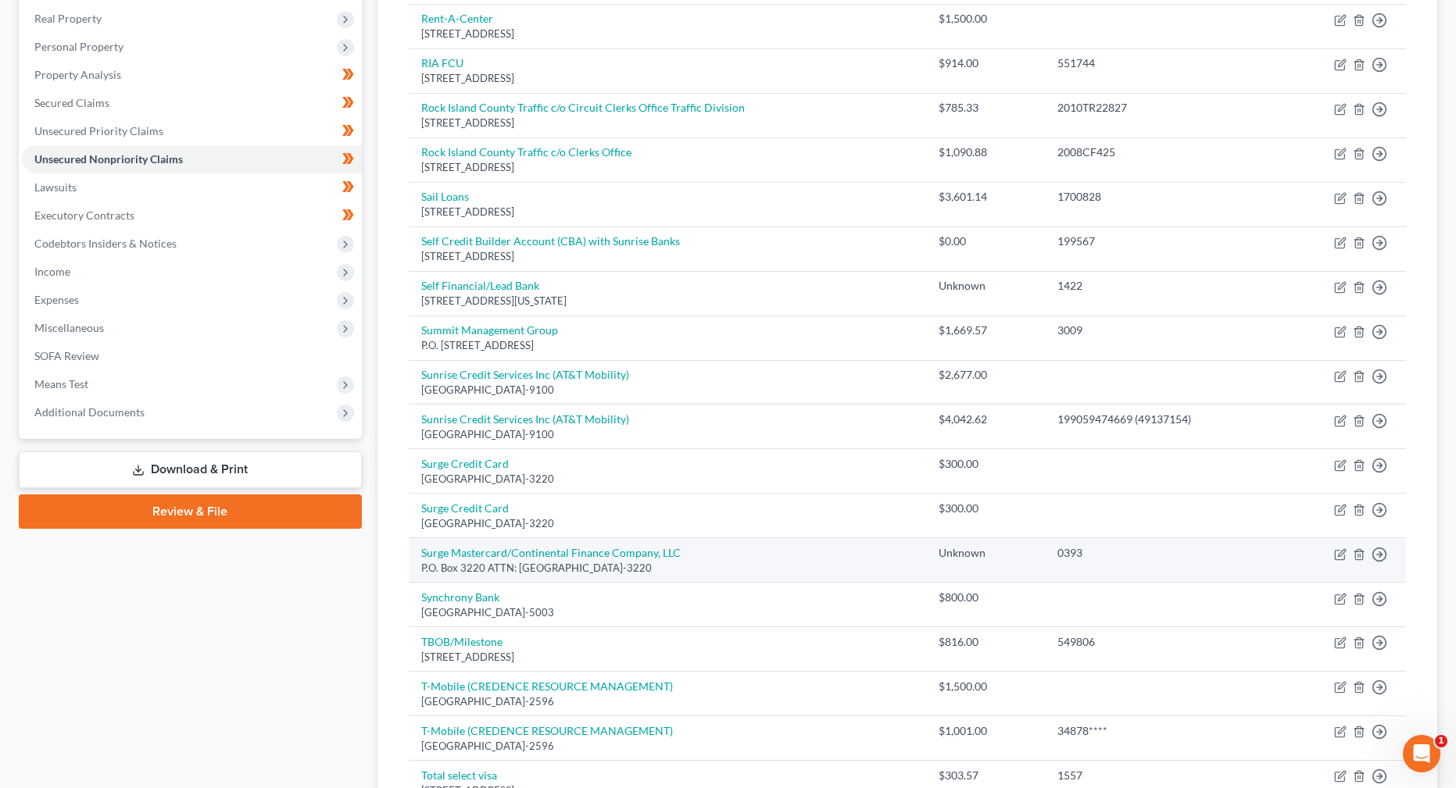
scroll to position [134, 0]
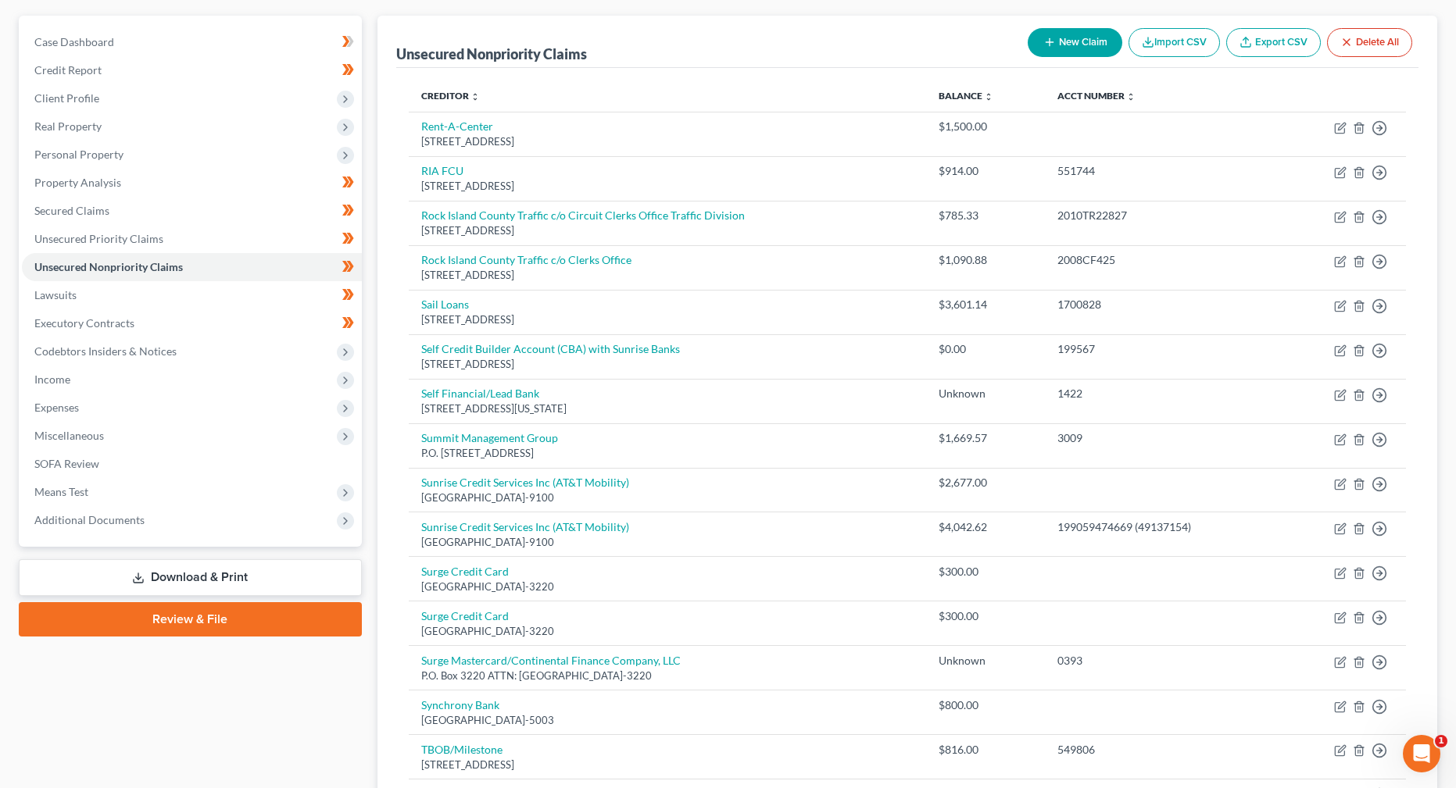
click at [1066, 45] on button "New Claim" at bounding box center [1075, 42] width 95 height 29
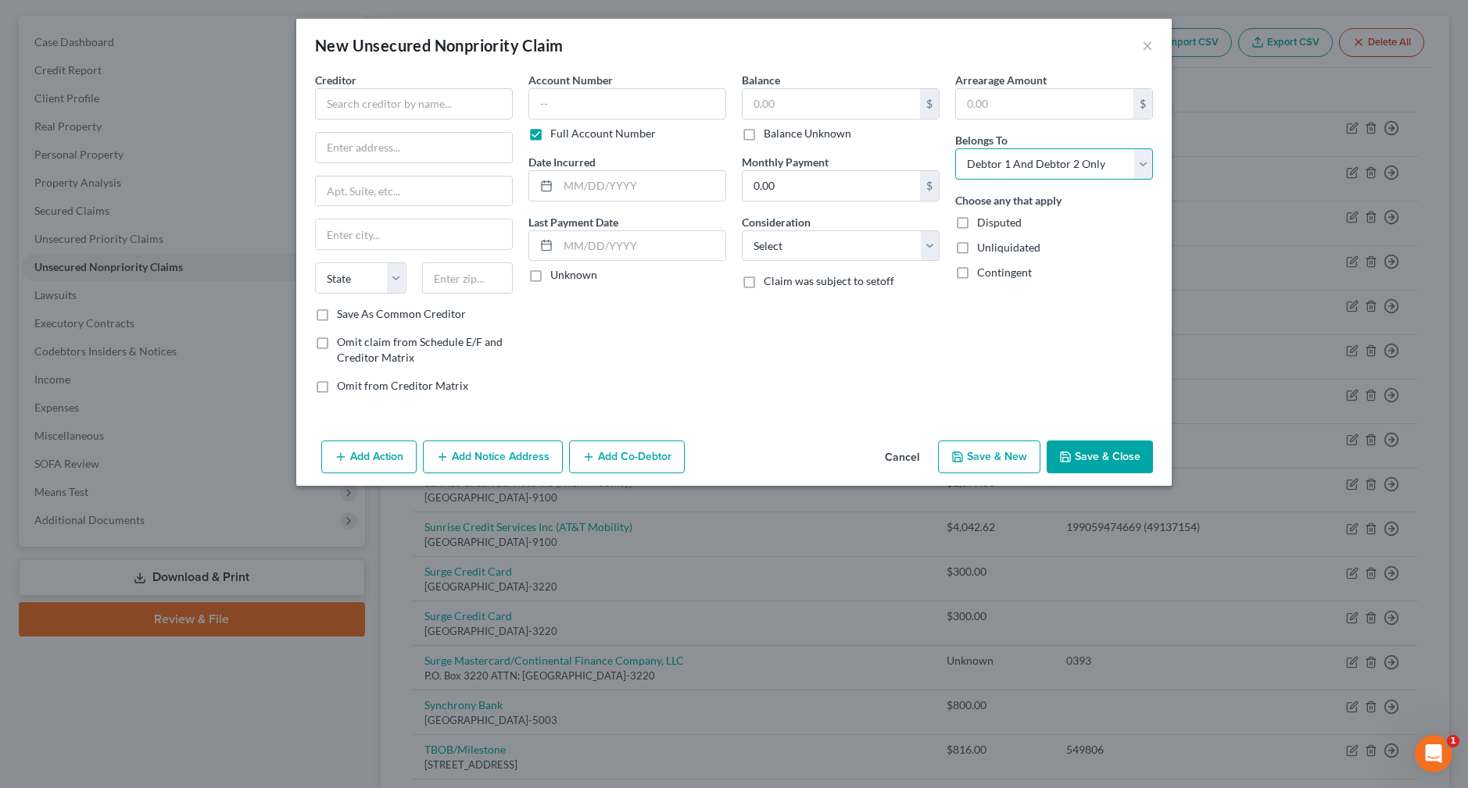
click at [1140, 163] on select "Select Debtor 1 Only Debtor 2 Only Debtor 1 And Debtor 2 Only At Least One Of T…" at bounding box center [1054, 163] width 198 height 31
select select "1"
click at [955, 148] on select "Select Debtor 1 Only Debtor 2 Only Debtor 1 And Debtor 2 Only At Least One Of T…" at bounding box center [1054, 163] width 198 height 31
click at [800, 105] on input "text" at bounding box center [830, 104] width 177 height 30
type input "200"
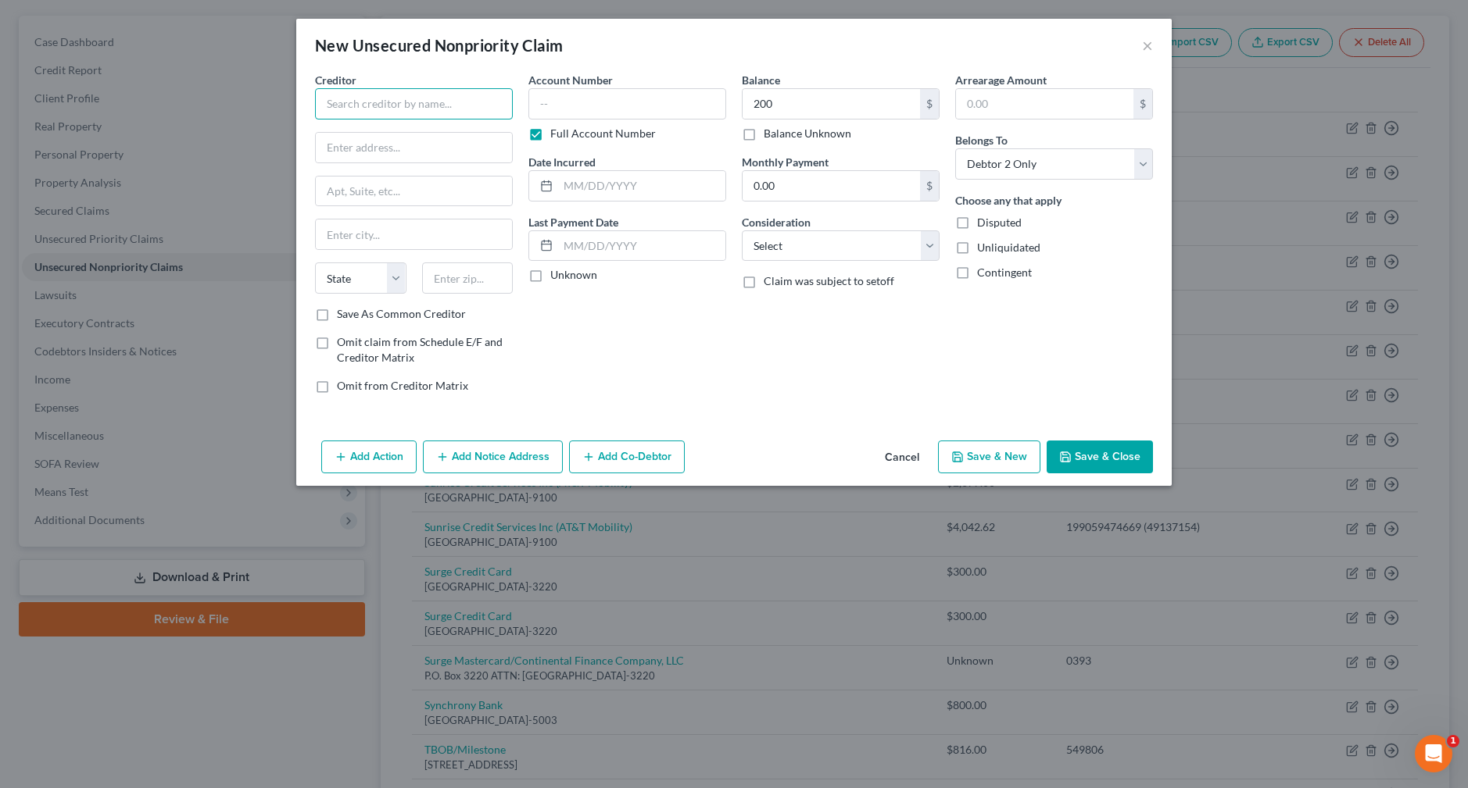
click at [424, 116] on input "text" at bounding box center [414, 103] width 198 height 31
click at [550, 138] on label "Full Account Number" at bounding box center [602, 134] width 105 height 16
click at [556, 136] on input "Full Account Number" at bounding box center [561, 131] width 10 height 10
click at [406, 104] on input "text" at bounding box center [414, 103] width 198 height 31
click at [544, 46] on div "New Unsecured Nonpriority Claim" at bounding box center [439, 45] width 248 height 22
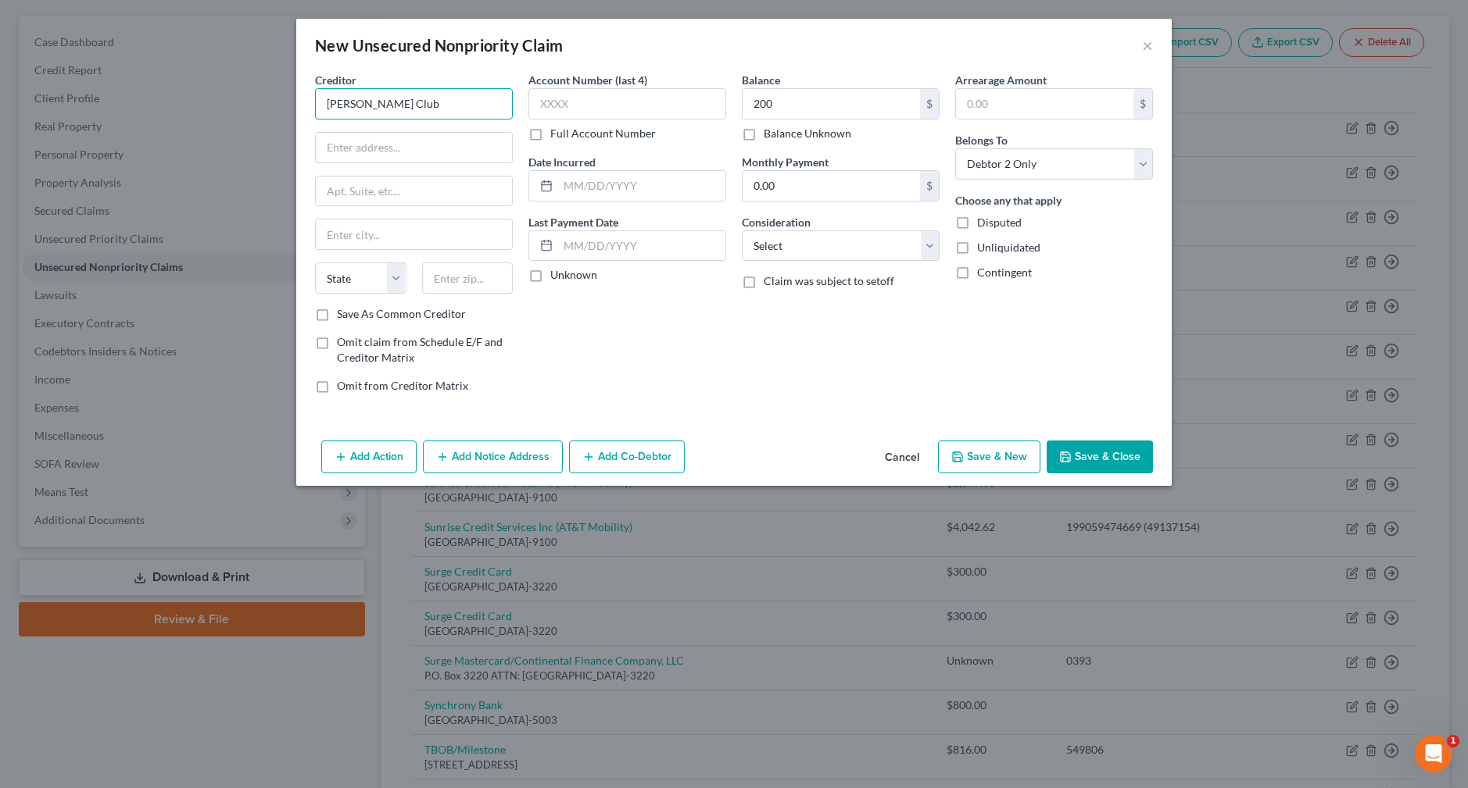
click at [431, 98] on input "[PERSON_NAME] Club" at bounding box center [414, 103] width 198 height 31
click at [382, 105] on input "[PERSON_NAME] Club" at bounding box center [414, 103] width 198 height 31
type input "[PERSON_NAME] Club"
drag, startPoint x: 643, startPoint y: 316, endPoint x: 570, endPoint y: 269, distance: 86.5
click at [643, 316] on div "Account Number (last 4) Full Account Number Date Incurred Last Payment Date Unk…" at bounding box center [626, 239] width 213 height 334
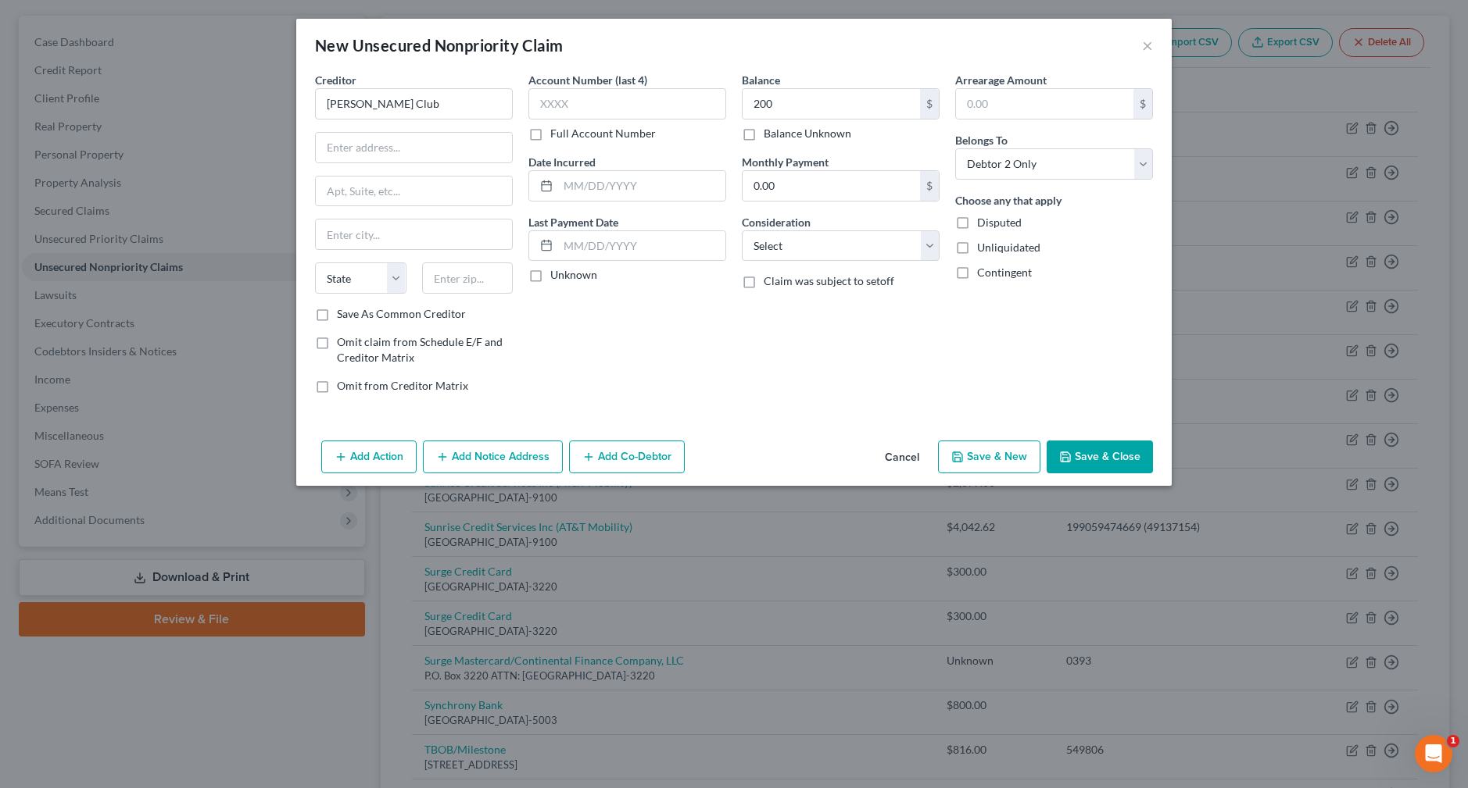
click at [570, 269] on label "Unknown" at bounding box center [573, 275] width 47 height 16
click at [567, 269] on input "Unknown" at bounding box center [561, 272] width 10 height 10
checkbox input "true"
click at [385, 316] on label "Save As Common Creditor" at bounding box center [401, 314] width 129 height 16
click at [353, 316] on input "Save As Common Creditor" at bounding box center [348, 311] width 10 height 10
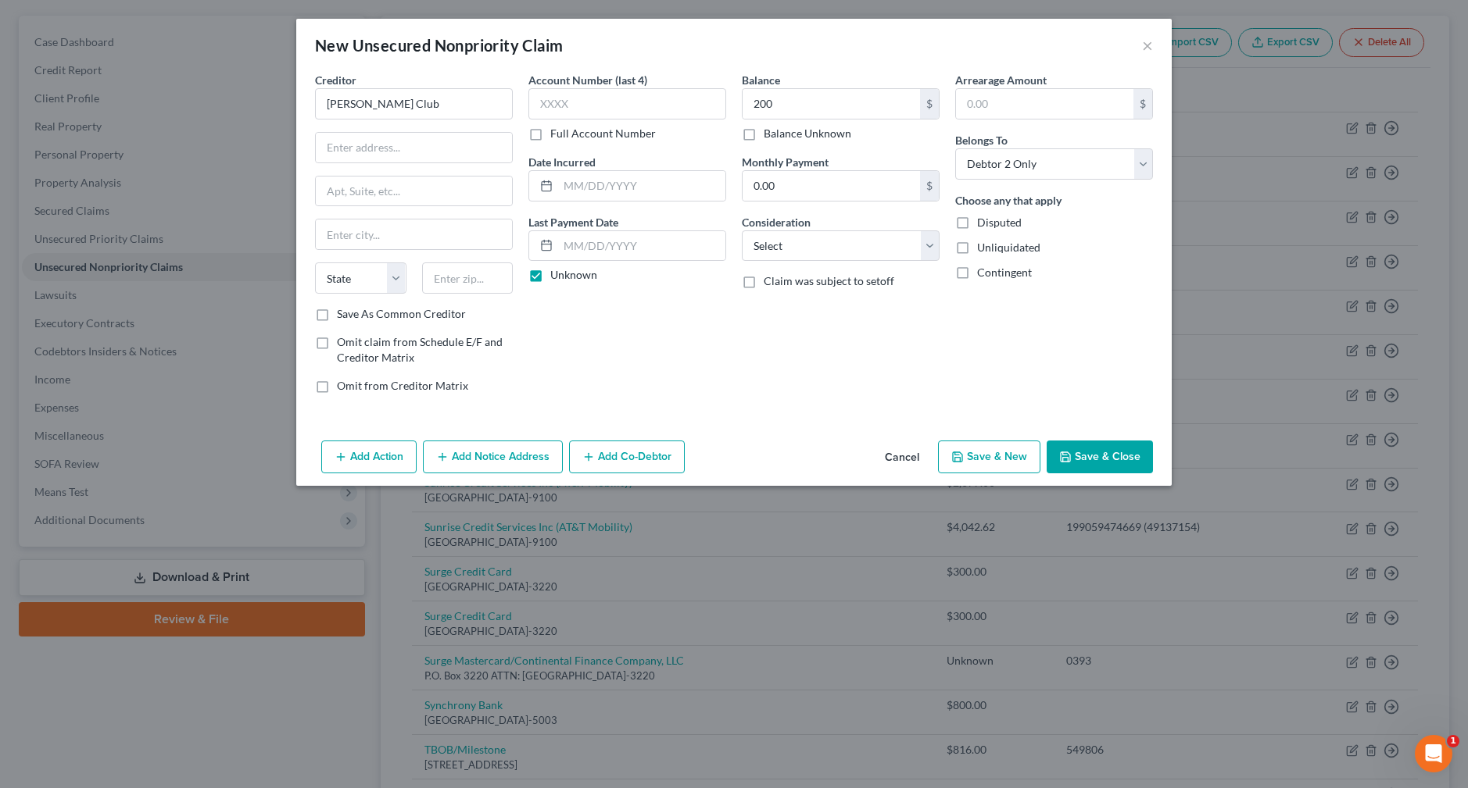
checkbox input "true"
click at [527, 69] on div "New Unsecured Nonpriority Claim ×" at bounding box center [733, 45] width 875 height 53
click at [381, 146] on input "text" at bounding box center [414, 148] width 196 height 30
type input "P"
click at [381, 105] on input "[PERSON_NAME] Club" at bounding box center [414, 103] width 198 height 31
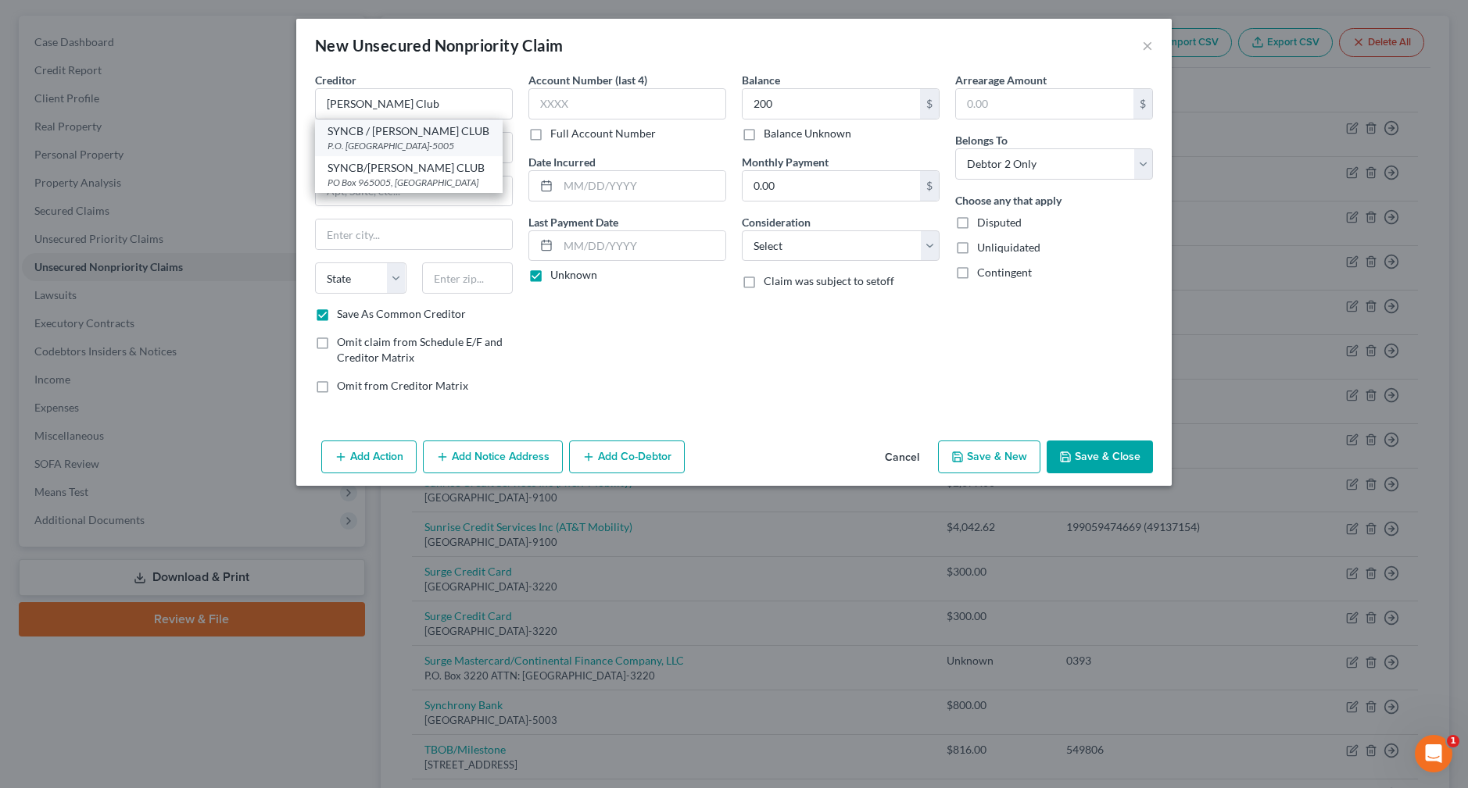
click at [413, 134] on div "SYNCB / [PERSON_NAME] CLUB" at bounding box center [408, 131] width 163 height 16
type input "SYNCB / [PERSON_NAME] CLUB"
type input "P.O. Box 965005"
type input "Orlando"
select select "9"
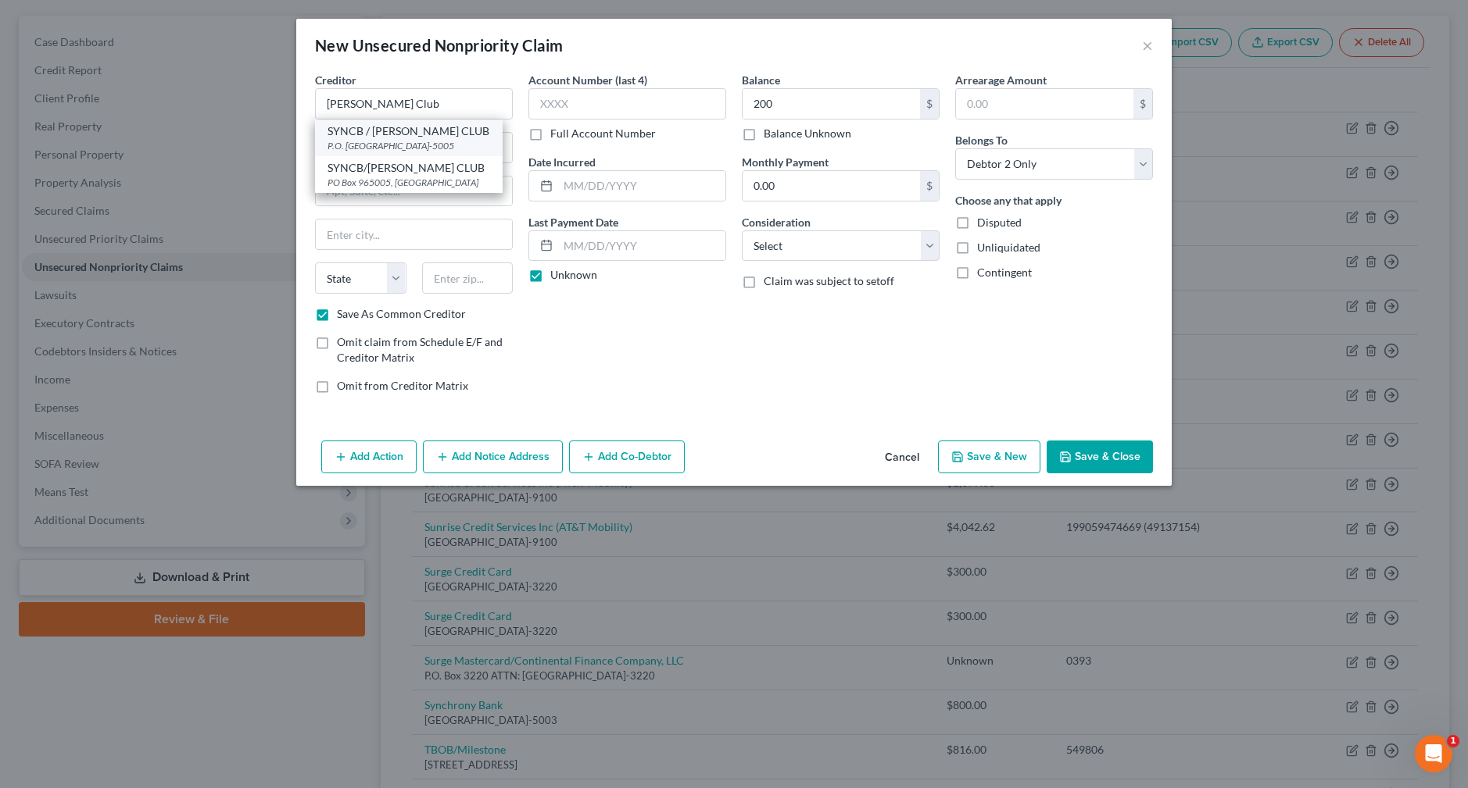
type input "32896-5005"
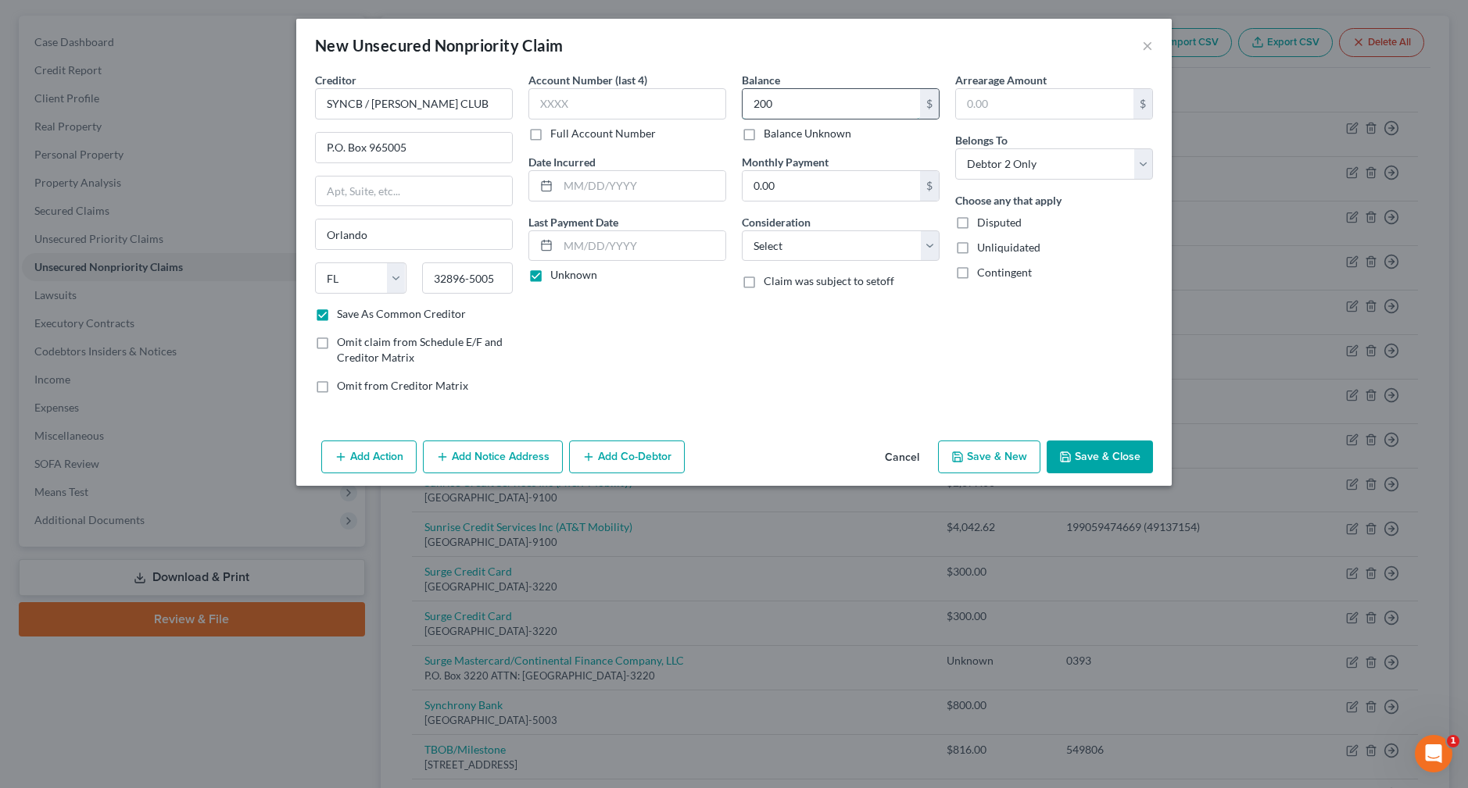
click at [803, 103] on input "200" at bounding box center [830, 104] width 177 height 30
click at [817, 111] on input "200" at bounding box center [830, 104] width 177 height 30
click at [818, 102] on input "200" at bounding box center [830, 104] width 177 height 30
type input "200.00"
click at [937, 364] on div "Balance 200.00 $ Balance Unknown Balance Undetermined 200.00 $ Balance Unknown …" at bounding box center [840, 239] width 213 height 334
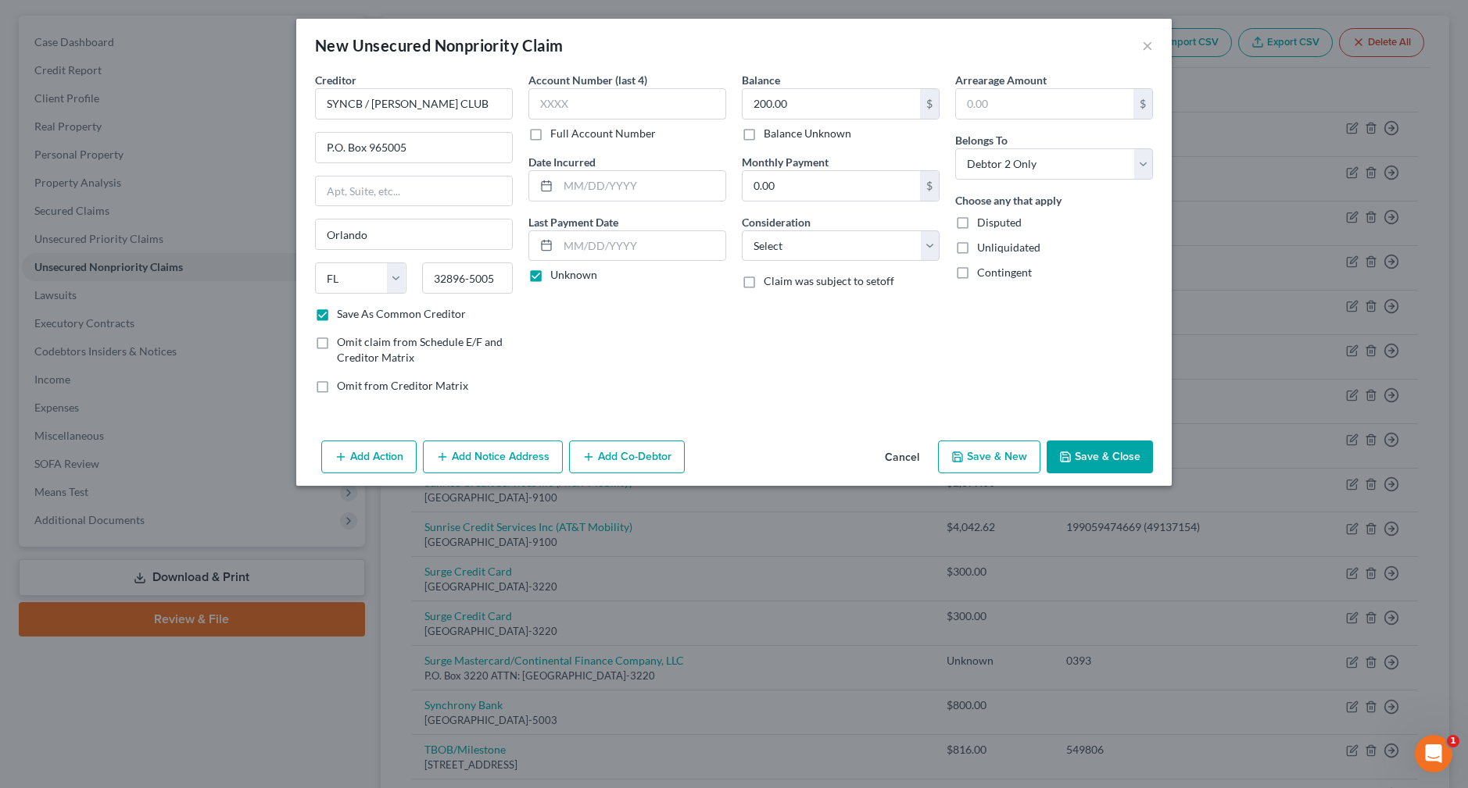
click at [1102, 452] on button "Save & Close" at bounding box center [1099, 457] width 106 height 33
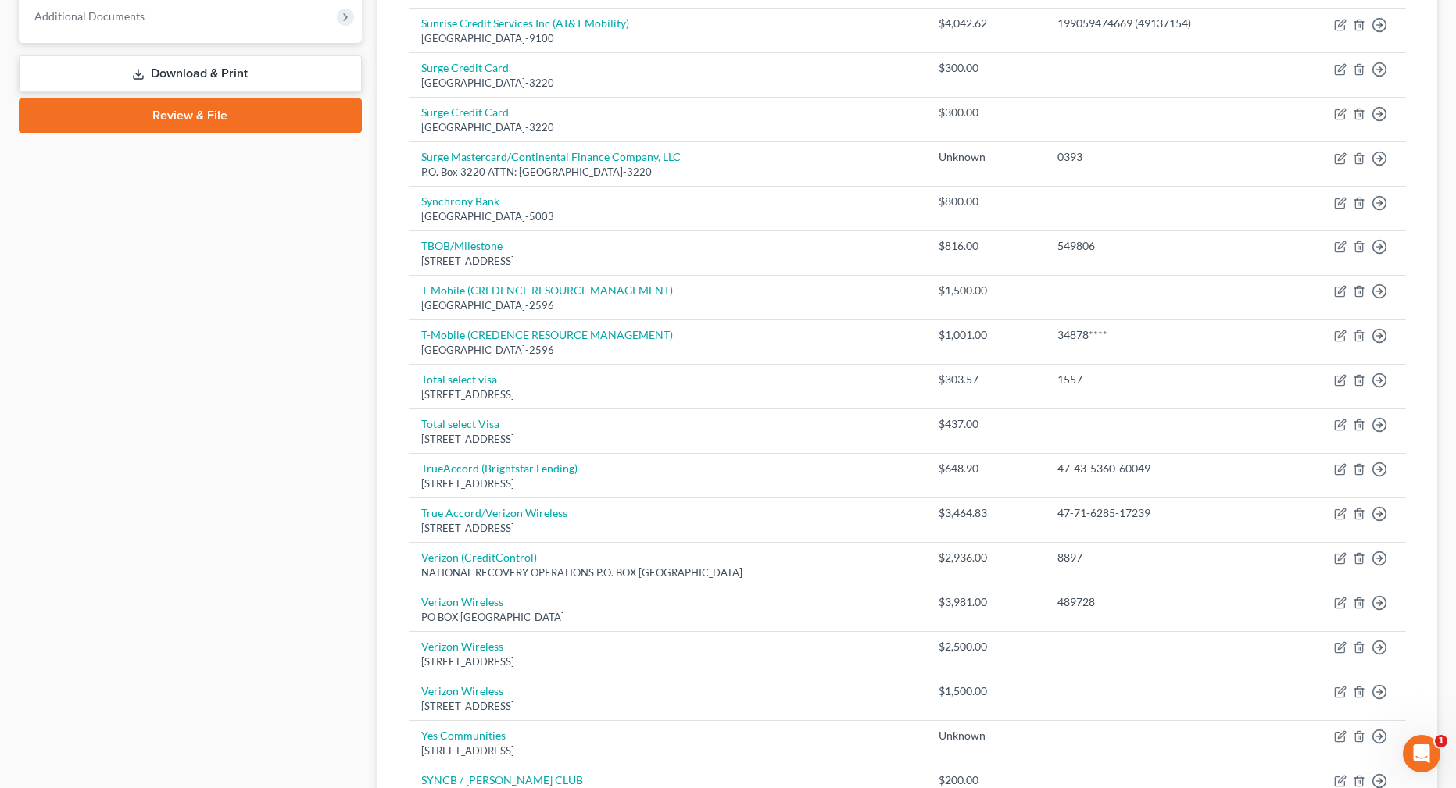
scroll to position [882, 0]
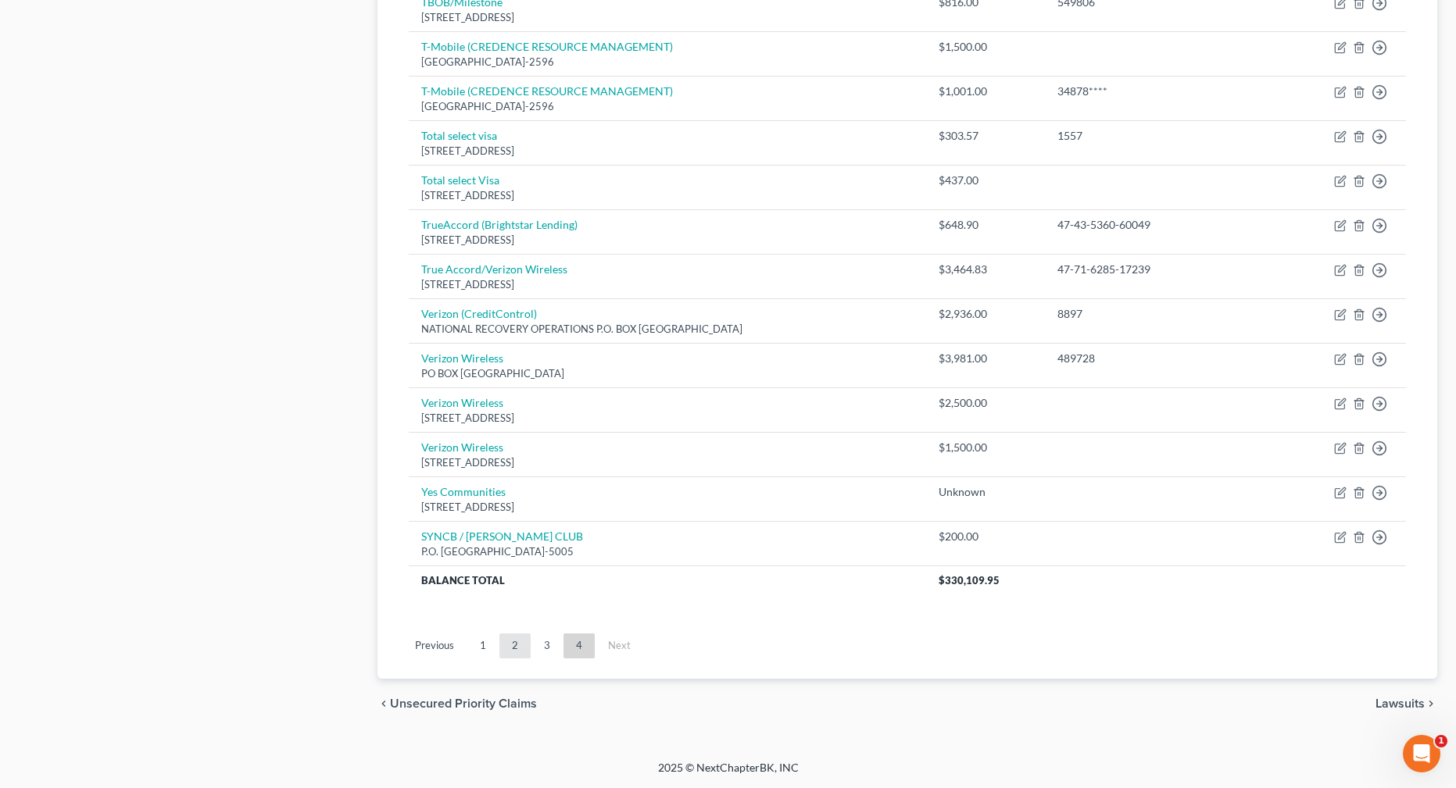
click at [506, 639] on link "2" at bounding box center [514, 646] width 31 height 25
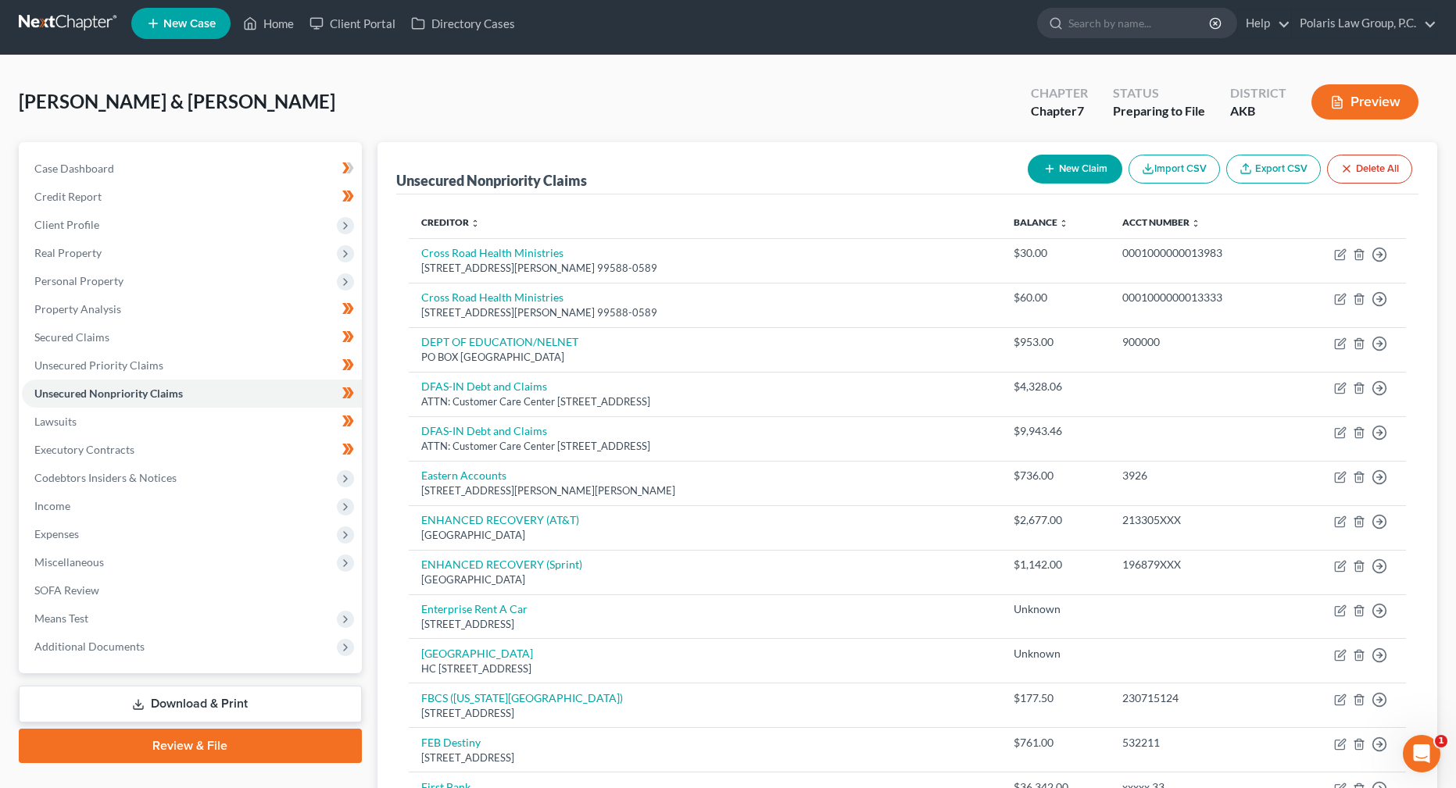
scroll to position [0, 0]
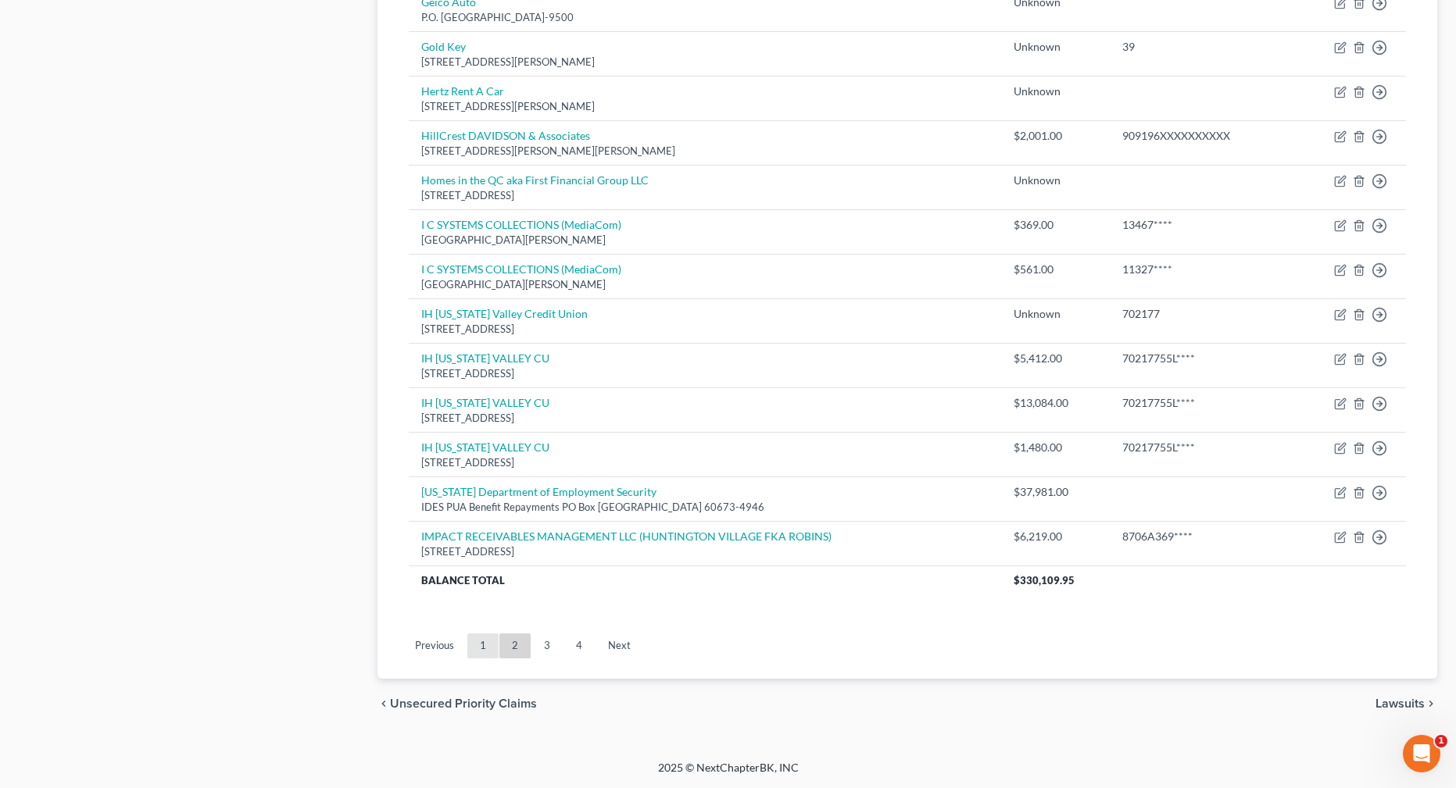
click at [478, 643] on link "1" at bounding box center [482, 646] width 31 height 25
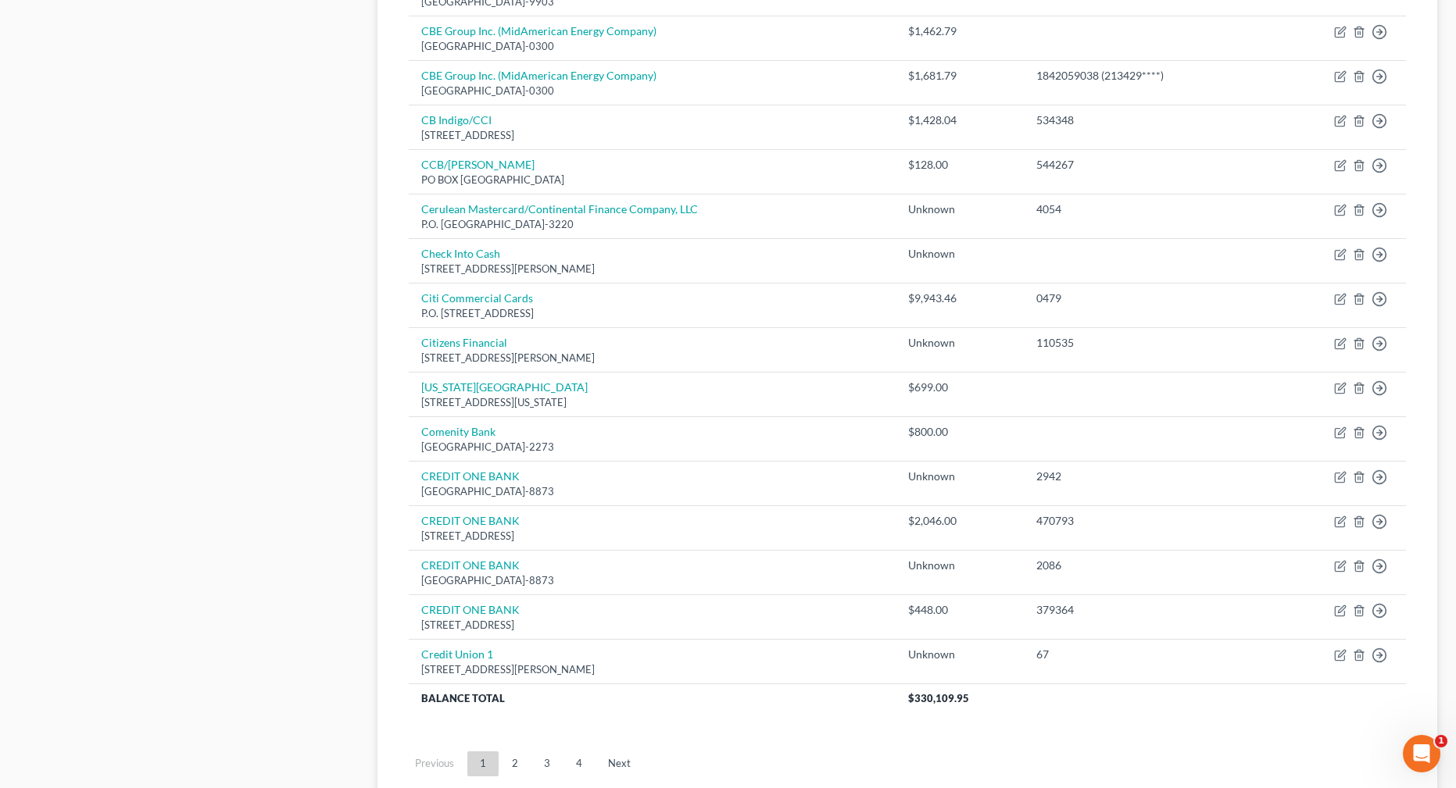
scroll to position [907, 0]
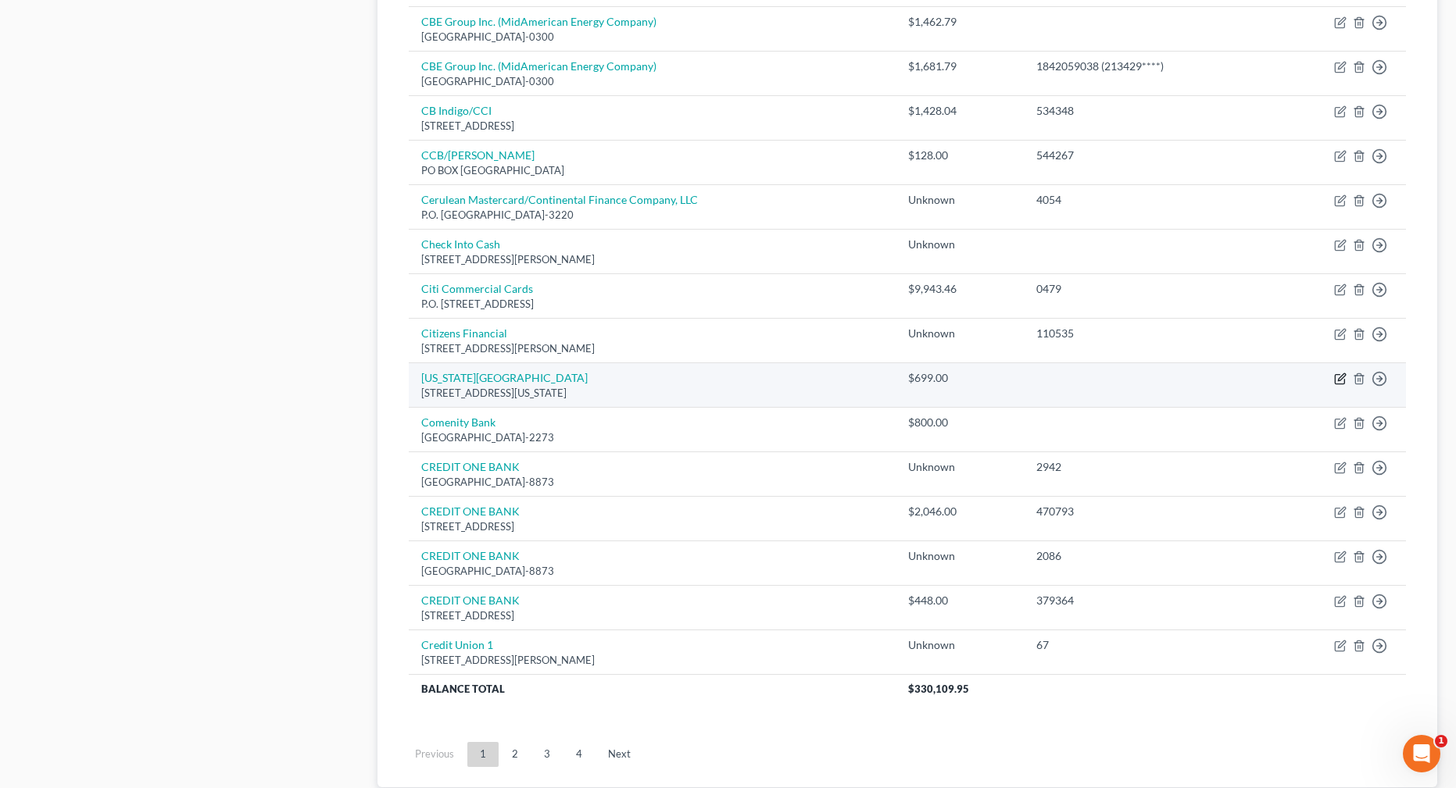
click at [1340, 381] on icon "button" at bounding box center [1341, 377] width 7 height 7
select select "5"
select select "4"
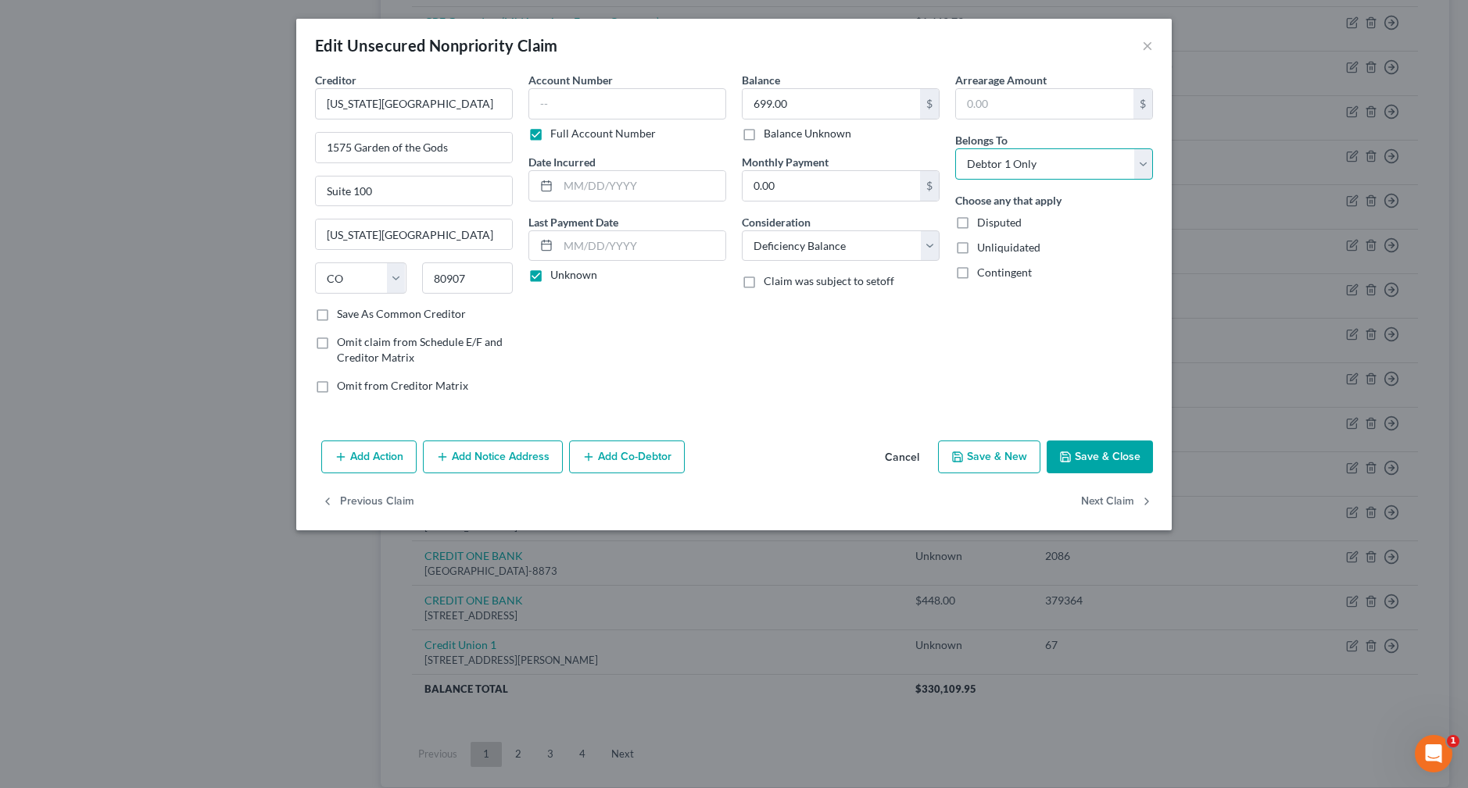
click at [1133, 162] on select "Select Debtor 1 Only Debtor 2 Only Debtor 1 And Debtor 2 Only At Least One Of T…" at bounding box center [1054, 163] width 198 height 31
select select "2"
click at [955, 148] on select "Select Debtor 1 Only Debtor 2 Only Debtor 1 And Debtor 2 Only At Least One Of T…" at bounding box center [1054, 163] width 198 height 31
click at [1098, 459] on button "Save & Close" at bounding box center [1099, 457] width 106 height 33
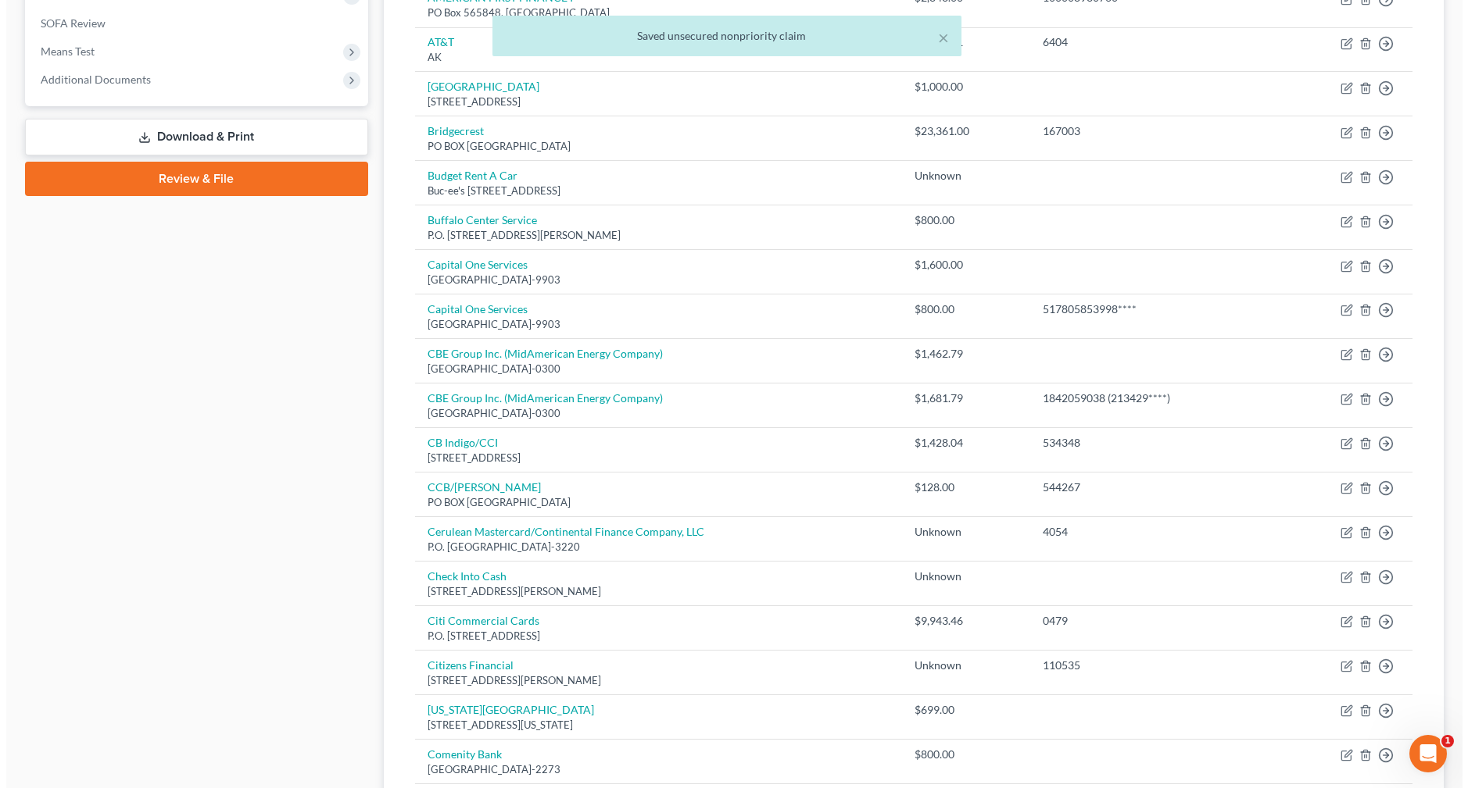
scroll to position [0, 0]
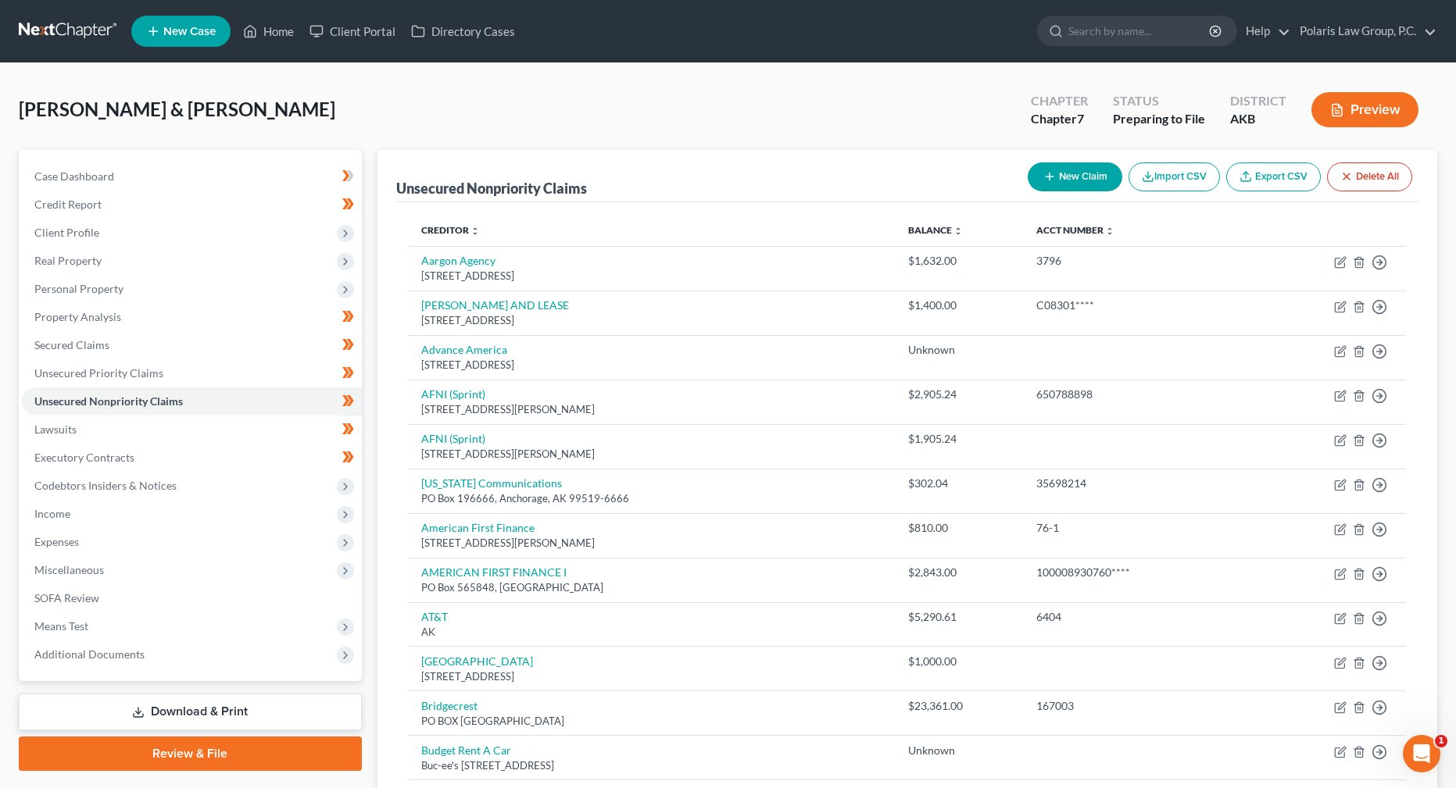
drag, startPoint x: 922, startPoint y: 157, endPoint x: 1109, endPoint y: 176, distance: 187.7
click at [922, 157] on div "Unsecured Nonpriority Claims New Claim Import CSV Export CSV Delete All" at bounding box center [907, 176] width 1022 height 52
click at [1109, 176] on button "New Claim" at bounding box center [1075, 177] width 95 height 29
select select "2"
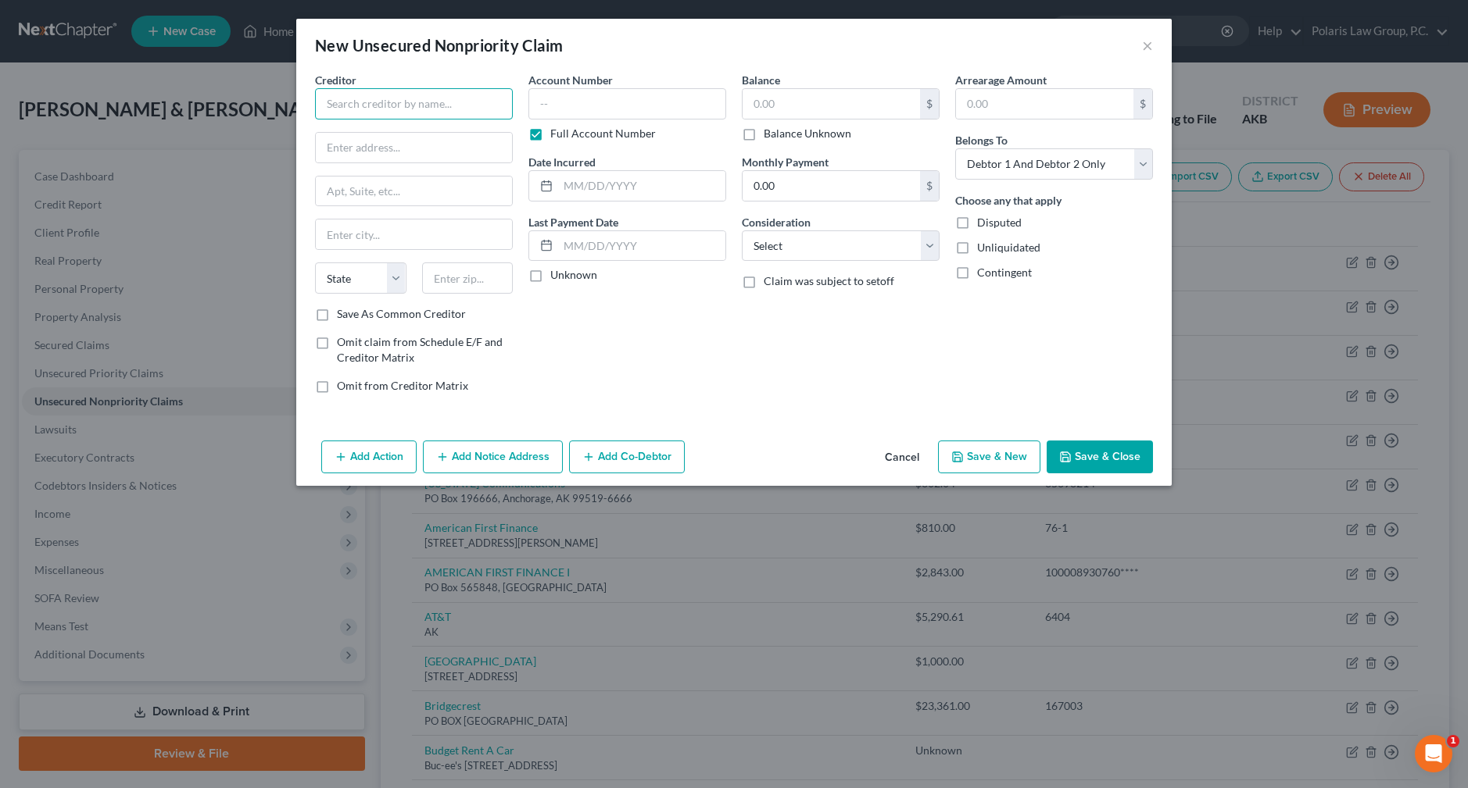
click at [440, 98] on input "text" at bounding box center [414, 103] width 198 height 31
click at [891, 455] on button "Cancel" at bounding box center [901, 457] width 59 height 31
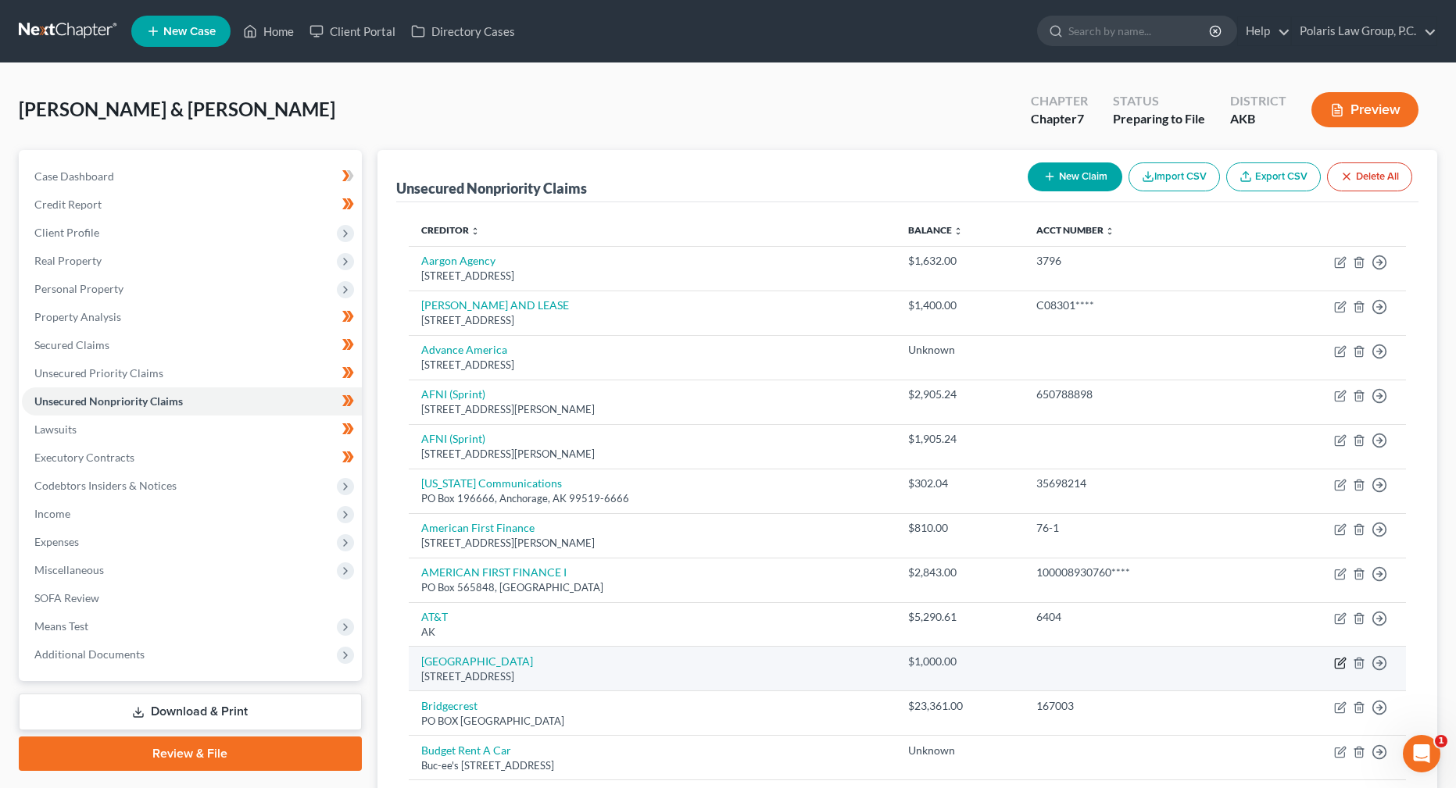
click at [1339, 663] on icon "button" at bounding box center [1341, 661] width 7 height 7
select select "14"
select select "4"
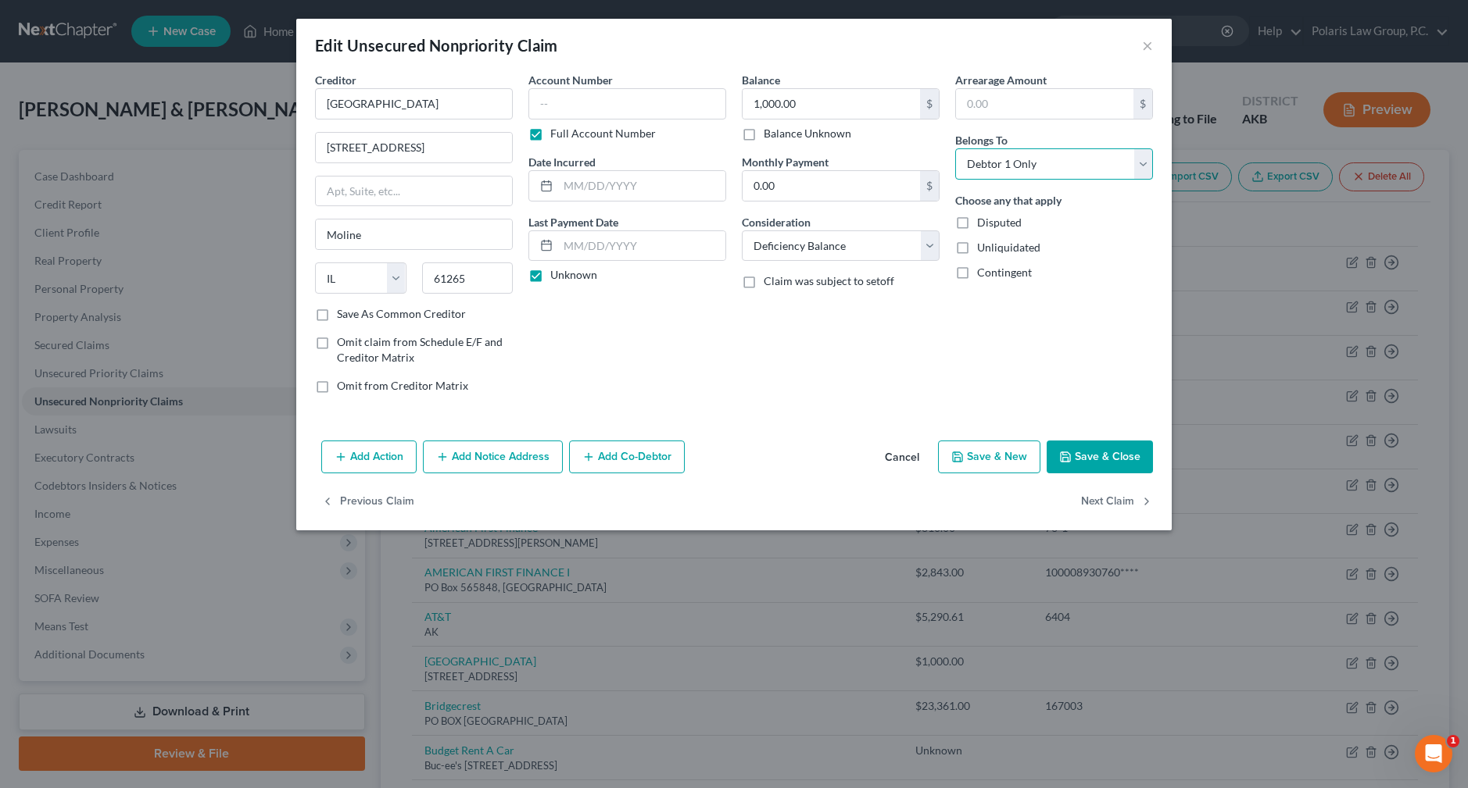
drag, startPoint x: 1053, startPoint y: 167, endPoint x: 1041, endPoint y: 179, distance: 17.1
click at [1053, 167] on select "Select Debtor 1 Only Debtor 2 Only Debtor 1 And Debtor 2 Only At Least One Of T…" at bounding box center [1054, 163] width 198 height 31
select select "2"
click at [955, 148] on select "Select Debtor 1 Only Debtor 2 Only Debtor 1 And Debtor 2 Only At Least One Of T…" at bounding box center [1054, 163] width 198 height 31
click at [1088, 456] on button "Save & Close" at bounding box center [1099, 457] width 106 height 33
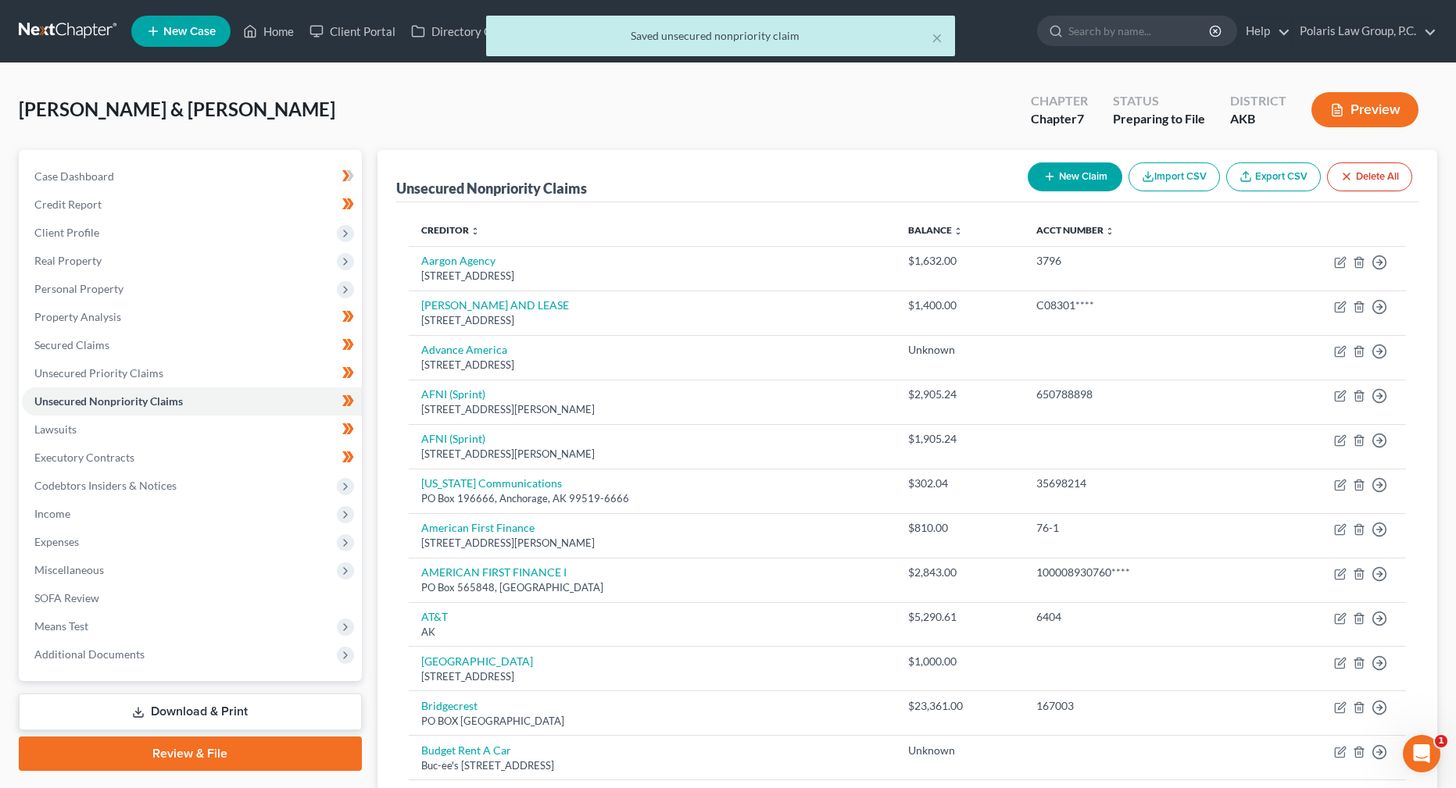
click at [1054, 172] on button "New Claim" at bounding box center [1075, 177] width 95 height 29
select select "2"
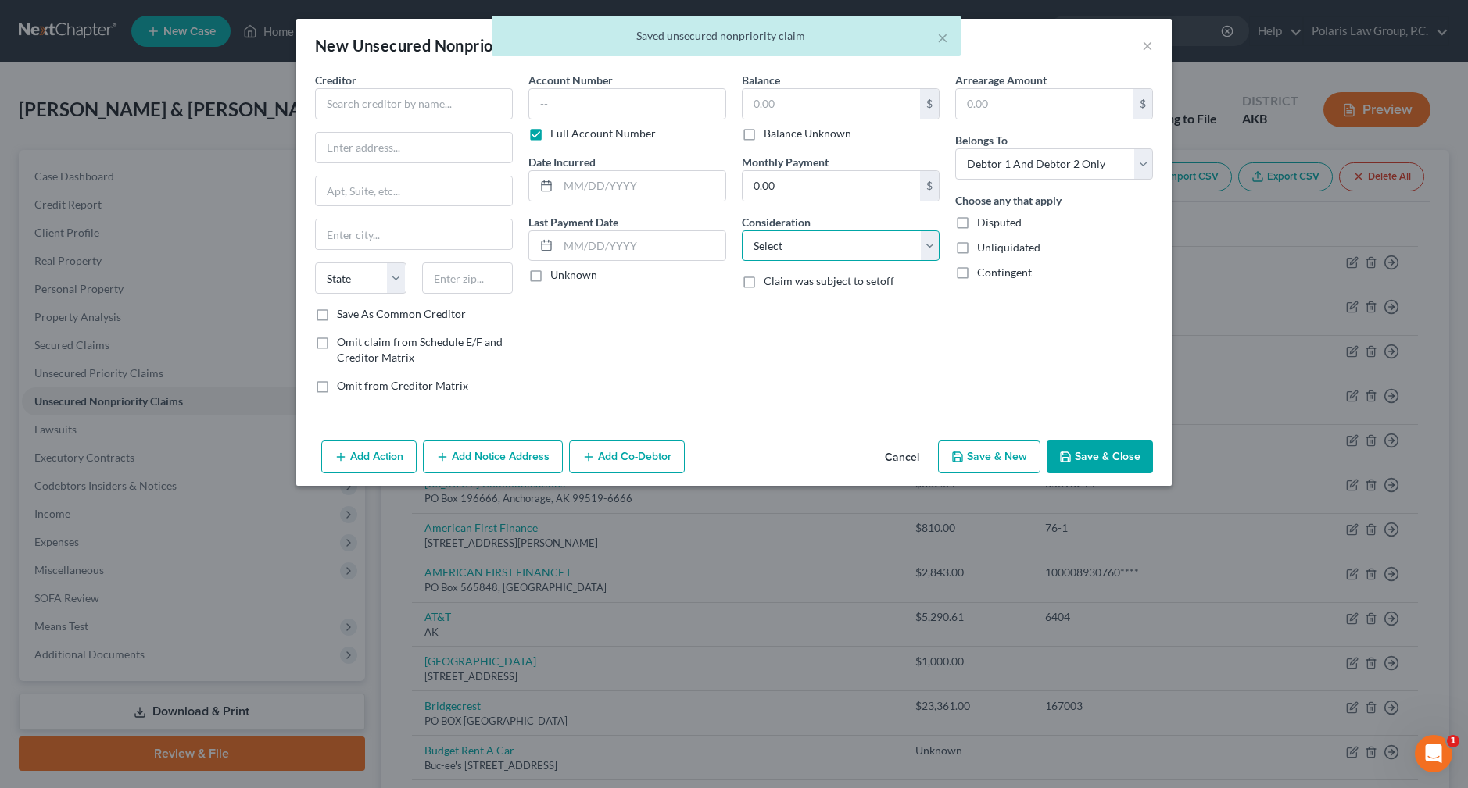
click at [841, 252] on select "Select Cable / Satellite Services Collection Agency Credit Card Debt Debt Couns…" at bounding box center [841, 246] width 198 height 31
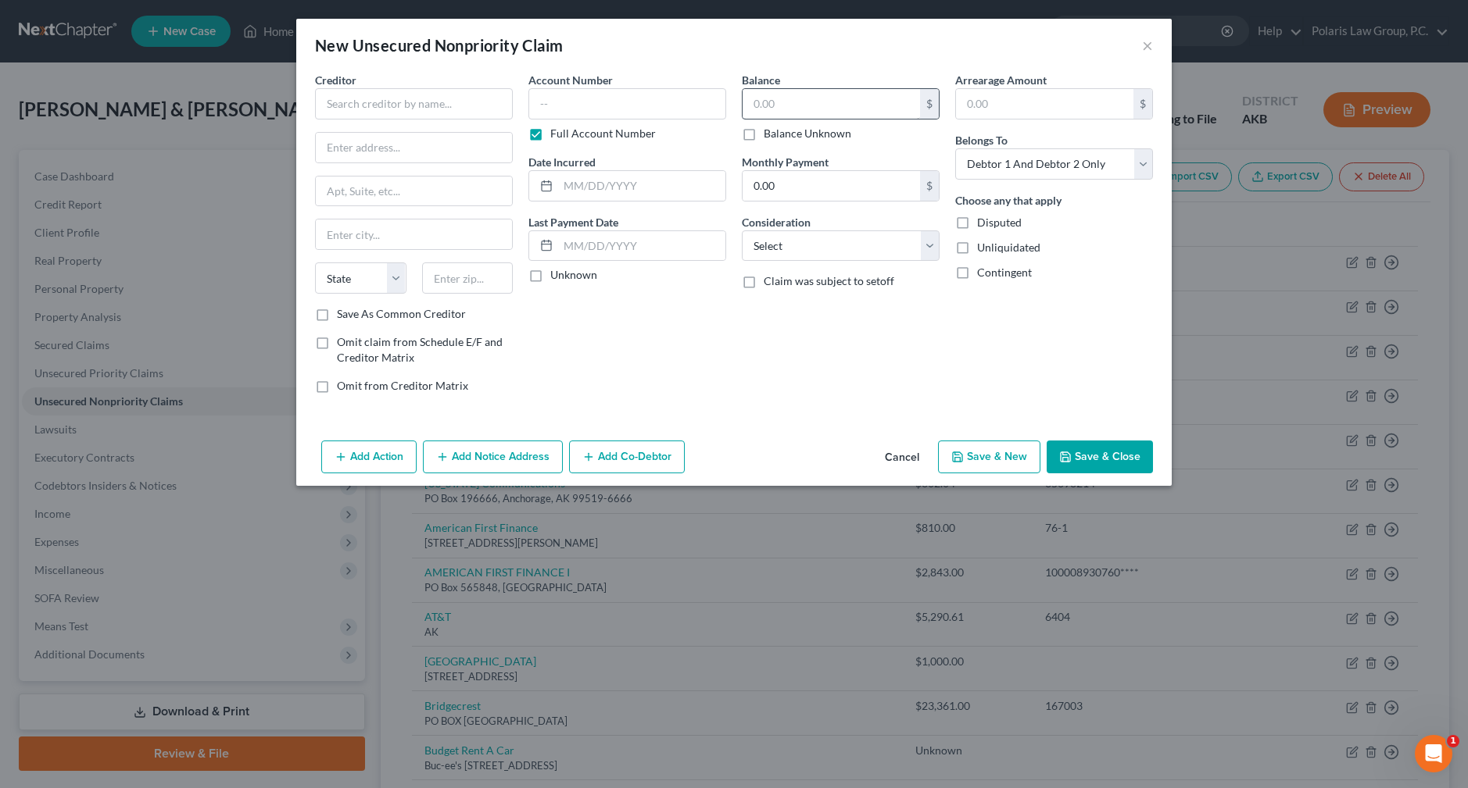
drag, startPoint x: 738, startPoint y: 213, endPoint x: 871, endPoint y: 95, distance: 177.7
click at [738, 213] on div "Balance $ Balance Unknown Balance Undetermined $ Balance Unknown Monthly Paymen…" at bounding box center [840, 239] width 213 height 334
click at [459, 121] on div "Creditor * State [US_STATE] AK AR AZ CA CO [GEOGRAPHIC_DATA] DE DC [GEOGRAPHIC_…" at bounding box center [414, 189] width 198 height 234
click at [449, 103] on input "text" at bounding box center [414, 103] width 198 height 31
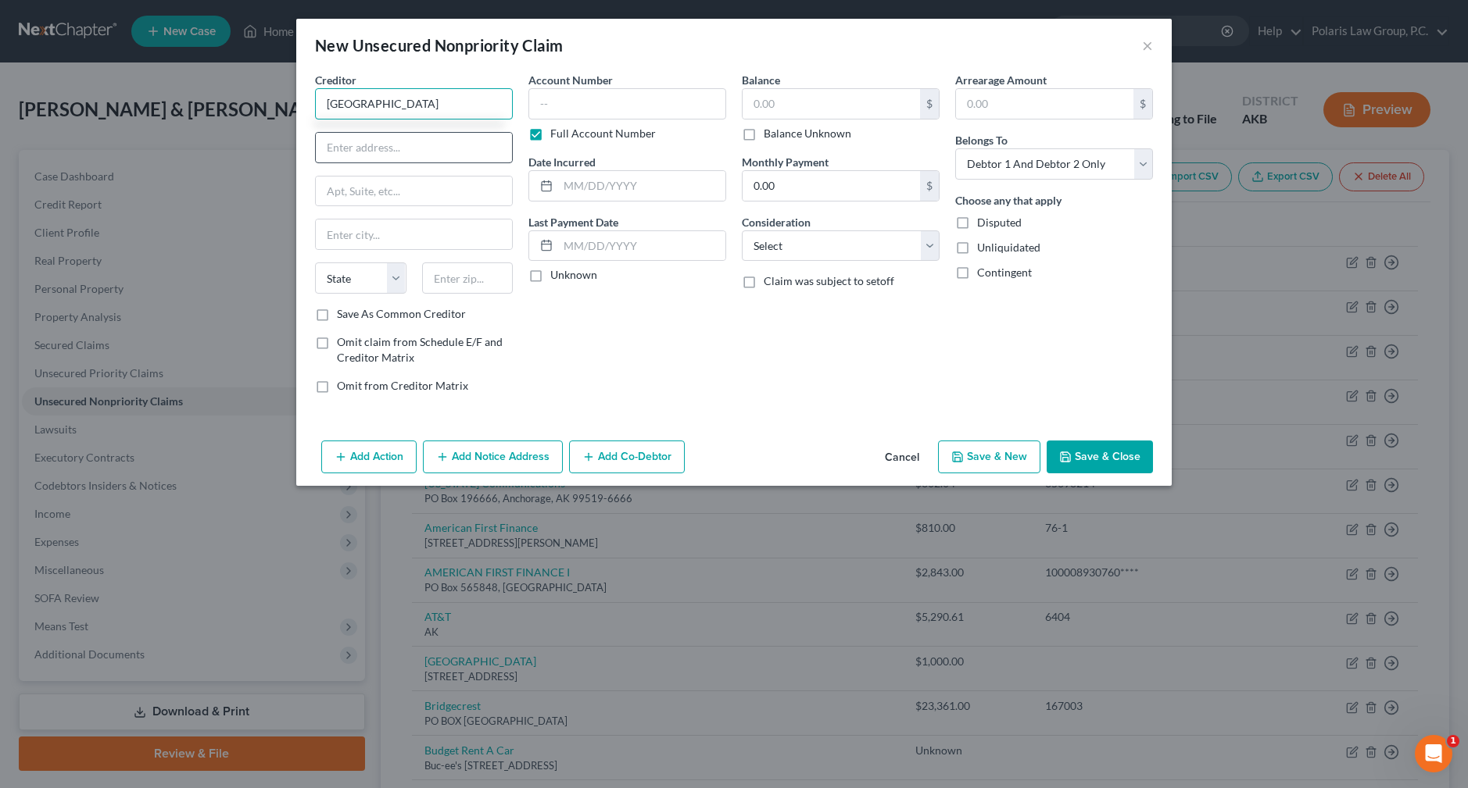
type input "[GEOGRAPHIC_DATA]"
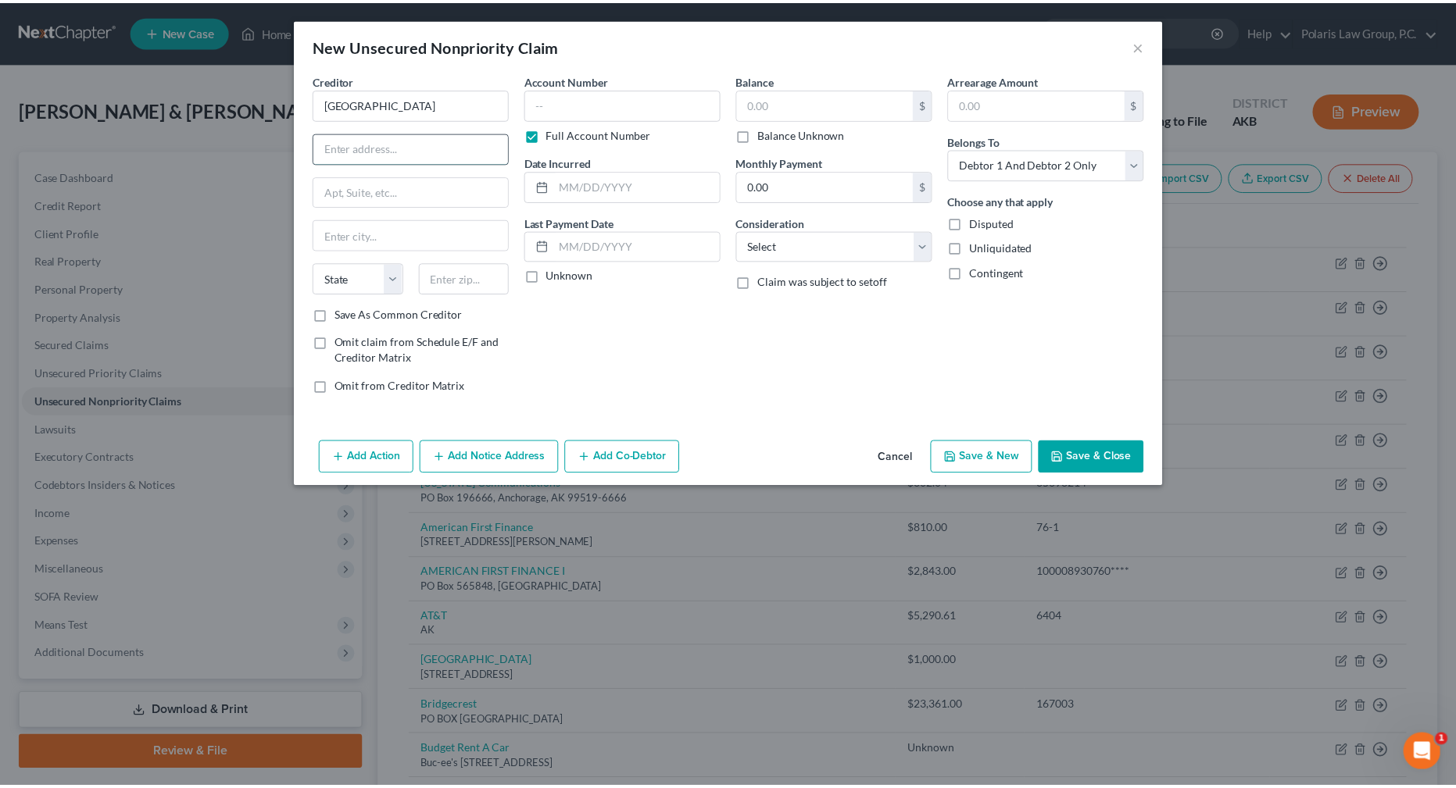
scroll to position [0, 0]
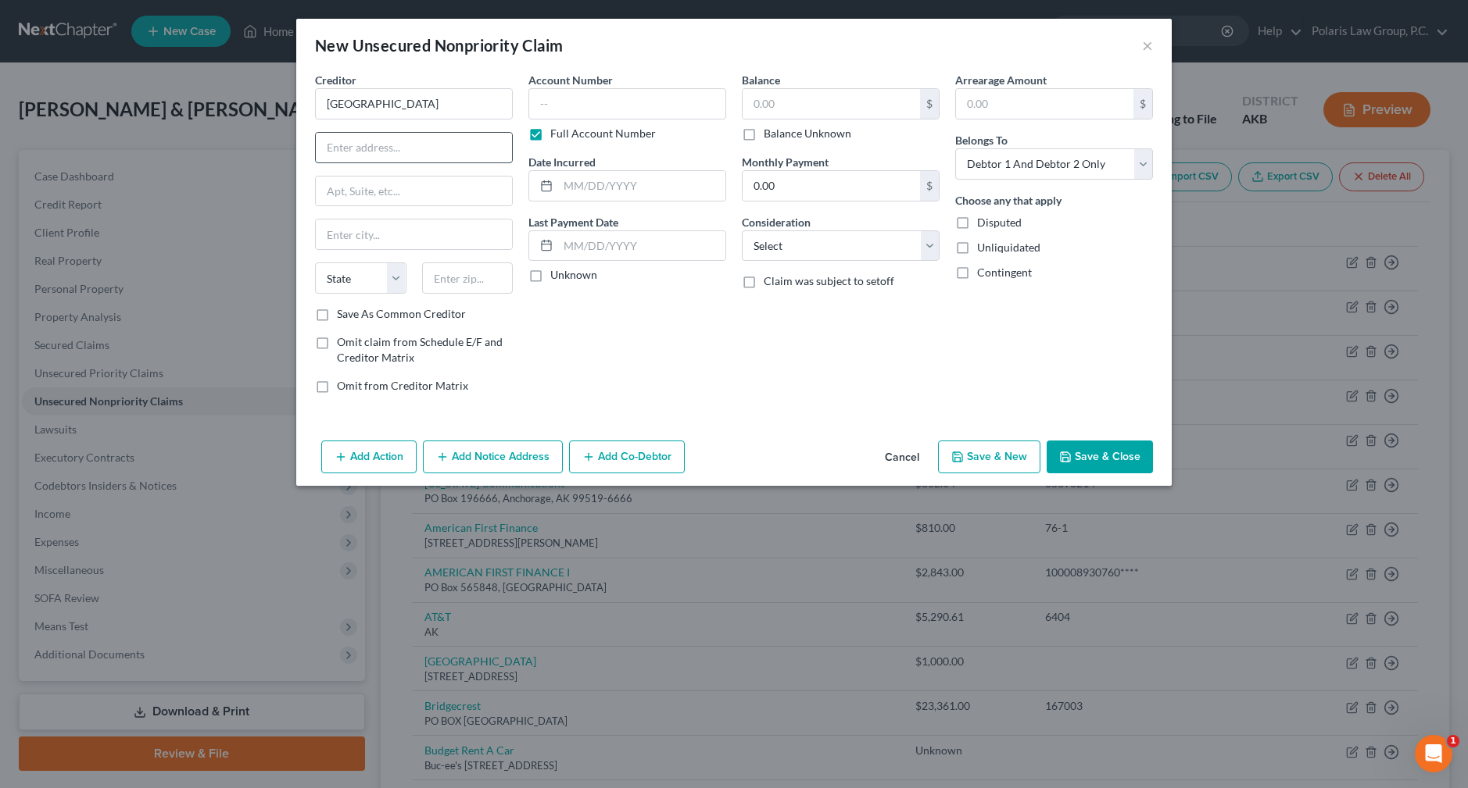
click at [447, 149] on input "text" at bounding box center [414, 148] width 196 height 30
drag, startPoint x: 615, startPoint y: 320, endPoint x: 516, endPoint y: 15, distance: 320.5
click at [615, 320] on div "Account Number Full Account Number Date Incurred Last Payment Date Unknown" at bounding box center [626, 239] width 213 height 334
click at [462, 278] on input "text" at bounding box center [467, 278] width 91 height 31
type input "85286"
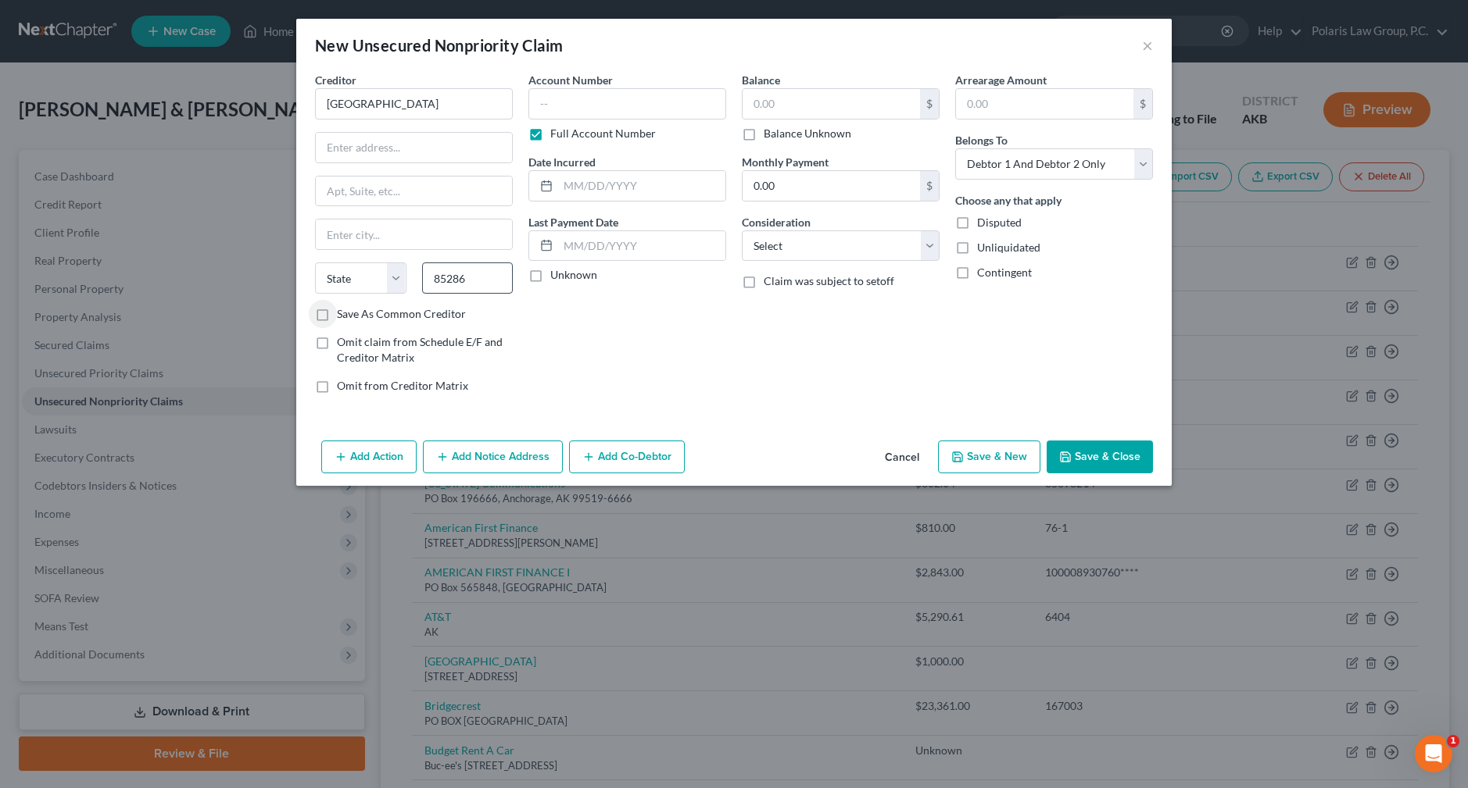
type input "New River"
select select "3"
click at [416, 158] on input "text" at bounding box center [414, 148] width 196 height 30
type input "[STREET_ADDRESS][PERSON_NAME]"
type input "Suite 100"
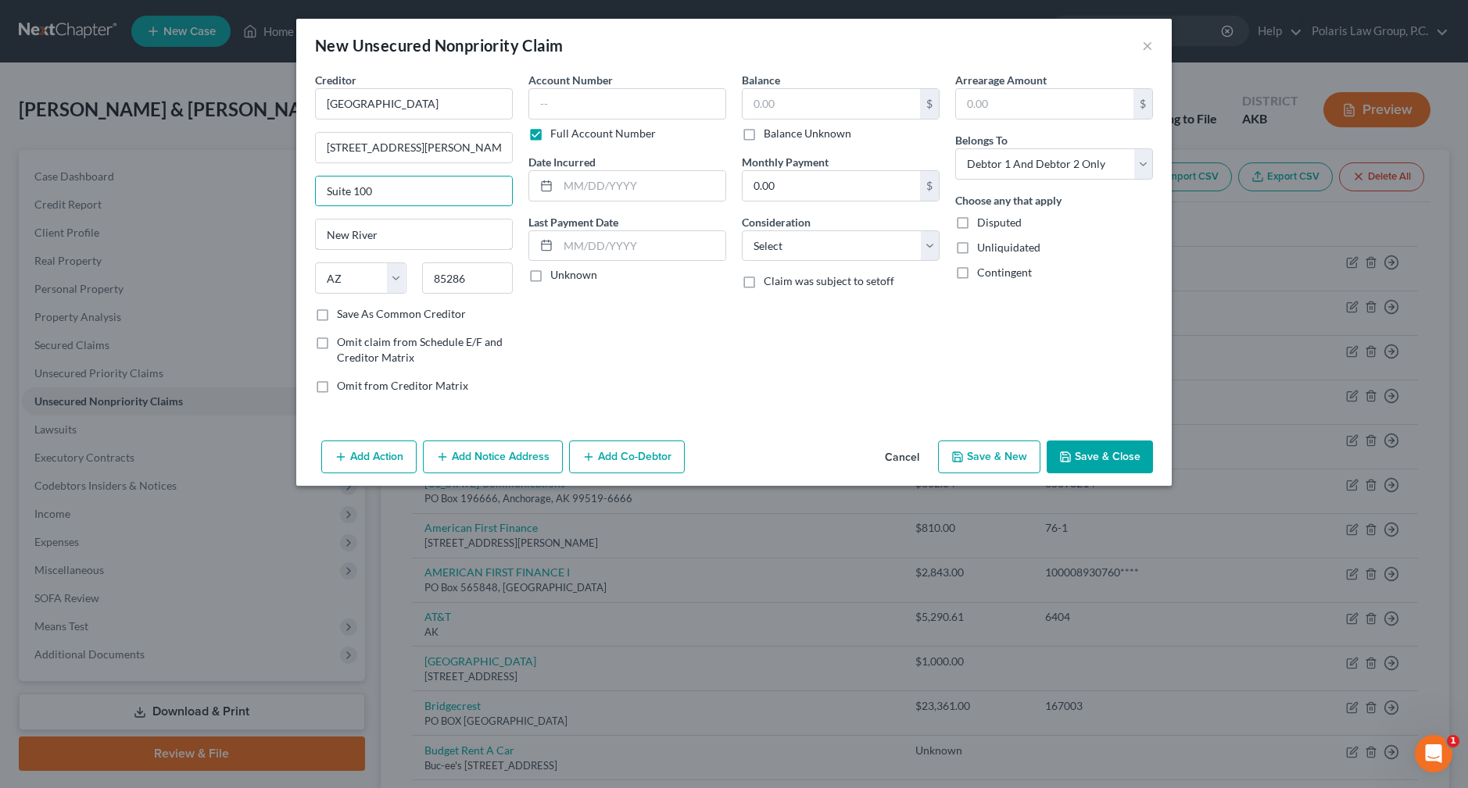
drag, startPoint x: 363, startPoint y: 230, endPoint x: 459, endPoint y: 260, distance: 100.1
click at [363, 230] on input "New River" at bounding box center [414, 235] width 196 height 30
click at [475, 270] on input "85286" at bounding box center [467, 278] width 91 height 31
type input "85286-1585"
drag, startPoint x: 378, startPoint y: 237, endPoint x: 306, endPoint y: 237, distance: 71.9
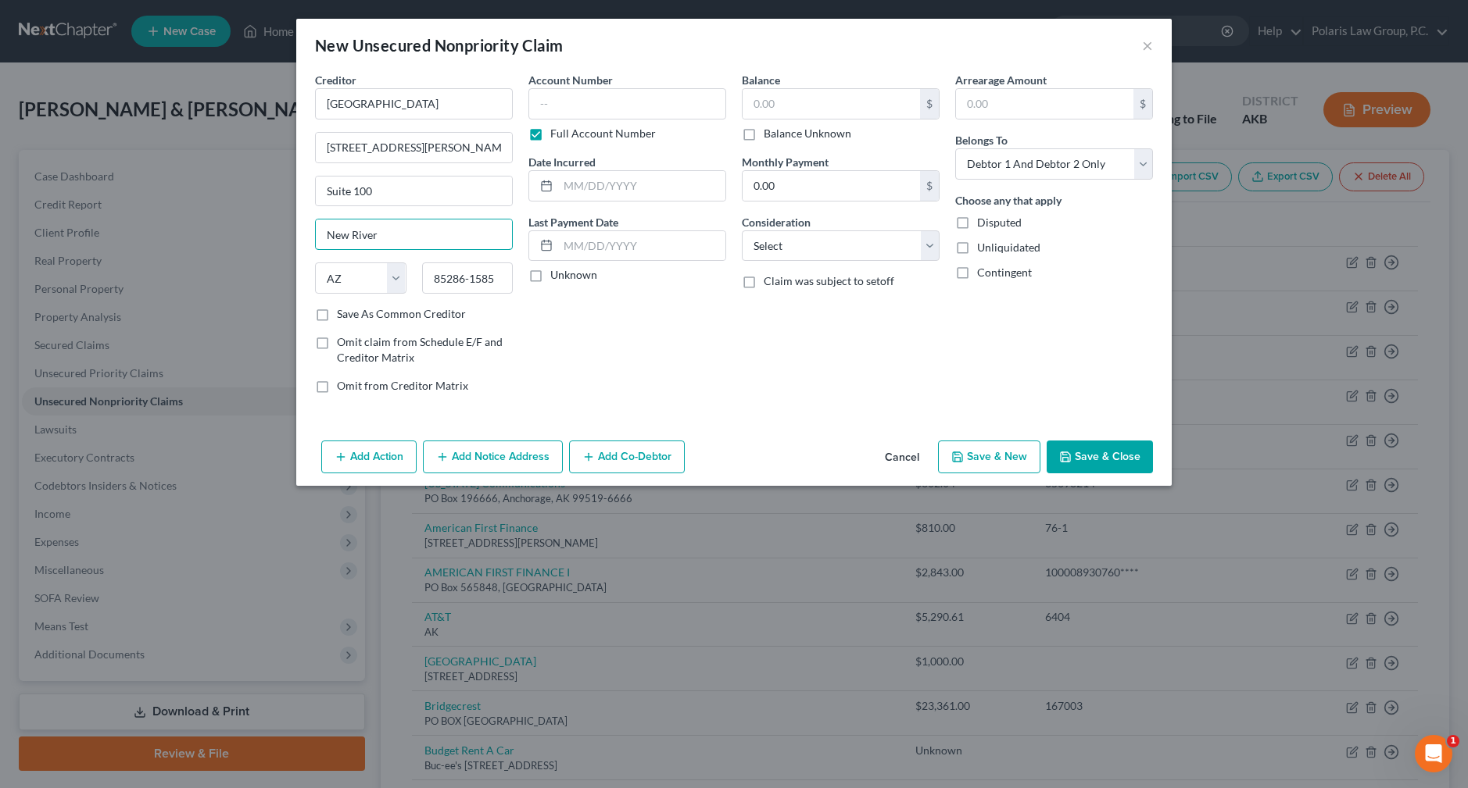
click at [306, 237] on div "Creditor * [GEOGRAPHIC_DATA] [STREET_ADDRESS][GEOGRAPHIC_DATA][PERSON_NAME][US_…" at bounding box center [733, 253] width 875 height 363
type input "[PERSON_NAME]"
click at [380, 314] on label "Save As Common Creditor" at bounding box center [401, 314] width 129 height 16
click at [353, 314] on input "Save As Common Creditor" at bounding box center [348, 311] width 10 height 10
checkbox input "true"
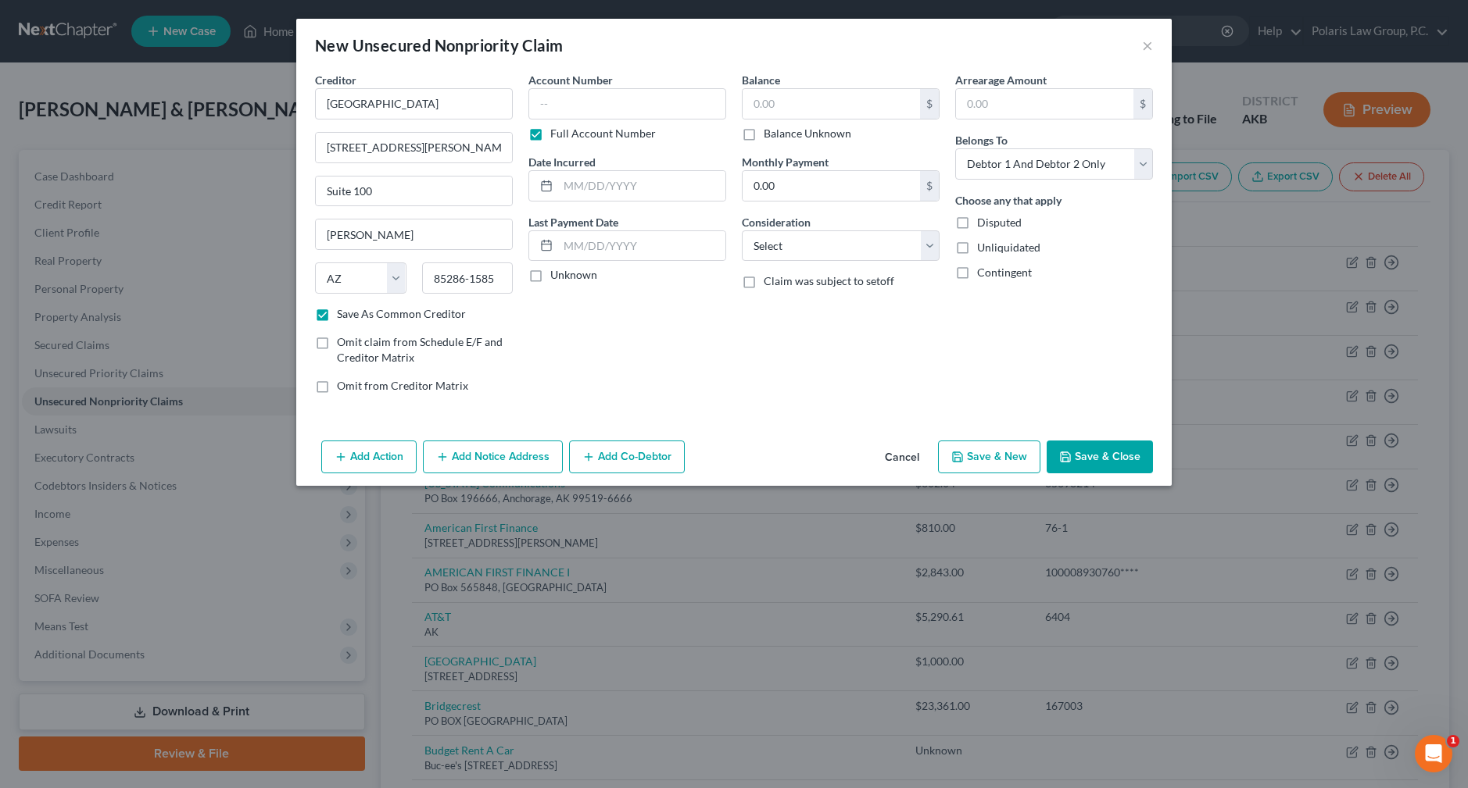
click at [569, 275] on label "Unknown" at bounding box center [573, 275] width 47 height 16
click at [567, 275] on input "Unknown" at bounding box center [561, 272] width 10 height 10
checkbox input "true"
click at [877, 111] on input "text" at bounding box center [830, 104] width 177 height 30
click at [798, 133] on label "Balance Unknown" at bounding box center [807, 134] width 88 height 16
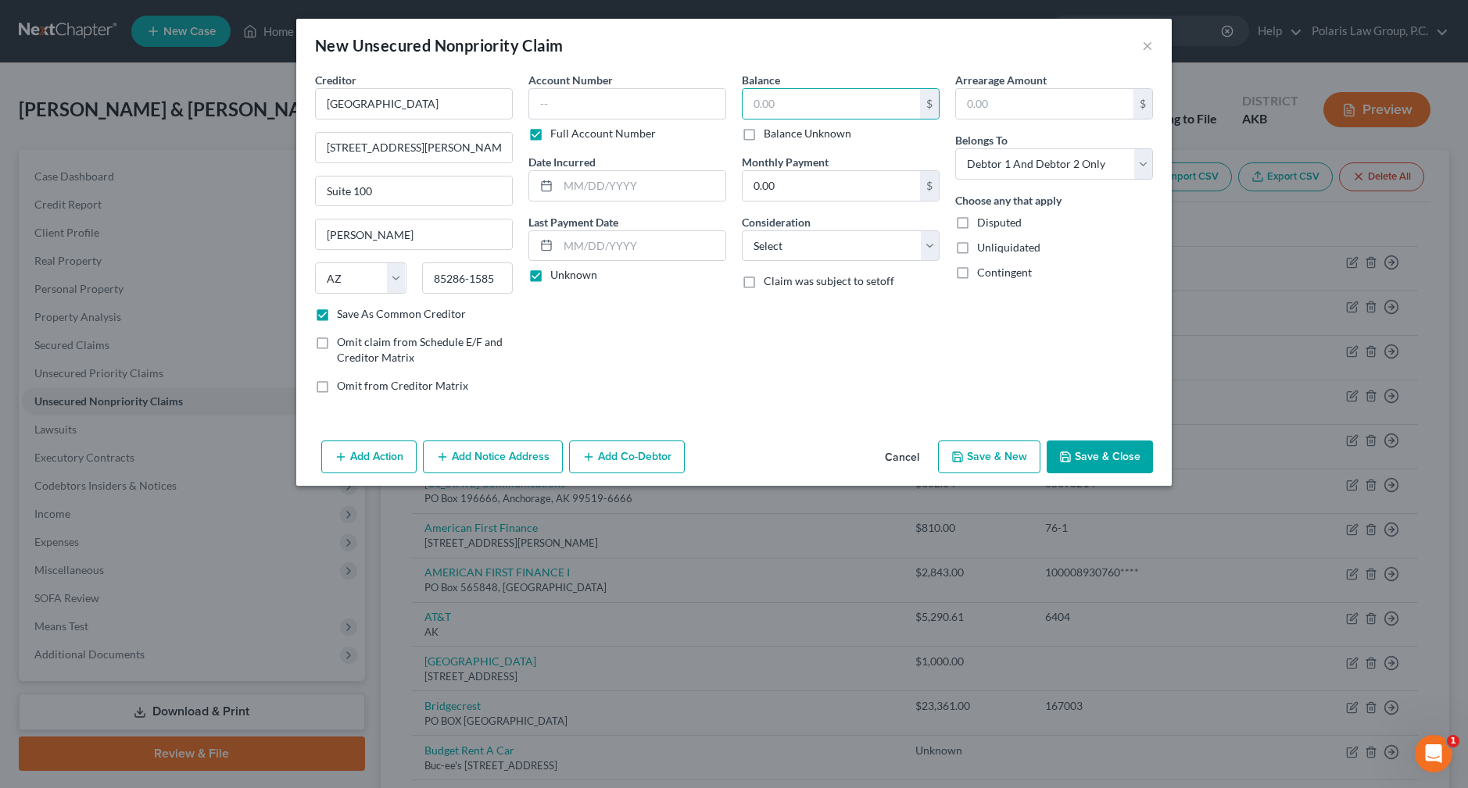
click at [780, 133] on input "Balance Unknown" at bounding box center [775, 131] width 10 height 10
checkbox input "true"
type input "0.00"
click at [914, 241] on select "Select Cable / Satellite Services Collection Agency Credit Card Debt Debt Couns…" at bounding box center [841, 246] width 198 height 31
select select "4"
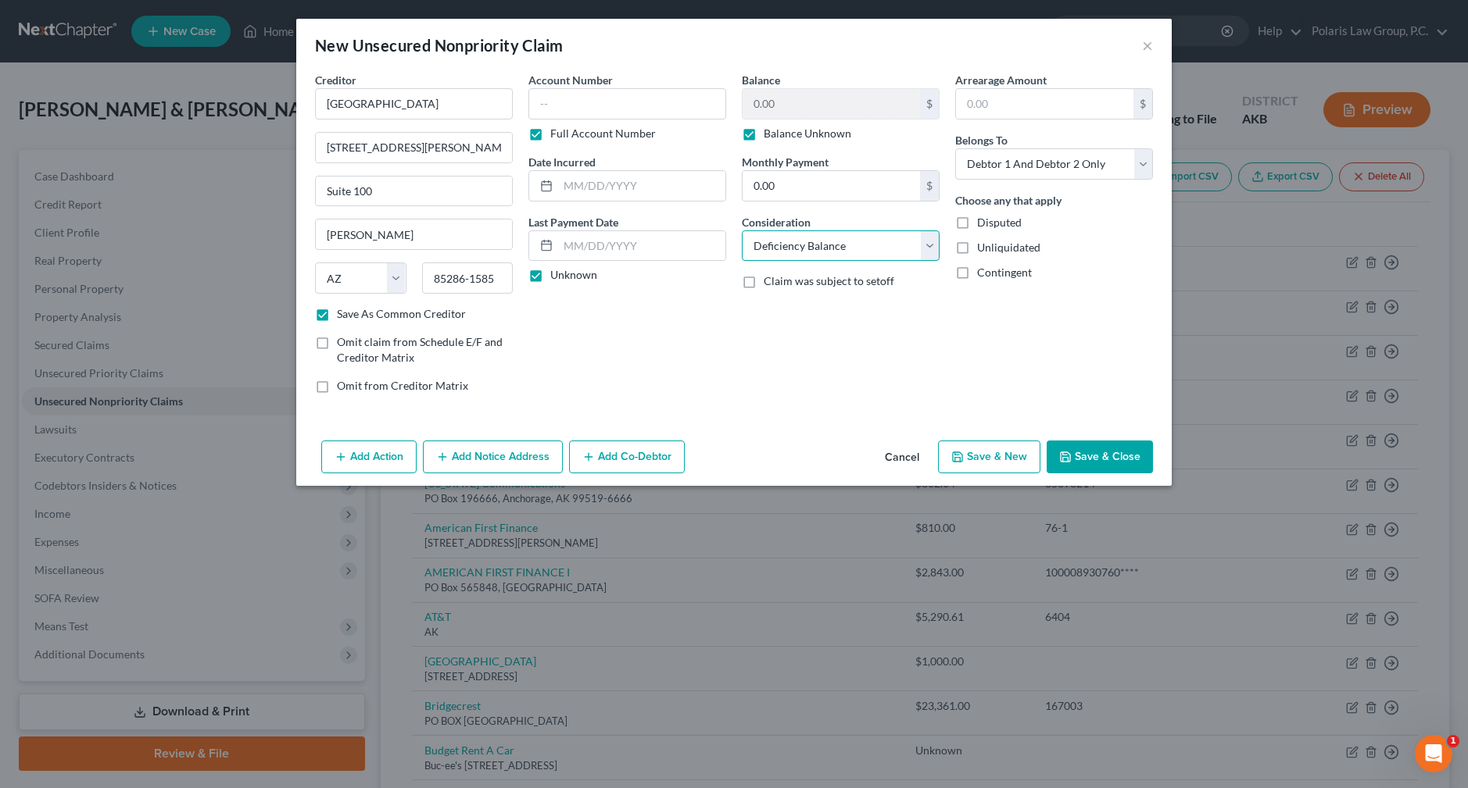
click at [742, 231] on select "Select Cable / Satellite Services Collection Agency Credit Card Debt Debt Couns…" at bounding box center [841, 246] width 198 height 31
click at [948, 125] on div "Arrearage Amount $ Belongs To * Select Debtor 1 Only Debtor 2 Only Debtor 1 And…" at bounding box center [1053, 239] width 213 height 334
click at [1099, 458] on button "Save & Close" at bounding box center [1099, 457] width 106 height 33
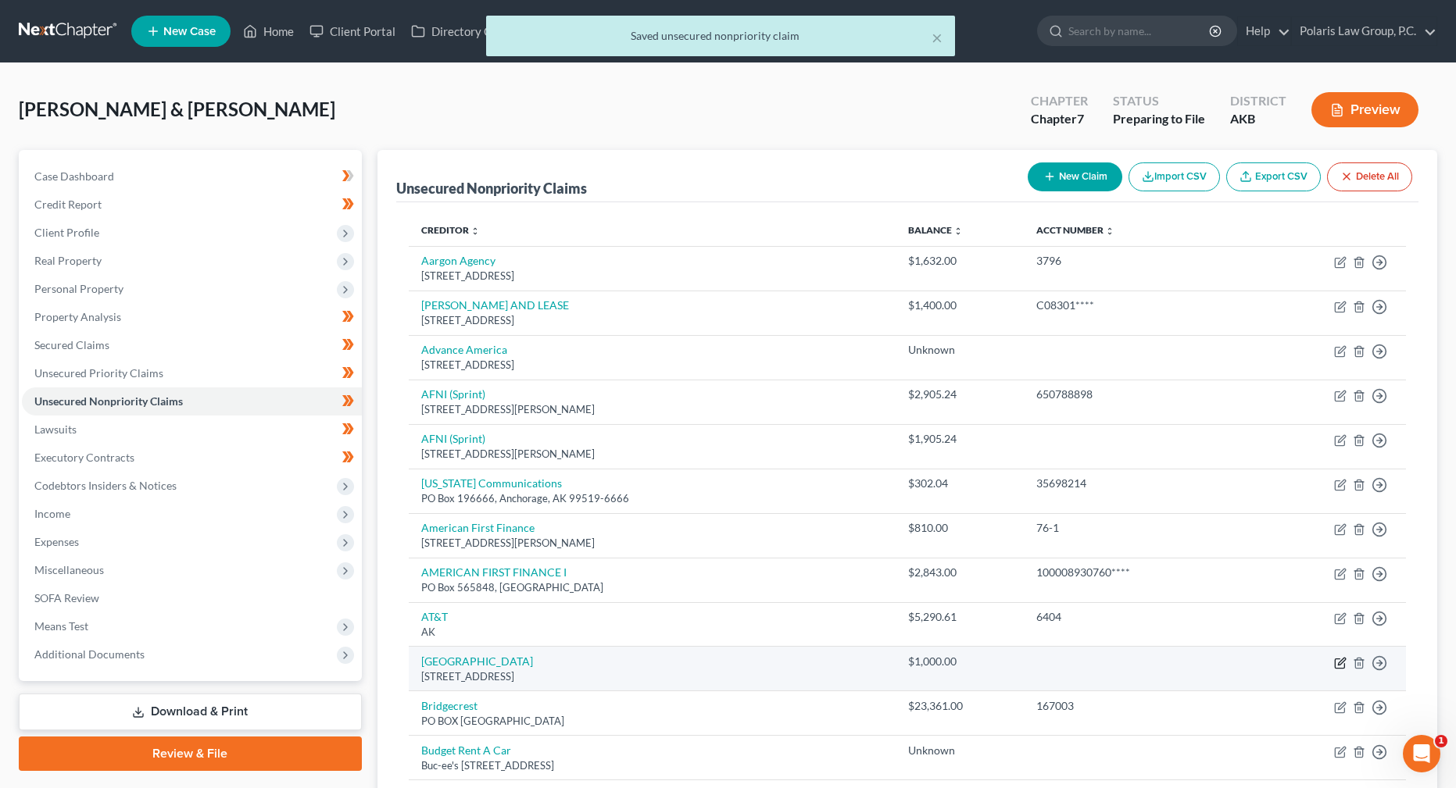
click at [1340, 664] on icon "button" at bounding box center [1341, 661] width 7 height 7
select select "14"
select select "4"
select select "2"
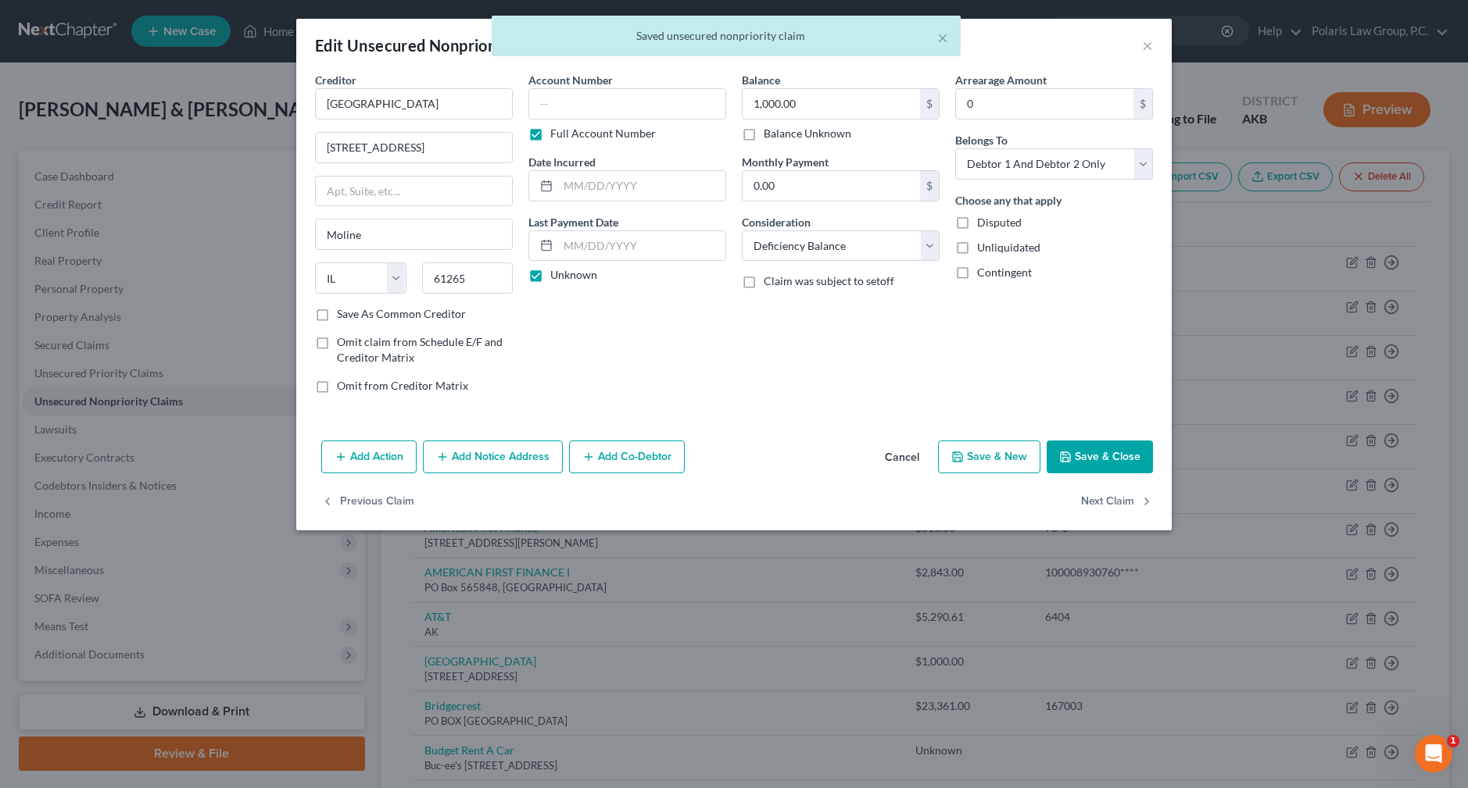
click at [1124, 463] on button "Save & Close" at bounding box center [1099, 457] width 106 height 33
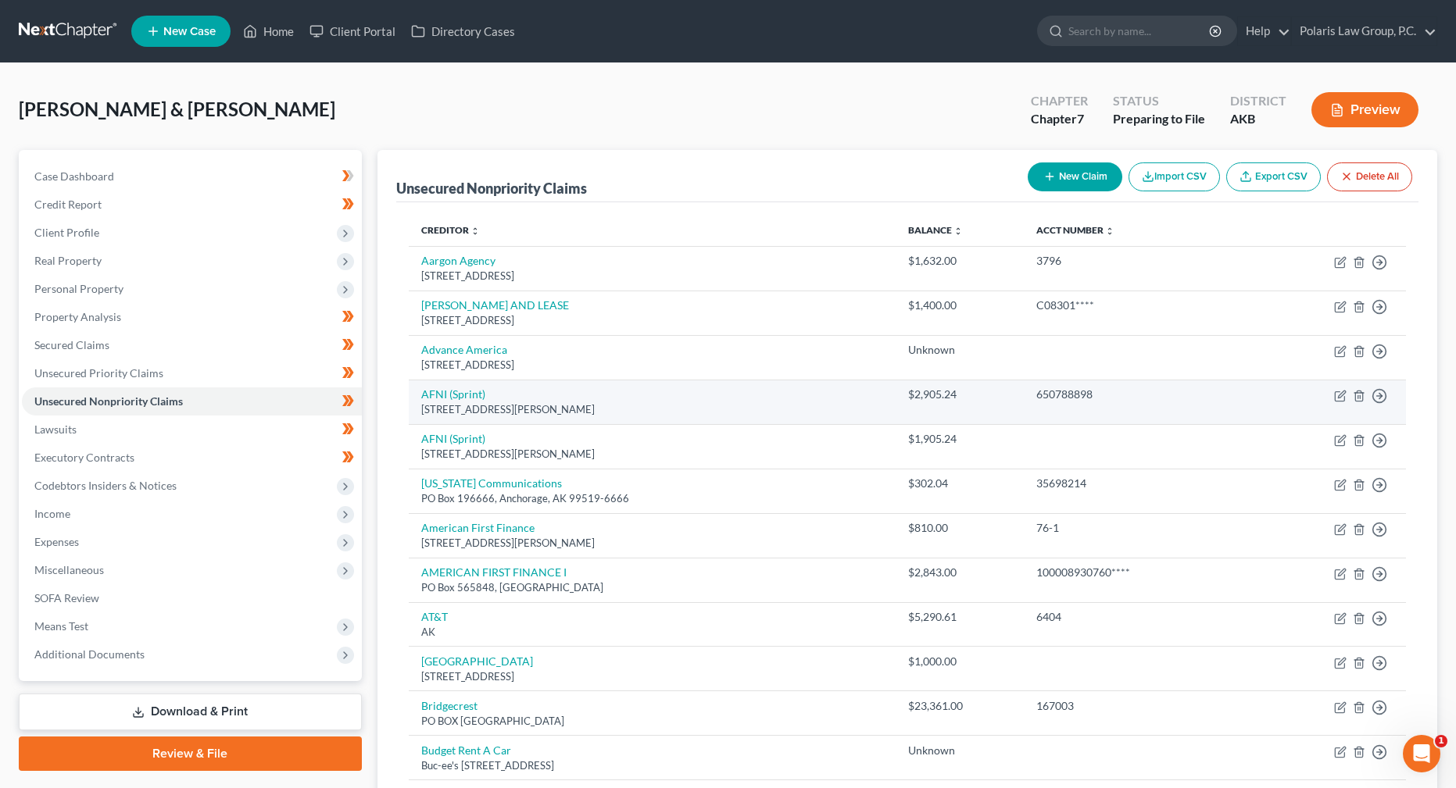
drag, startPoint x: 589, startPoint y: 132, endPoint x: 712, endPoint y: 422, distance: 314.8
click at [589, 132] on div "[PERSON_NAME] & [PERSON_NAME] Upgraded Chapter Chapter 7 Status Preparing to Fi…" at bounding box center [728, 116] width 1418 height 68
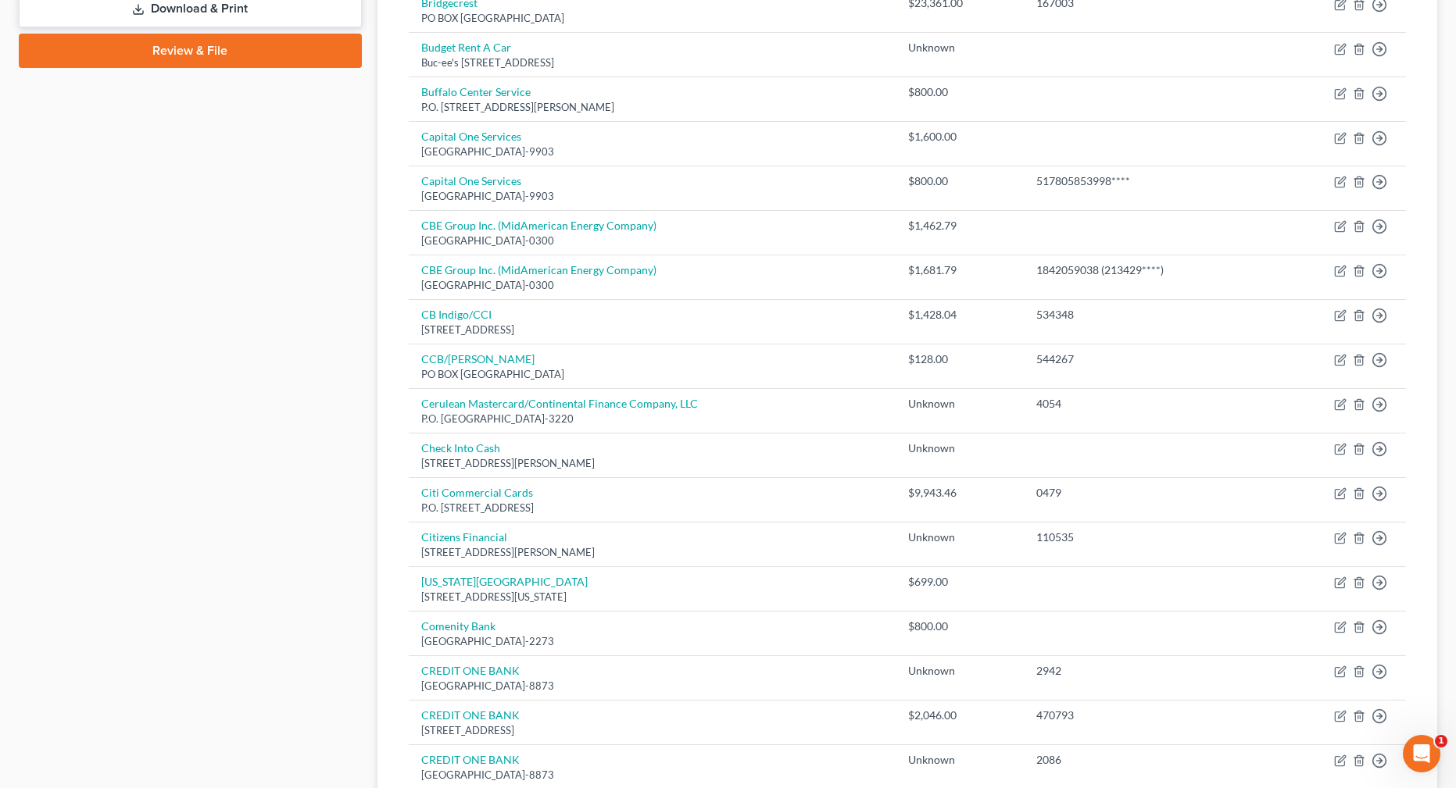
scroll to position [1060, 0]
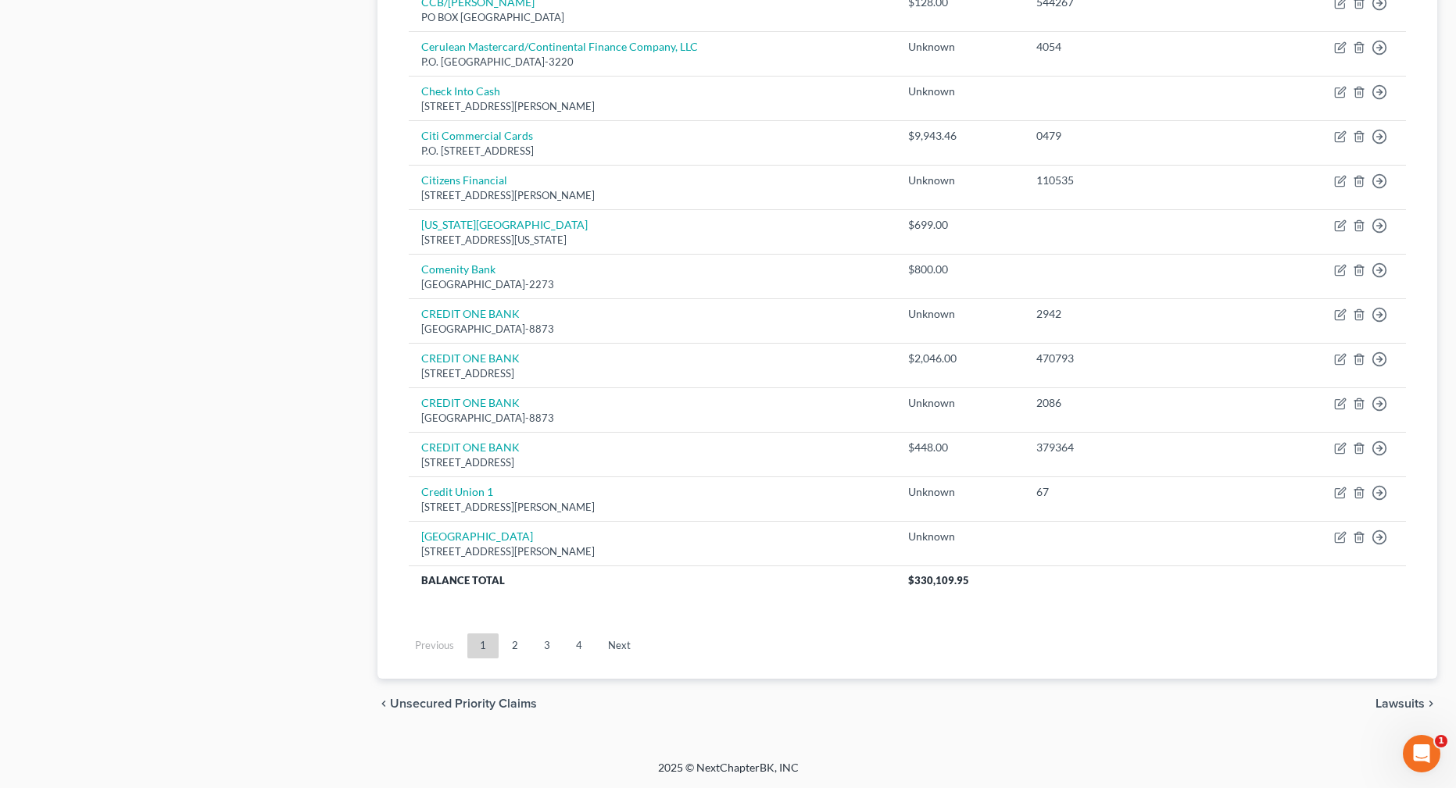
click at [704, 695] on div "chevron_left Unsecured Priority Claims Lawsuits chevron_right" at bounding box center [907, 704] width 1060 height 50
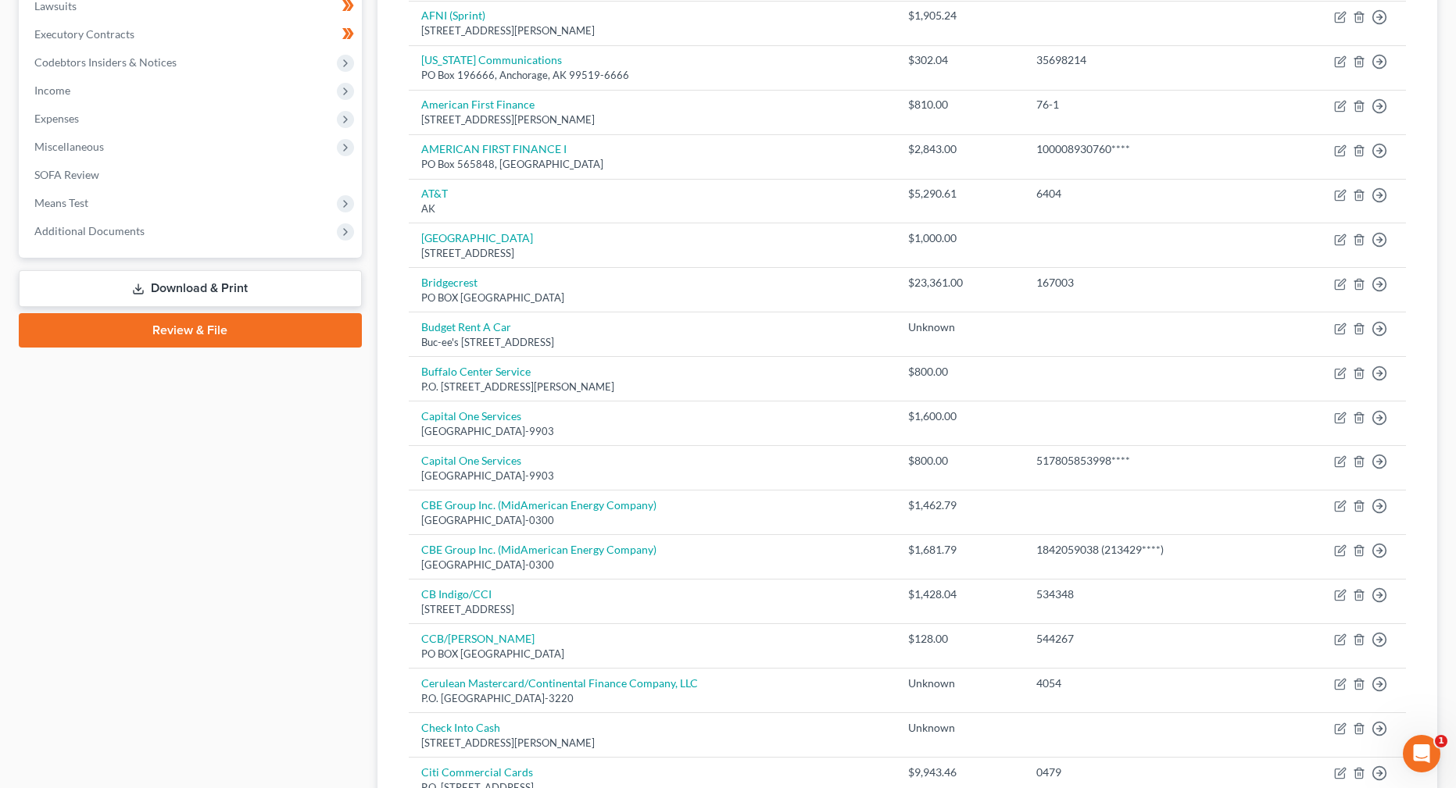
scroll to position [279, 0]
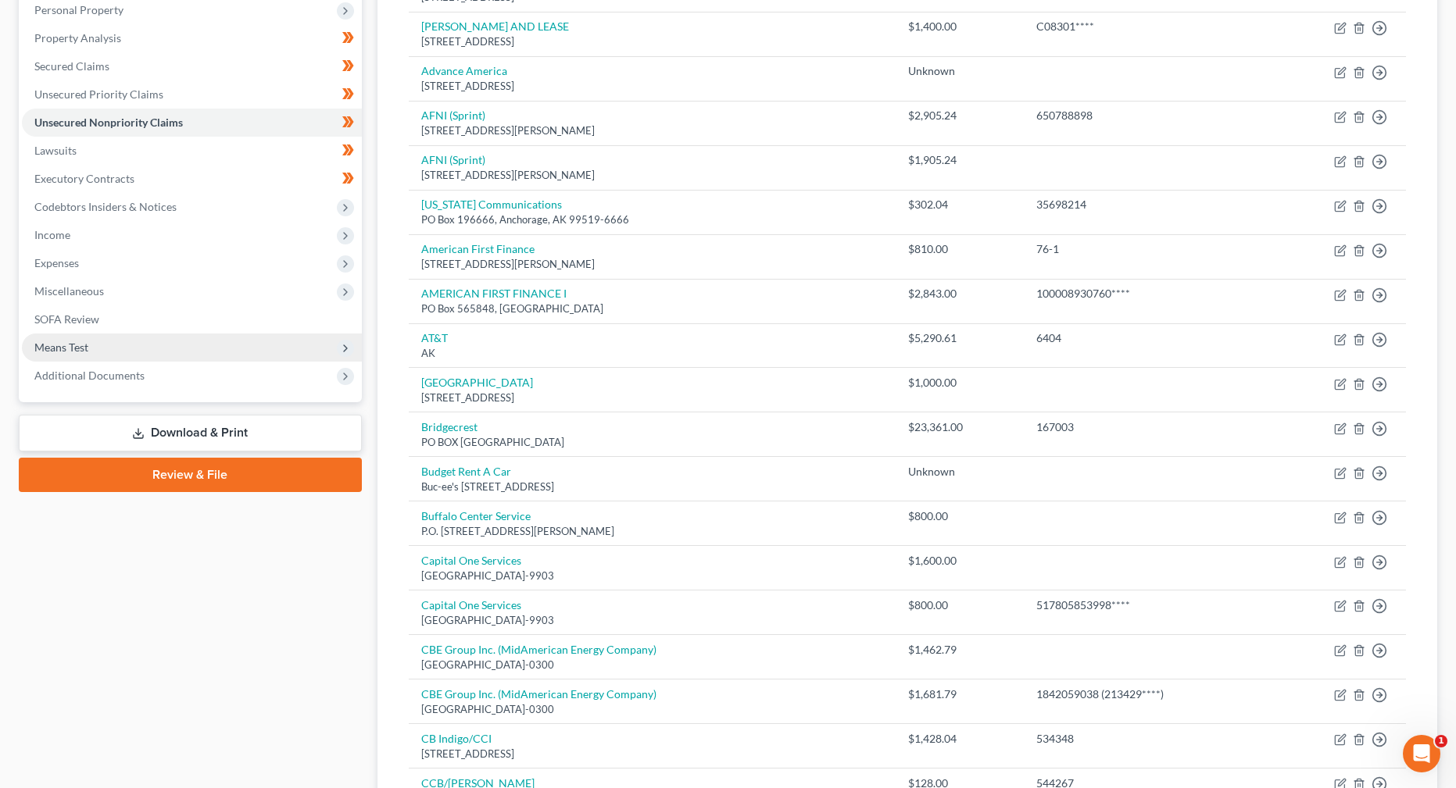
click at [98, 349] on span "Means Test" at bounding box center [192, 348] width 340 height 28
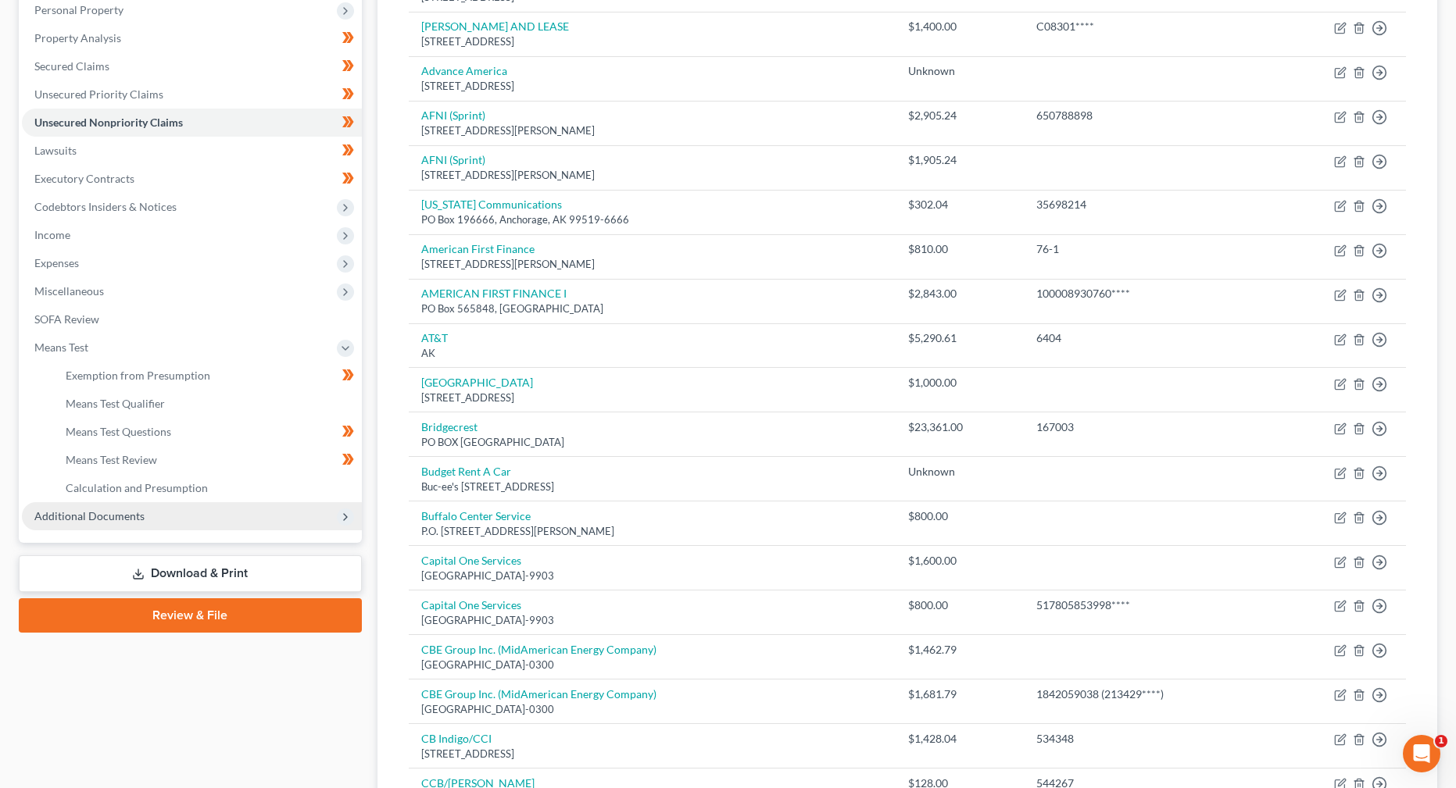
click at [131, 517] on span "Additional Documents" at bounding box center [89, 515] width 110 height 13
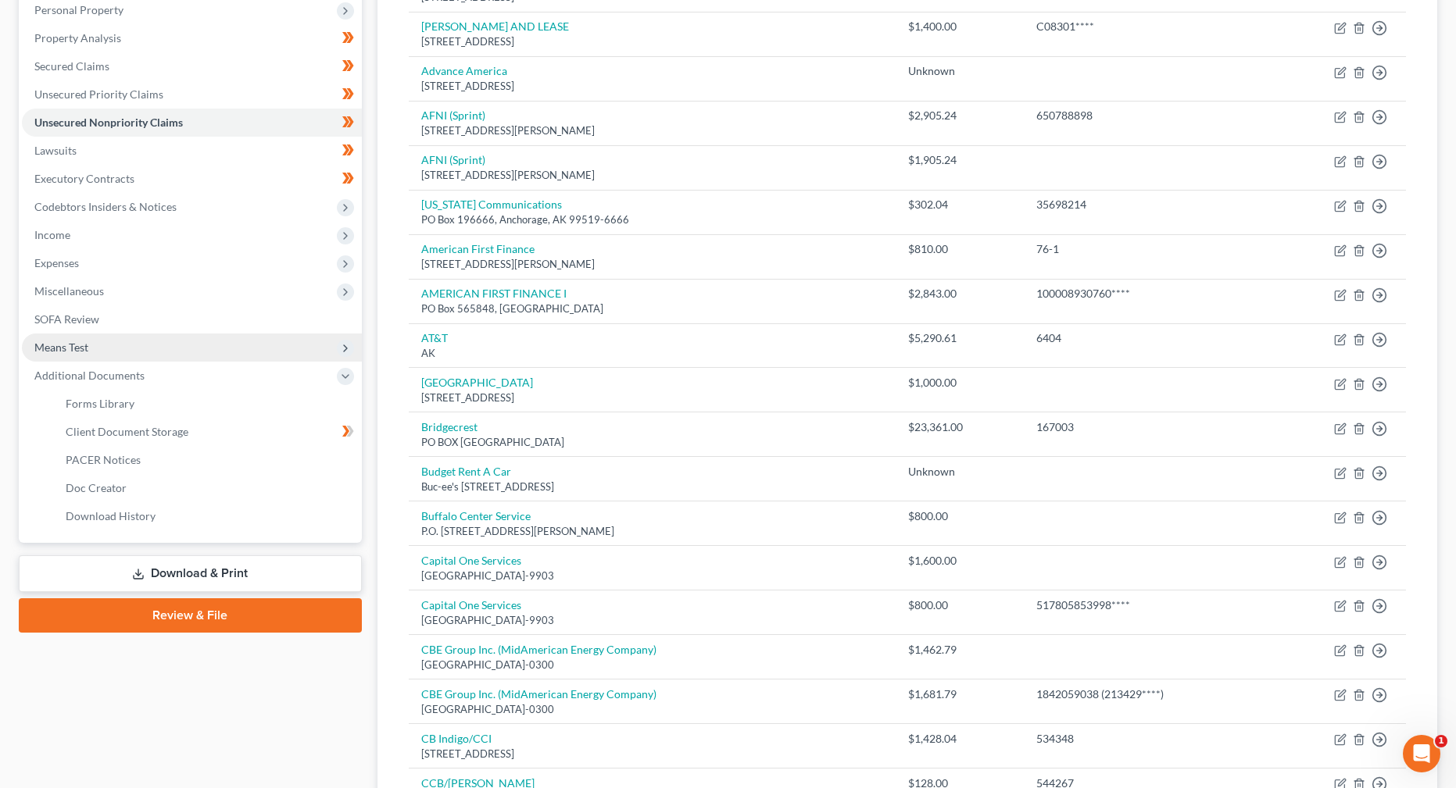
click at [133, 356] on span "Means Test" at bounding box center [192, 348] width 340 height 28
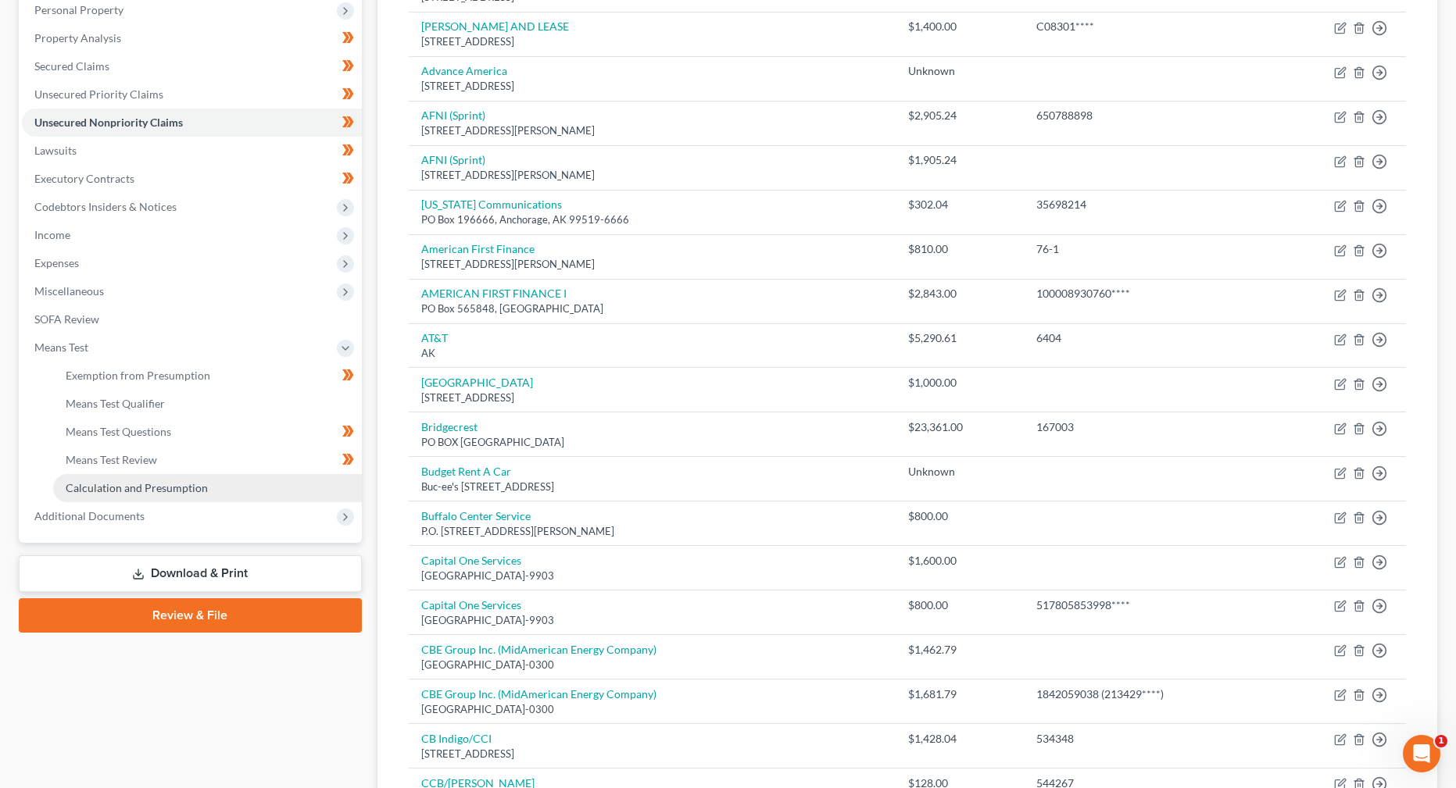
click at [181, 485] on span "Calculation and Presumption" at bounding box center [137, 487] width 142 height 13
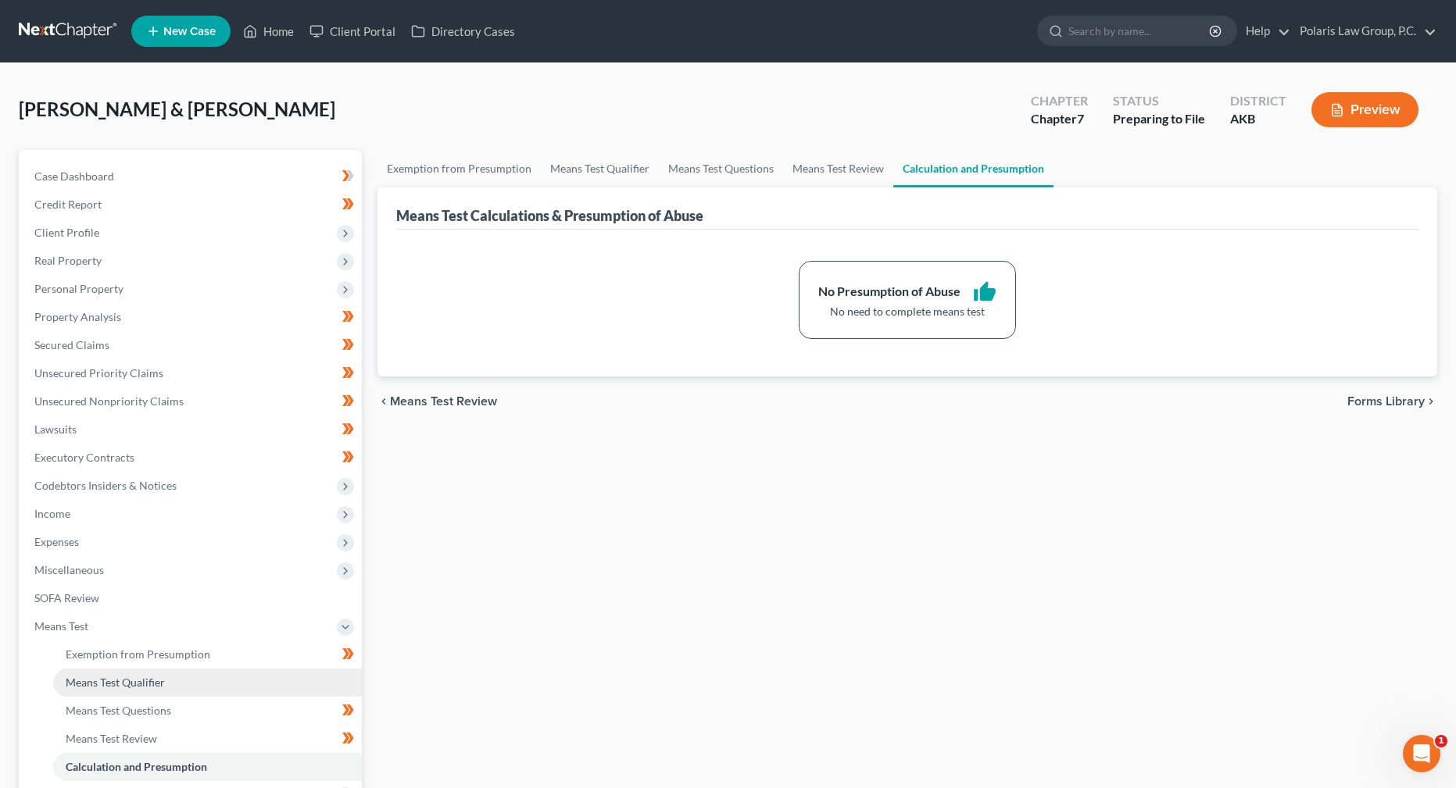
click at [163, 679] on span "Means Test Qualifier" at bounding box center [115, 682] width 99 height 13
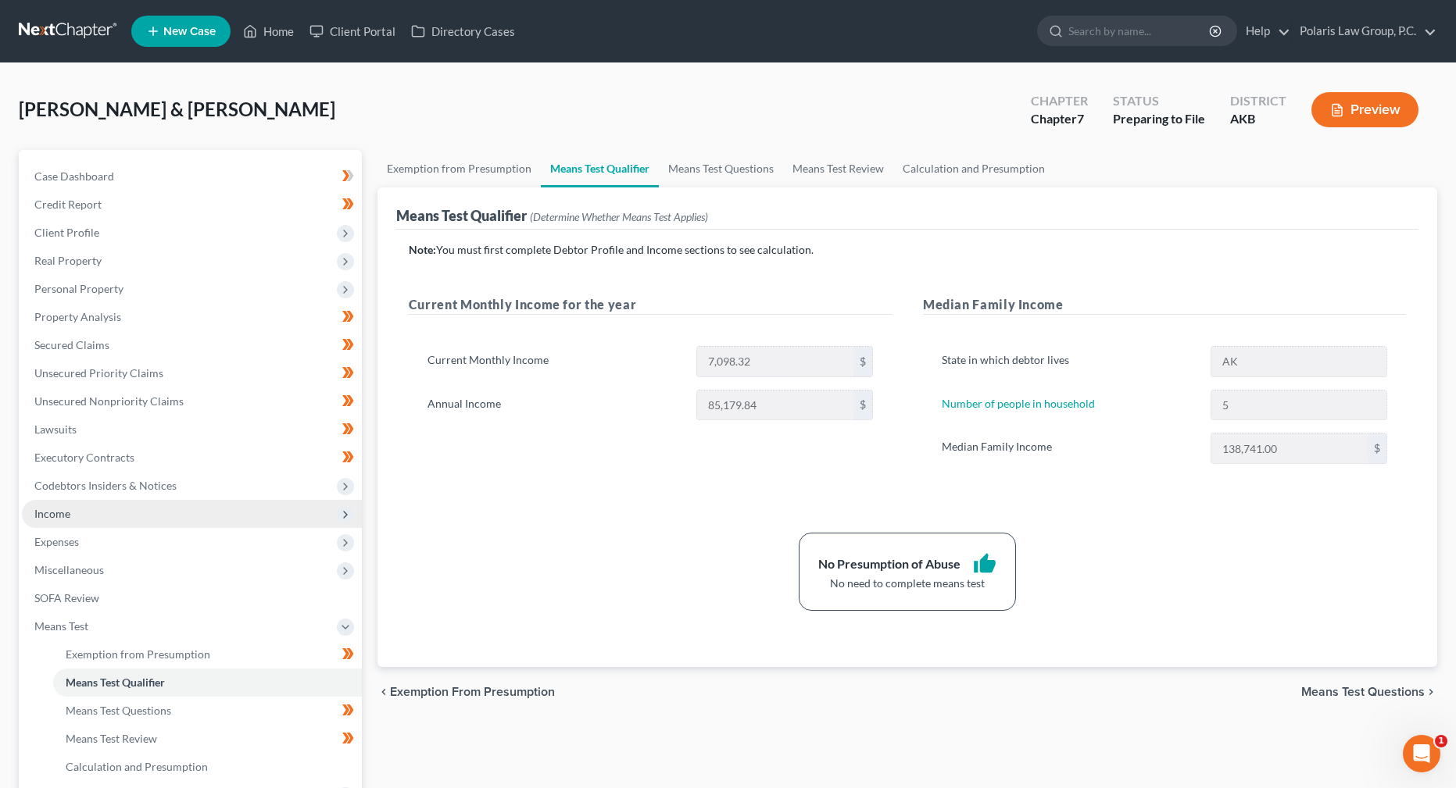
click at [82, 514] on span "Income" at bounding box center [192, 514] width 340 height 28
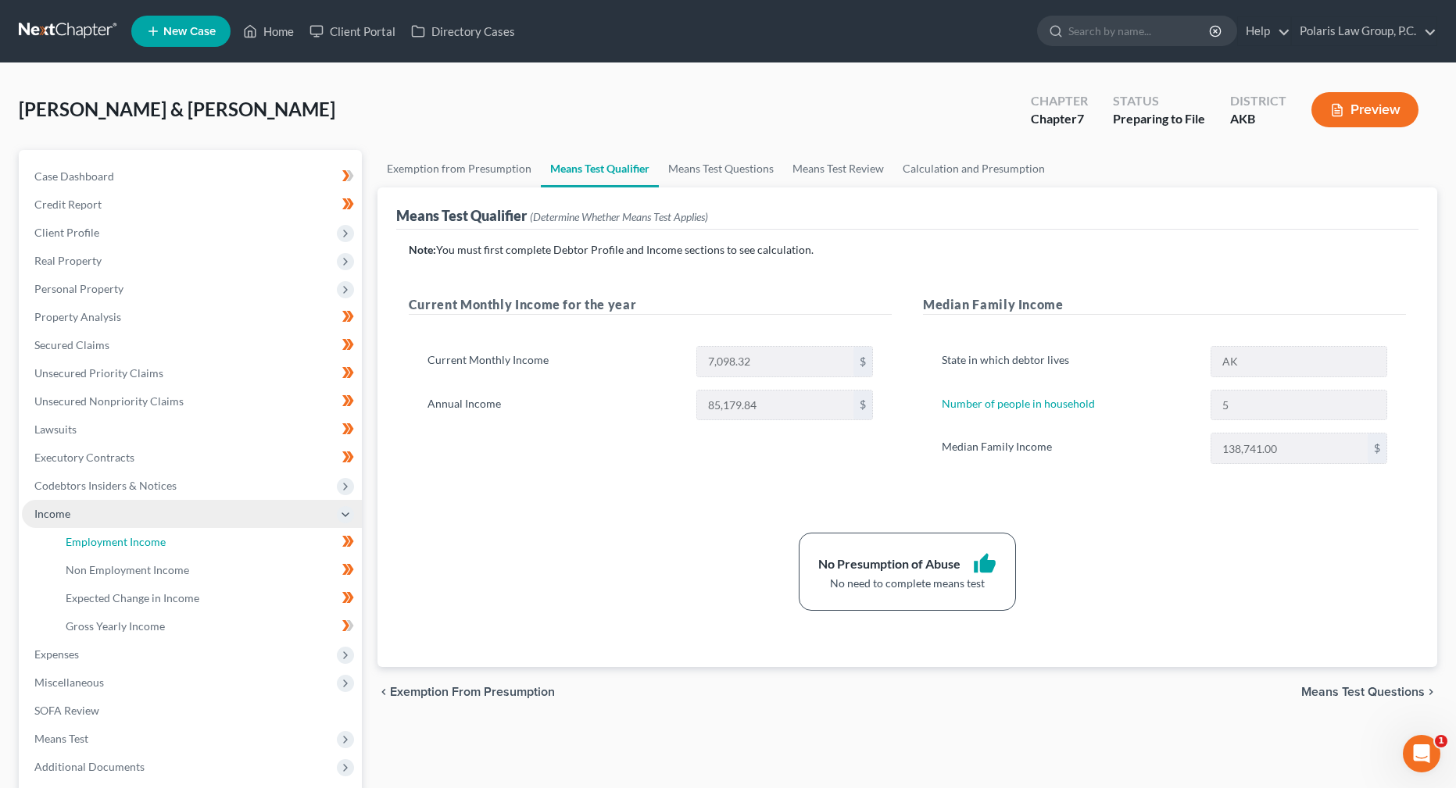
click at [95, 536] on span "Employment Income" at bounding box center [116, 541] width 100 height 13
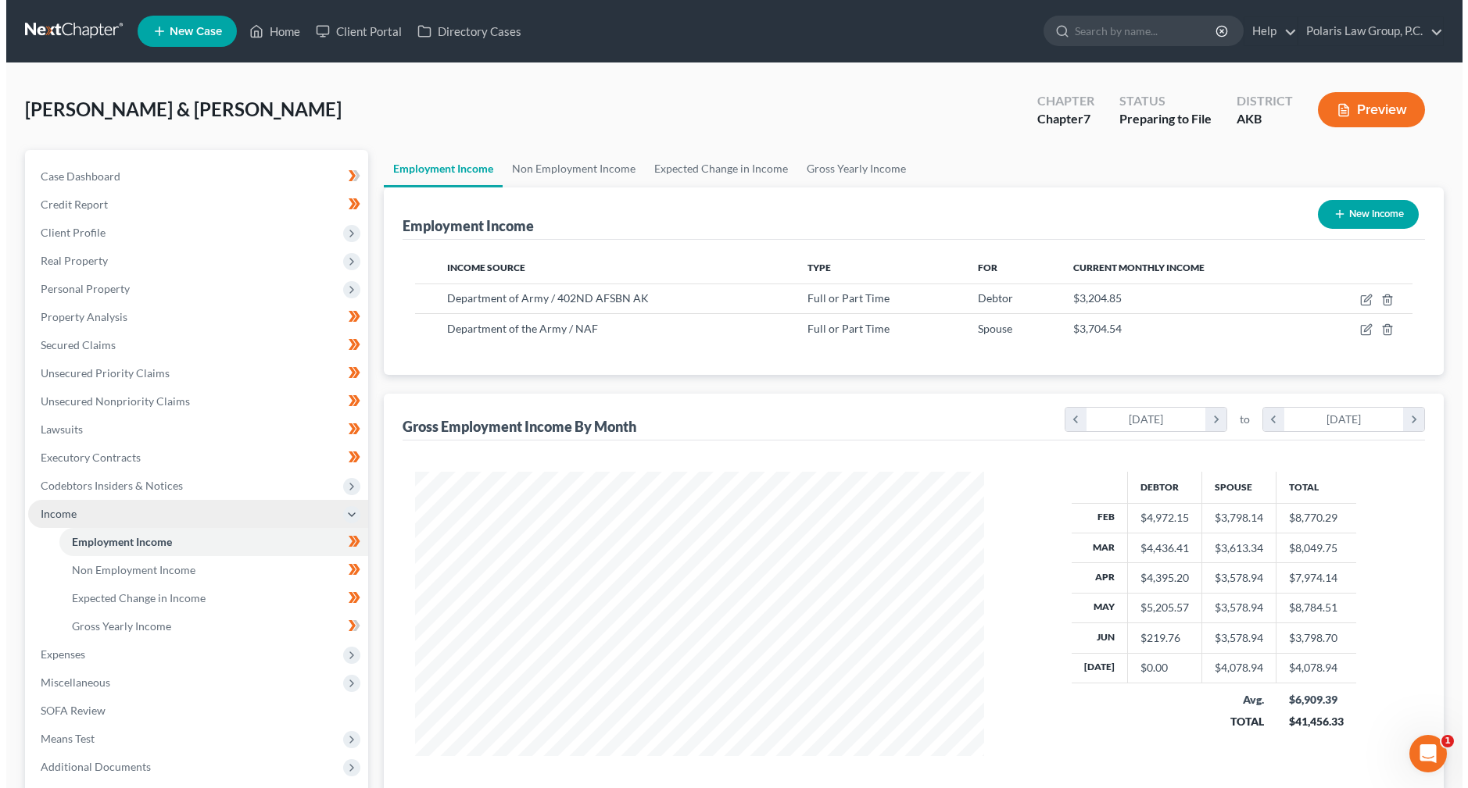
scroll to position [284, 600]
click at [318, 515] on span "Income" at bounding box center [192, 514] width 340 height 28
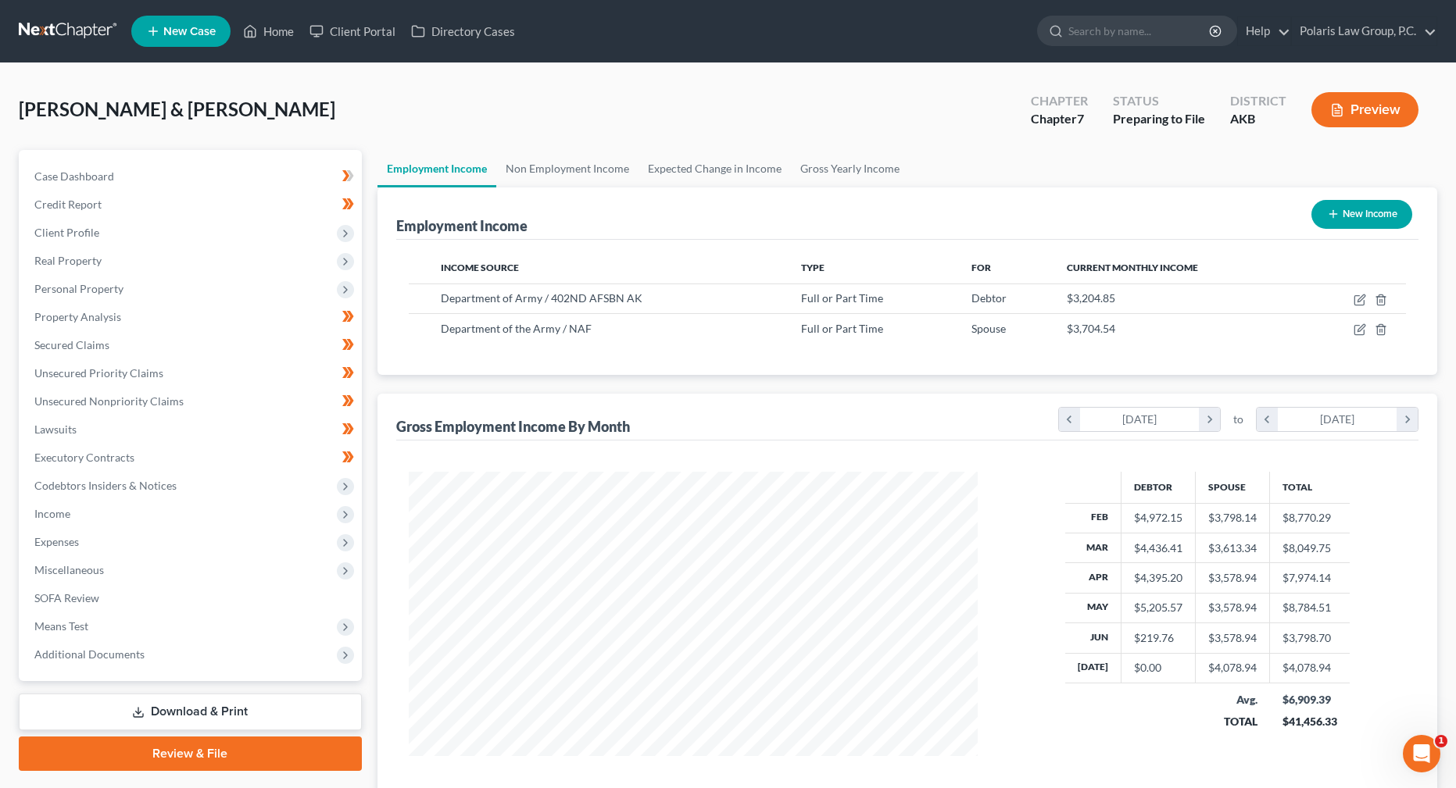
drag, startPoint x: 830, startPoint y: 400, endPoint x: 816, endPoint y: 395, distance: 14.8
click at [816, 395] on div "Gross Employment Income By Month chevron_left [DATE] chevron_right to chevron_l…" at bounding box center [907, 417] width 1022 height 47
click at [1353, 120] on button "Preview" at bounding box center [1364, 109] width 107 height 35
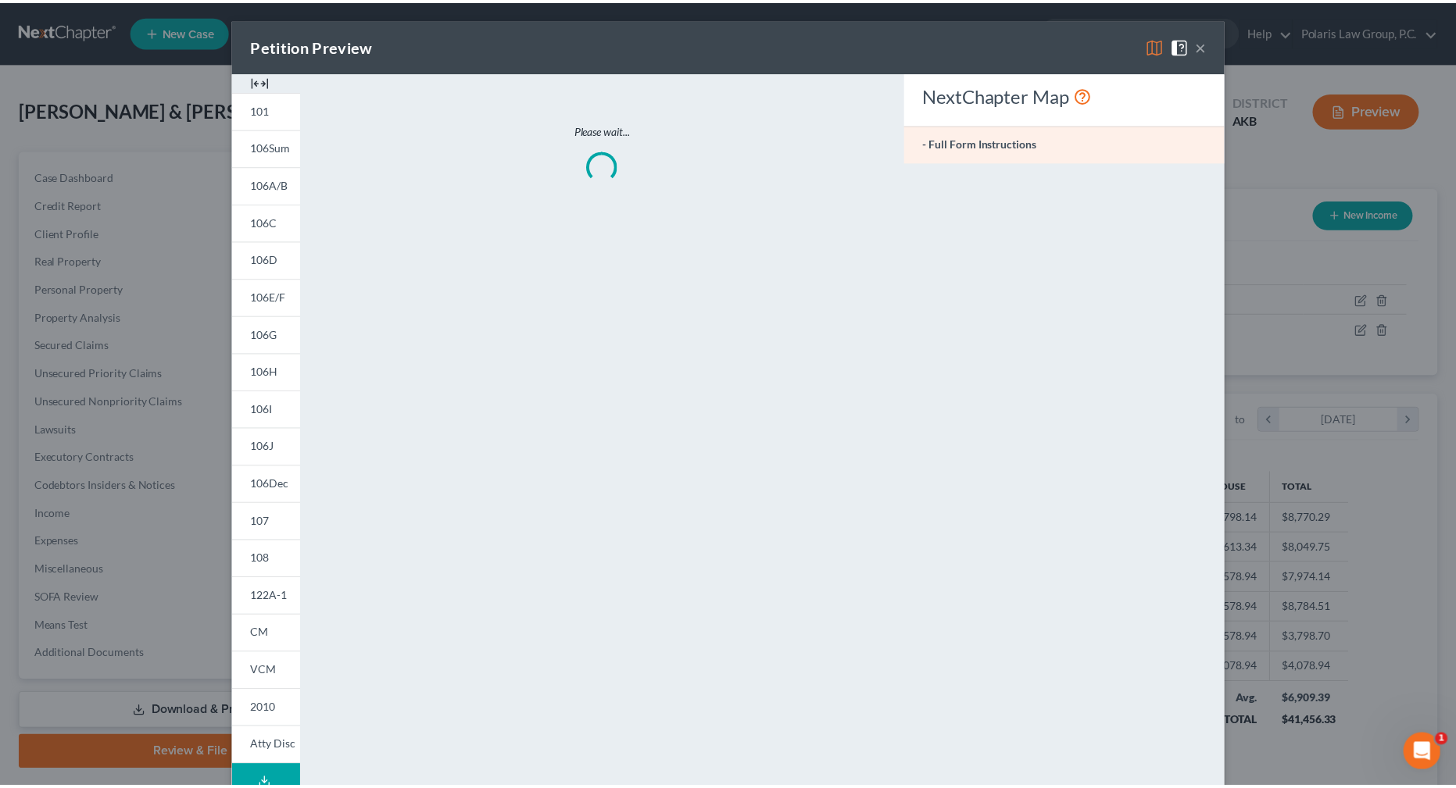
scroll to position [287, 606]
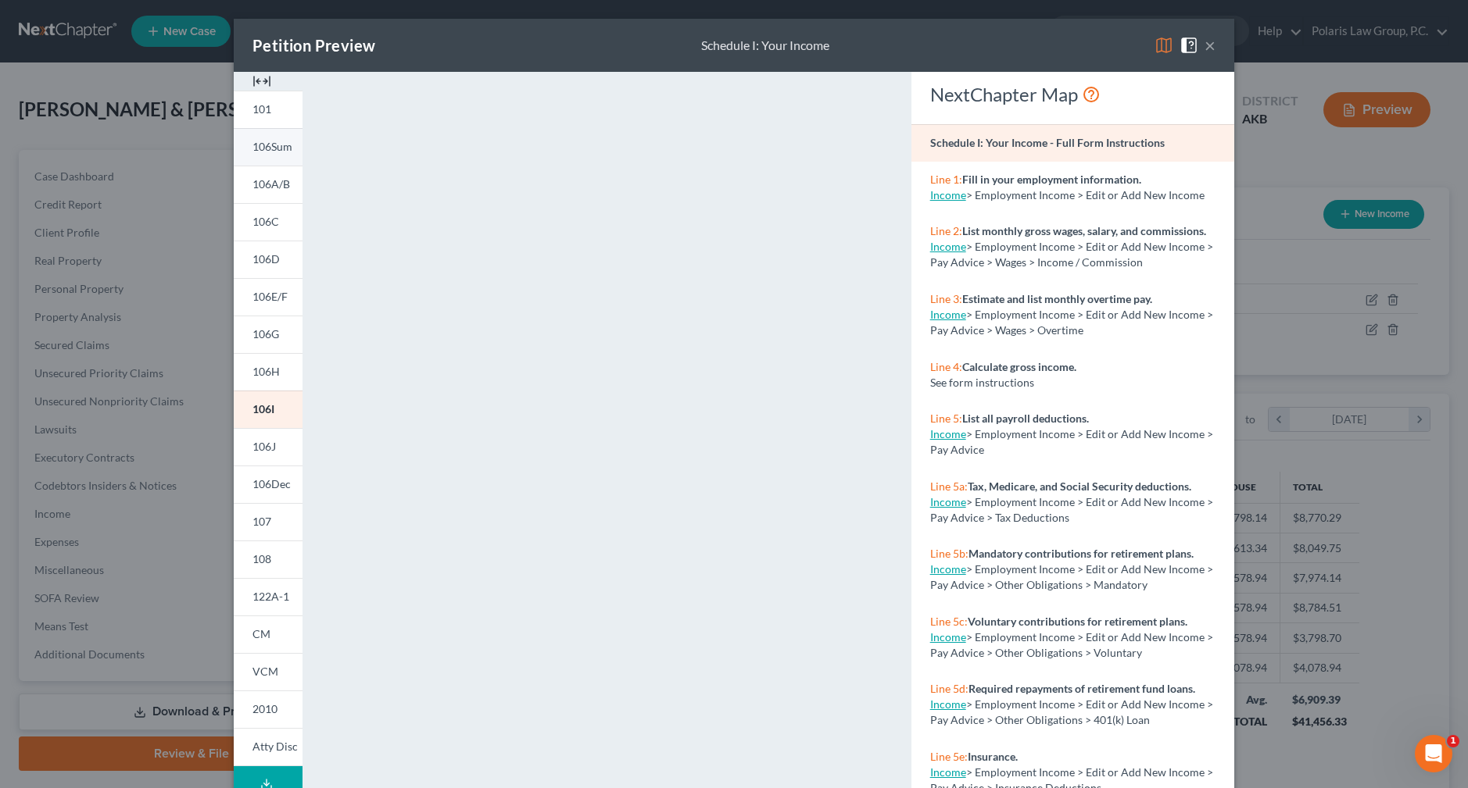
click at [264, 149] on span "106Sum" at bounding box center [272, 146] width 40 height 13
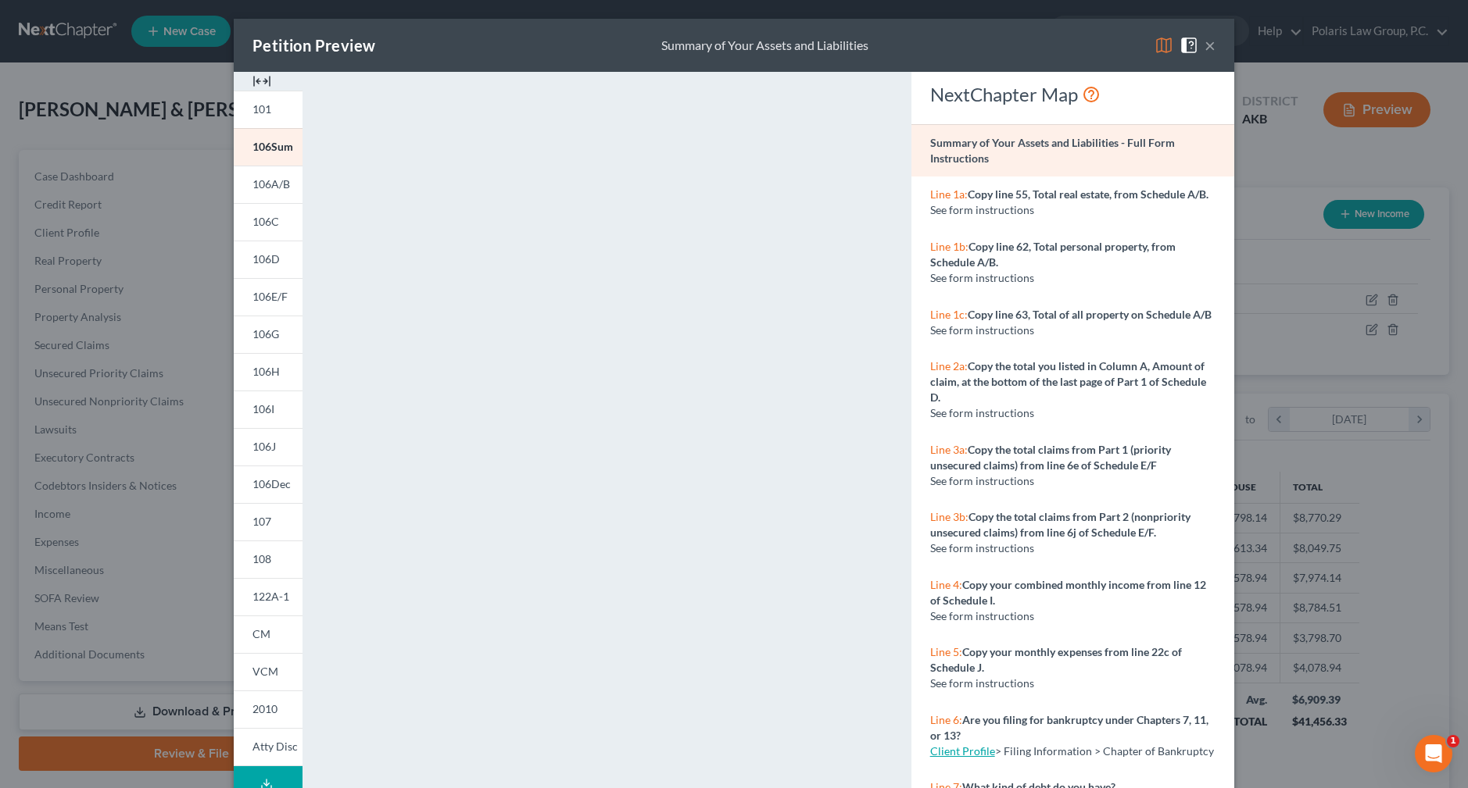
click at [271, 112] on link "101" at bounding box center [268, 110] width 69 height 38
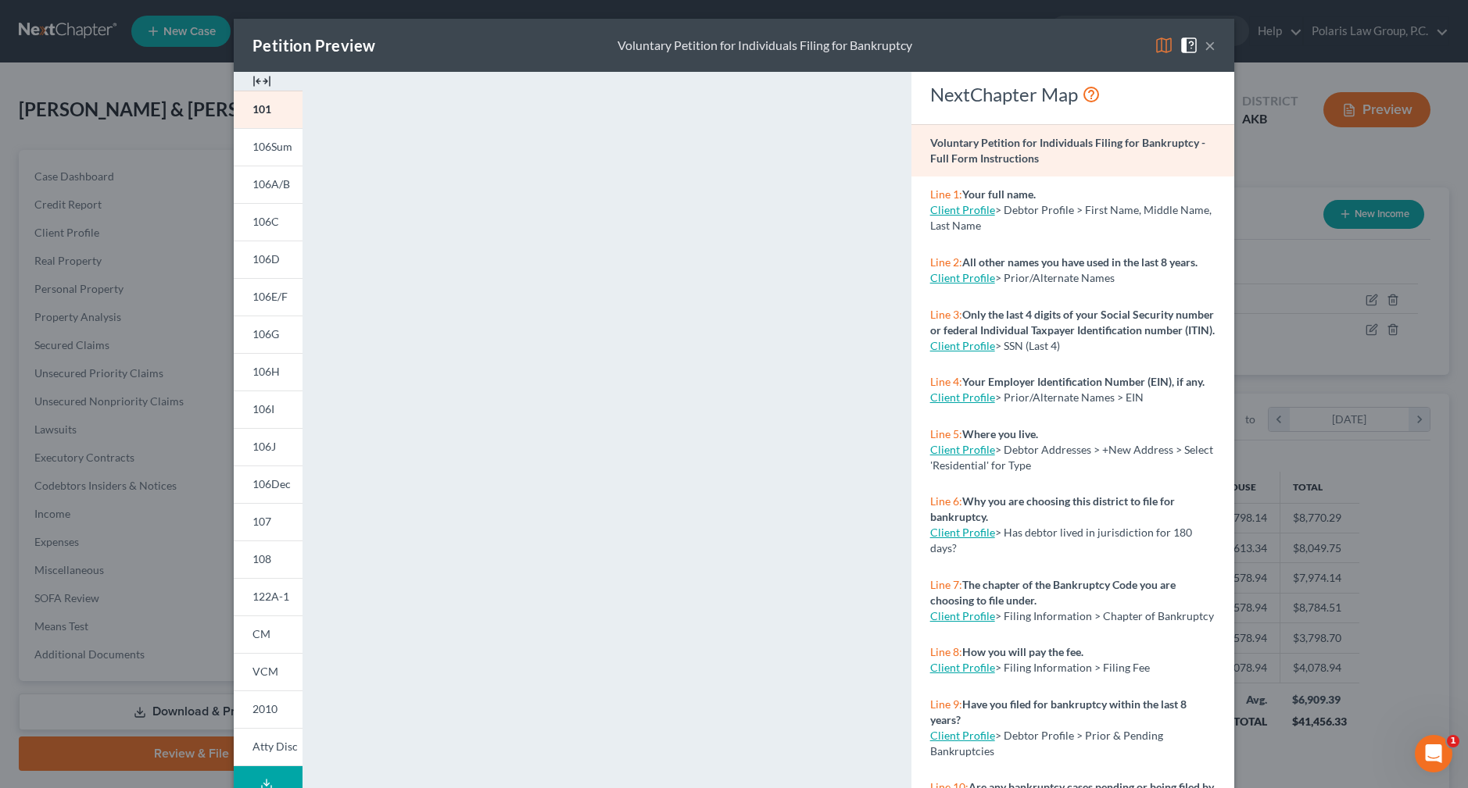
click at [1204, 45] on button "×" at bounding box center [1209, 45] width 11 height 19
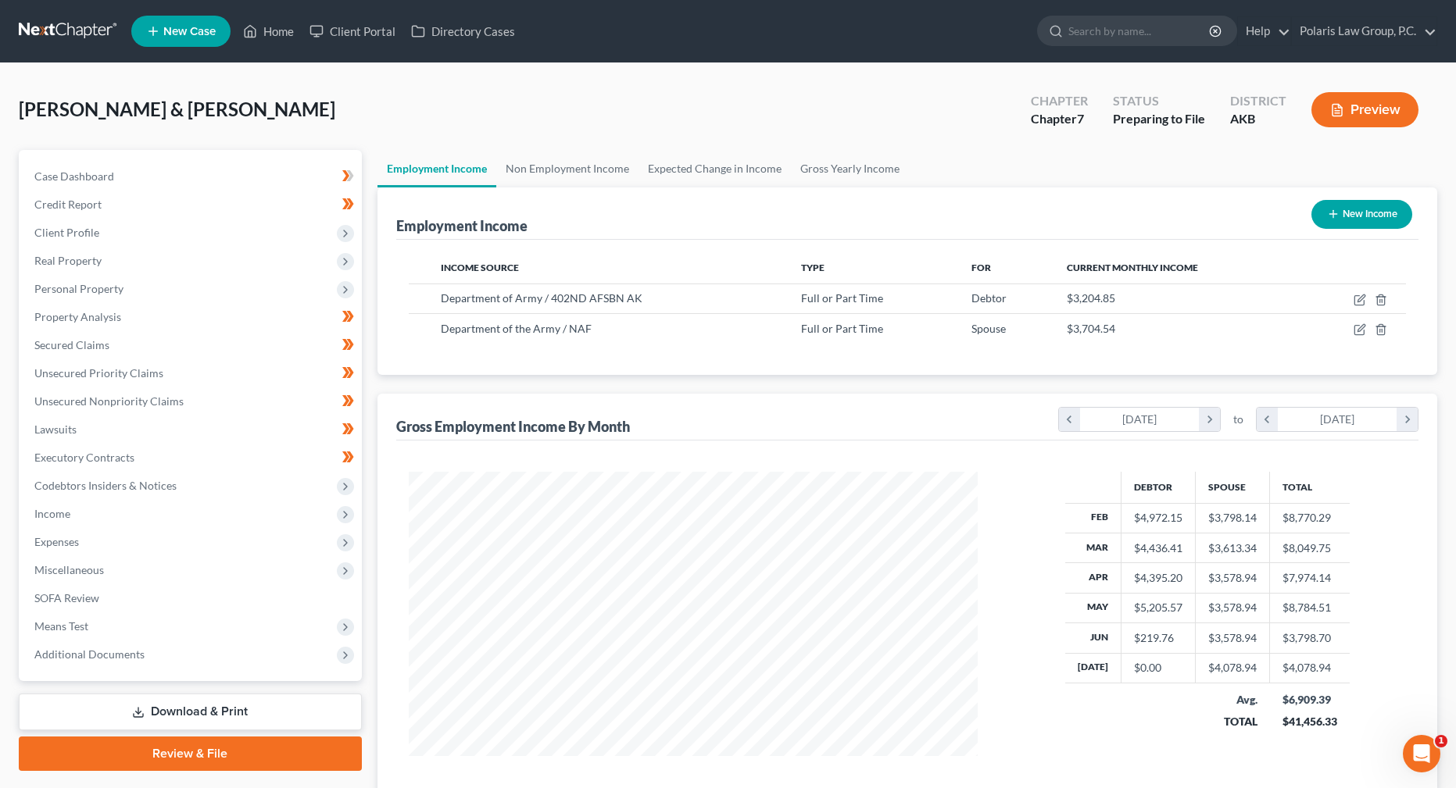
scroll to position [781151, 780835]
click at [177, 708] on link "Download & Print" at bounding box center [190, 712] width 343 height 37
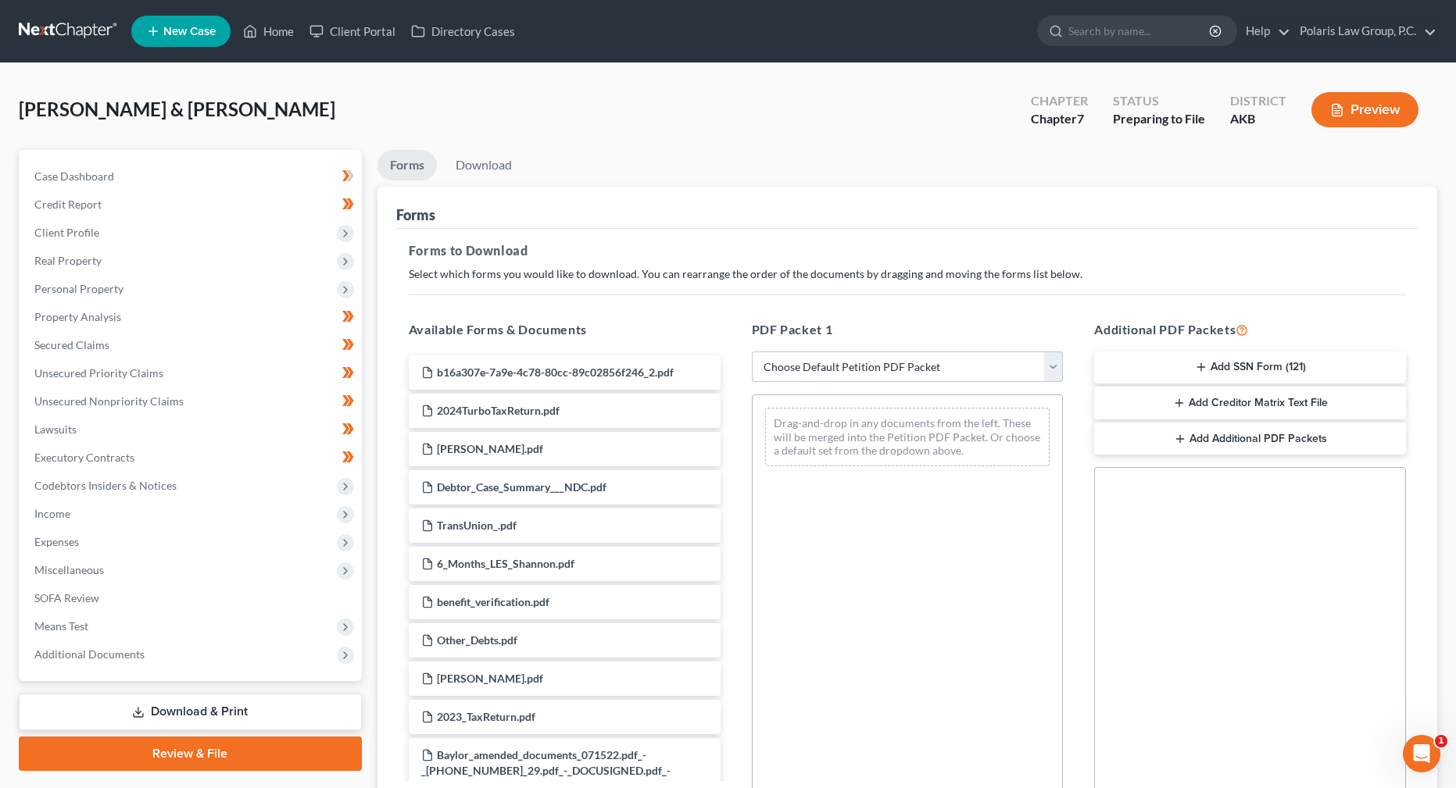
click at [1057, 369] on select "Choose Default Petition PDF Packet Complete Bankruptcy Petition (all forms and …" at bounding box center [908, 367] width 312 height 31
select select "0"
click at [752, 352] on select "Choose Default Petition PDF Packet Complete Bankruptcy Petition (all forms and …" at bounding box center [908, 367] width 312 height 31
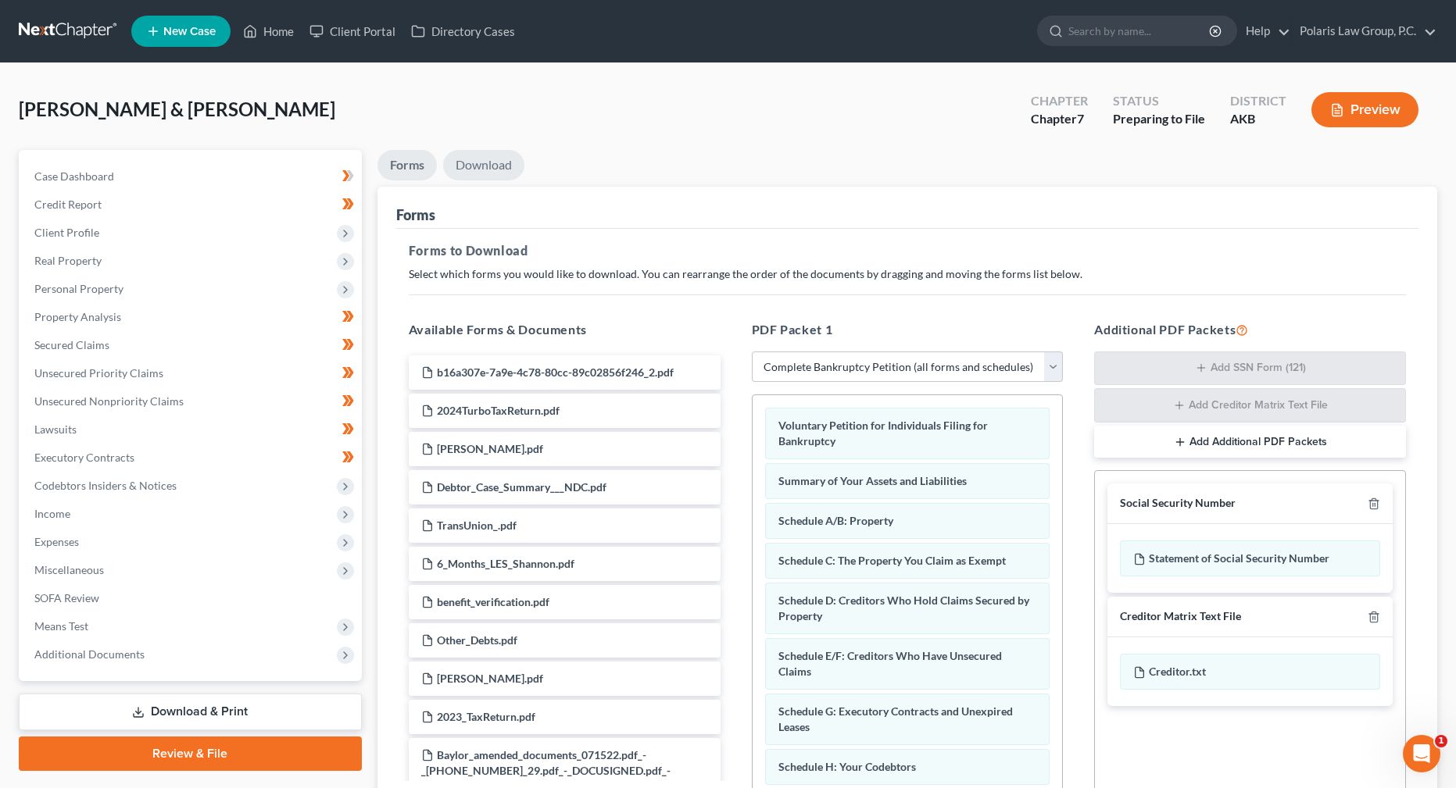
click at [499, 167] on link "Download" at bounding box center [483, 165] width 81 height 30
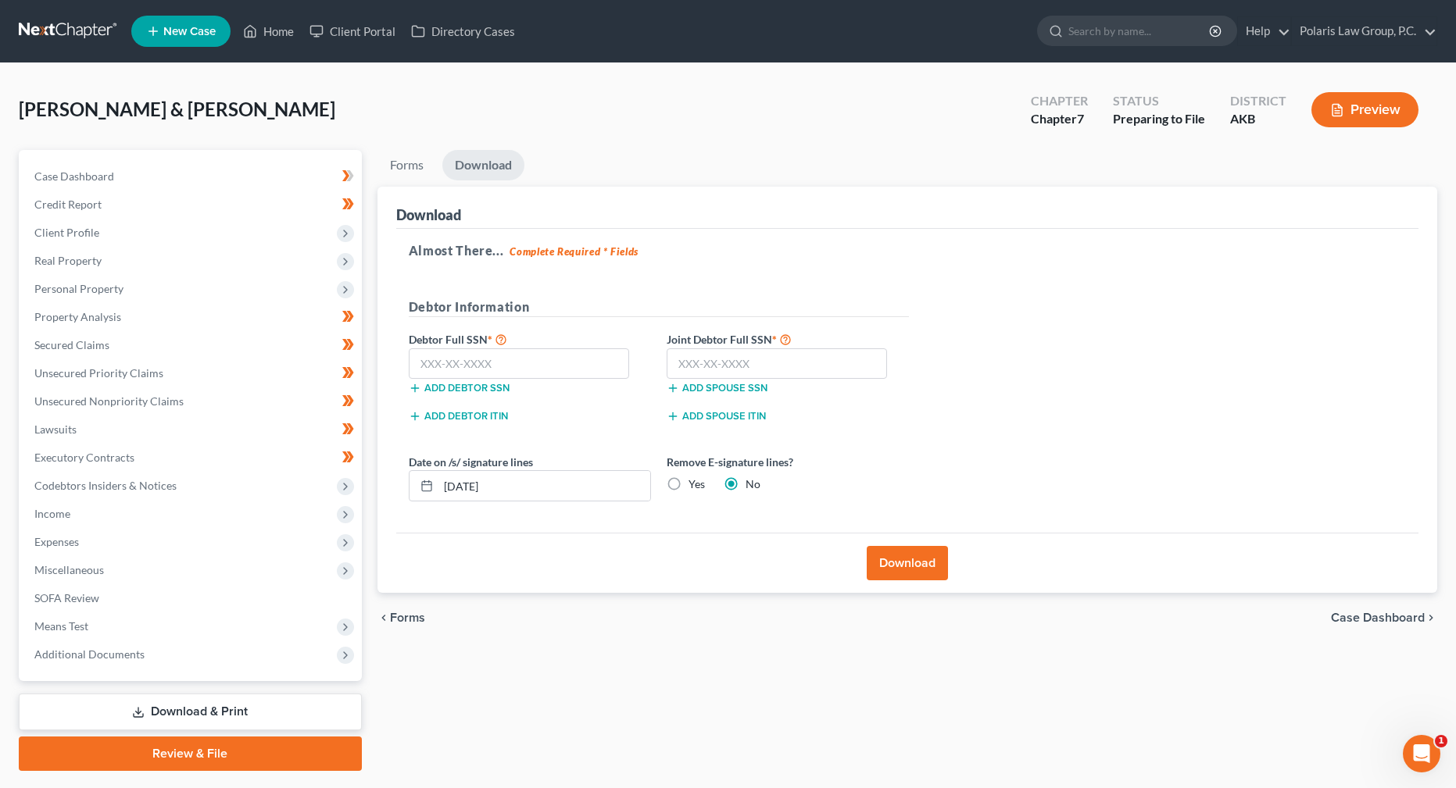
drag, startPoint x: 374, startPoint y: 138, endPoint x: 371, endPoint y: 123, distance: 15.0
click at [373, 127] on div "[PERSON_NAME] & [PERSON_NAME] Upgraded Chapter Chapter 7 Status Preparing to Fi…" at bounding box center [728, 116] width 1418 height 68
drag, startPoint x: 371, startPoint y: 121, endPoint x: 370, endPoint y: 113, distance: 8.6
click at [370, 113] on div "[PERSON_NAME] & [PERSON_NAME] Upgraded Chapter Chapter 7 Status Preparing to Fi…" at bounding box center [728, 116] width 1418 height 68
click at [370, 100] on div "[PERSON_NAME] & [PERSON_NAME] Upgraded Chapter Chapter 7 Status Preparing to Fi…" at bounding box center [728, 116] width 1418 height 68
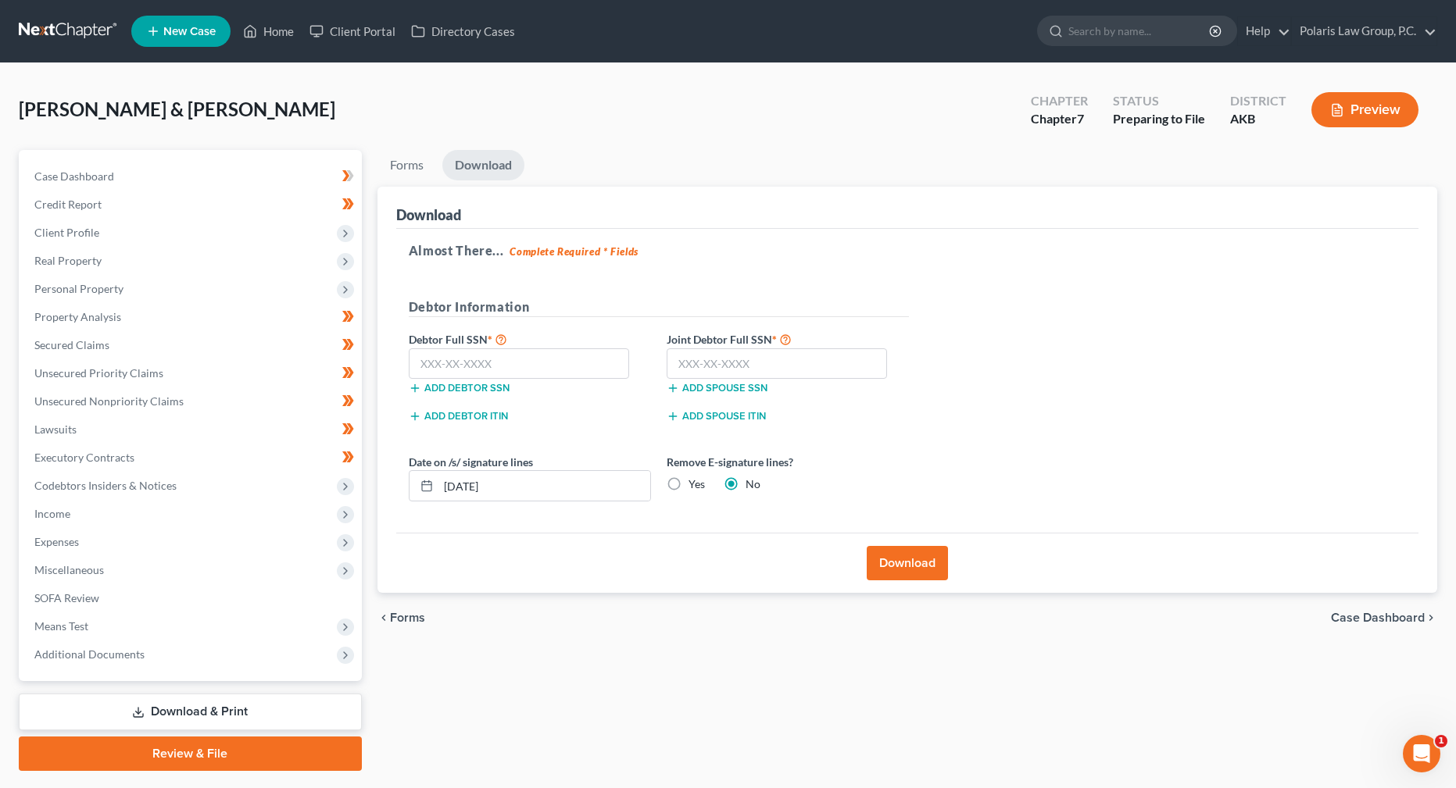
click at [368, 92] on div "[PERSON_NAME] & [PERSON_NAME] Upgraded Chapter Chapter 7 Status Preparing to Fi…" at bounding box center [728, 116] width 1418 height 68
click at [785, 363] on input "text" at bounding box center [777, 364] width 221 height 31
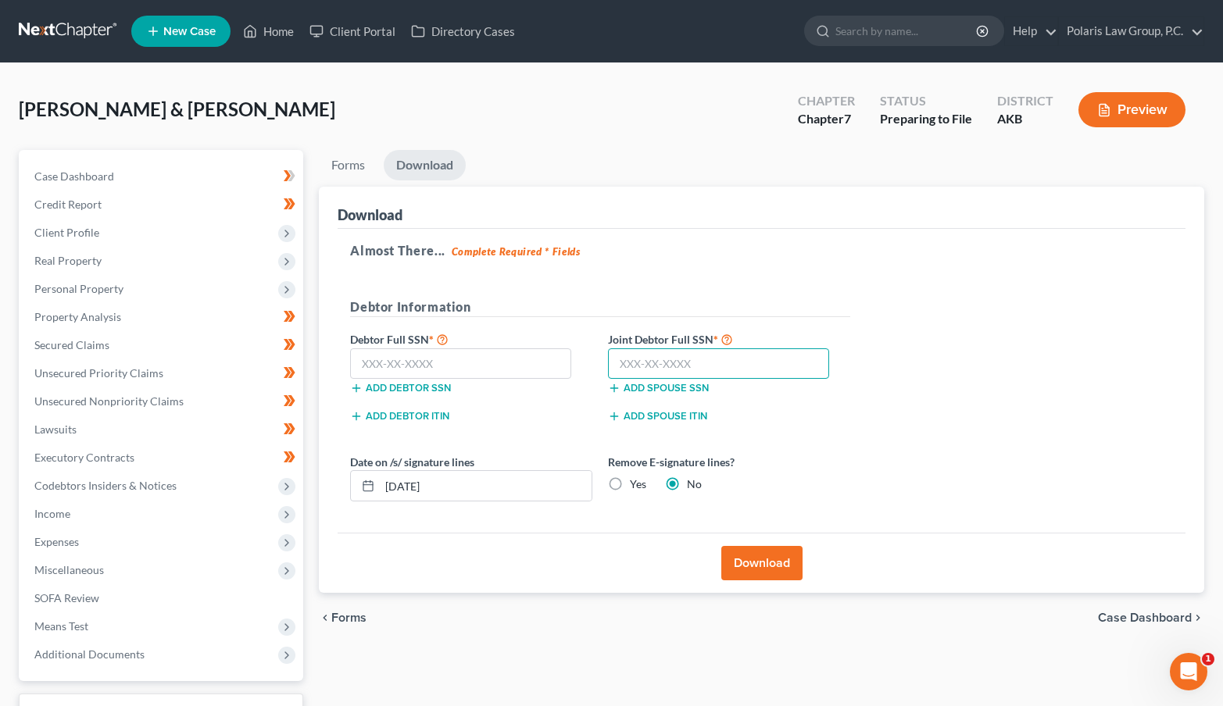
click at [651, 359] on input "text" at bounding box center [718, 364] width 221 height 31
type input "337-64-7699"
drag, startPoint x: 415, startPoint y: 488, endPoint x: 411, endPoint y: 556, distance: 68.1
click at [415, 488] on input "[DATE]" at bounding box center [486, 486] width 212 height 30
drag, startPoint x: 452, startPoint y: 483, endPoint x: 330, endPoint y: 486, distance: 121.9
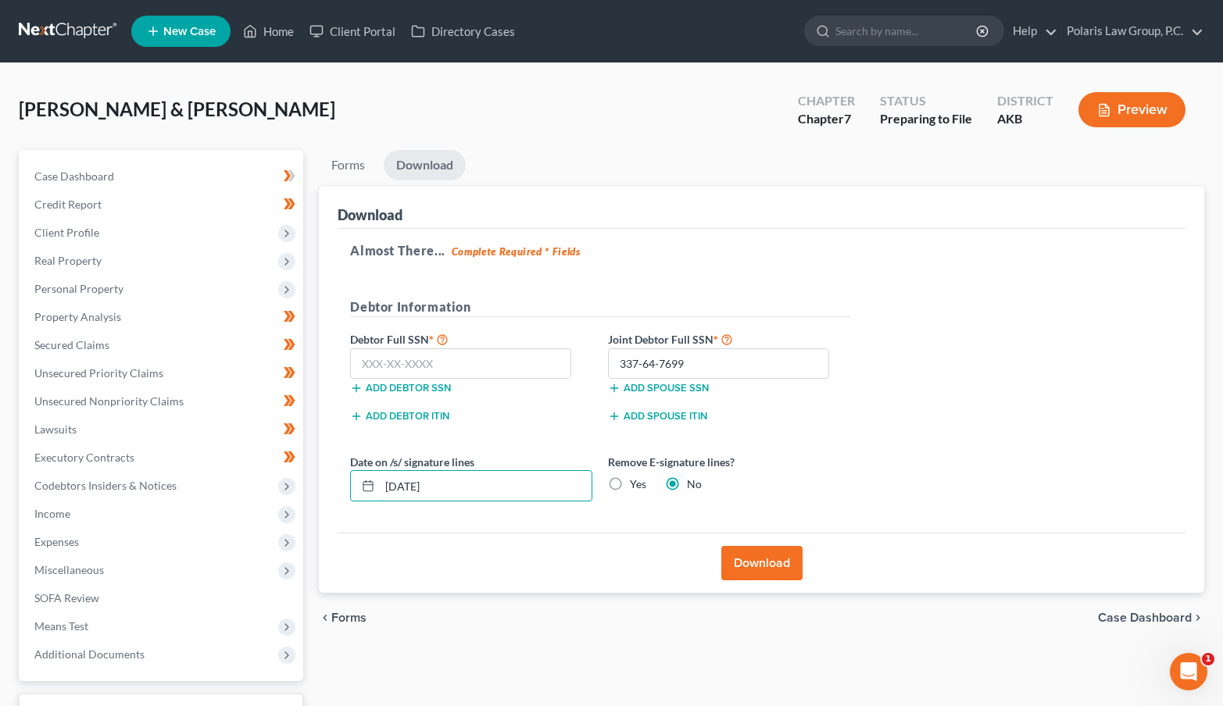
click at [330, 486] on div "Download Almost There... Complete Required * Fields Debtor Information Debtor F…" at bounding box center [761, 390] width 885 height 407
type input "[DATE]"
click at [414, 366] on input "text" at bounding box center [460, 364] width 221 height 31
click at [435, 366] on input "text" at bounding box center [460, 364] width 221 height 31
type input "347-76-6852"
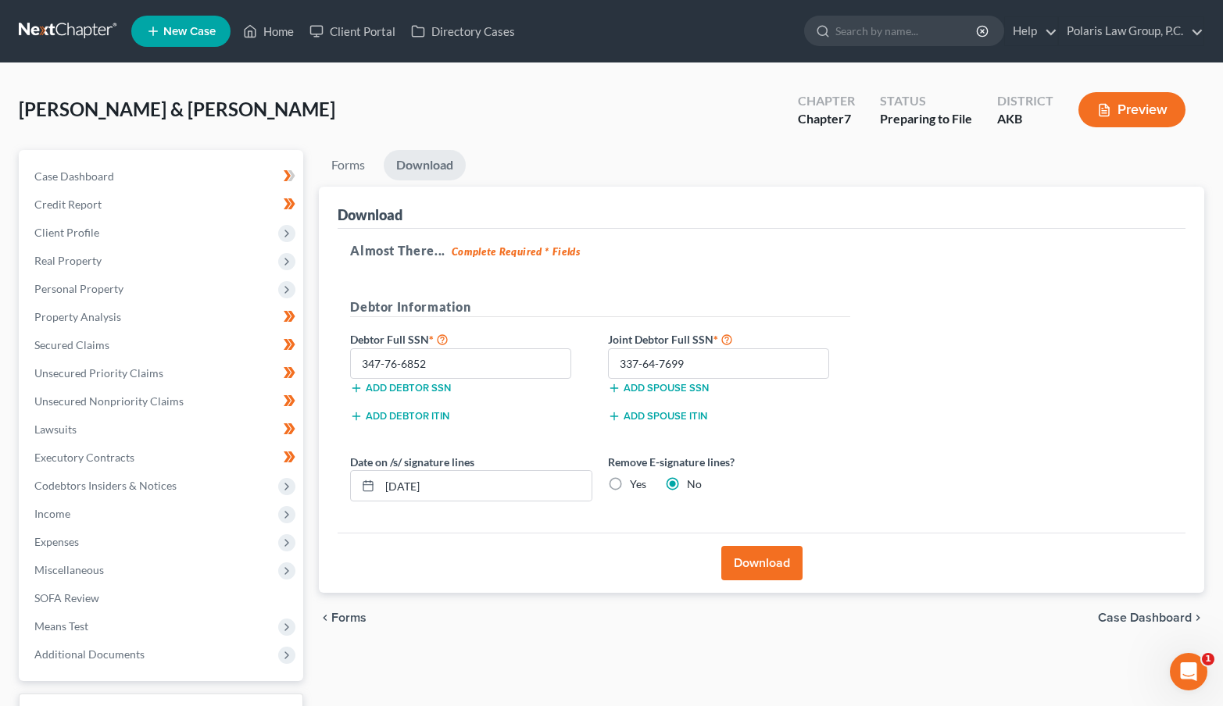
click at [631, 541] on div "Download" at bounding box center [762, 563] width 848 height 60
click at [763, 561] on button "Download" at bounding box center [761, 563] width 81 height 34
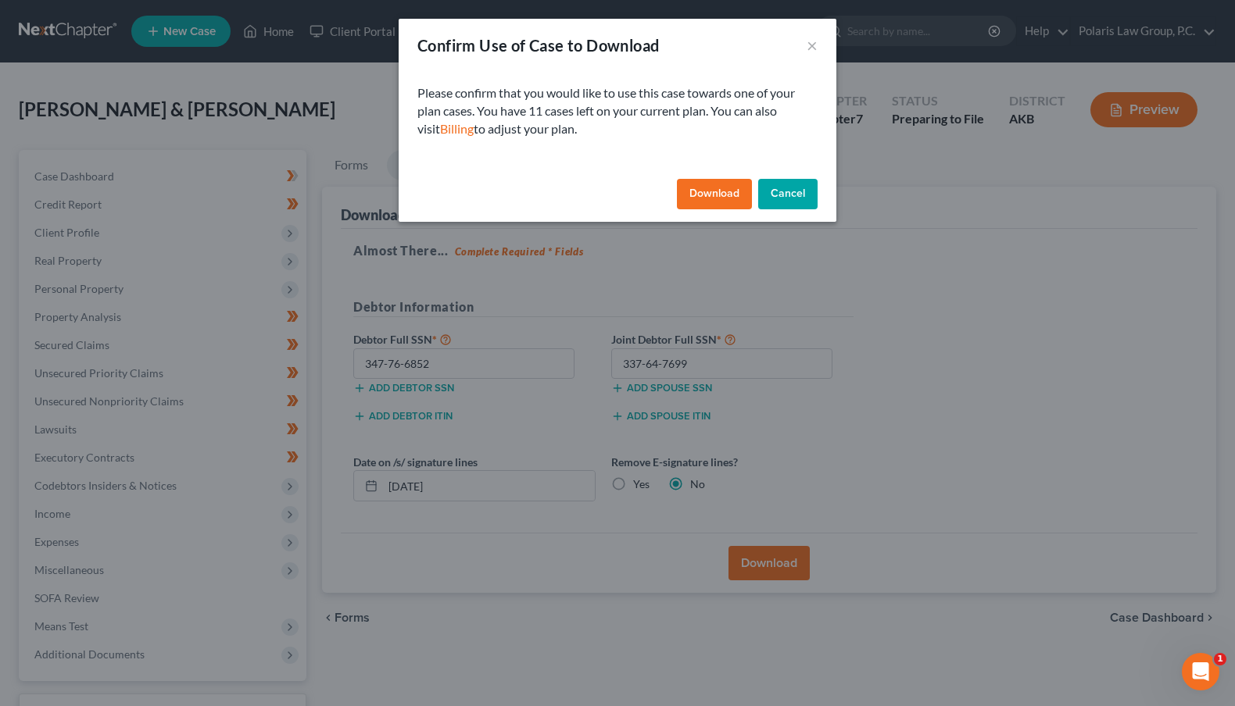
click at [700, 190] on button "Download" at bounding box center [714, 194] width 75 height 31
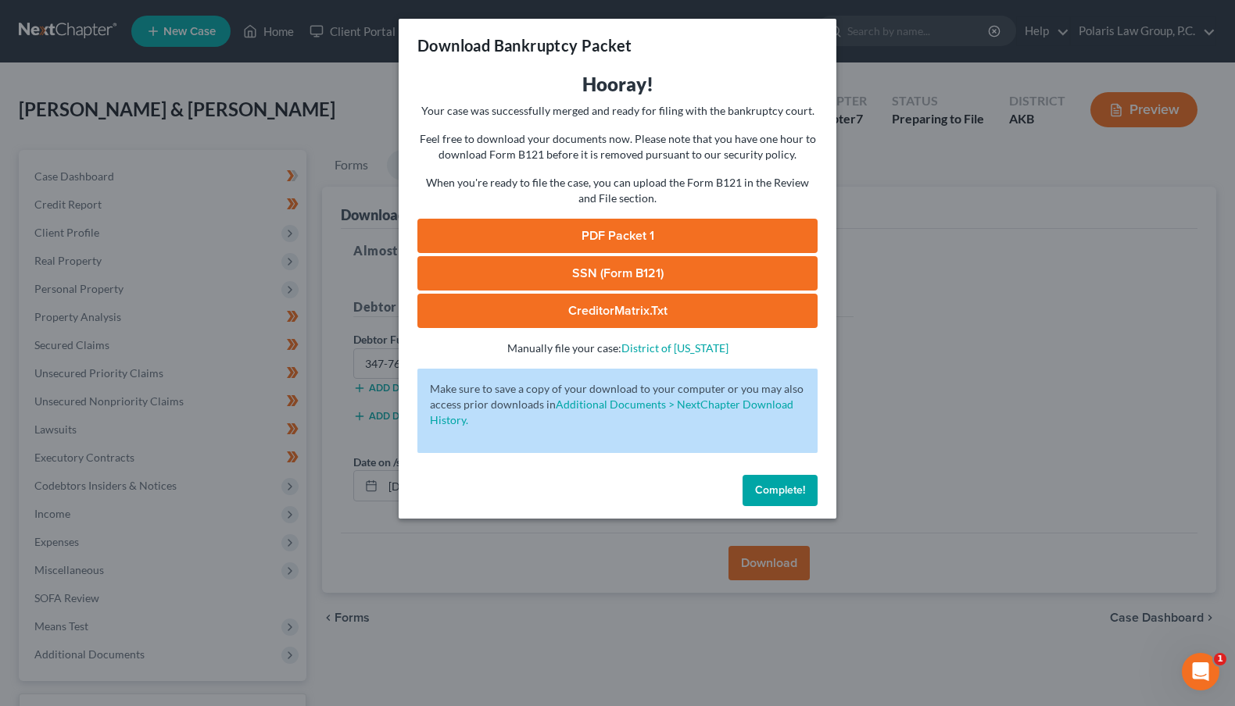
drag, startPoint x: 745, startPoint y: 128, endPoint x: 683, endPoint y: 209, distance: 102.5
click at [745, 128] on div "Hooray! Your case was successfully merged and ready for filing with the bankrup…" at bounding box center [617, 214] width 400 height 284
click at [663, 309] on link "CreditorMatrix.txt" at bounding box center [617, 311] width 400 height 34
click at [632, 275] on link "SSN (Form B121)" at bounding box center [617, 273] width 400 height 34
click at [649, 231] on link "PDF Packet 1" at bounding box center [617, 236] width 400 height 34
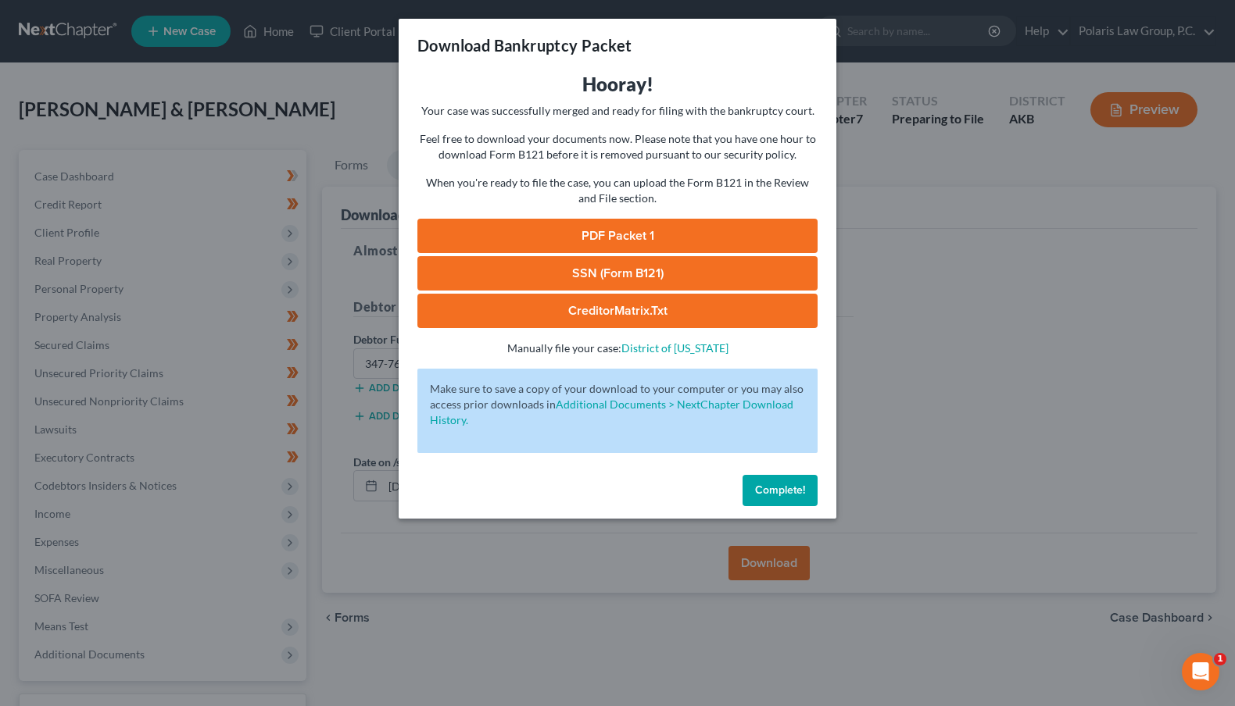
click at [806, 492] on button "Complete!" at bounding box center [779, 490] width 75 height 31
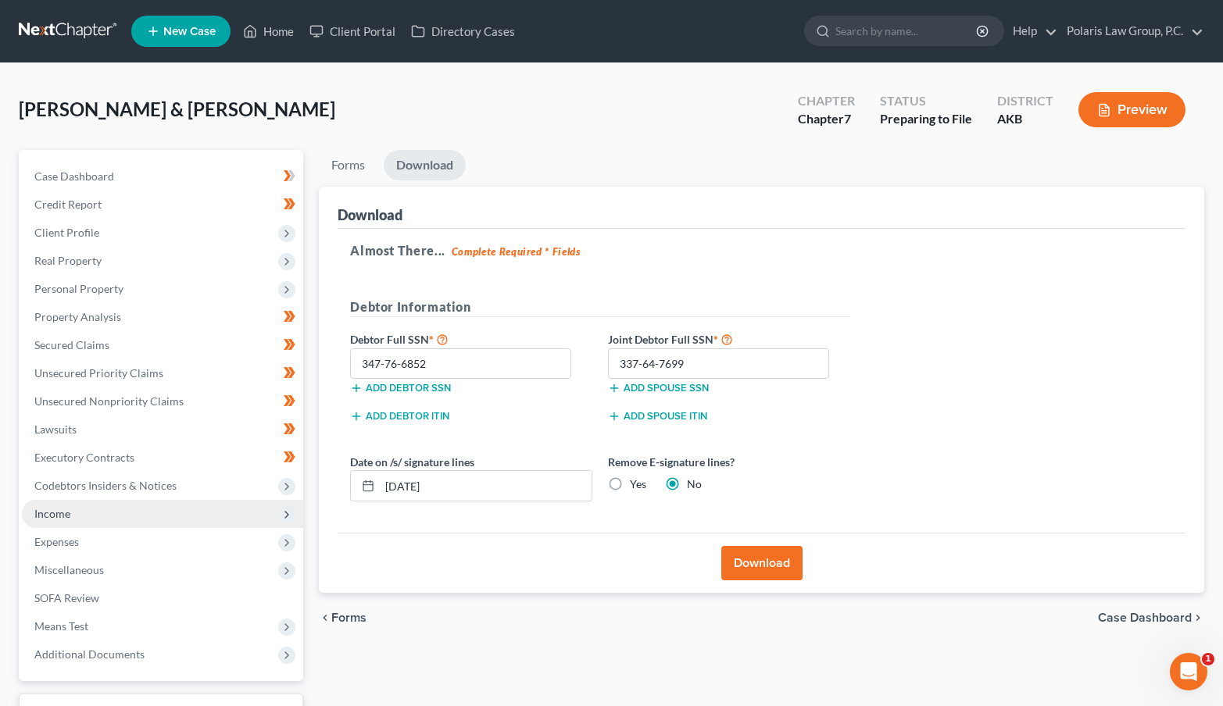
click at [129, 508] on span "Income" at bounding box center [162, 514] width 281 height 28
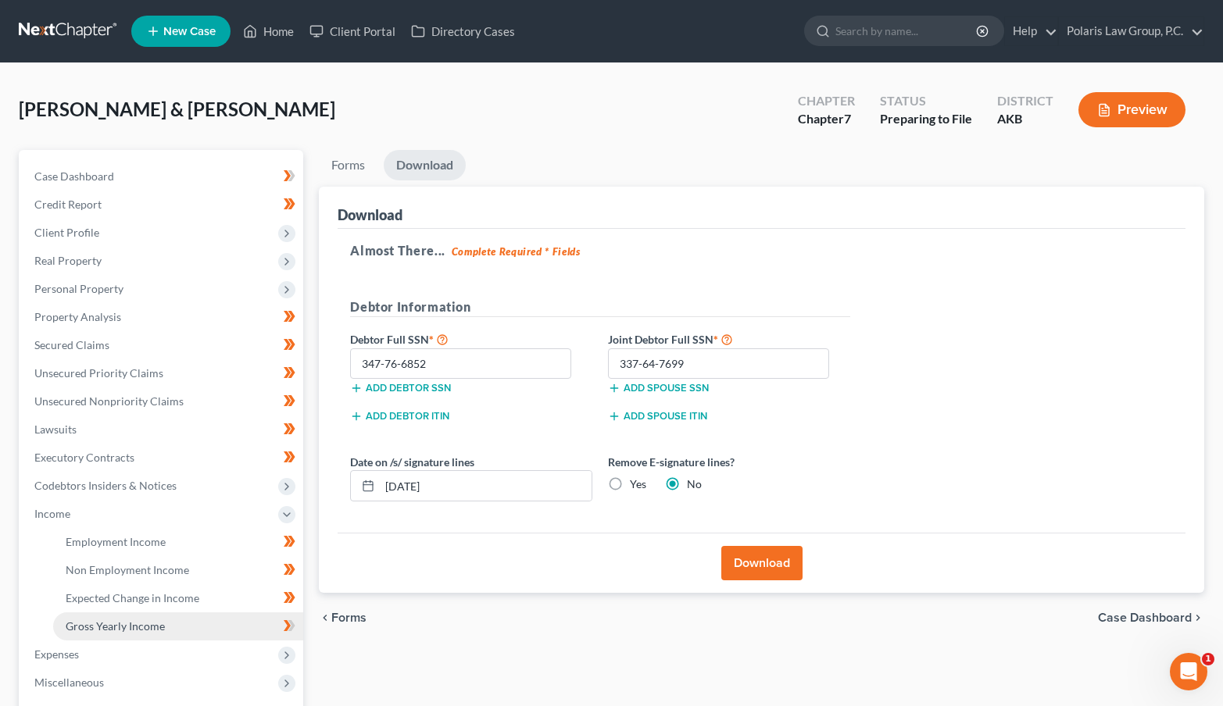
click at [177, 625] on link "Gross Yearly Income" at bounding box center [178, 627] width 250 height 28
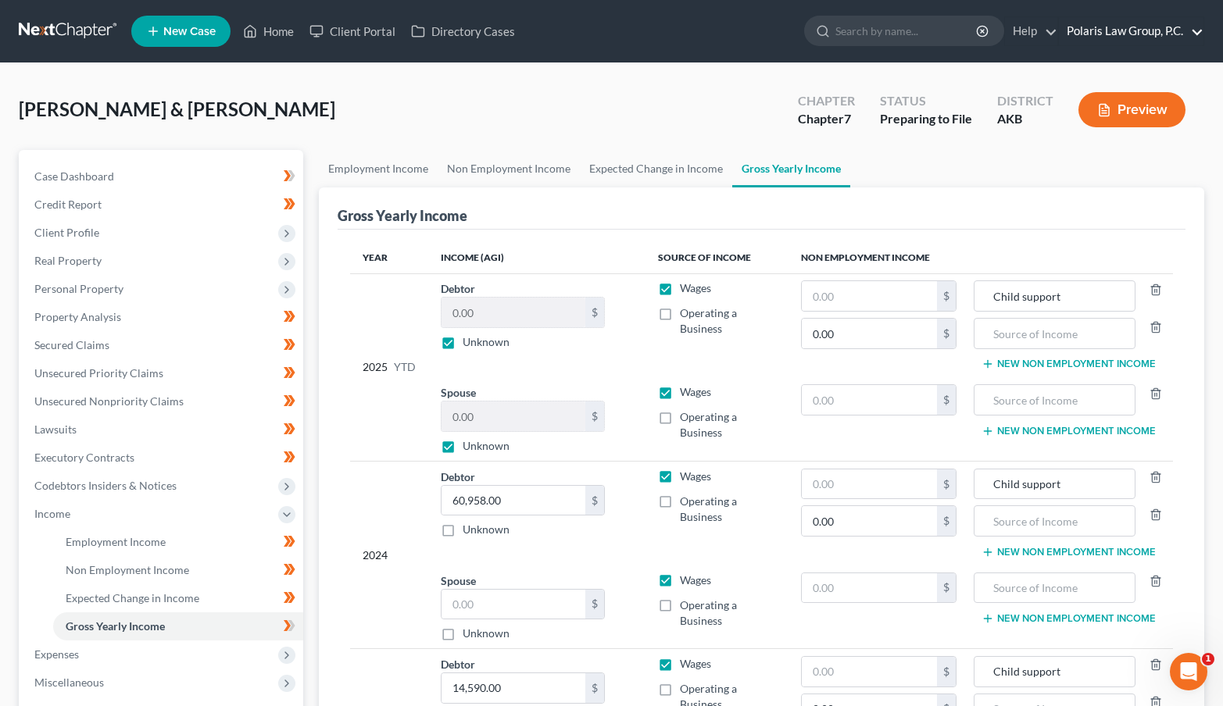
click at [1092, 34] on link "Polaris Law Group, P.C." at bounding box center [1131, 31] width 145 height 28
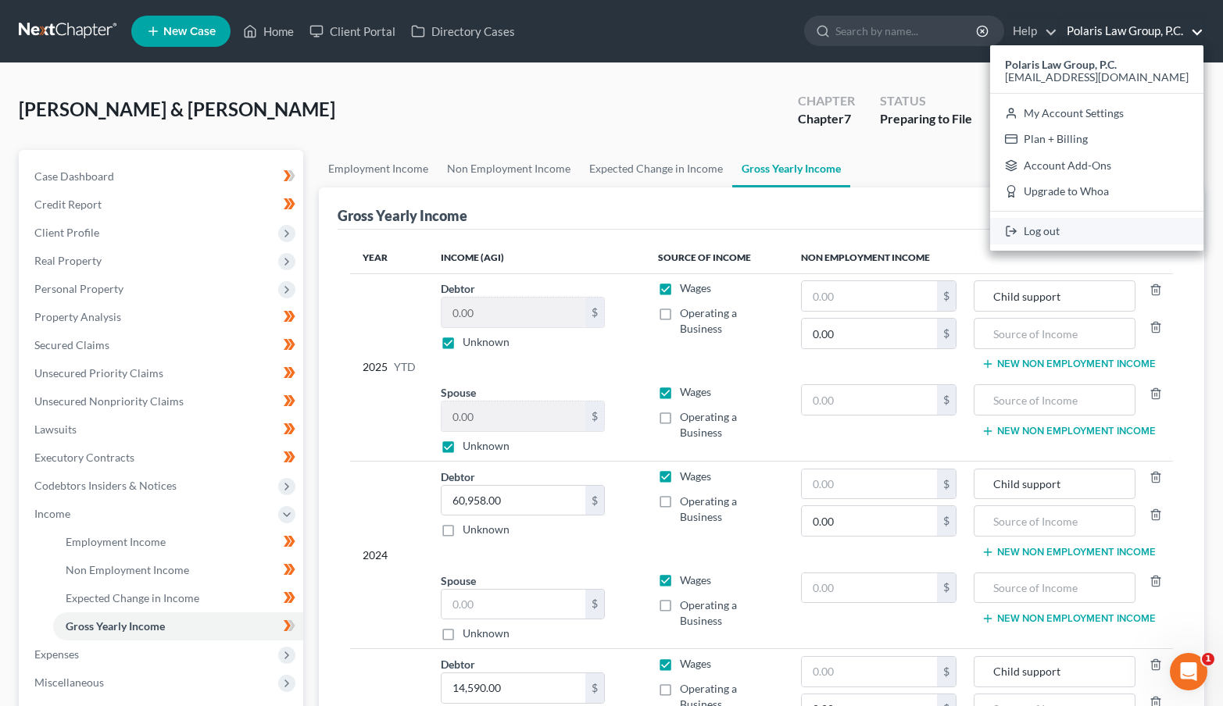
click at [1071, 230] on link "Log out" at bounding box center [1096, 231] width 213 height 27
